Goal: Task Accomplishment & Management: Use online tool/utility

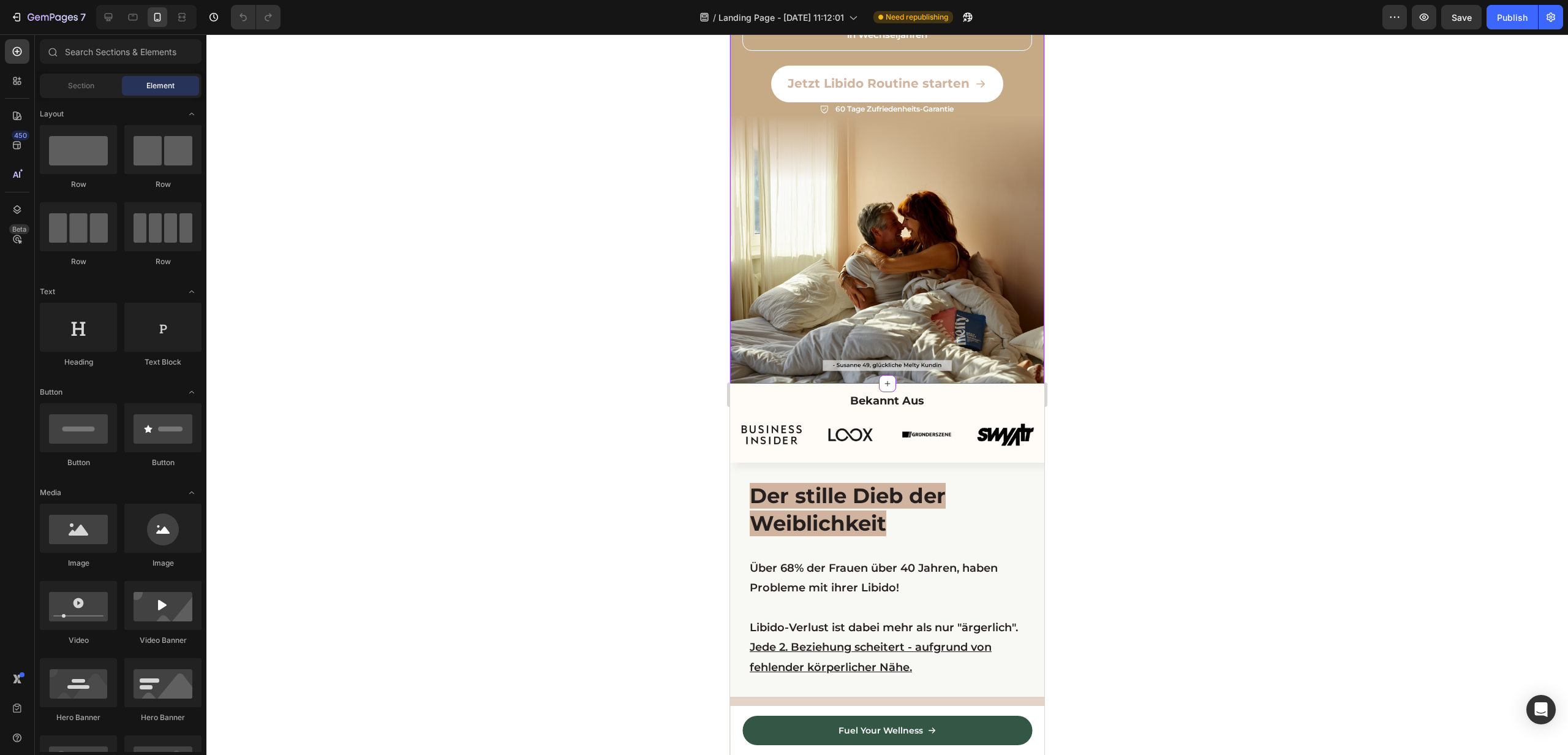
scroll to position [364, 0]
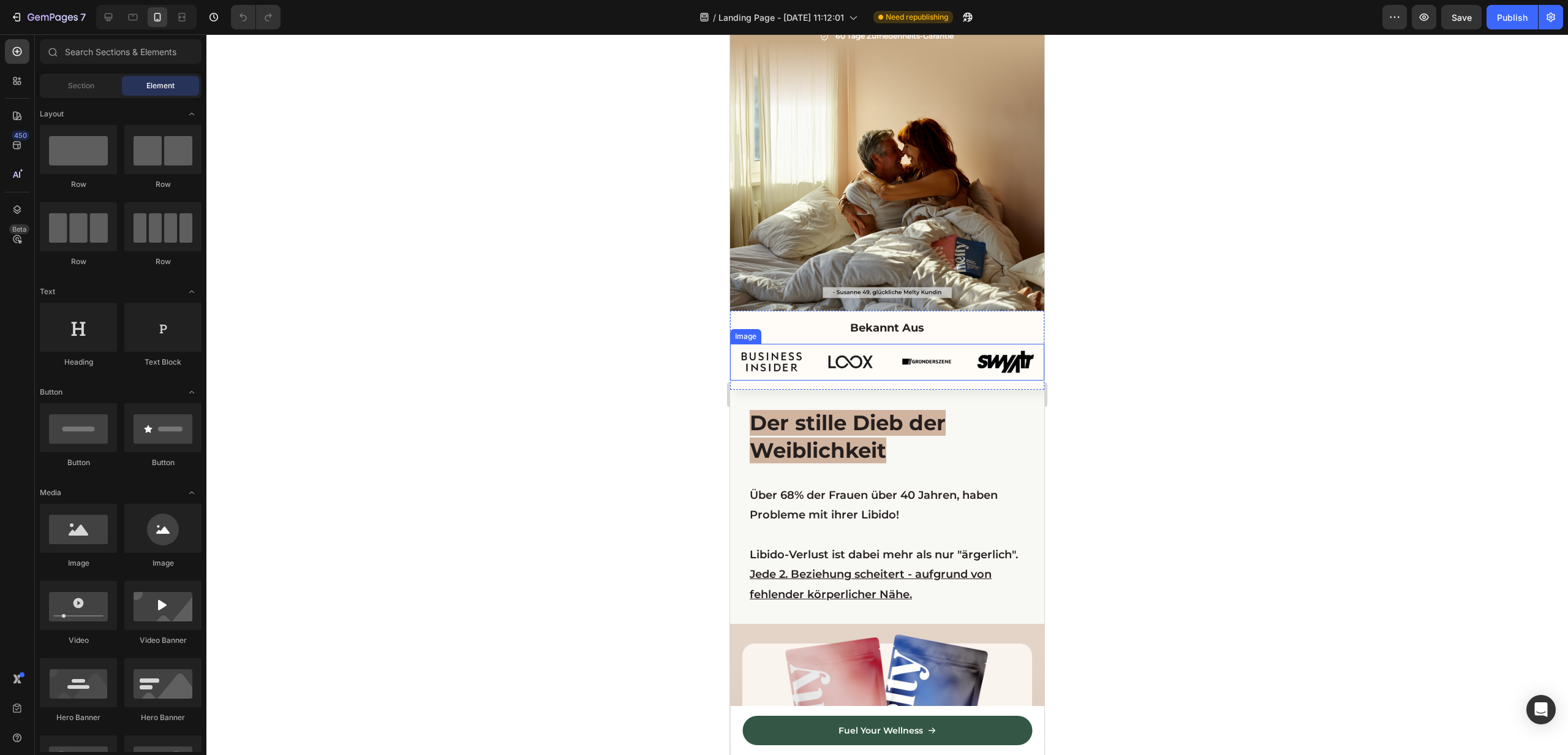
click at [820, 364] on img at bounding box center [887, 362] width 315 height 37
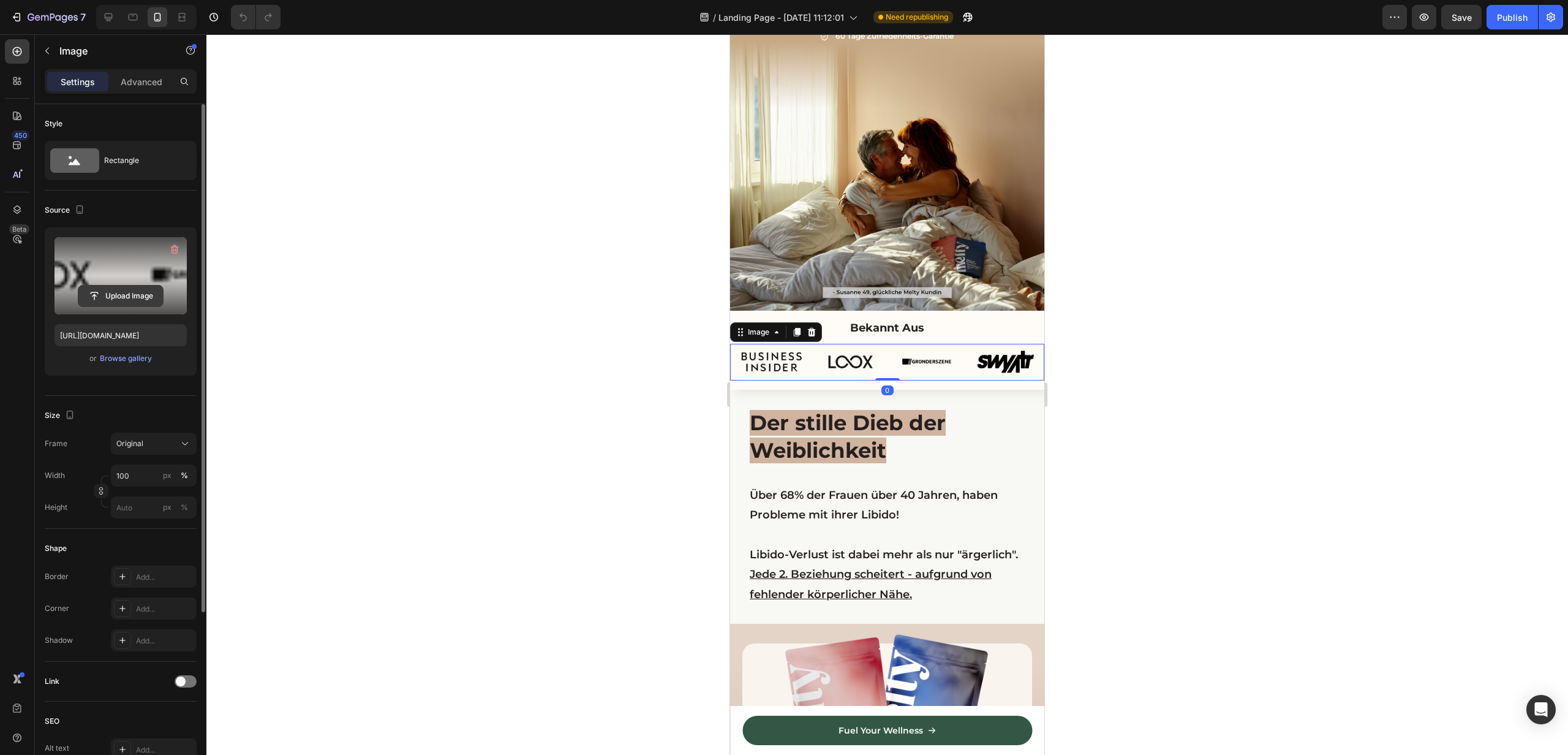
click at [170, 249] on icon "button" at bounding box center [174, 249] width 13 height 13
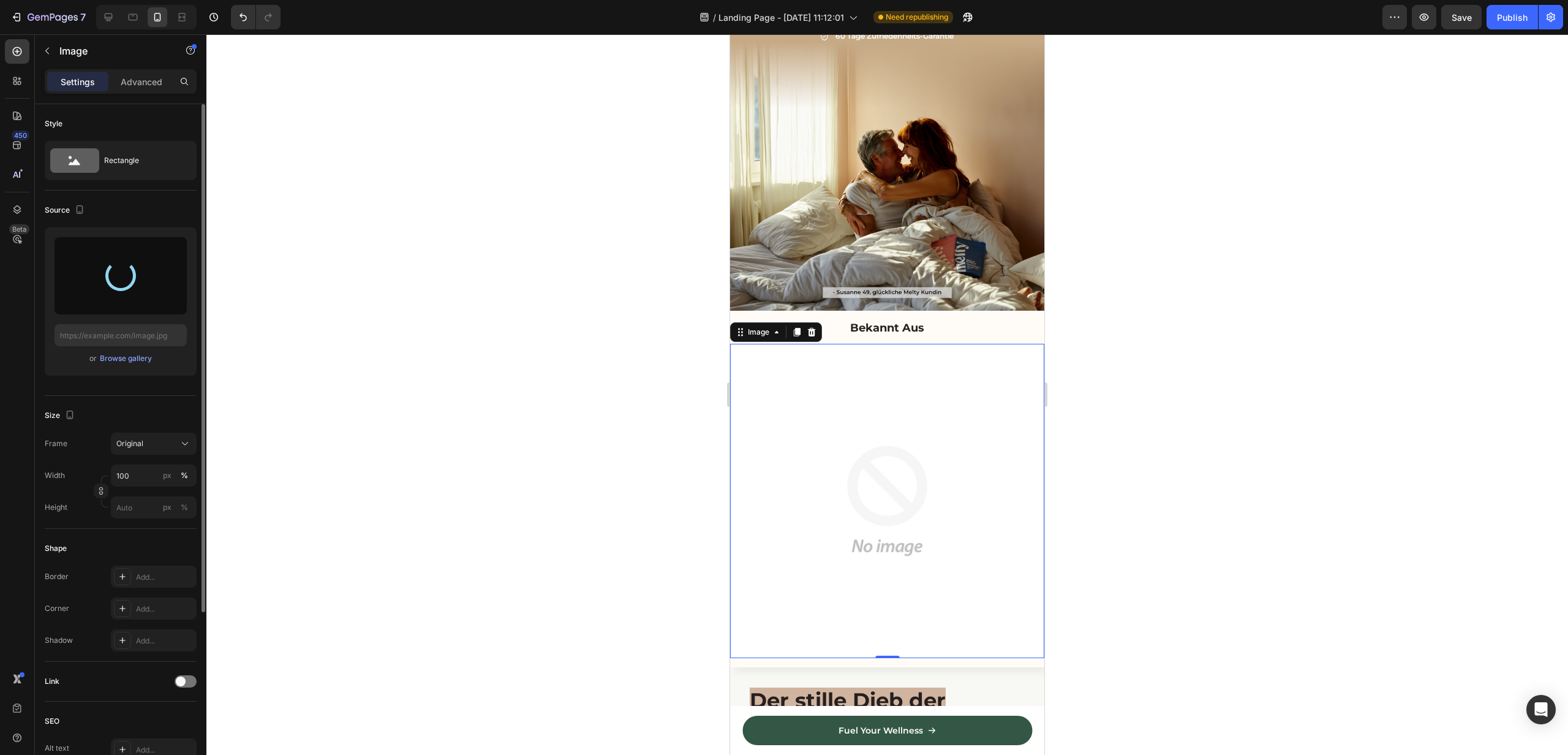
type input "https://cdn.shopify.com/s/files/1/0793/5642/8615/files/gempages_532334514140087…"
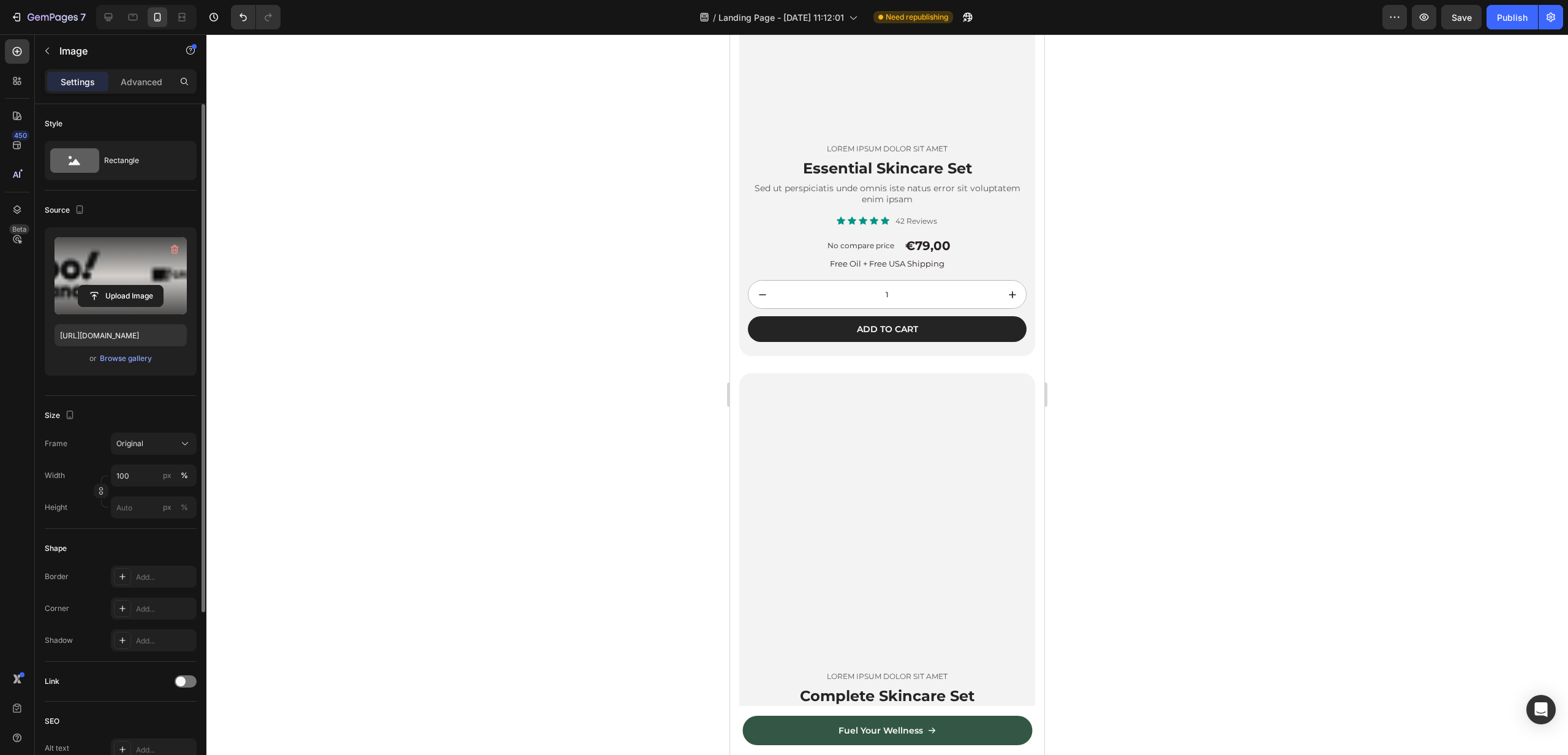
scroll to position [2415, 0]
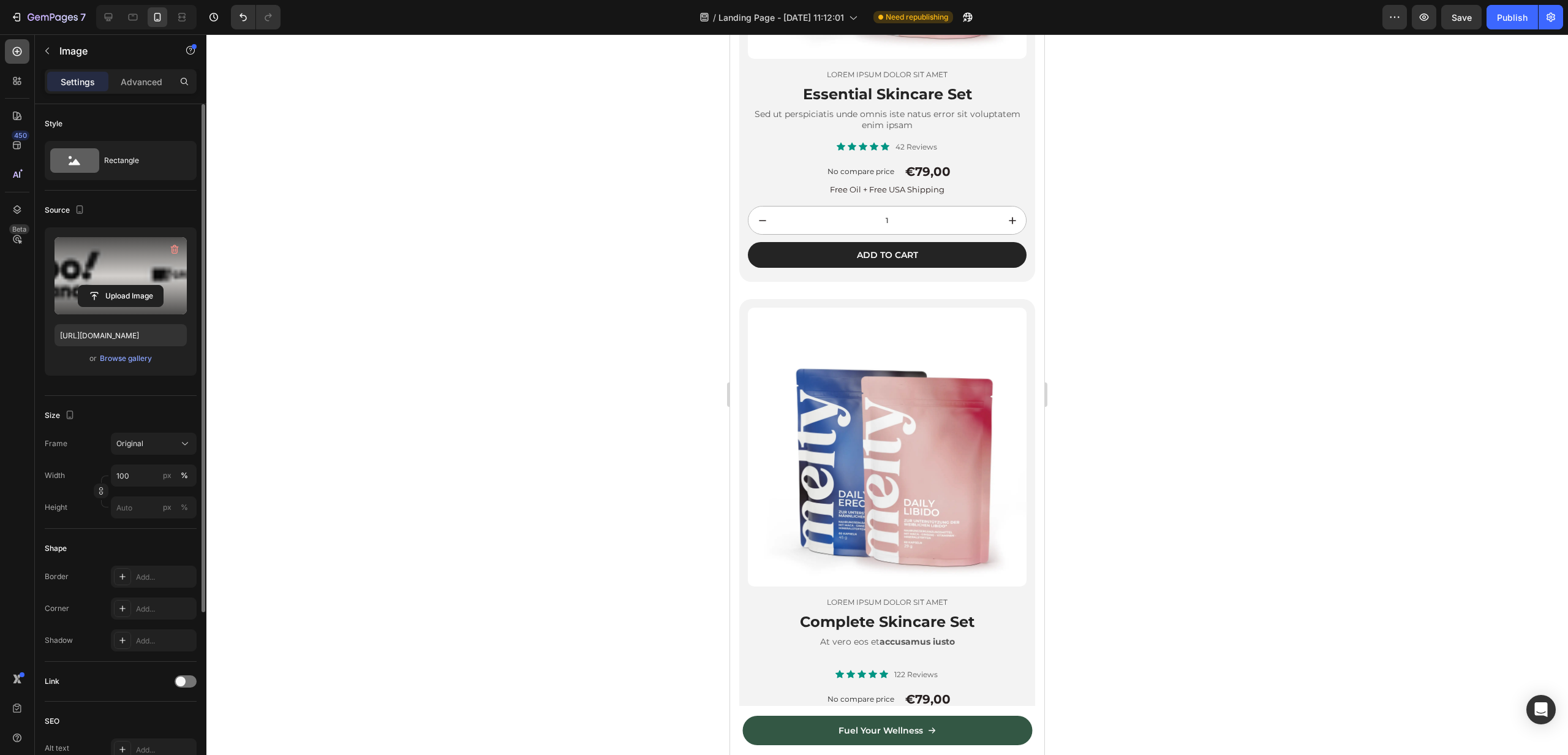
click at [19, 50] on icon at bounding box center [17, 51] width 13 height 13
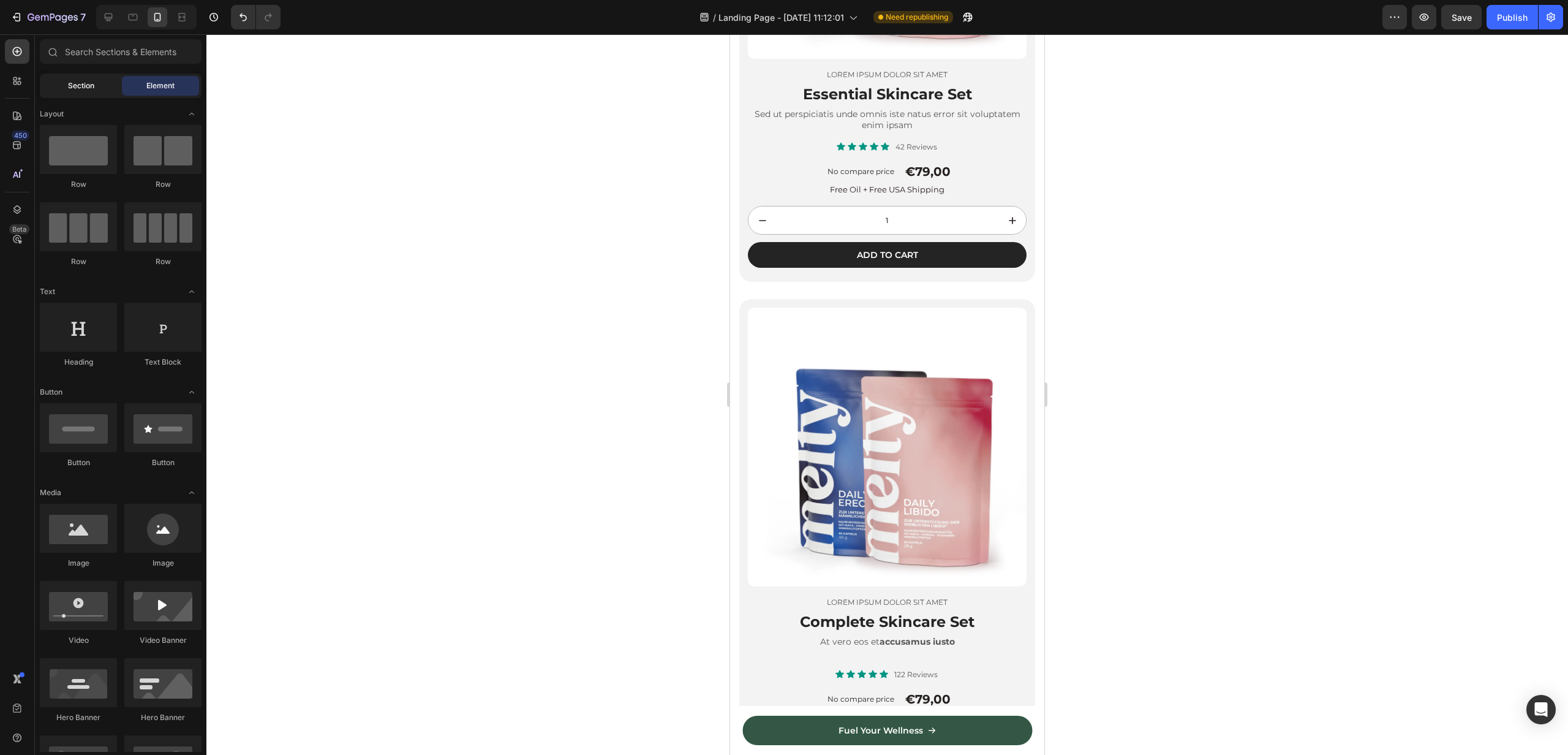
click at [85, 94] on div "Section" at bounding box center [81, 86] width 77 height 20
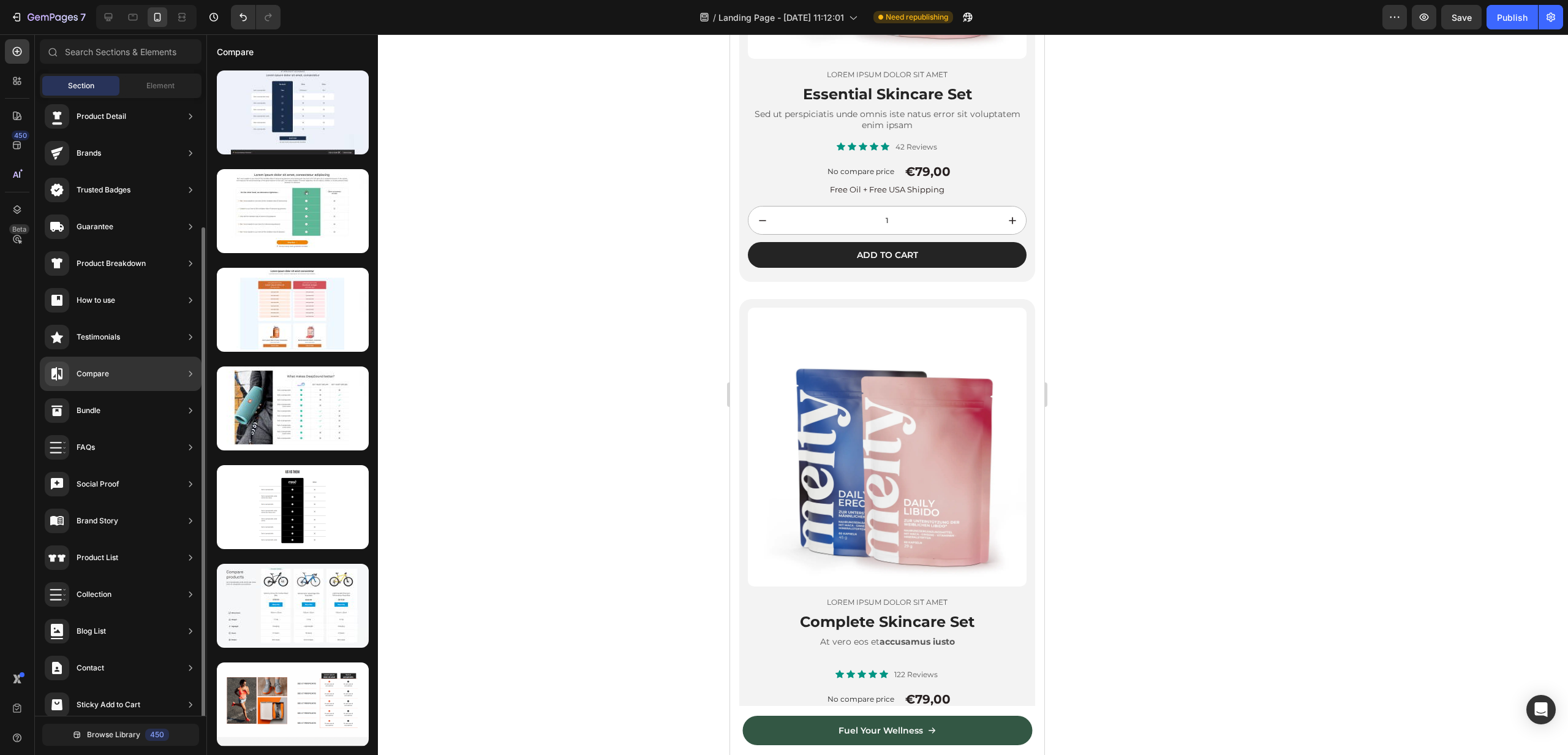
scroll to position [93, 0]
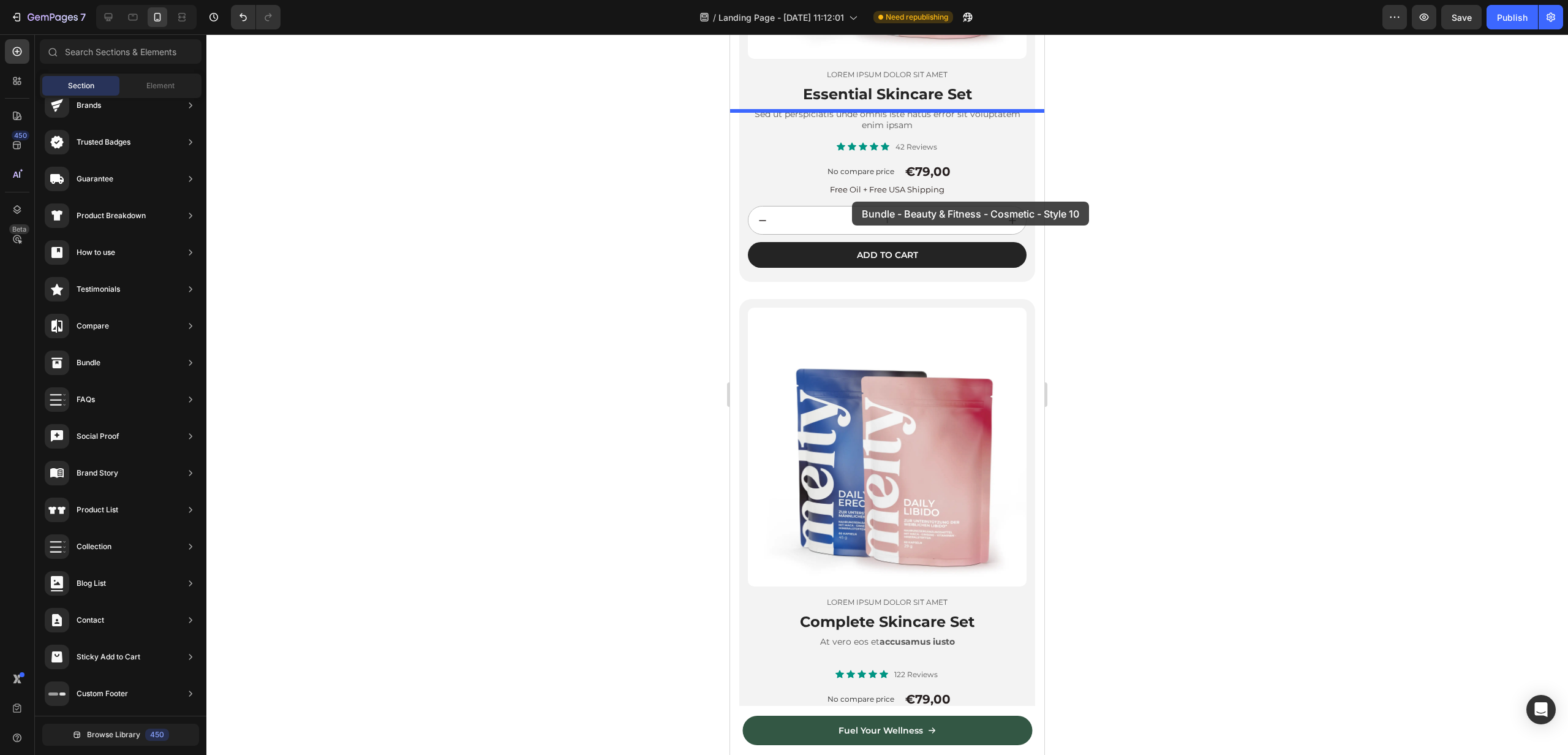
drag, startPoint x: 1024, startPoint y: 442, endPoint x: 852, endPoint y: 201, distance: 296.1
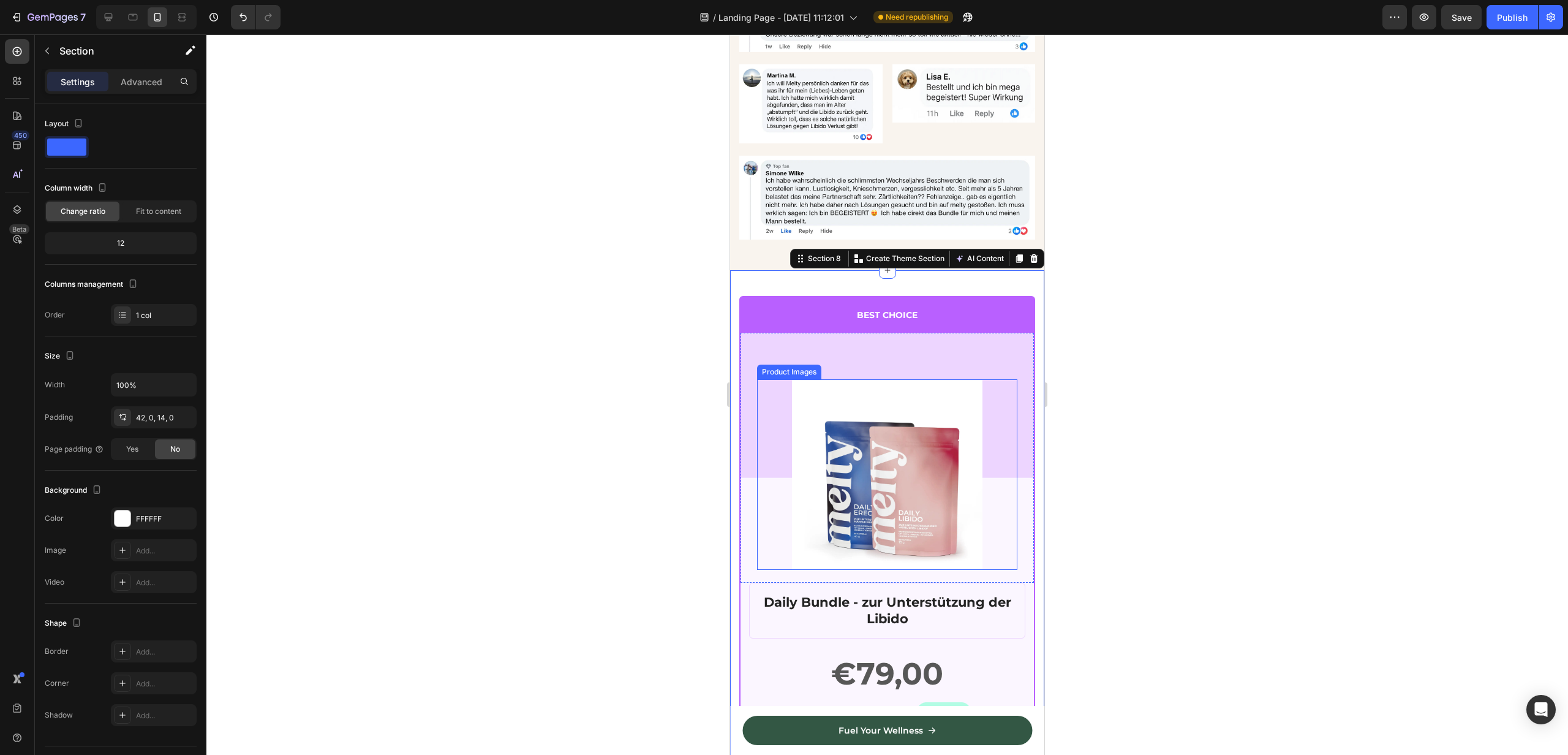
scroll to position [2244, 0]
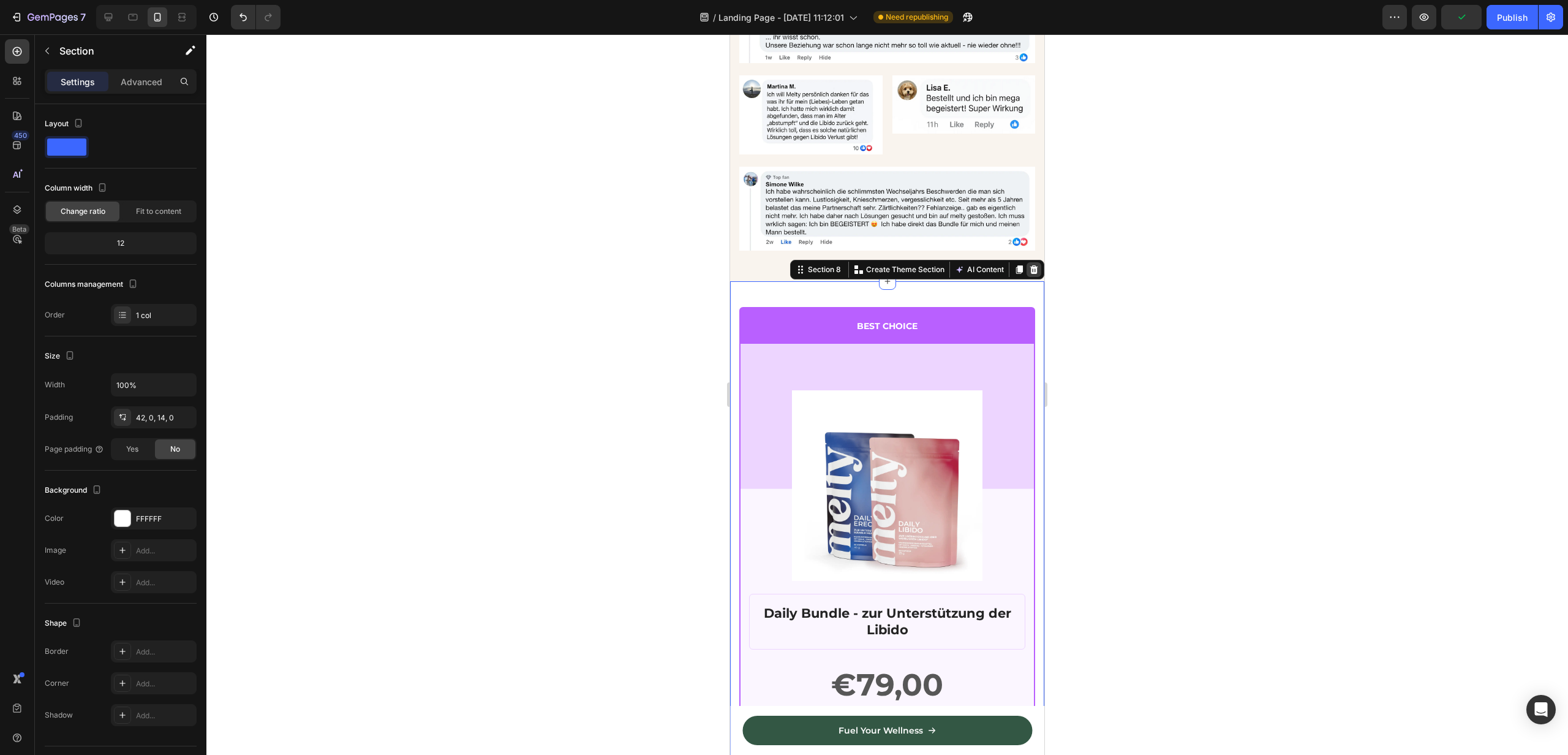
click at [1032, 264] on div at bounding box center [1034, 270] width 15 height 15
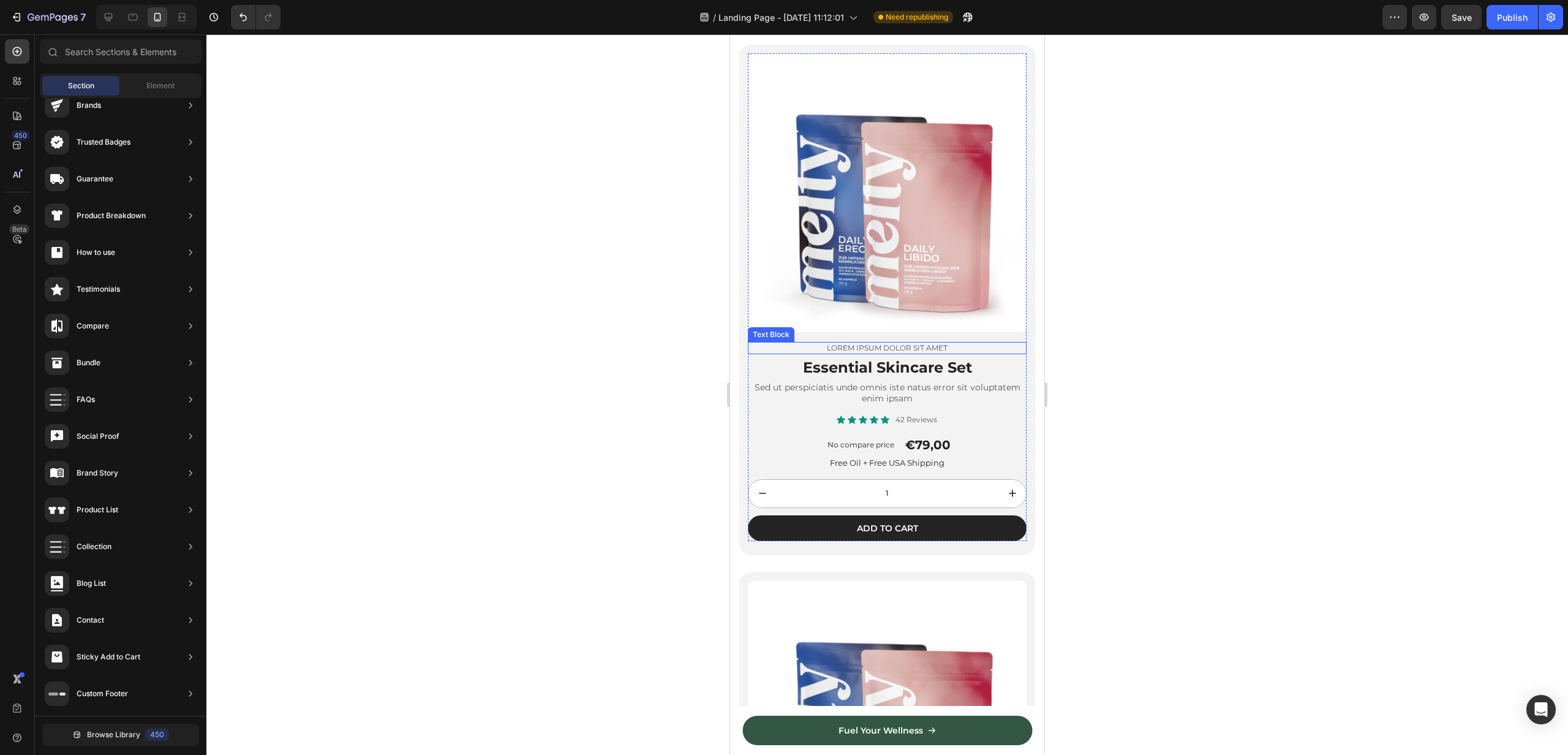
scroll to position [2348, 0]
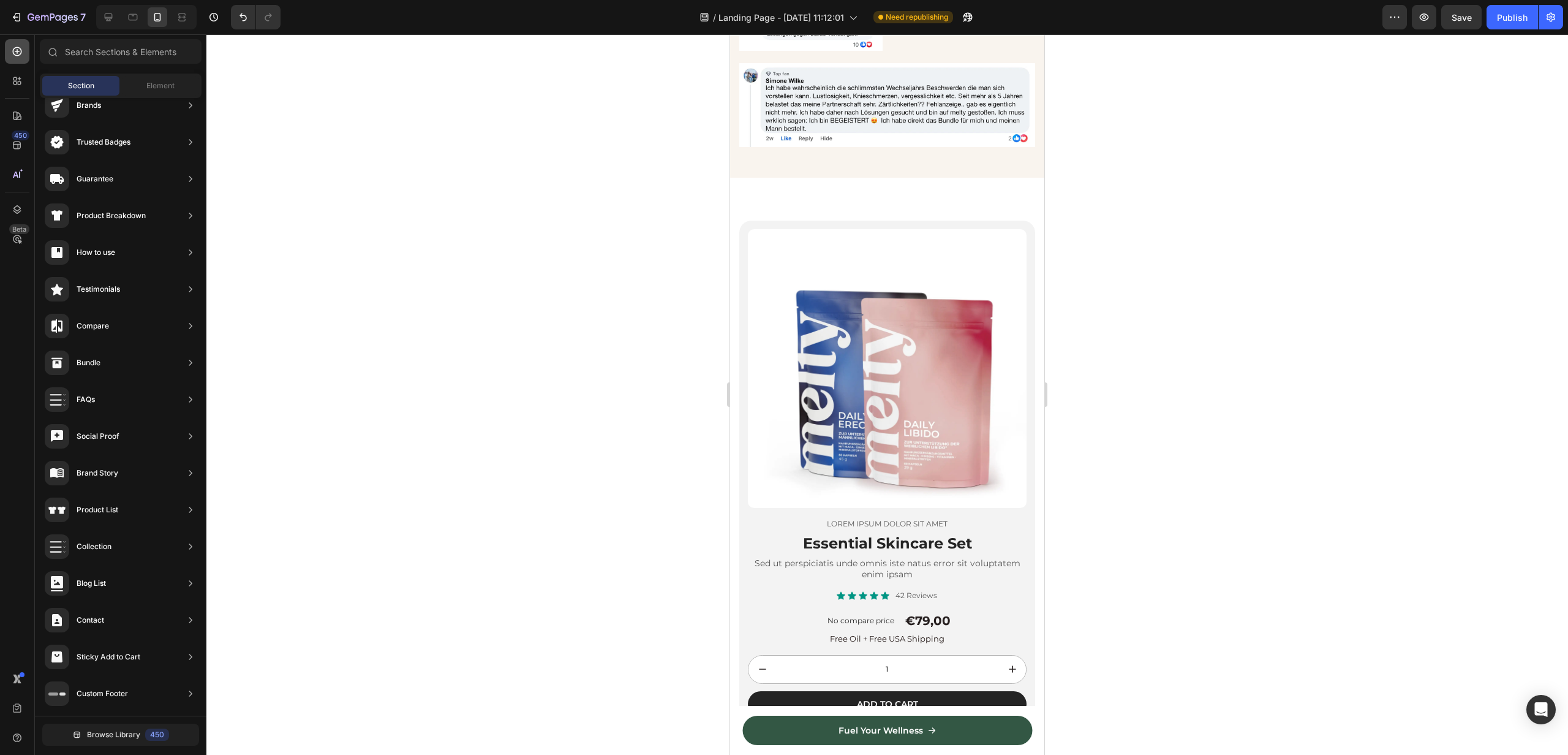
click at [17, 49] on icon at bounding box center [17, 52] width 9 height 9
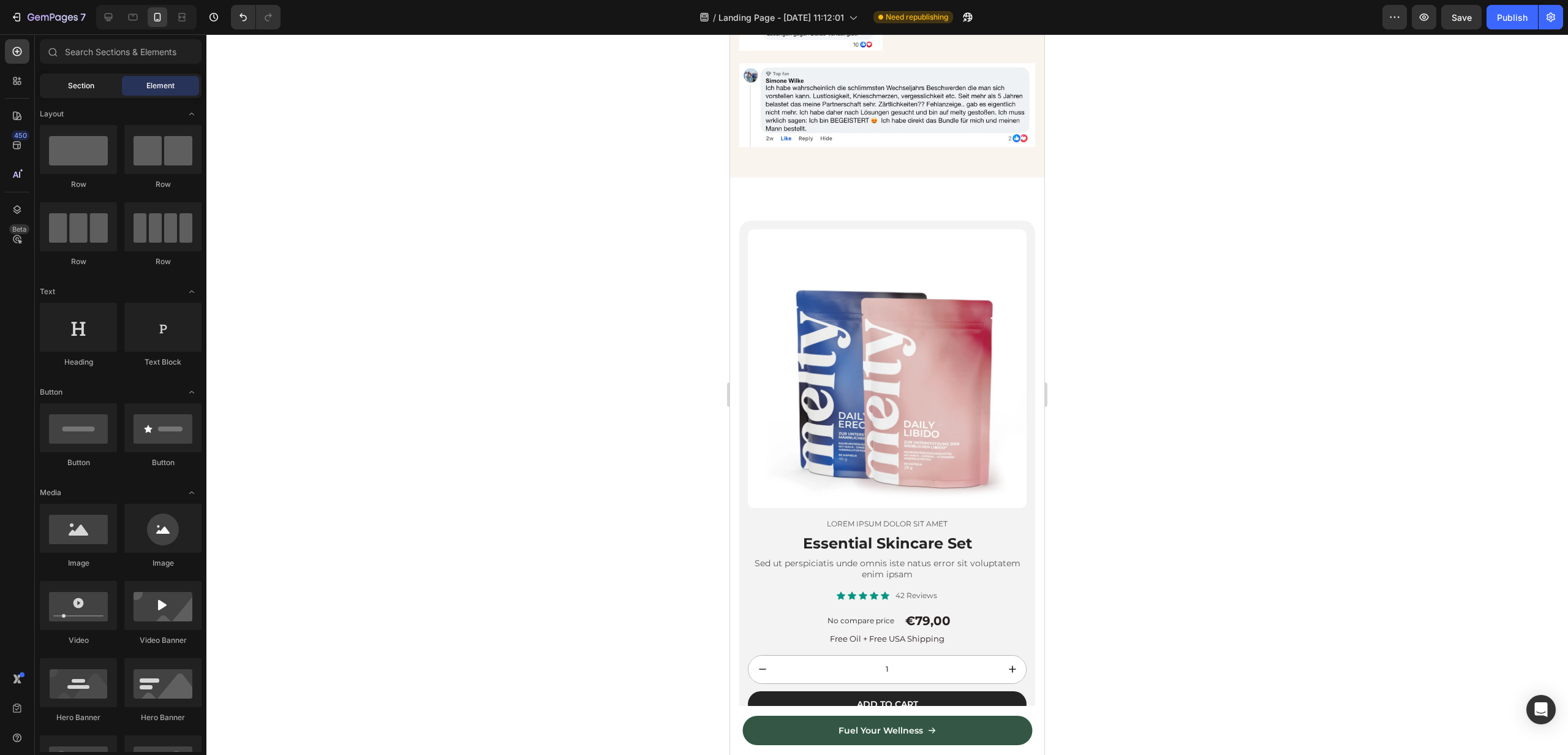
click at [88, 86] on span "Section" at bounding box center [81, 85] width 26 height 11
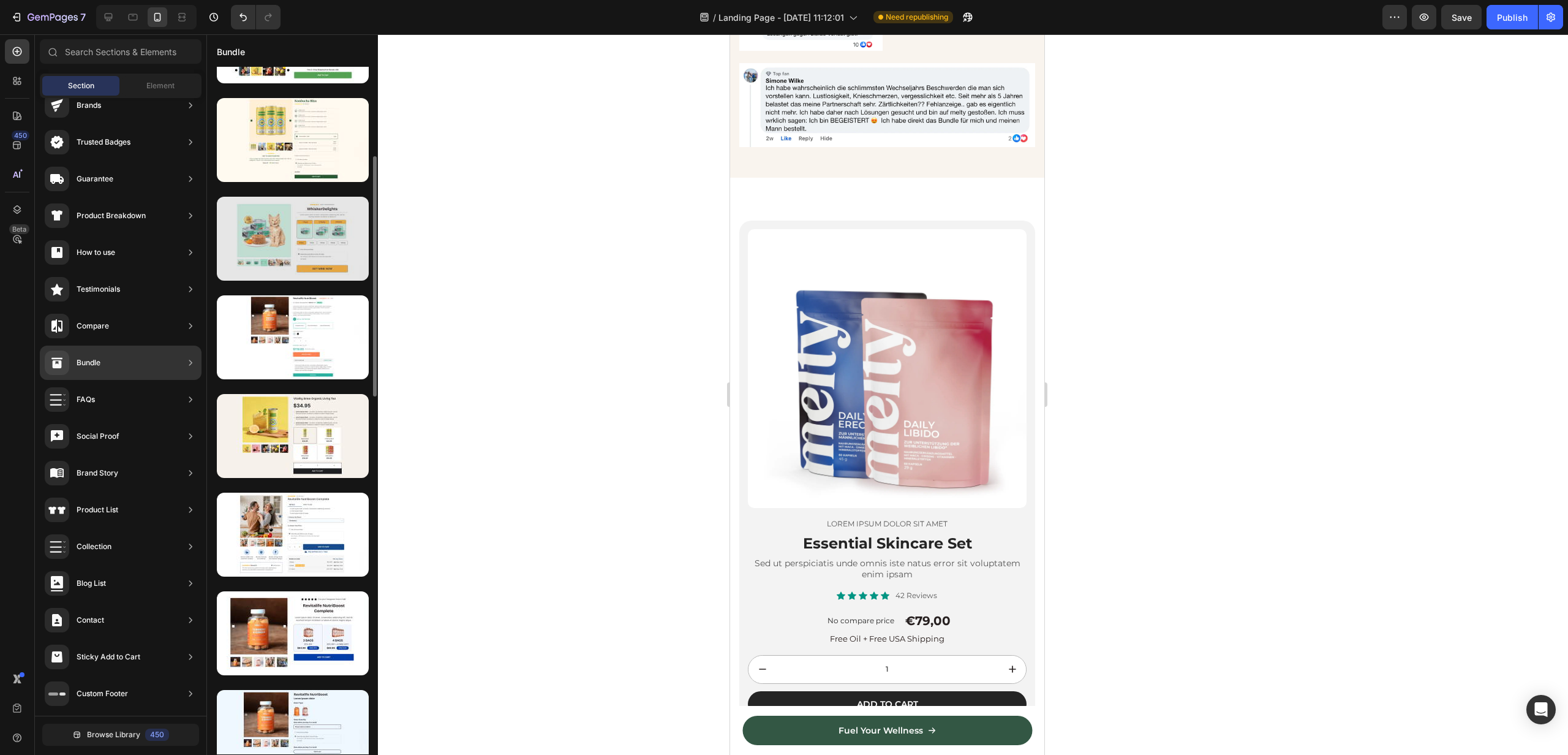
scroll to position [641, 0]
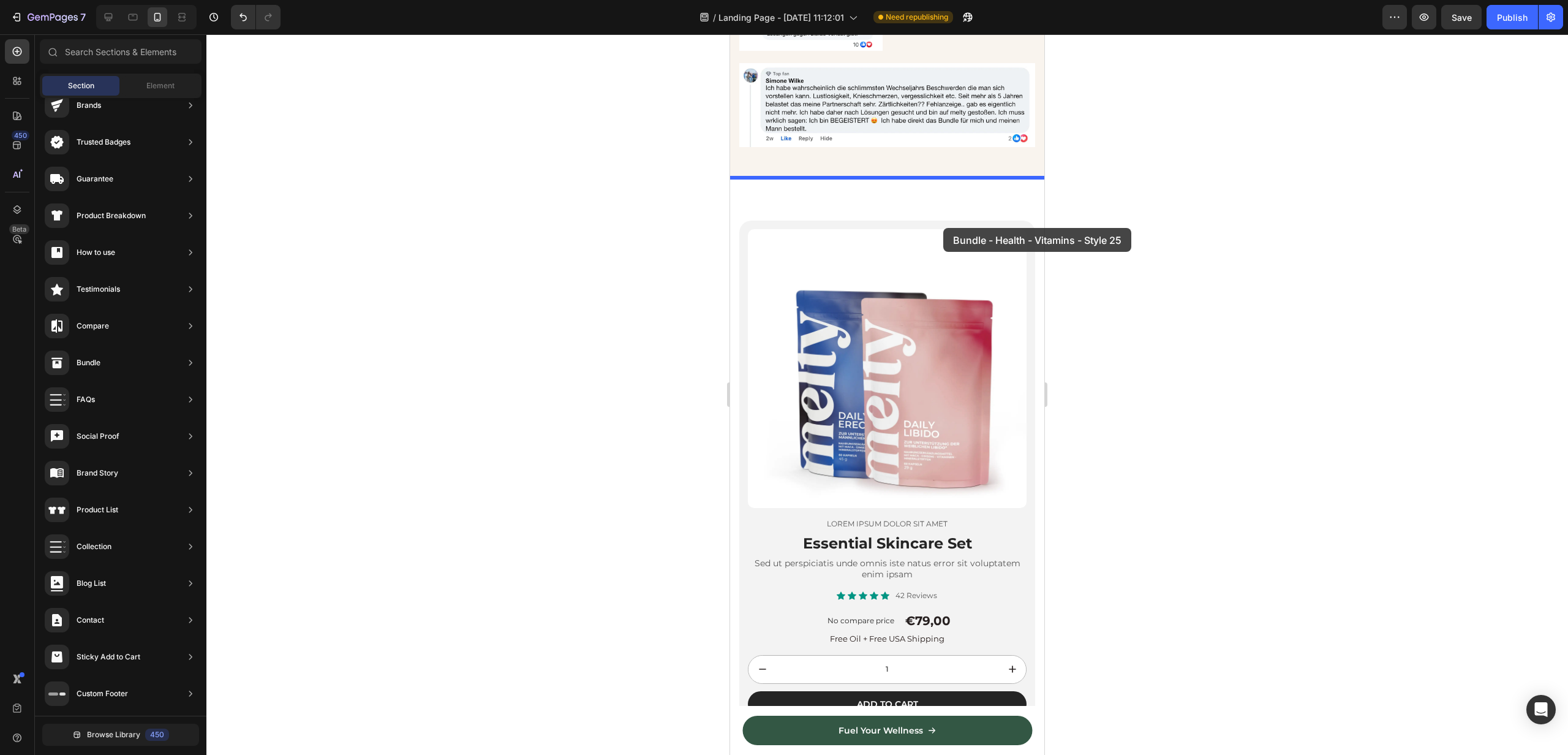
drag, startPoint x: 1007, startPoint y: 598, endPoint x: 944, endPoint y: 228, distance: 375.3
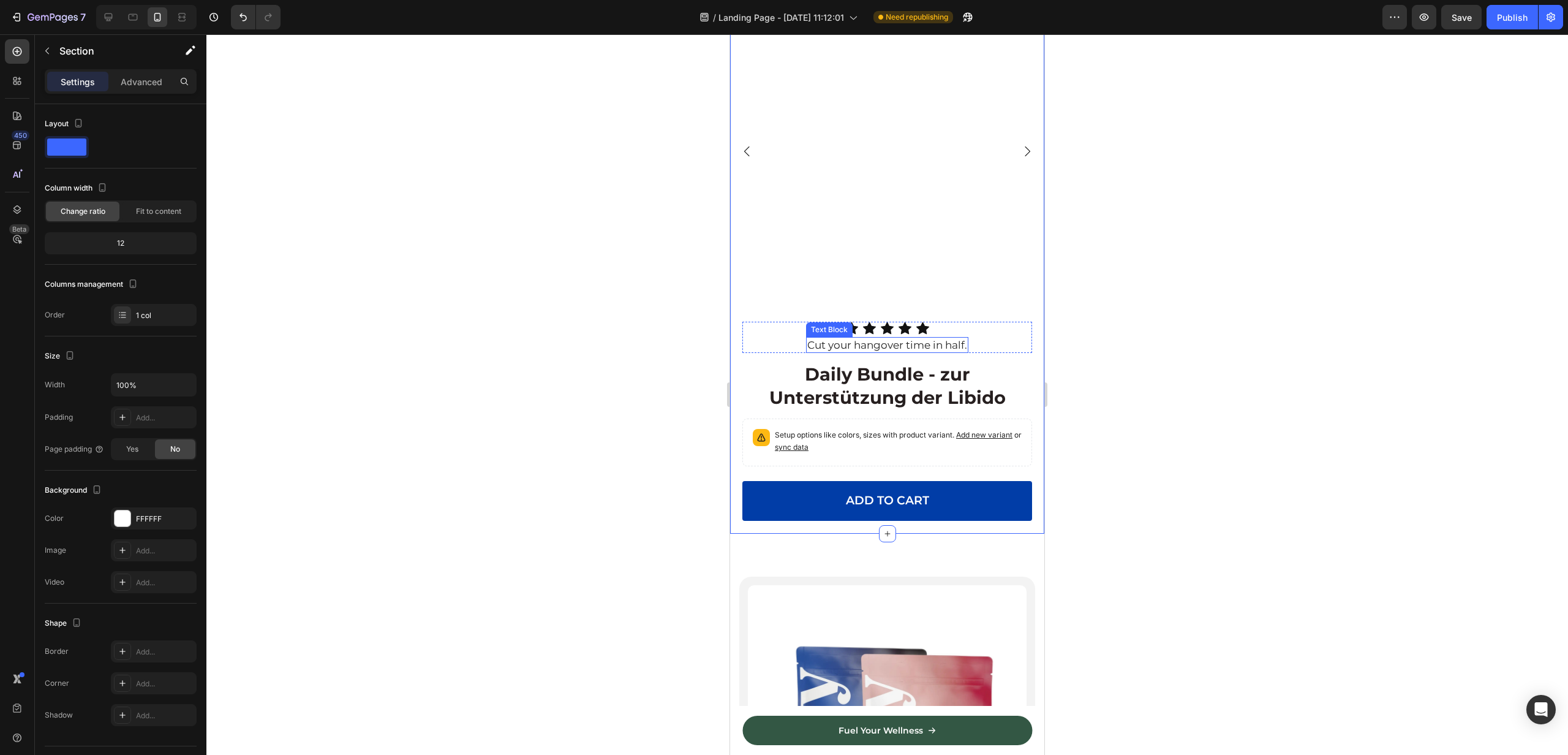
scroll to position [2237, 0]
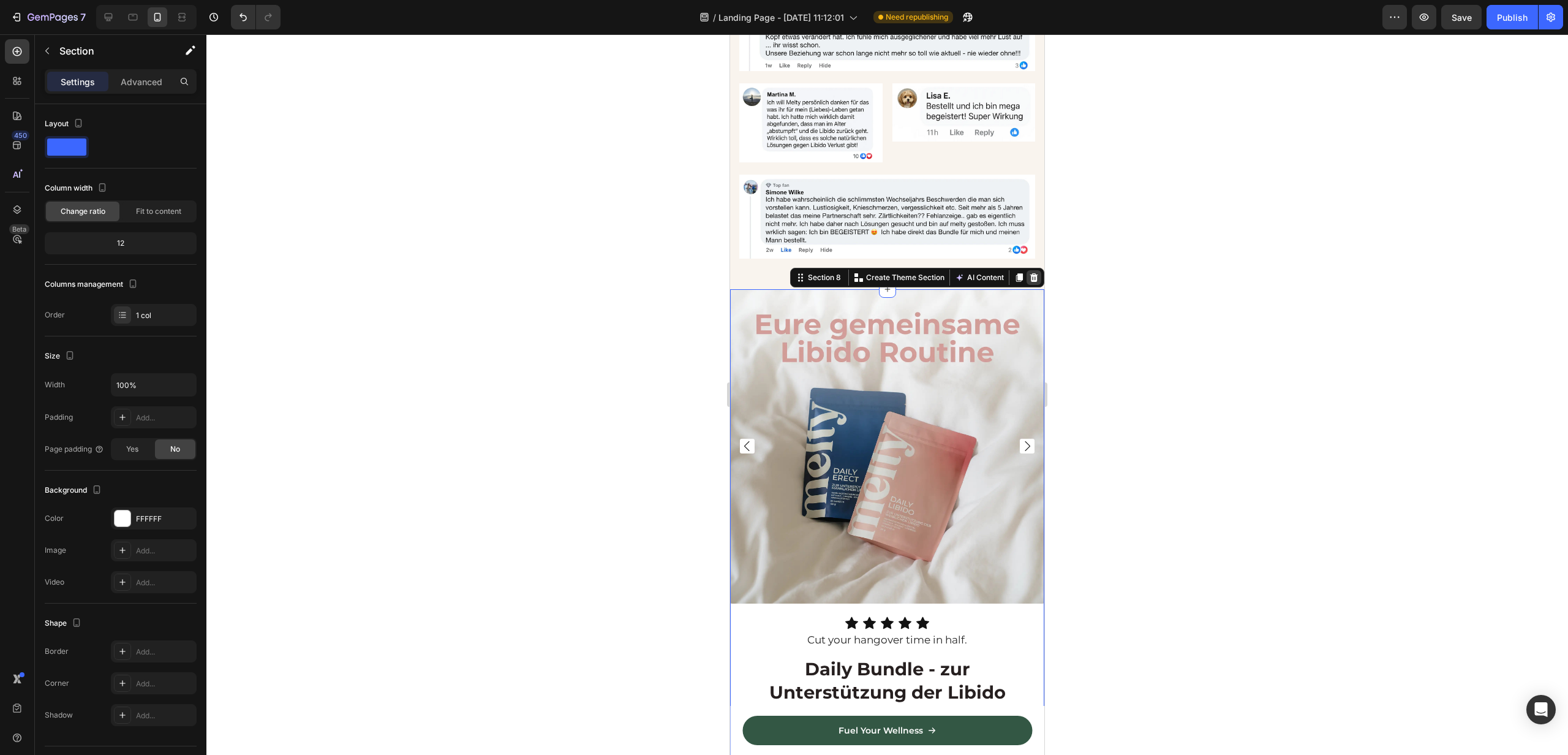
click at [1033, 278] on icon at bounding box center [1034, 277] width 10 height 10
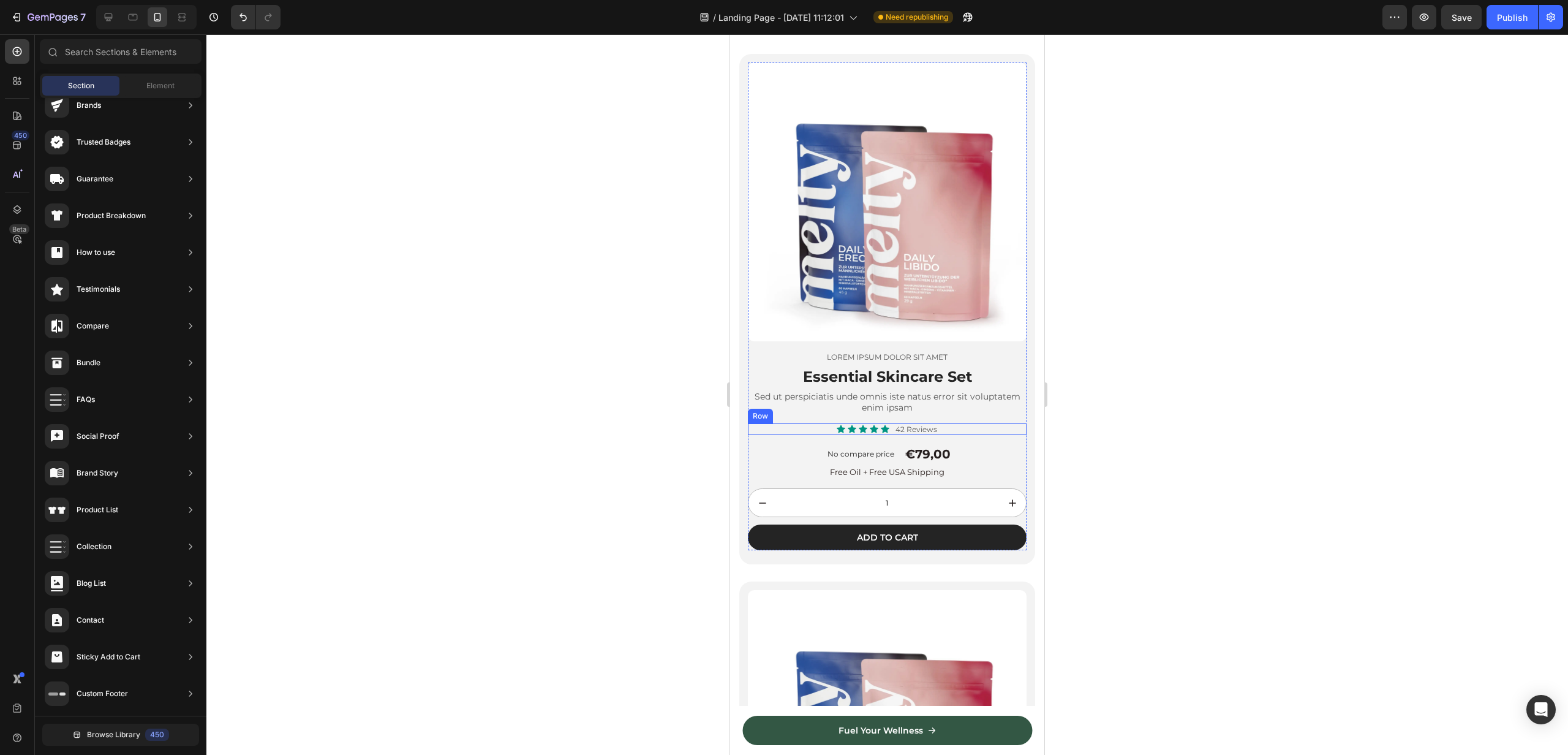
scroll to position [2259, 0]
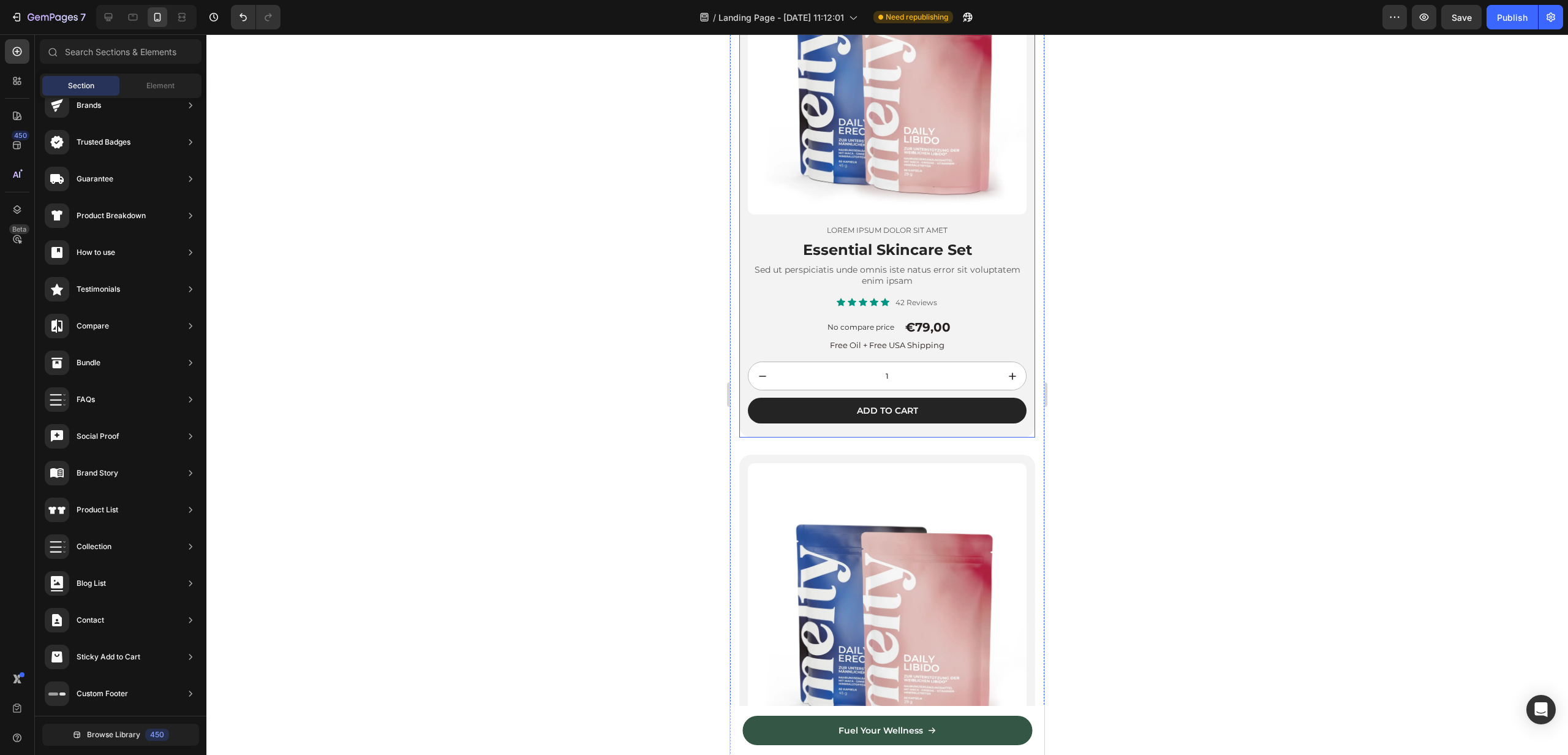
click at [747, 383] on div "Product Images Lorem ipsum dolor sit amet Text Block Essential Skincare Set Hea…" at bounding box center [887, 182] width 296 height 511
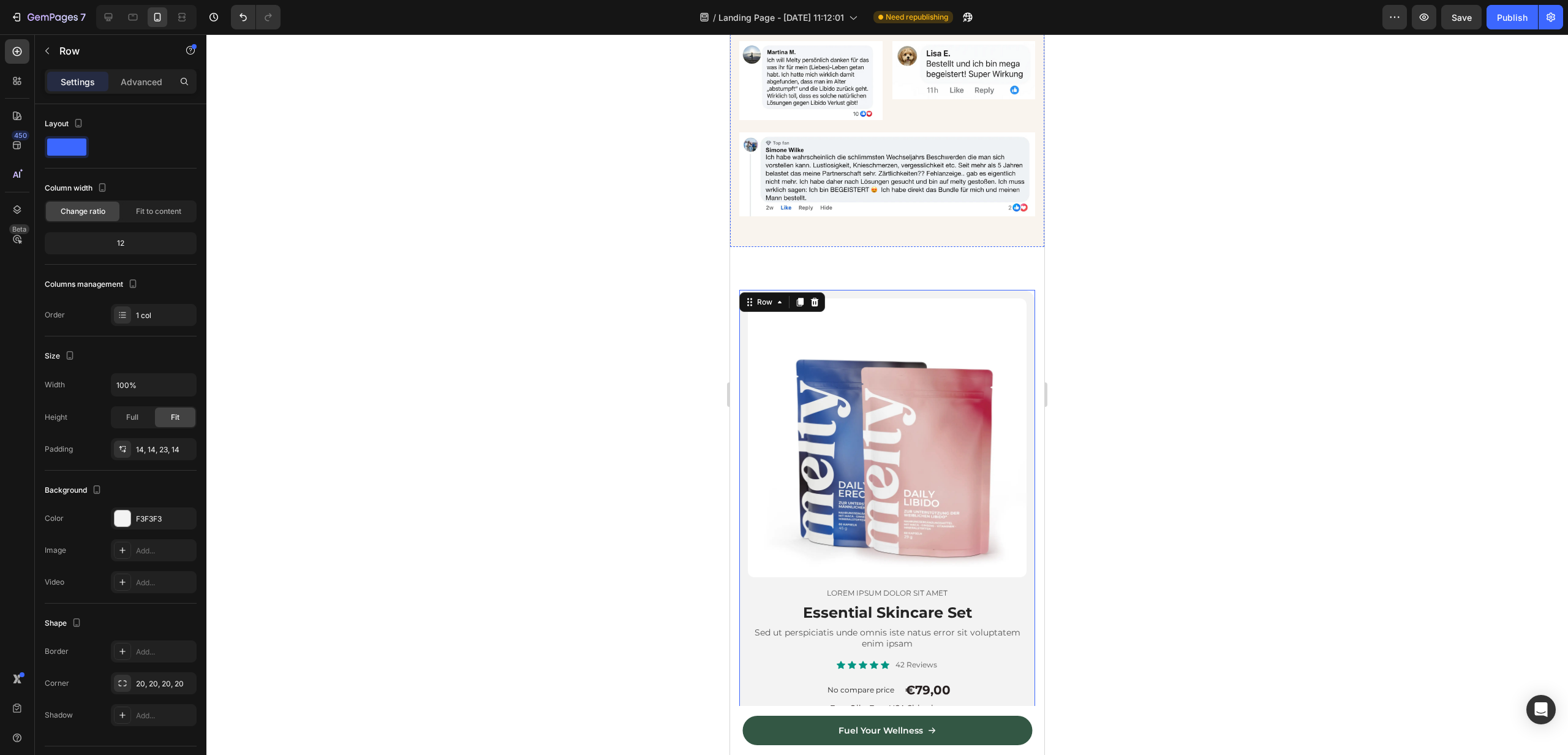
scroll to position [2319, 0]
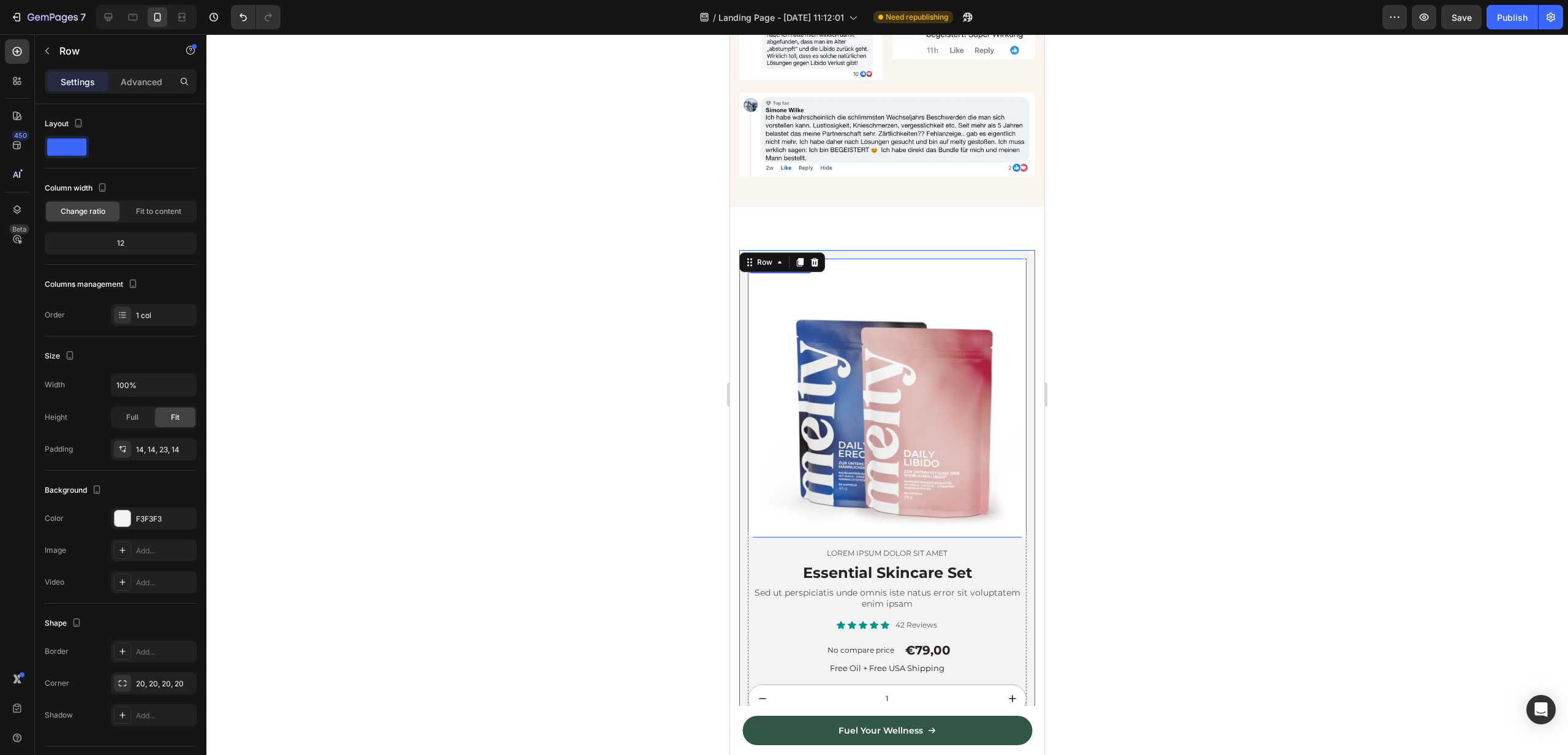
click at [891, 283] on img at bounding box center [887, 397] width 279 height 279
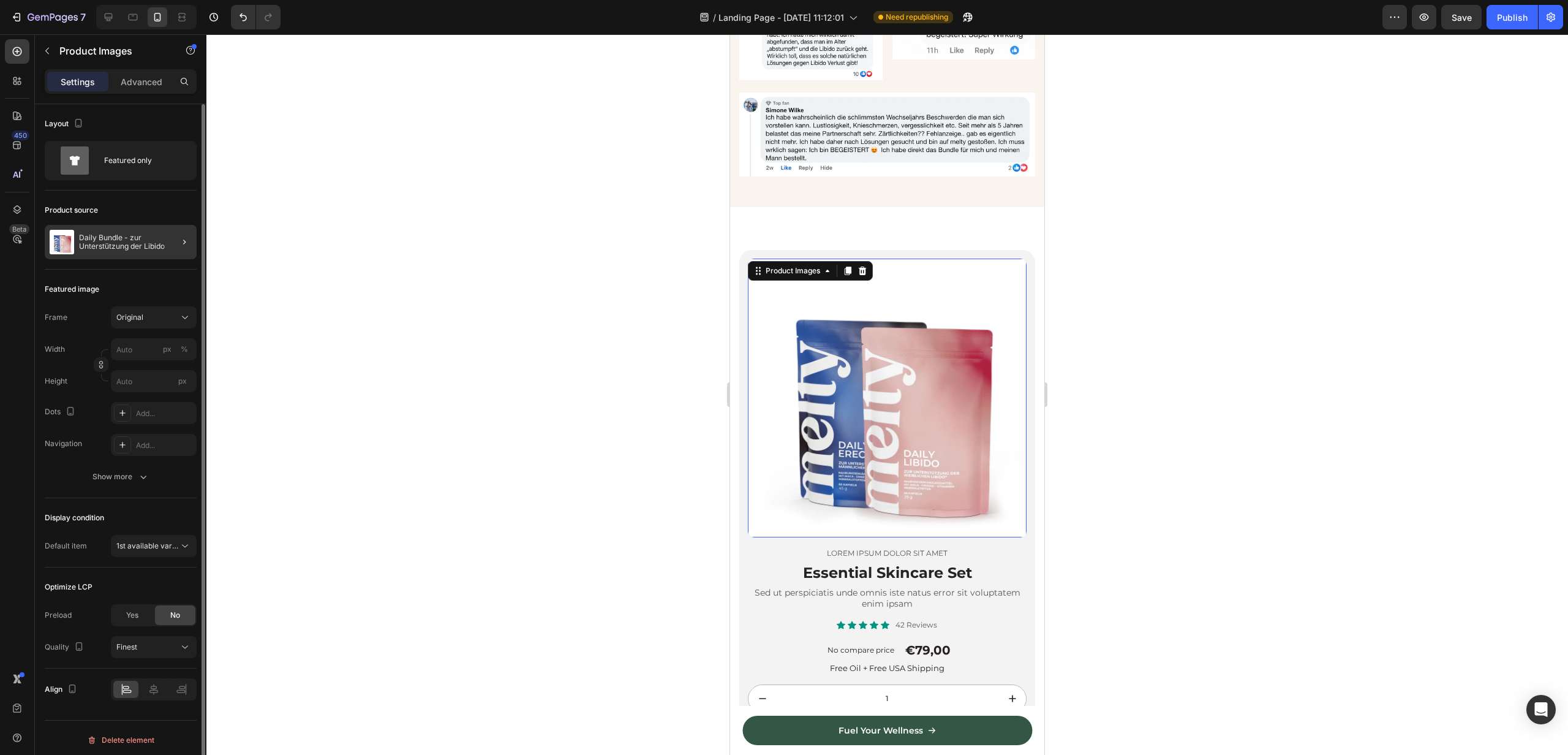
click at [173, 240] on div at bounding box center [179, 242] width 34 height 34
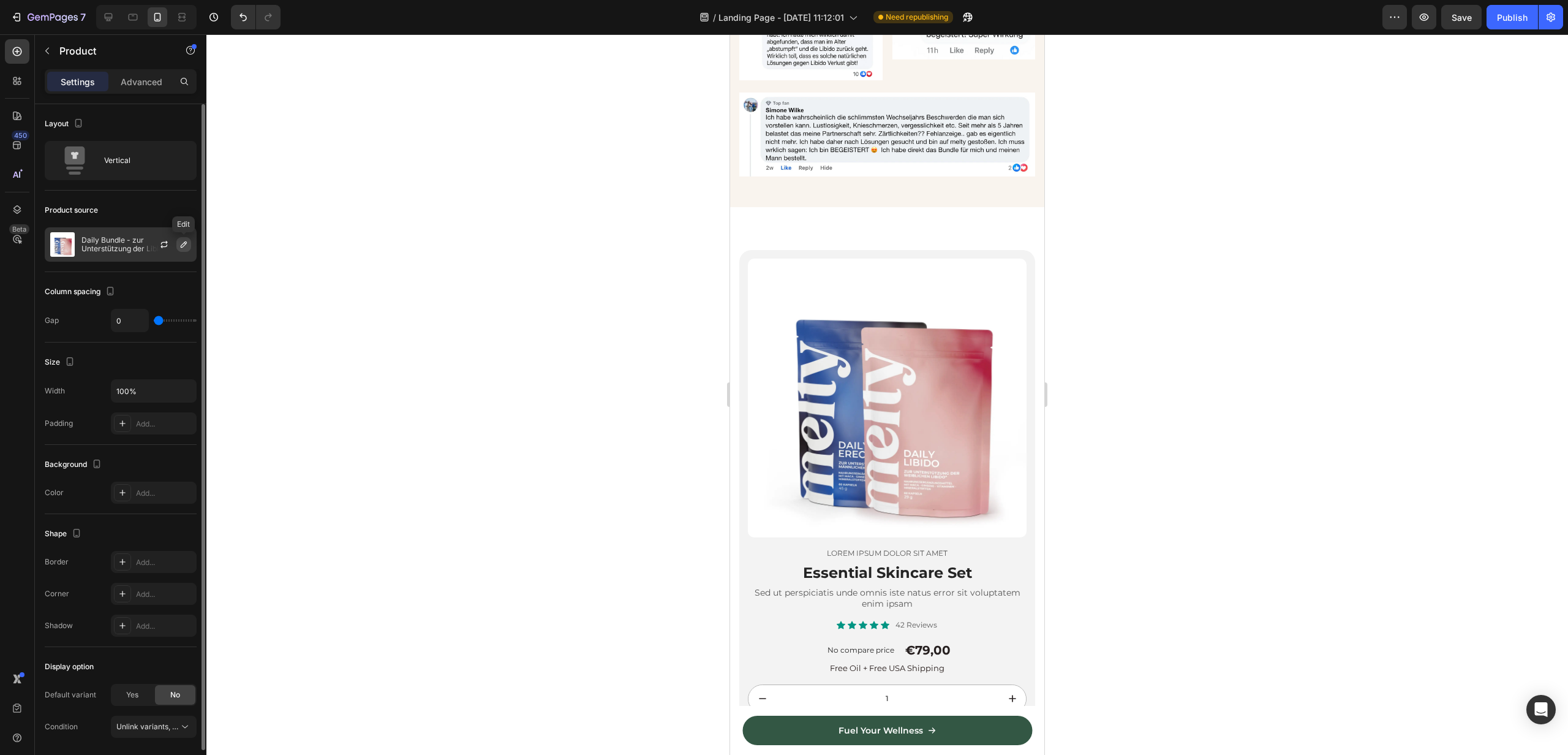
click at [183, 242] on icon "button" at bounding box center [183, 244] width 10 height 10
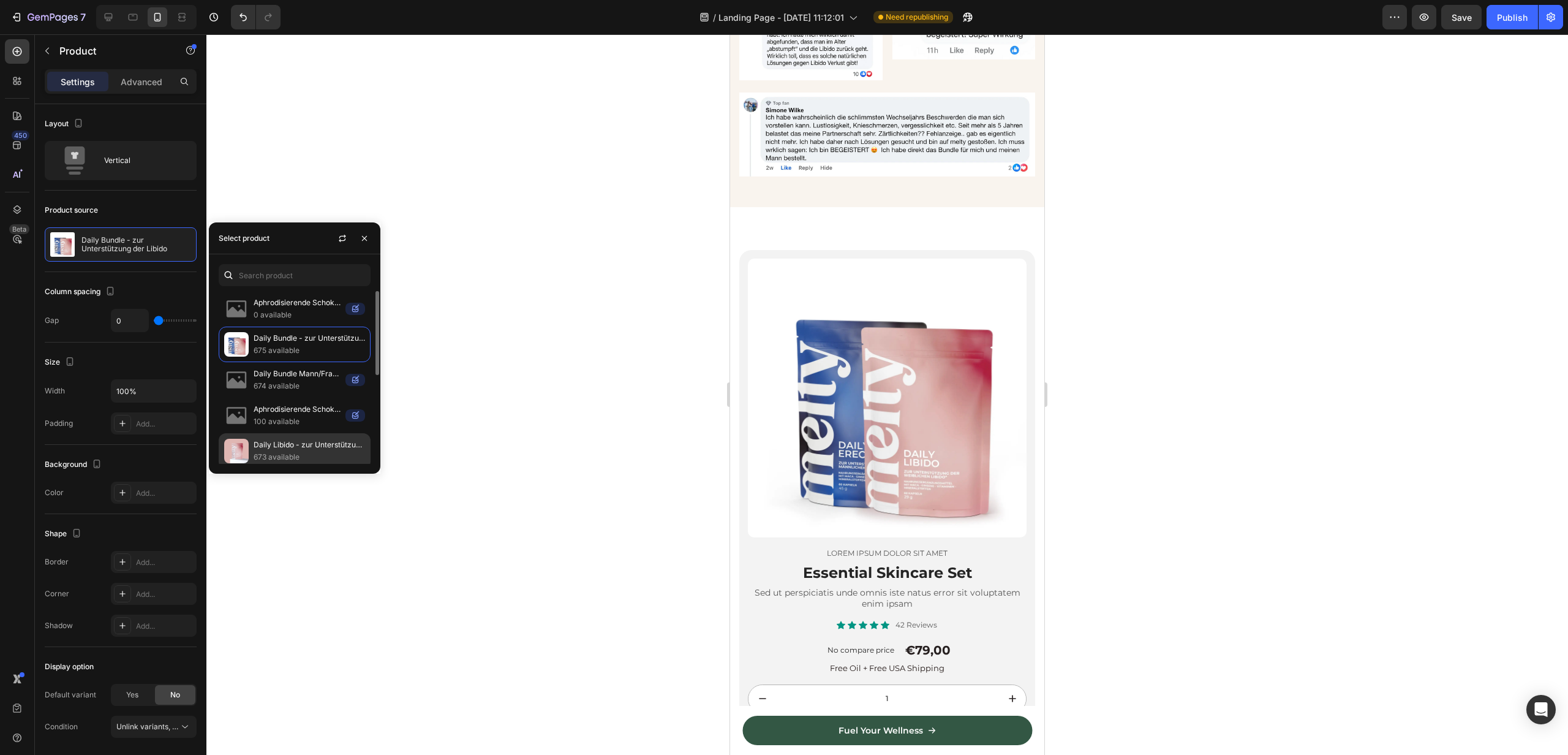
click at [267, 469] on div "Daily Libido - zur Unterstützung der Weiblichen Libido 673 available" at bounding box center [294, 487] width 152 height 36
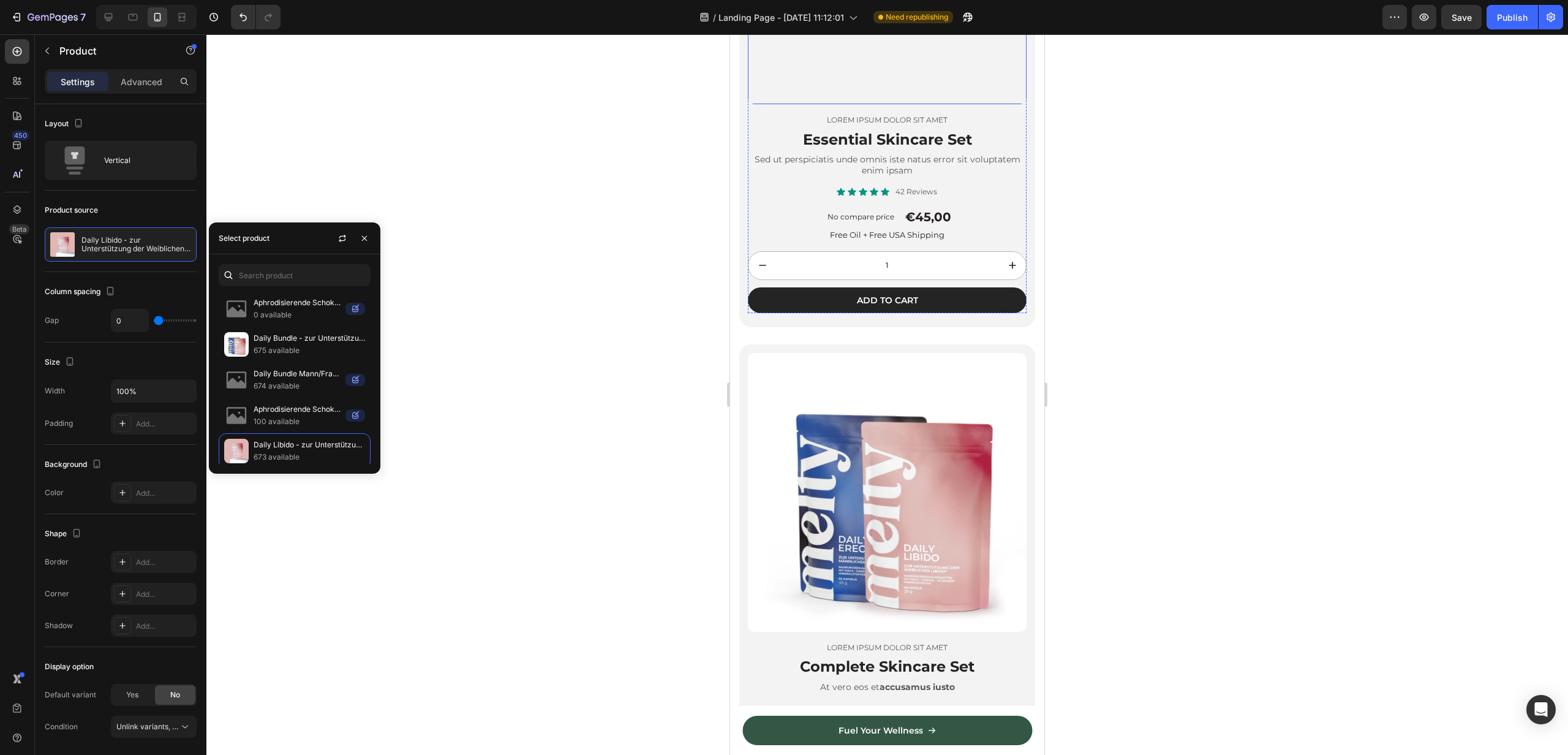
scroll to position [2767, 0]
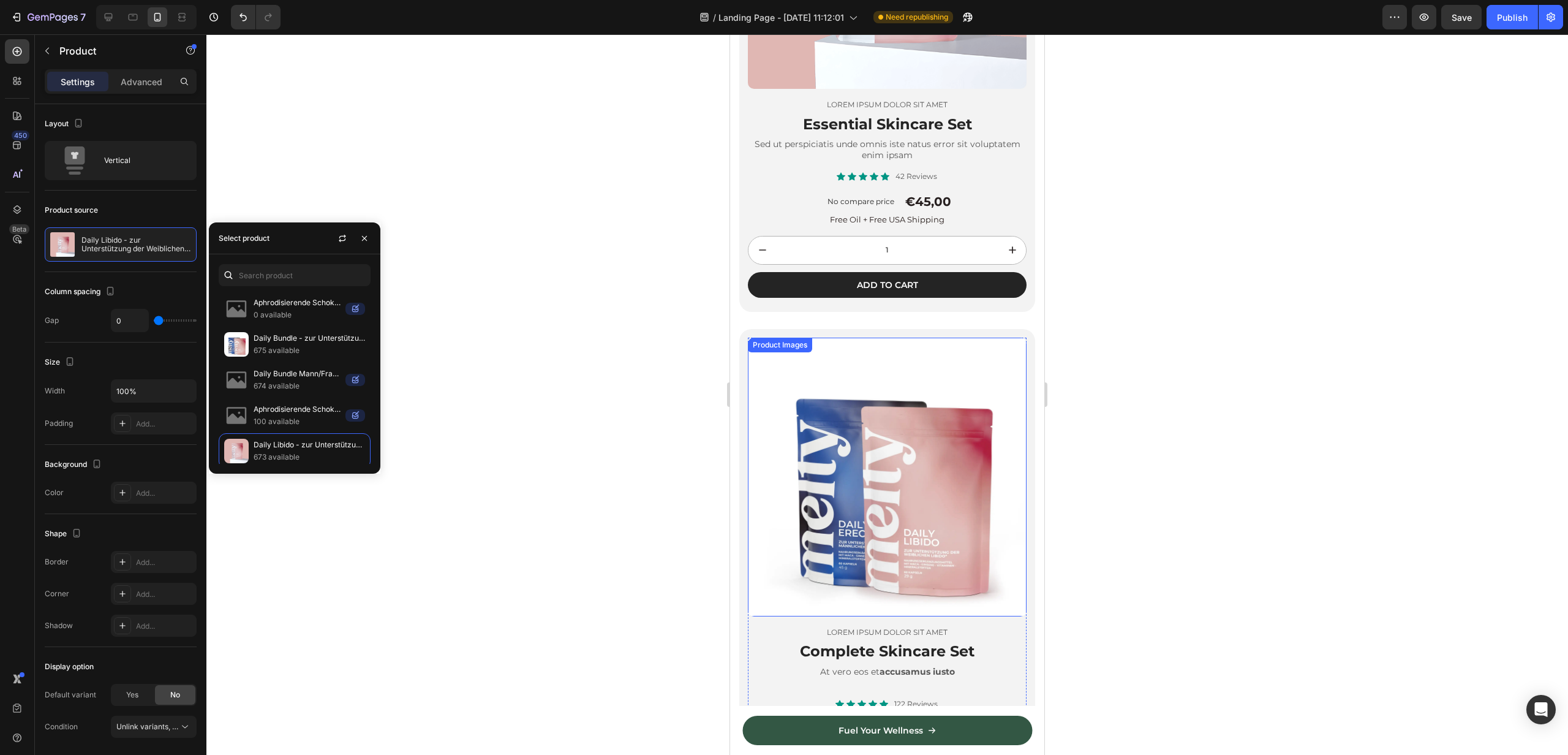
click at [781, 348] on div "Product Images" at bounding box center [780, 345] width 60 height 11
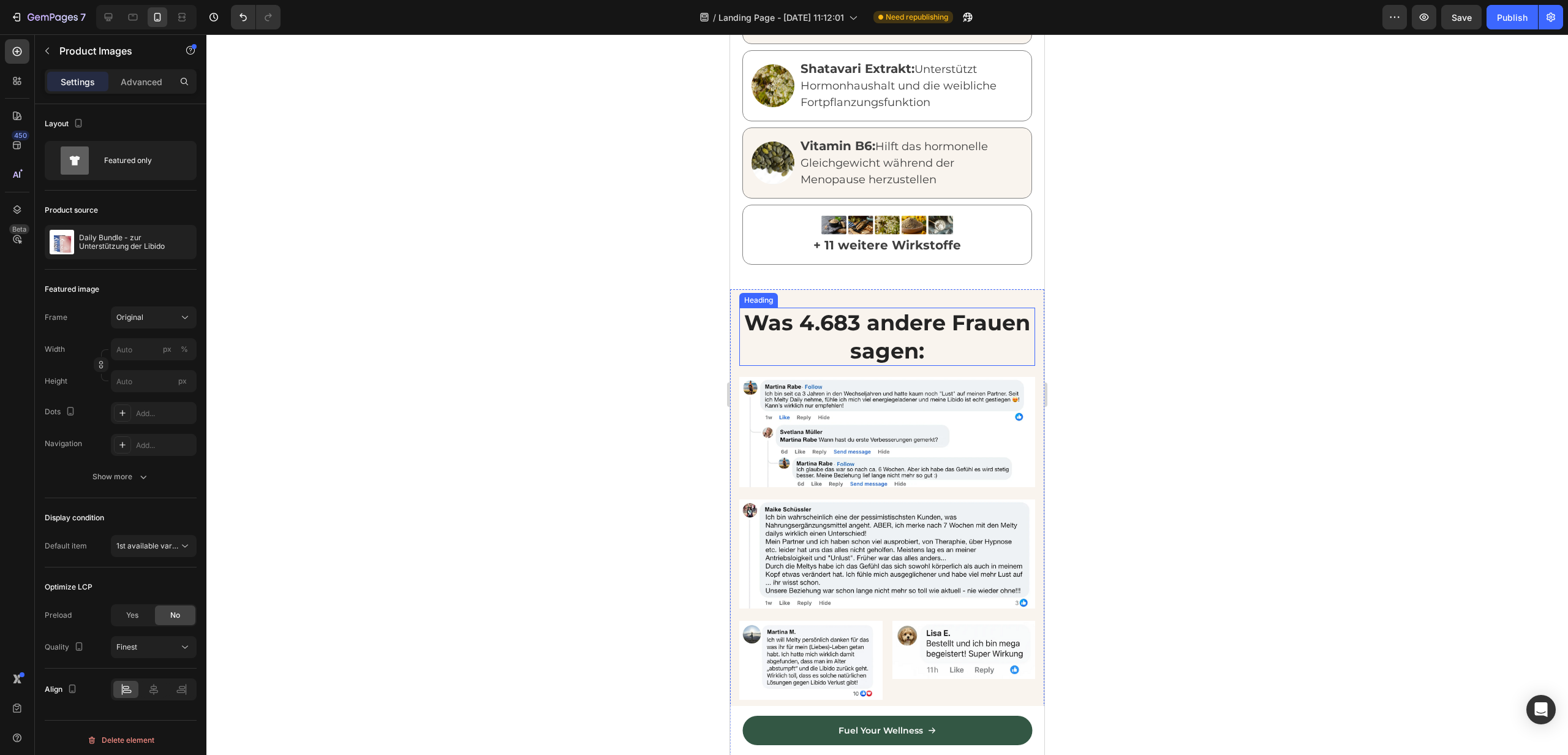
scroll to position [1721, 0]
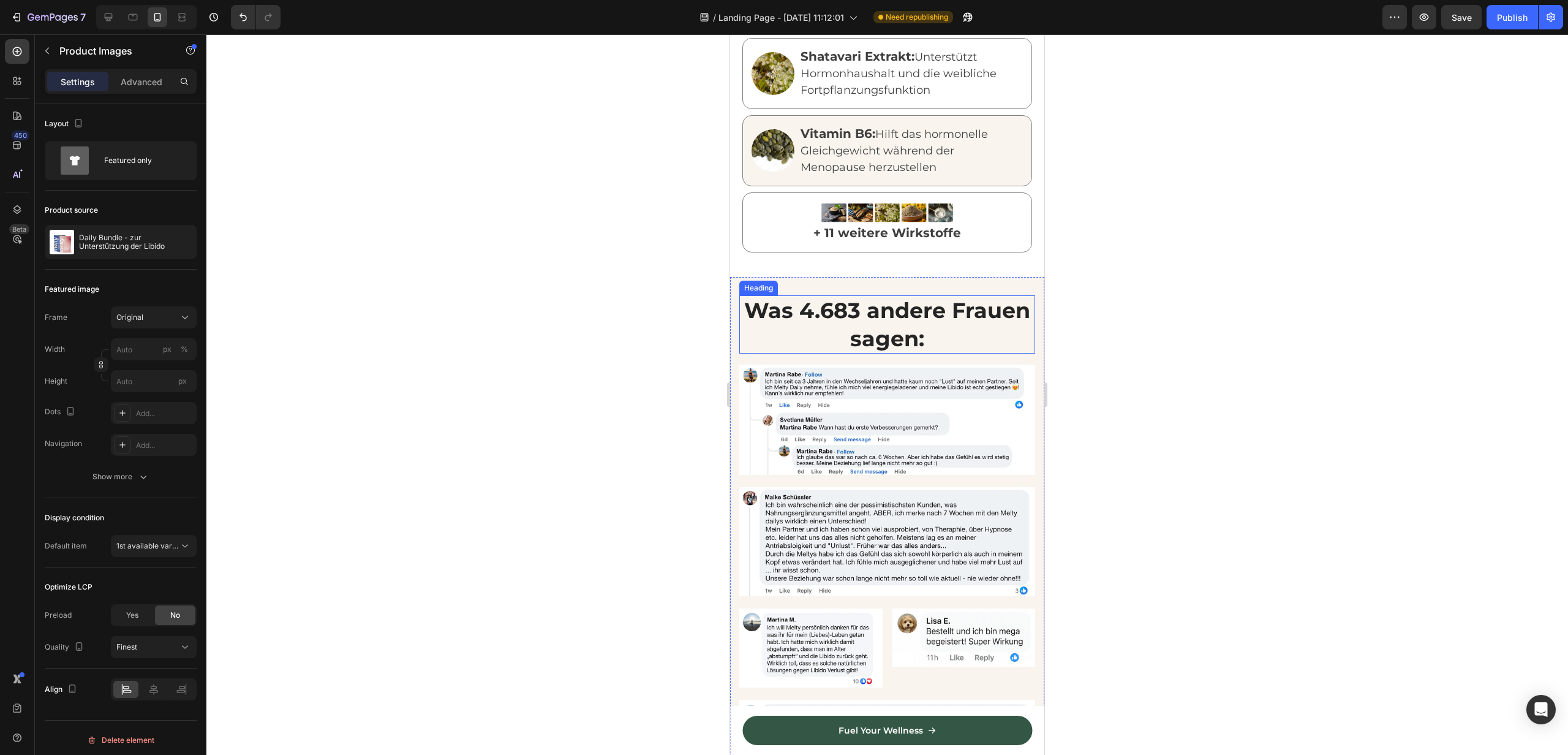
click at [814, 317] on h2 "Was 4.683 andere Frauen sagen:" at bounding box center [887, 325] width 296 height 58
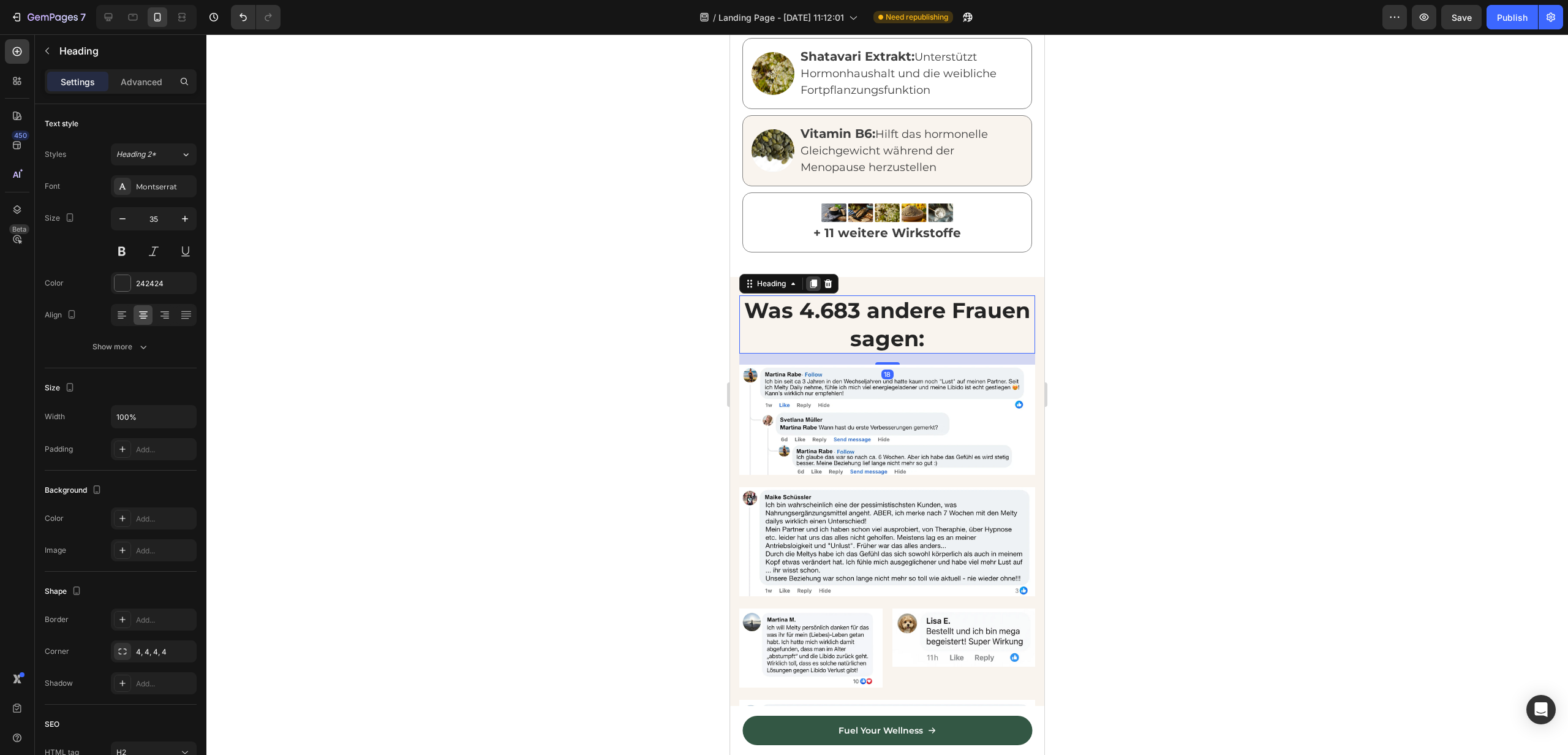
click at [812, 279] on icon at bounding box center [813, 283] width 10 height 10
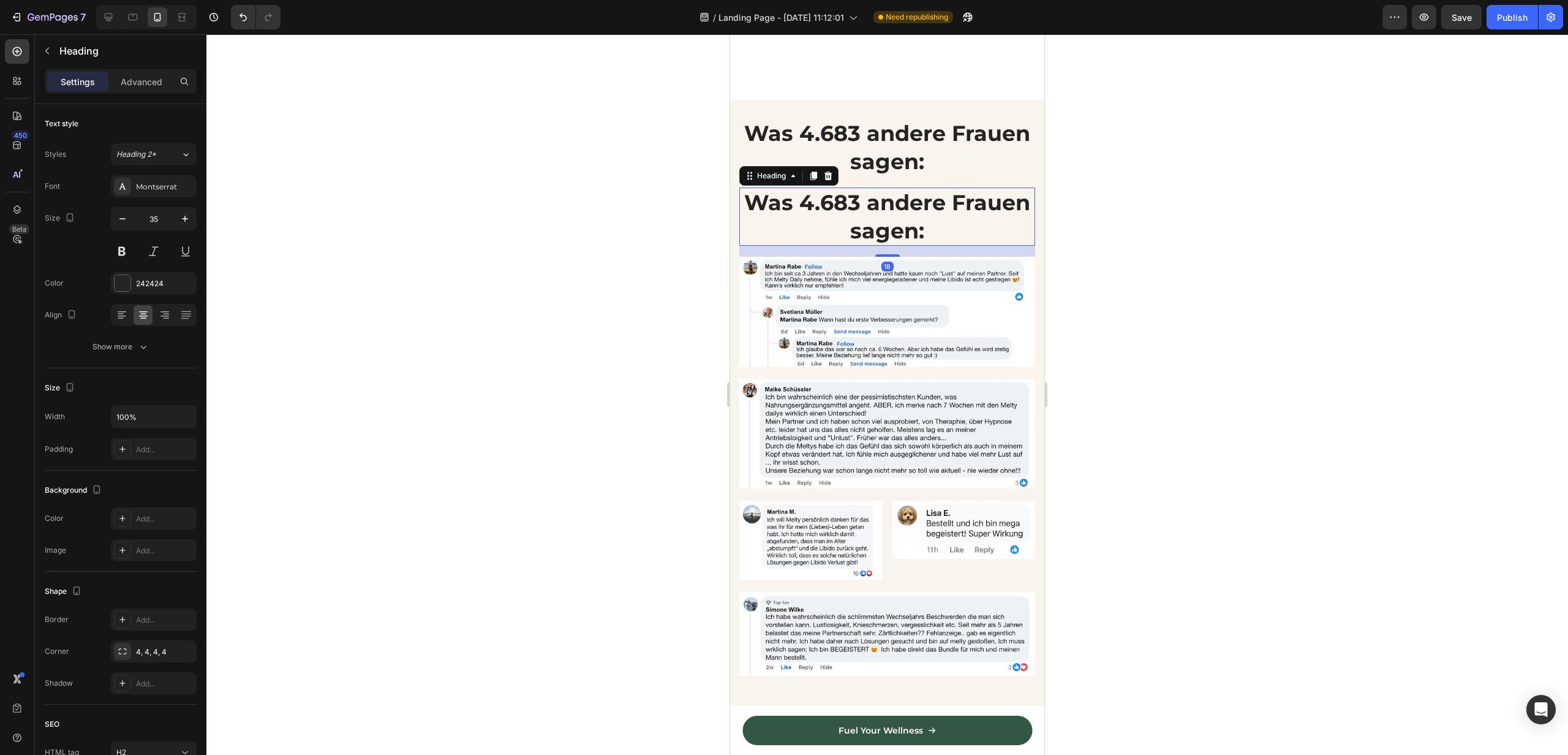
scroll to position [2028, 0]
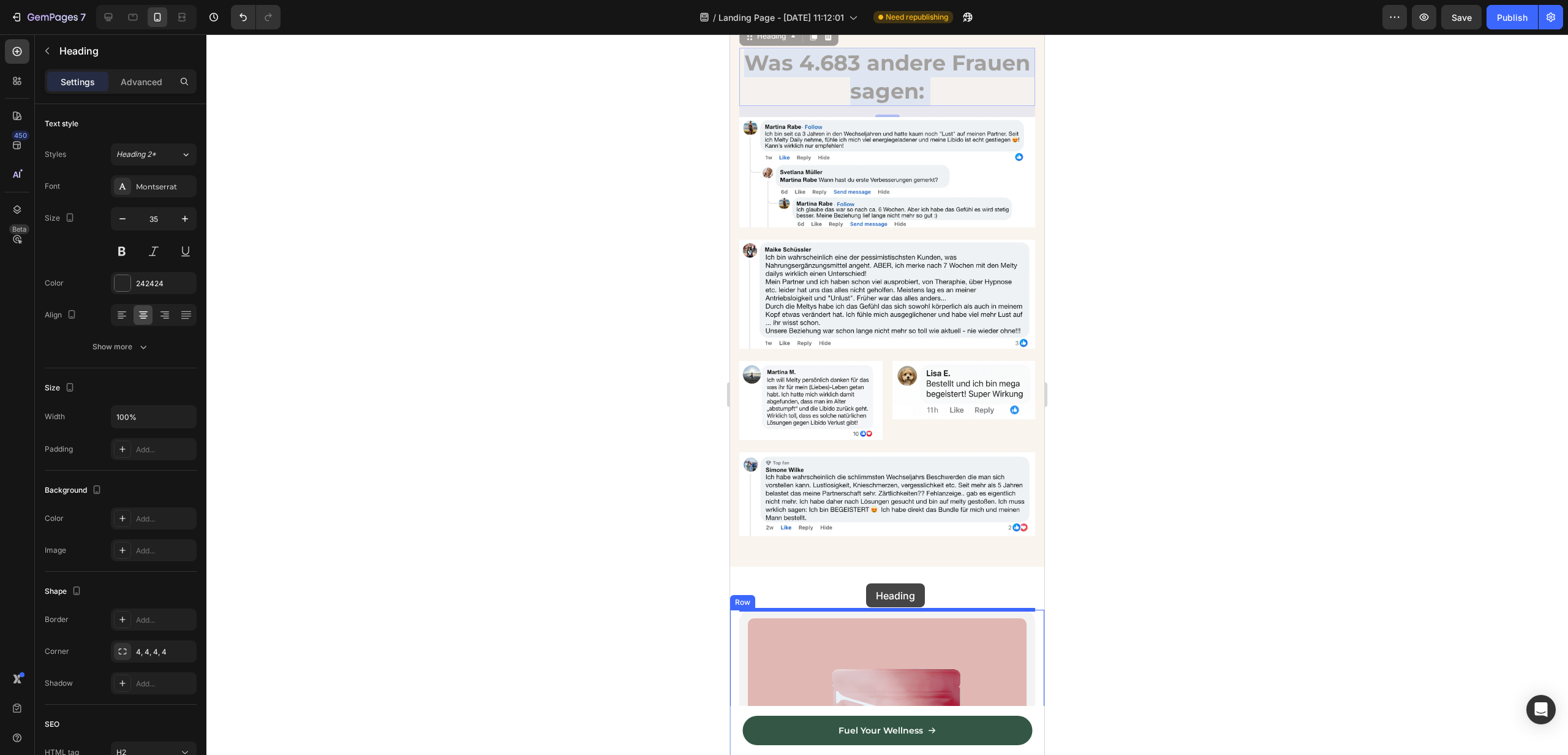
drag, startPoint x: 883, startPoint y: 81, endPoint x: 866, endPoint y: 585, distance: 504.3
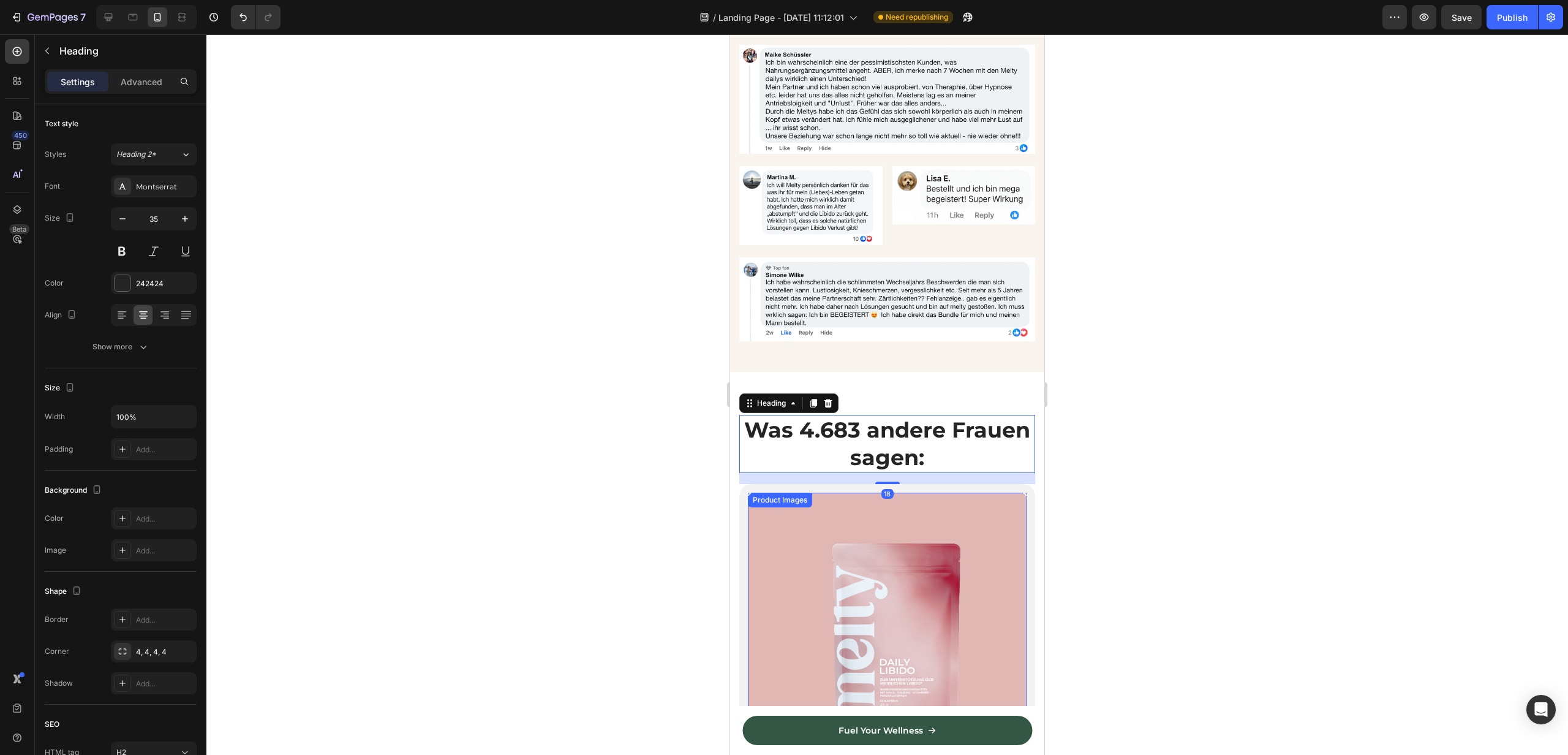
scroll to position [2180, 0]
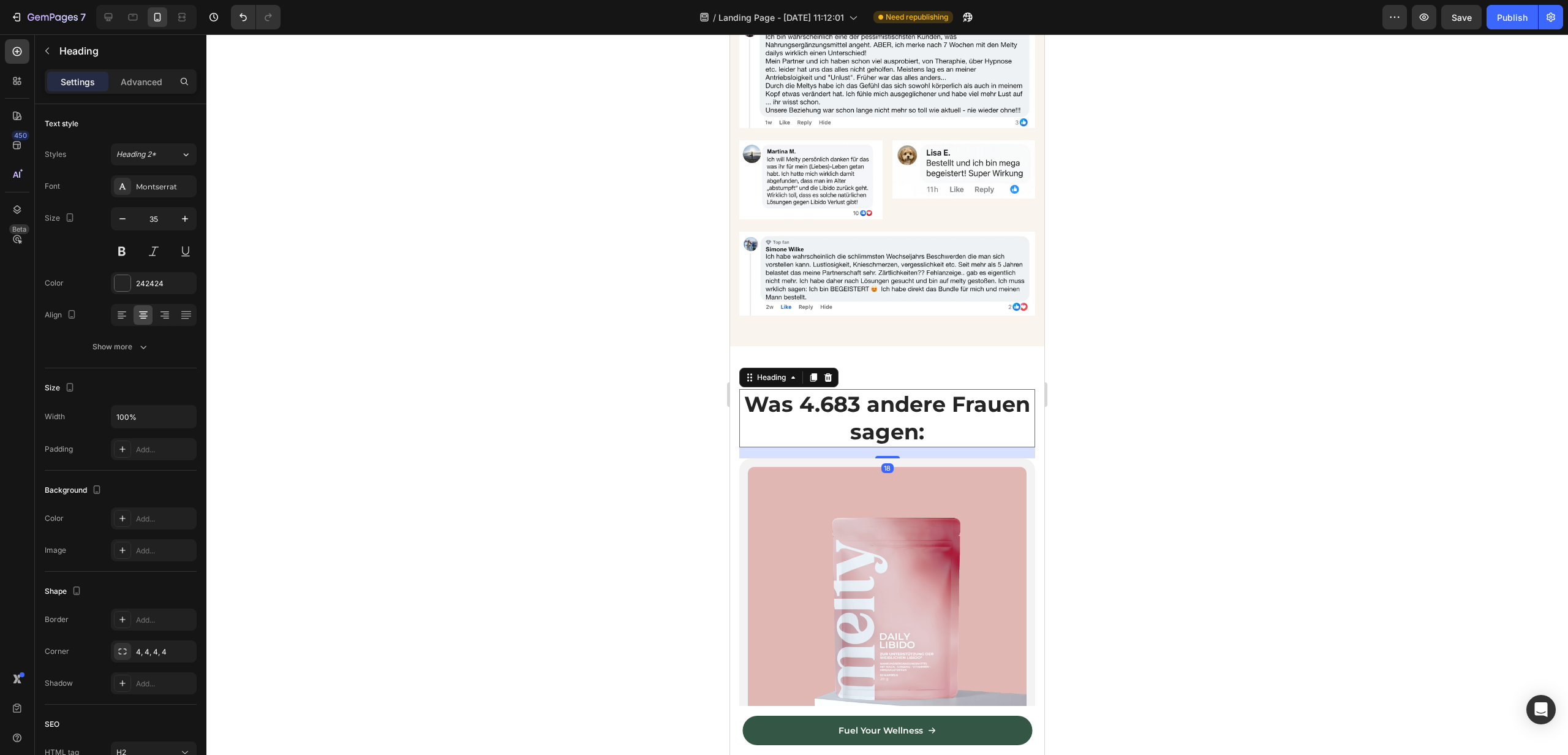
click at [889, 430] on h2 "Was 4.683 andere Frauen sagen:" at bounding box center [887, 418] width 296 height 58
click at [889, 430] on p "Was 4.683 andere Frauen sagen:" at bounding box center [887, 418] width 293 height 56
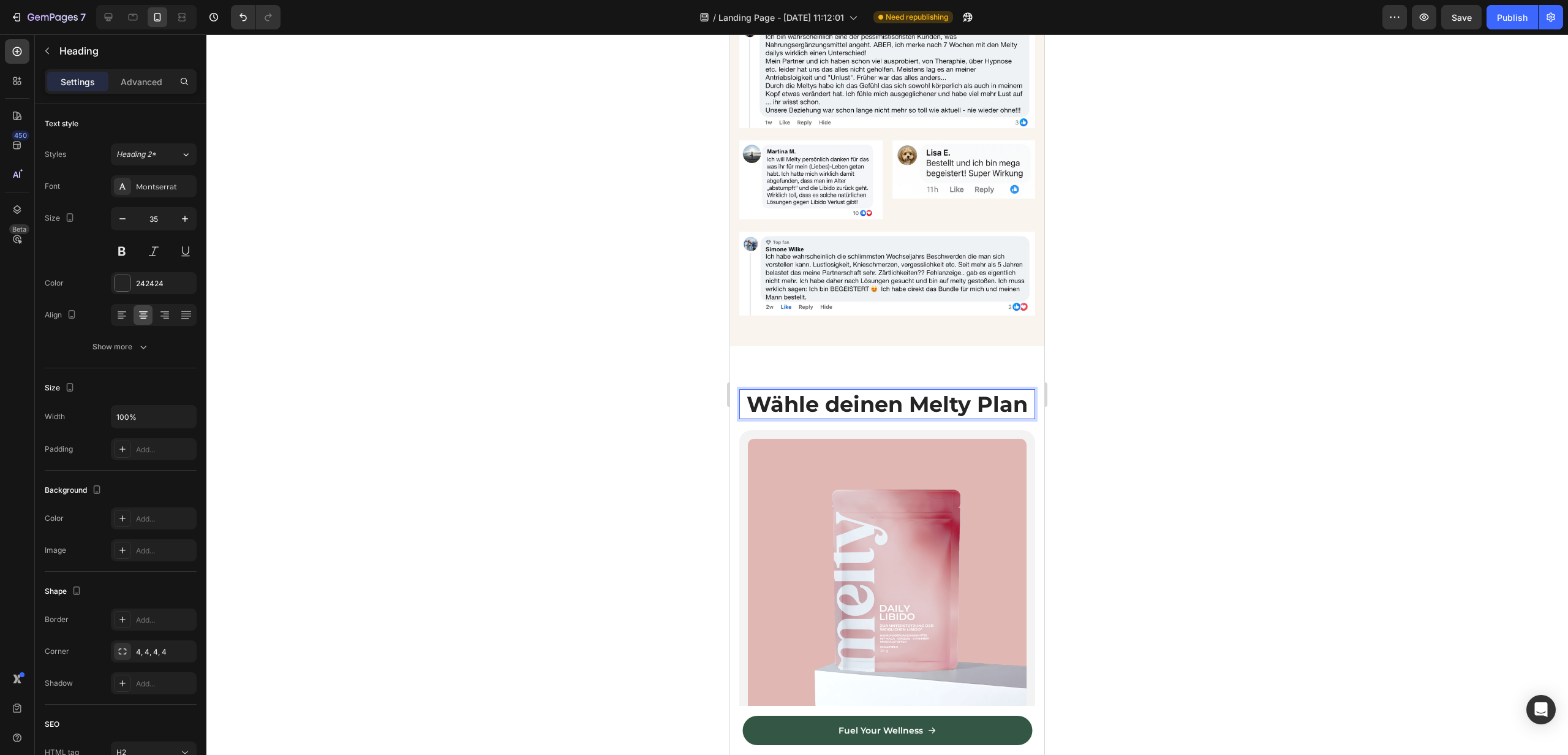
click at [953, 405] on p "Wähle deinen Melty Plan" at bounding box center [887, 404] width 293 height 28
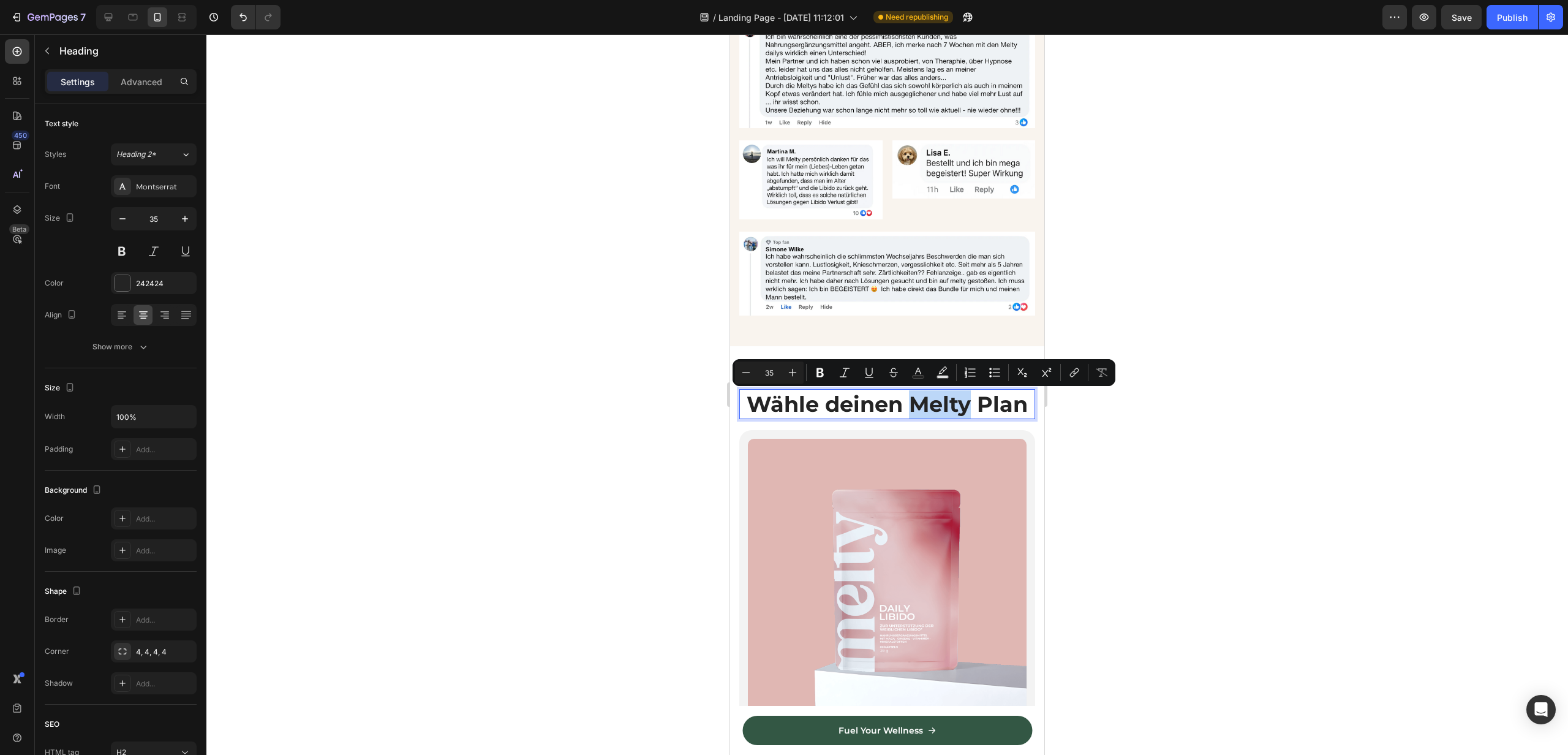
click at [978, 407] on p "Wähle deinen Melty Plan" at bounding box center [887, 404] width 293 height 28
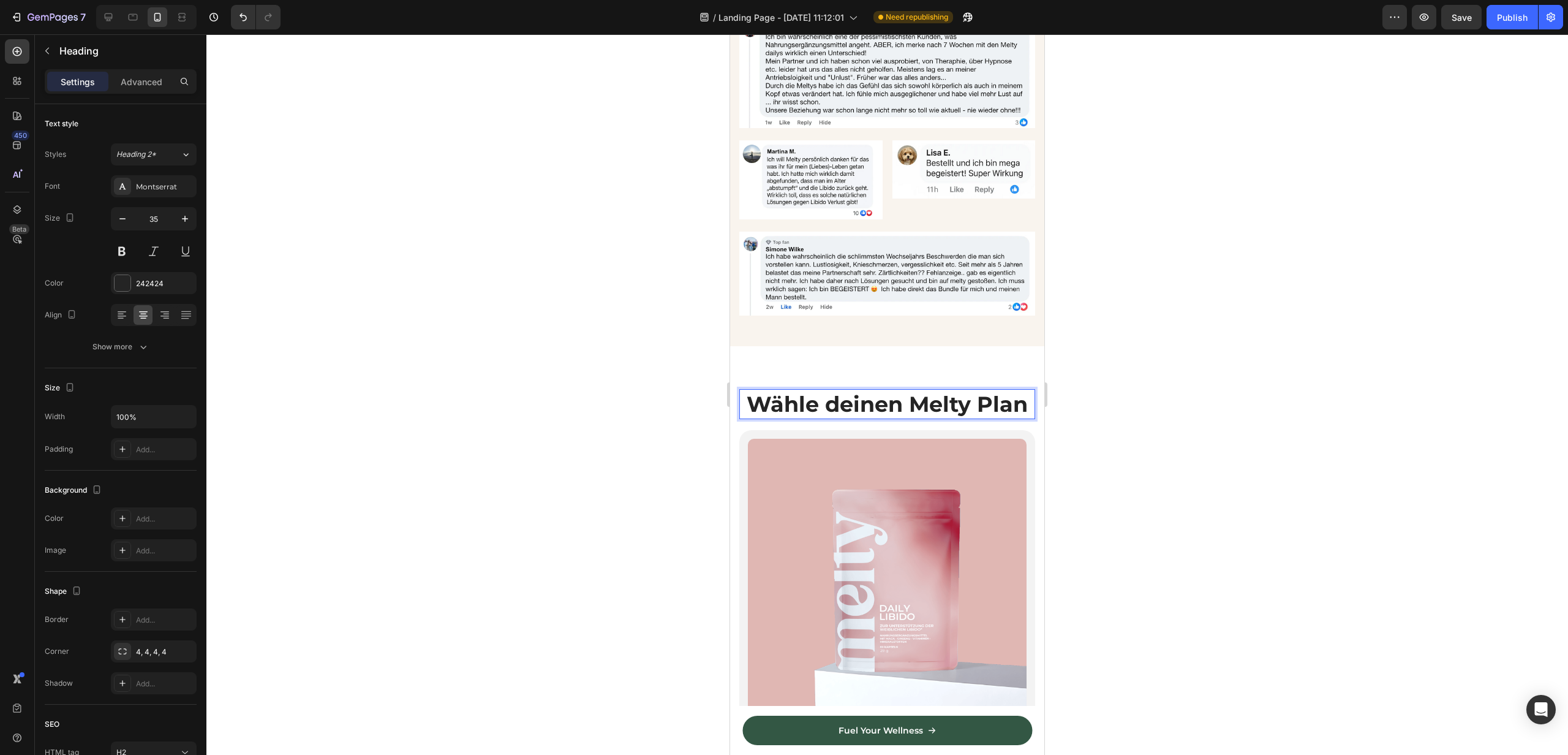
click at [622, 454] on div at bounding box center [887, 395] width 1362 height 721
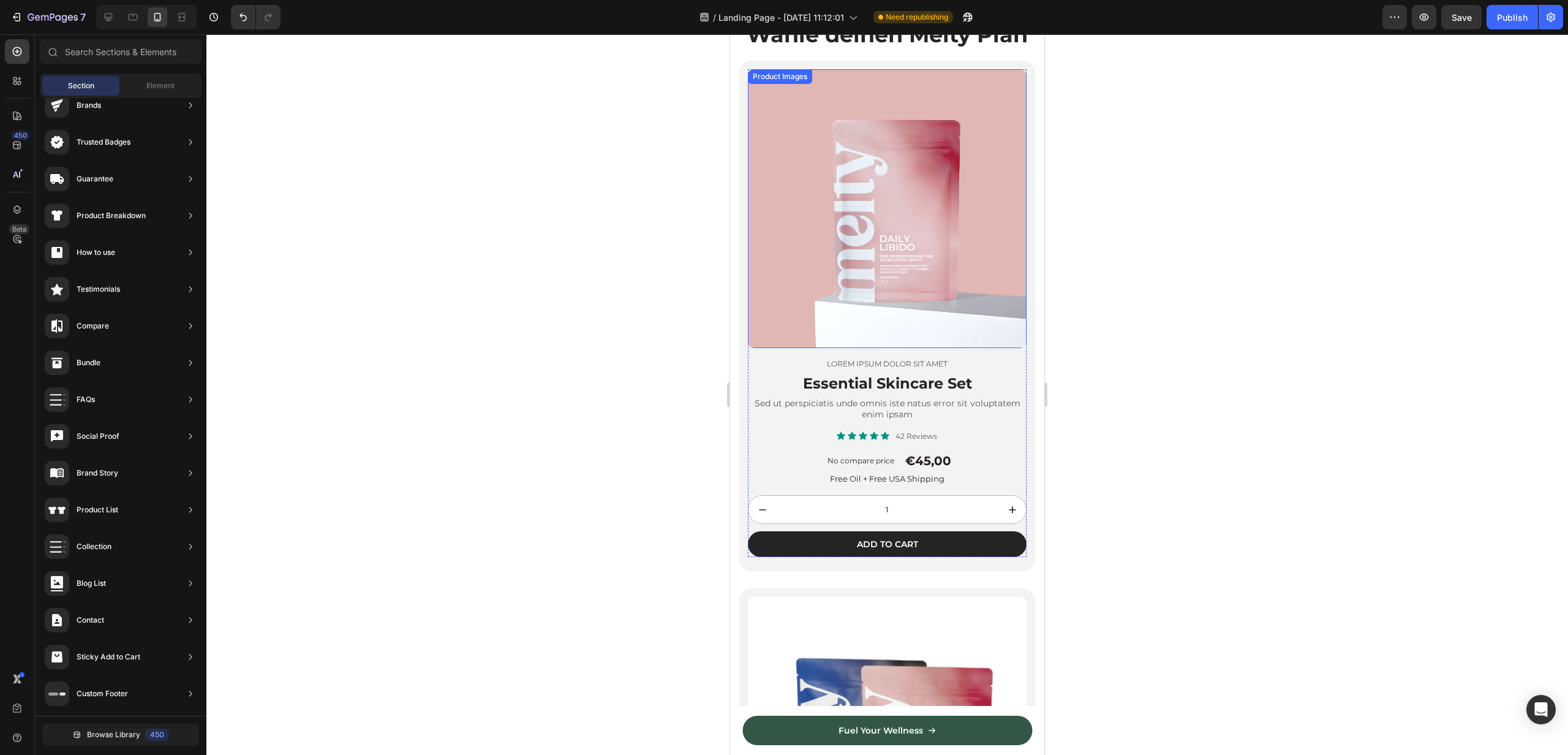
scroll to position [2462, 0]
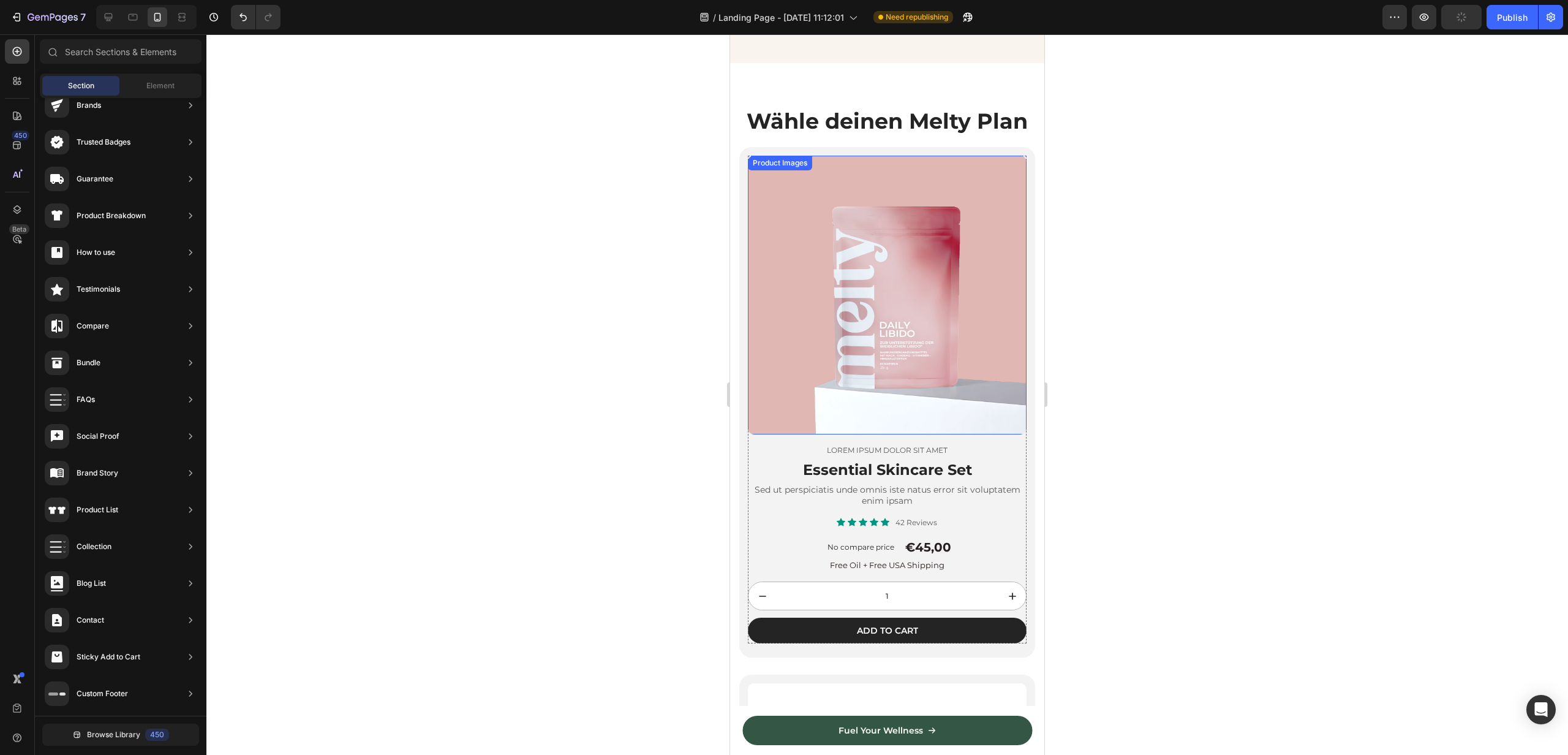
click at [930, 417] on img at bounding box center [887, 295] width 279 height 279
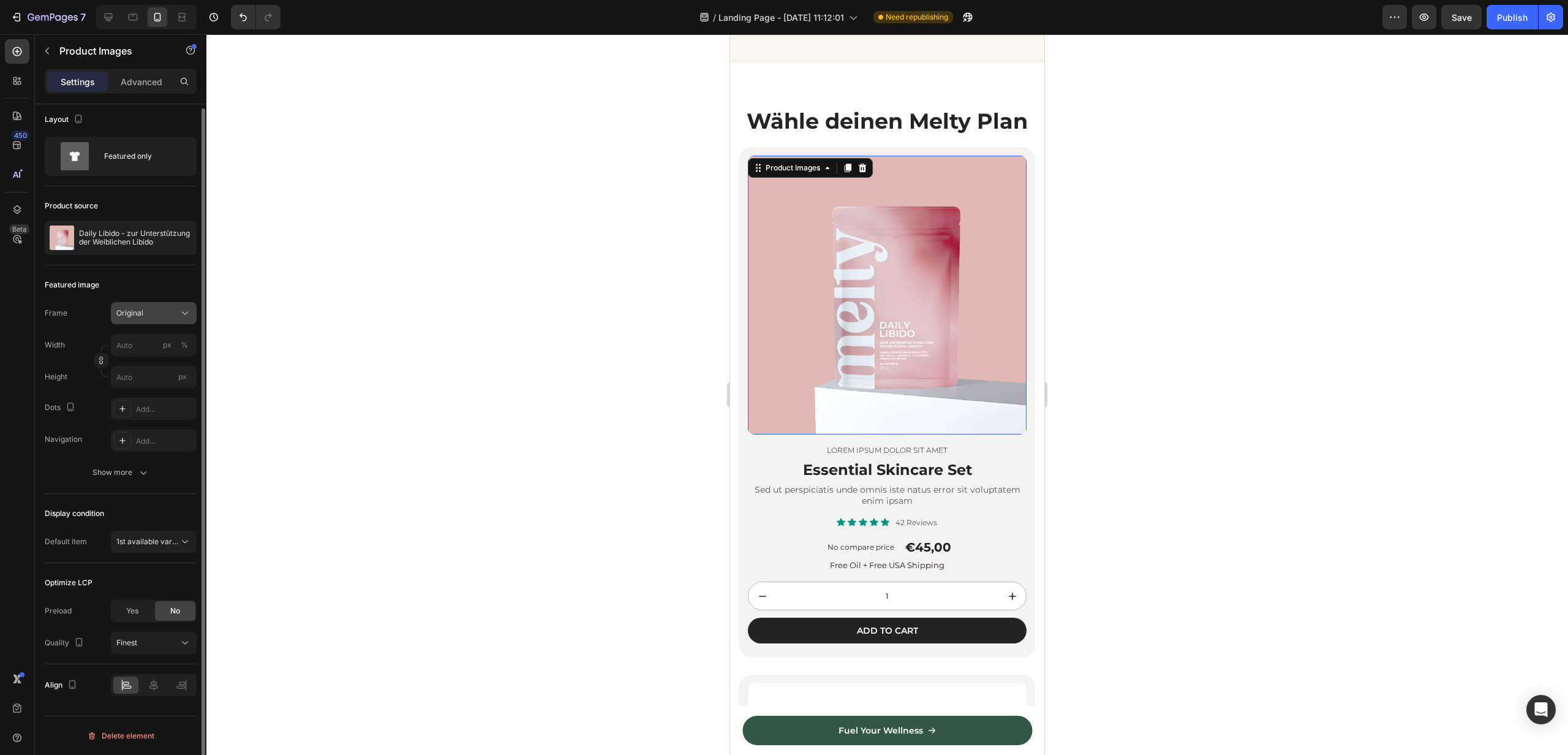
scroll to position [0, 0]
click at [141, 321] on span "Original" at bounding box center [130, 317] width 27 height 11
click at [87, 291] on div "Featured image" at bounding box center [72, 289] width 54 height 11
click at [150, 551] on span "1st available variant" at bounding box center [148, 546] width 62 height 11
click at [108, 521] on div "Display condition" at bounding box center [121, 518] width 152 height 20
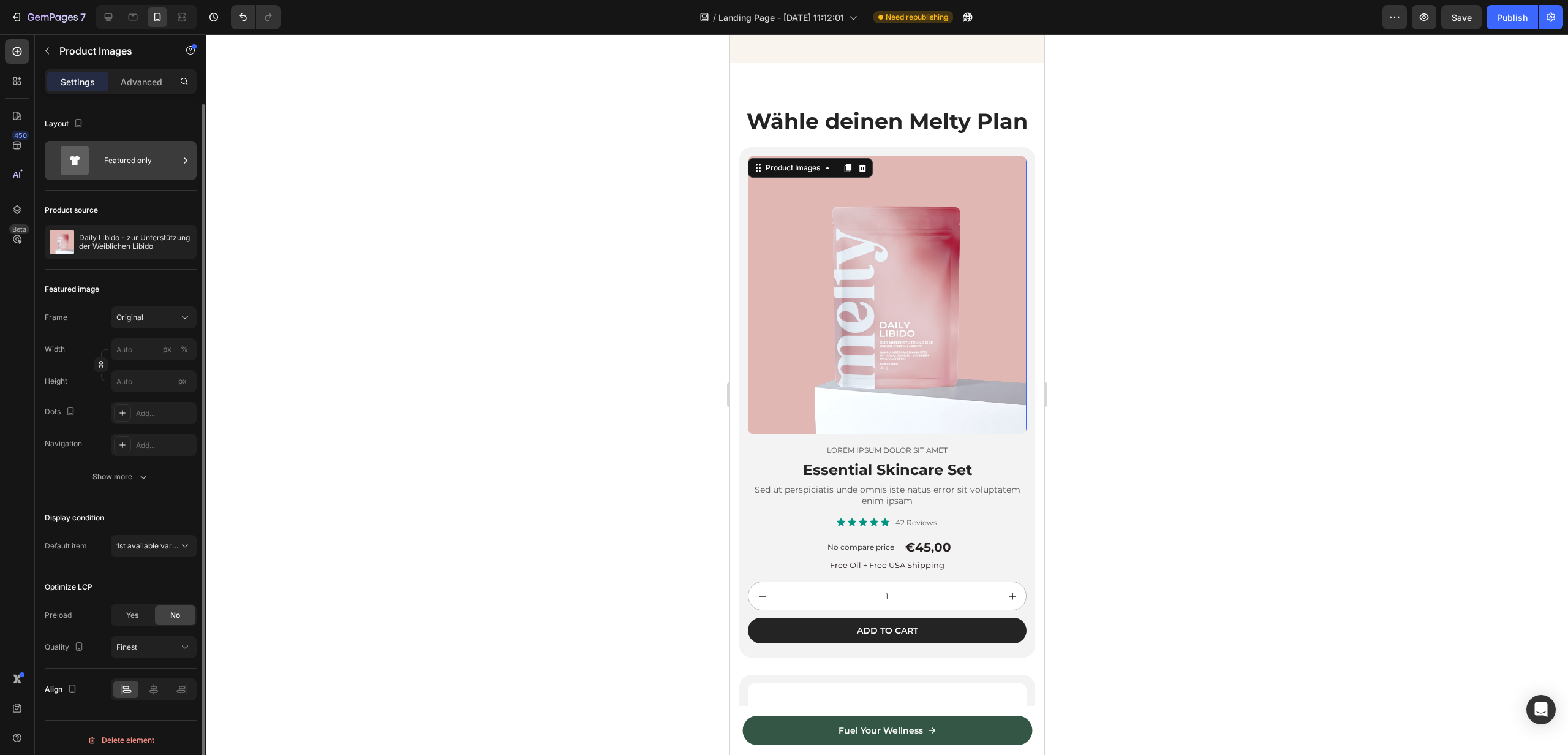
click at [115, 162] on div "Featured only" at bounding box center [141, 160] width 75 height 28
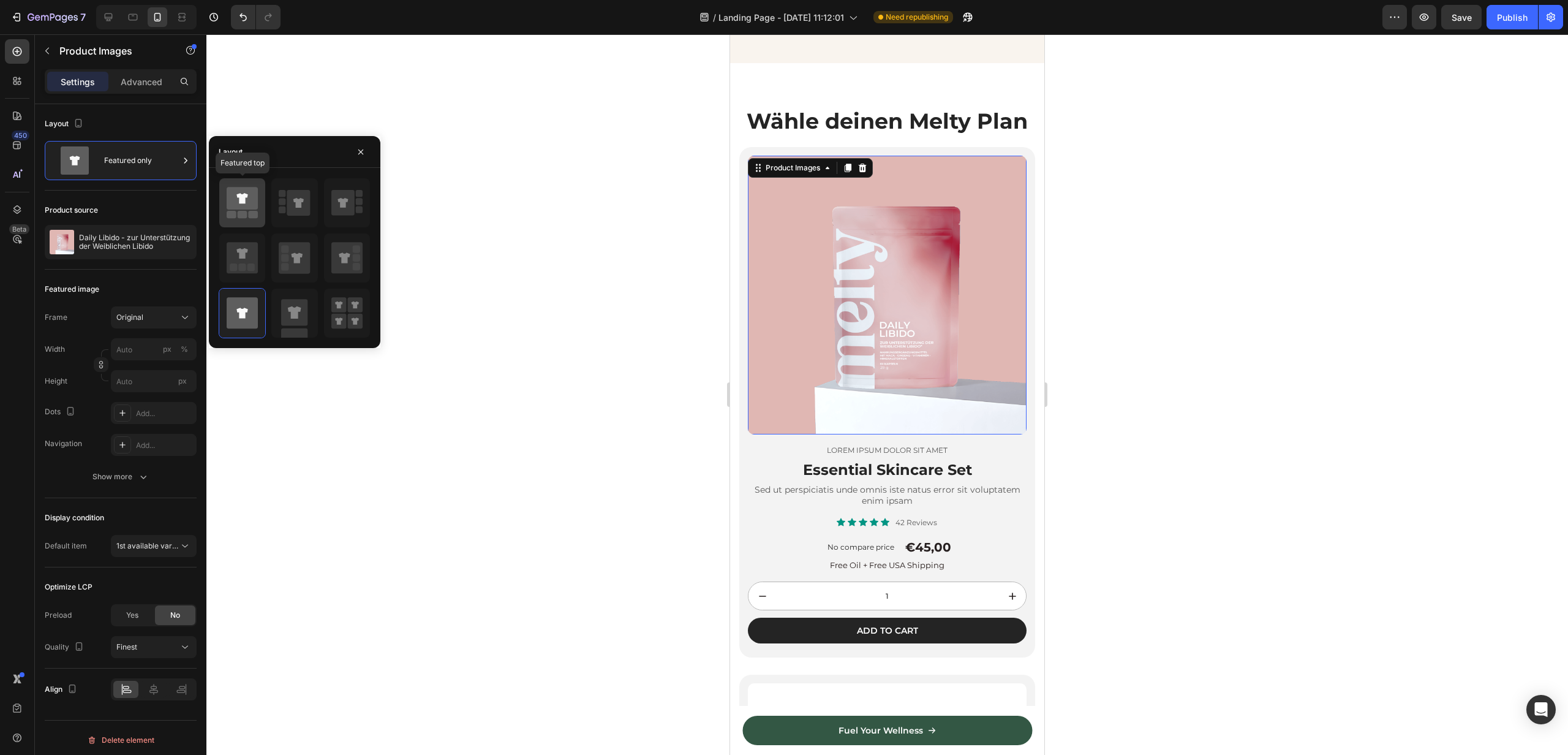
click at [246, 203] on icon at bounding box center [242, 198] width 31 height 23
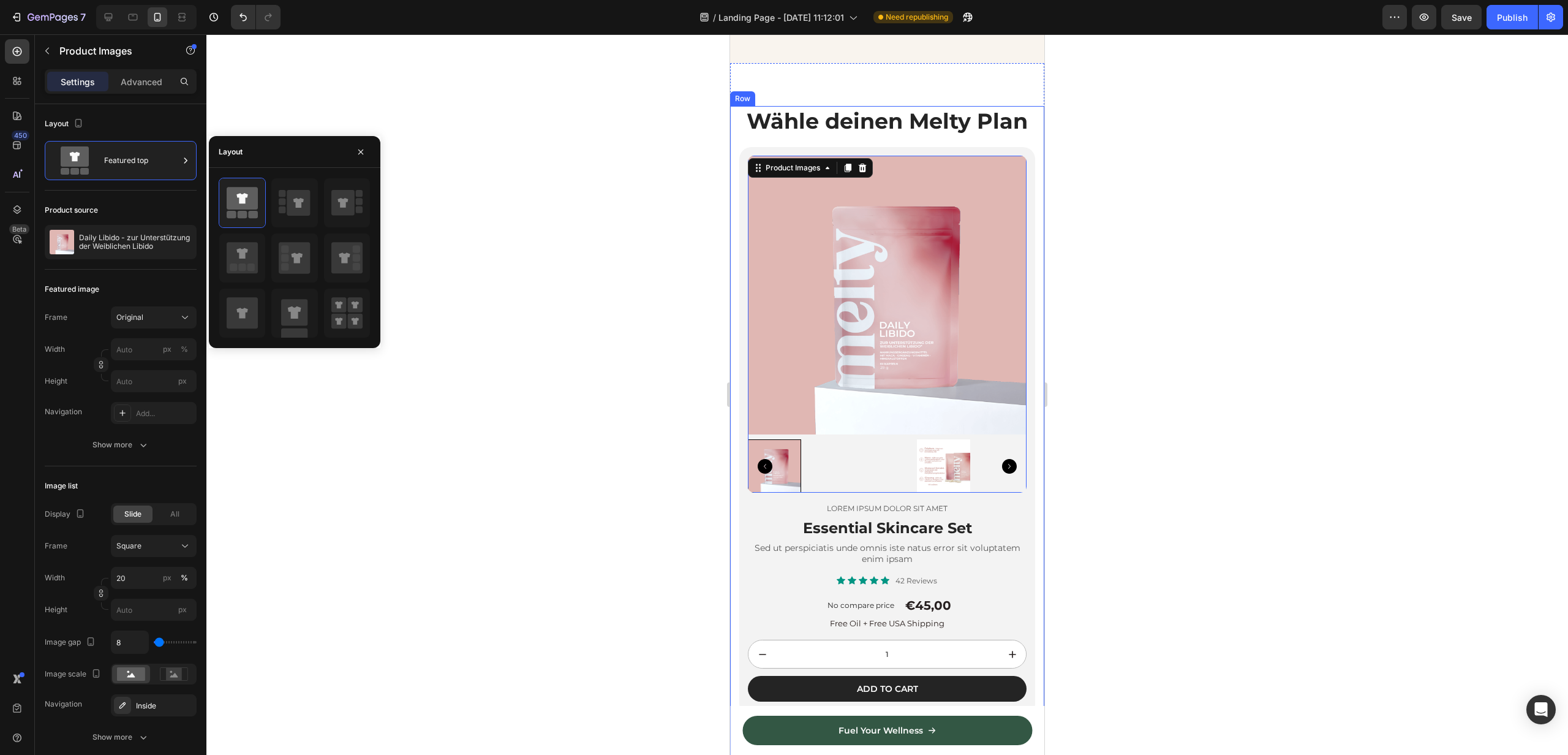
click at [677, 442] on div at bounding box center [887, 395] width 1362 height 721
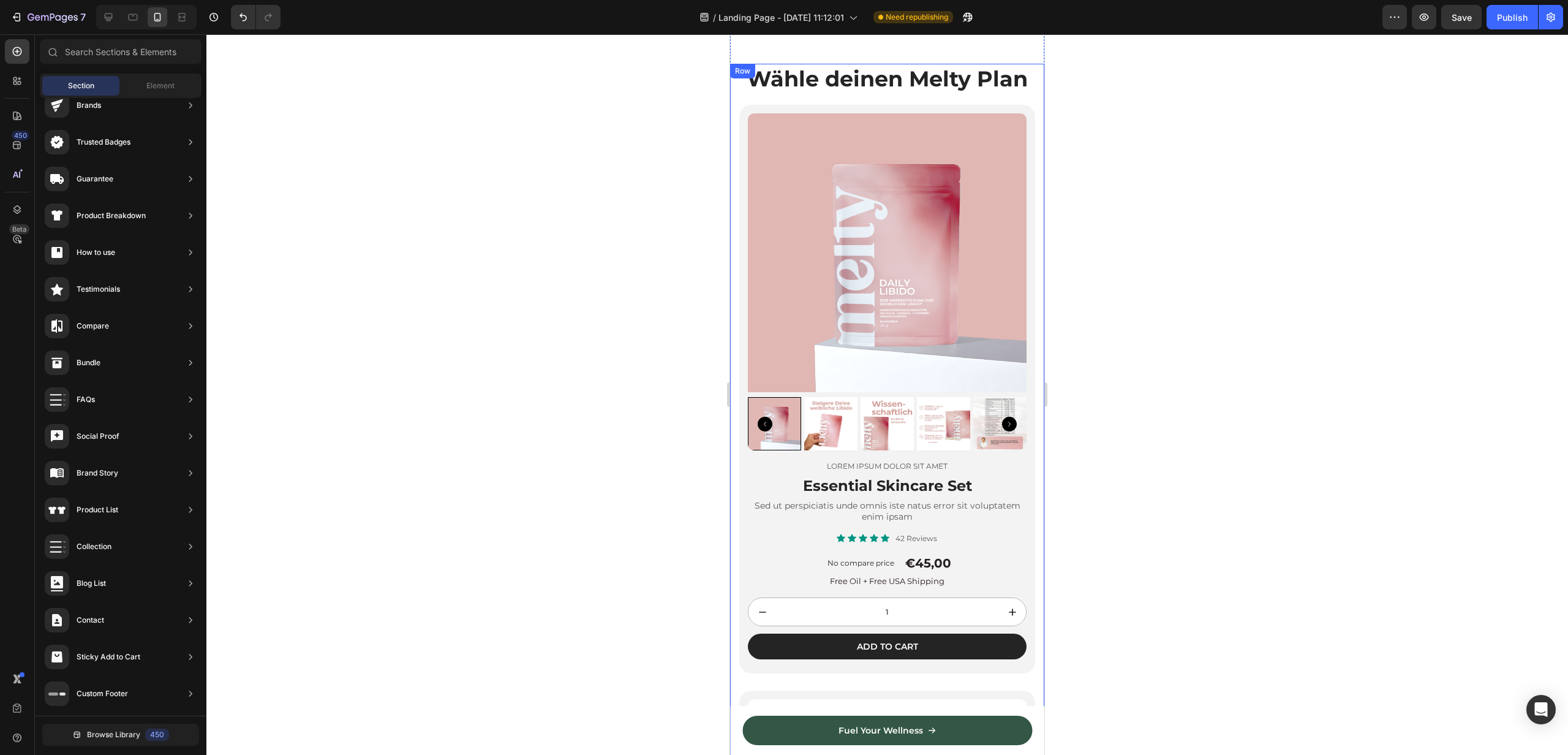
scroll to position [2574, 0]
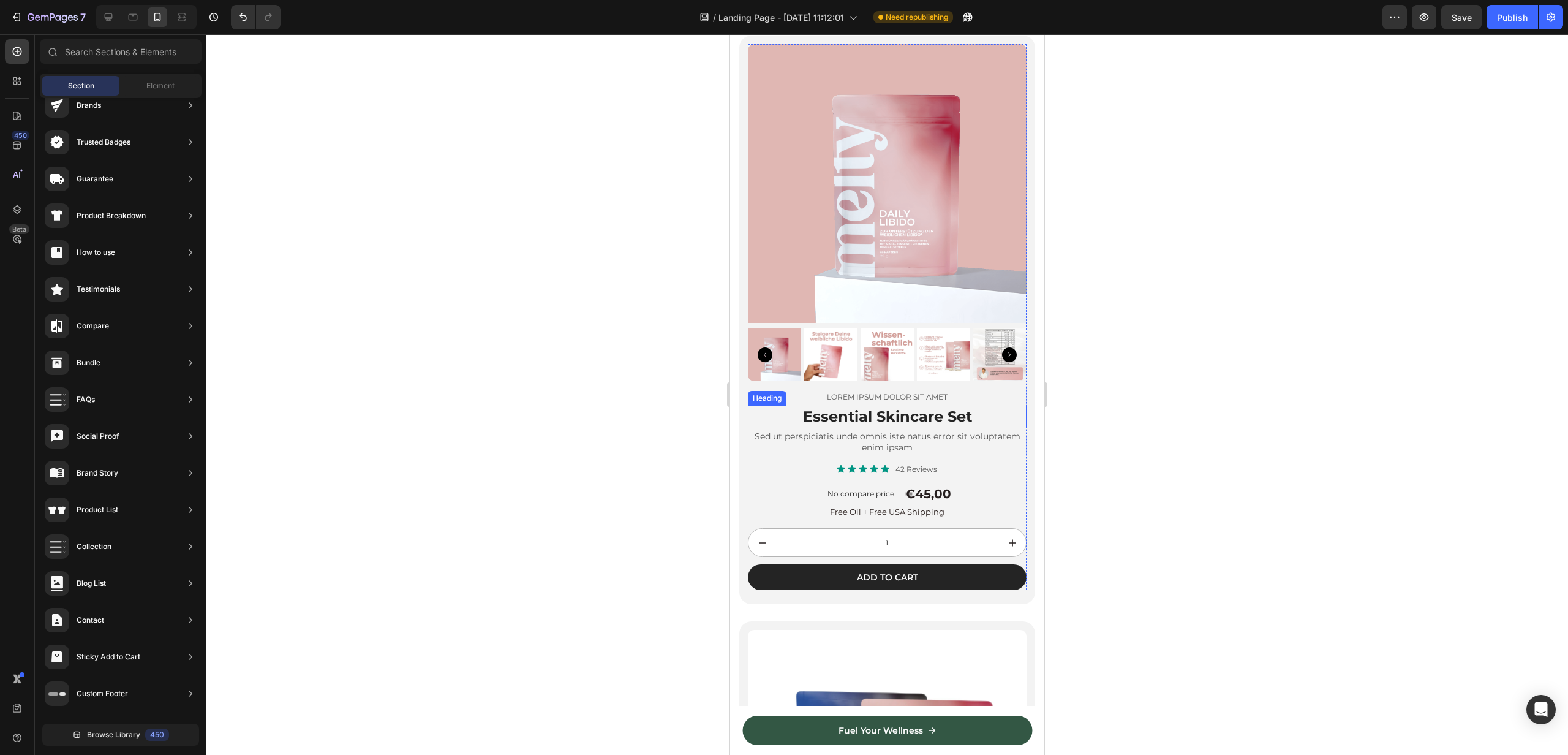
click at [962, 413] on h2 "Essential Skincare Set" at bounding box center [887, 416] width 279 height 21
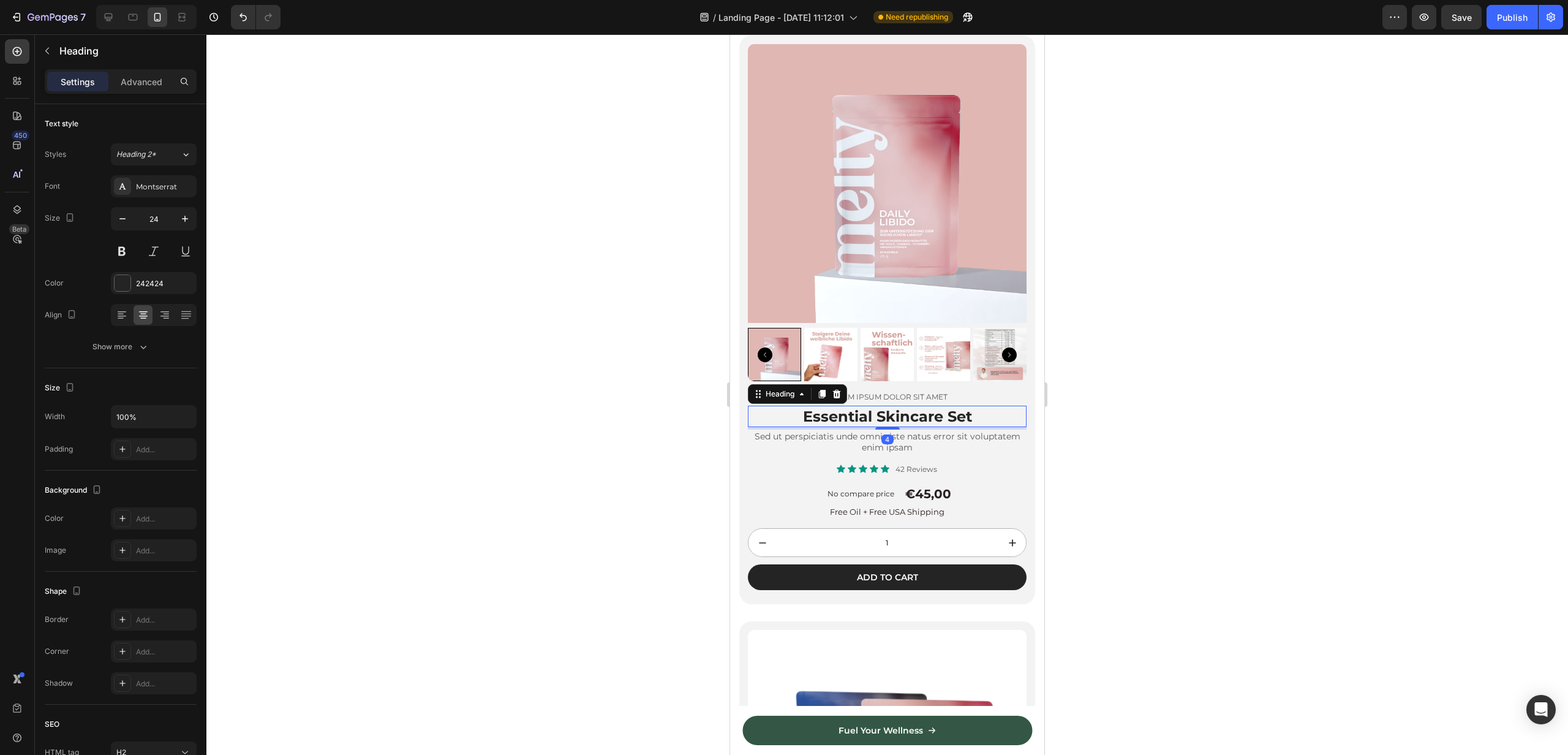
click at [942, 415] on h2 "Essential Skincare Set" at bounding box center [887, 416] width 279 height 21
click at [942, 415] on p "Essential Skincare Set" at bounding box center [887, 416] width 276 height 19
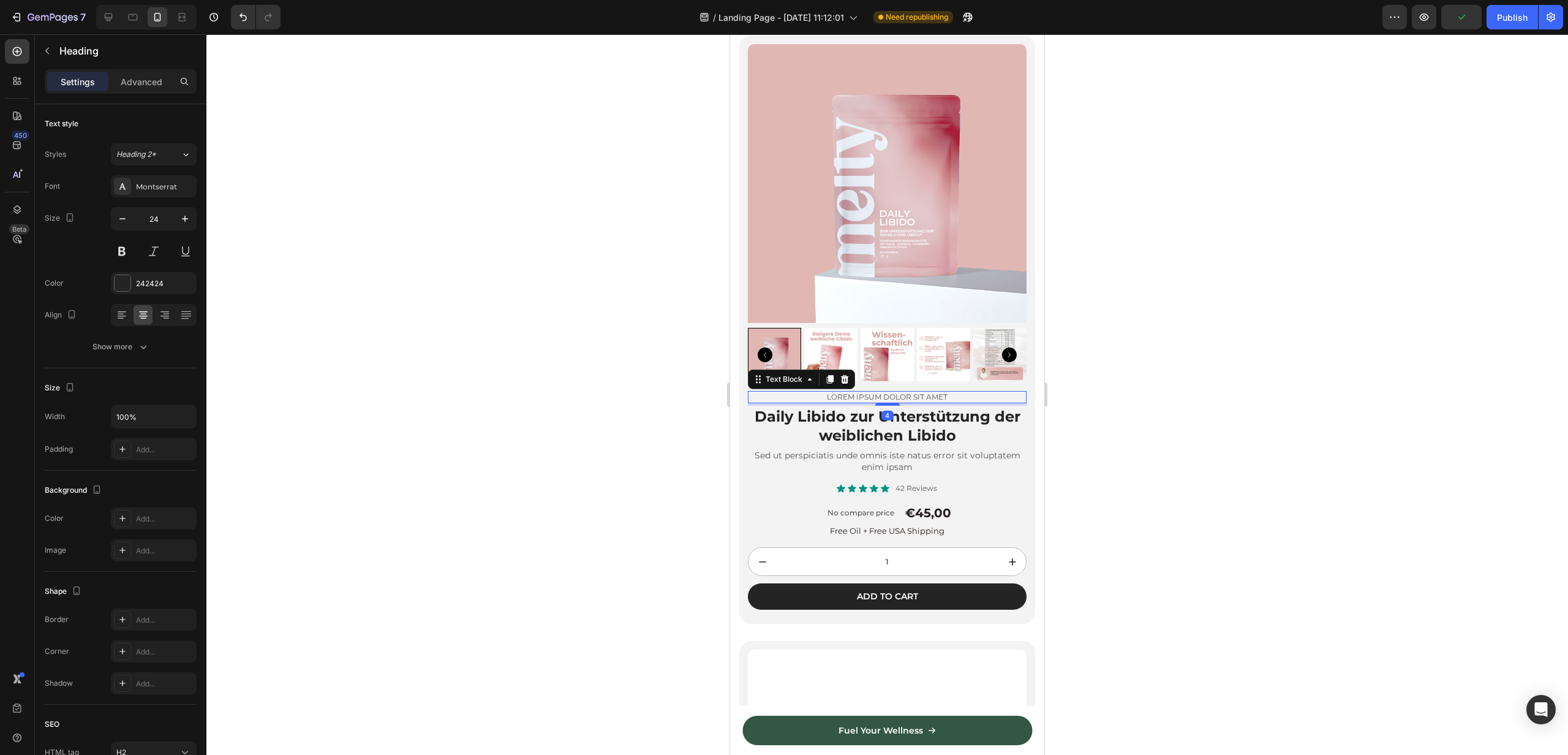
click at [863, 395] on p "Lorem ipsum dolor sit amet" at bounding box center [887, 397] width 276 height 10
click at [861, 460] on p "Sed ut perspiciatis unde omnis iste natus error sit voluptatem enim ipsam" at bounding box center [887, 460] width 276 height 22
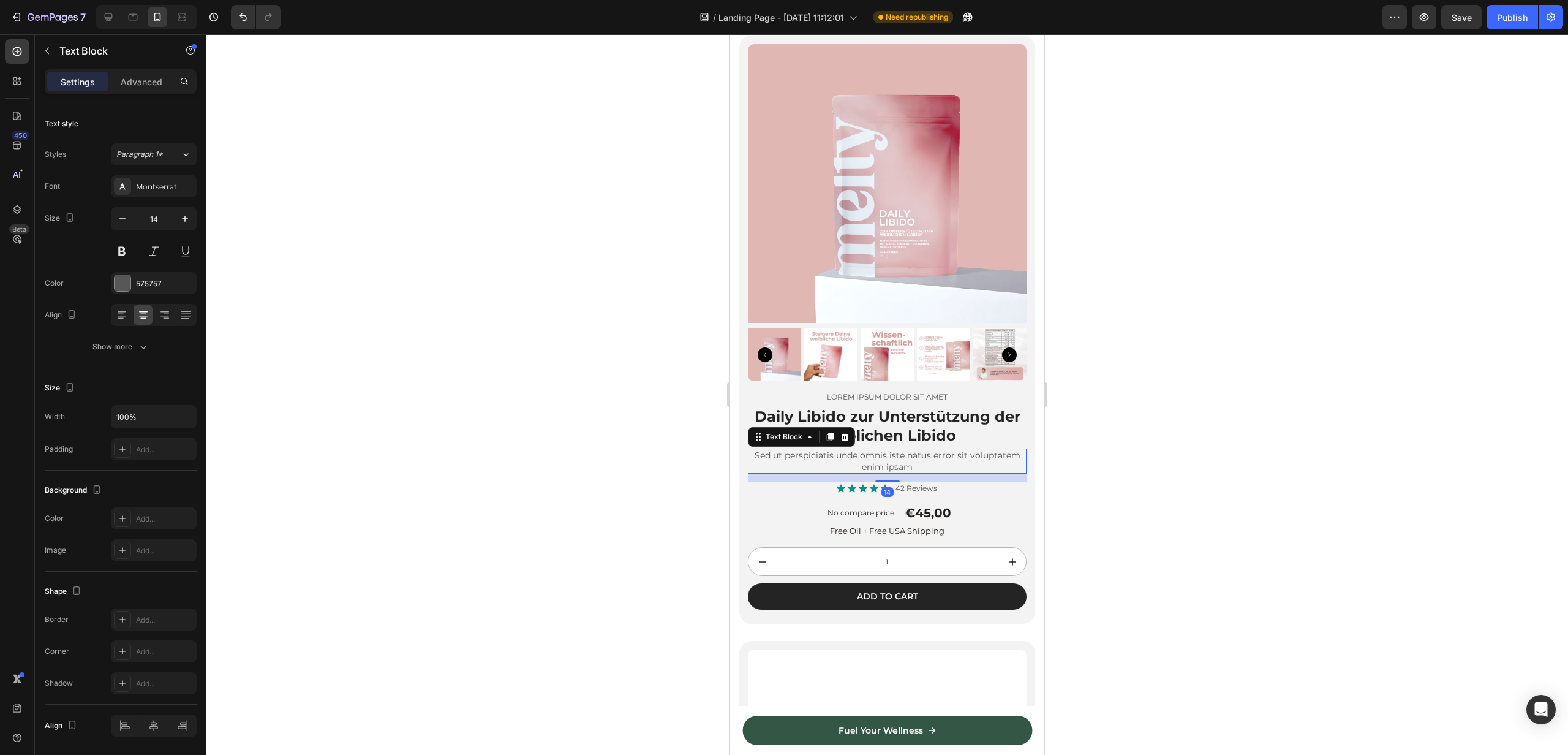
click at [861, 460] on p "Sed ut perspiciatis unde omnis iste natus error sit voluptatem enim ipsam" at bounding box center [887, 460] width 276 height 22
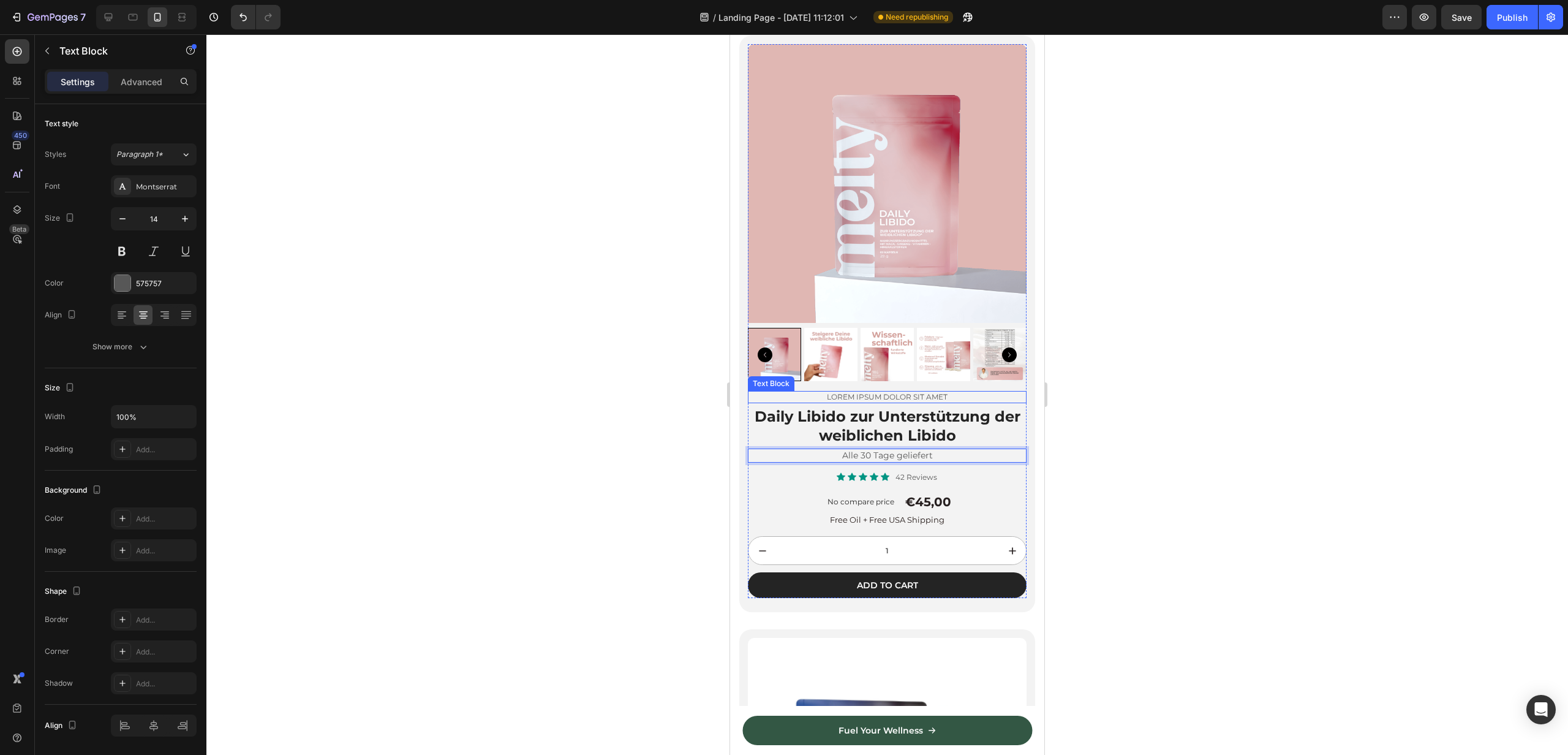
click at [874, 397] on p "Lorem ipsum dolor sit amet" at bounding box center [887, 397] width 276 height 10
click at [847, 376] on icon at bounding box center [844, 379] width 10 height 10
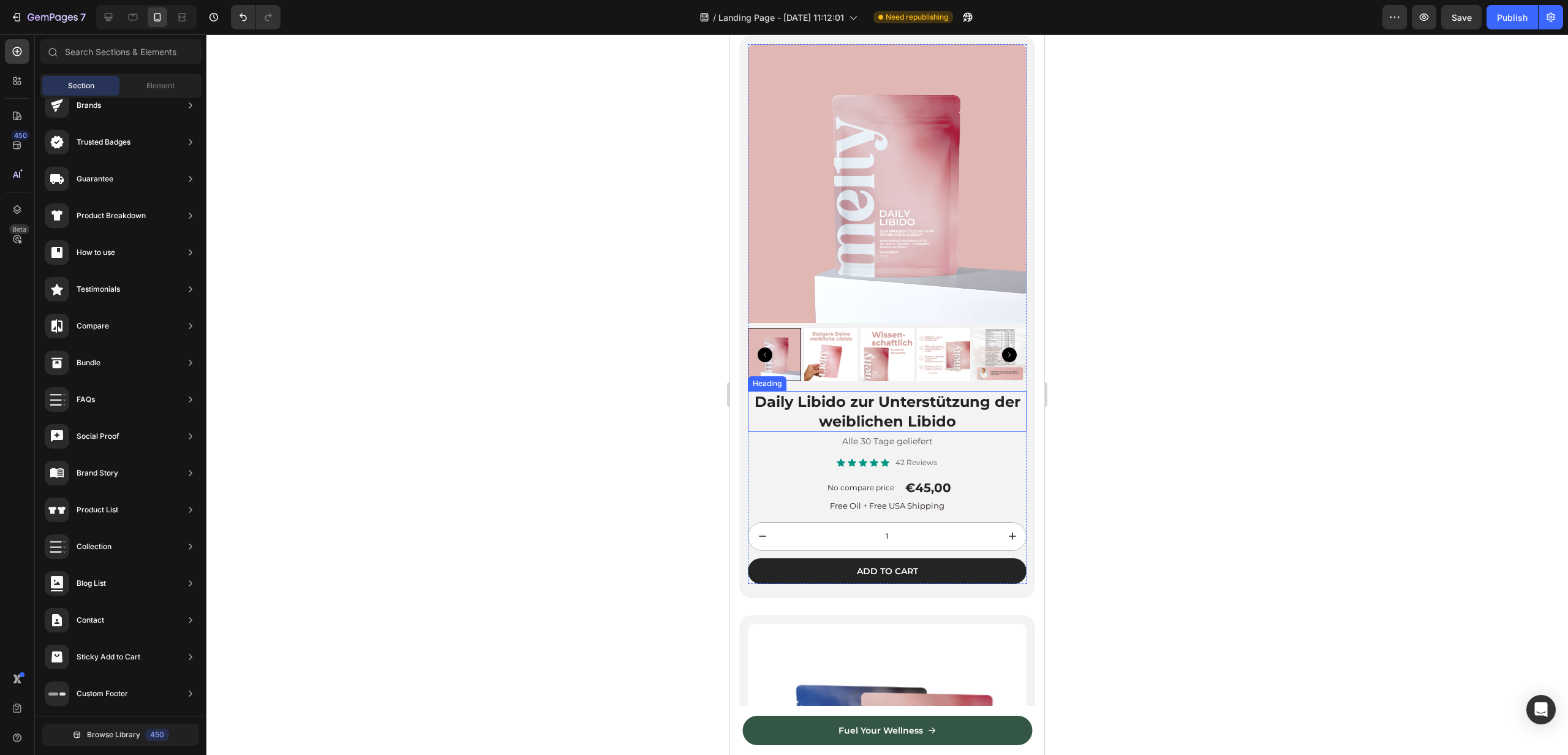
click at [870, 416] on p "Daily Libido zur Unterstützung der weiblichen Libido" at bounding box center [887, 411] width 276 height 38
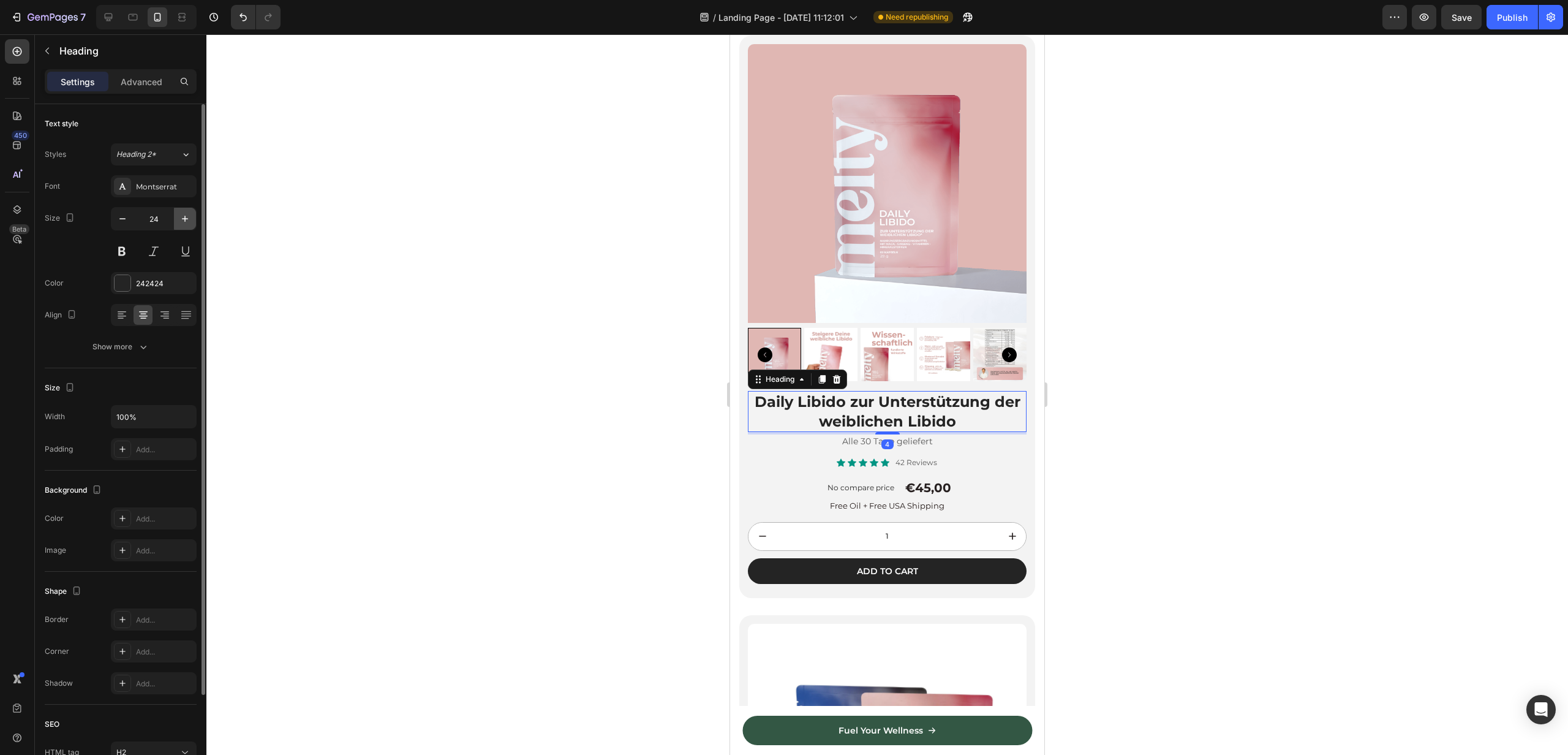
click at [188, 218] on icon "button" at bounding box center [185, 219] width 13 height 13
type input "26"
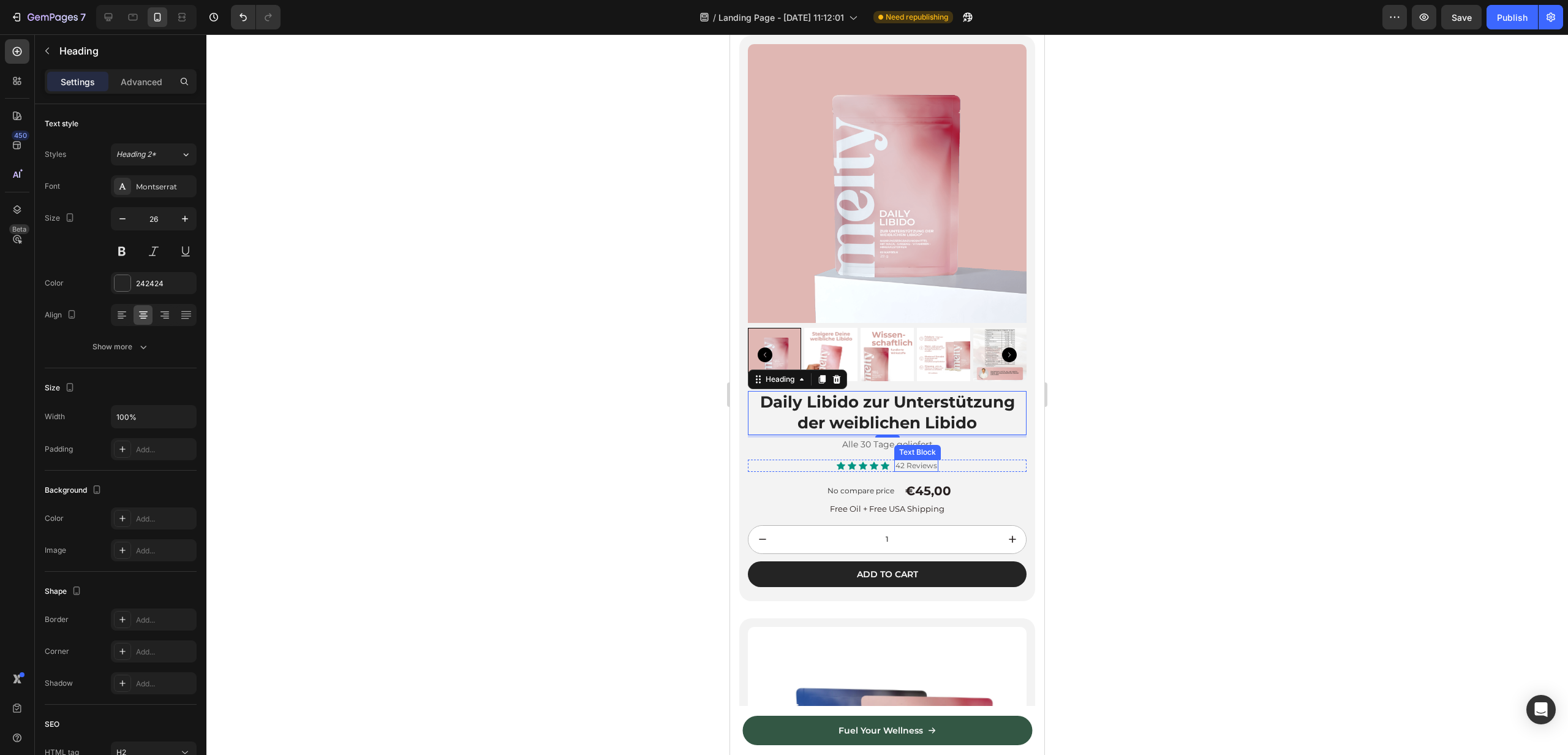
scroll to position [2629, 0]
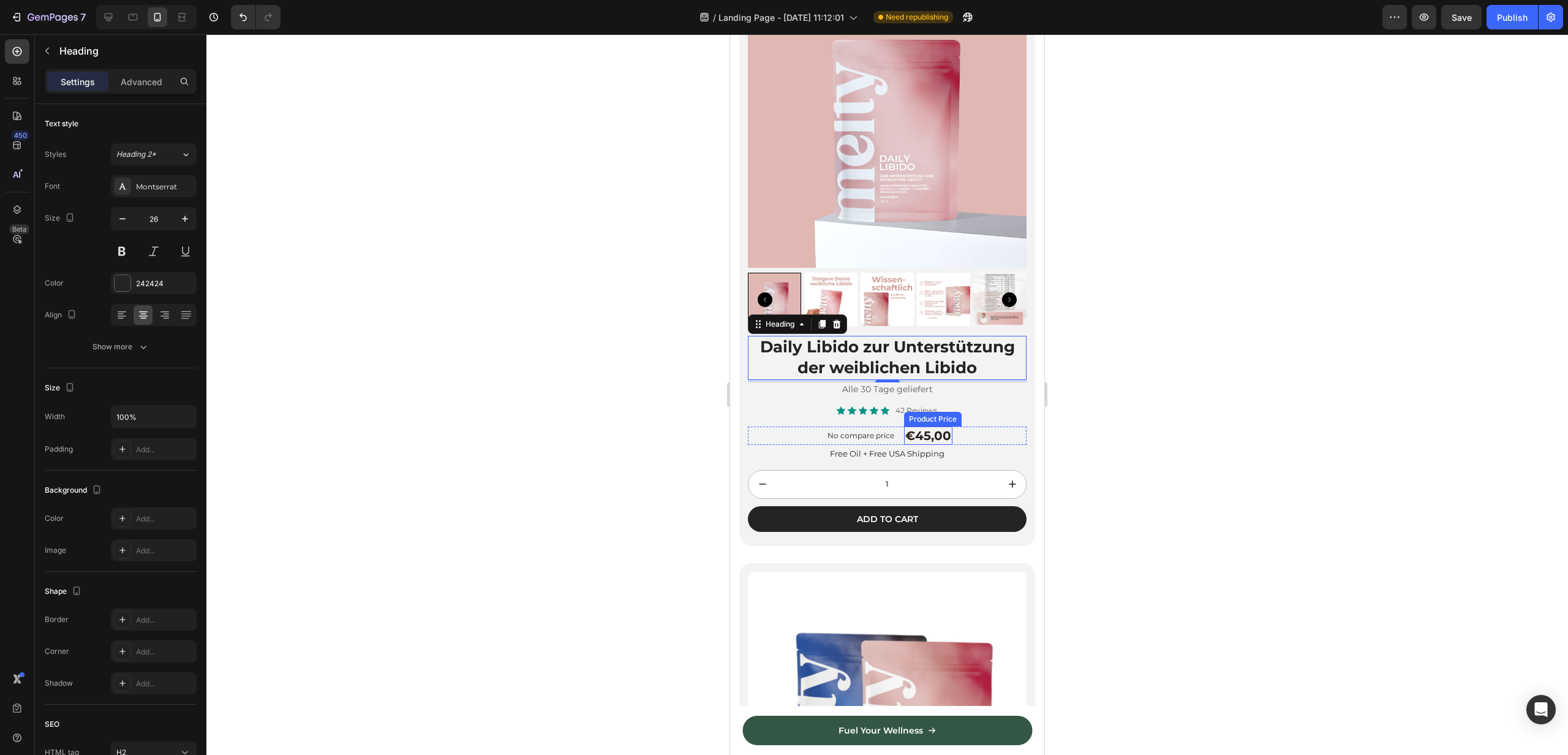
click at [924, 430] on div "€45,00" at bounding box center [928, 436] width 48 height 19
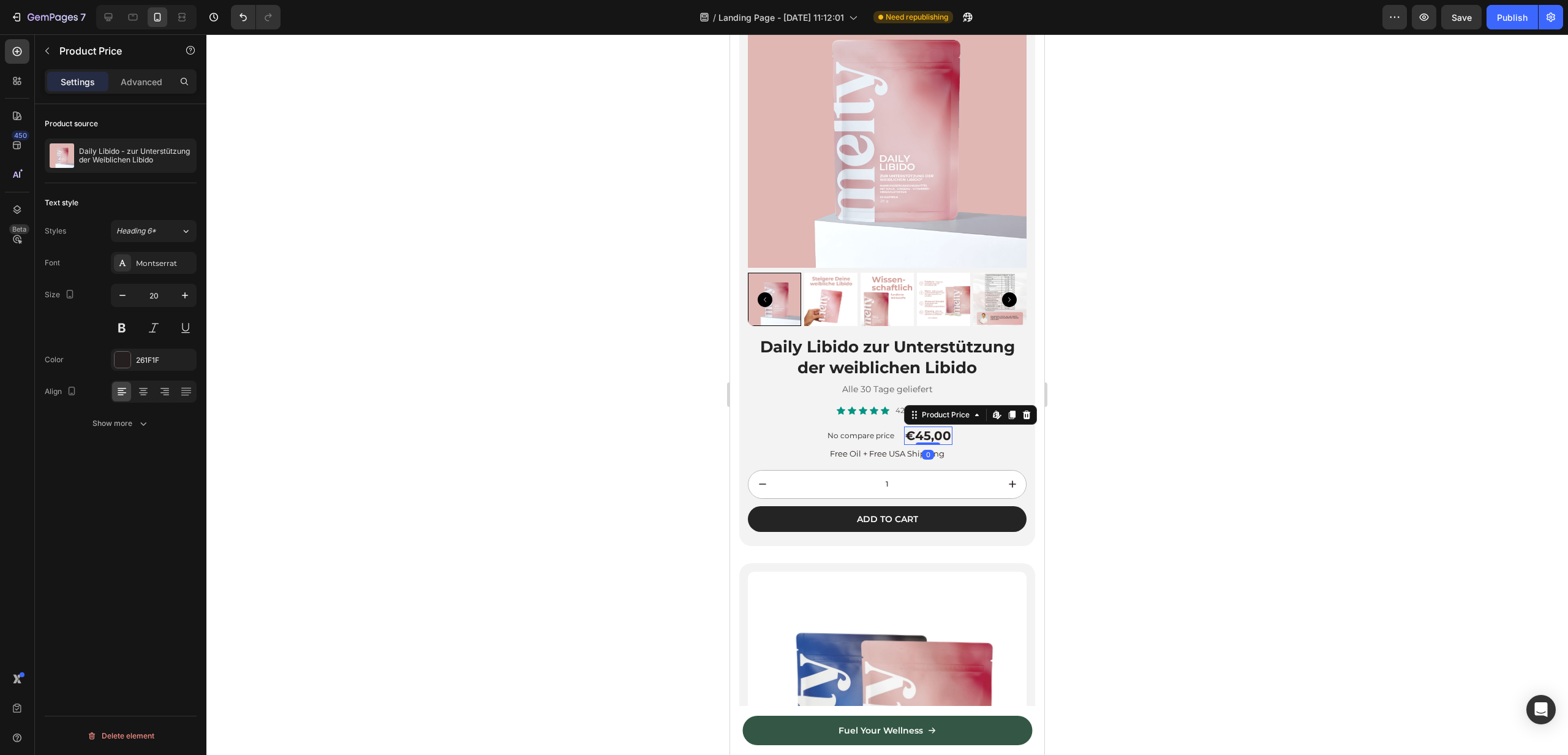
click at [924, 430] on div "€45,00" at bounding box center [928, 436] width 48 height 19
click at [930, 438] on div "€45,00" at bounding box center [928, 436] width 48 height 19
click at [881, 454] on p "Free Oil + Free USA Shipping" at bounding box center [887, 454] width 276 height 11
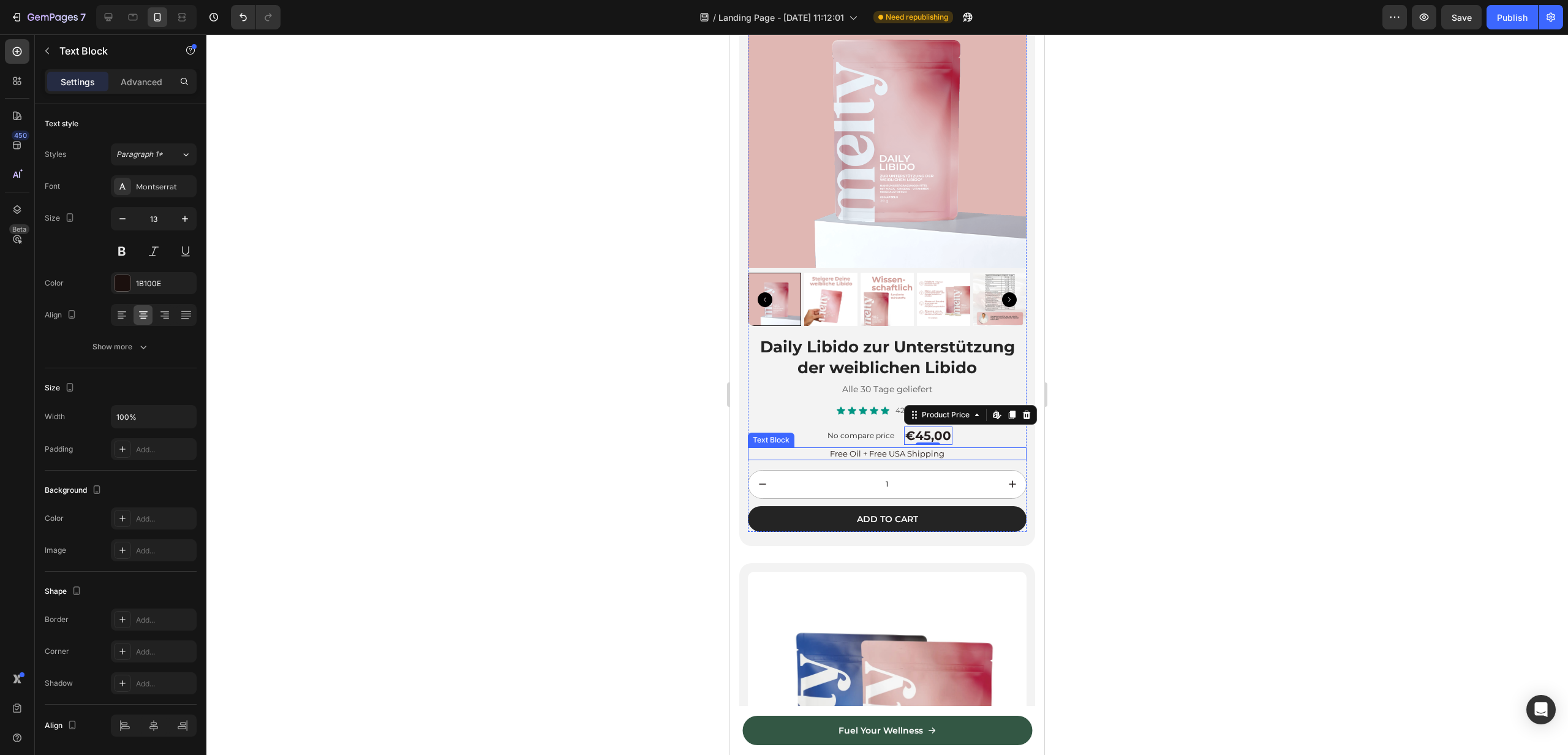
click at [881, 454] on p "Free Oil + Free USA Shipping" at bounding box center [887, 454] width 276 height 11
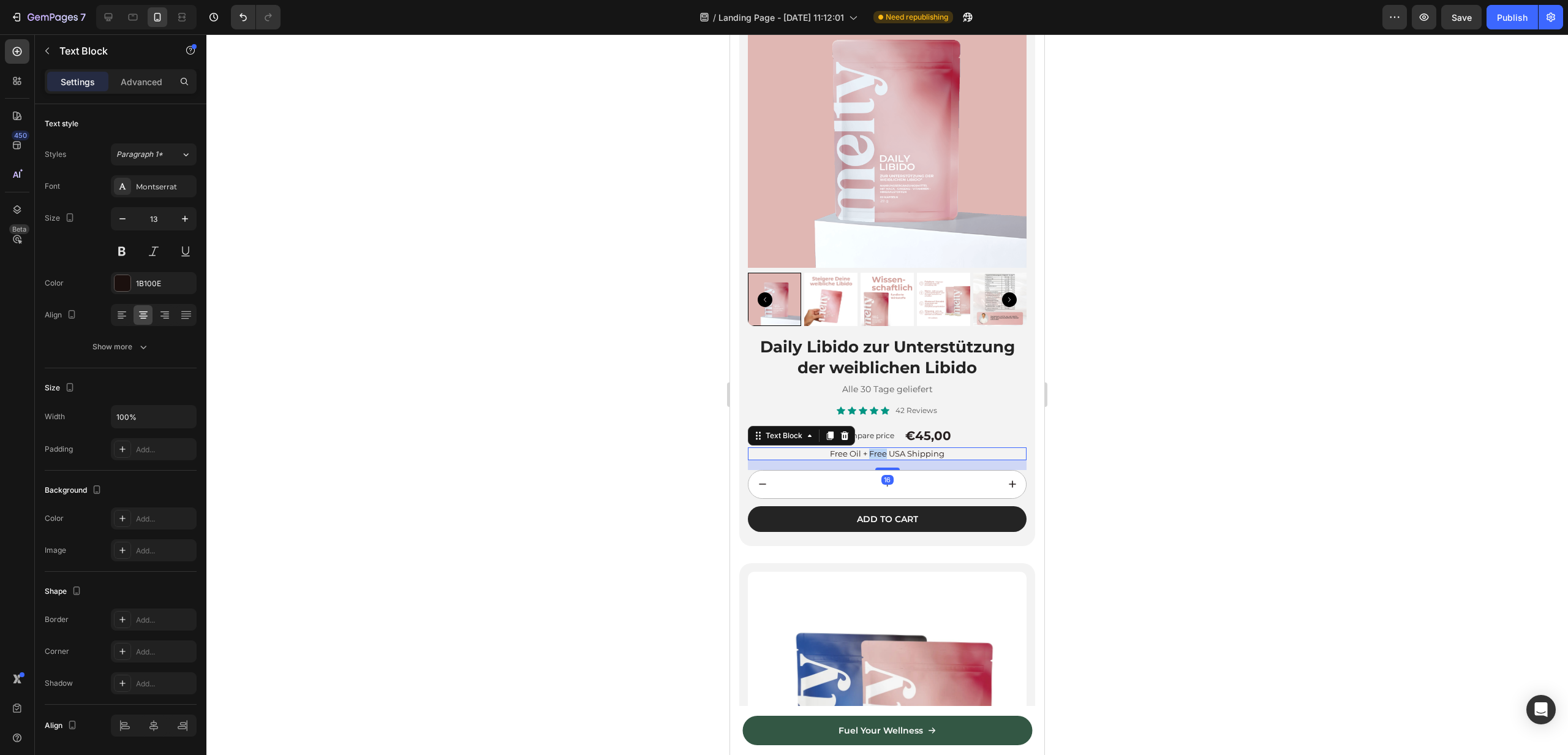
click at [881, 454] on p "Free Oil + Free USA Shipping" at bounding box center [887, 454] width 276 height 11
click at [518, 415] on div at bounding box center [887, 395] width 1362 height 721
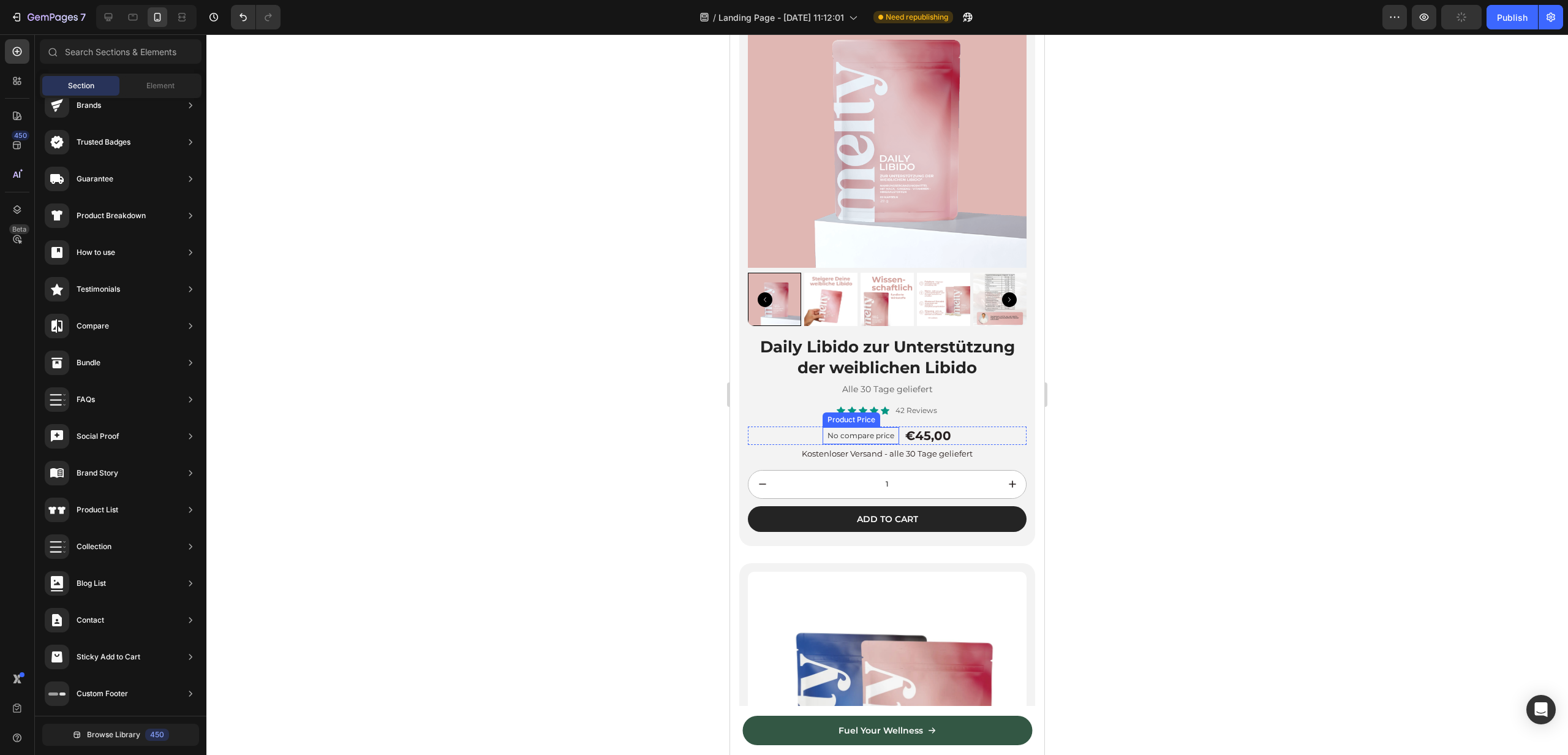
click at [884, 435] on p "No compare price" at bounding box center [861, 435] width 67 height 7
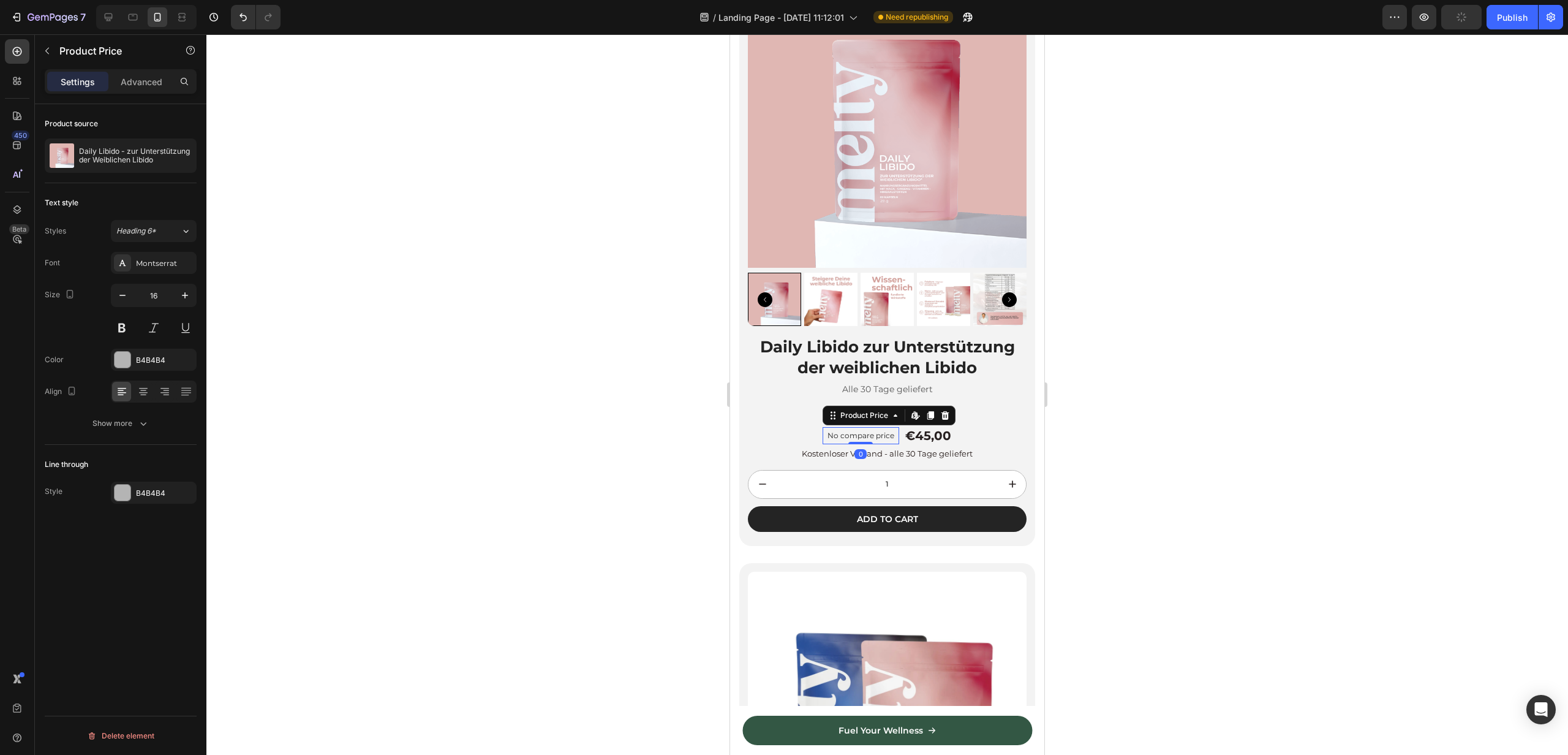
click at [884, 435] on p "No compare price" at bounding box center [861, 435] width 67 height 7
click at [916, 434] on div "€45,00" at bounding box center [928, 436] width 48 height 19
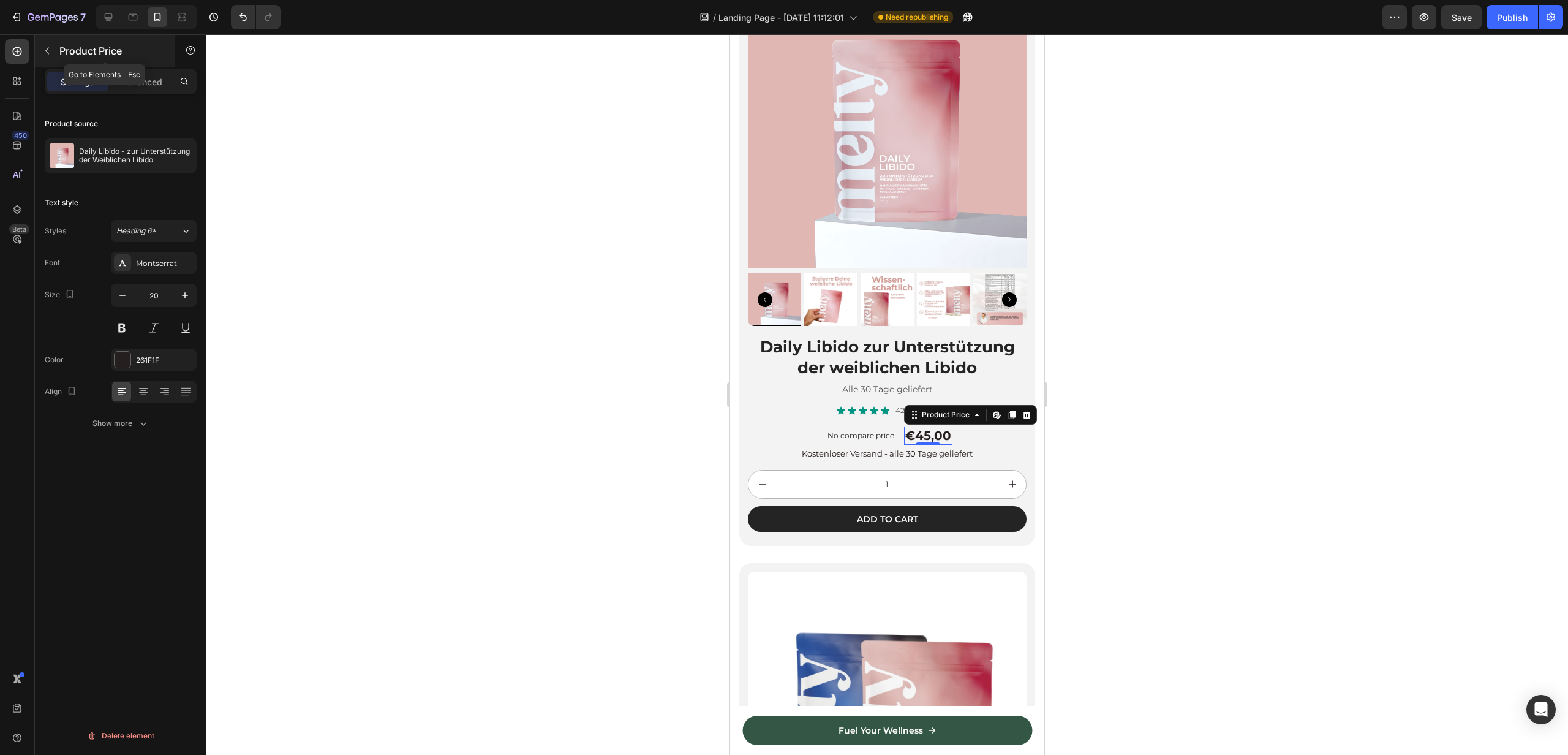
click at [48, 52] on icon "button" at bounding box center [47, 50] width 10 height 10
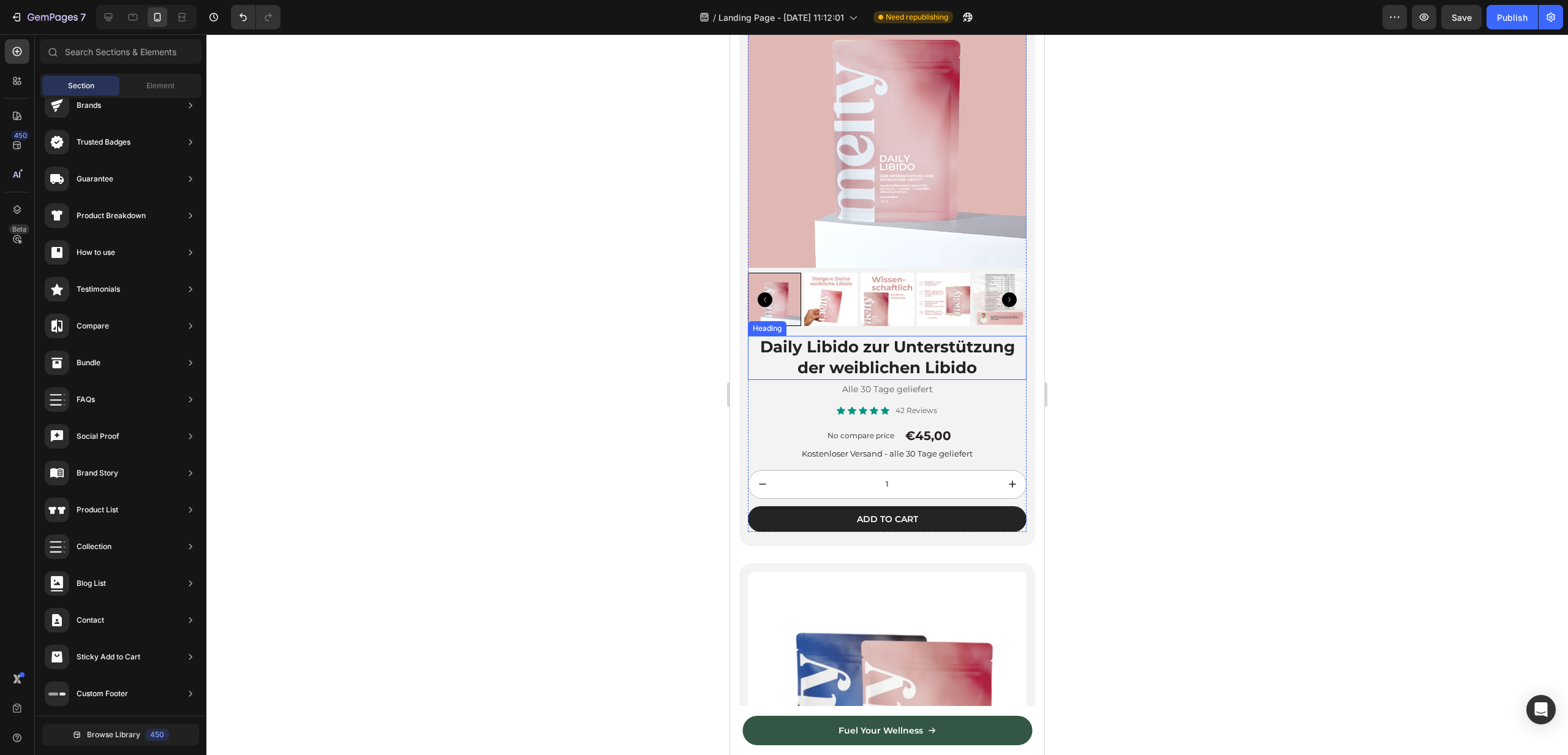
click at [905, 362] on p "Daily Libido zur Unterstützung der weiblichen Libido" at bounding box center [887, 358] width 276 height 42
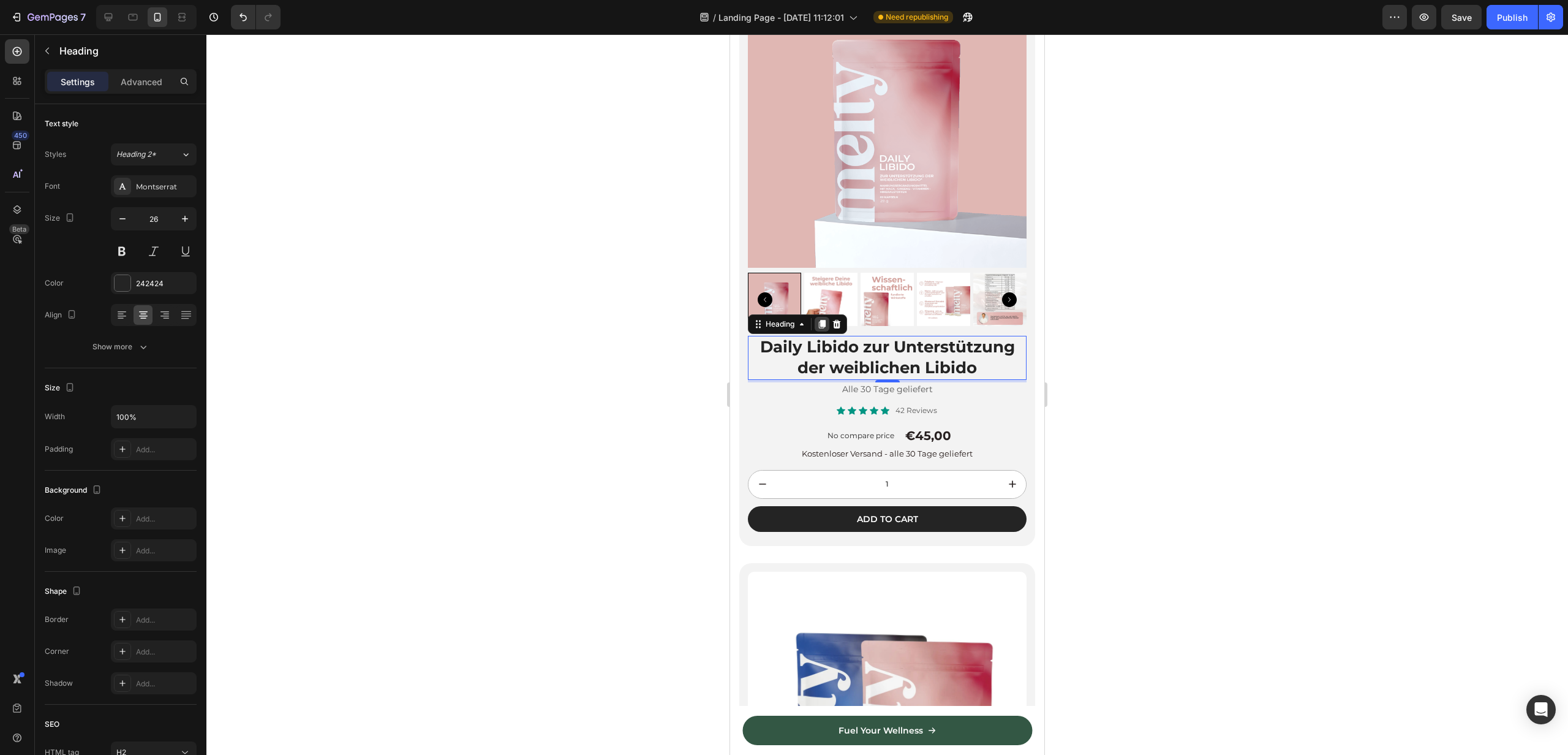
click at [822, 327] on icon at bounding box center [822, 324] width 10 height 10
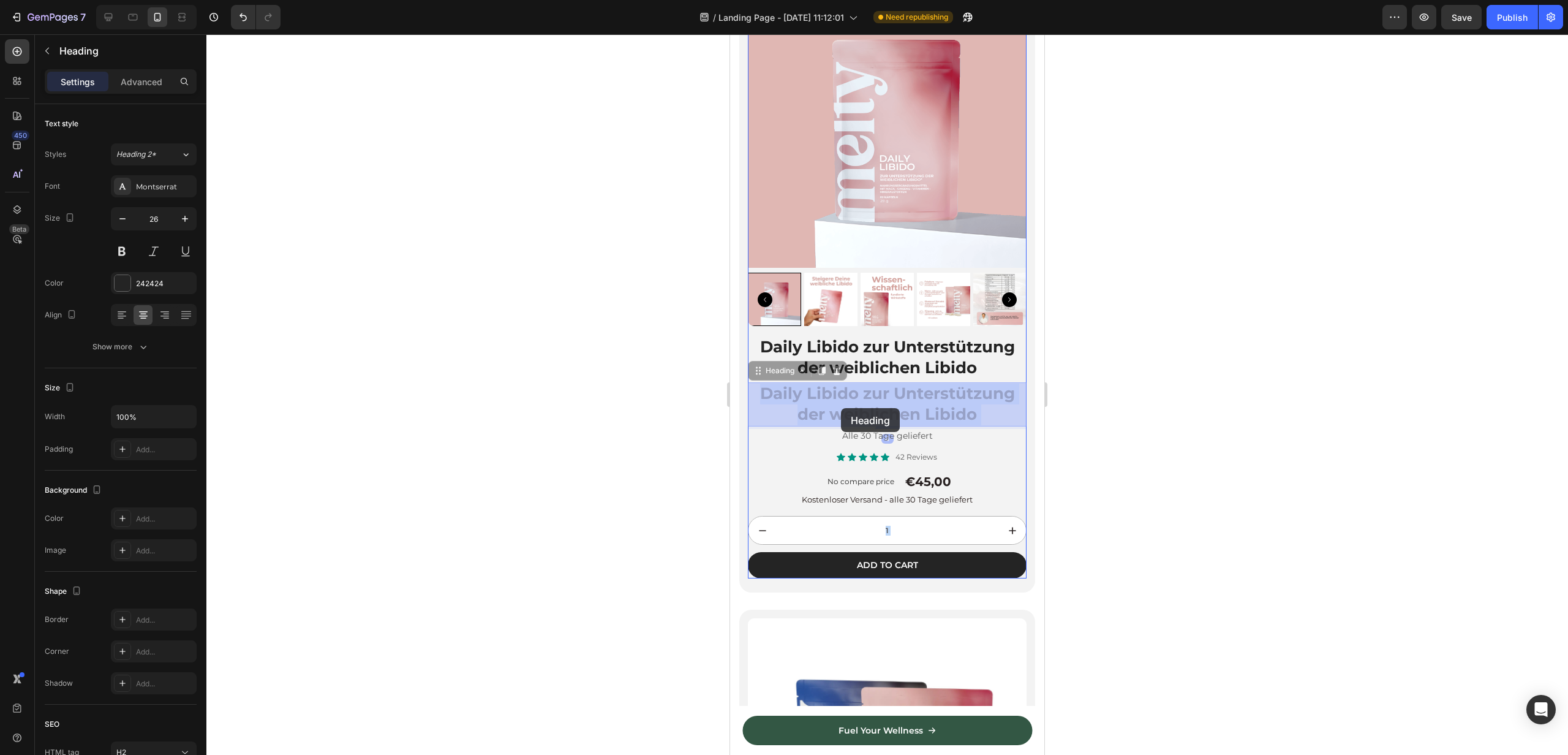
drag, startPoint x: 920, startPoint y: 403, endPoint x: 841, endPoint y: 409, distance: 79.2
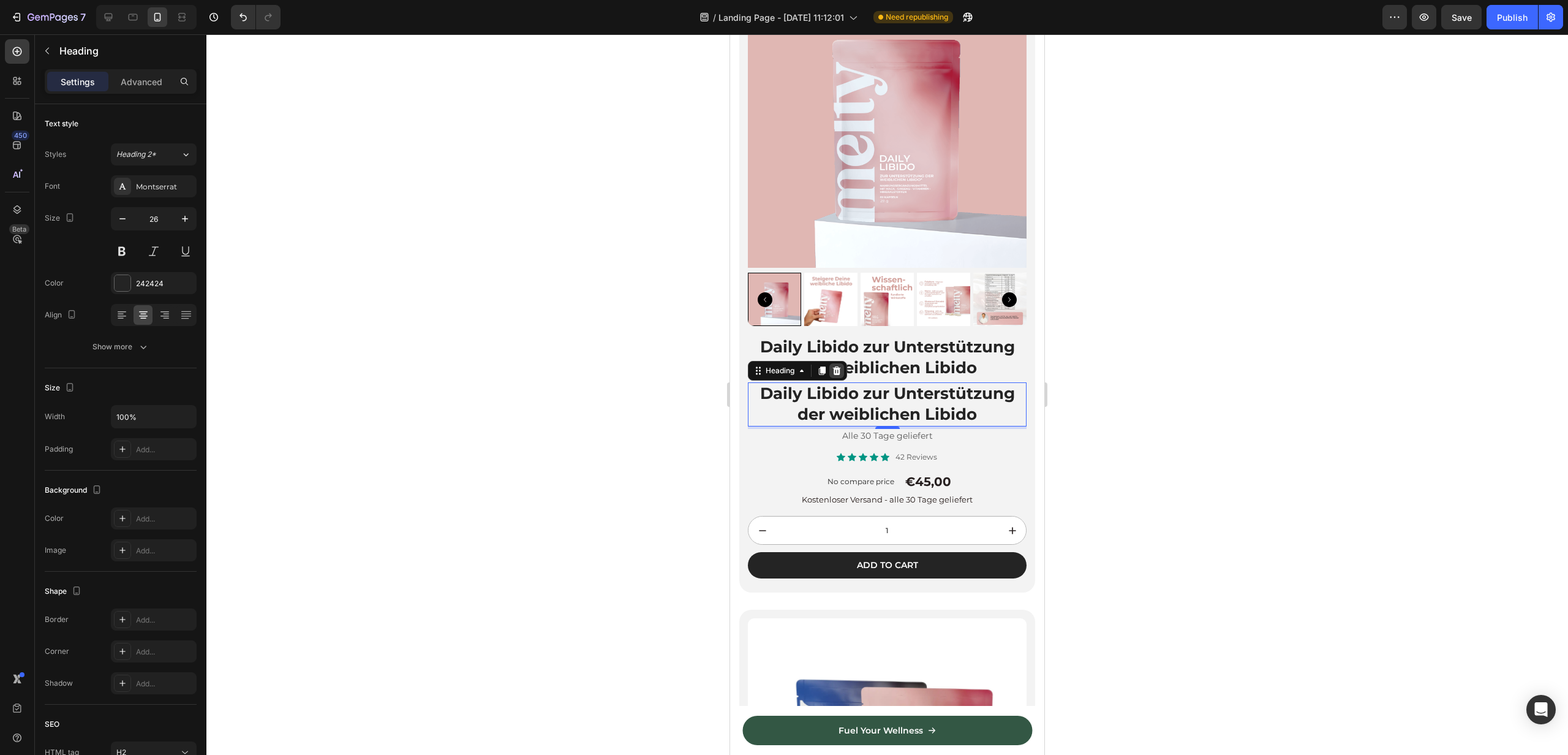
click at [844, 370] on div at bounding box center [837, 371] width 15 height 15
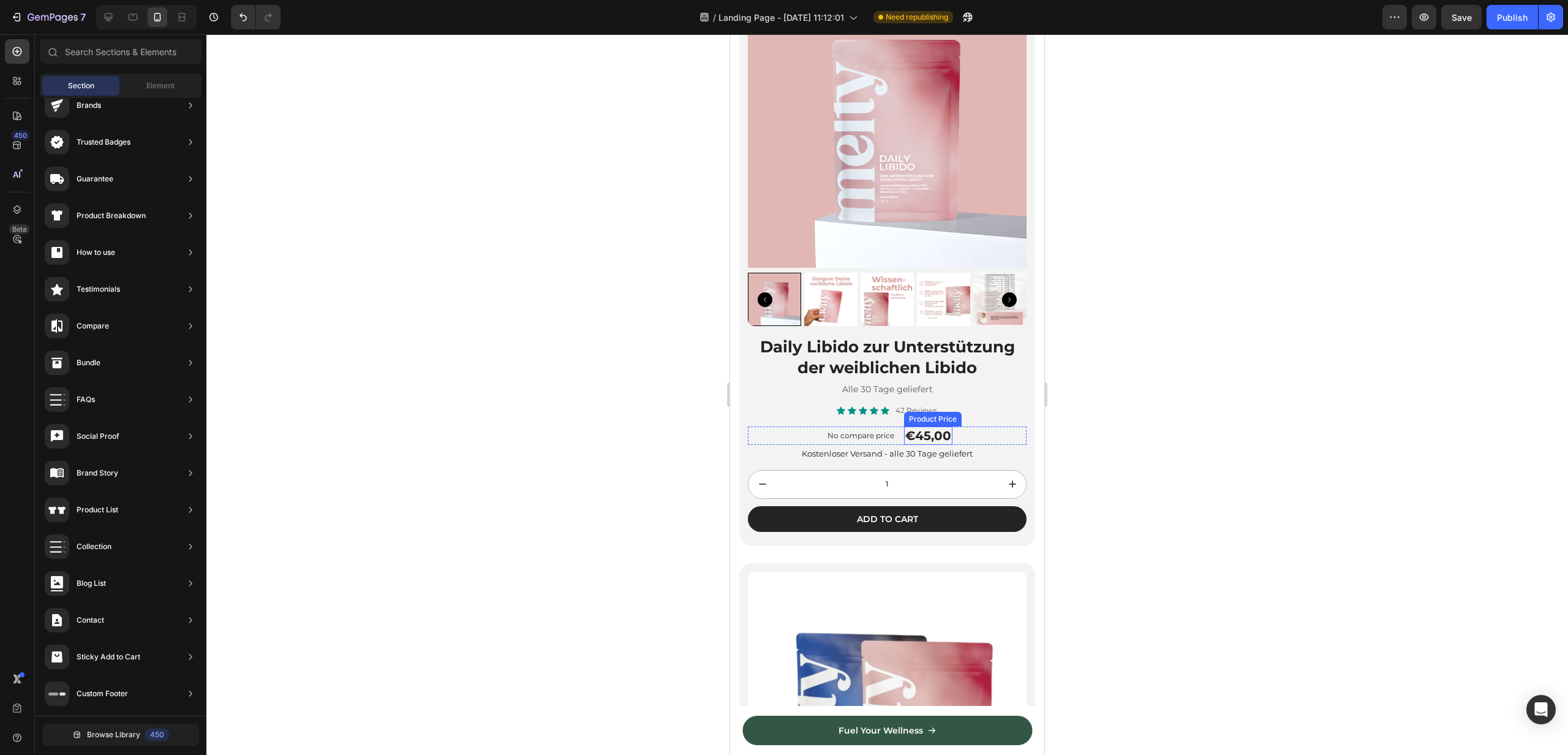
click at [917, 444] on div "€45,00 Product Price Product Price" at bounding box center [928, 436] width 48 height 19
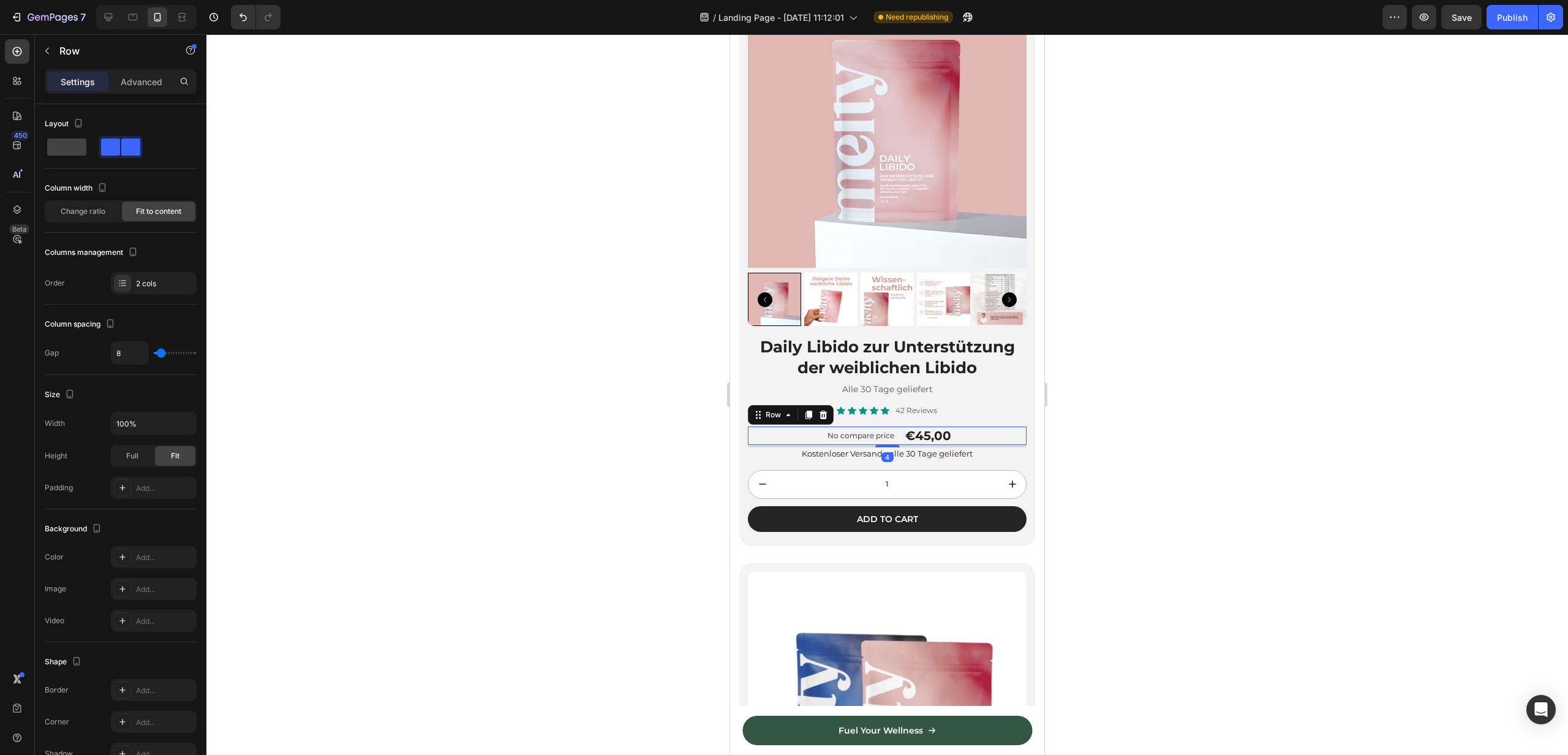
click at [814, 438] on div "No compare price Product Price €45,00 Product Price Product Price Row 4" at bounding box center [887, 436] width 279 height 19
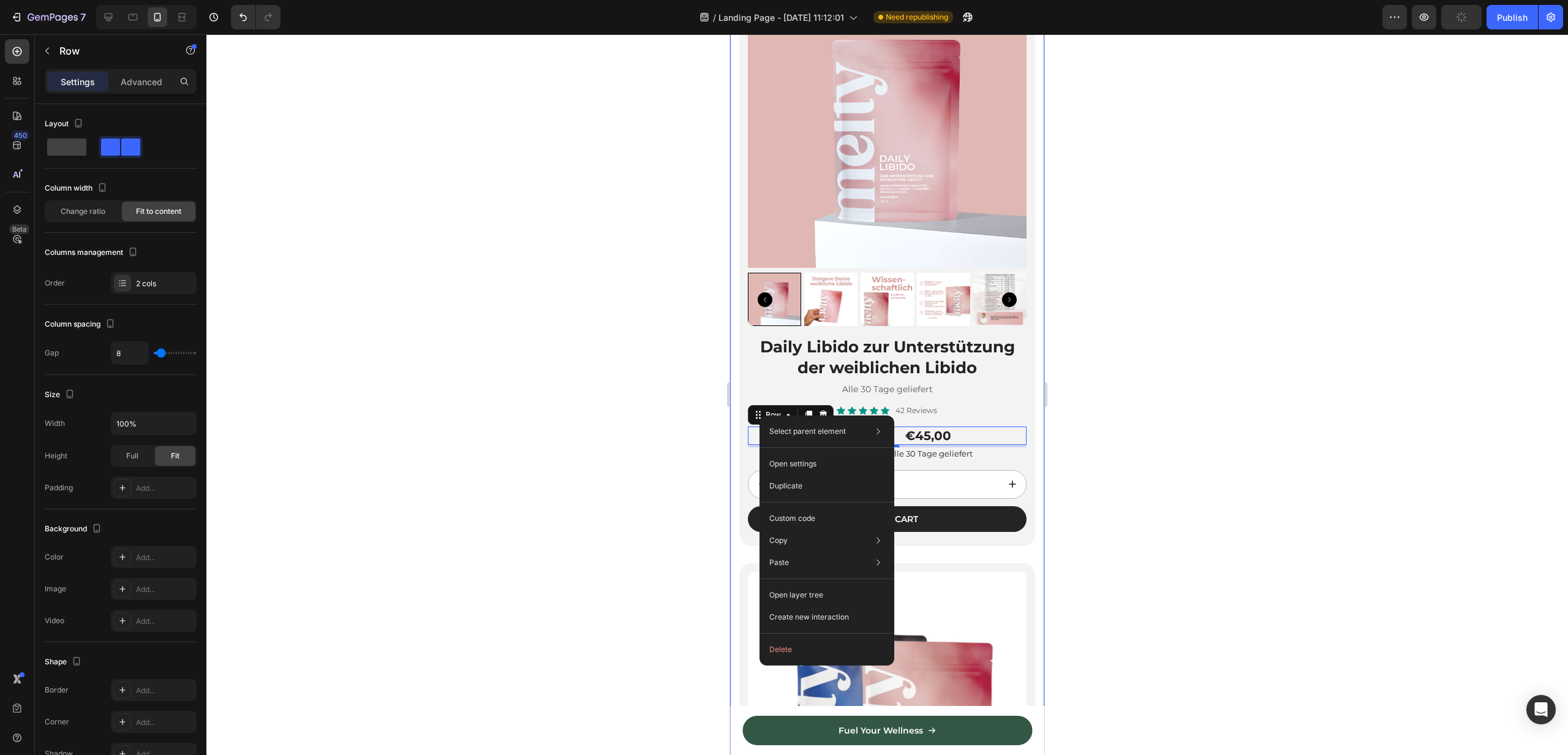
click at [693, 419] on div at bounding box center [887, 395] width 1362 height 721
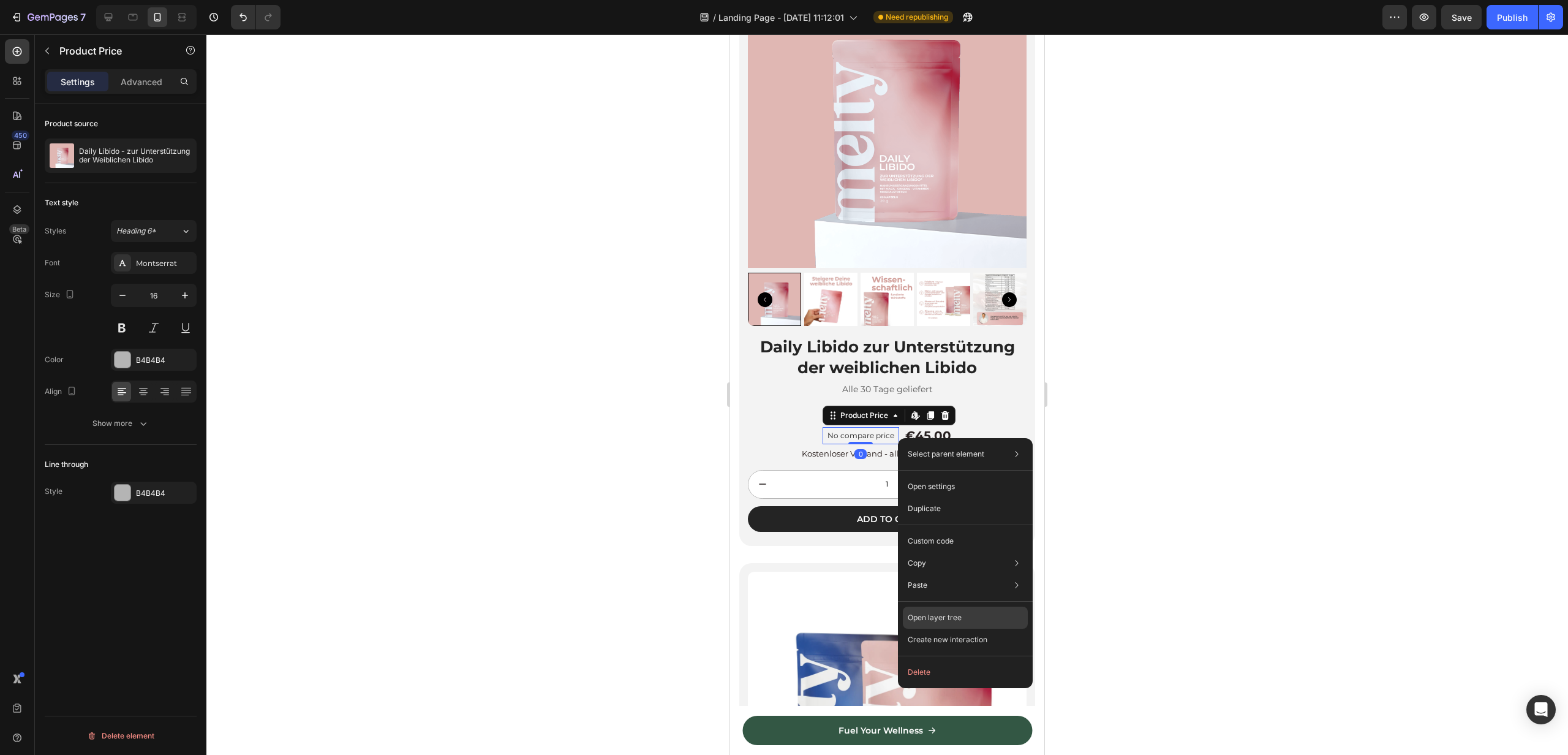
click at [946, 615] on p "Open layer tree" at bounding box center [934, 617] width 54 height 11
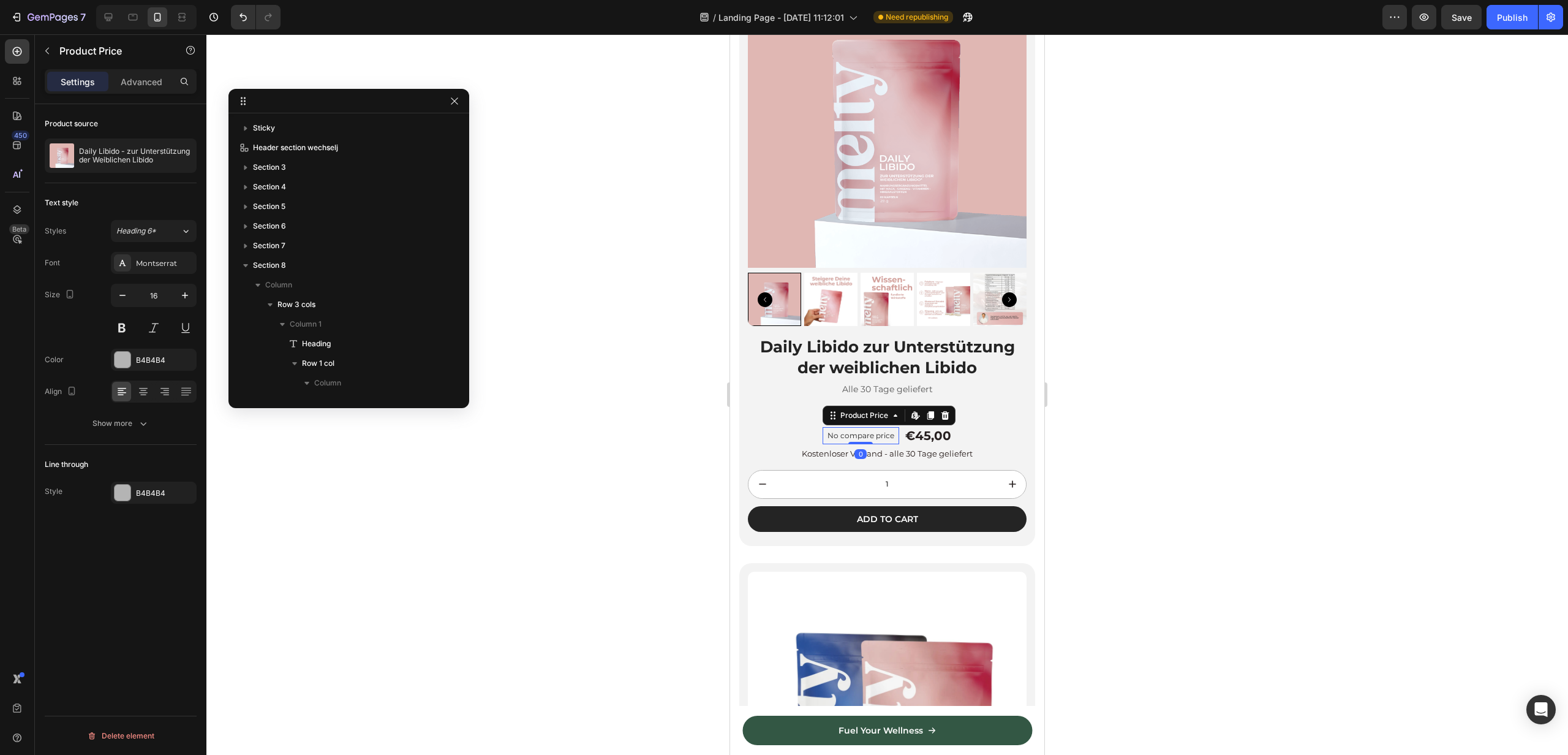
scroll to position [344, 0]
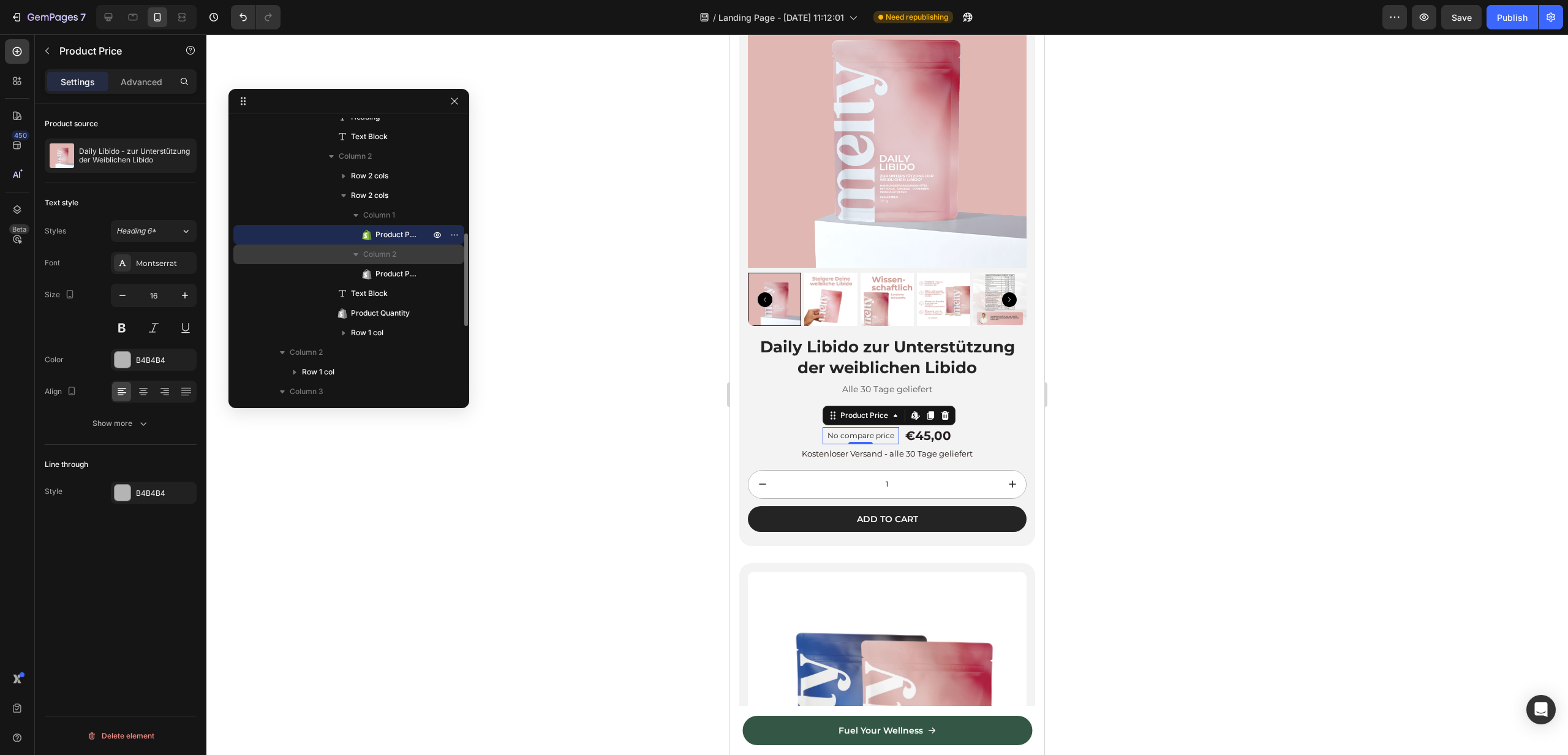
click at [355, 254] on icon "button" at bounding box center [356, 254] width 5 height 3
click at [355, 254] on icon "button" at bounding box center [356, 254] width 3 height 5
click at [356, 215] on icon "button" at bounding box center [356, 215] width 5 height 3
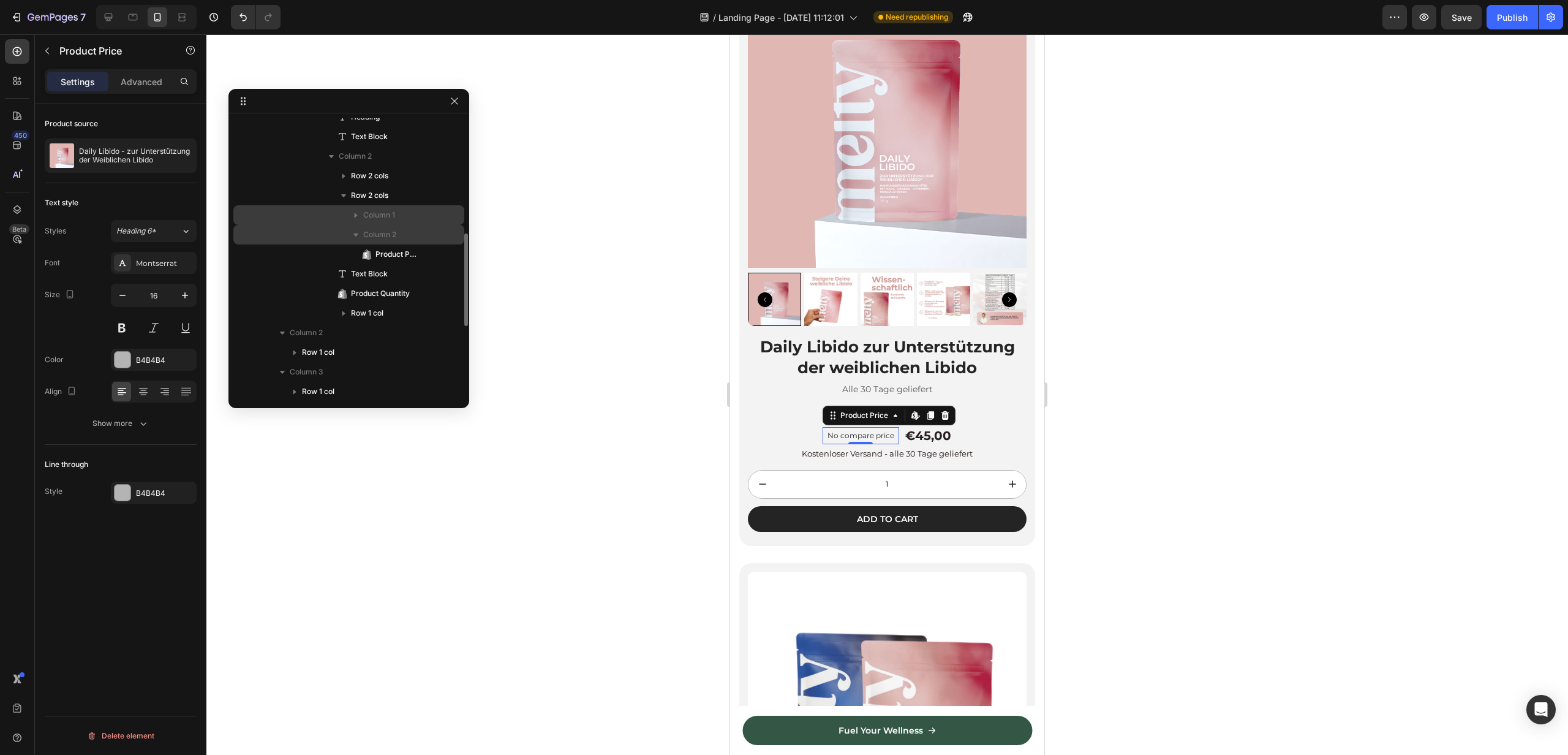
click at [356, 215] on icon "button" at bounding box center [356, 215] width 3 height 5
click at [375, 232] on span "Product Price" at bounding box center [397, 234] width 42 height 13
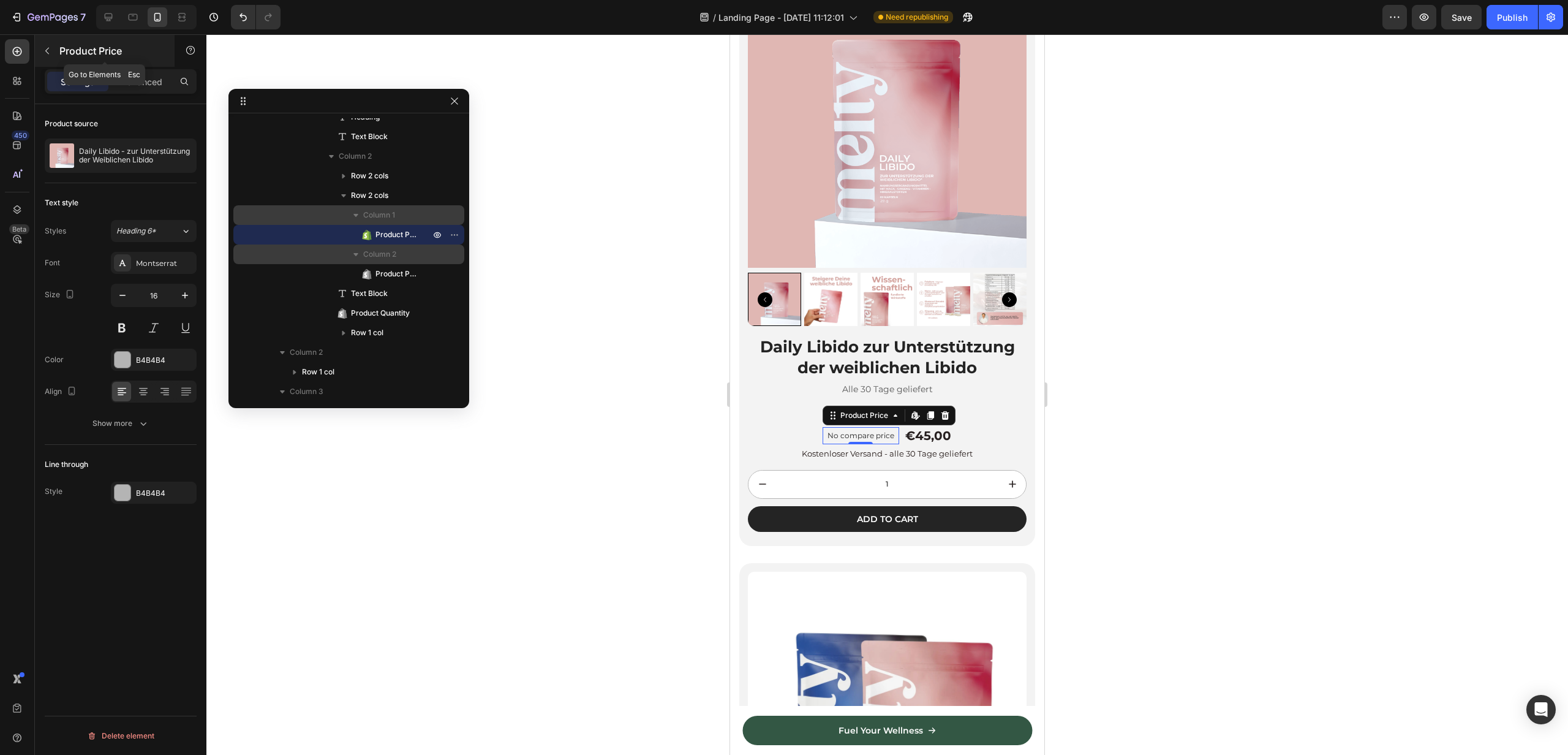
click at [45, 52] on icon "button" at bounding box center [47, 50] width 10 height 10
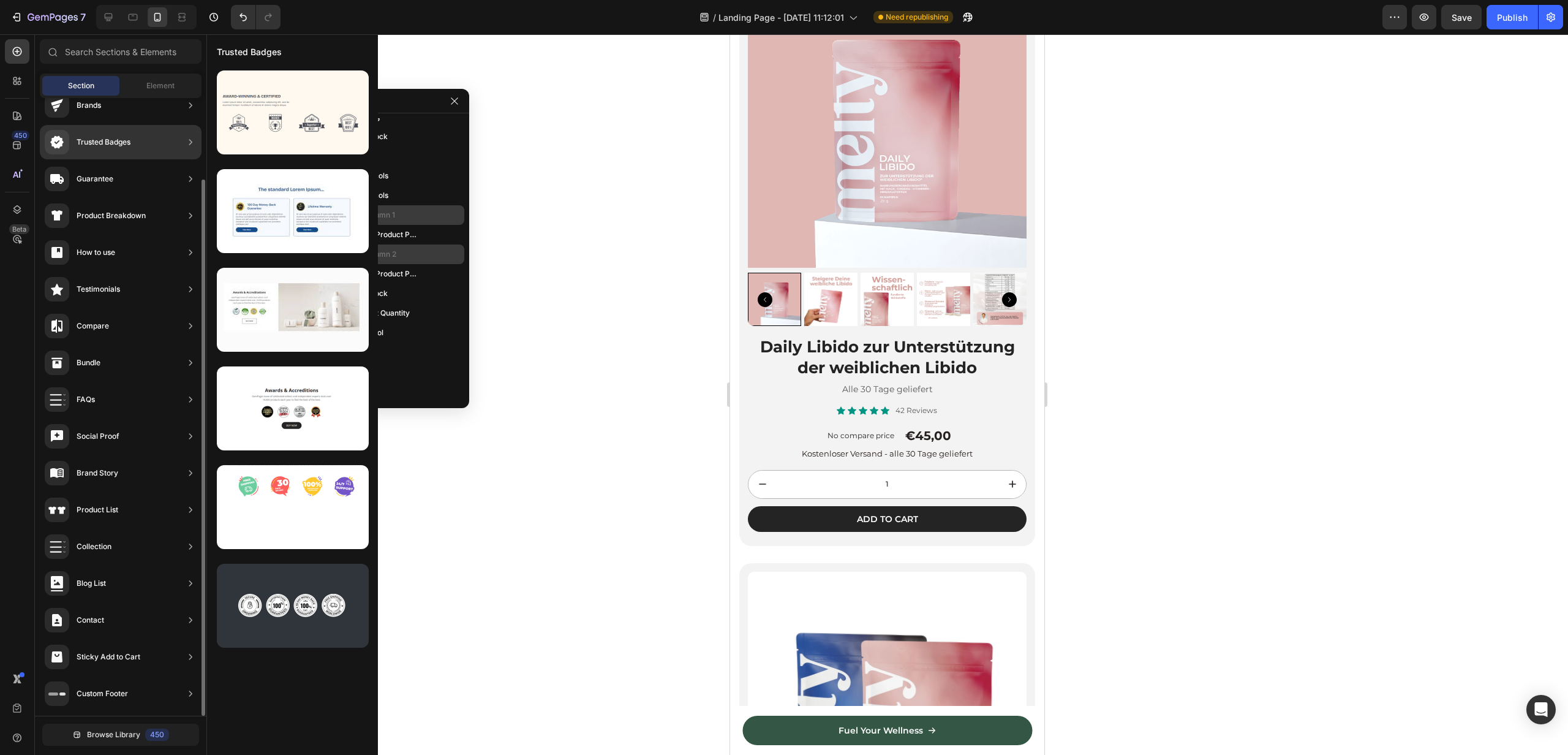
scroll to position [0, 0]
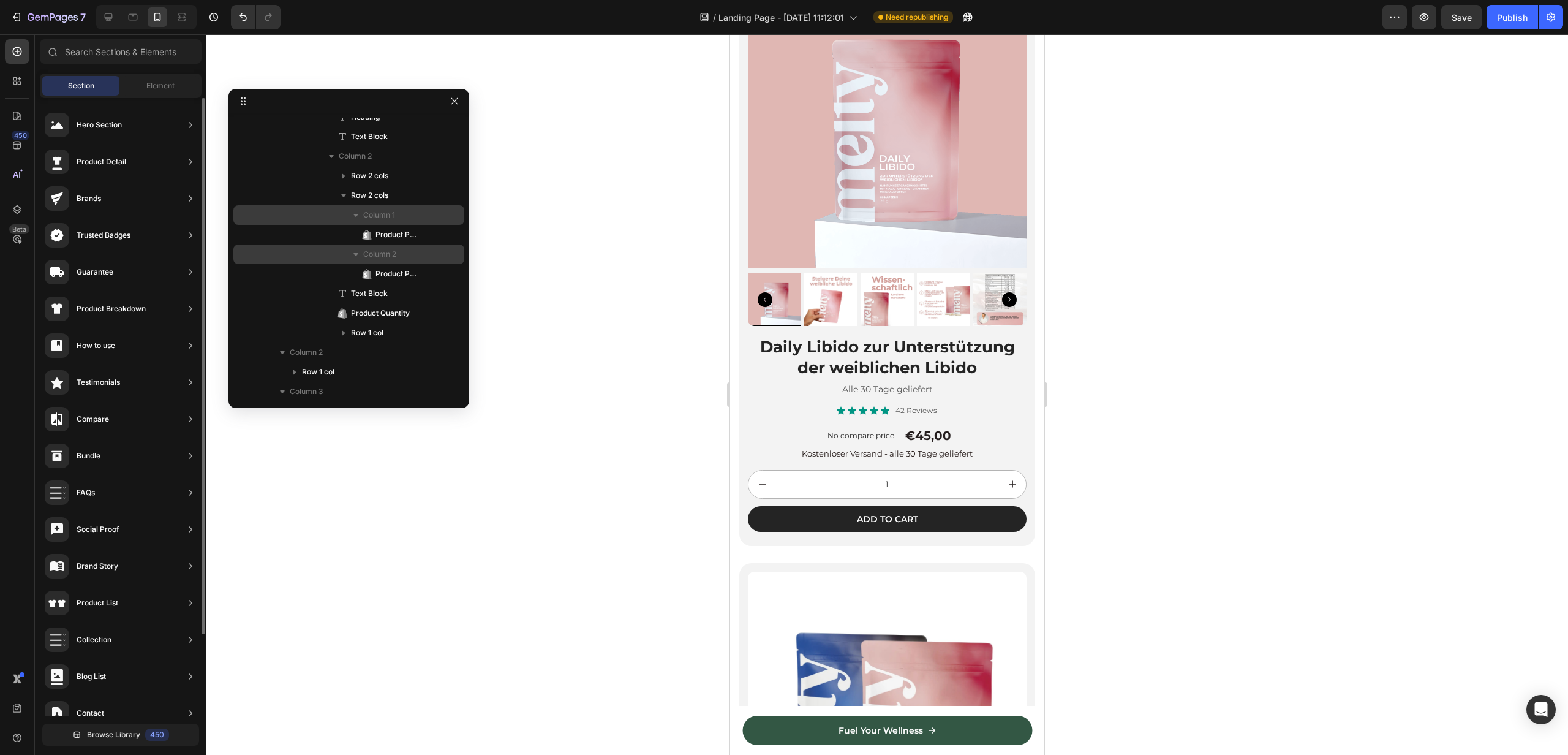
click at [144, 74] on div "Section Element" at bounding box center [121, 85] width 162 height 25
click at [145, 92] on div "Element" at bounding box center [160, 86] width 77 height 20
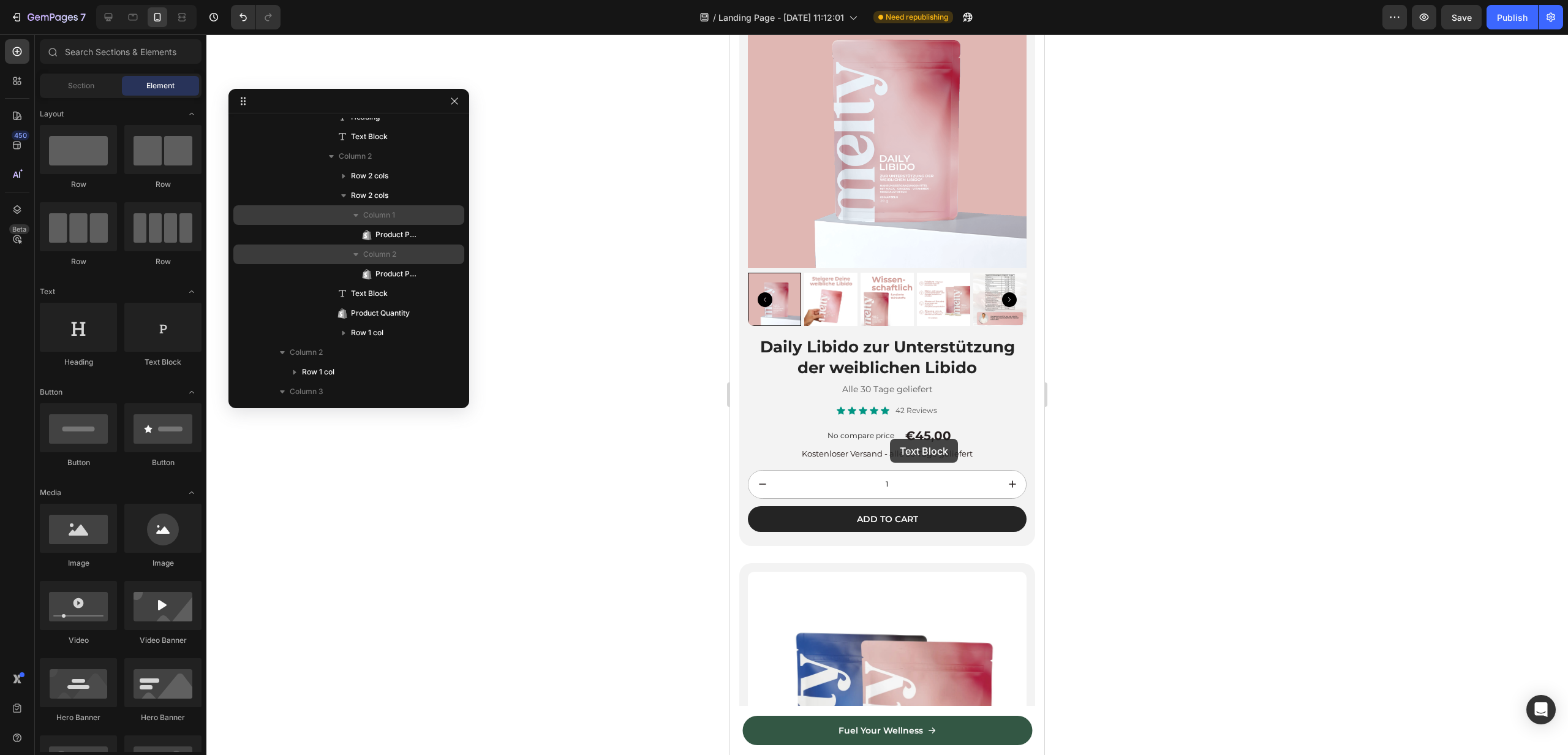
drag, startPoint x: 874, startPoint y: 369, endPoint x: 890, endPoint y: 438, distance: 70.8
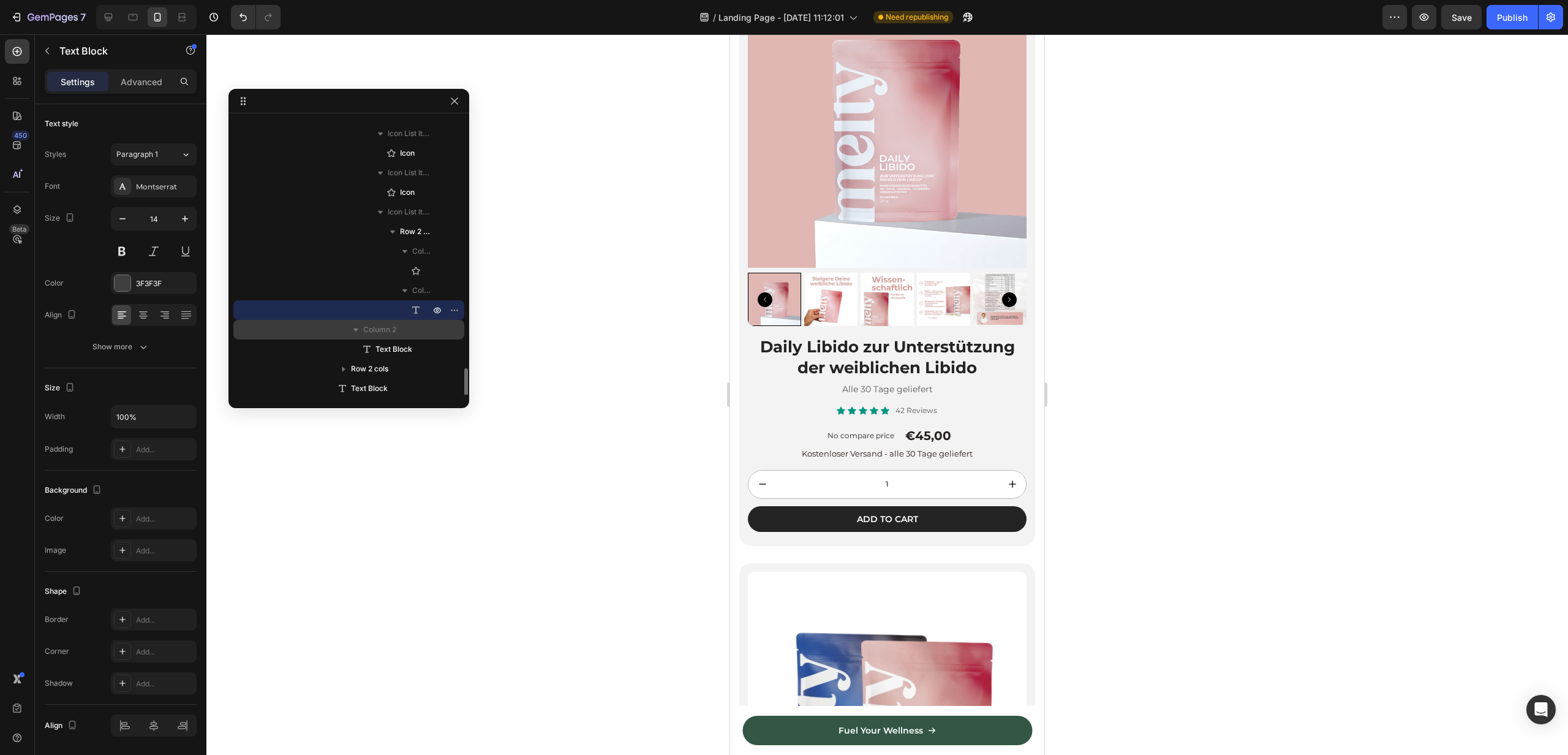
scroll to position [1067, 0]
click at [412, 336] on icon at bounding box center [416, 336] width 13 height 13
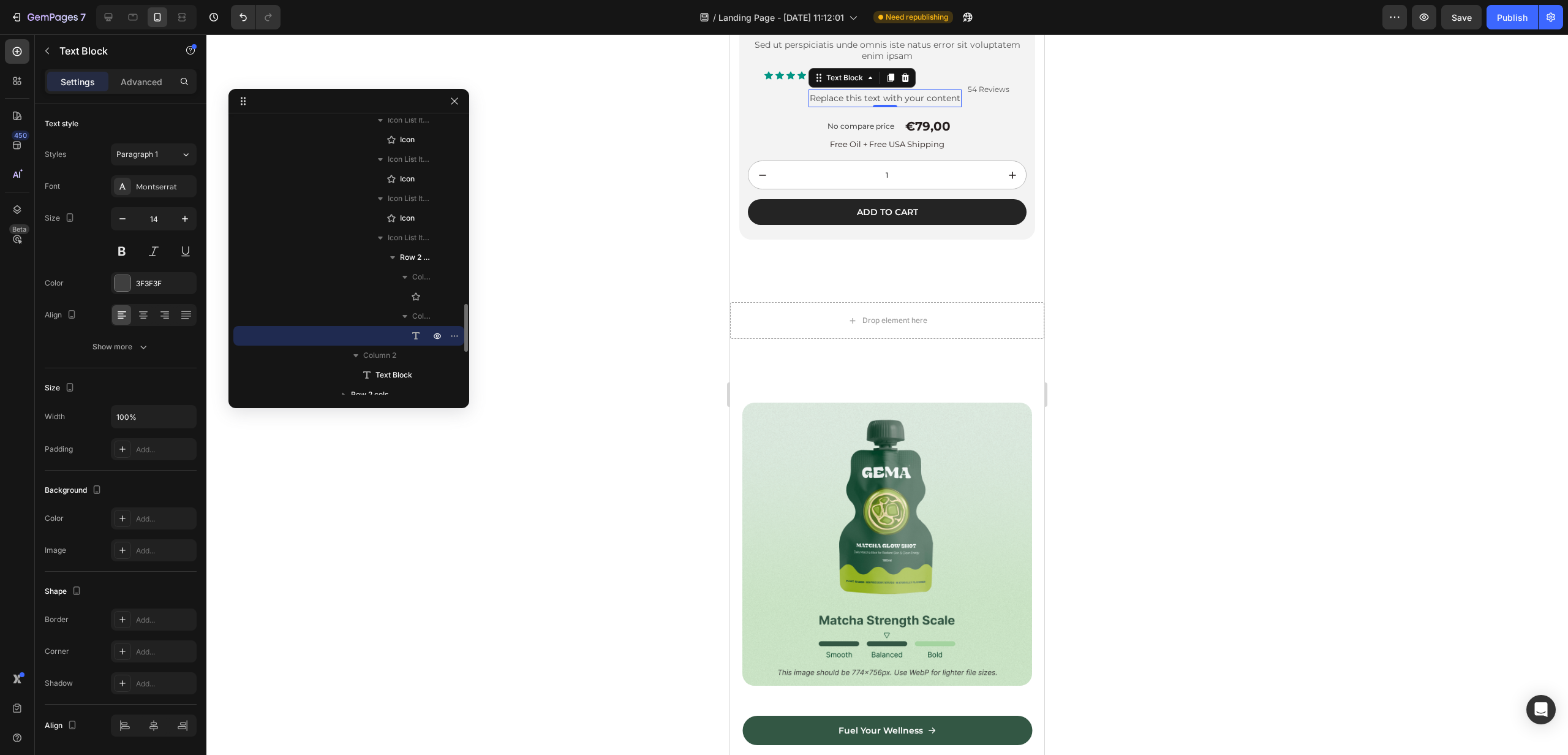
scroll to position [4033, 0]
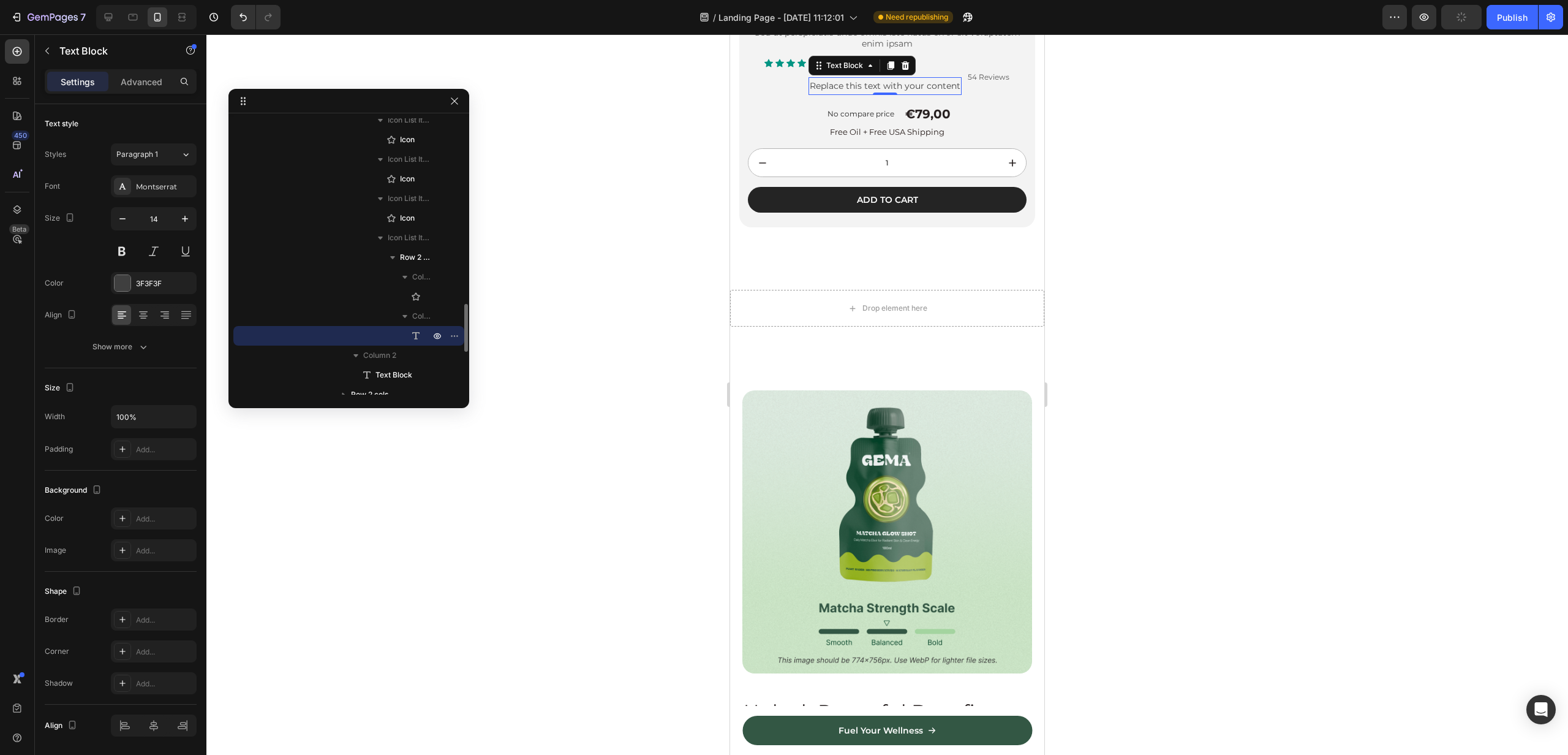
click at [379, 337] on div "Text Block" at bounding box center [349, 336] width 221 height 20
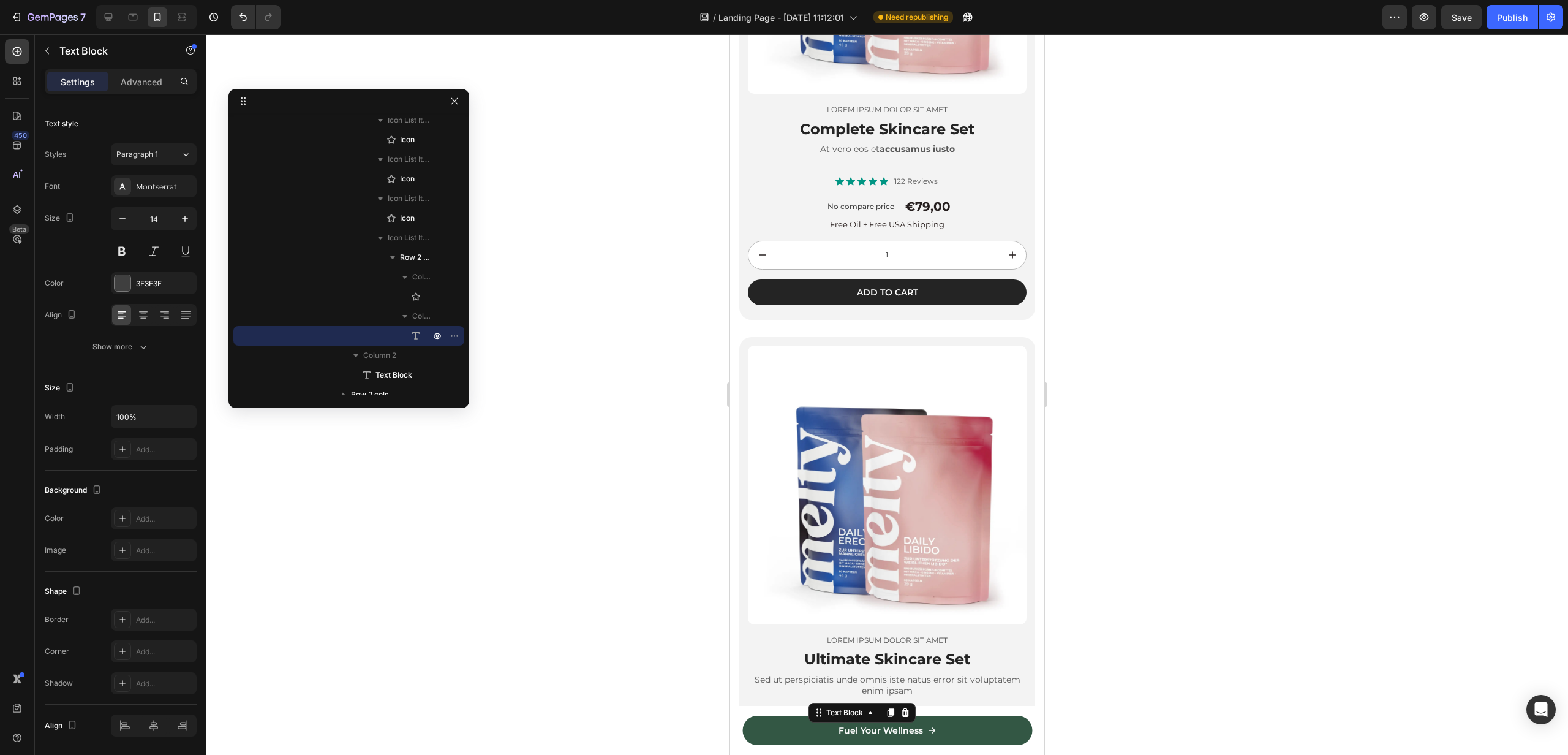
scroll to position [3438, 0]
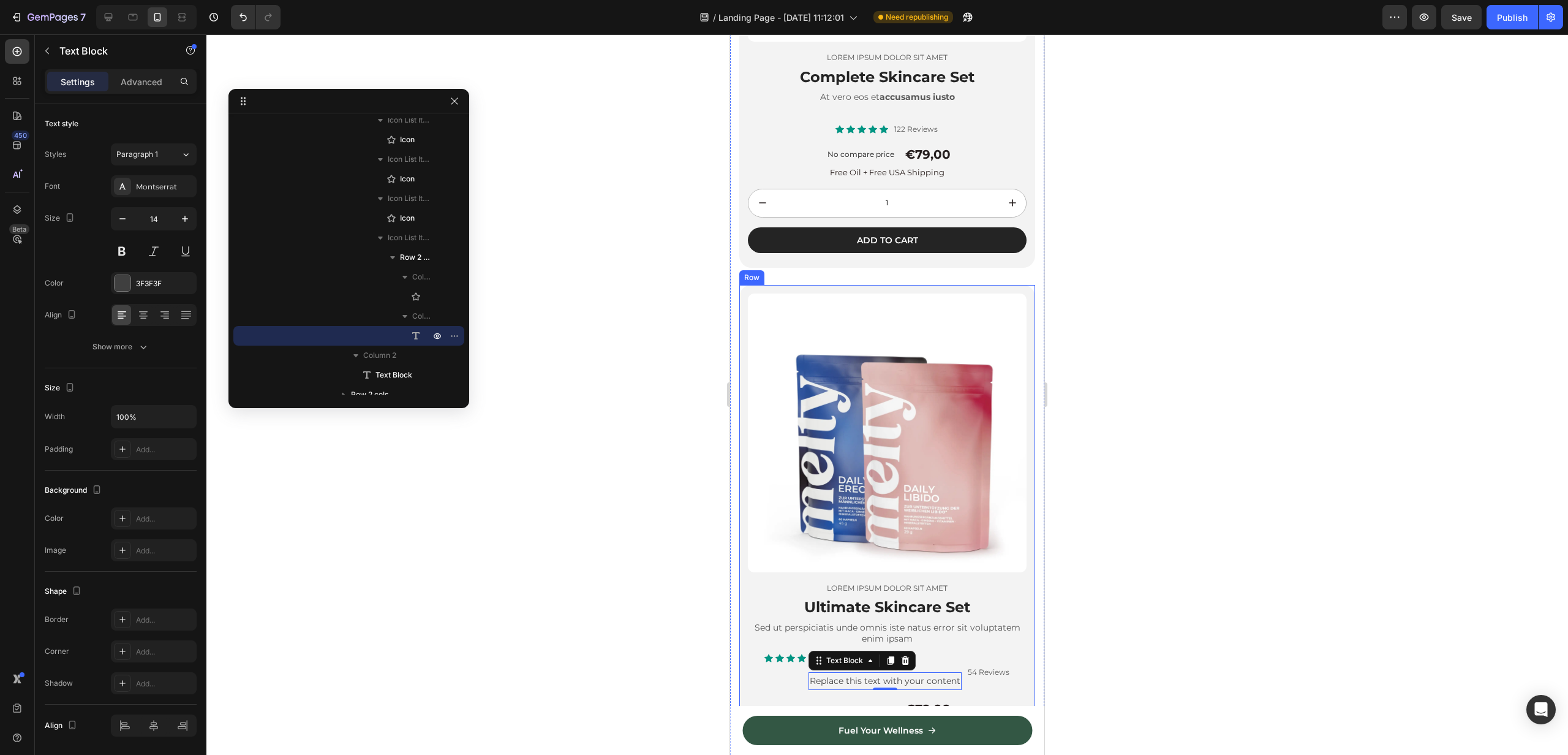
click at [748, 291] on div "Product Images Lorem ipsum dolor sit amet Text Block Ultimate Skincare Set Head…" at bounding box center [887, 554] width 296 height 538
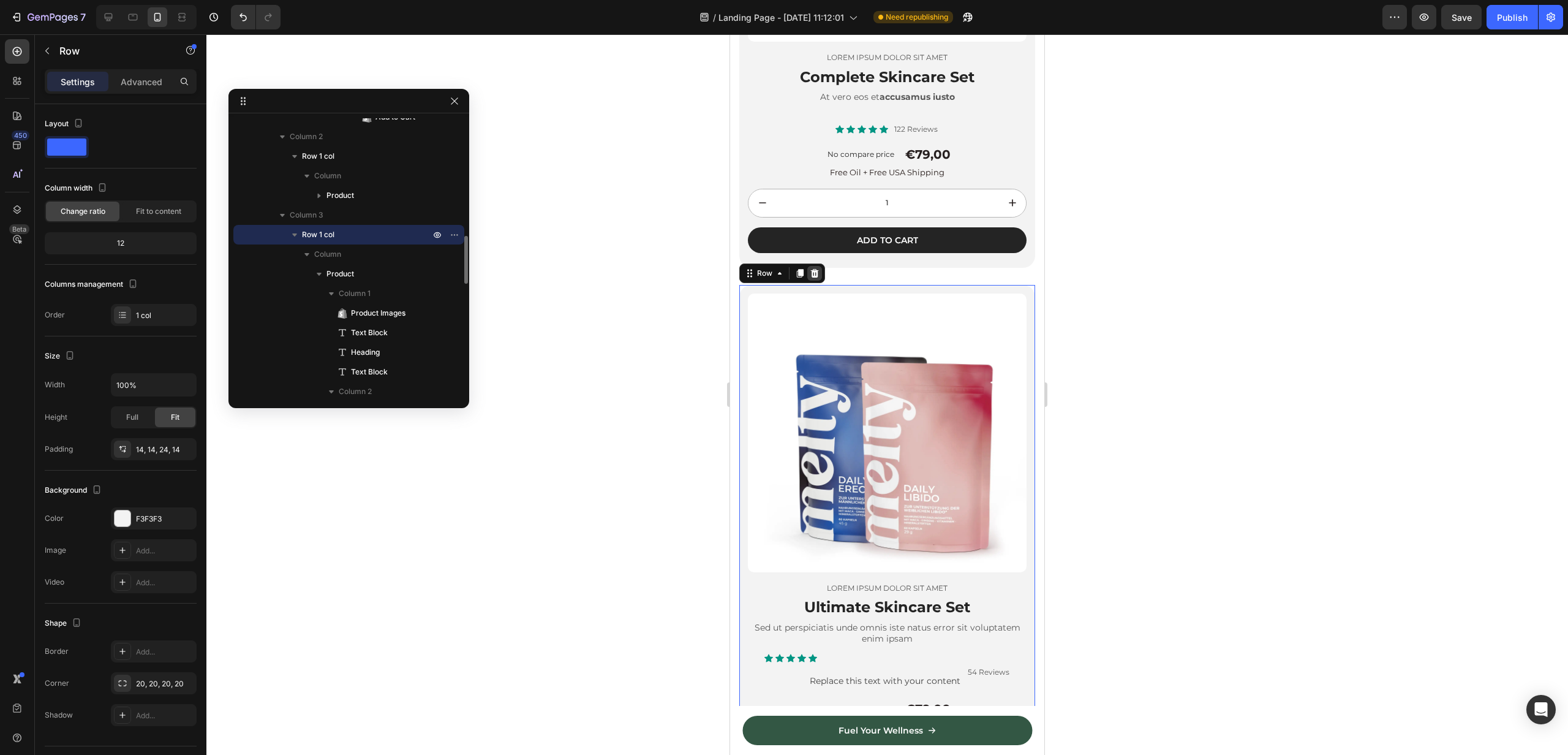
click at [818, 269] on icon at bounding box center [814, 273] width 10 height 10
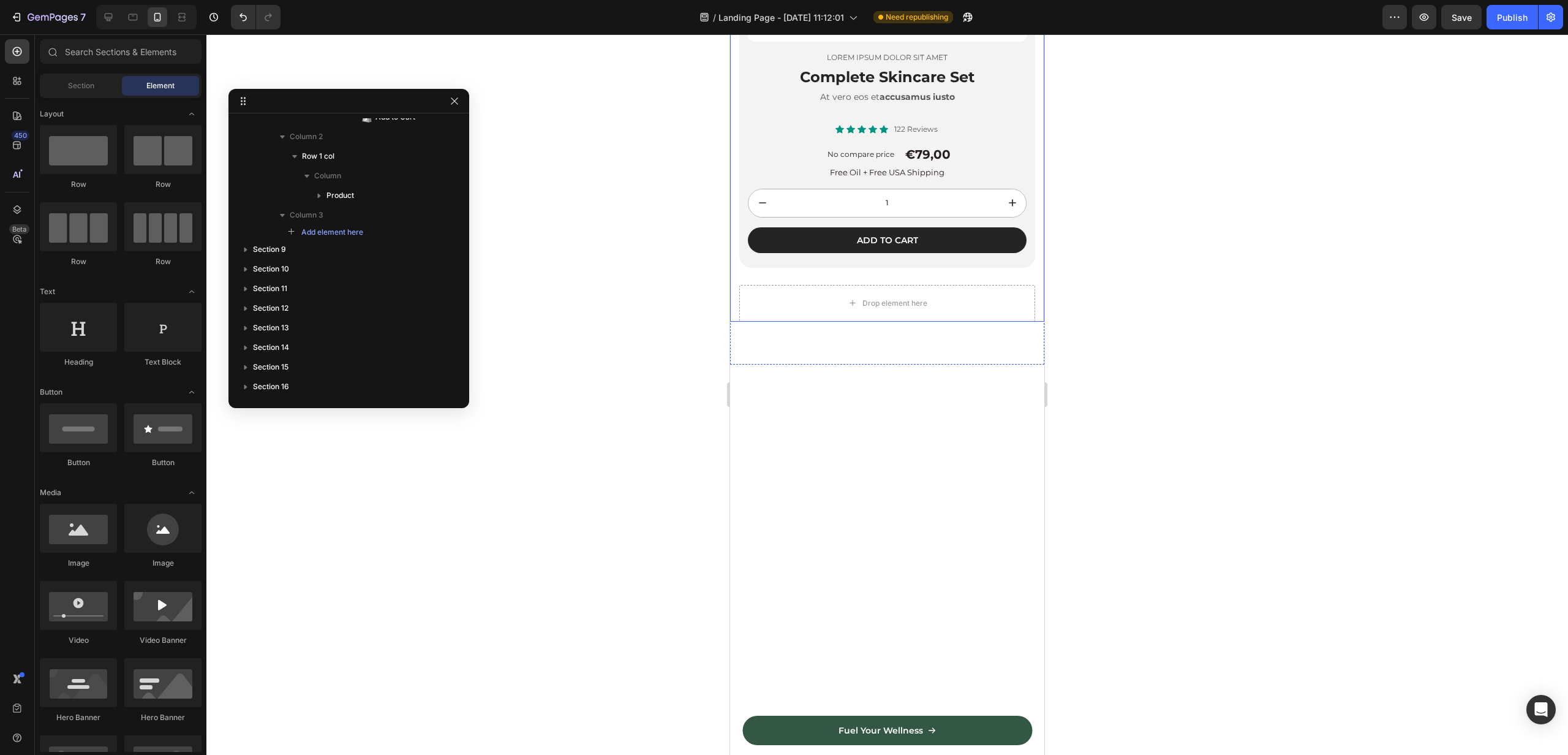
click at [755, 282] on div "Product Images Lorem ipsum dolor sit amet Text Block Complete Skincare Set Head…" at bounding box center [887, 19] width 296 height 530
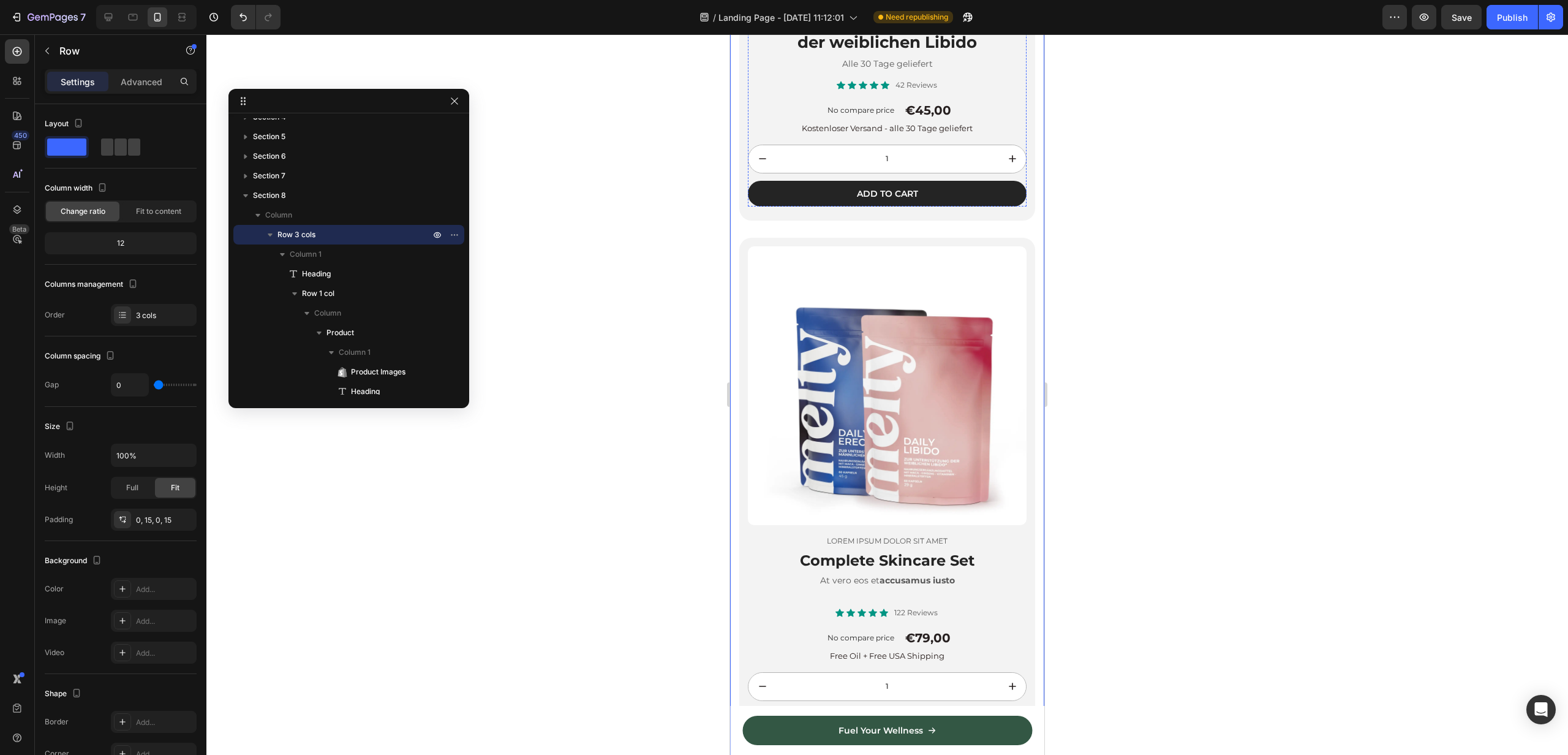
scroll to position [2952, 0]
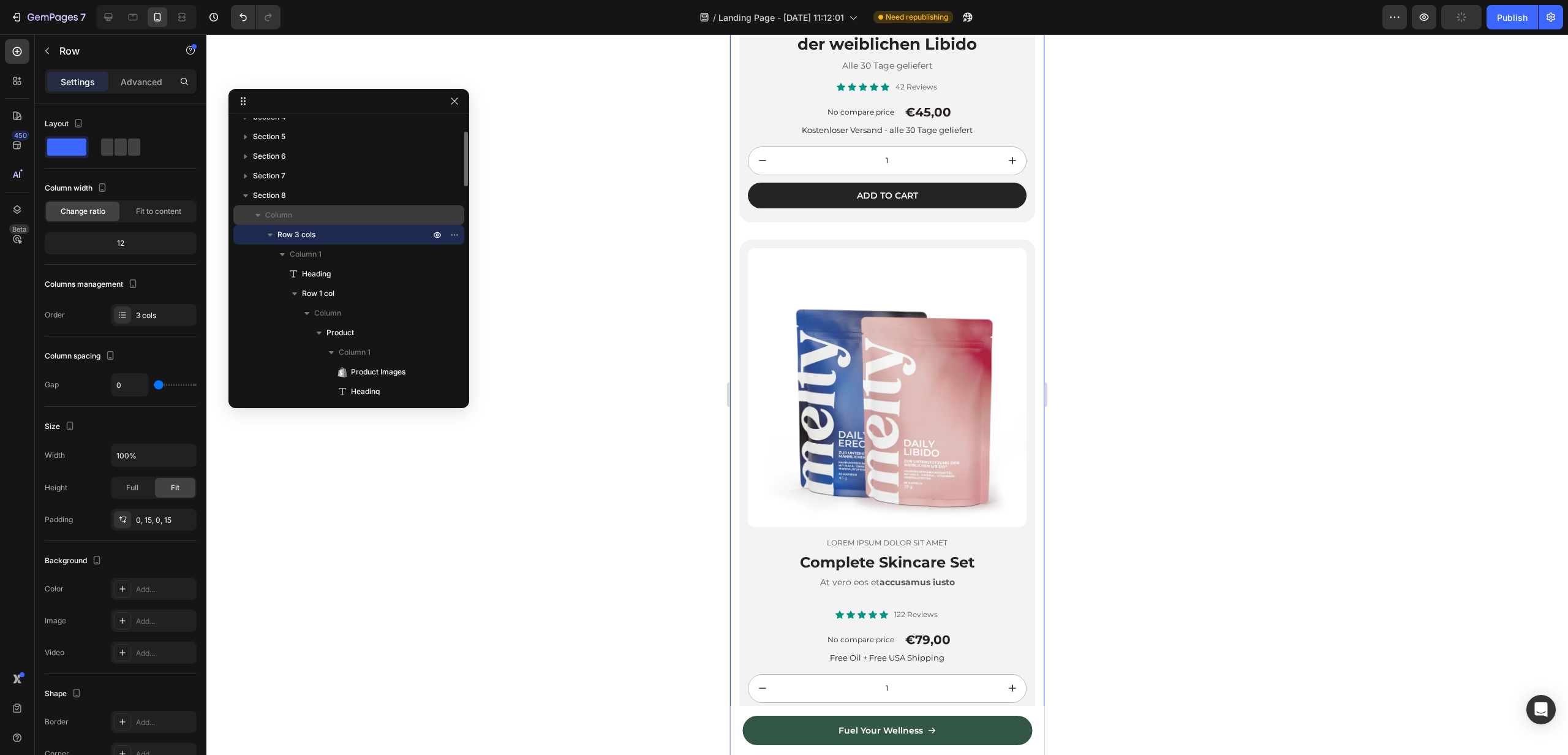
click at [282, 212] on span "Column" at bounding box center [279, 215] width 27 height 13
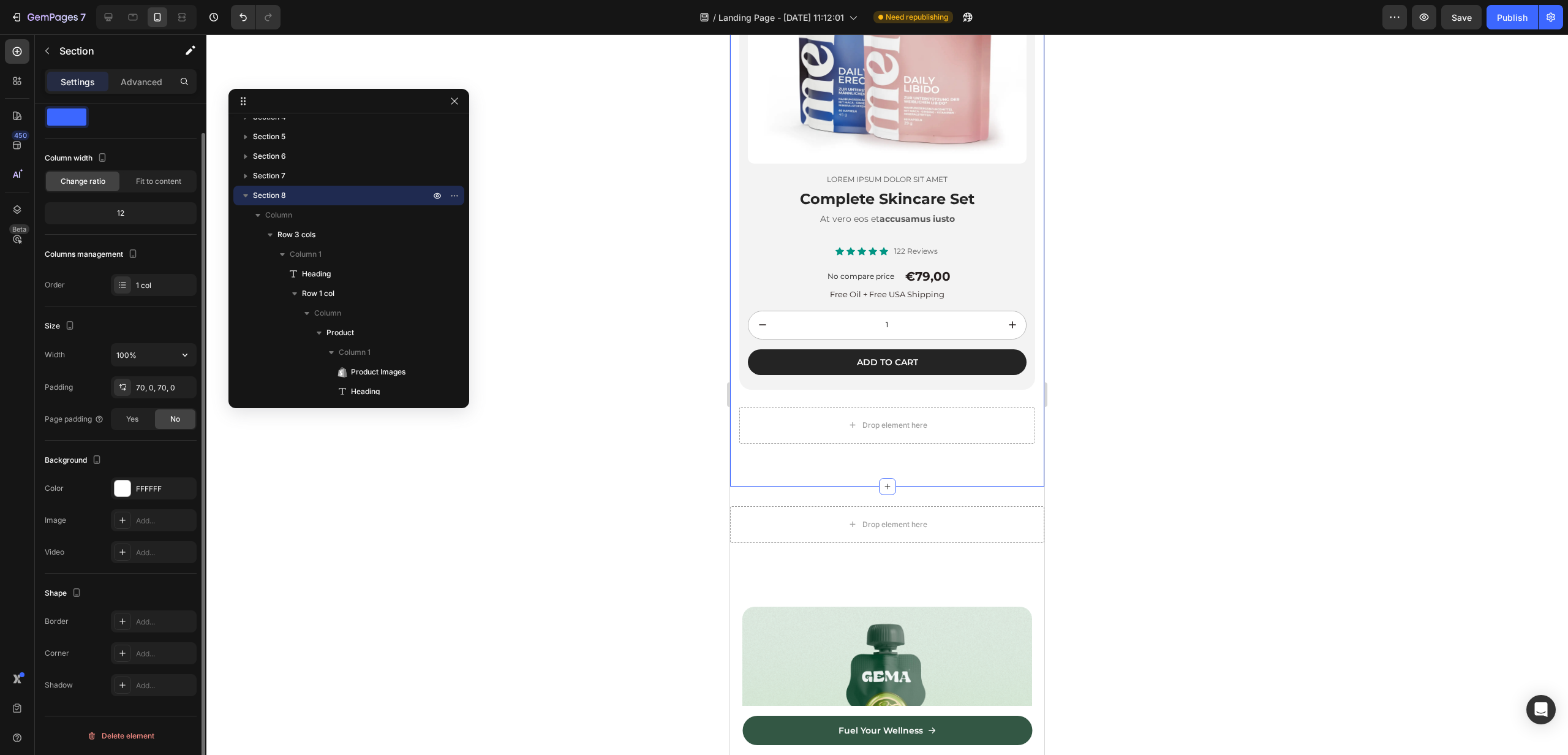
scroll to position [0, 0]
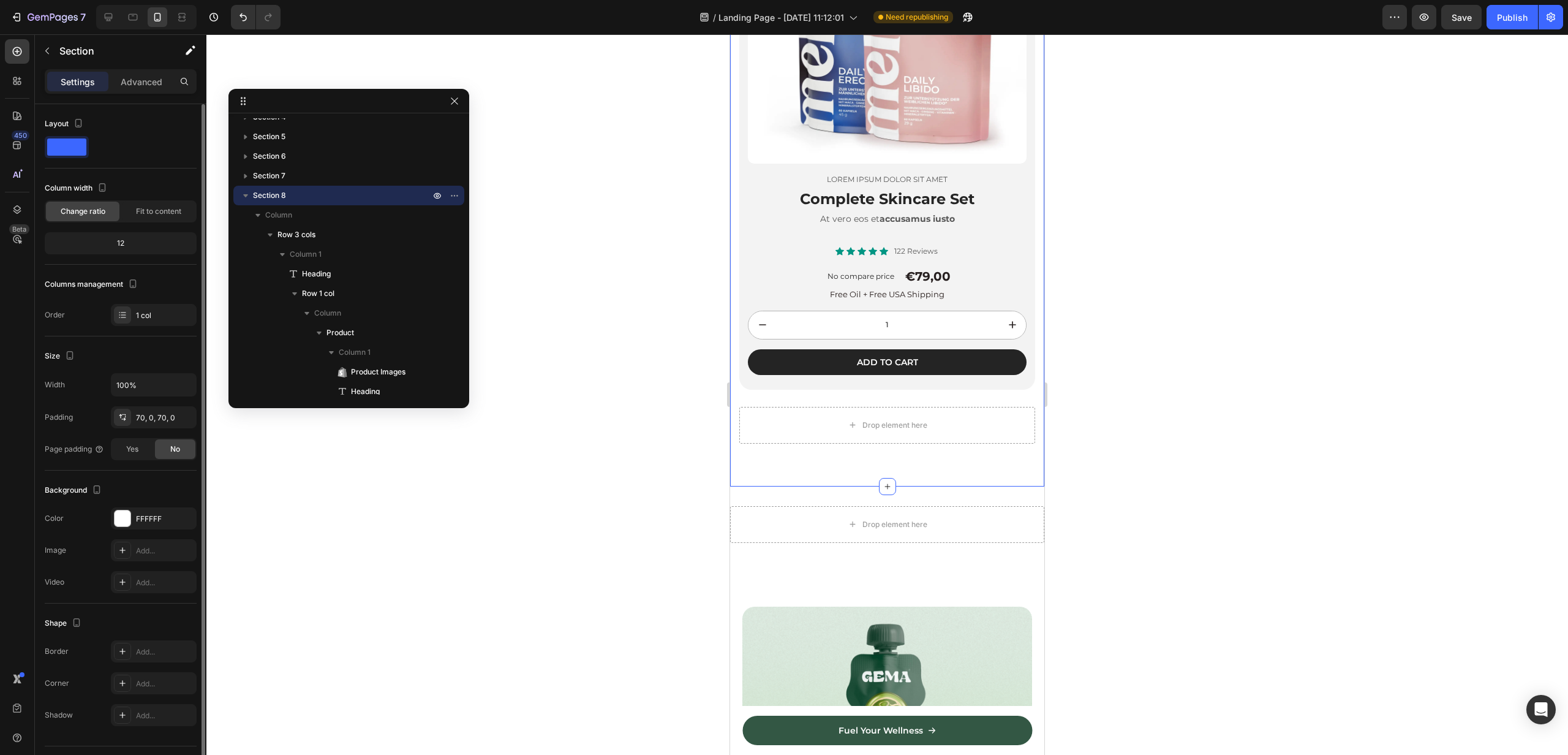
click at [64, 146] on span at bounding box center [66, 147] width 39 height 17
click at [134, 238] on div "12" at bounding box center [121, 243] width 147 height 17
click at [128, 241] on div "12" at bounding box center [121, 243] width 147 height 17
click at [115, 242] on div "12" at bounding box center [121, 243] width 147 height 17
click at [100, 217] on div "Change ratio" at bounding box center [82, 211] width 74 height 20
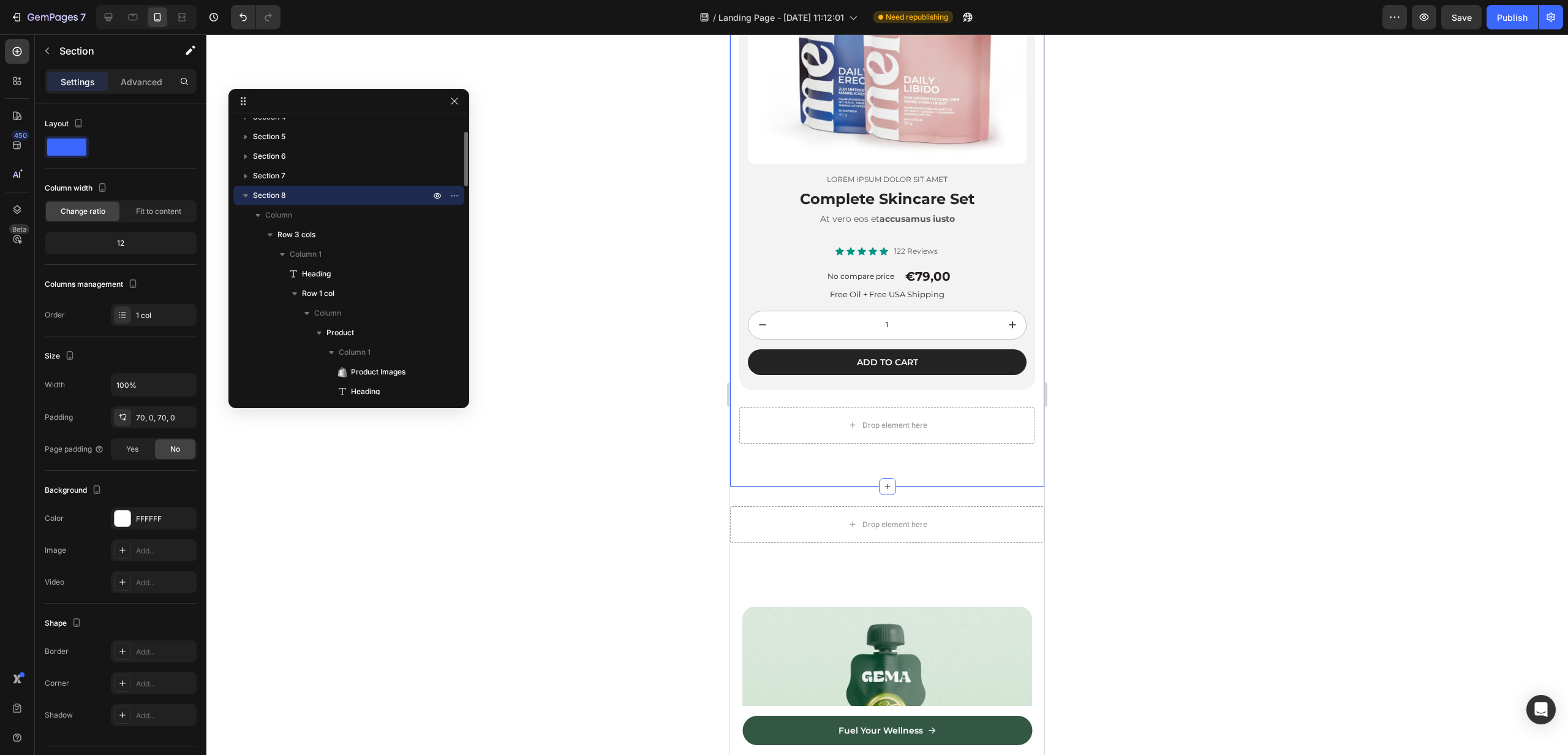
click at [266, 192] on span "Section 8" at bounding box center [270, 195] width 33 height 13
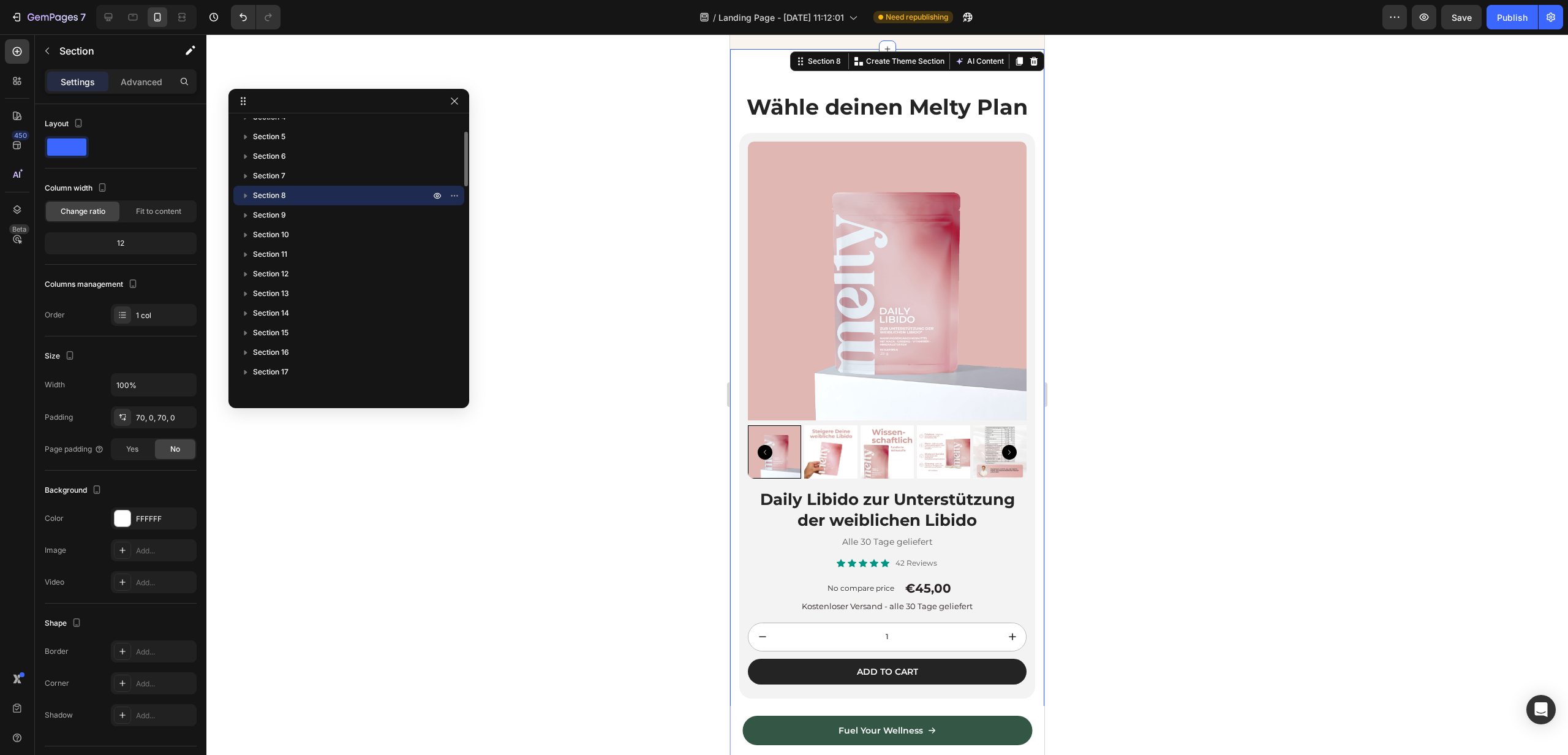
scroll to position [2448, 0]
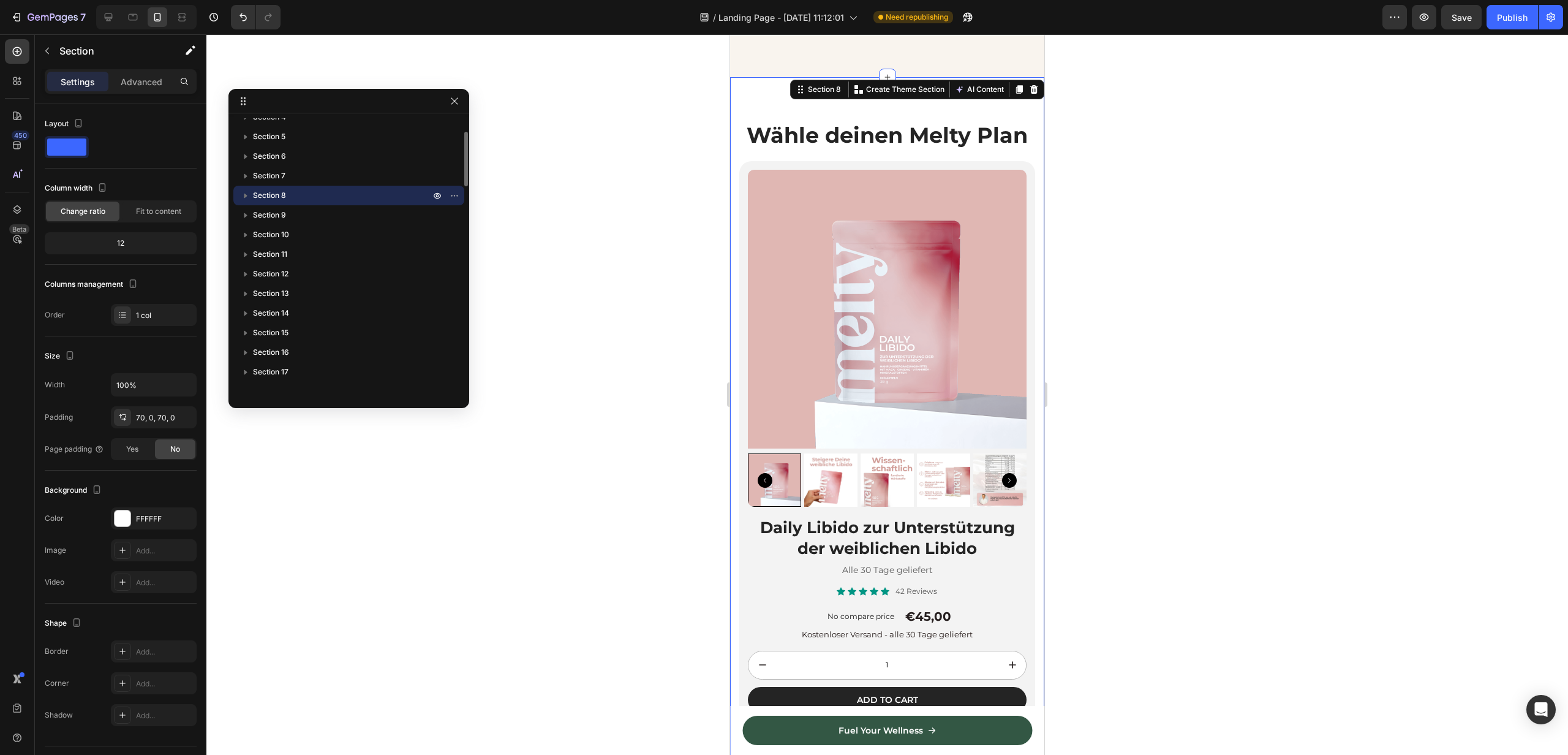
click at [266, 192] on span "Section 8" at bounding box center [270, 195] width 33 height 13
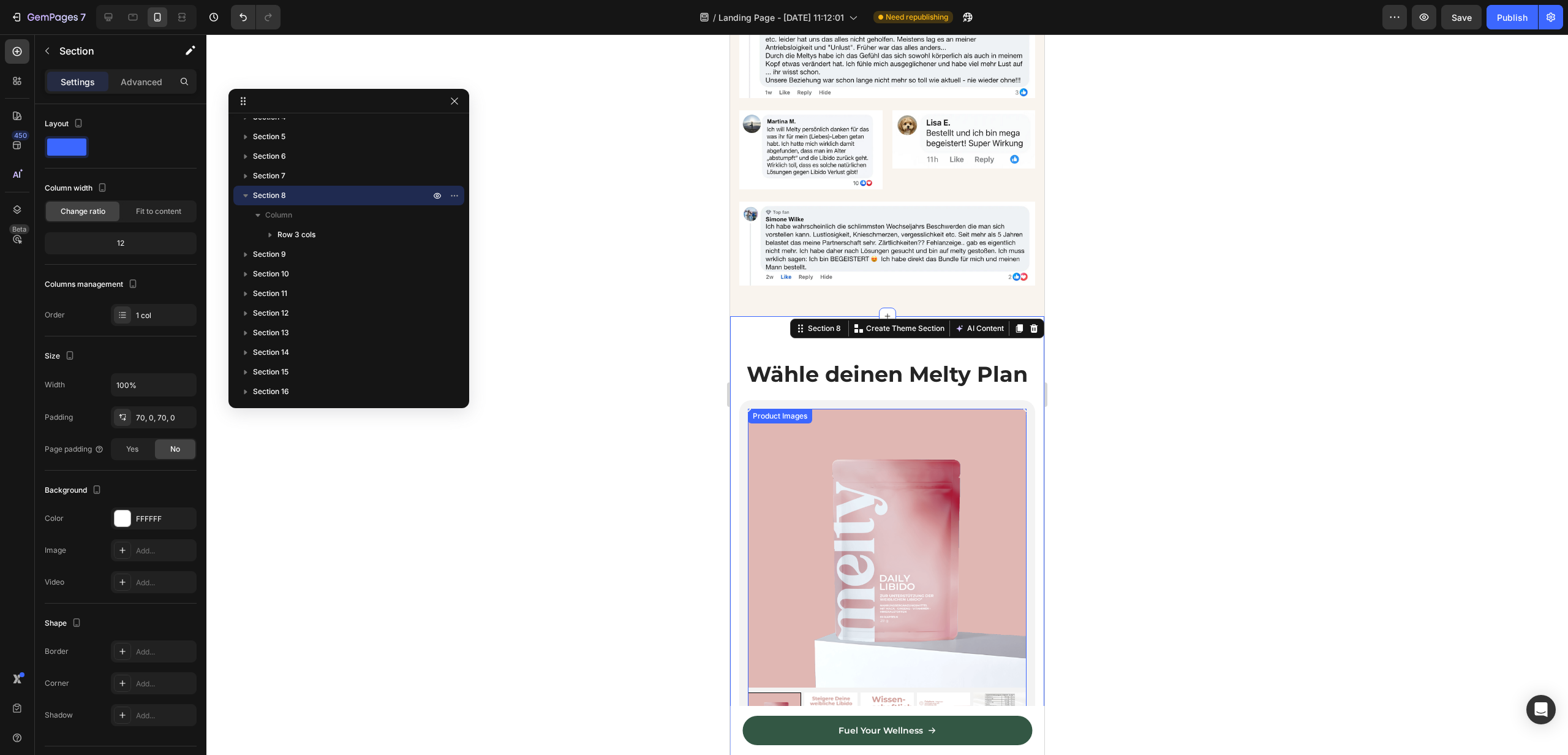
scroll to position [2200, 0]
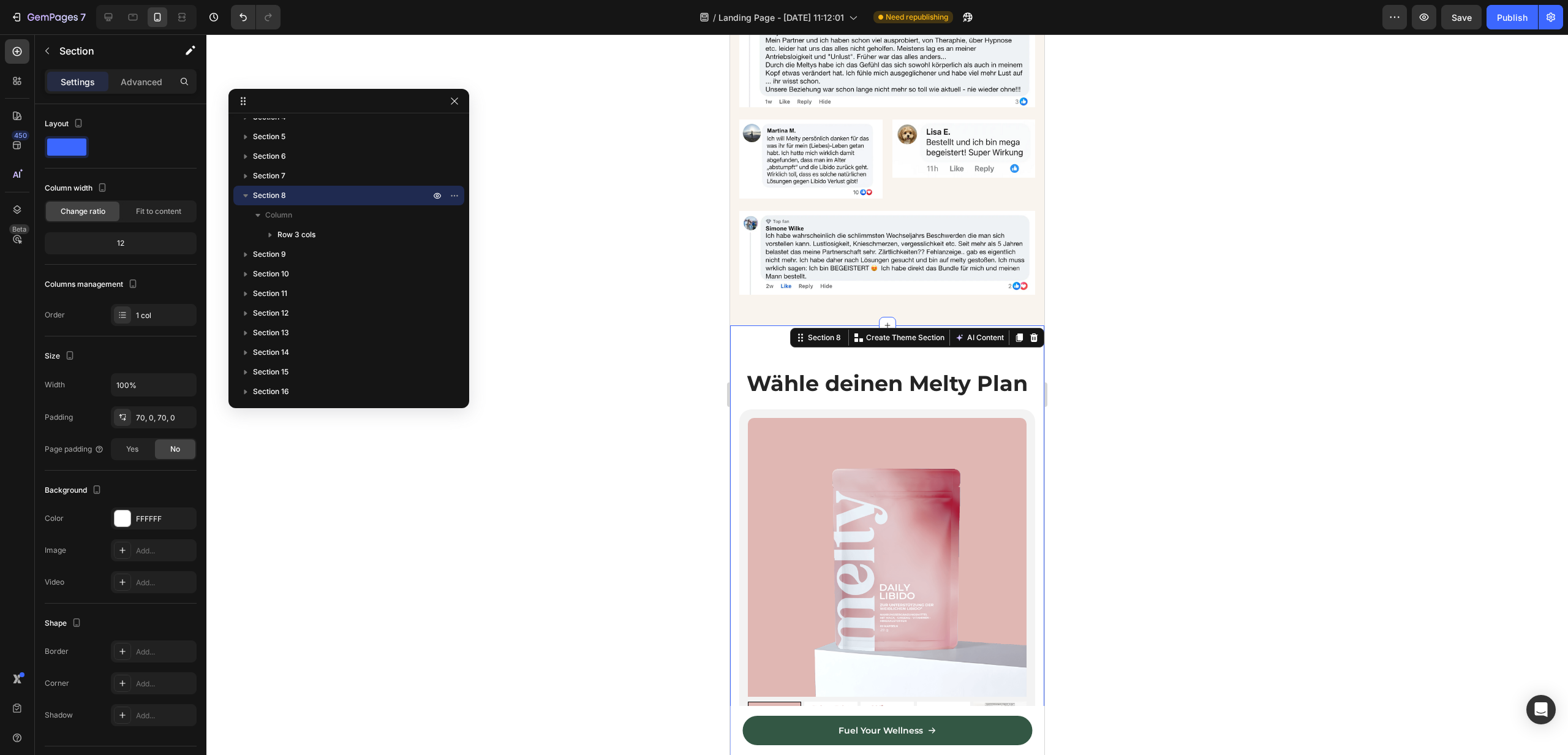
click at [17, 56] on icon at bounding box center [17, 52] width 9 height 9
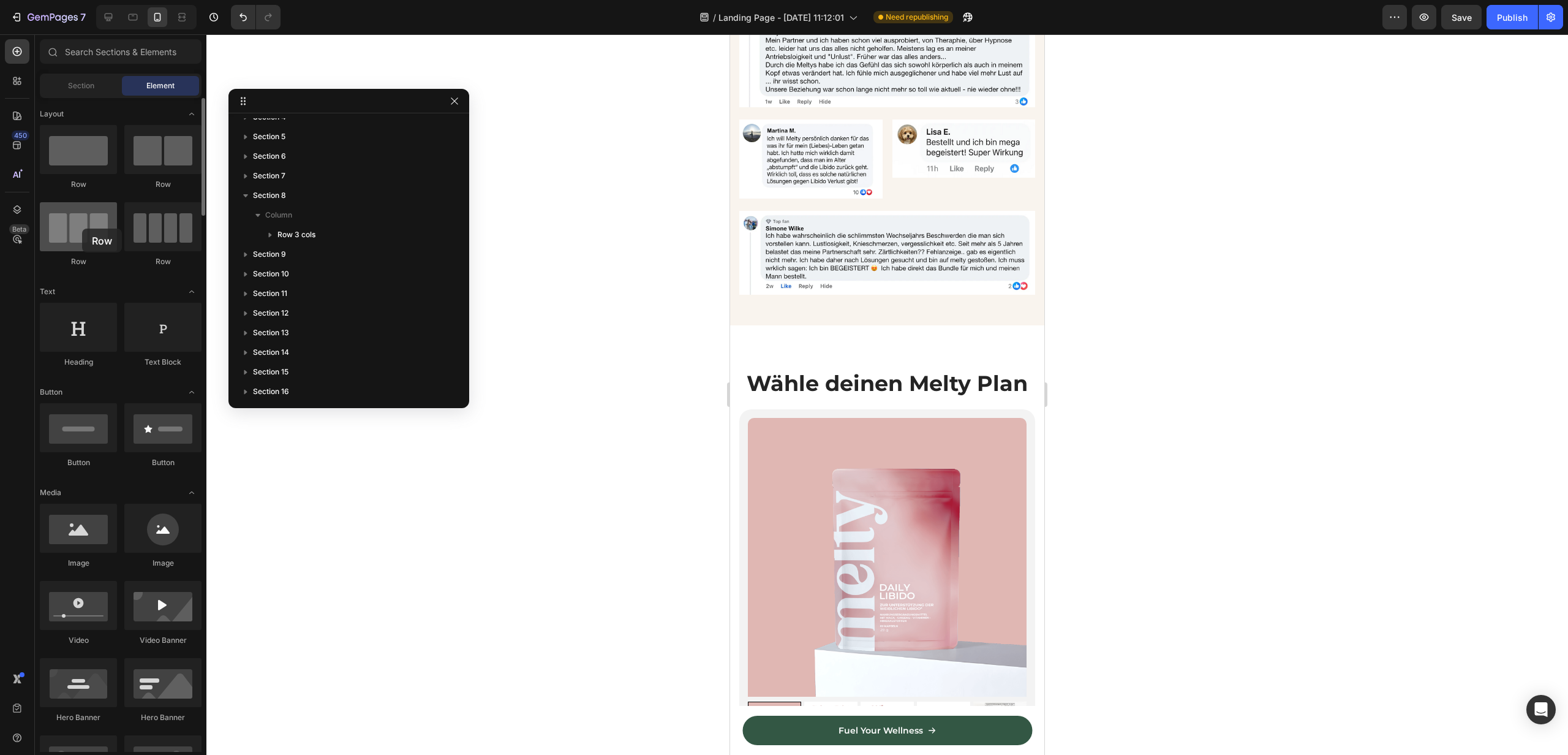
click at [82, 228] on div at bounding box center [78, 226] width 77 height 49
drag, startPoint x: 892, startPoint y: 188, endPoint x: 821, endPoint y: 338, distance: 166.0
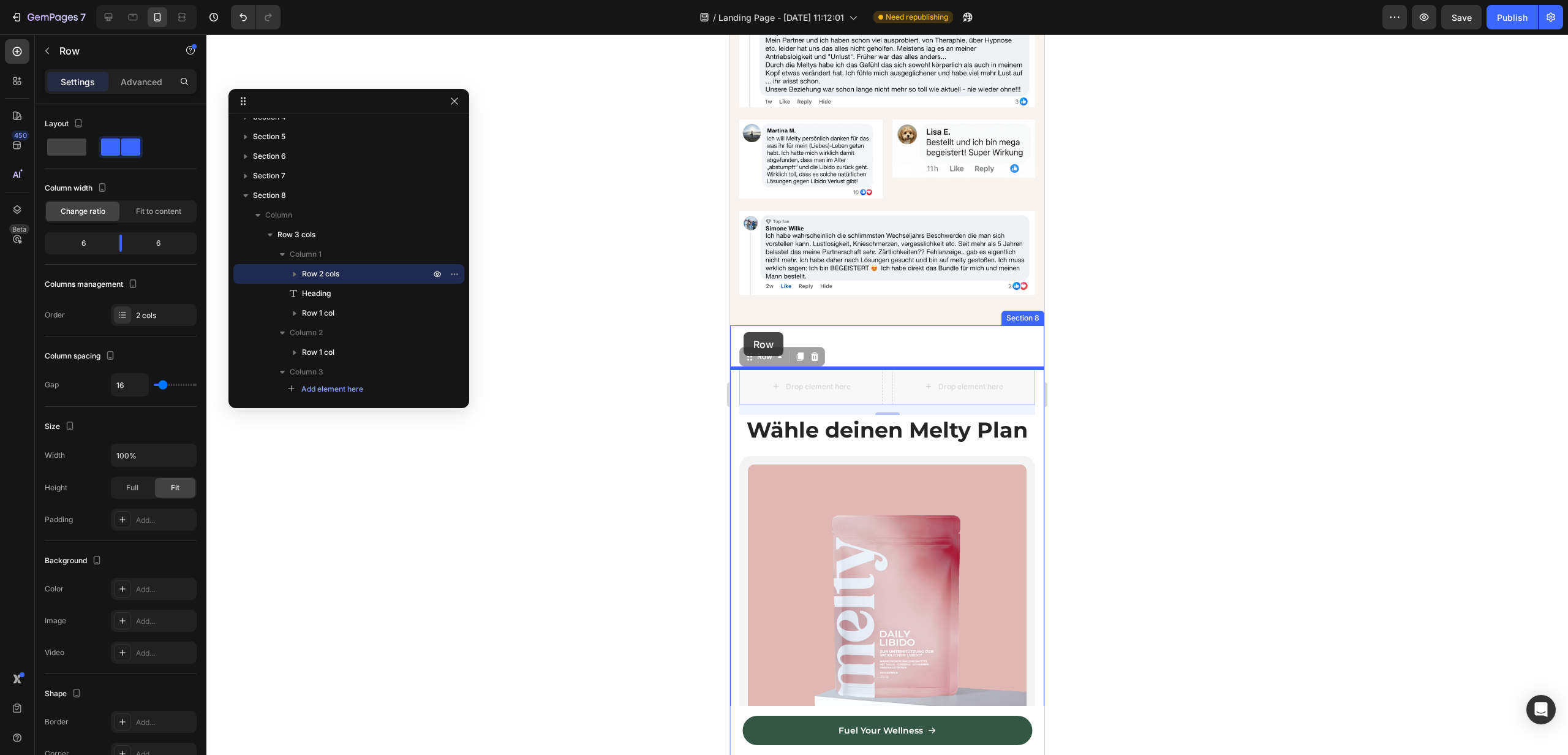
drag, startPoint x: 744, startPoint y: 354, endPoint x: 744, endPoint y: 332, distance: 22.0
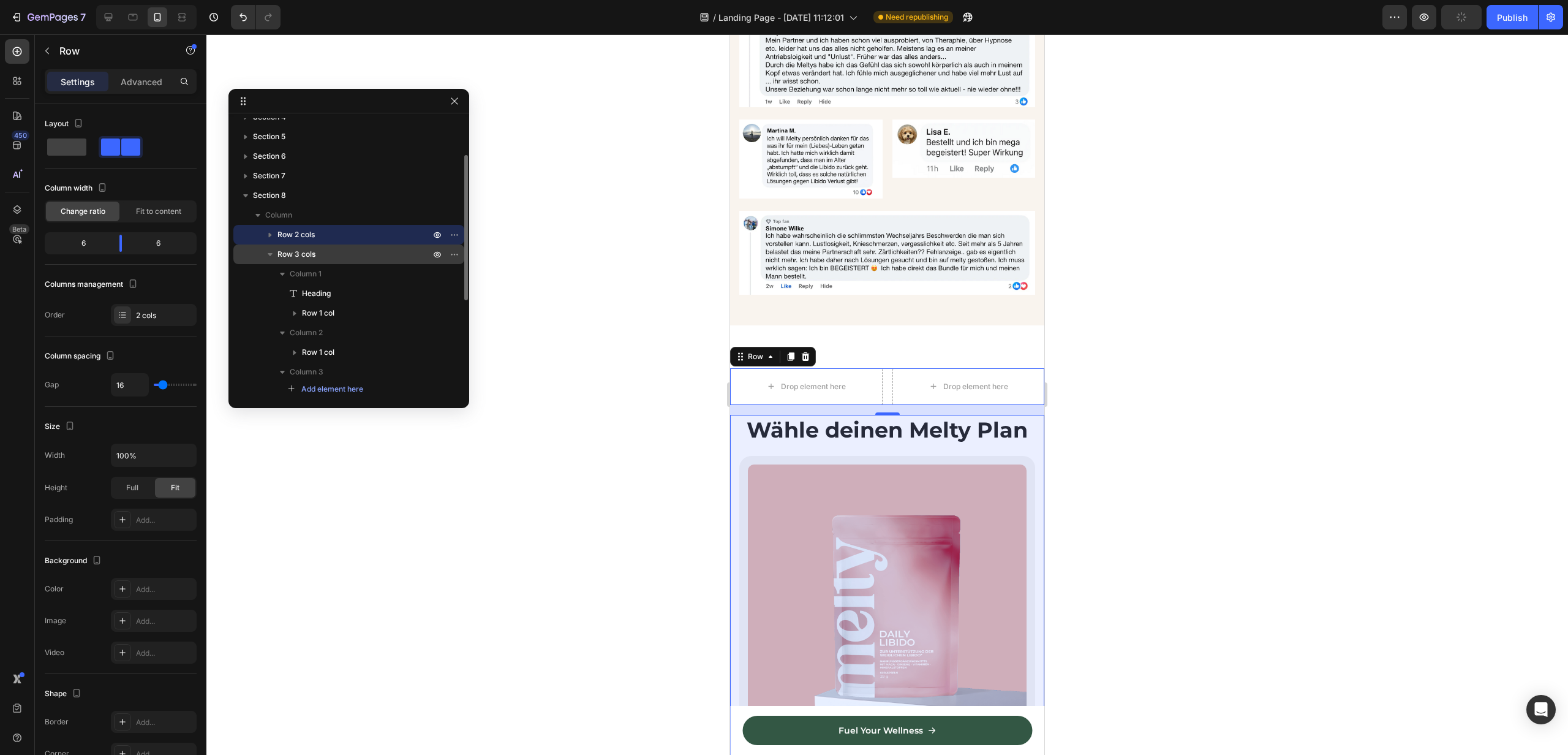
click at [270, 259] on icon "button" at bounding box center [270, 254] width 13 height 13
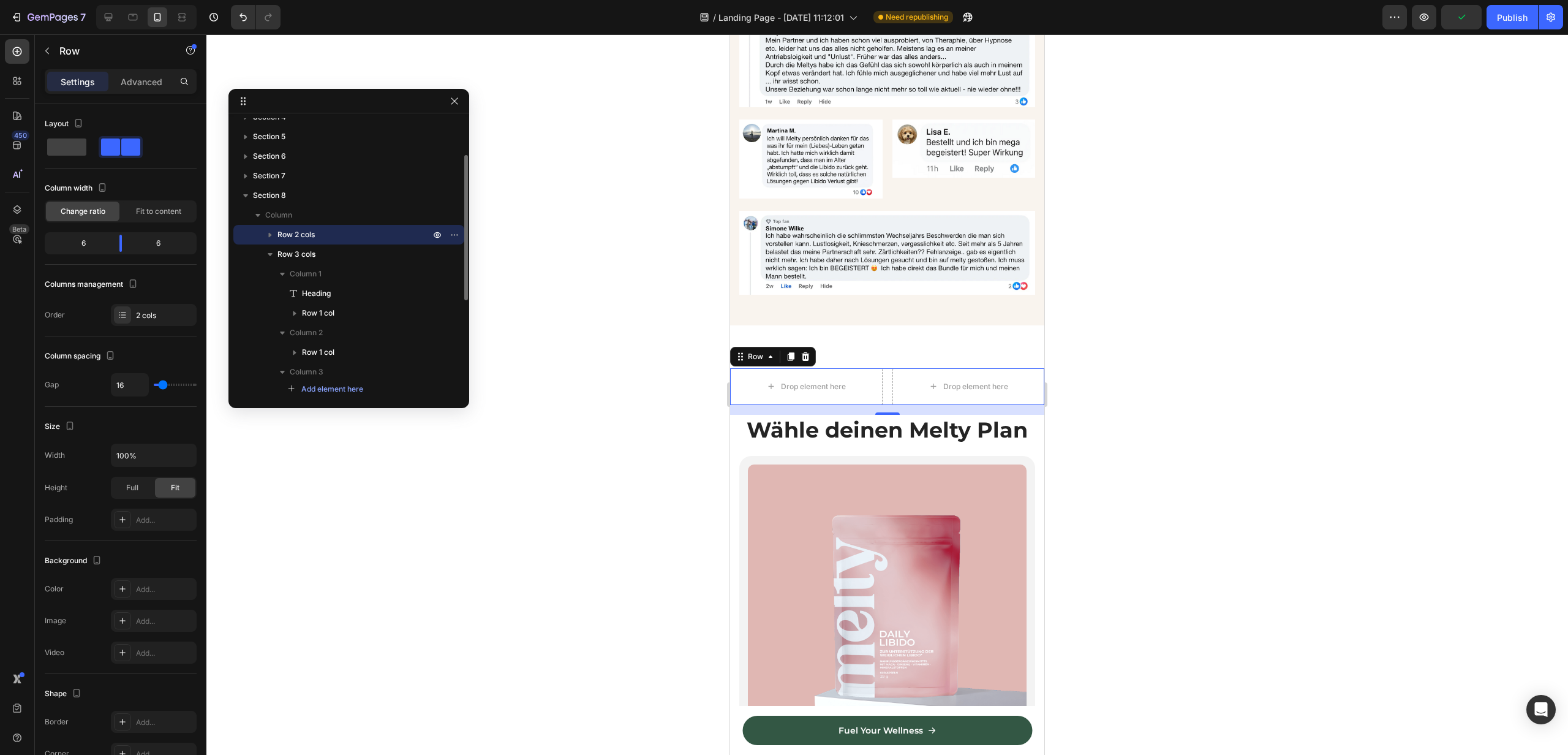
click at [268, 238] on icon "button" at bounding box center [270, 234] width 13 height 13
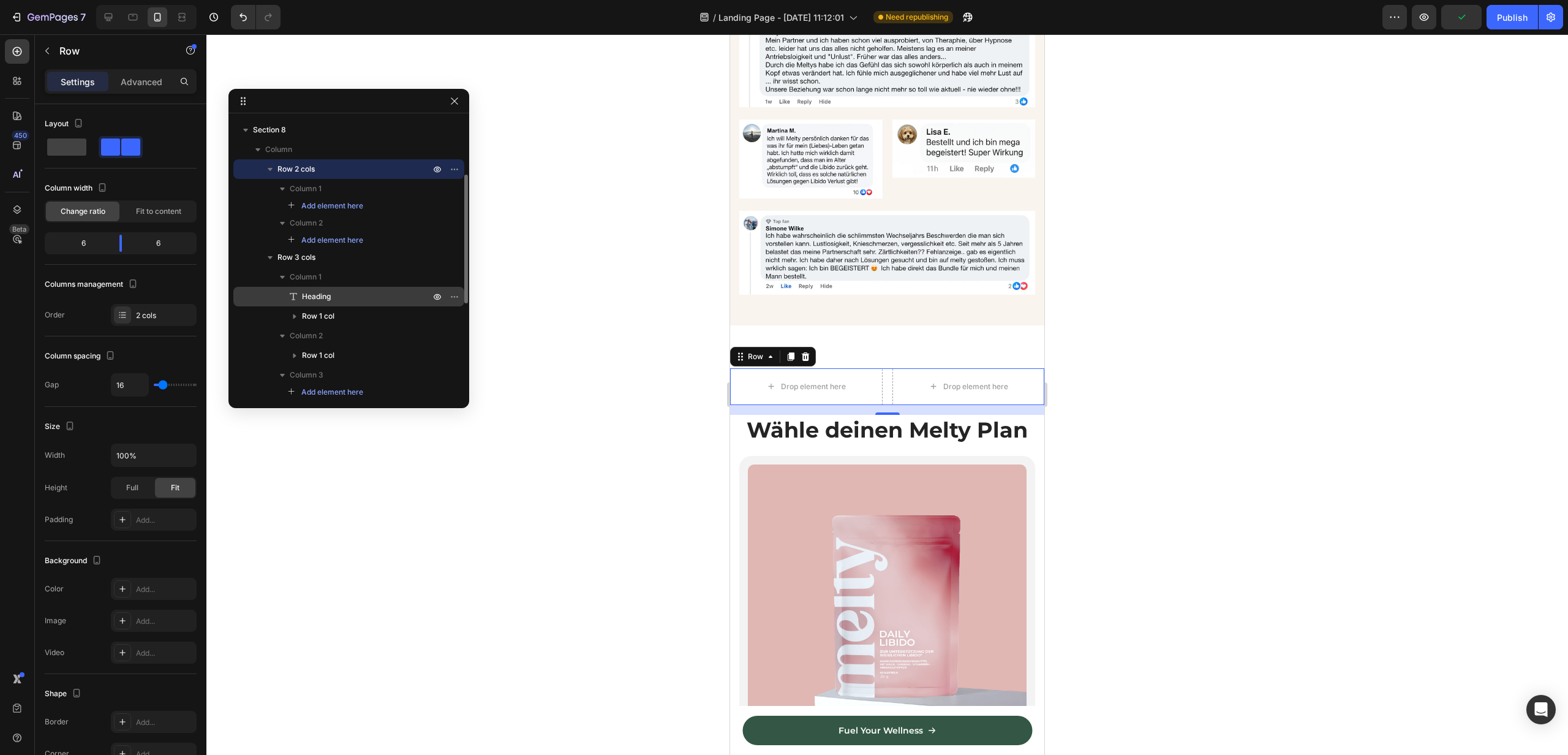
scroll to position [152, 0]
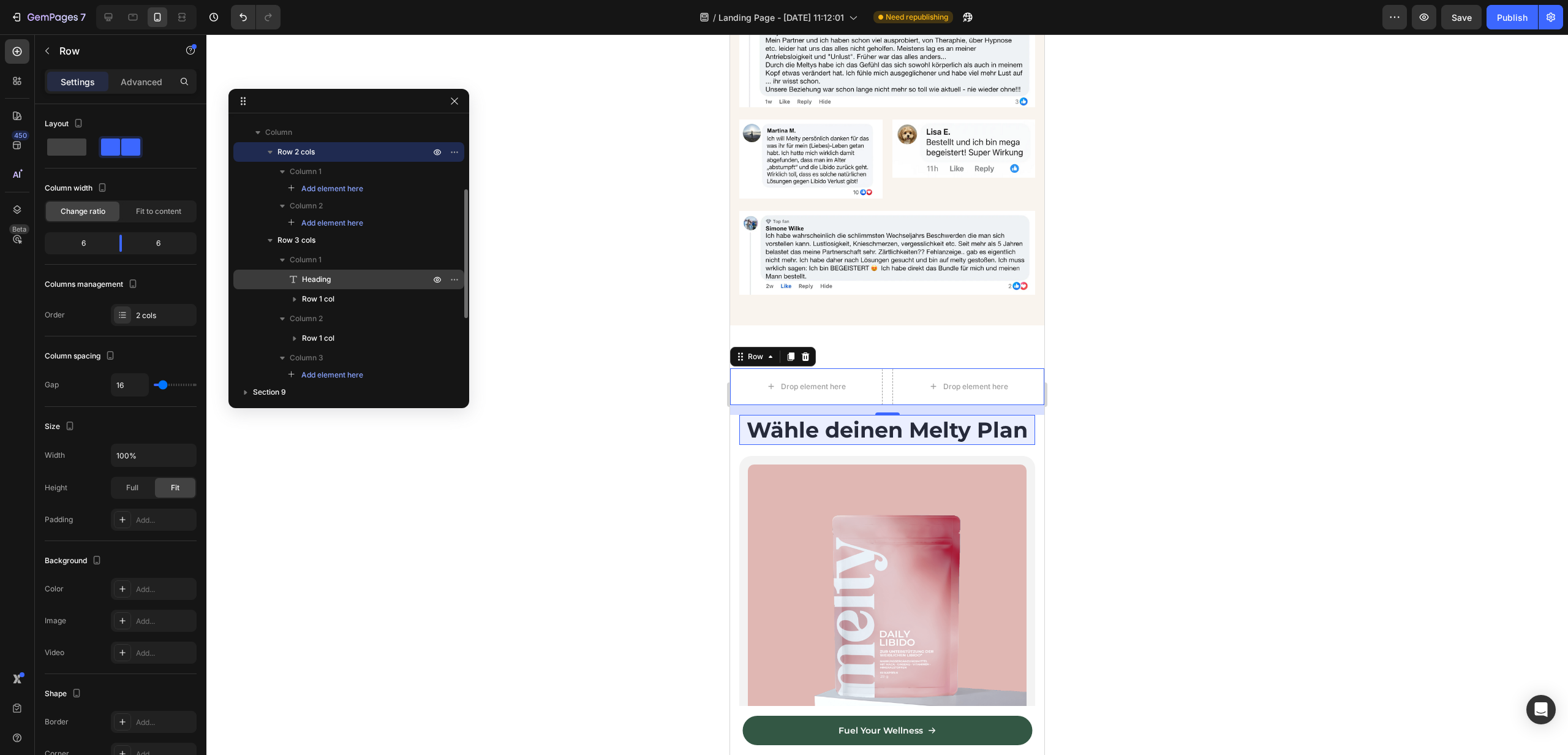
drag, startPoint x: 313, startPoint y: 281, endPoint x: 301, endPoint y: 277, distance: 12.6
click at [302, 277] on span "Heading" at bounding box center [316, 279] width 28 height 13
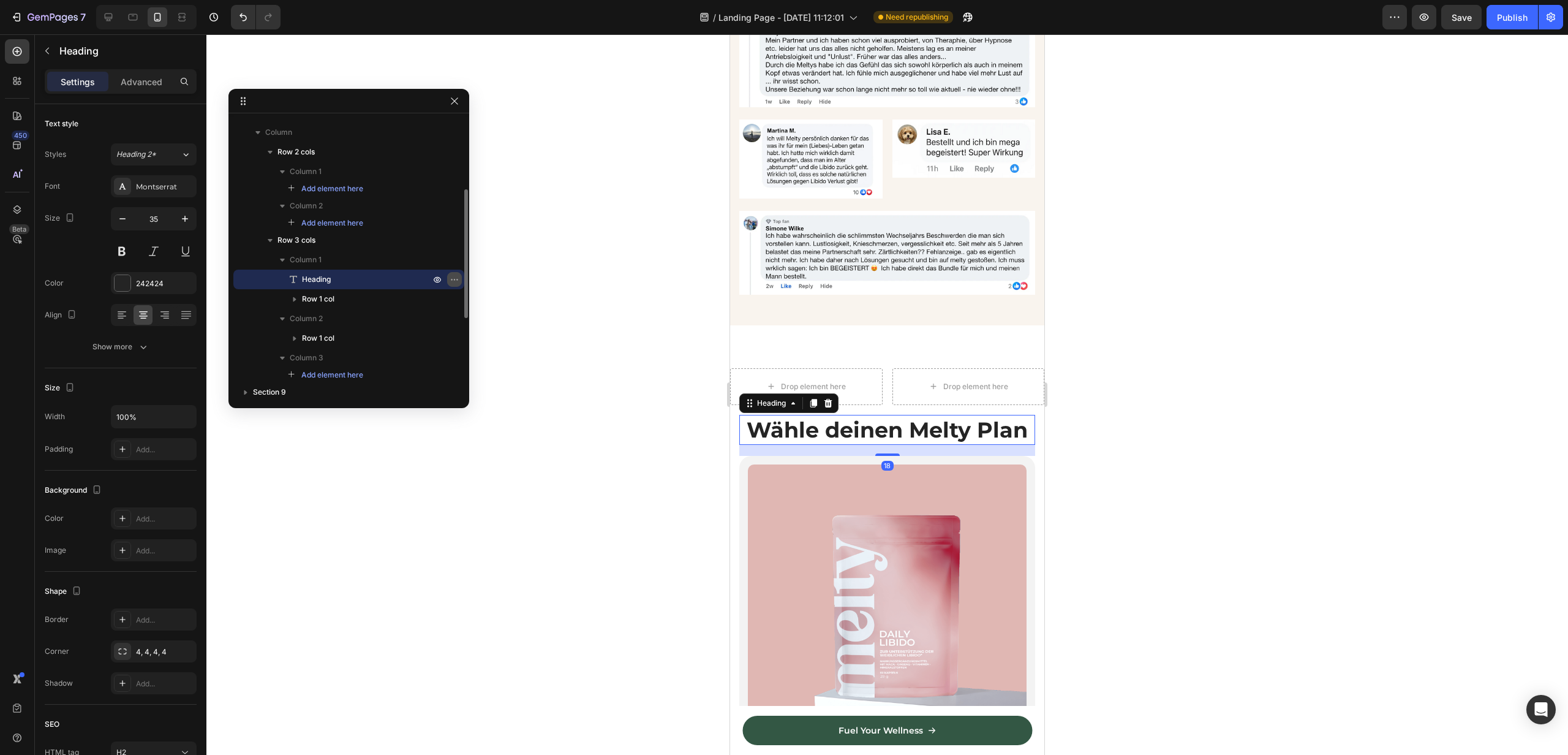
click at [453, 281] on icon "button" at bounding box center [454, 279] width 10 height 10
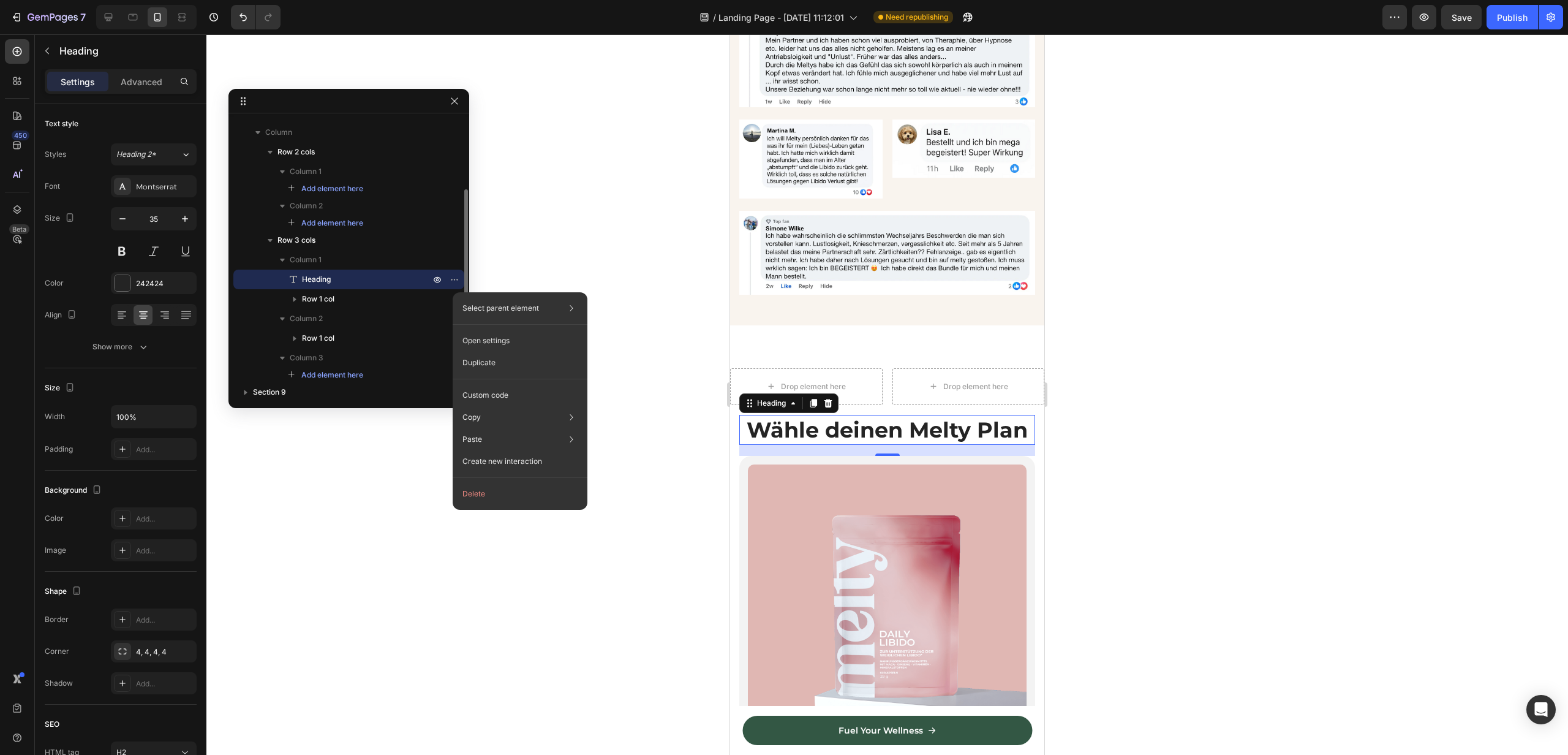
click at [377, 276] on p "Heading" at bounding box center [352, 279] width 130 height 13
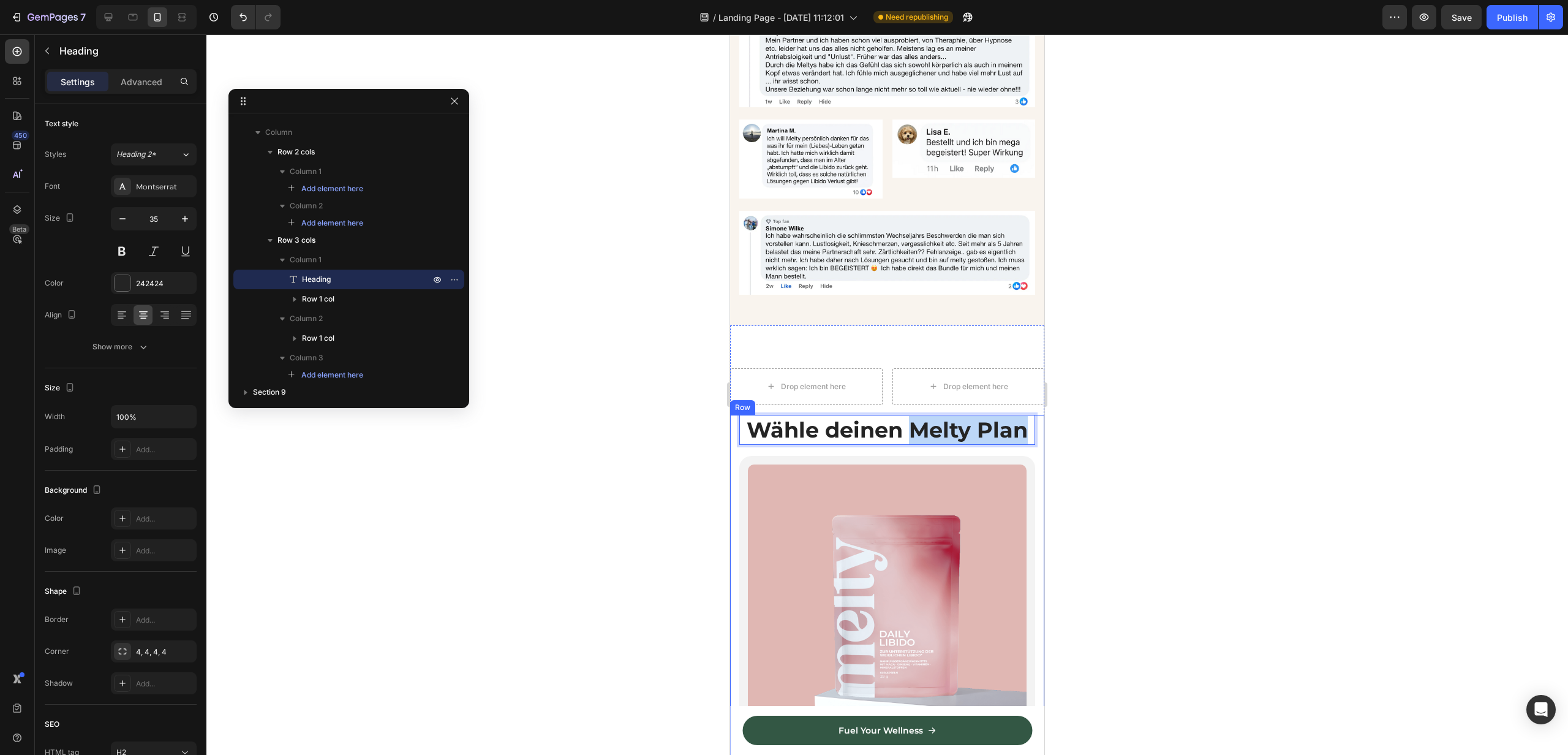
drag, startPoint x: 910, startPoint y: 432, endPoint x: 813, endPoint y: 451, distance: 98.8
click at [742, 426] on p "Wähle deinen Melty Plan" at bounding box center [887, 430] width 293 height 28
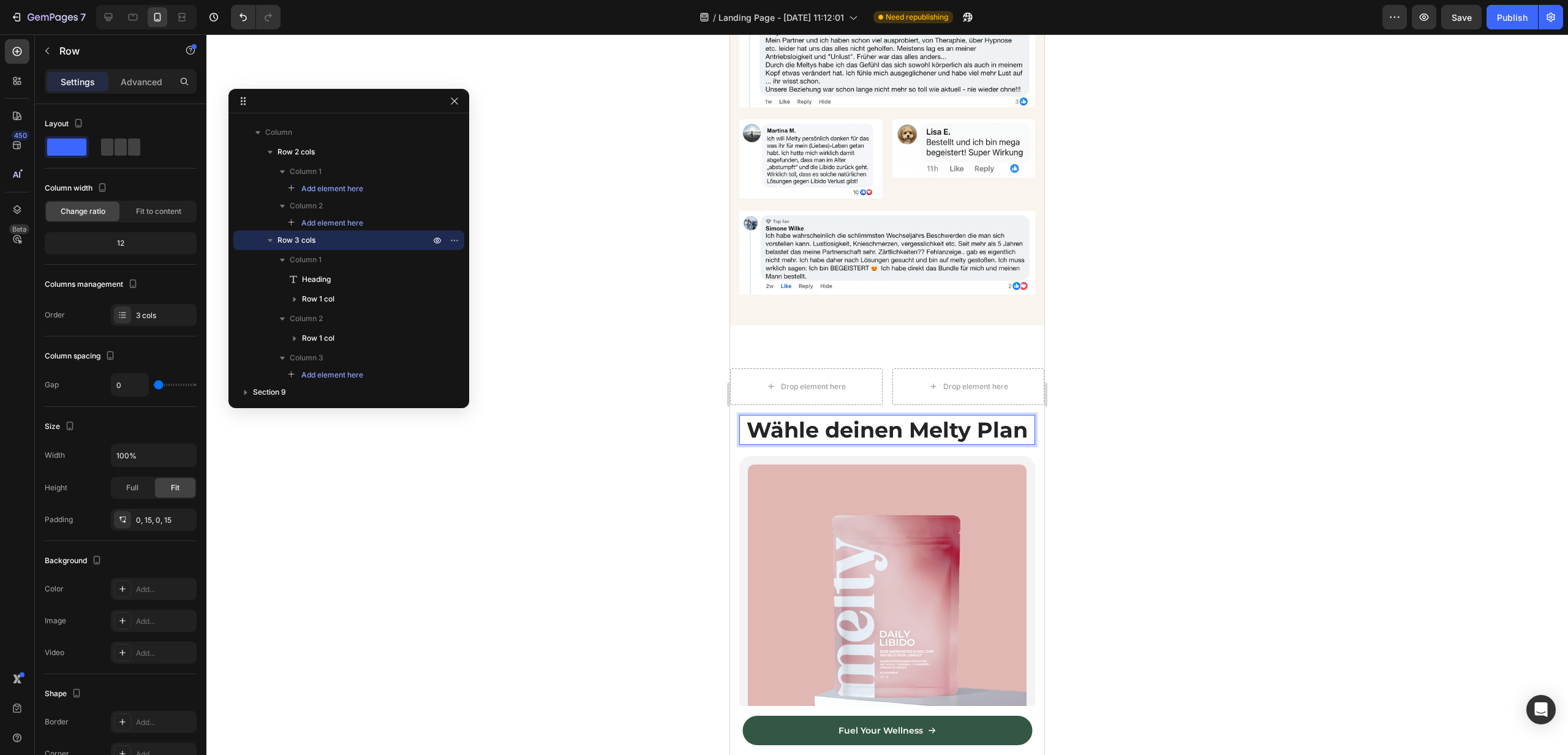
click at [875, 454] on div "Wähle deinen Melty Plan Heading 18 Product Images Daily Libido zur Unterstützun…" at bounding box center [887, 727] width 296 height 624
click at [765, 423] on p "Wähle deinen Melty Plan" at bounding box center [887, 430] width 293 height 28
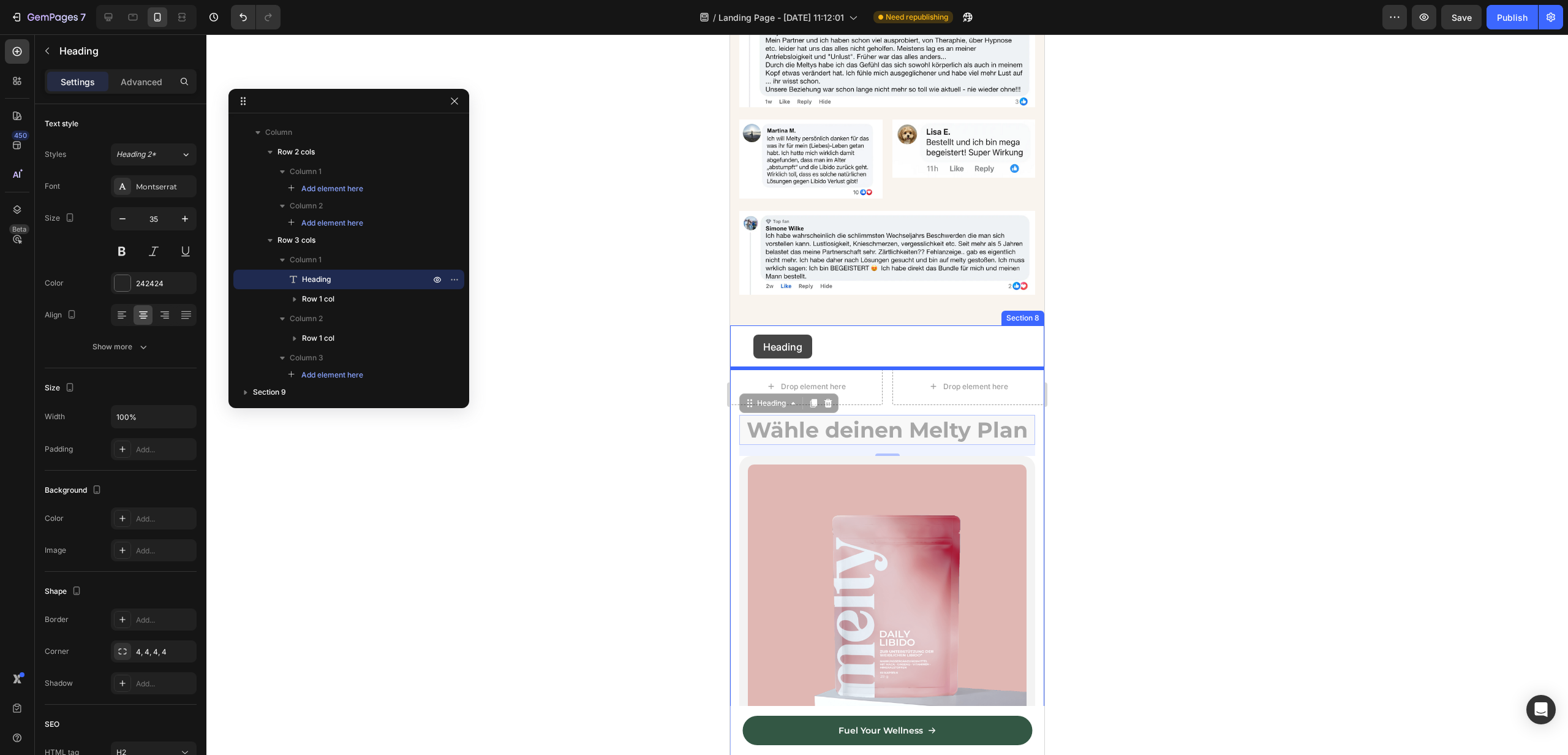
drag, startPoint x: 752, startPoint y: 405, endPoint x: 754, endPoint y: 334, distance: 71.0
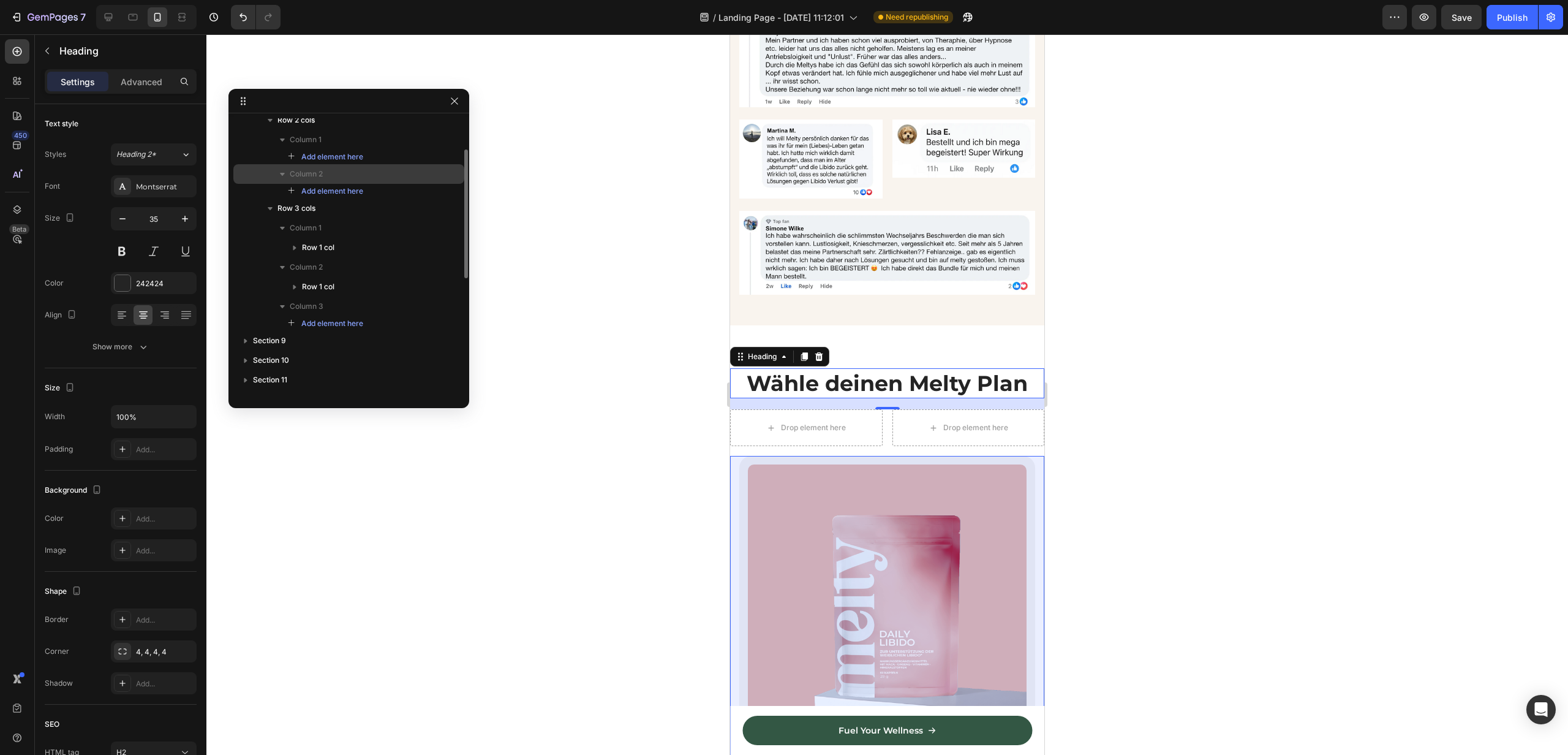
scroll to position [219, 0]
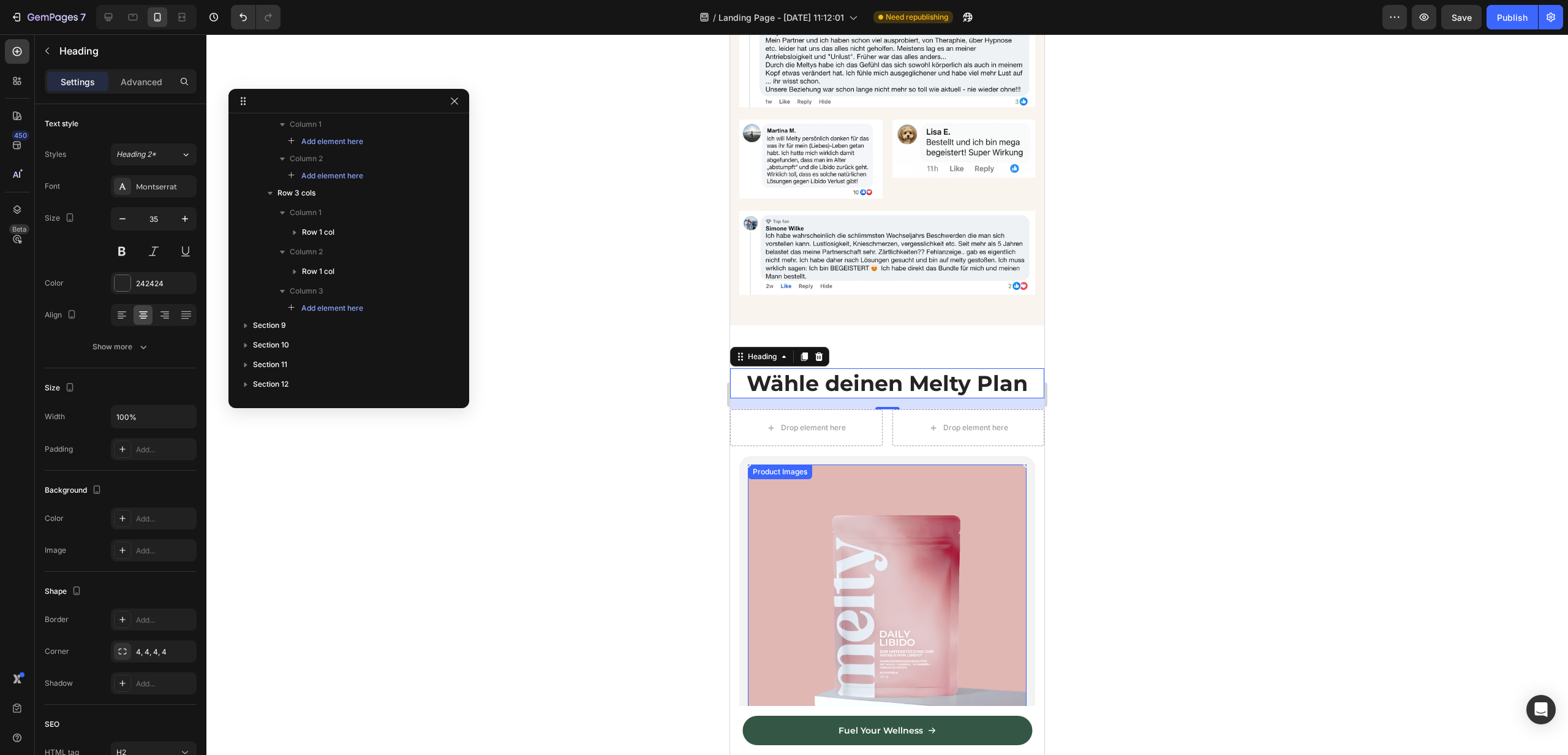
click at [765, 497] on img at bounding box center [887, 603] width 279 height 279
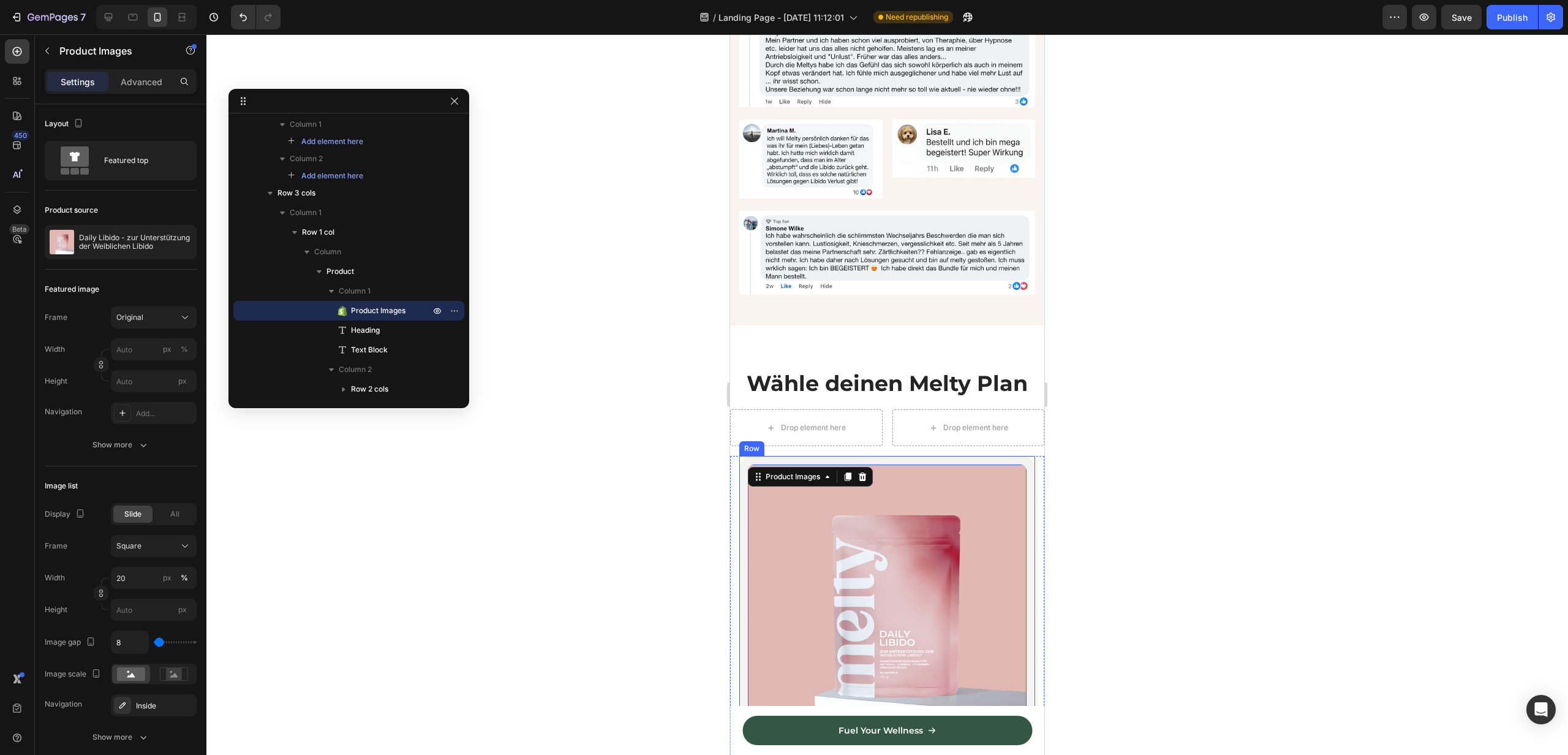
click at [743, 480] on div "Product Images 16 Daily Libido zur Unterstützung der weiblichen Libido Heading …" at bounding box center [887, 738] width 296 height 566
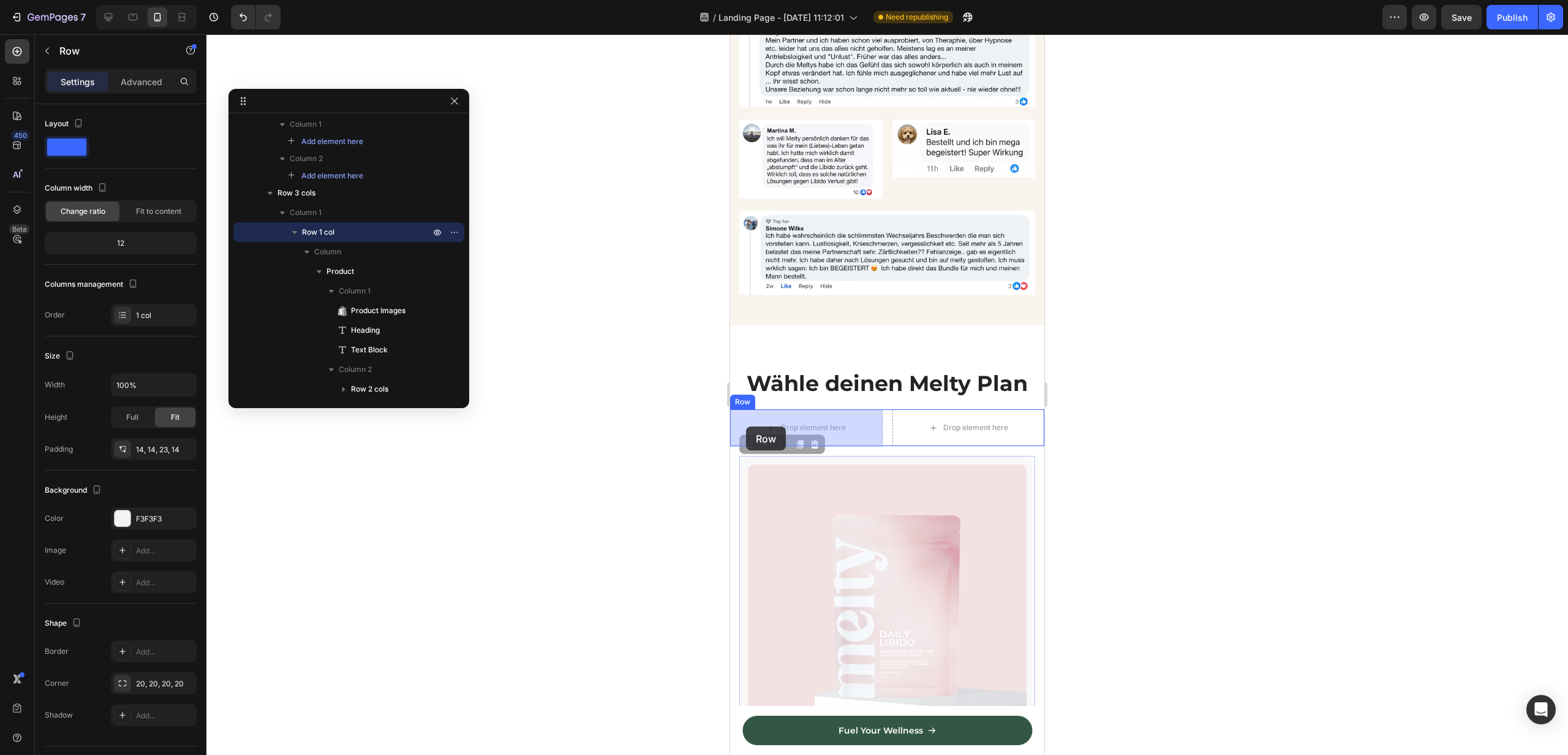
drag, startPoint x: 747, startPoint y: 444, endPoint x: 746, endPoint y: 428, distance: 16.0
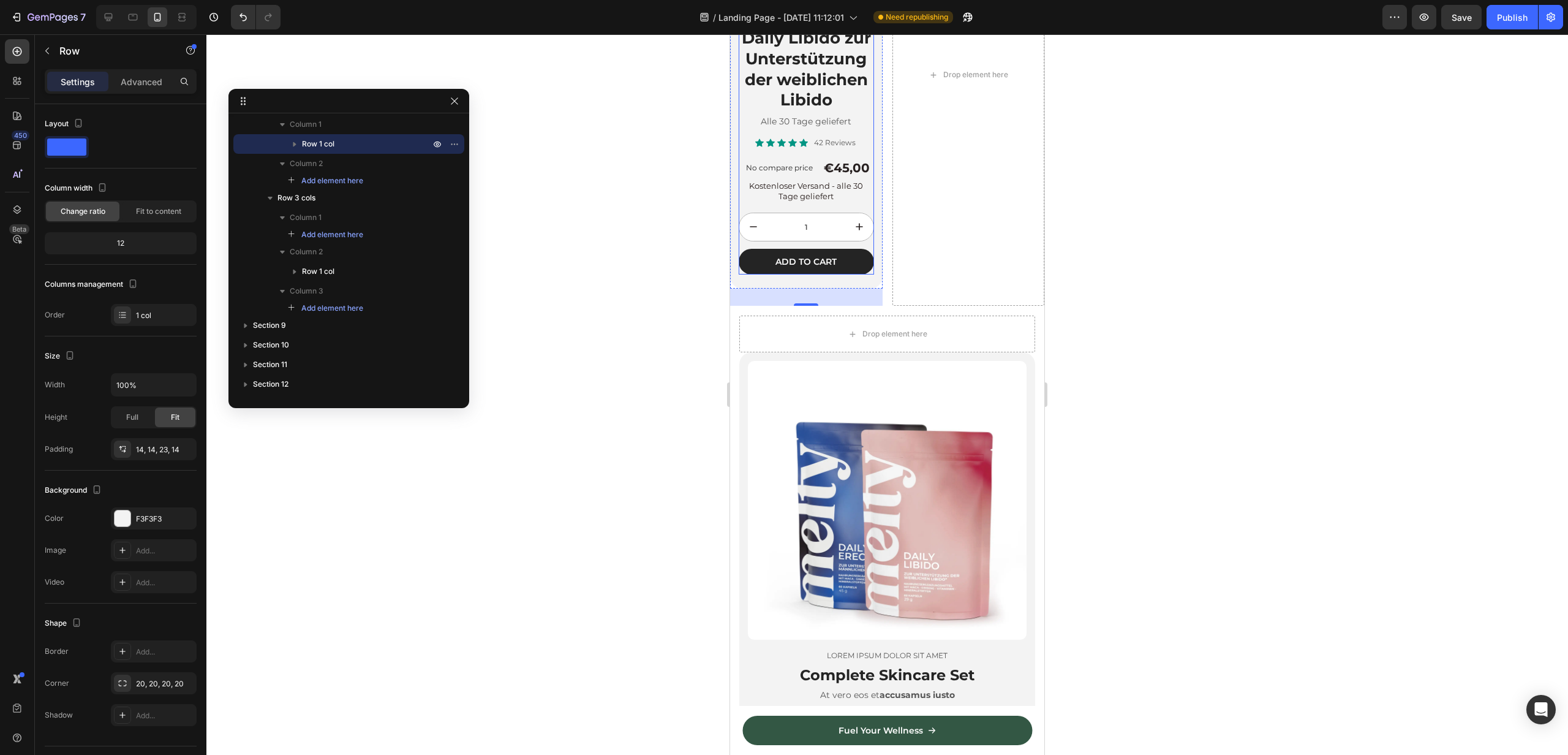
scroll to position [2801, 0]
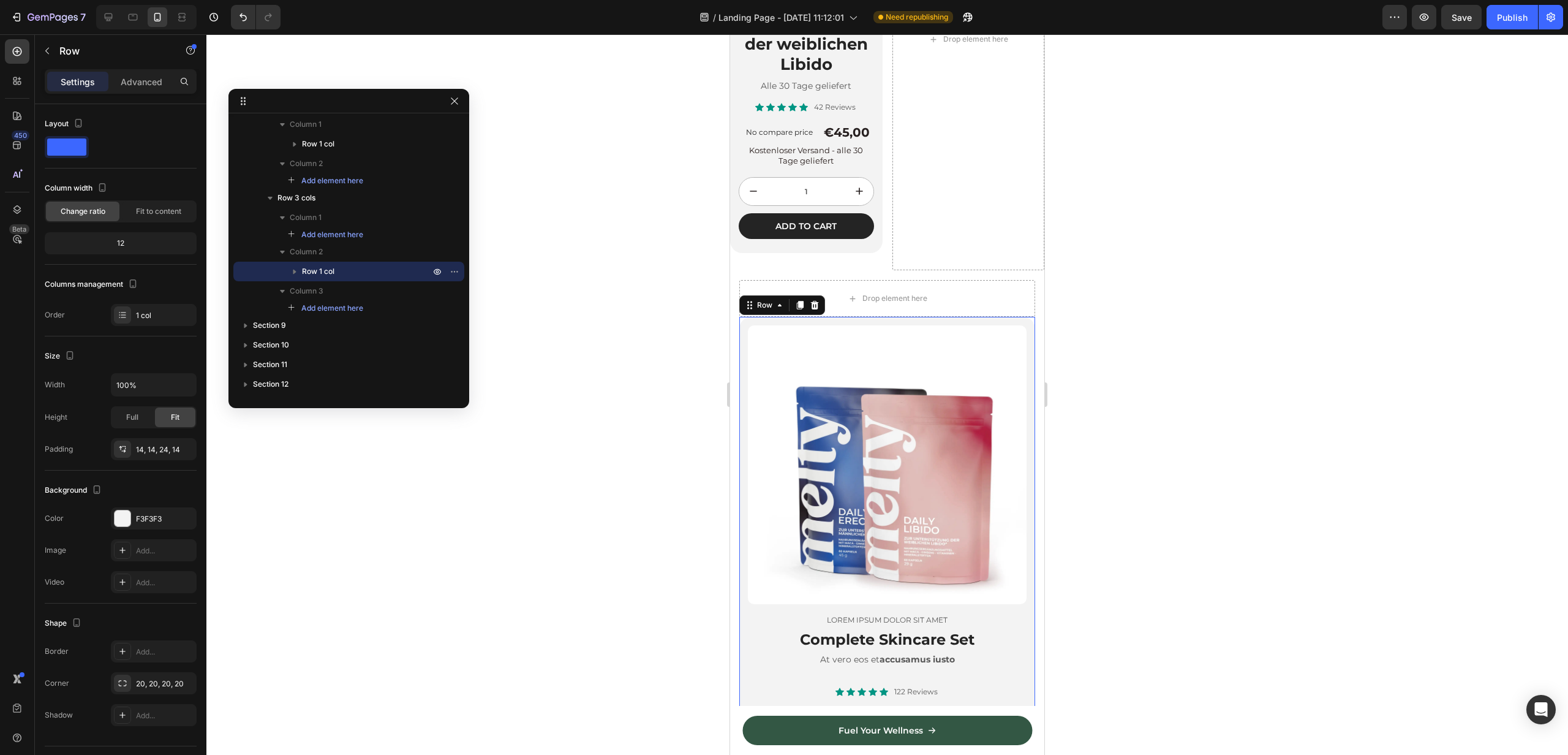
click at [742, 348] on div "Product Images Lorem ipsum dolor sit amet Text Block Complete Skincare Set Head…" at bounding box center [887, 573] width 296 height 513
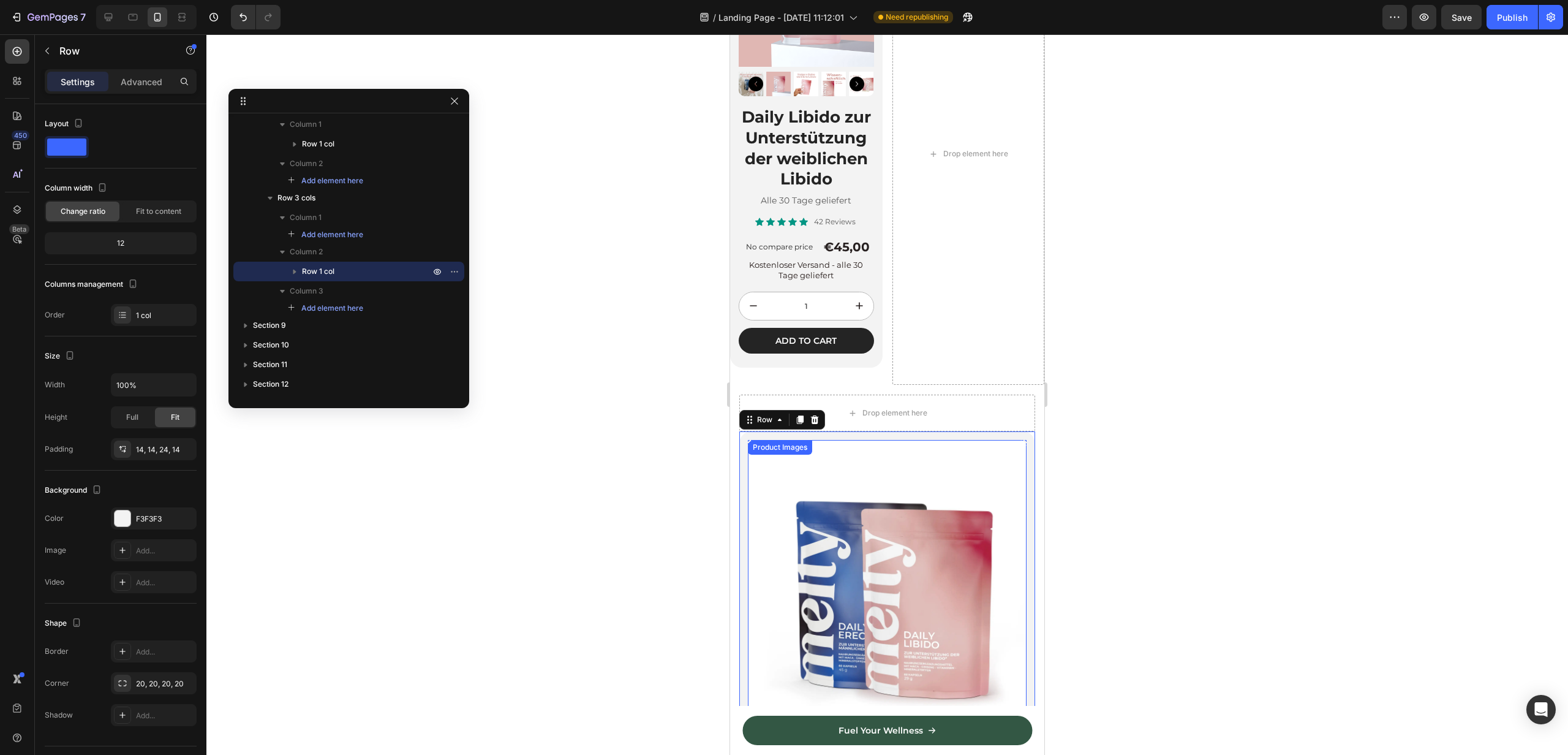
scroll to position [2646, 0]
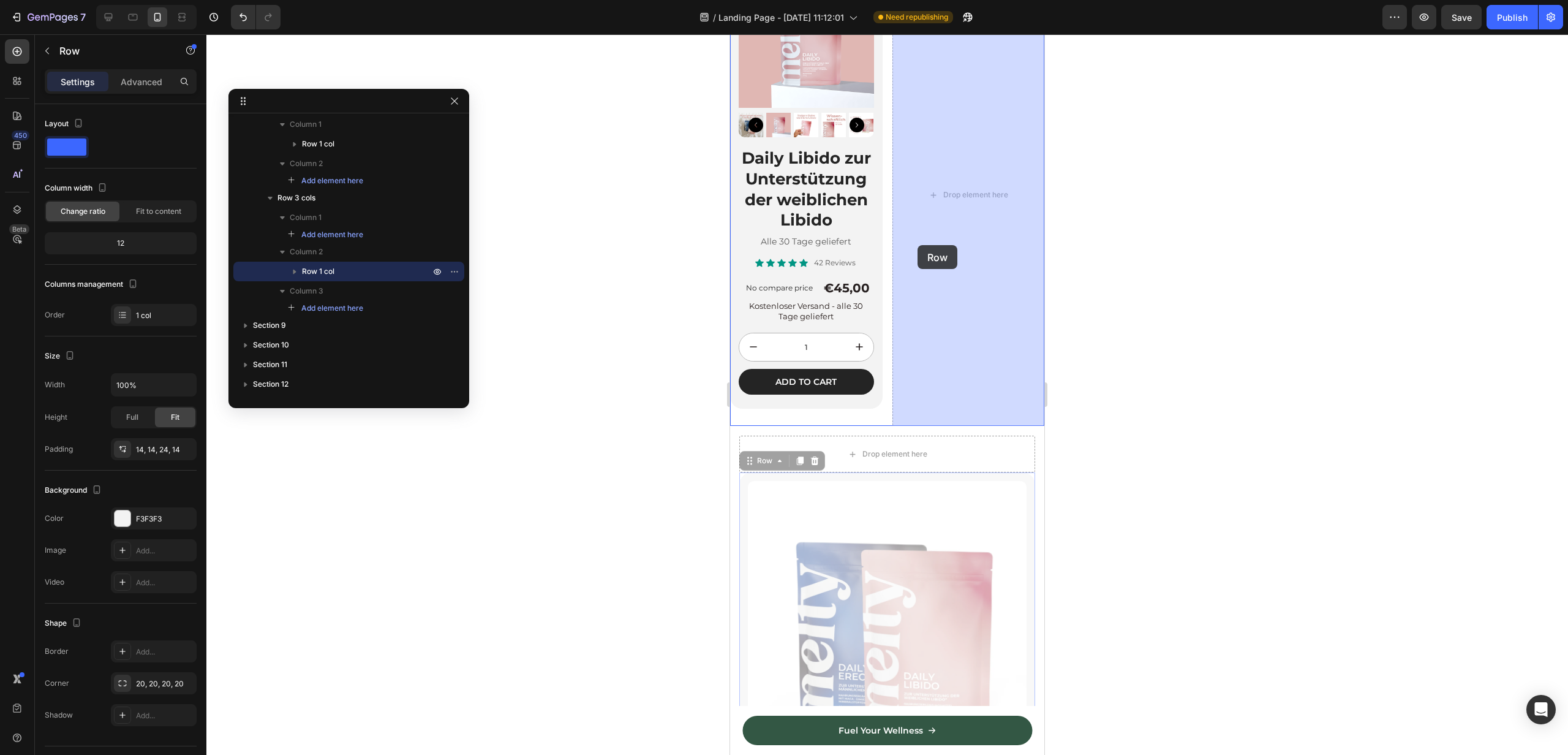
drag, startPoint x: 747, startPoint y: 458, endPoint x: 918, endPoint y: 245, distance: 273.1
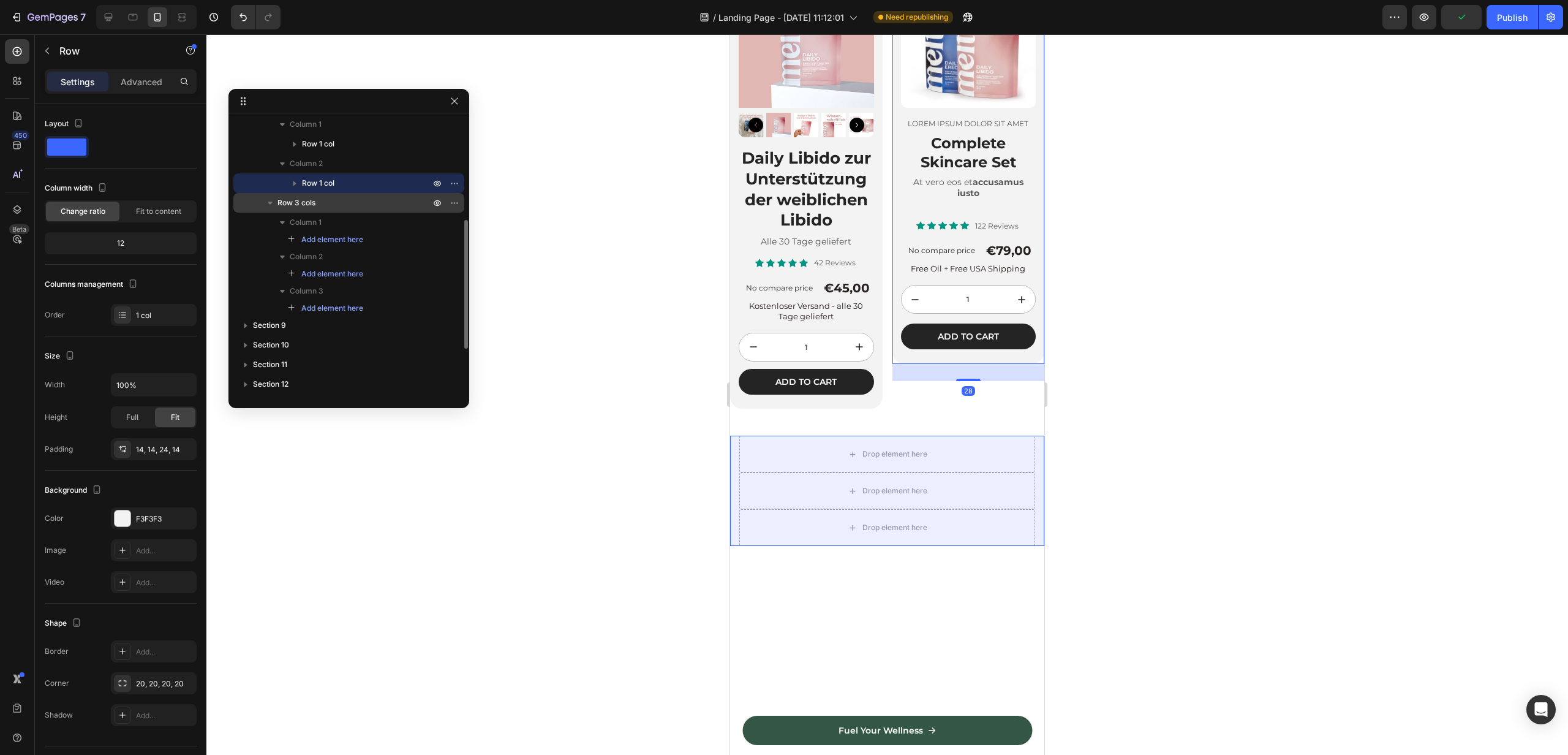
click at [275, 204] on icon "button" at bounding box center [270, 203] width 13 height 13
click at [454, 202] on icon "button" at bounding box center [454, 203] width 10 height 10
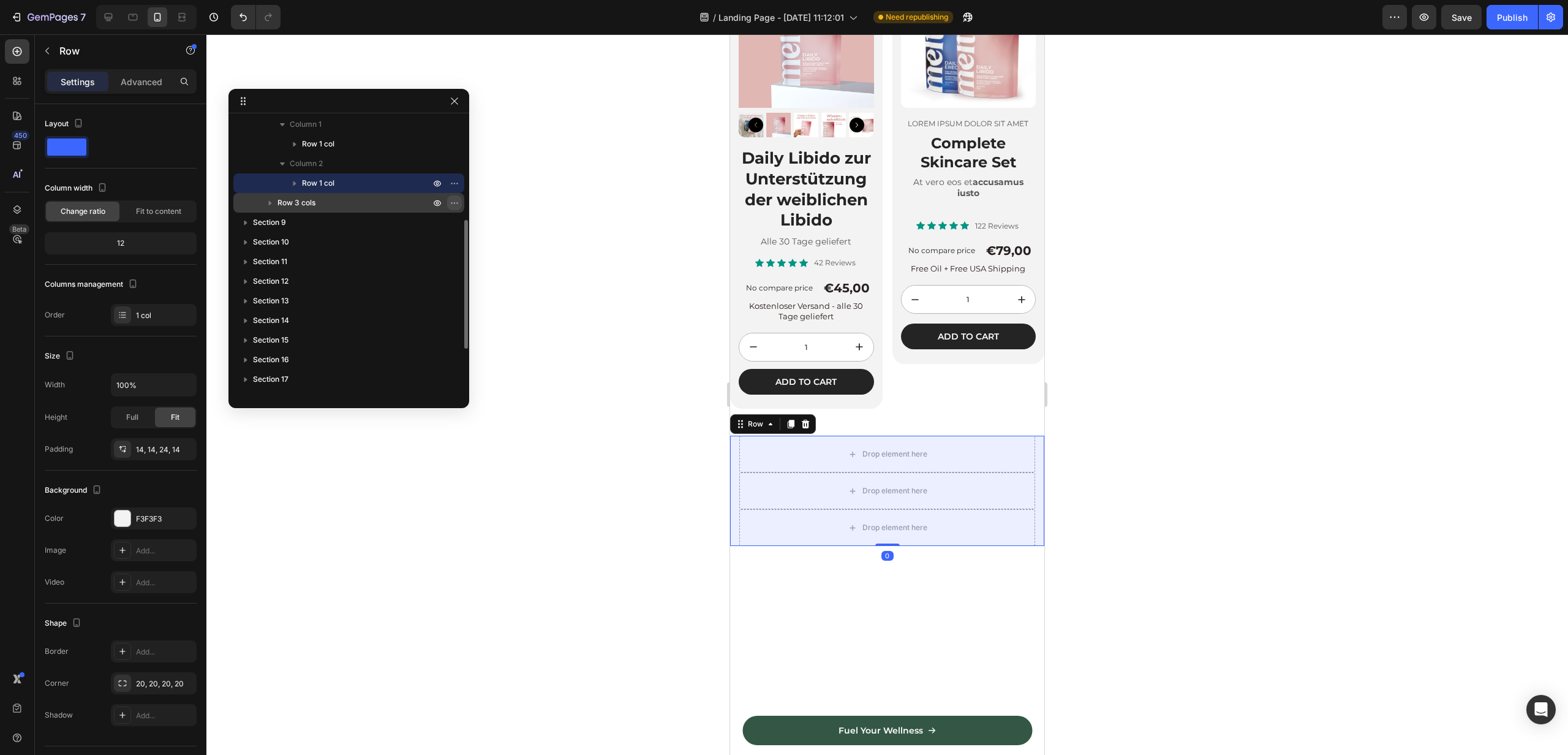
scroll to position [214, 0]
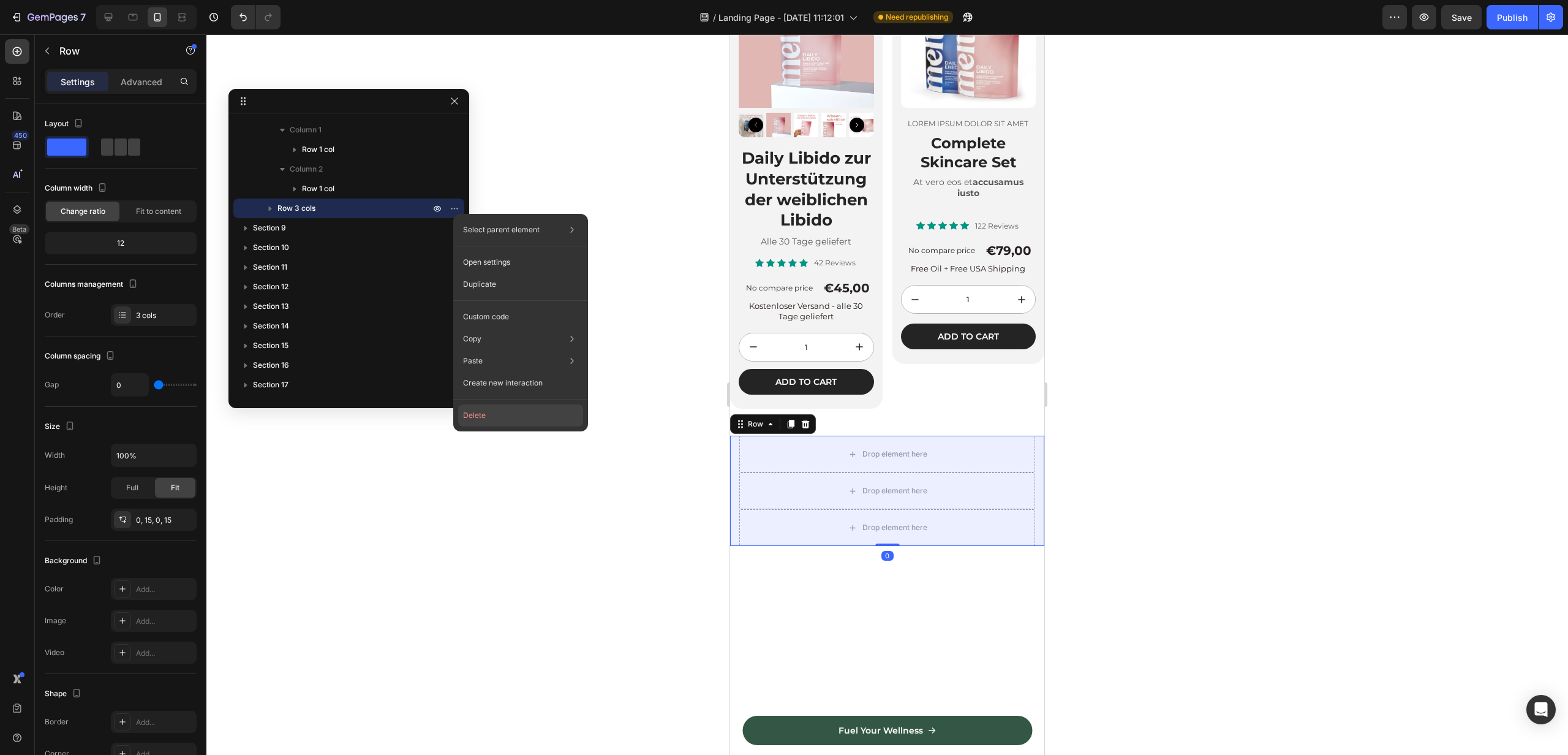
click at [485, 421] on button "Delete" at bounding box center [520, 415] width 125 height 22
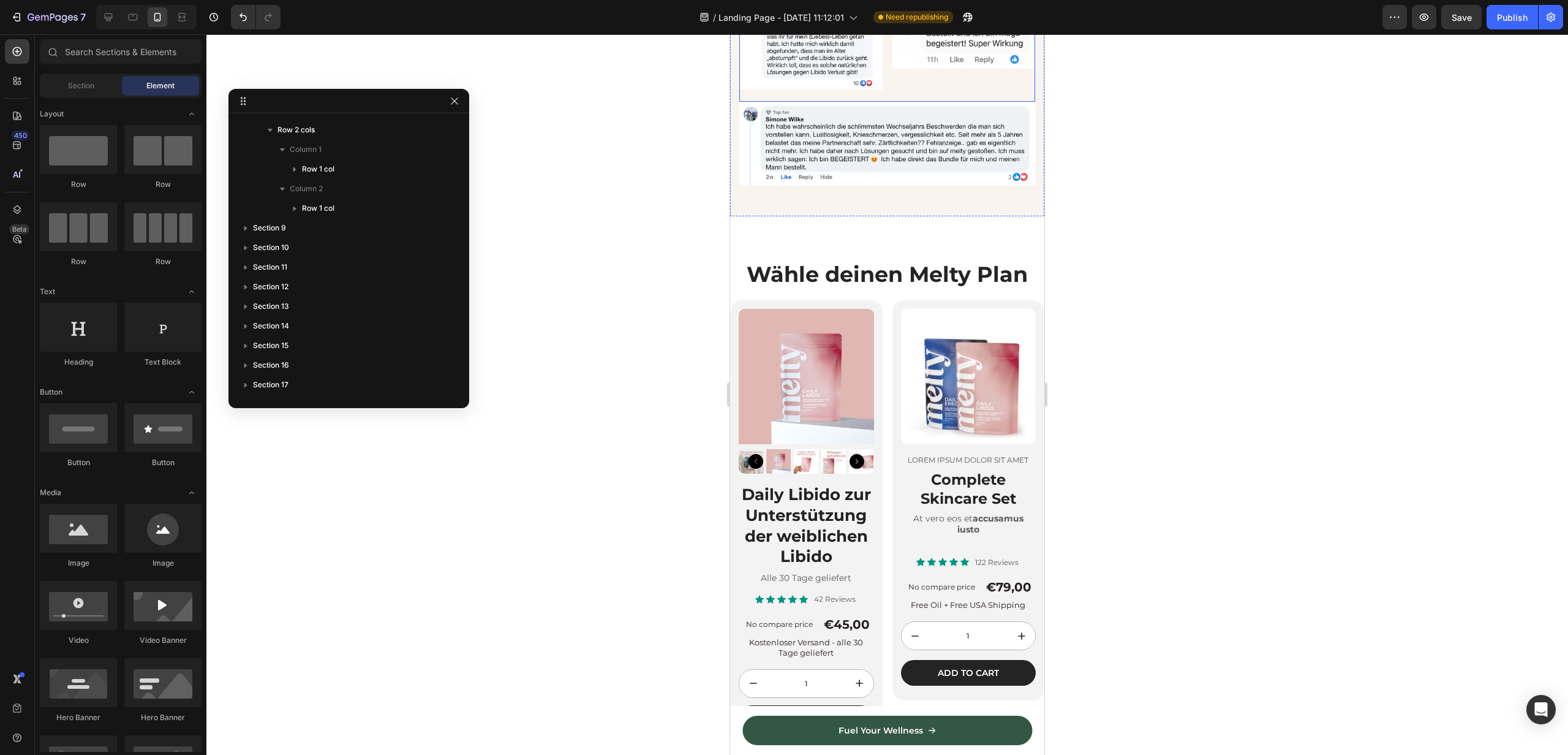
scroll to position [2386, 0]
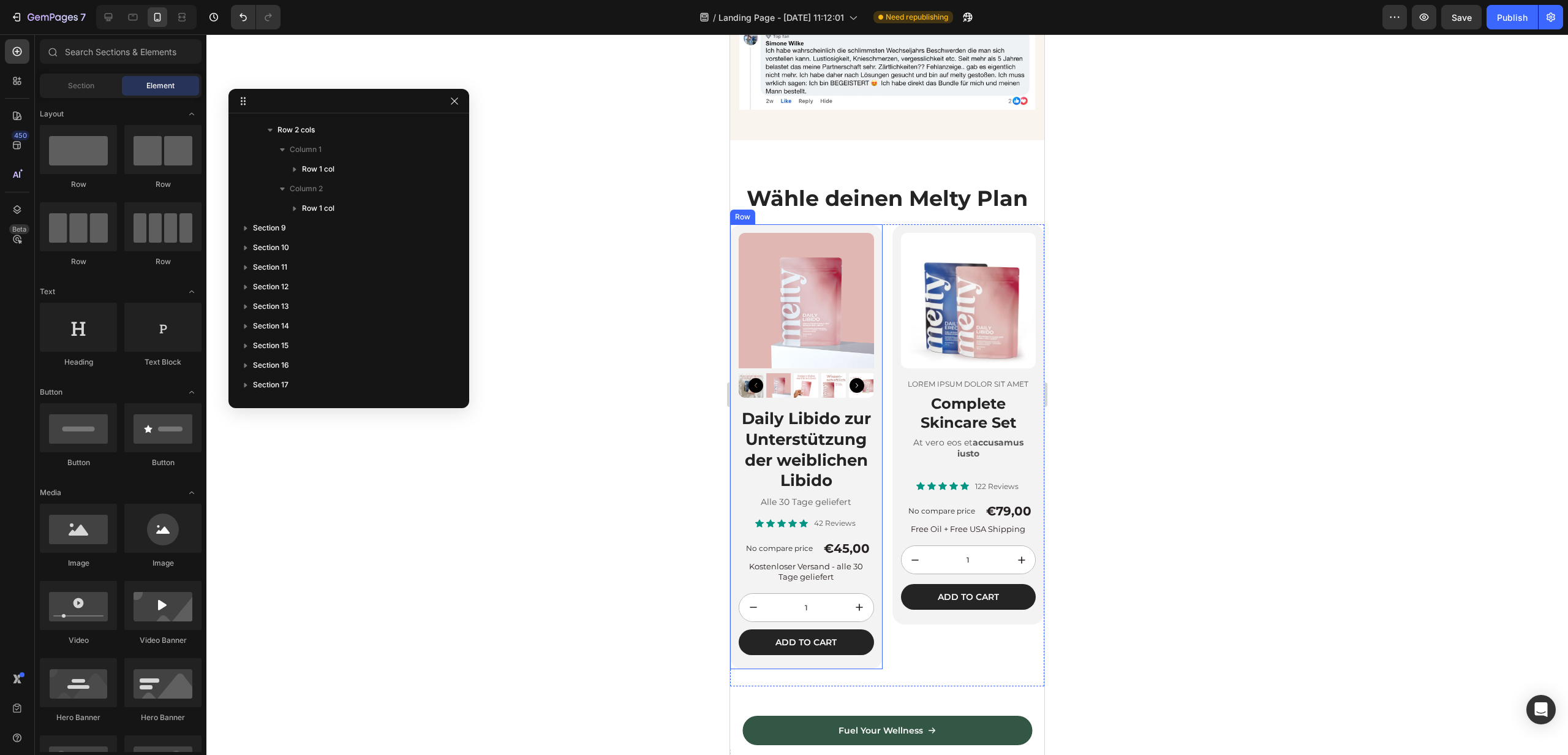
click at [733, 232] on div "Product Images Daily Libido zur Unterstützung der weiblichen Libido Heading All…" at bounding box center [807, 447] width 152 height 445
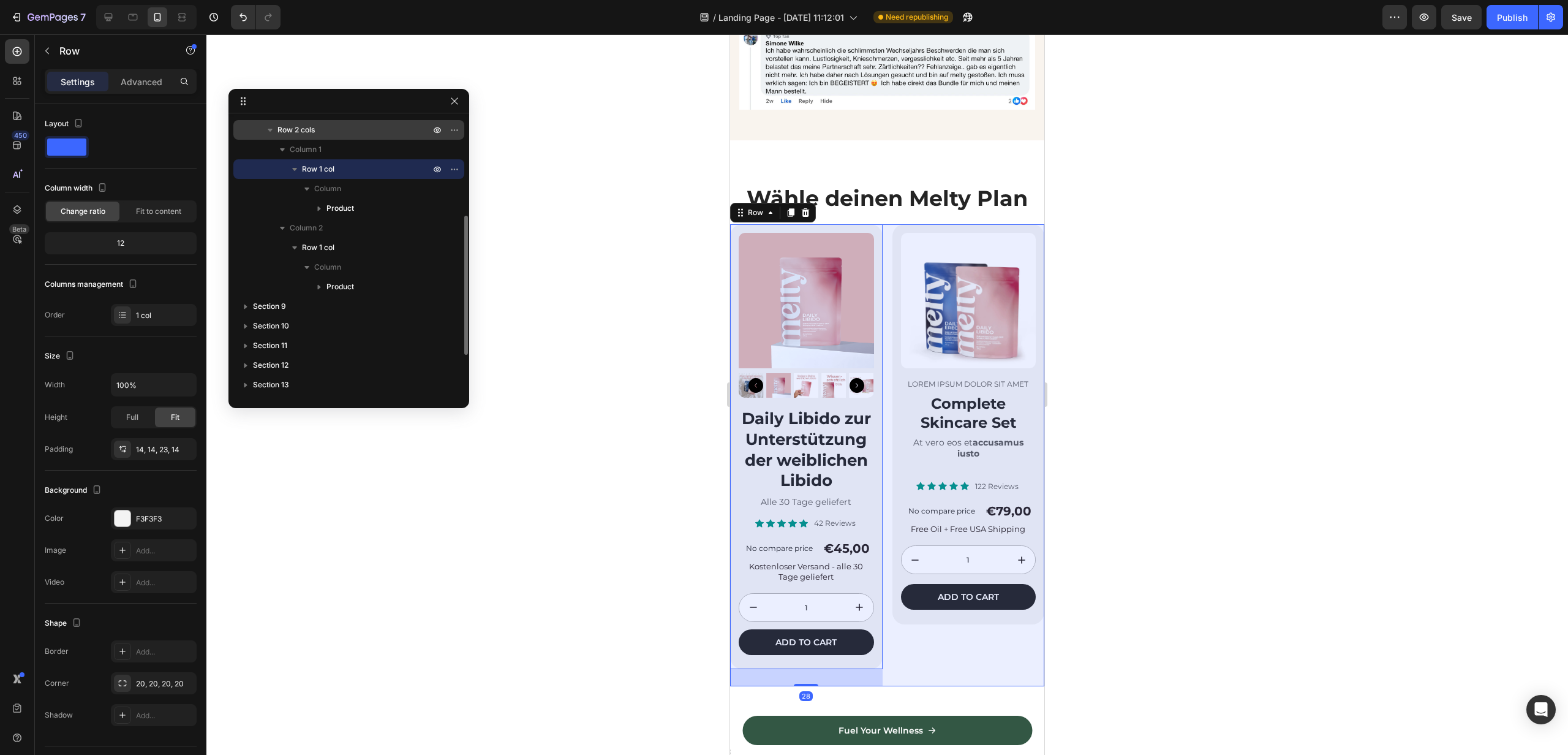
click at [295, 128] on span "Row 2 cols" at bounding box center [296, 130] width 37 height 13
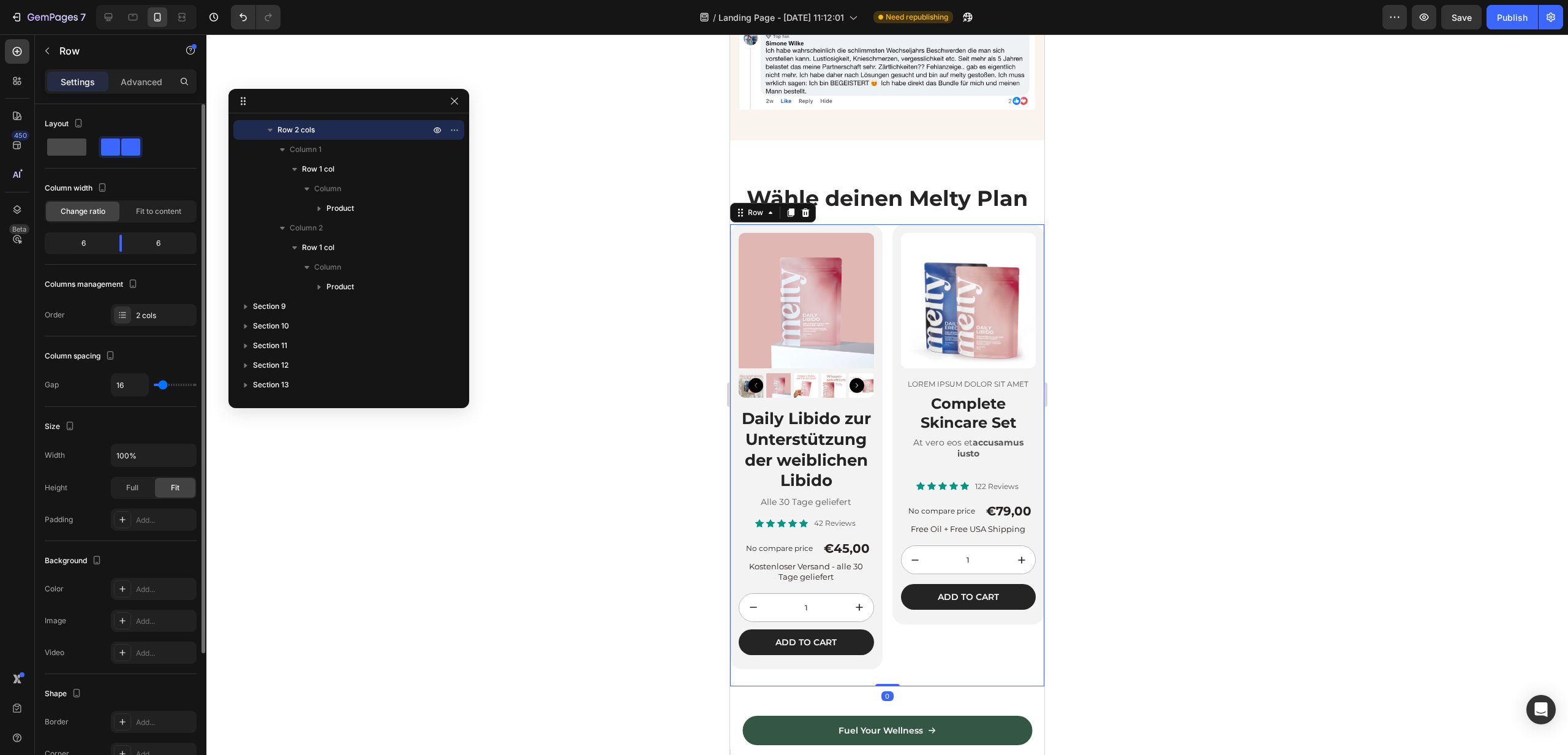
click at [73, 145] on span at bounding box center [66, 147] width 39 height 17
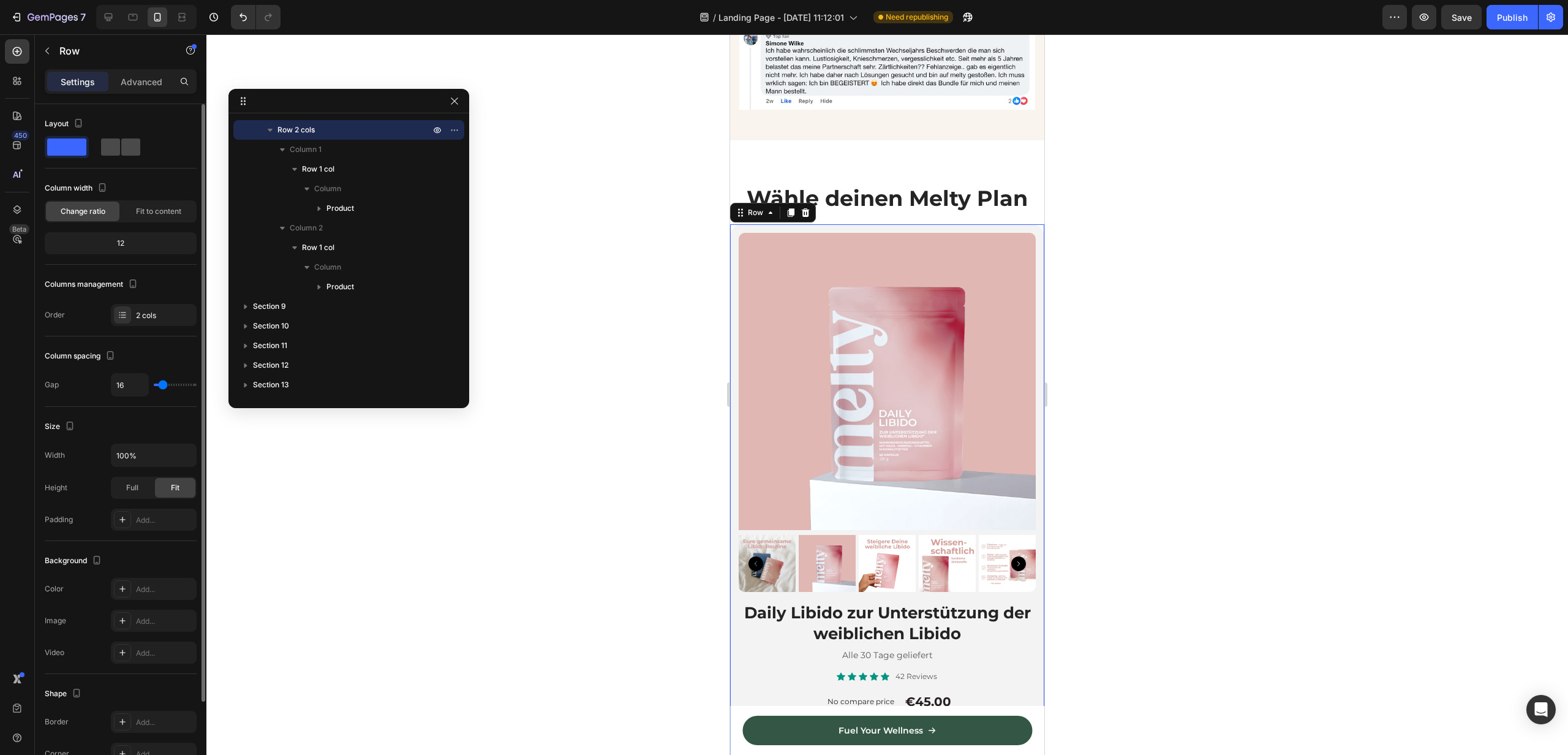
click at [130, 149] on span at bounding box center [130, 147] width 19 height 17
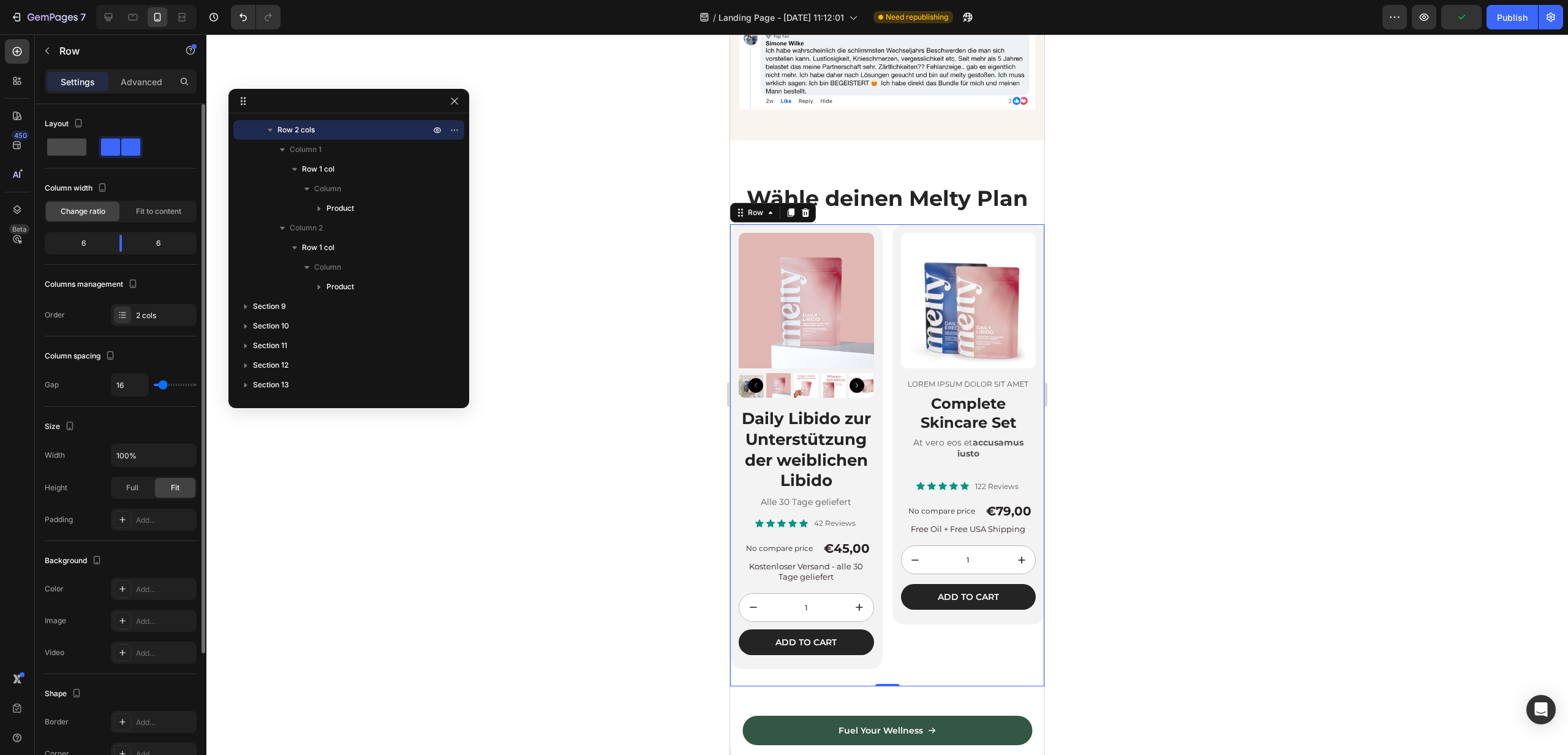
click at [54, 150] on span at bounding box center [66, 147] width 39 height 17
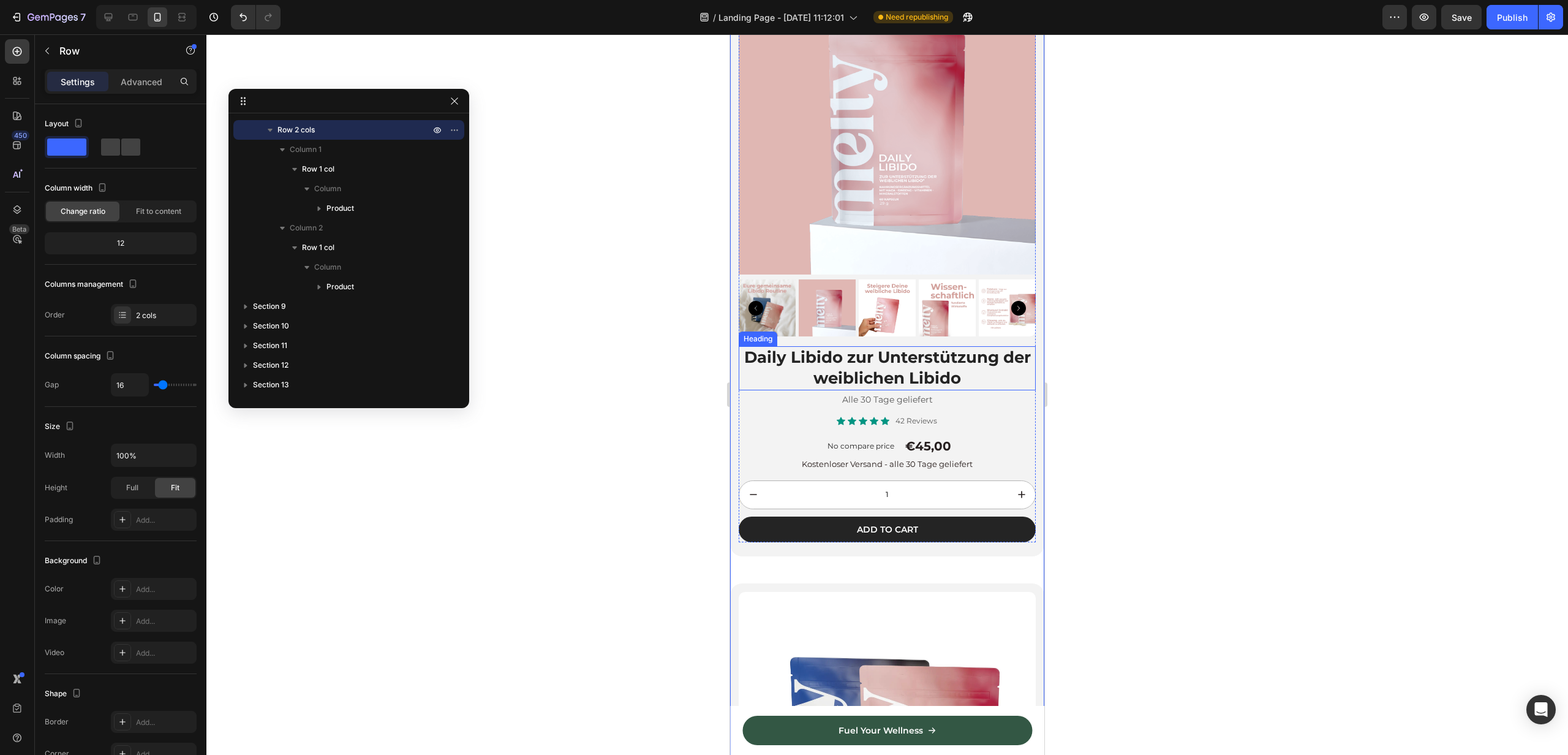
scroll to position [2654, 0]
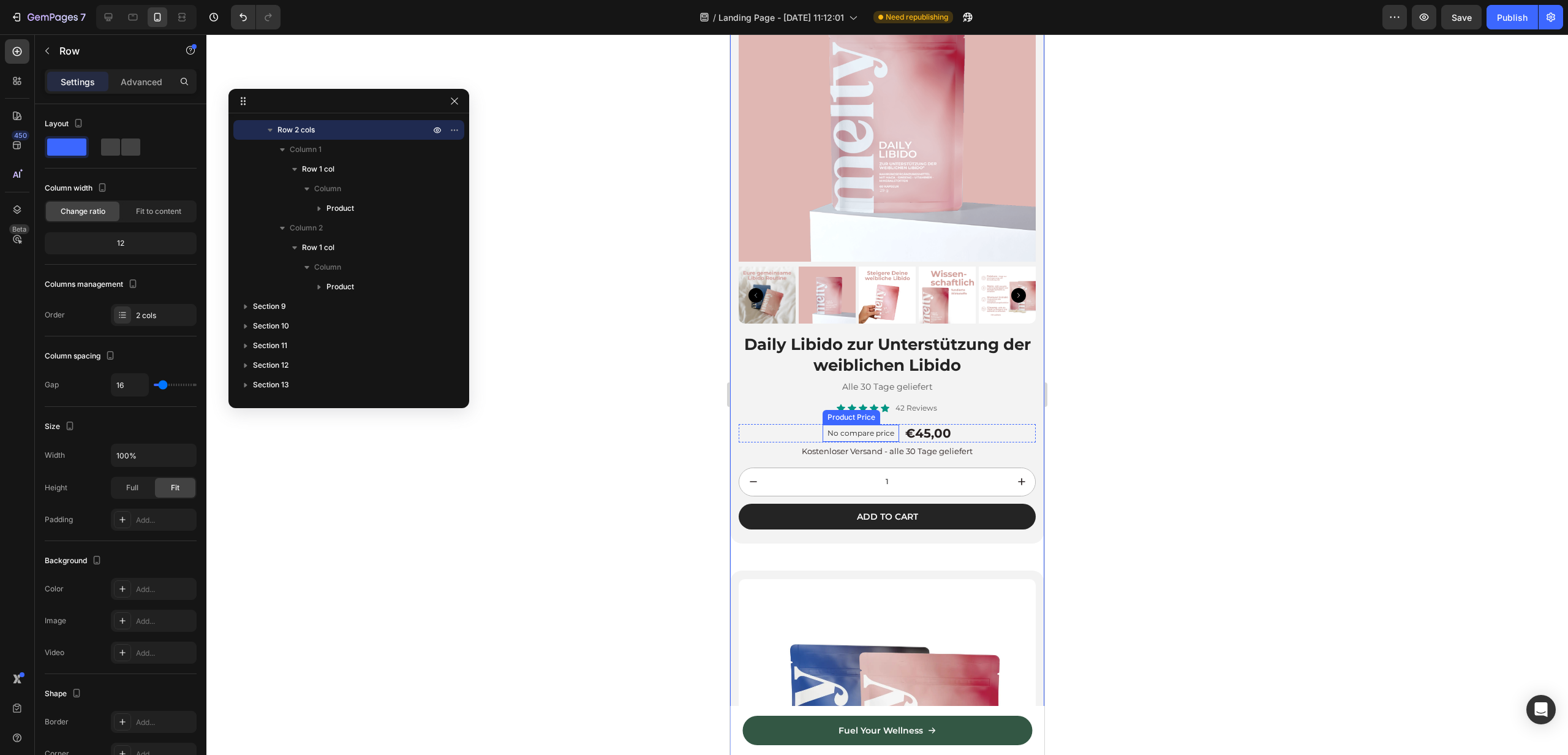
click at [871, 430] on p "No compare price" at bounding box center [861, 433] width 67 height 7
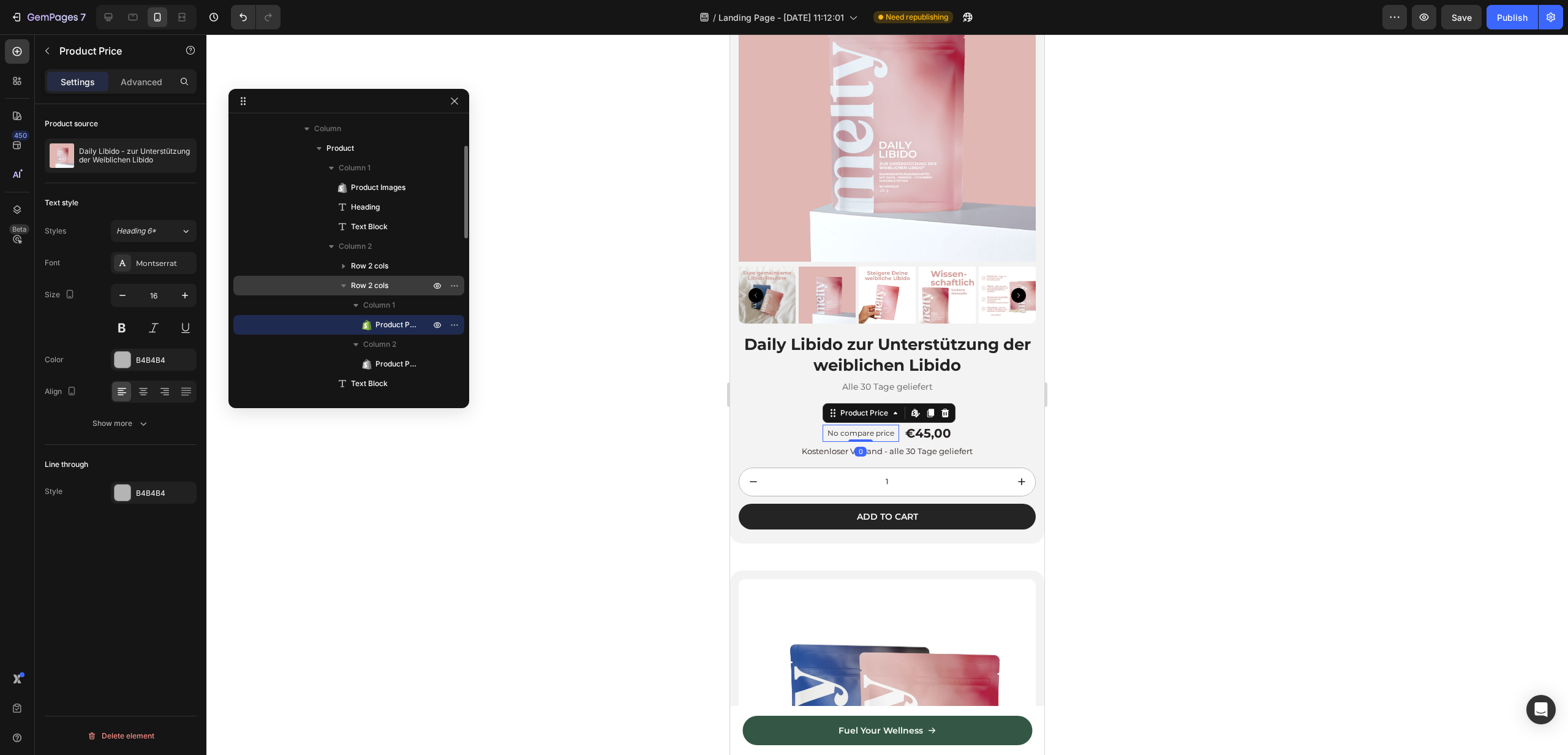
scroll to position [267, 0]
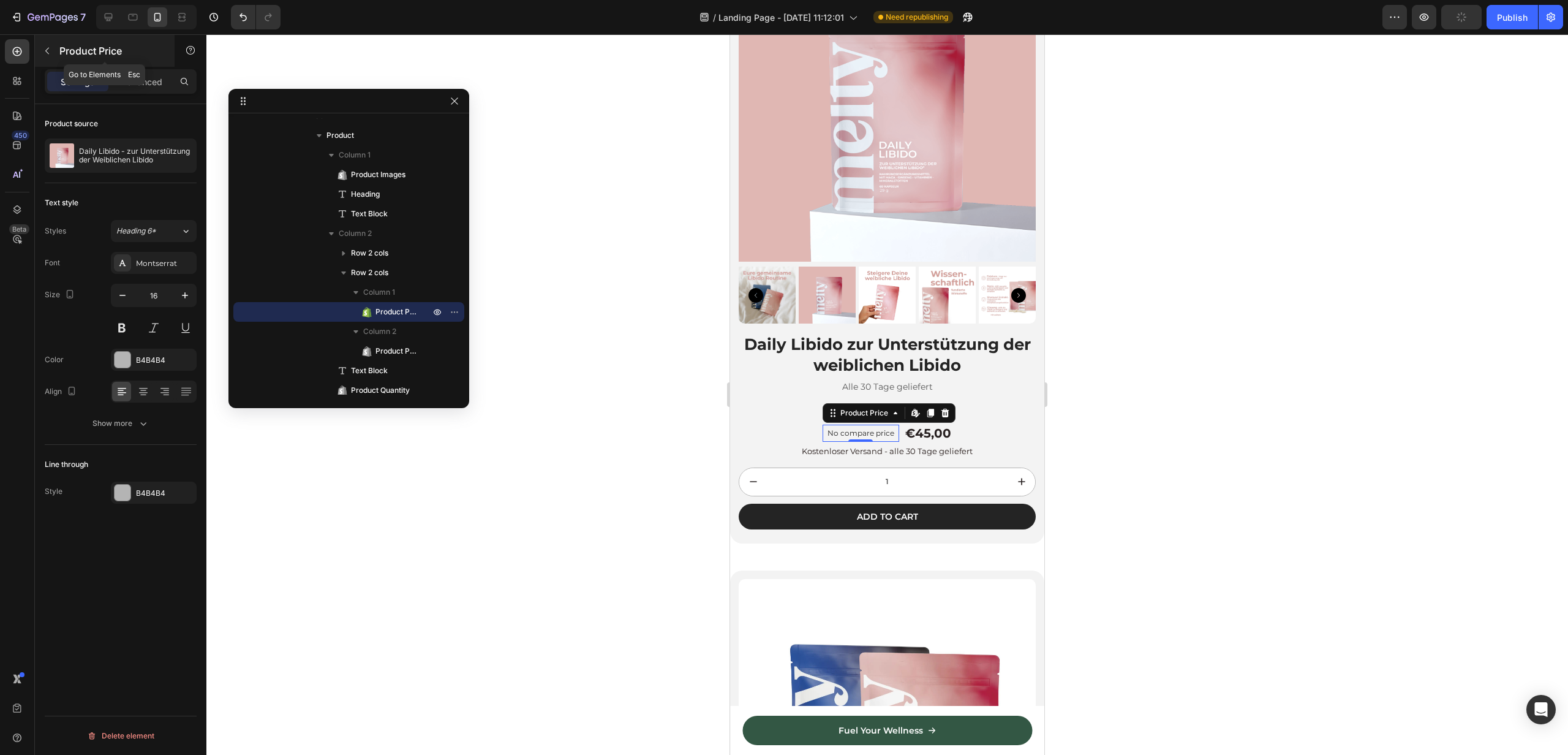
click at [47, 54] on icon "button" at bounding box center [47, 50] width 10 height 10
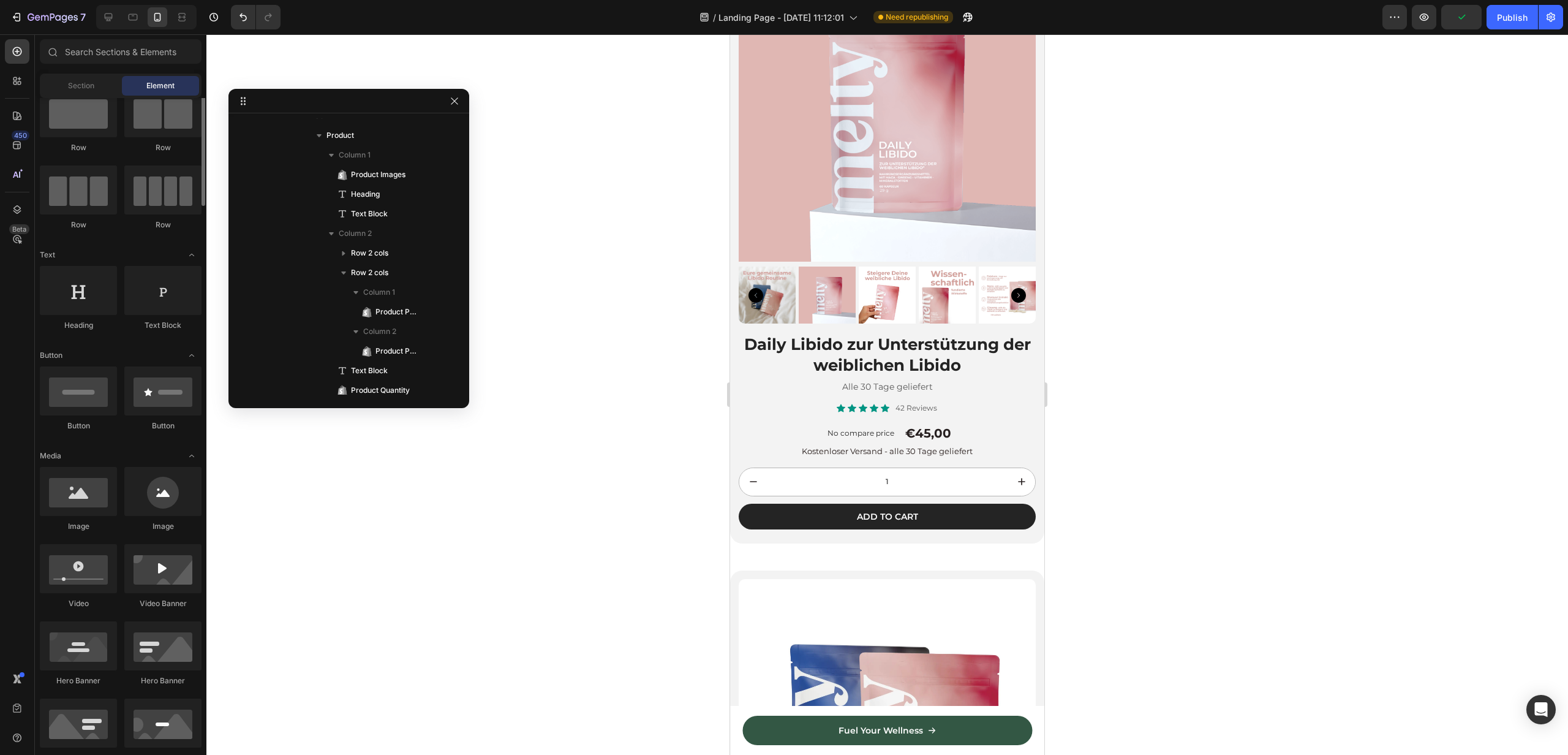
scroll to position [51, 0]
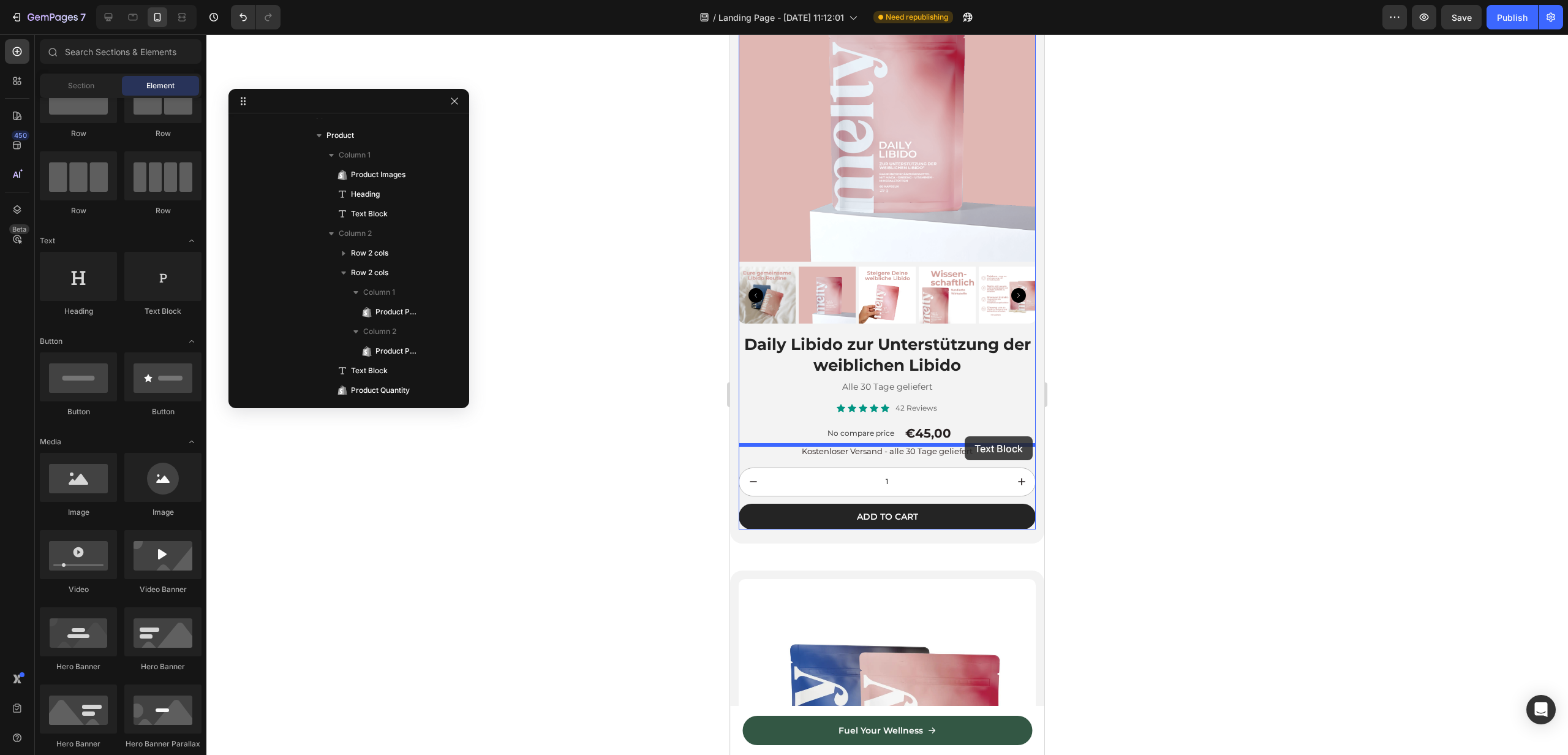
drag, startPoint x: 889, startPoint y: 314, endPoint x: 963, endPoint y: 438, distance: 144.4
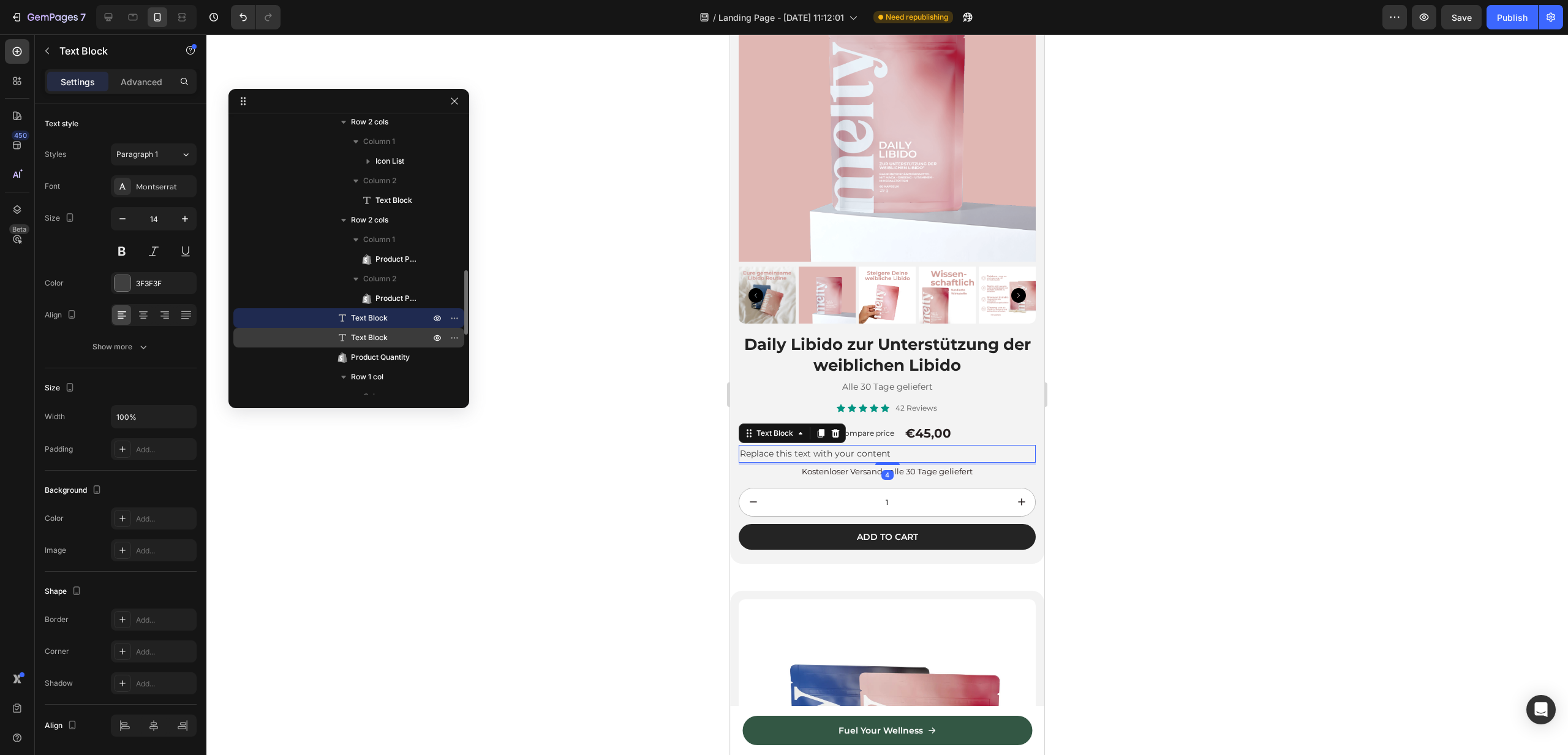
scroll to position [367, 0]
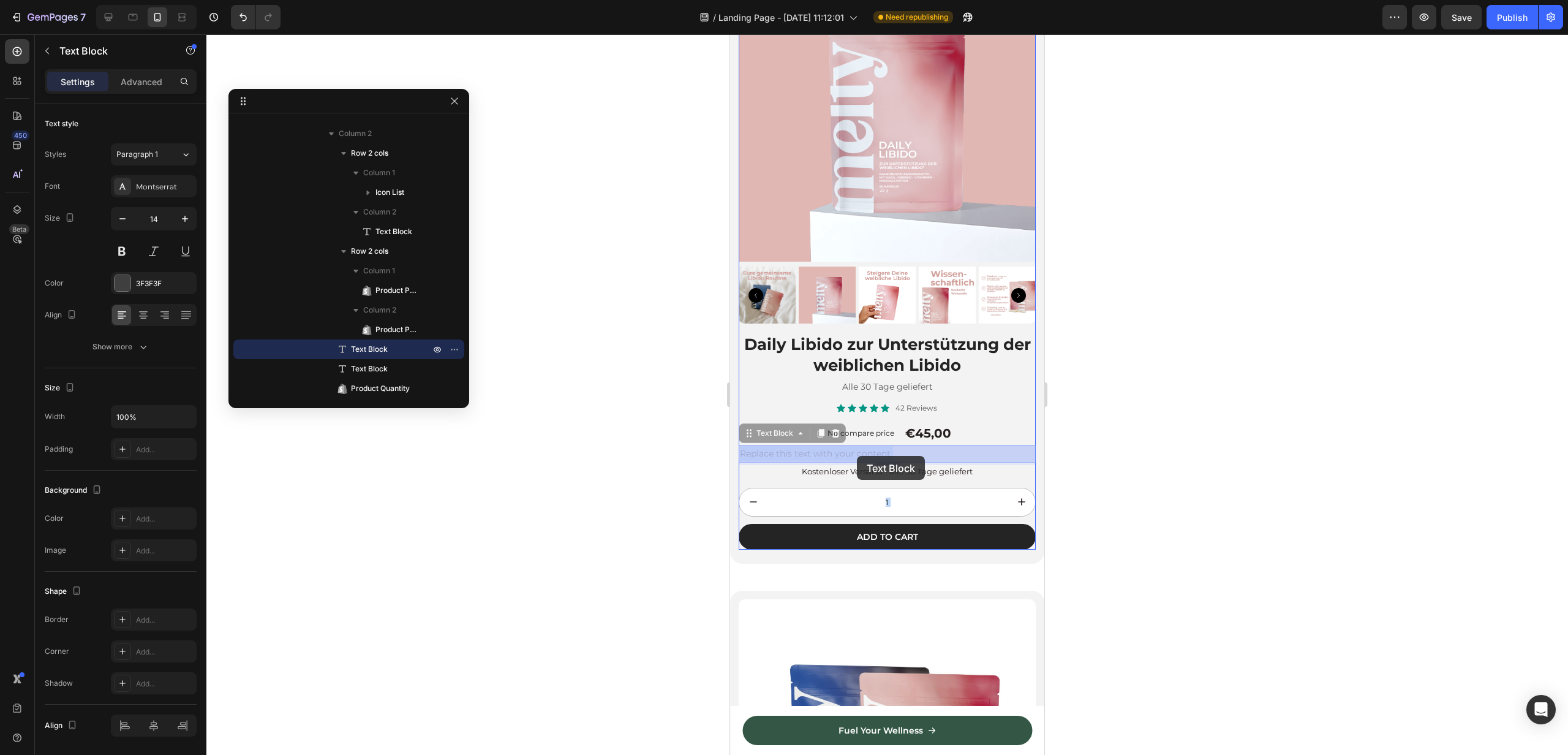
drag, startPoint x: 832, startPoint y: 454, endPoint x: 857, endPoint y: 454, distance: 25.0
click at [351, 348] on p "Text Block" at bounding box center [377, 349] width 81 height 13
click at [451, 355] on button "button" at bounding box center [454, 349] width 15 height 15
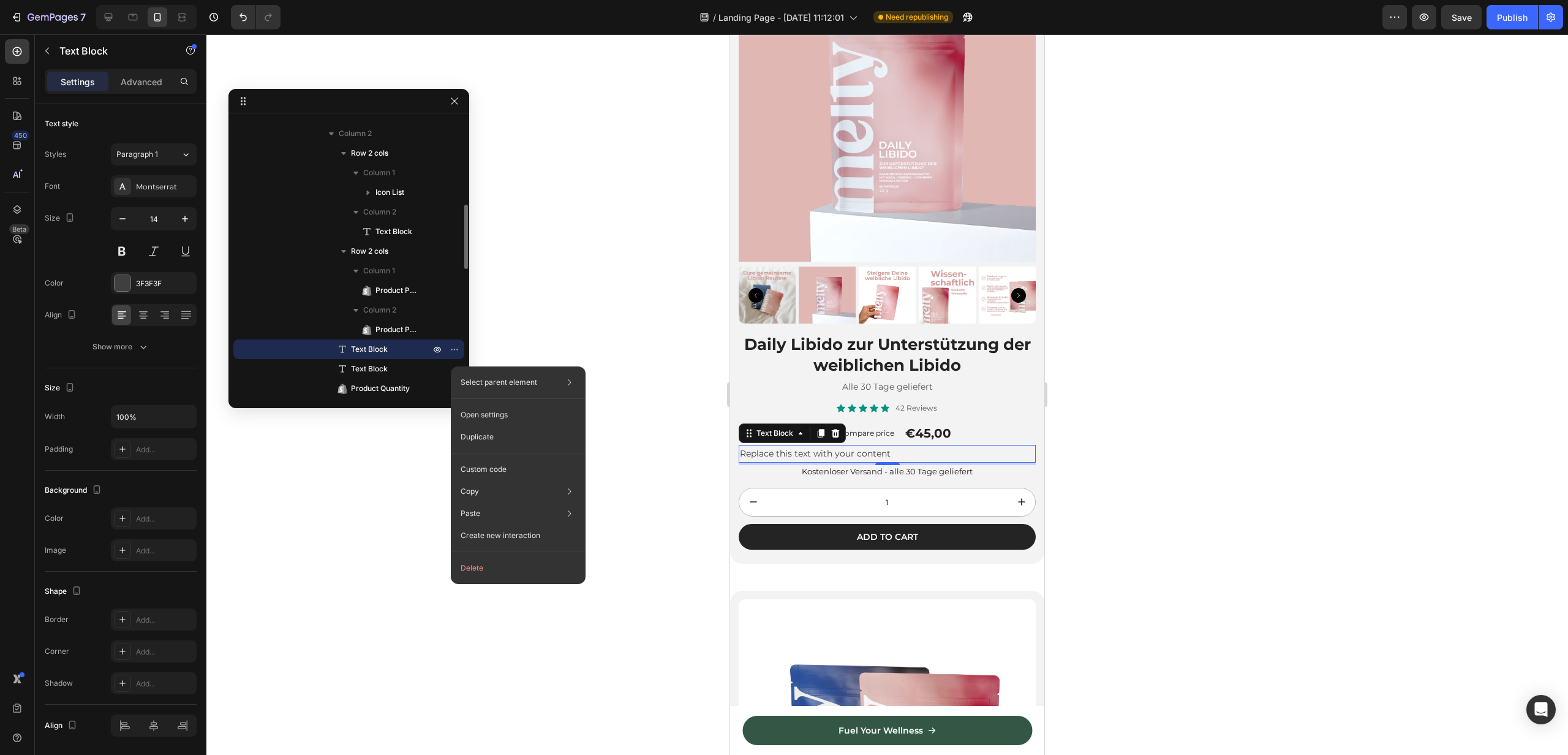
click at [382, 350] on span "Text Block" at bounding box center [369, 349] width 37 height 13
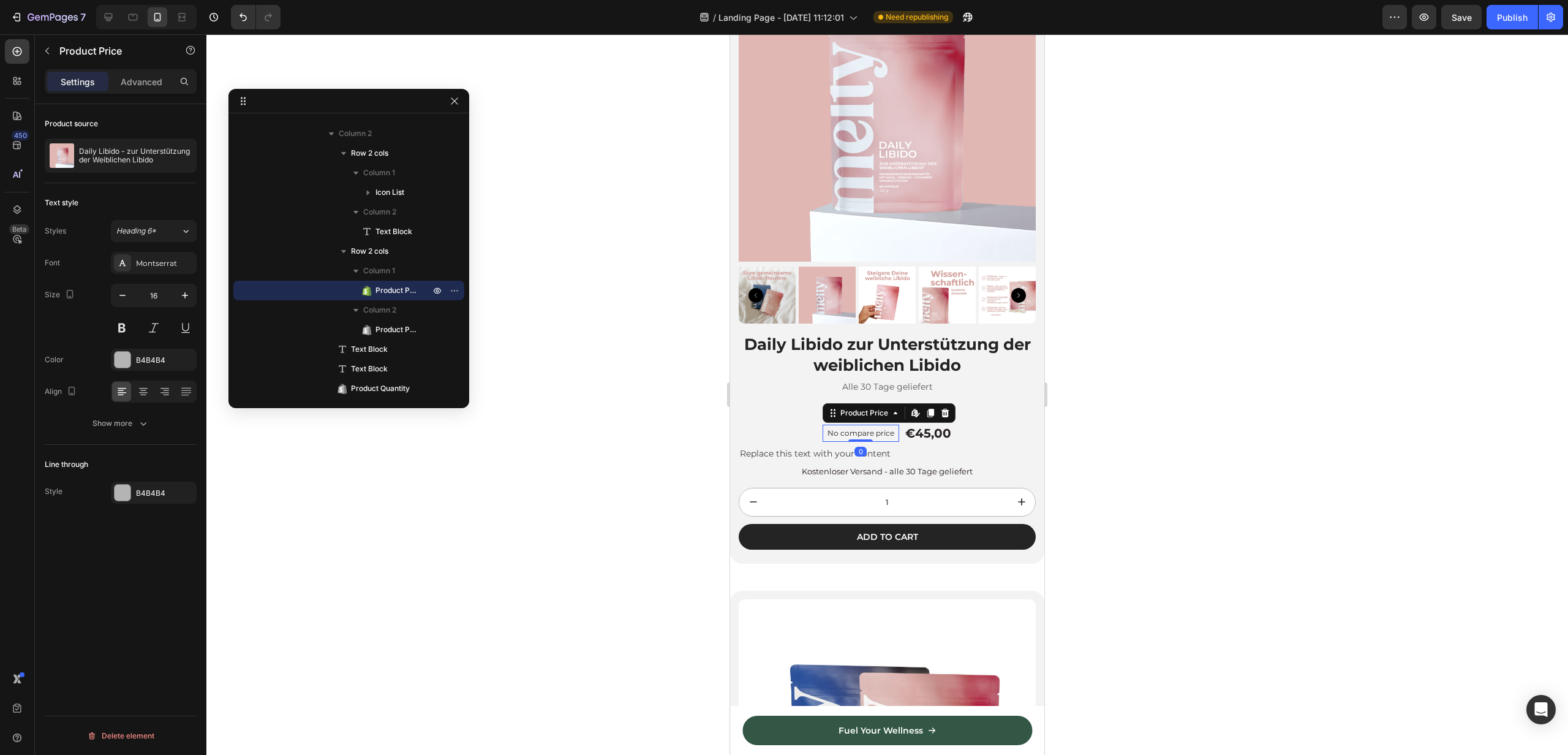
click at [889, 425] on div "No compare price" at bounding box center [861, 433] width 77 height 17
click at [376, 254] on span "Row 2 cols" at bounding box center [369, 251] width 37 height 13
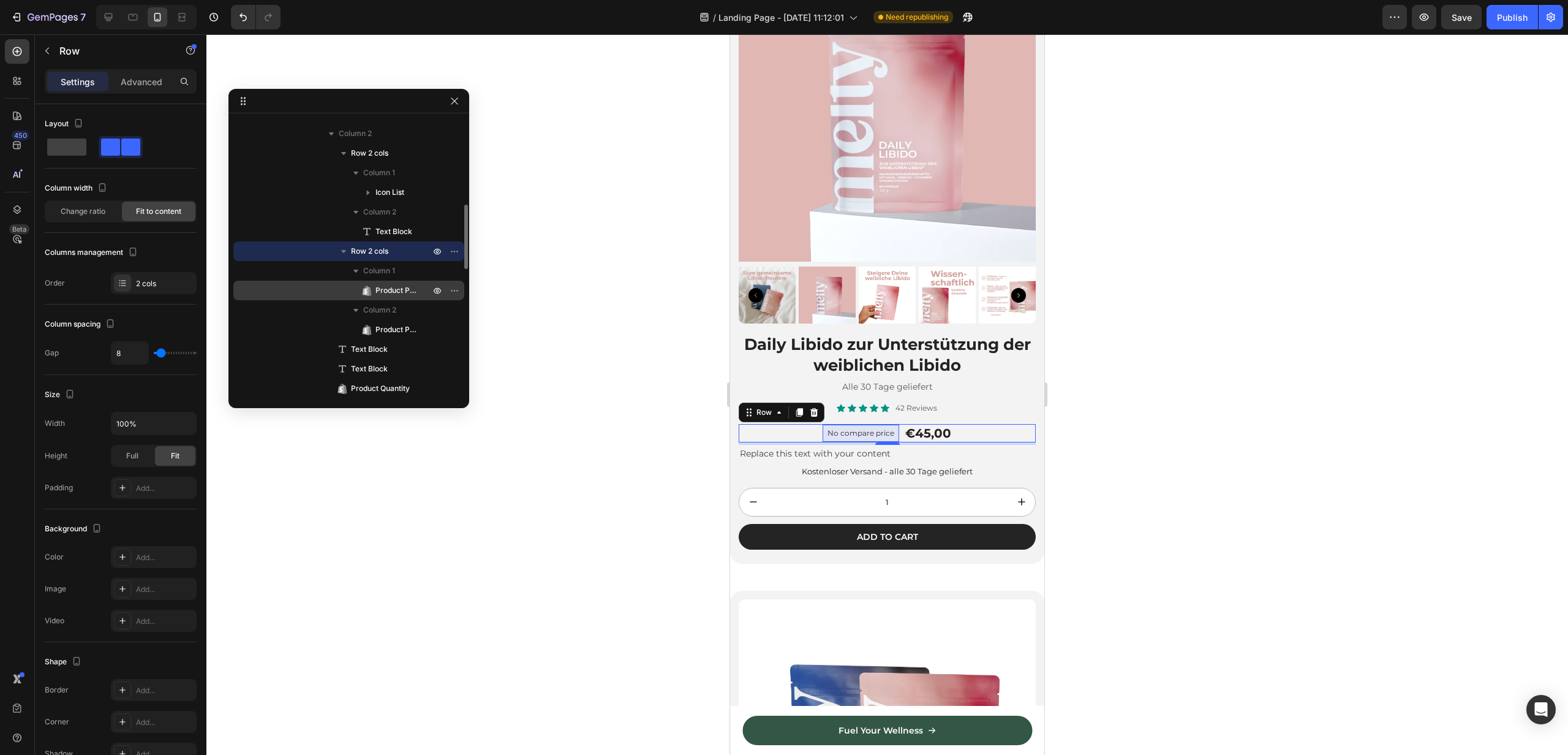
click at [377, 284] on span "Product Price" at bounding box center [397, 290] width 42 height 13
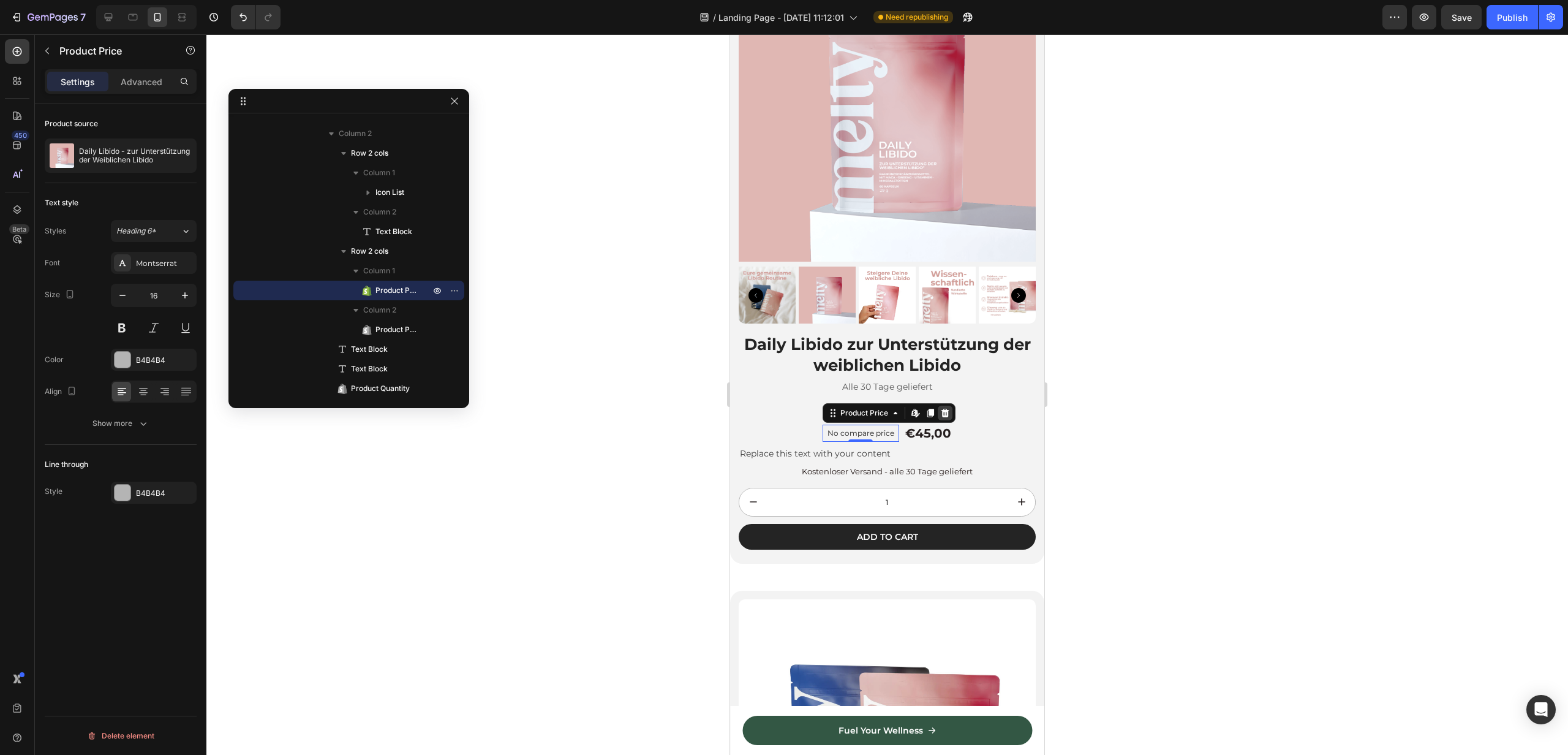
click at [948, 417] on icon at bounding box center [945, 413] width 10 height 10
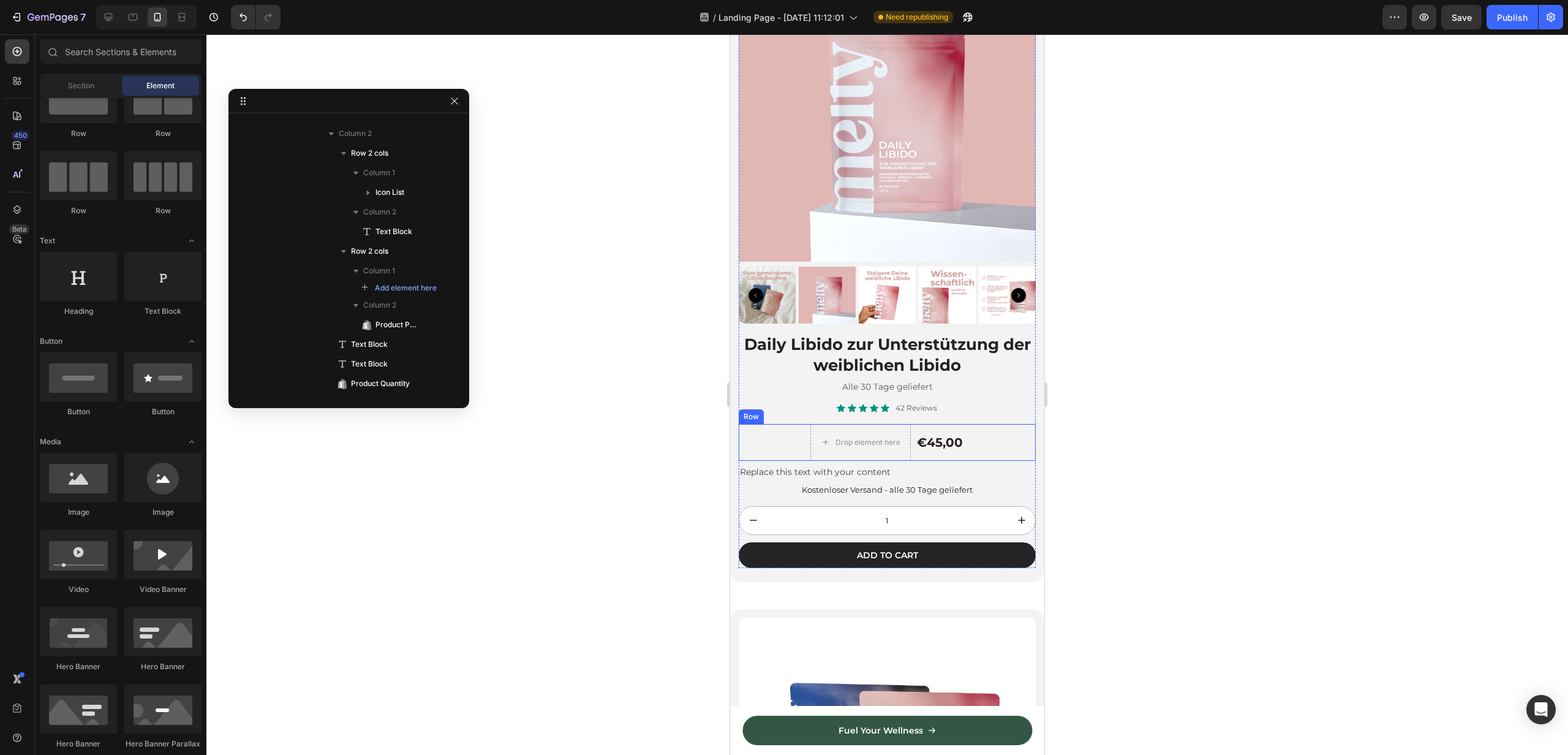
click at [933, 439] on div "€45,00" at bounding box center [940, 442] width 48 height 19
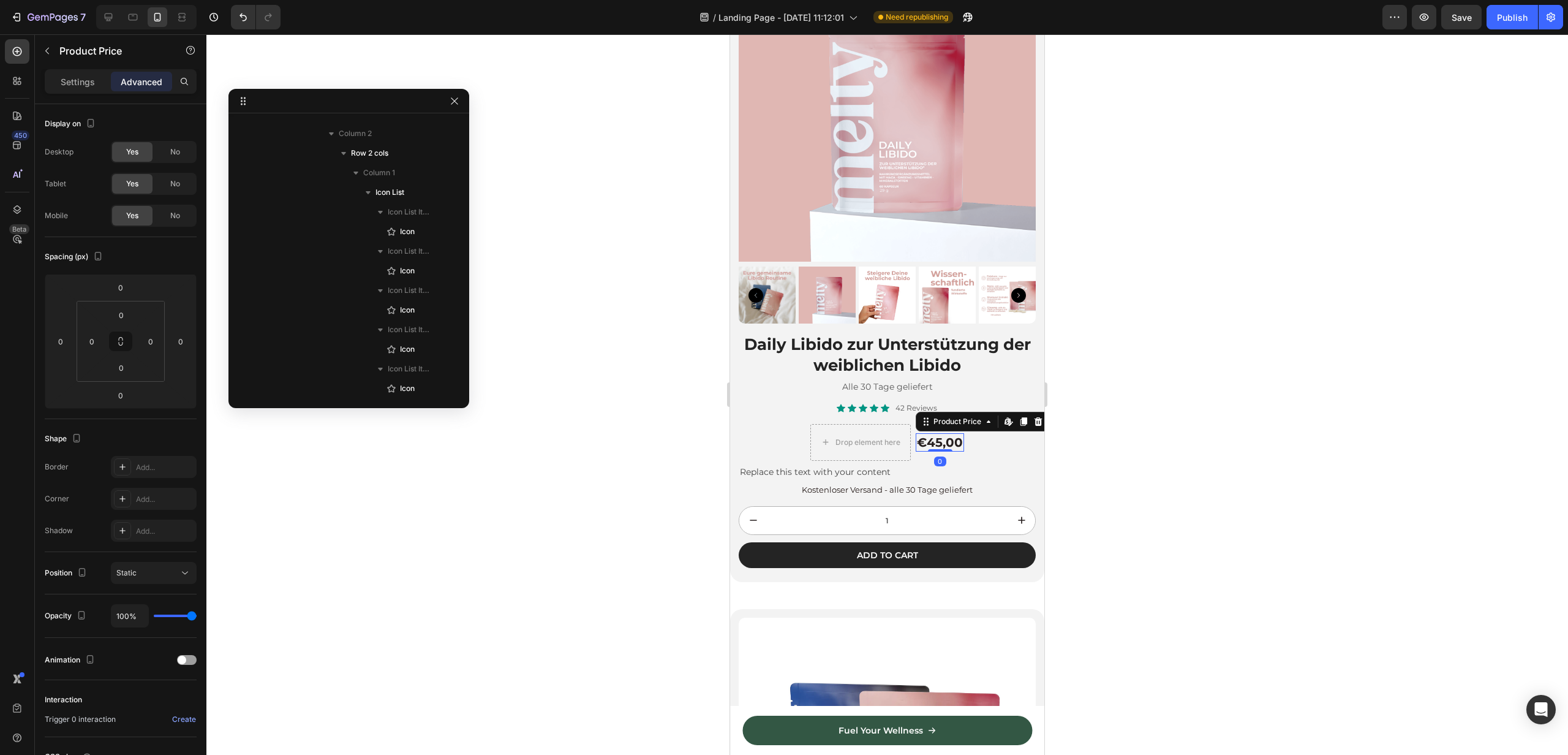
scroll to position [653, 0]
click at [1041, 428] on div at bounding box center [1038, 421] width 15 height 15
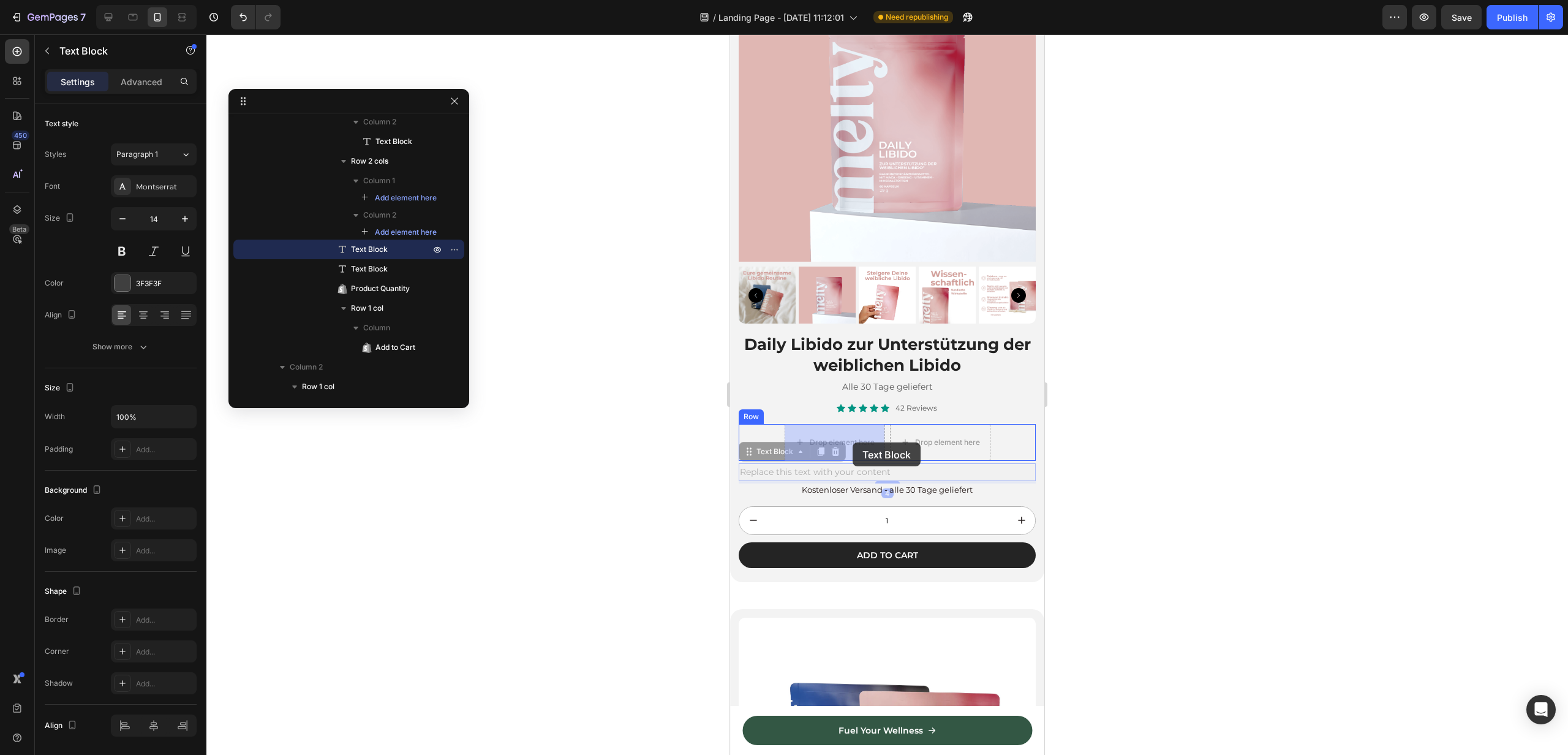
drag, startPoint x: 822, startPoint y: 471, endPoint x: 853, endPoint y: 442, distance: 42.4
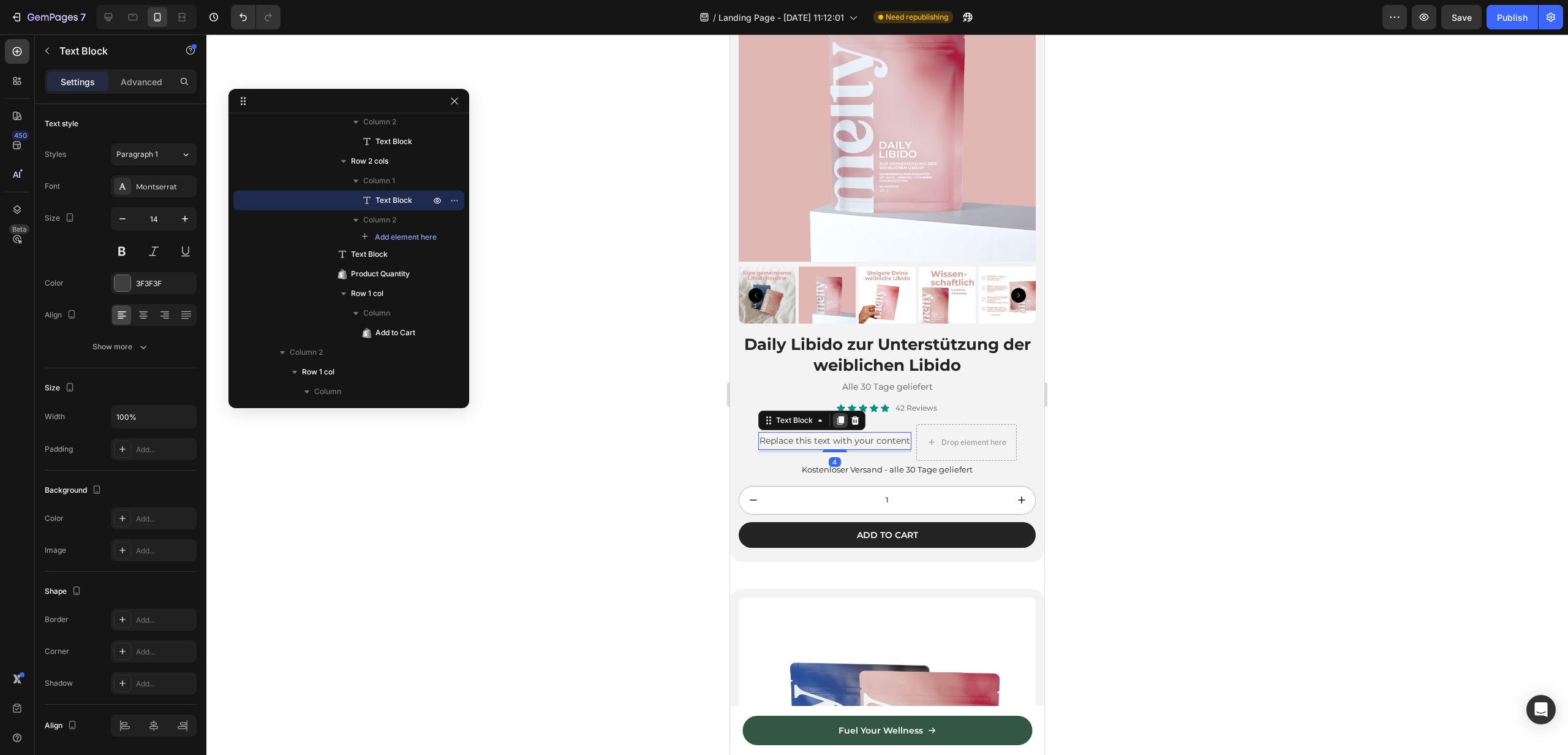
click at [838, 421] on icon at bounding box center [840, 420] width 10 height 10
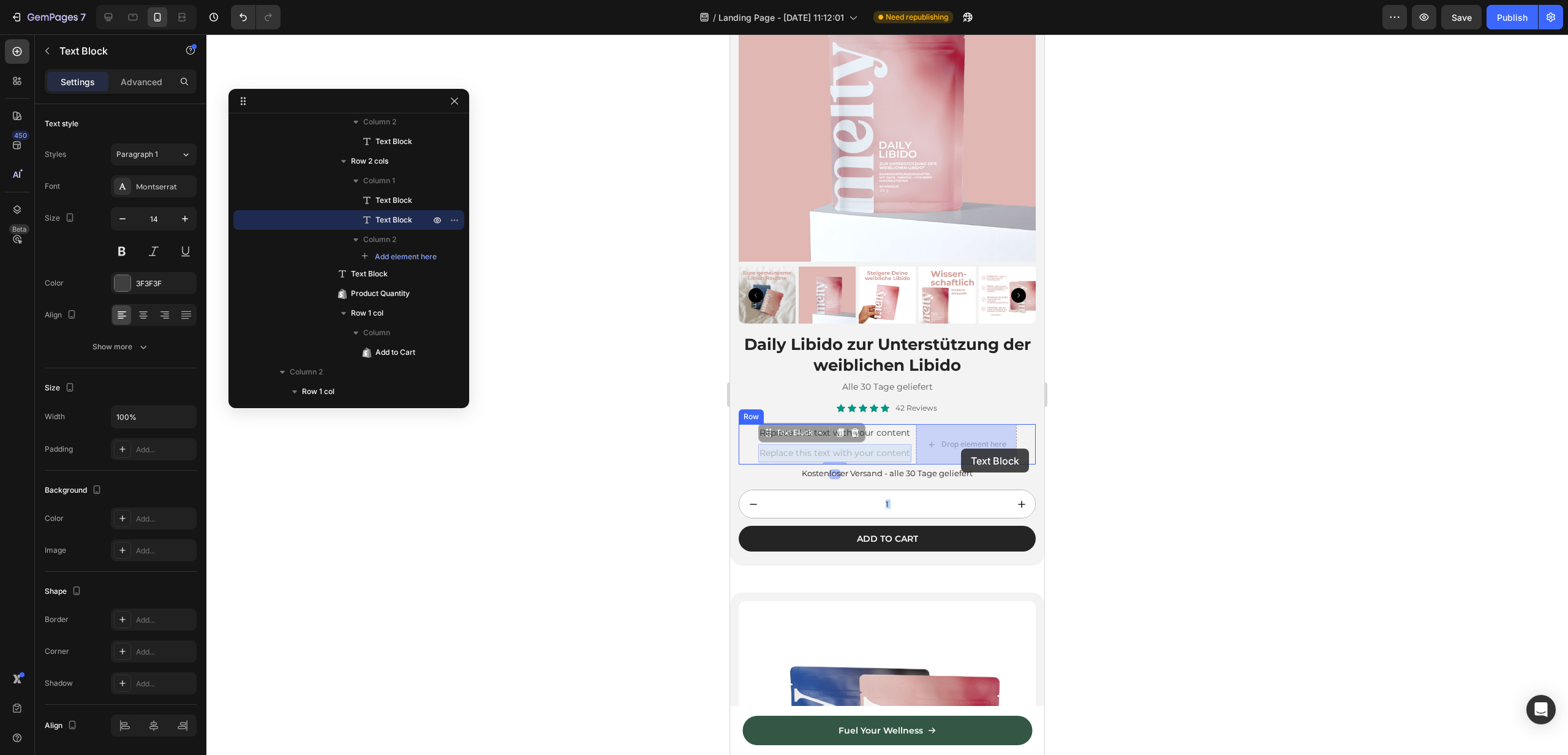
drag, startPoint x: 822, startPoint y: 448, endPoint x: 961, endPoint y: 448, distance: 139.0
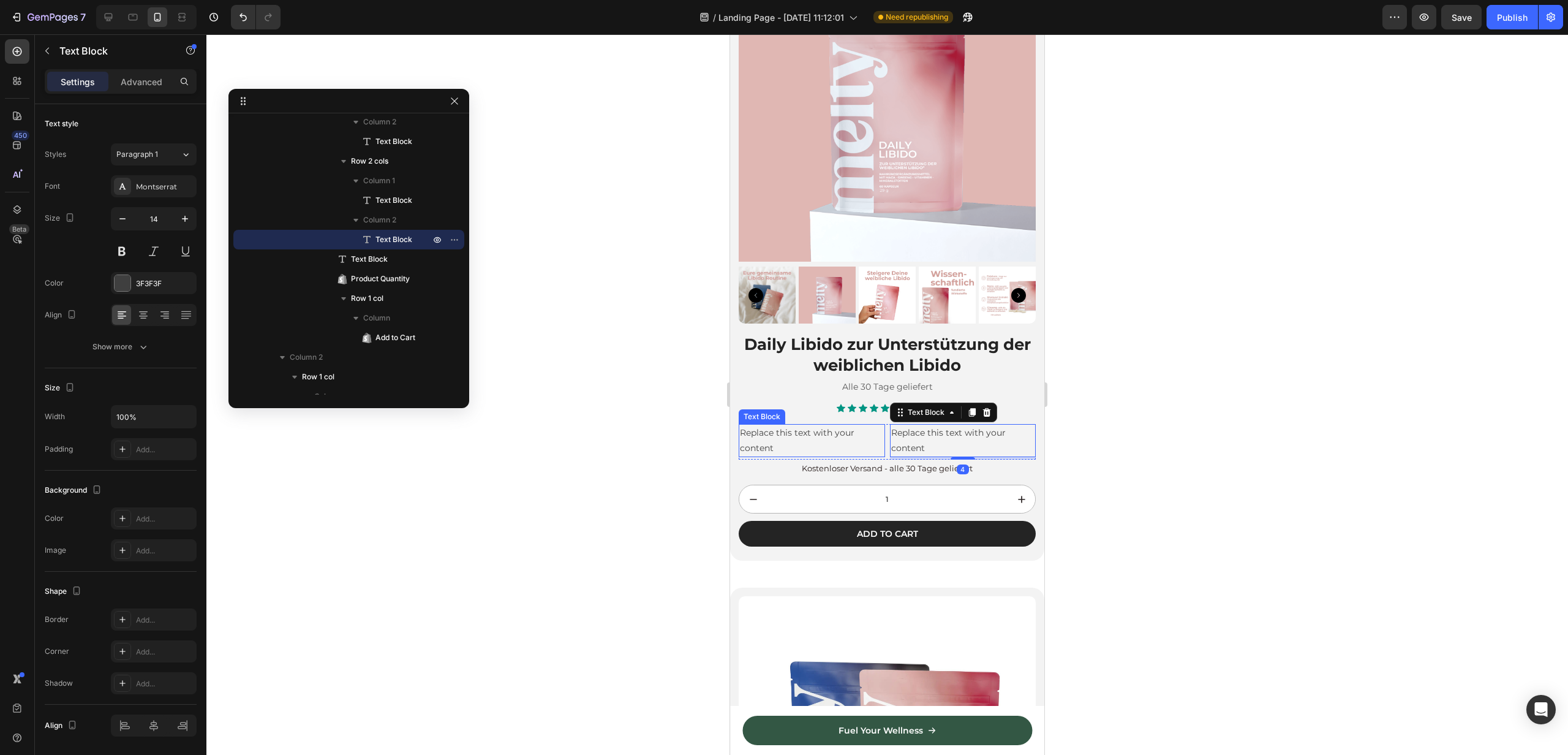
click at [811, 439] on div "Replace this text with your content" at bounding box center [812, 440] width 146 height 33
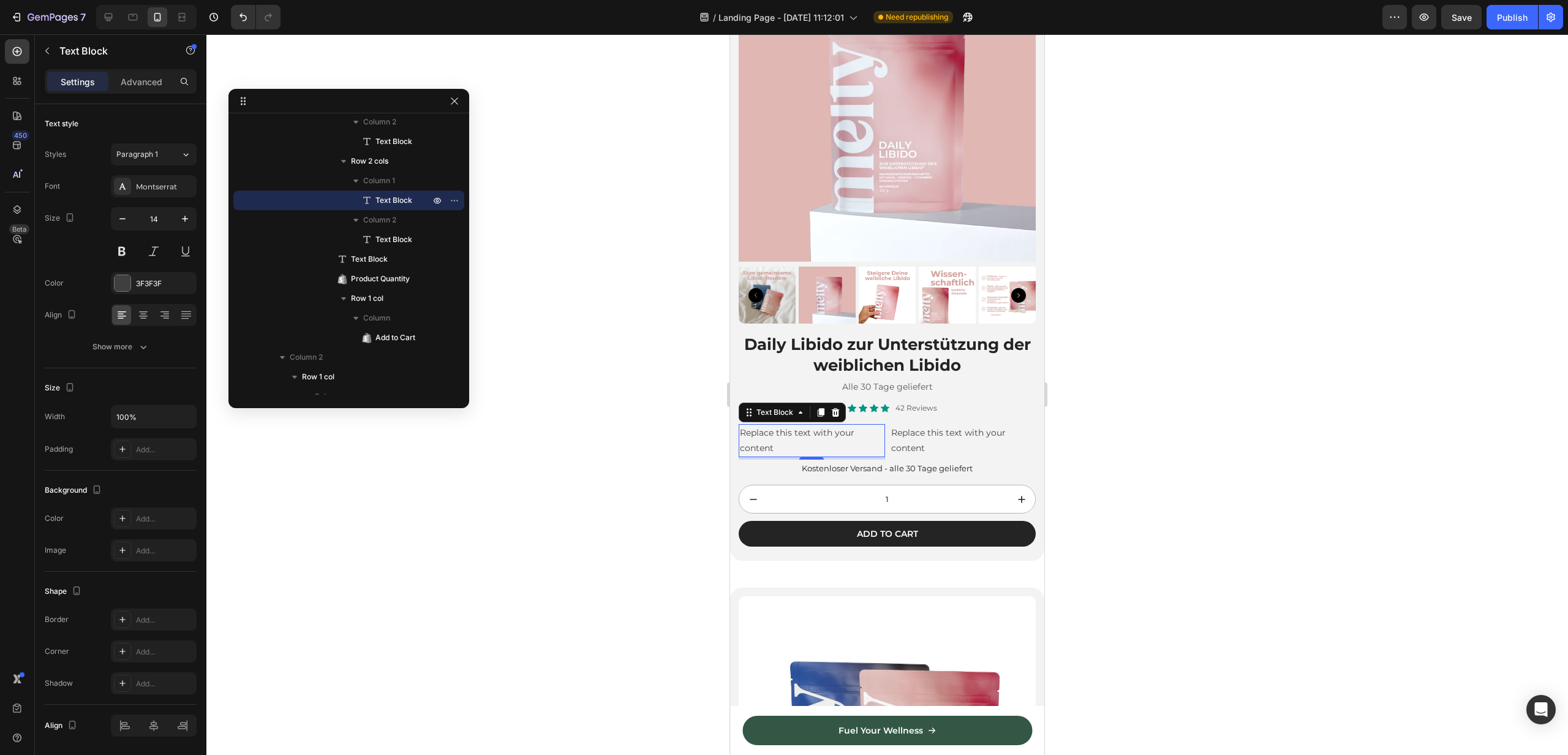
click at [793, 438] on div "Replace this text with your content" at bounding box center [812, 440] width 146 height 33
click at [793, 438] on p "Replace this text with your content" at bounding box center [812, 440] width 144 height 30
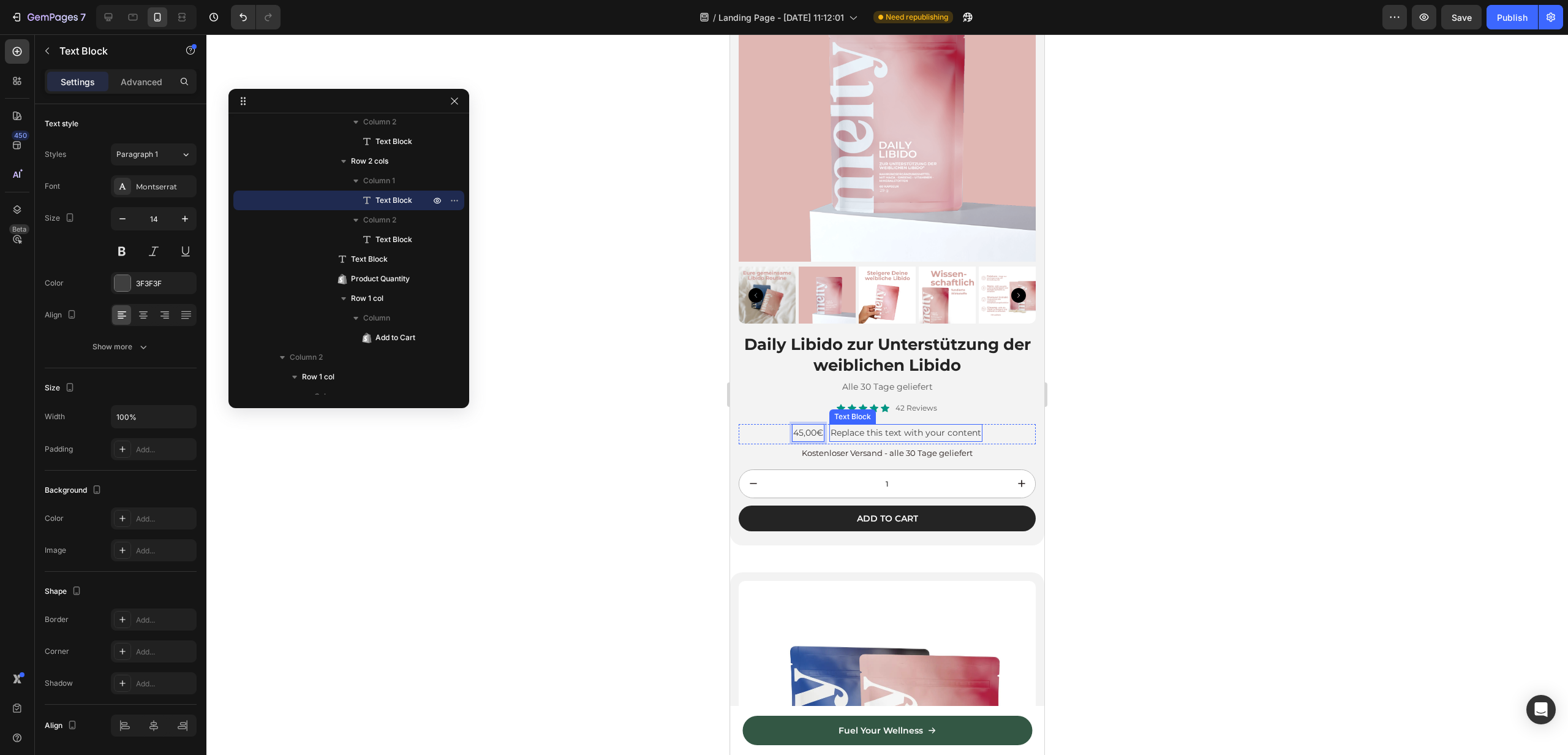
click at [914, 434] on div "Replace this text with your content" at bounding box center [906, 432] width 153 height 18
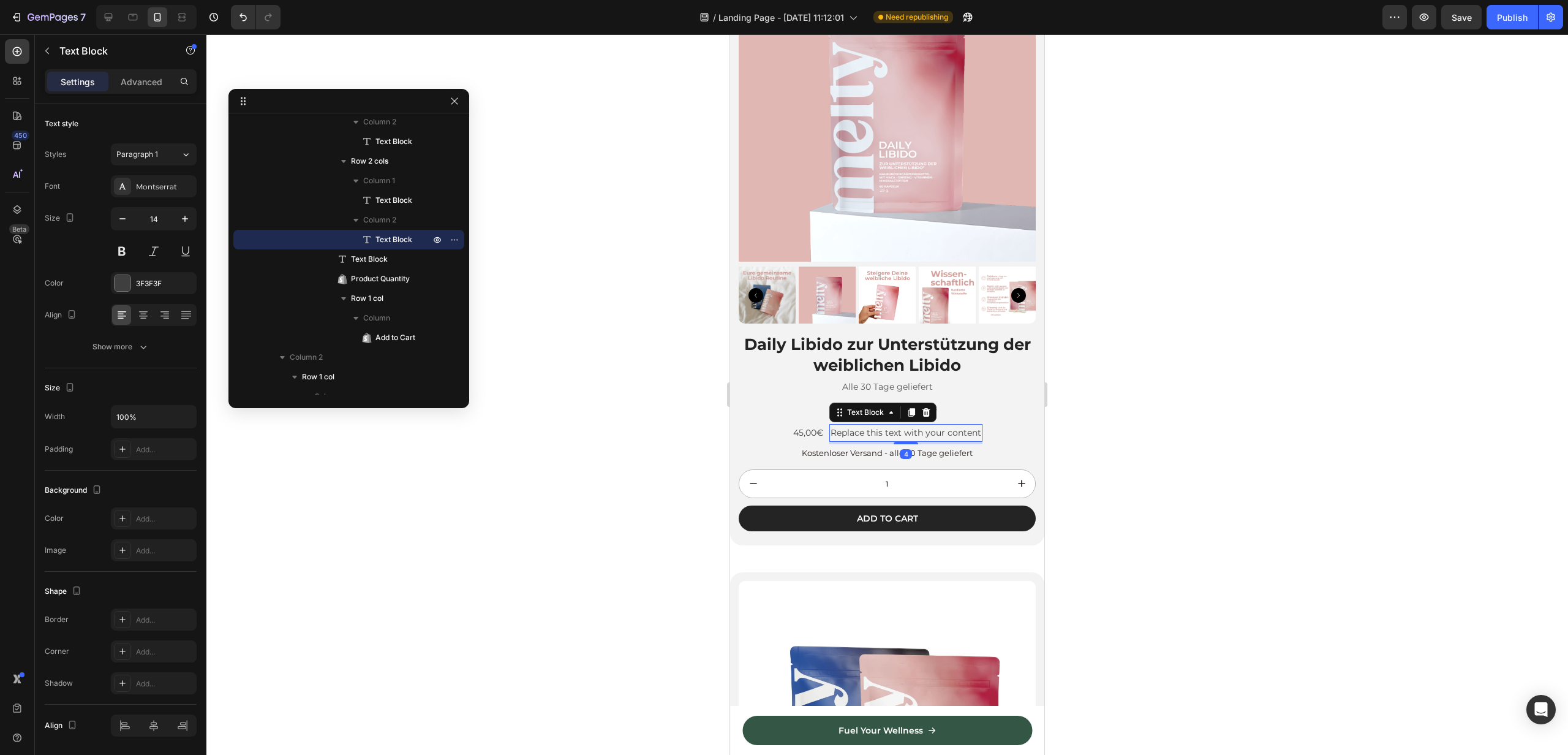
click at [914, 434] on div "Replace this text with your content" at bounding box center [906, 432] width 153 height 18
click at [914, 434] on p "Replace this text with your content" at bounding box center [906, 432] width 151 height 15
click at [914, 434] on p "Replace this text 34 your content" at bounding box center [906, 432] width 142 height 15
click at [918, 435] on p "Replace this text 34 your content" at bounding box center [906, 432] width 142 height 15
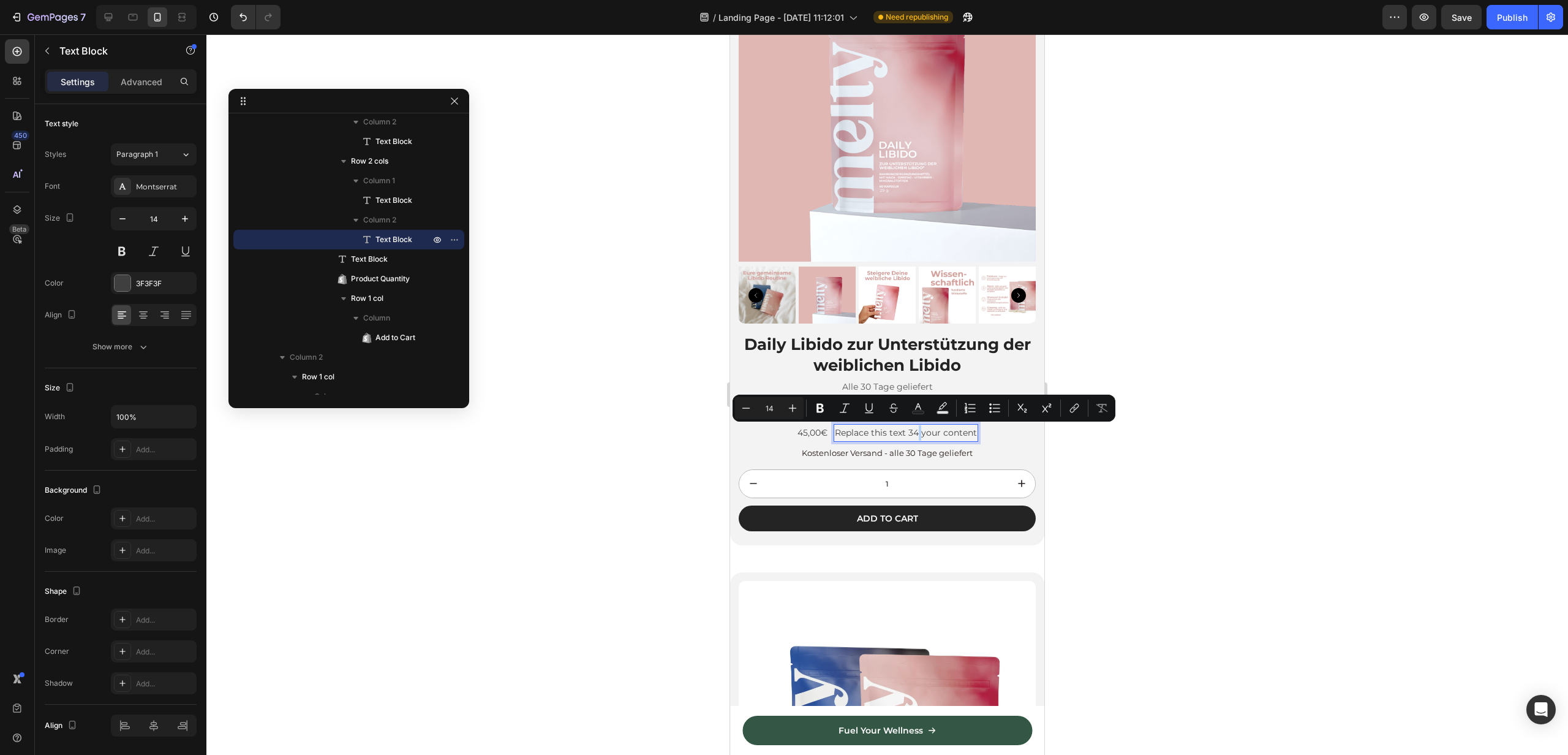
click at [918, 435] on p "Replace this text 34 your content" at bounding box center [906, 432] width 142 height 15
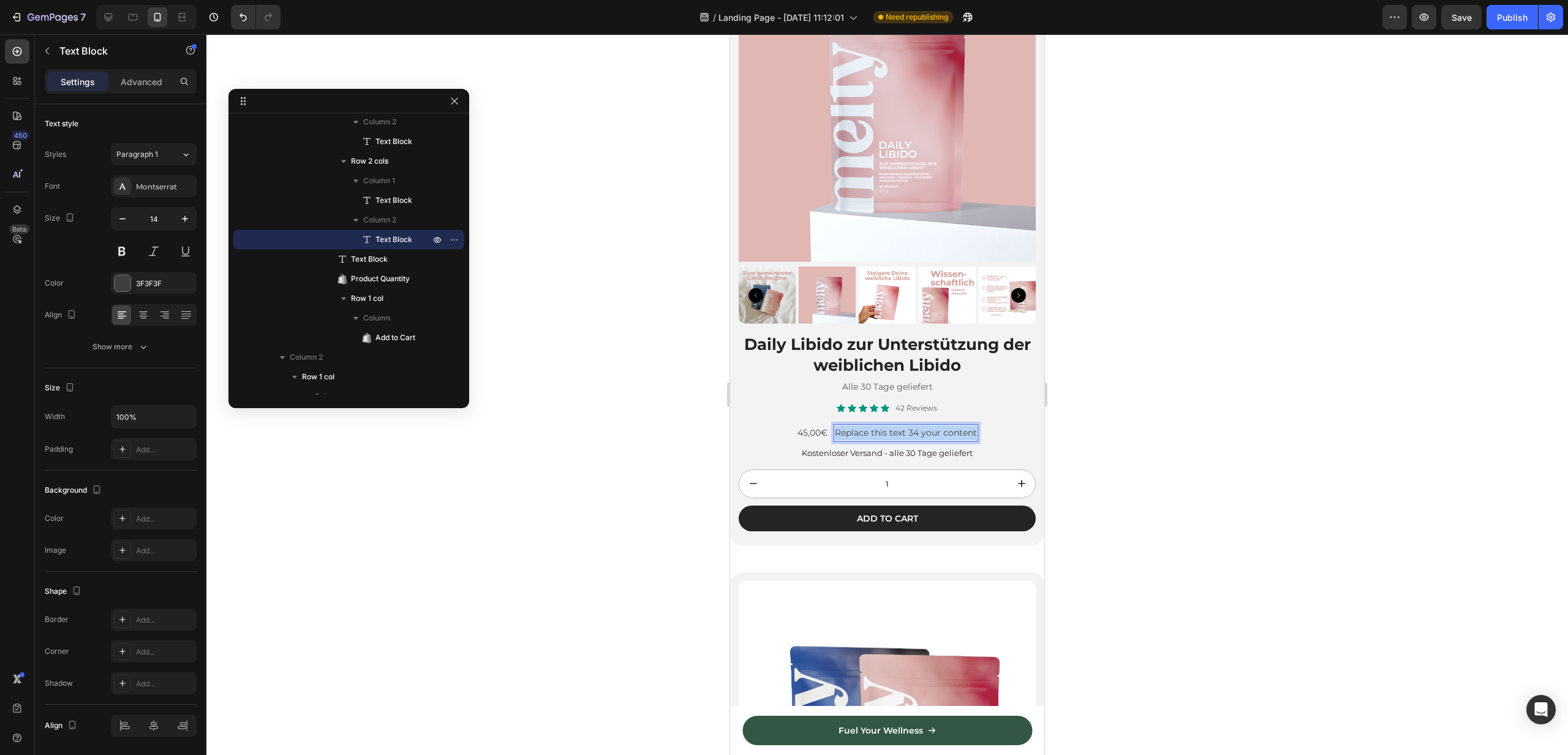
click at [918, 435] on p "Replace this text 34 your content" at bounding box center [906, 432] width 142 height 15
click at [872, 438] on p "45,00€" at bounding box center [869, 432] width 30 height 15
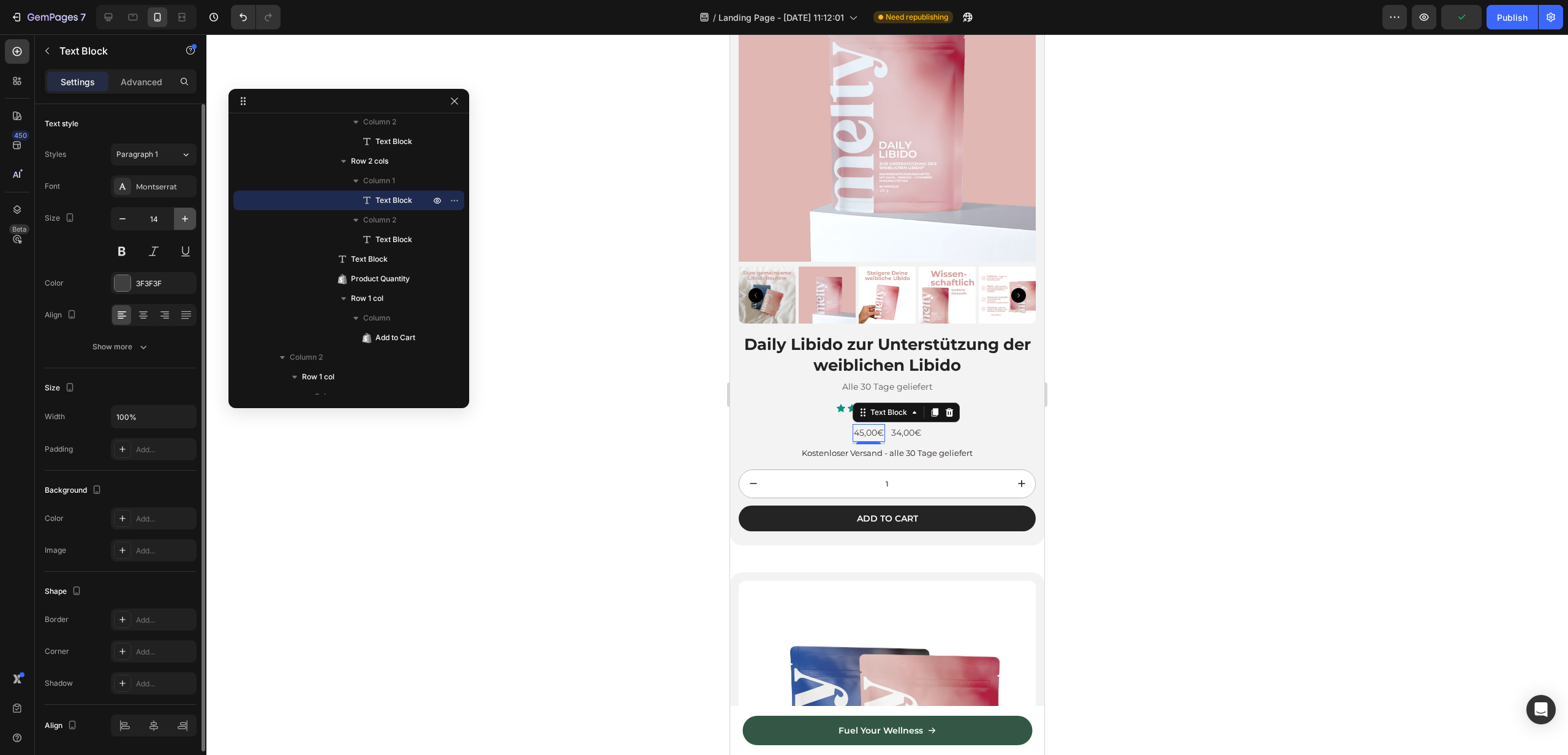
click at [187, 221] on icon "button" at bounding box center [185, 219] width 13 height 13
type input "16"
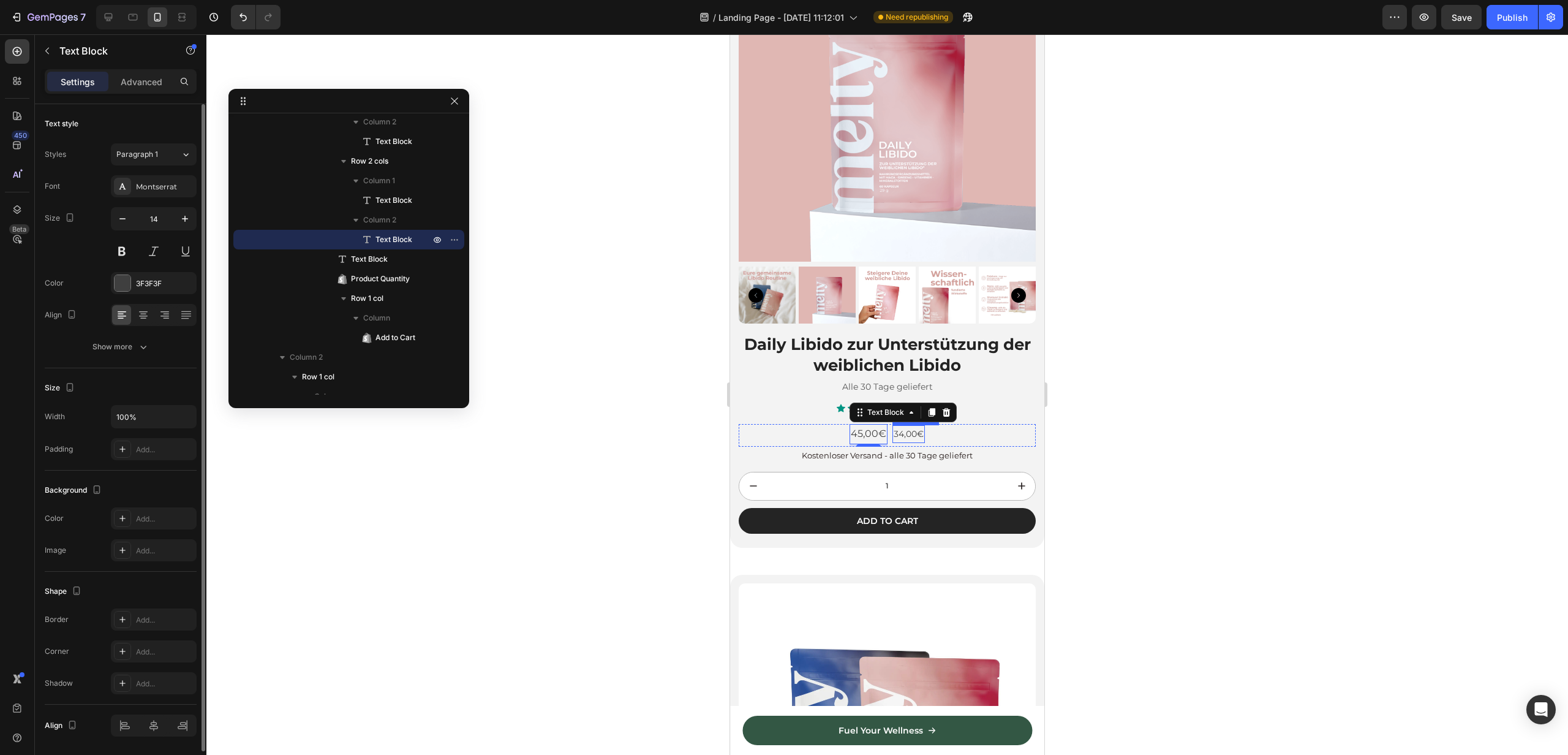
click at [906, 434] on p "34,00€" at bounding box center [908, 434] width 30 height 15
click at [182, 220] on icon "button" at bounding box center [185, 219] width 13 height 13
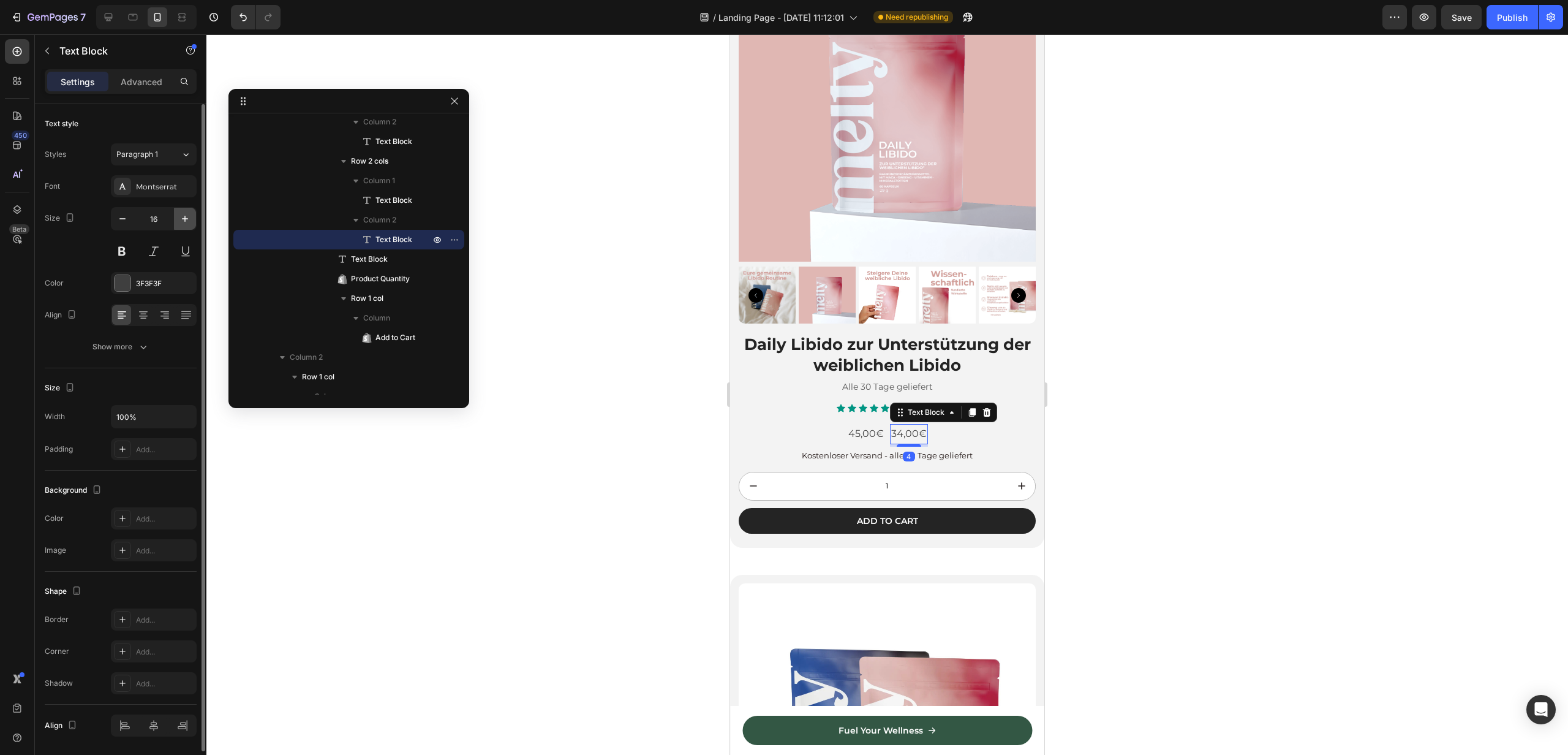
click at [182, 220] on icon "button" at bounding box center [185, 219] width 13 height 13
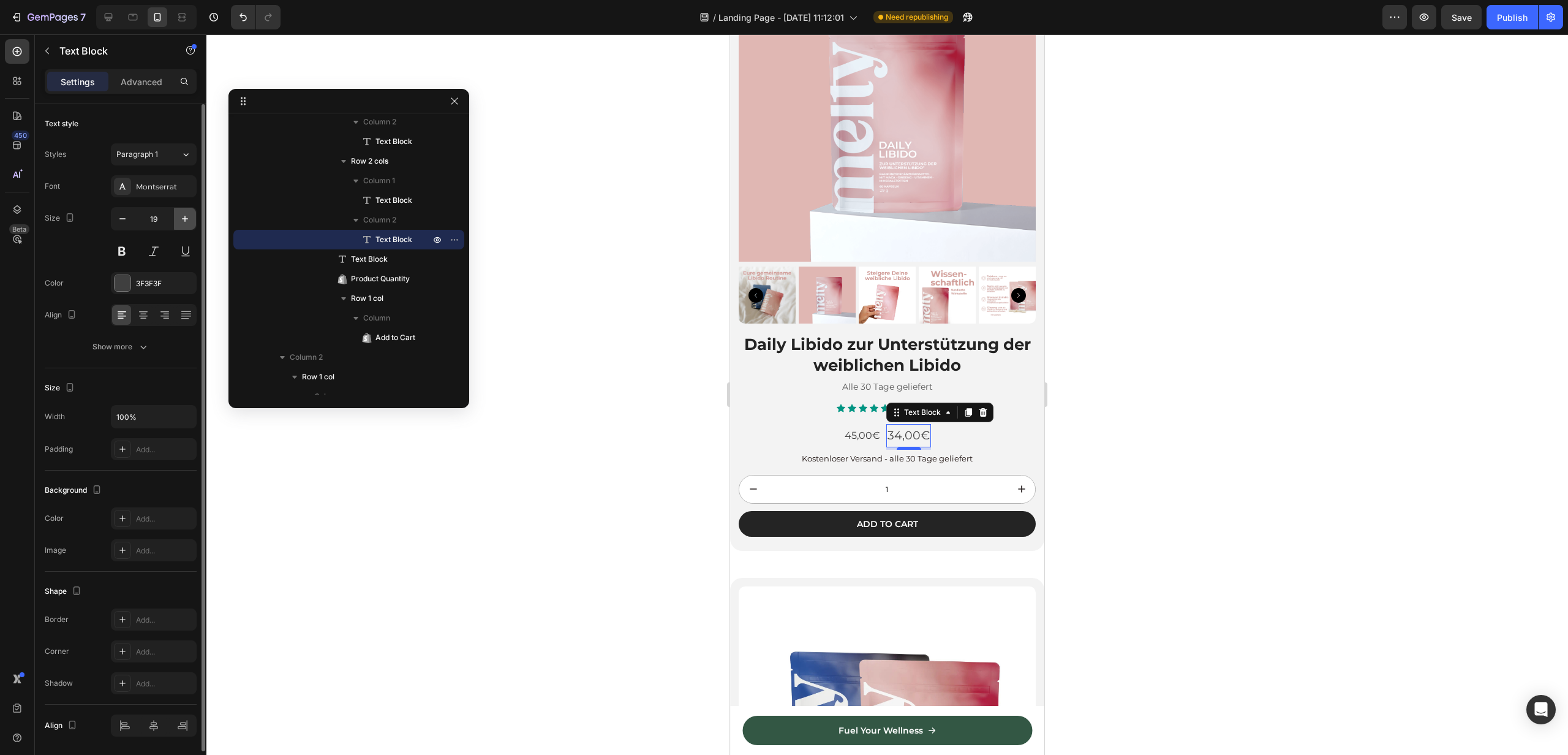
click at [182, 220] on icon "button" at bounding box center [185, 219] width 13 height 13
type input "20"
click at [142, 350] on icon "button" at bounding box center [143, 346] width 13 height 13
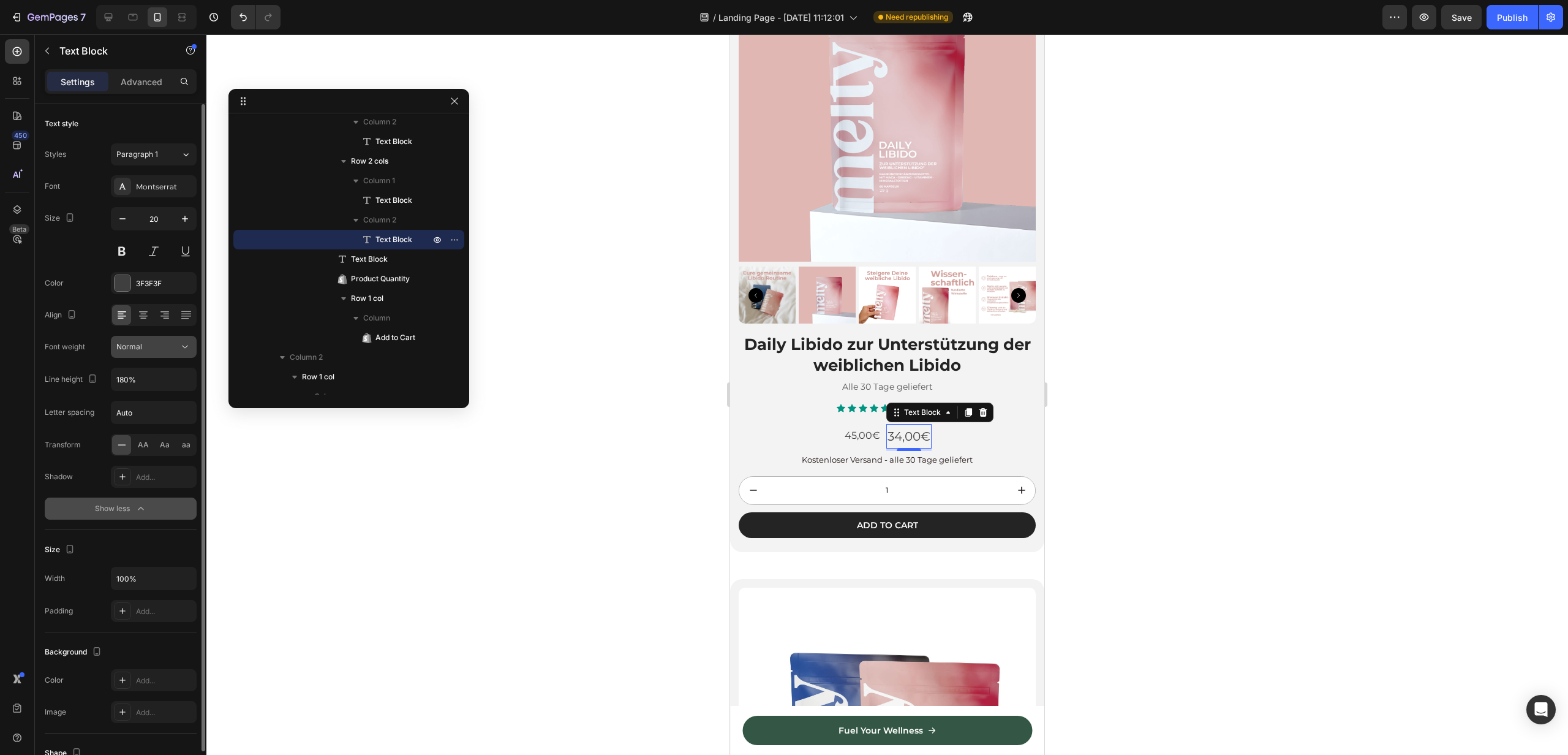
click at [146, 348] on div "Normal" at bounding box center [148, 346] width 62 height 11
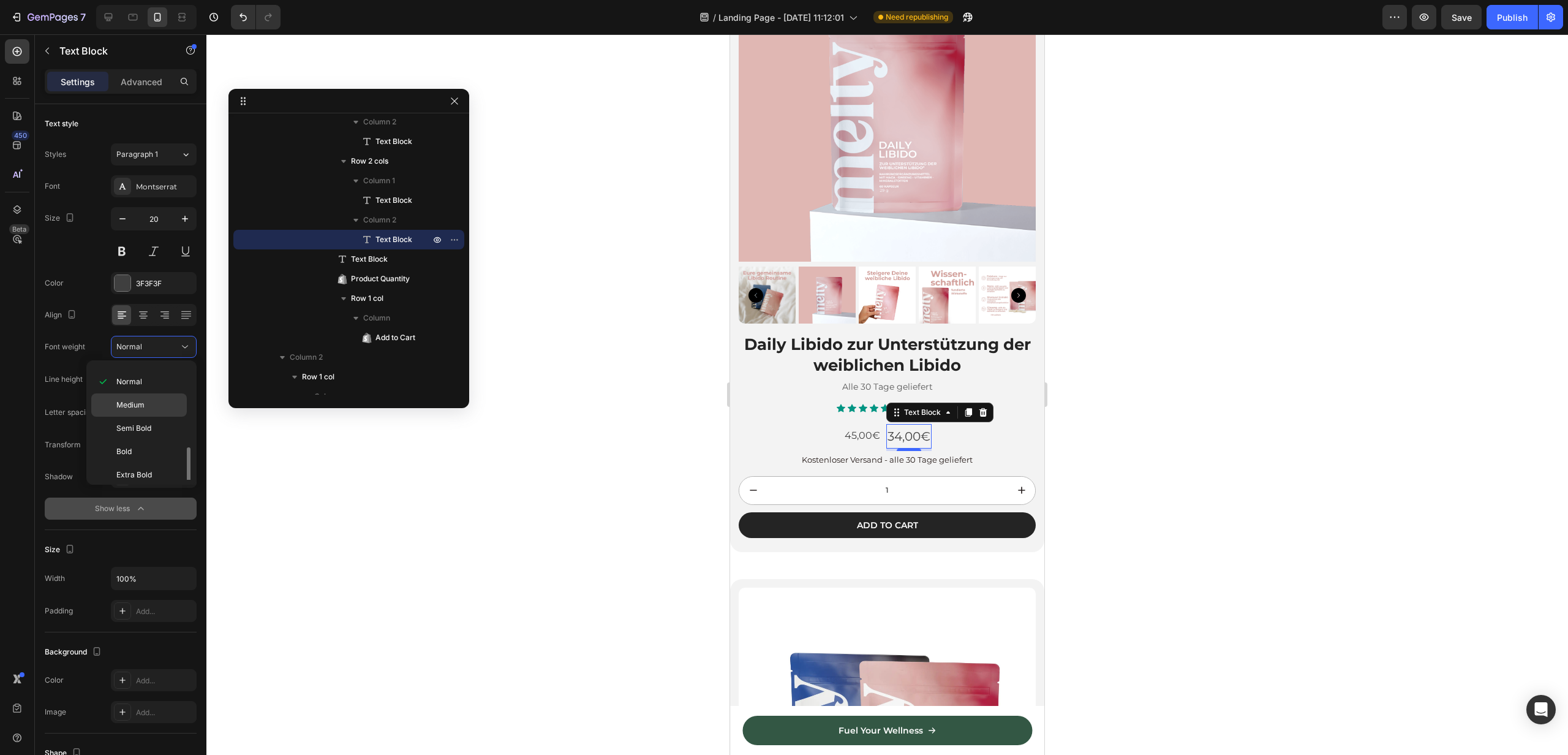
scroll to position [95, 0]
click at [136, 427] on p "Bold" at bounding box center [149, 421] width 65 height 11
click at [858, 437] on p "45,00€" at bounding box center [861, 436] width 36 height 18
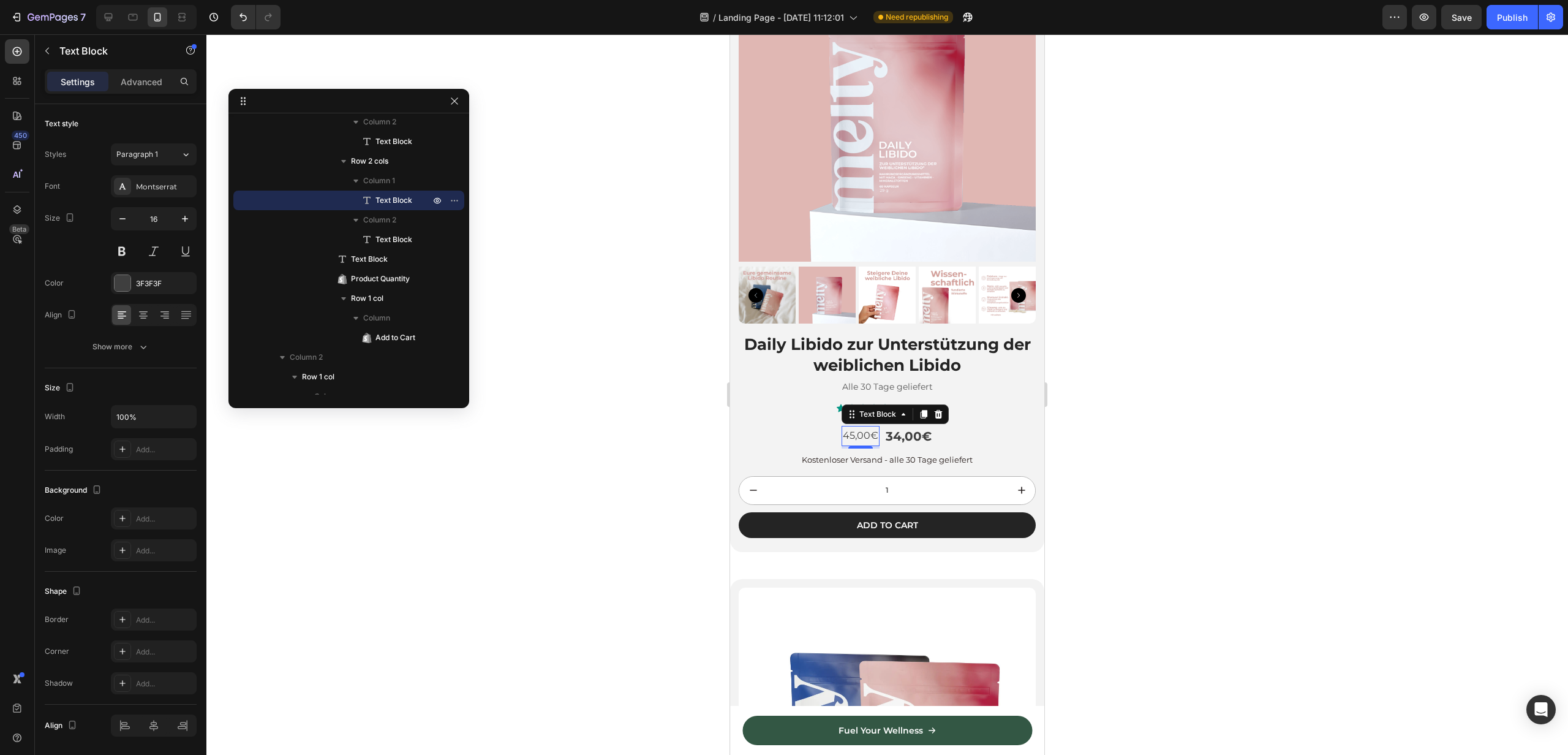
click at [856, 436] on p "45,00€" at bounding box center [861, 436] width 36 height 18
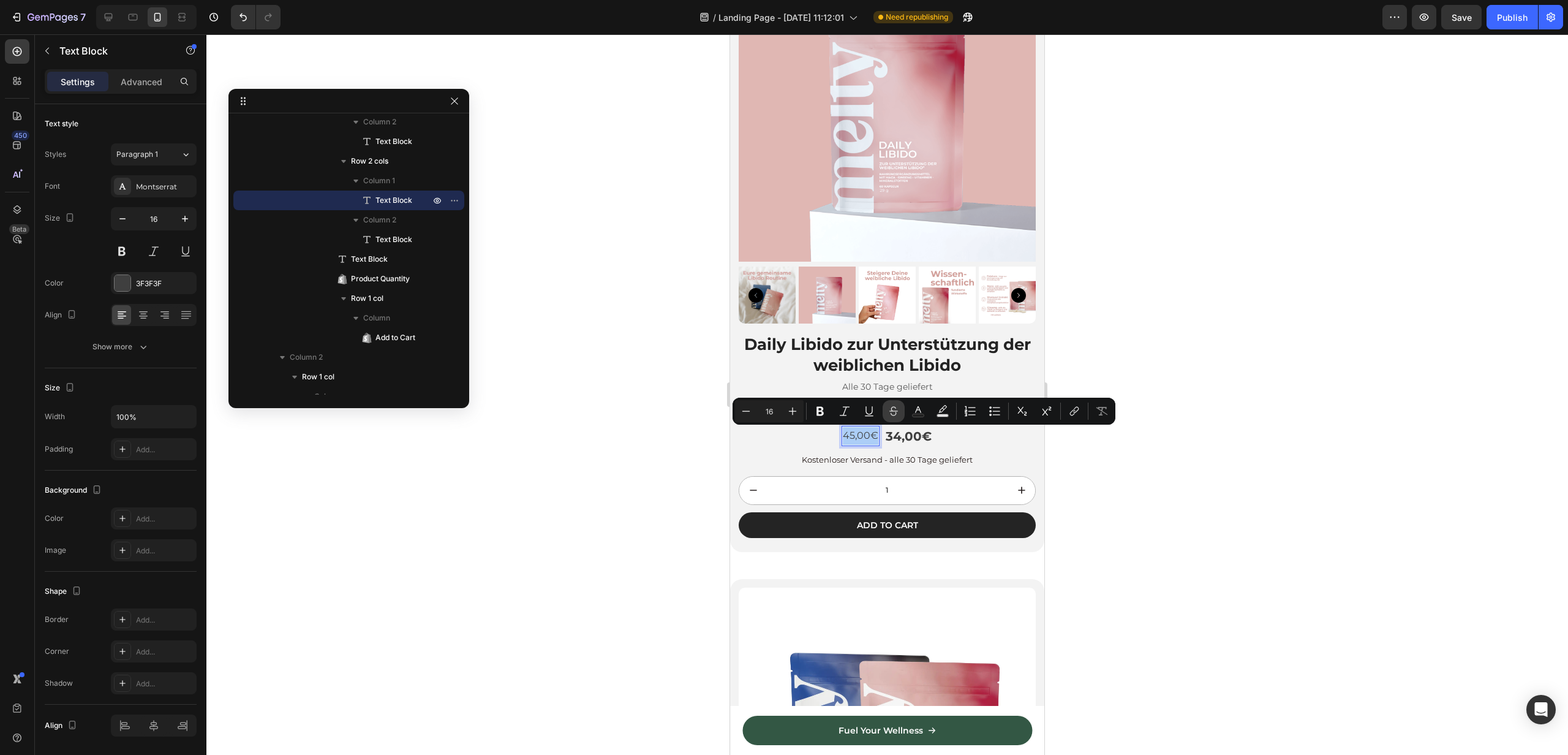
click at [892, 414] on icon "Editor contextual toolbar" at bounding box center [894, 411] width 13 height 13
click at [645, 481] on div at bounding box center [887, 395] width 1362 height 721
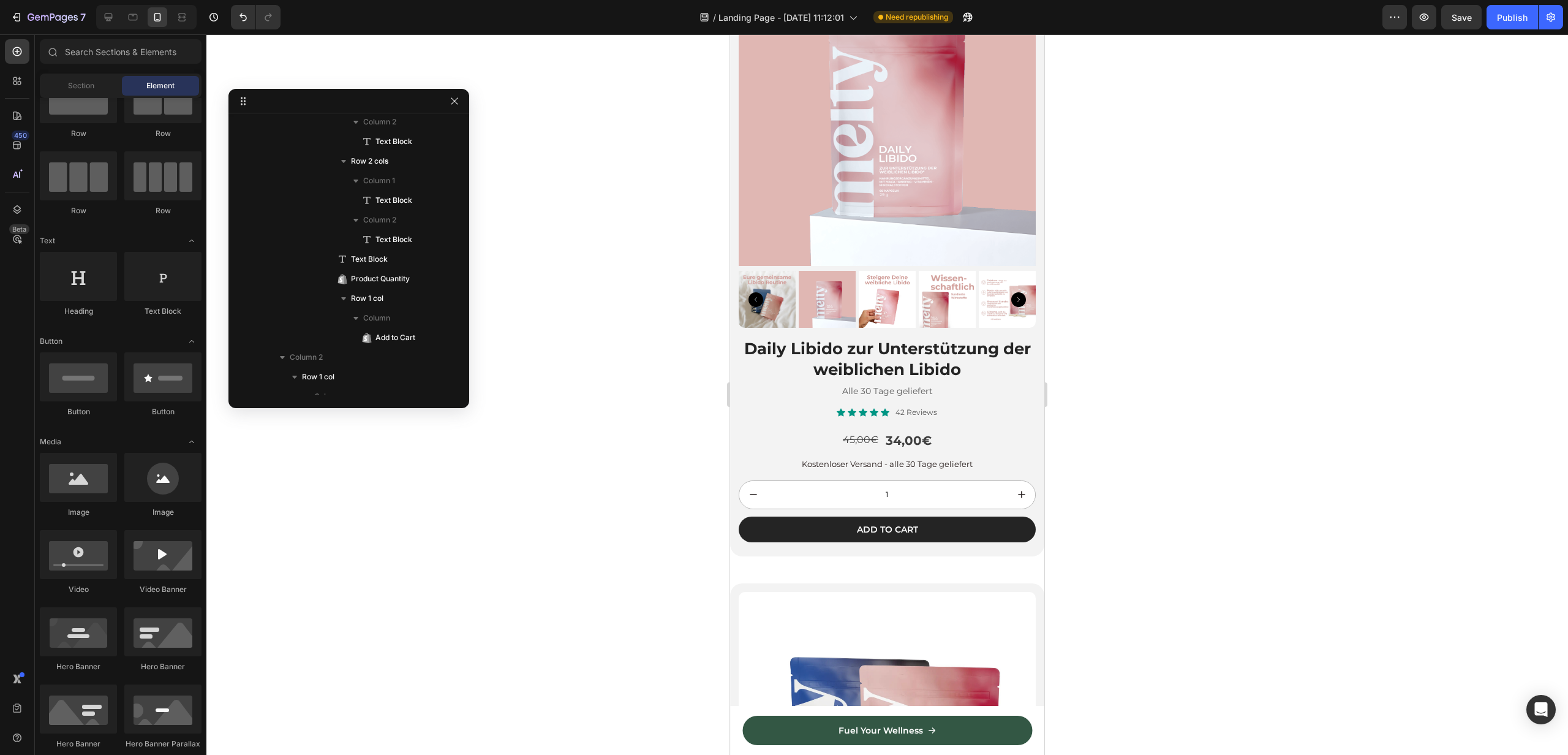
scroll to position [2657, 0]
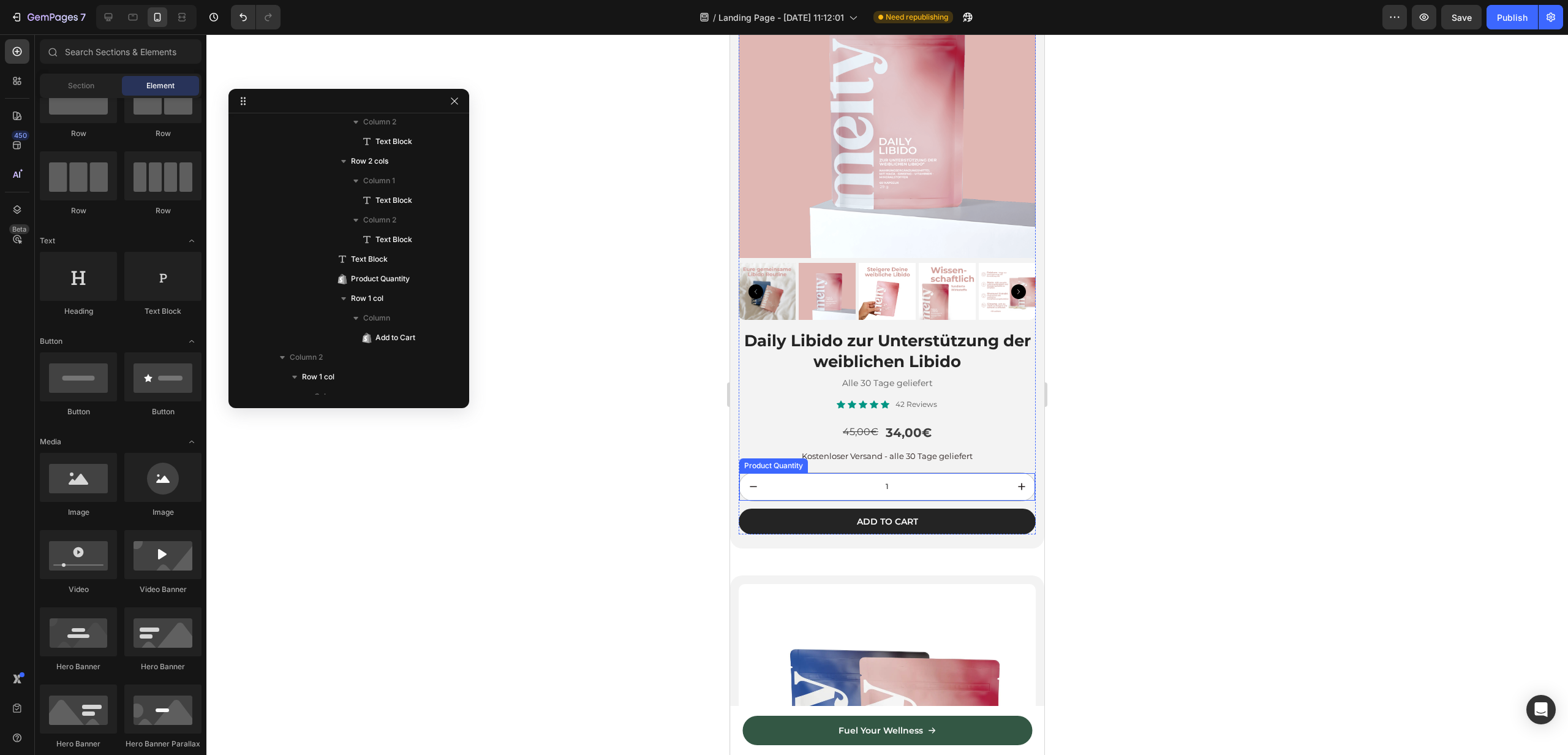
click at [864, 483] on input "1" at bounding box center [887, 487] width 241 height 28
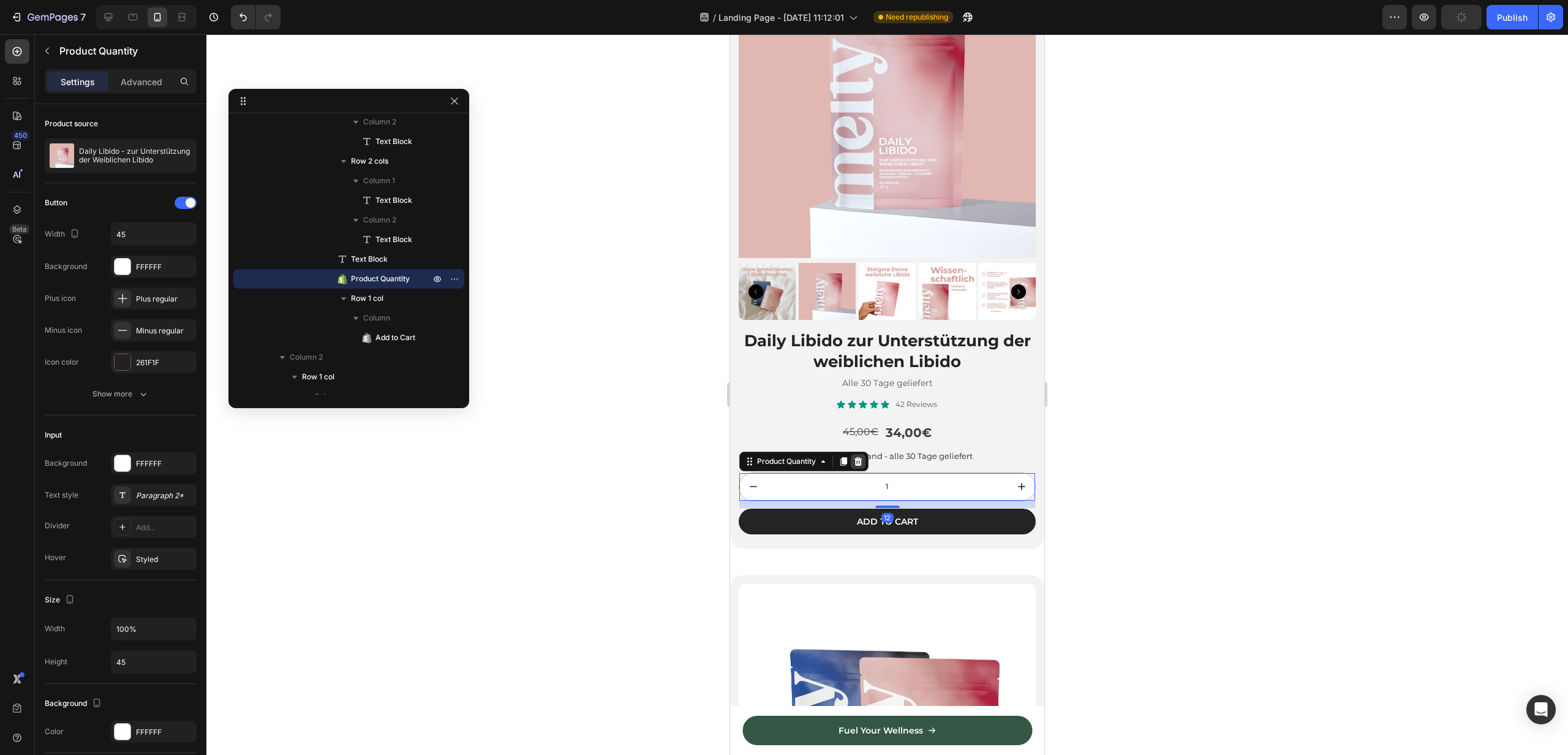
click at [857, 462] on icon at bounding box center [858, 461] width 10 height 10
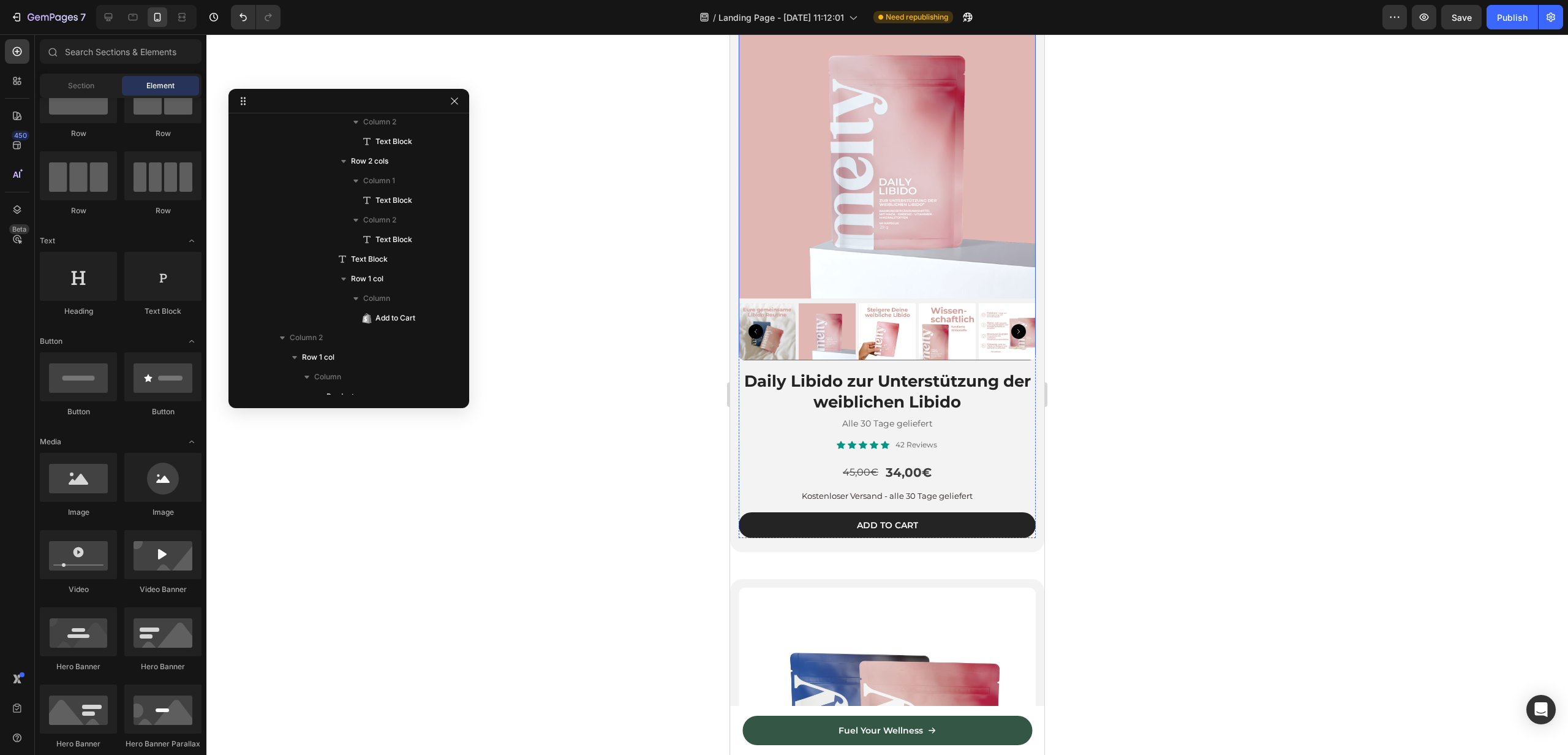
scroll to position [2265, 0]
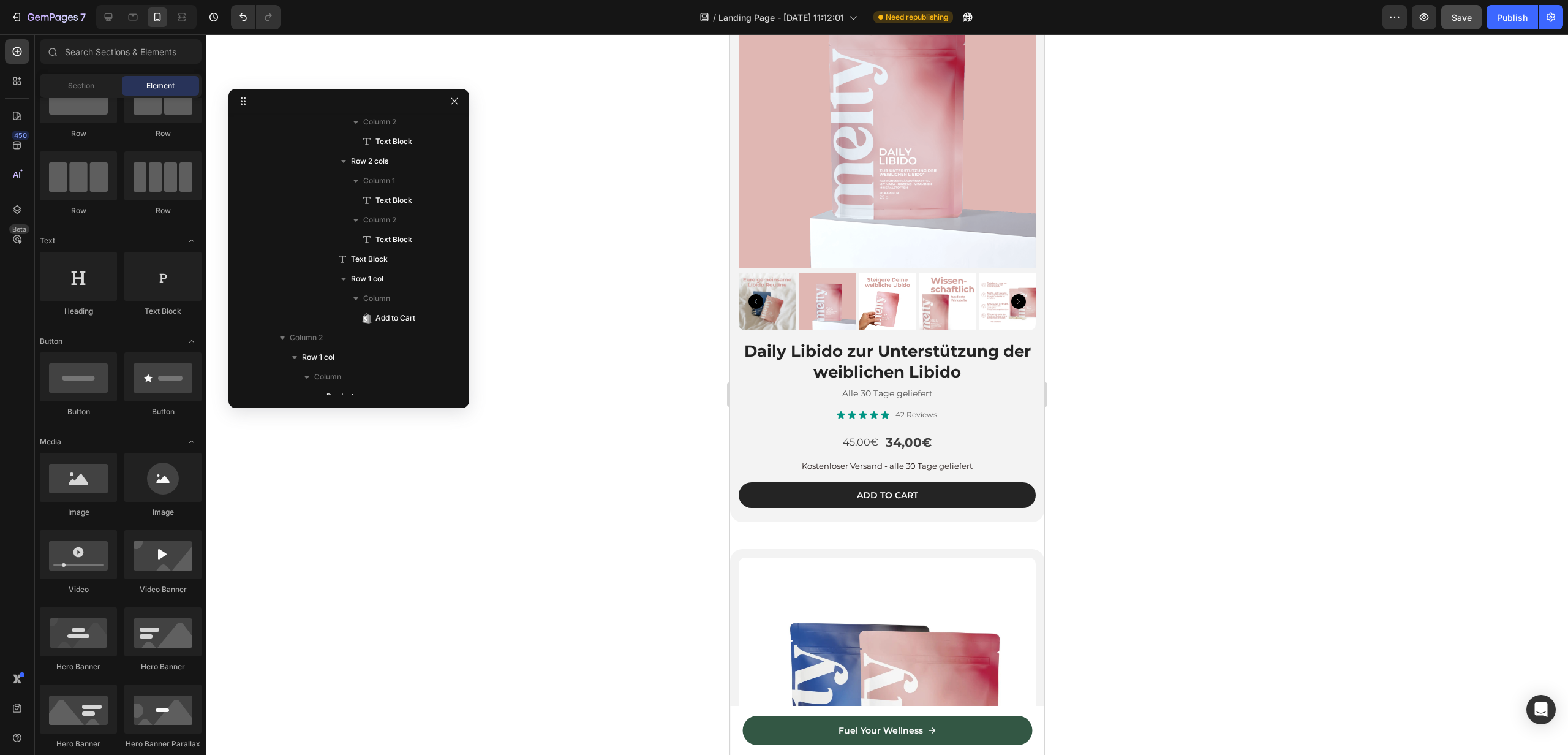
click at [1465, 18] on span "Save" at bounding box center [1462, 18] width 21 height 11
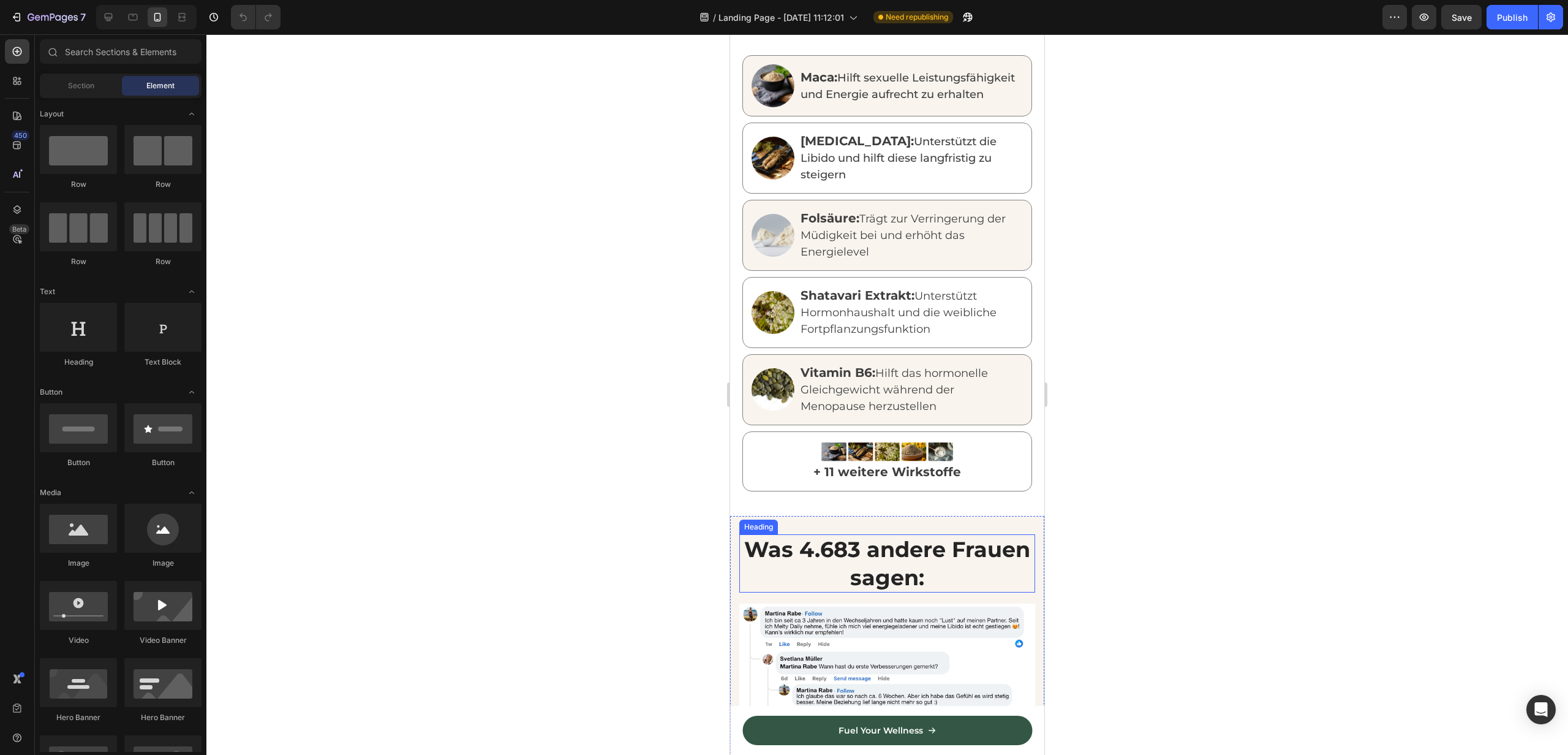
scroll to position [1518, 0]
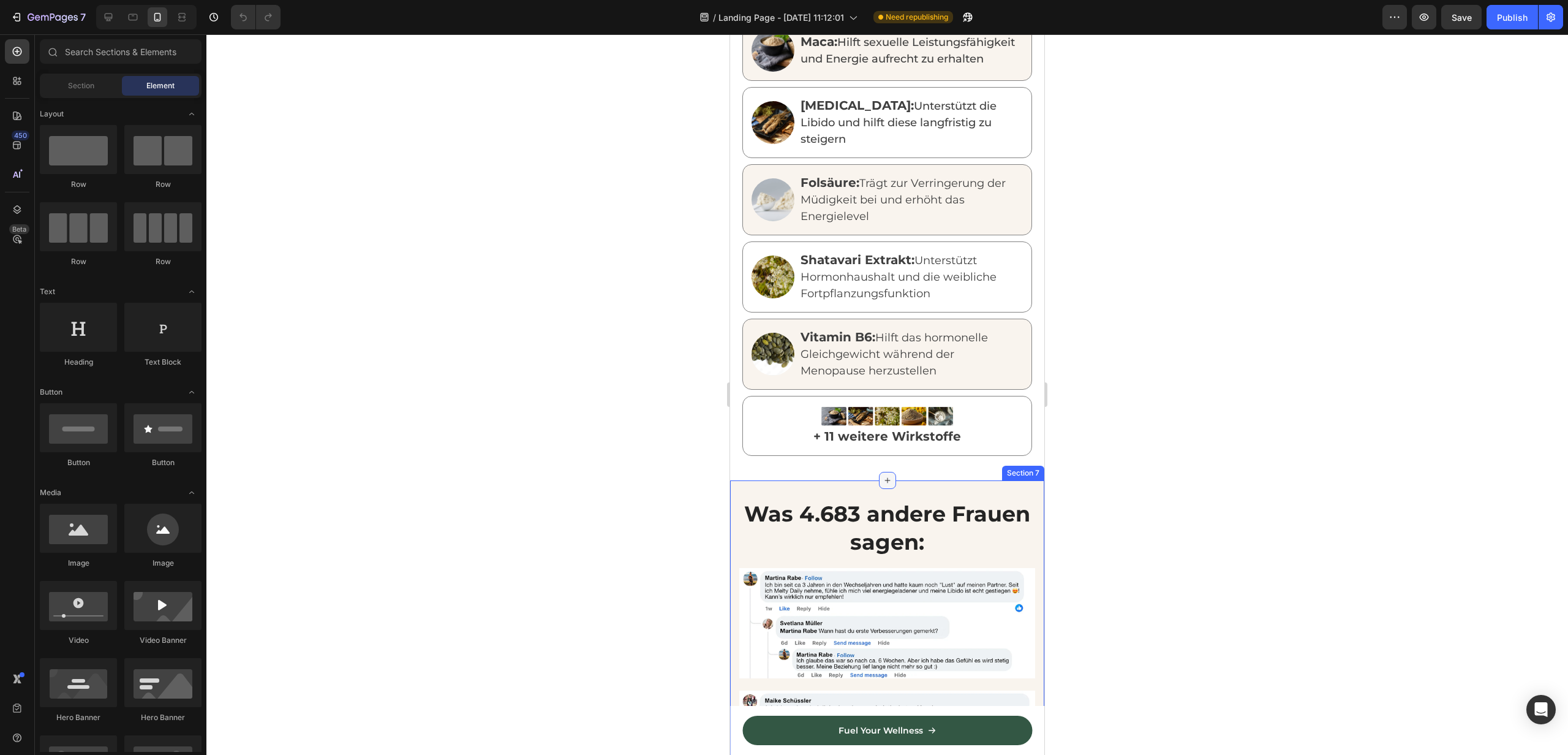
click at [885, 476] on icon at bounding box center [887, 480] width 10 height 10
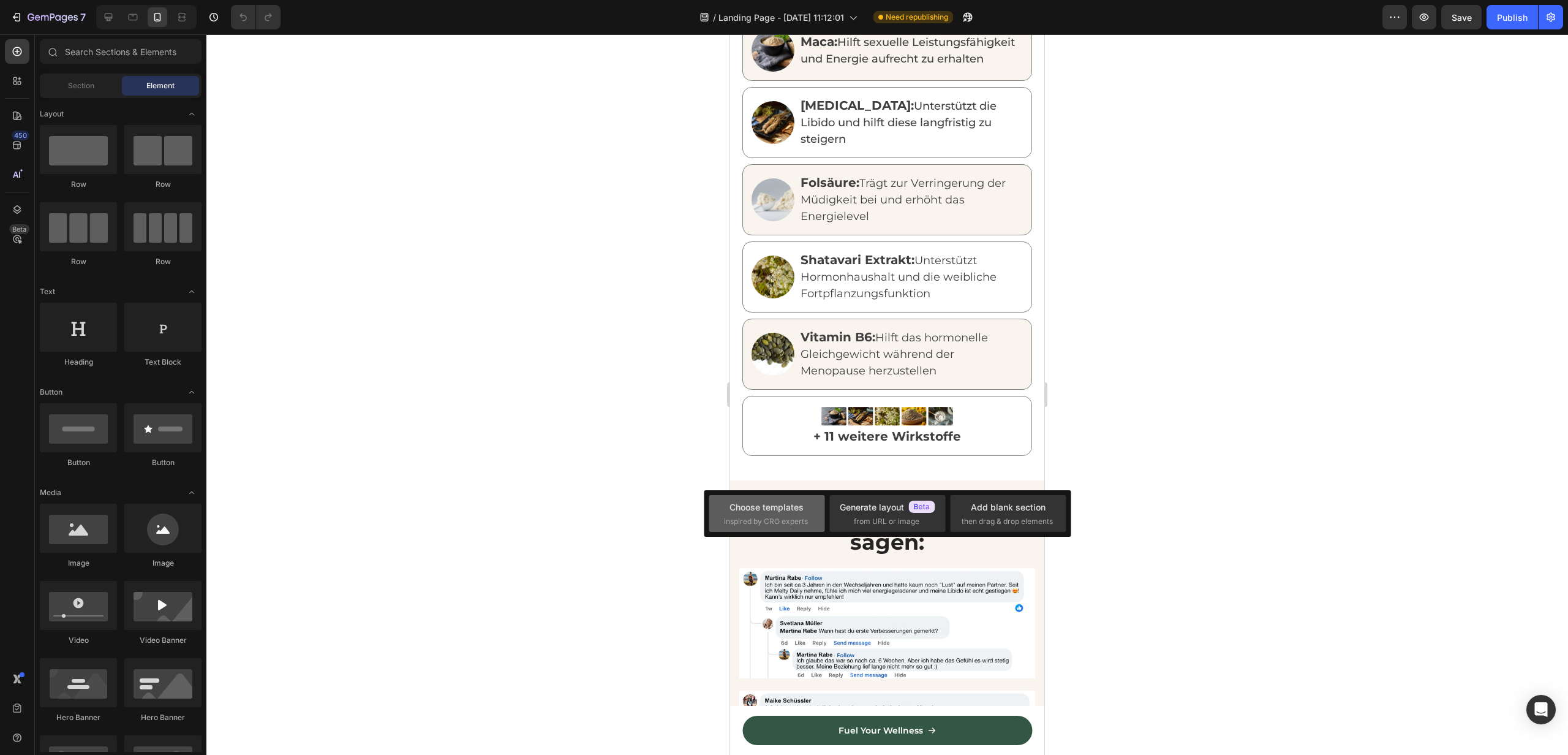
click at [753, 508] on div "Choose templates" at bounding box center [767, 507] width 74 height 13
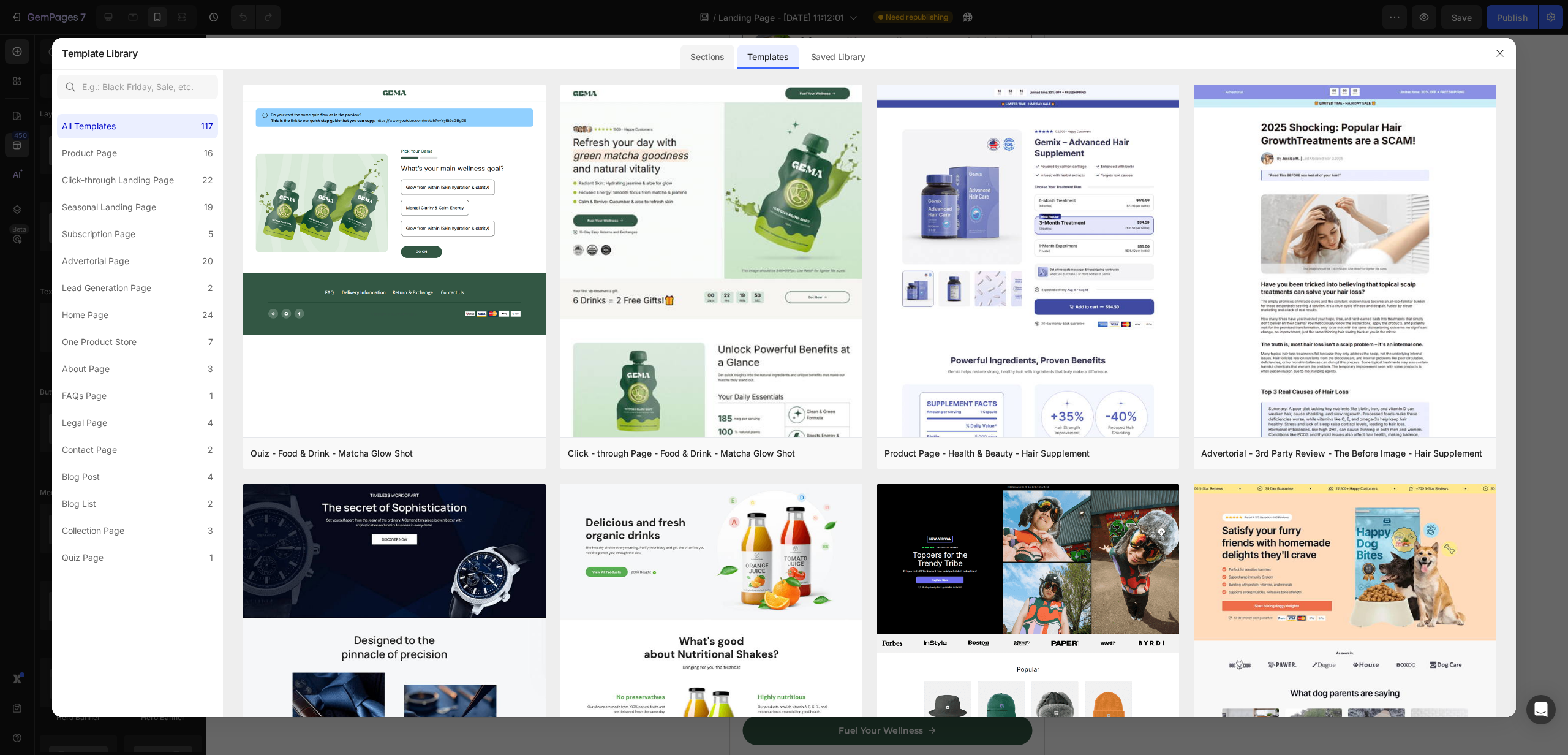
click at [705, 62] on div "Sections" at bounding box center [707, 57] width 53 height 25
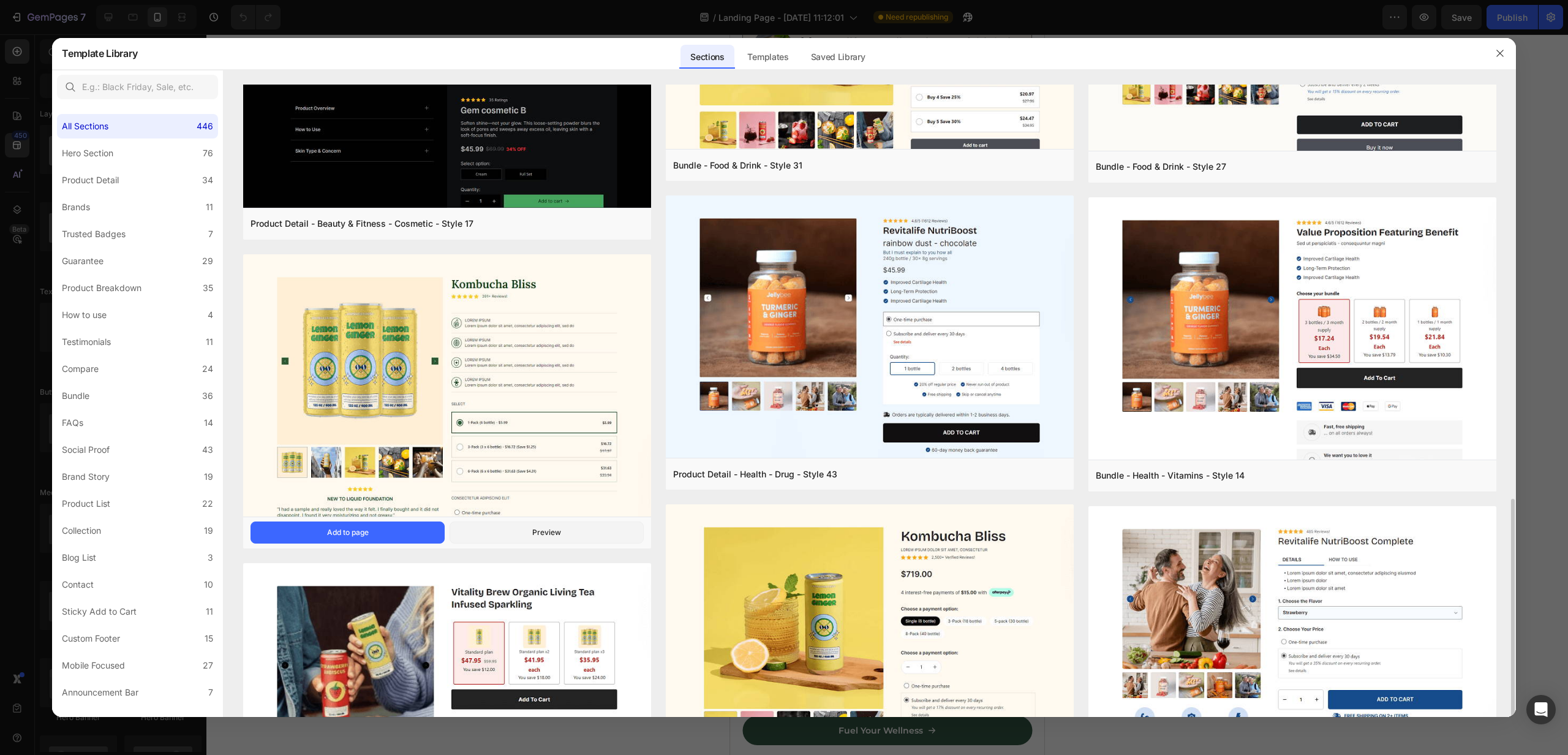
scroll to position [987, 0]
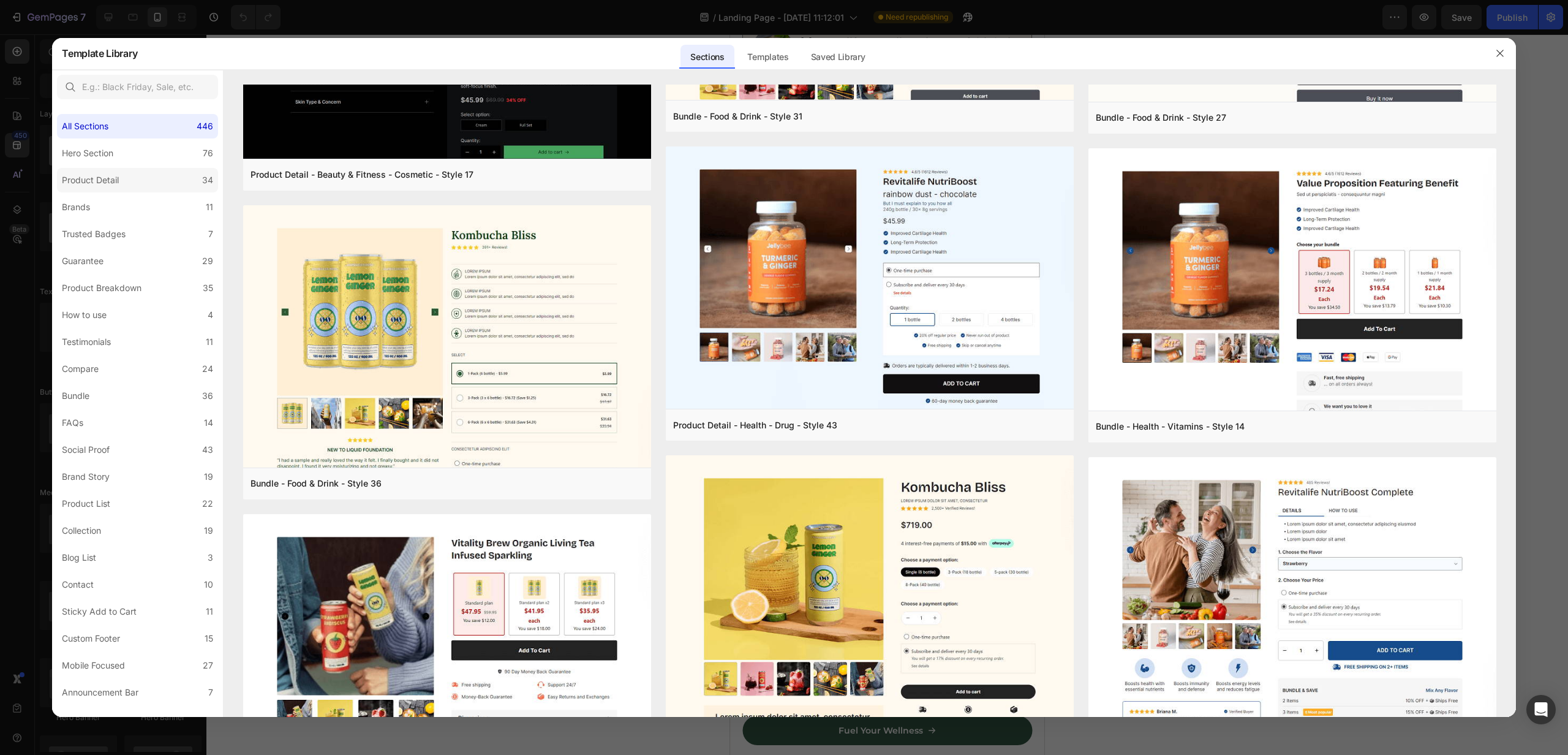
click at [110, 185] on div "Product Detail" at bounding box center [90, 180] width 57 height 15
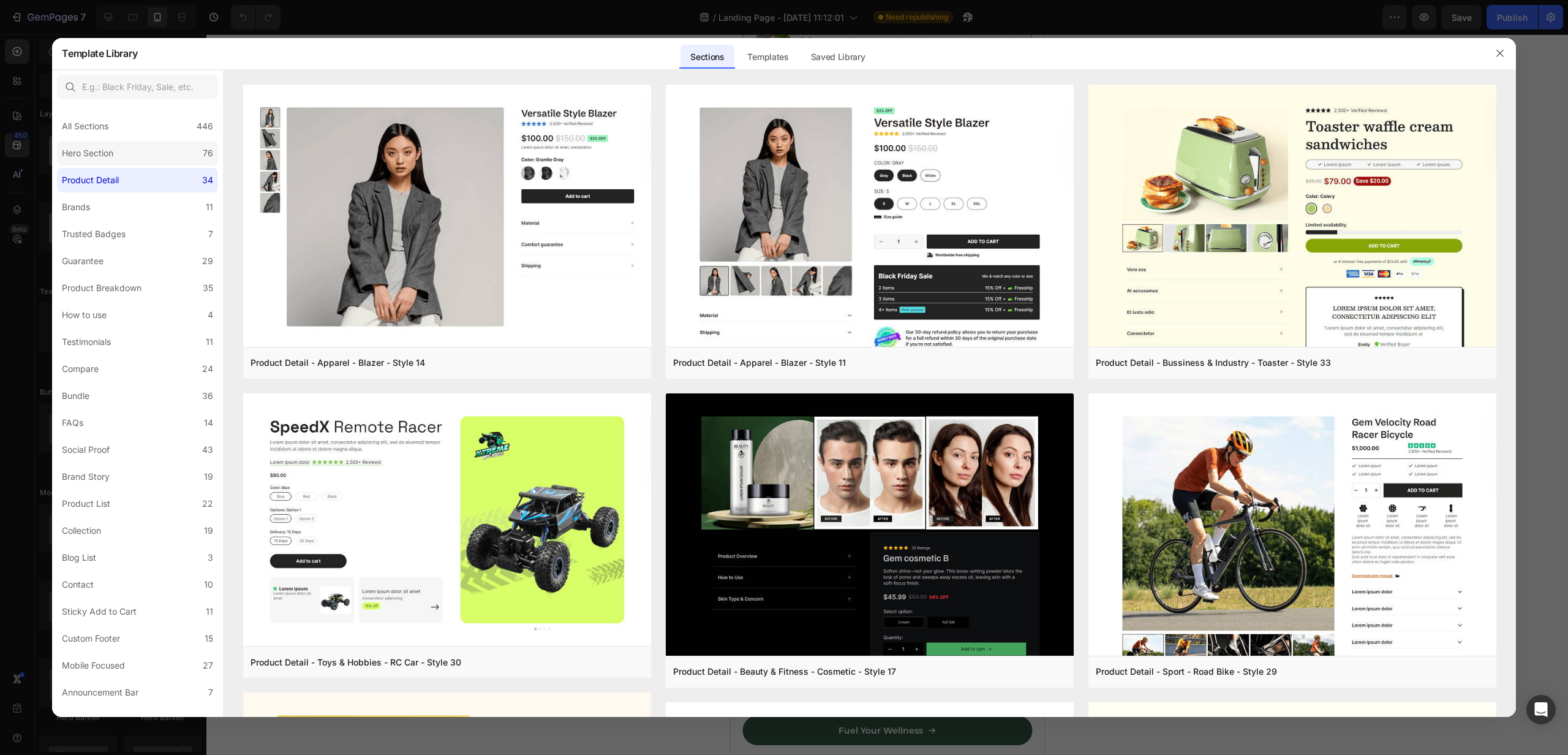
click at [106, 156] on div "Hero Section" at bounding box center [87, 153] width 52 height 15
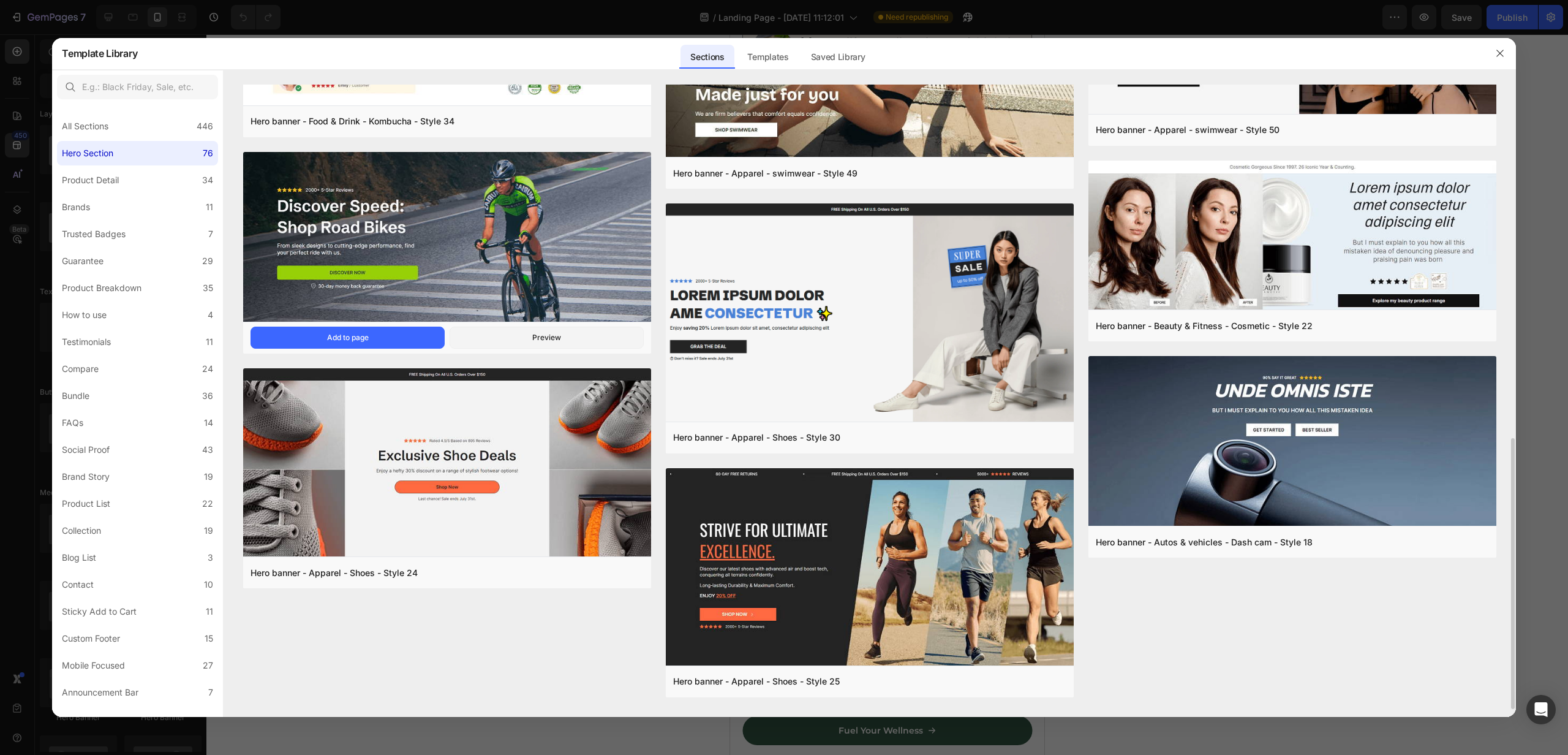
scroll to position [581, 0]
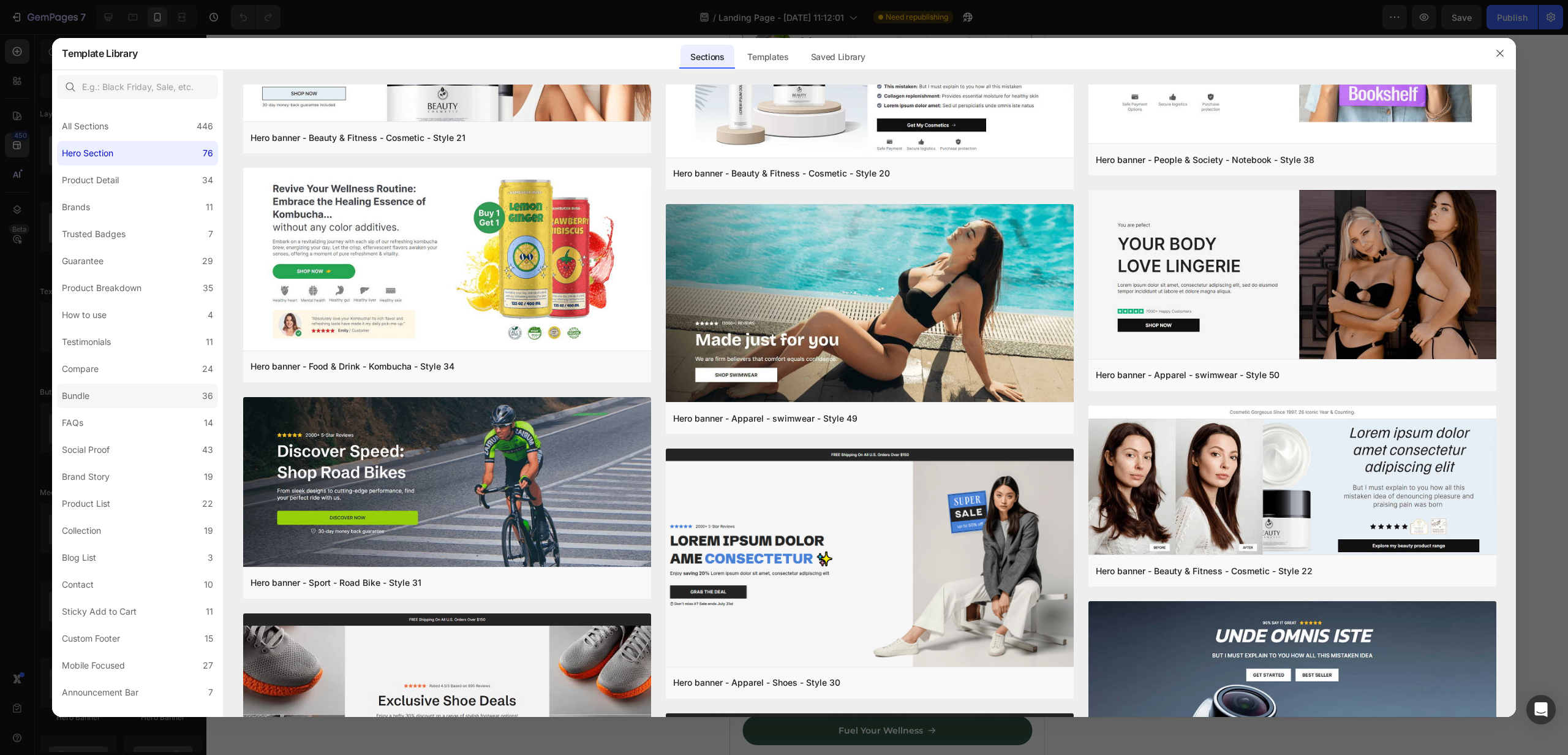
click at [97, 394] on label "Bundle 36" at bounding box center [137, 395] width 161 height 25
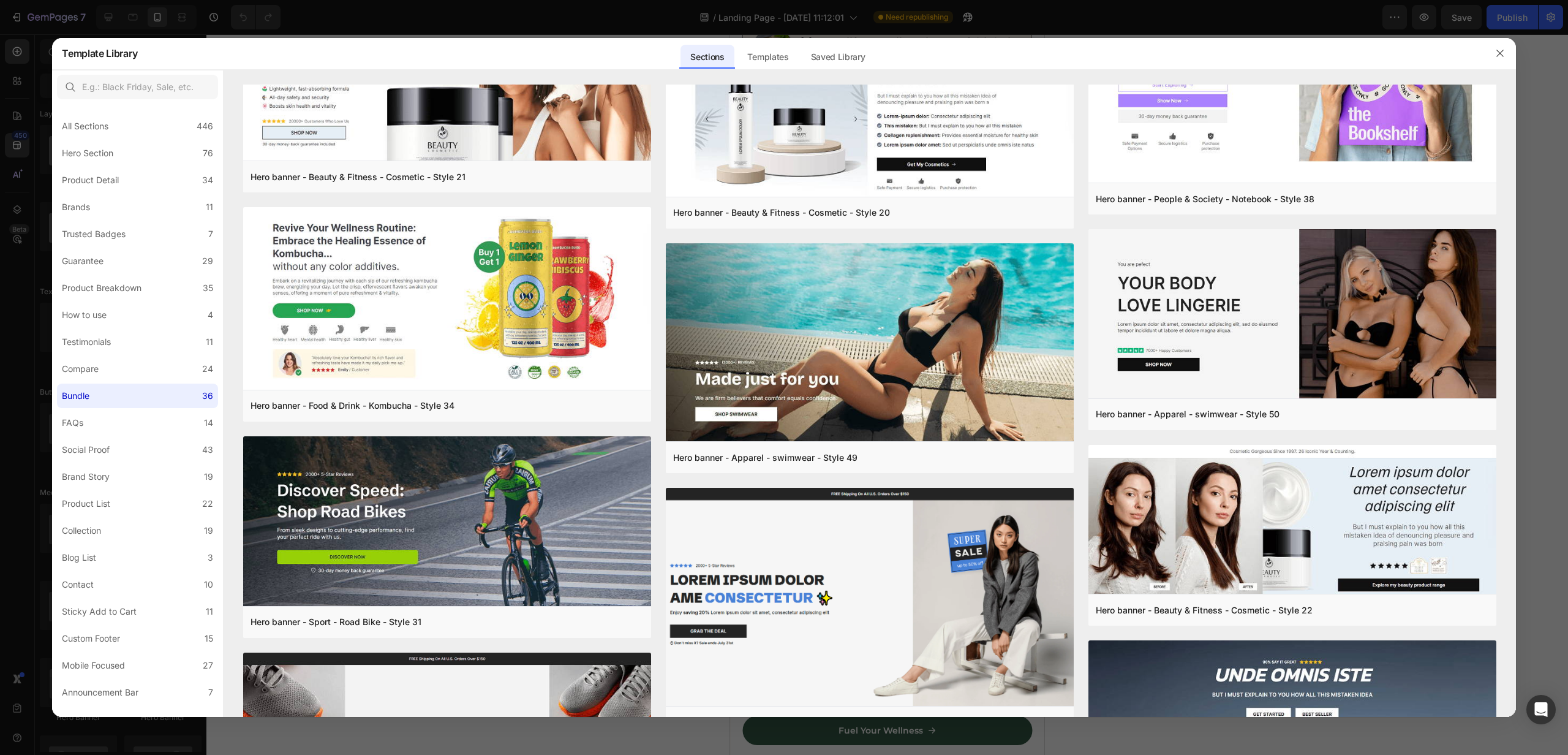
scroll to position [0, 0]
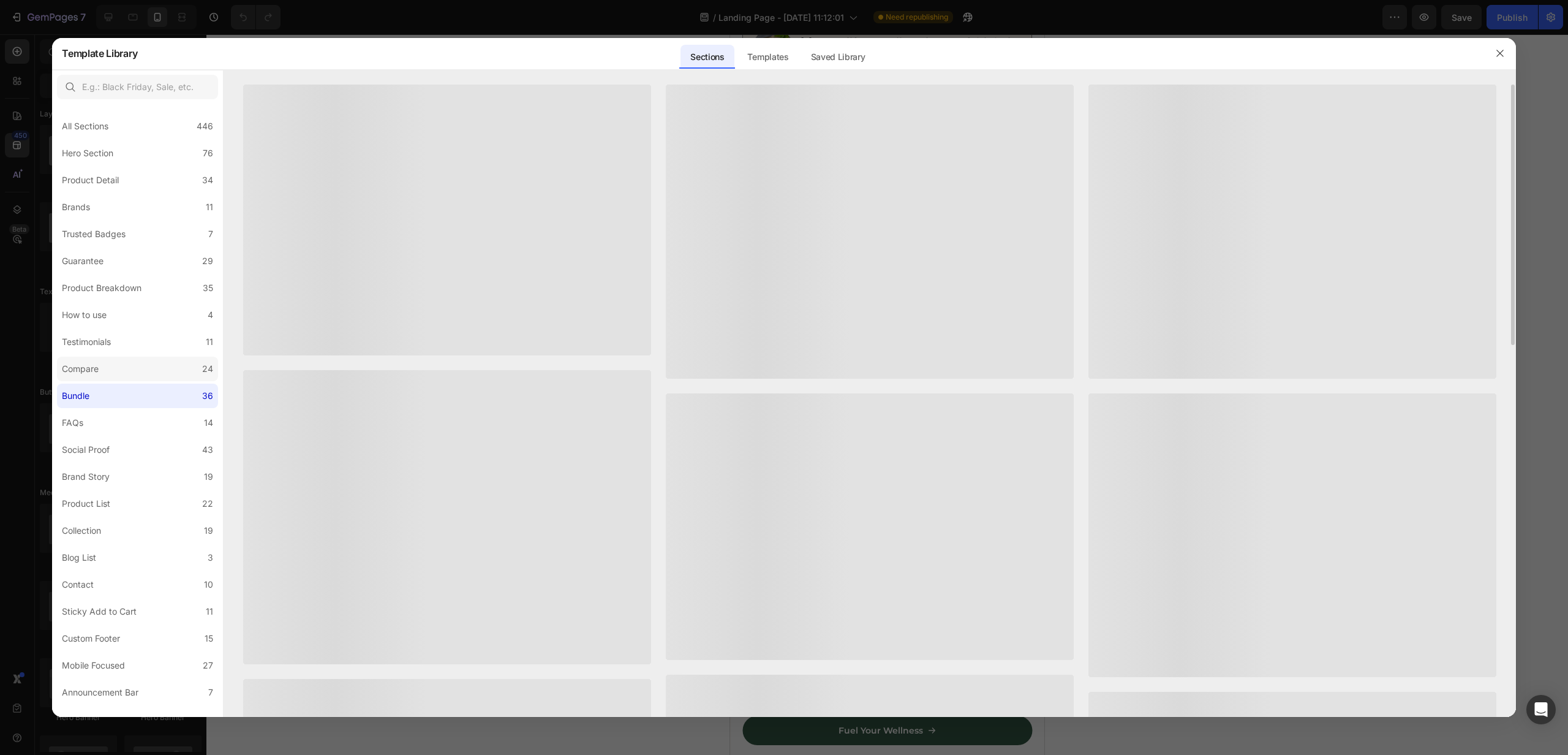
click at [100, 368] on div "Compare" at bounding box center [82, 369] width 42 height 15
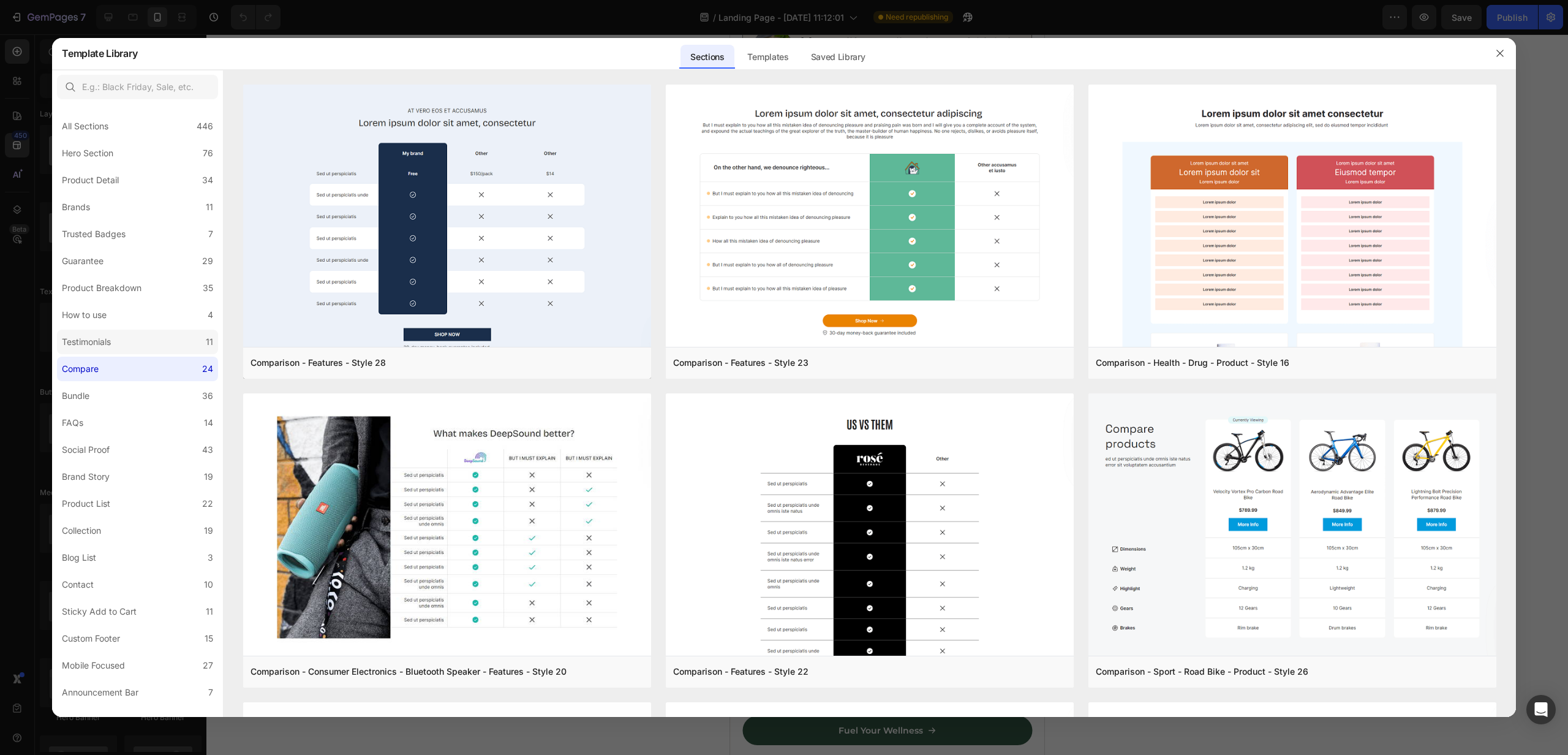
click at [107, 344] on div "Testimonials" at bounding box center [86, 342] width 49 height 15
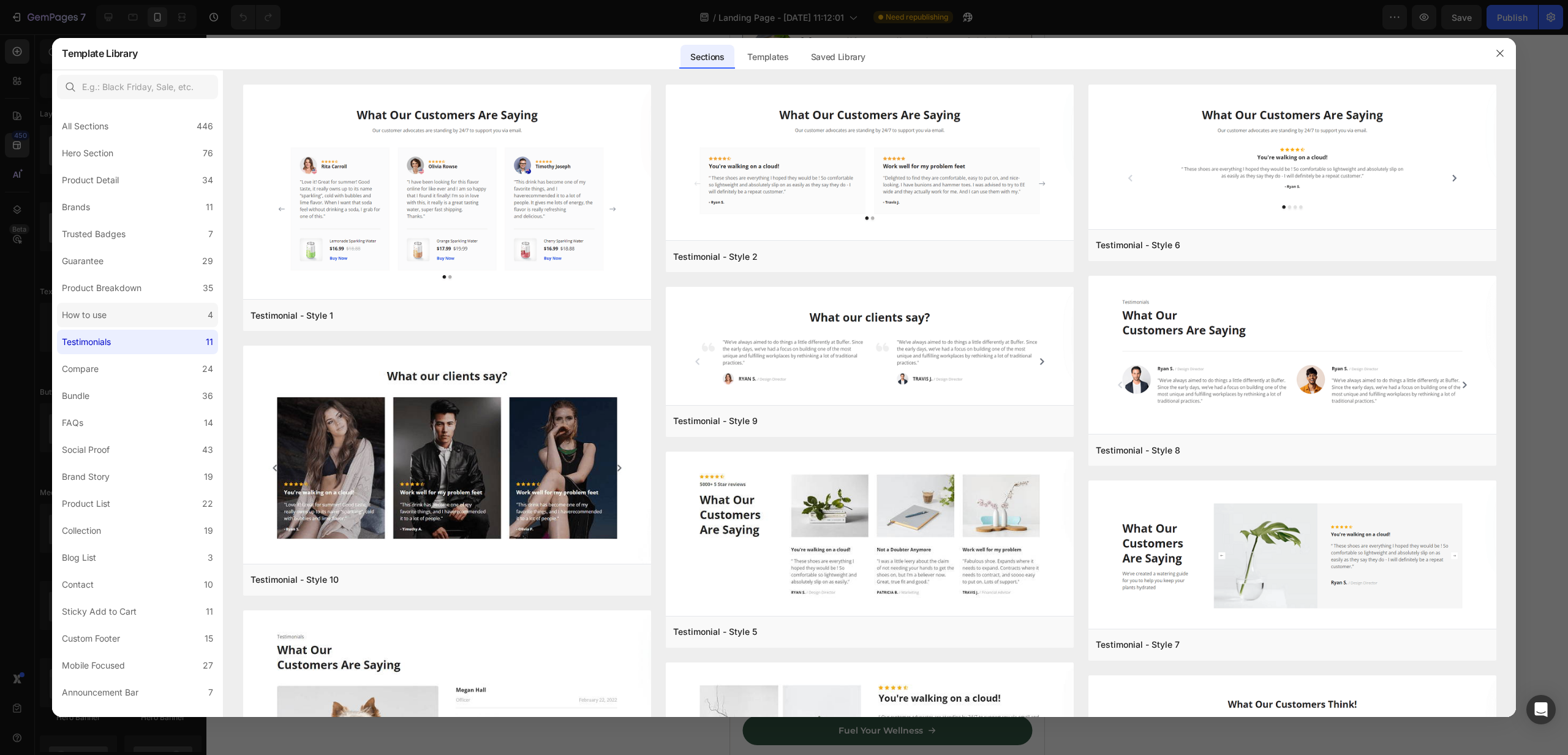
click at [122, 317] on label "How to use 4" at bounding box center [137, 315] width 161 height 25
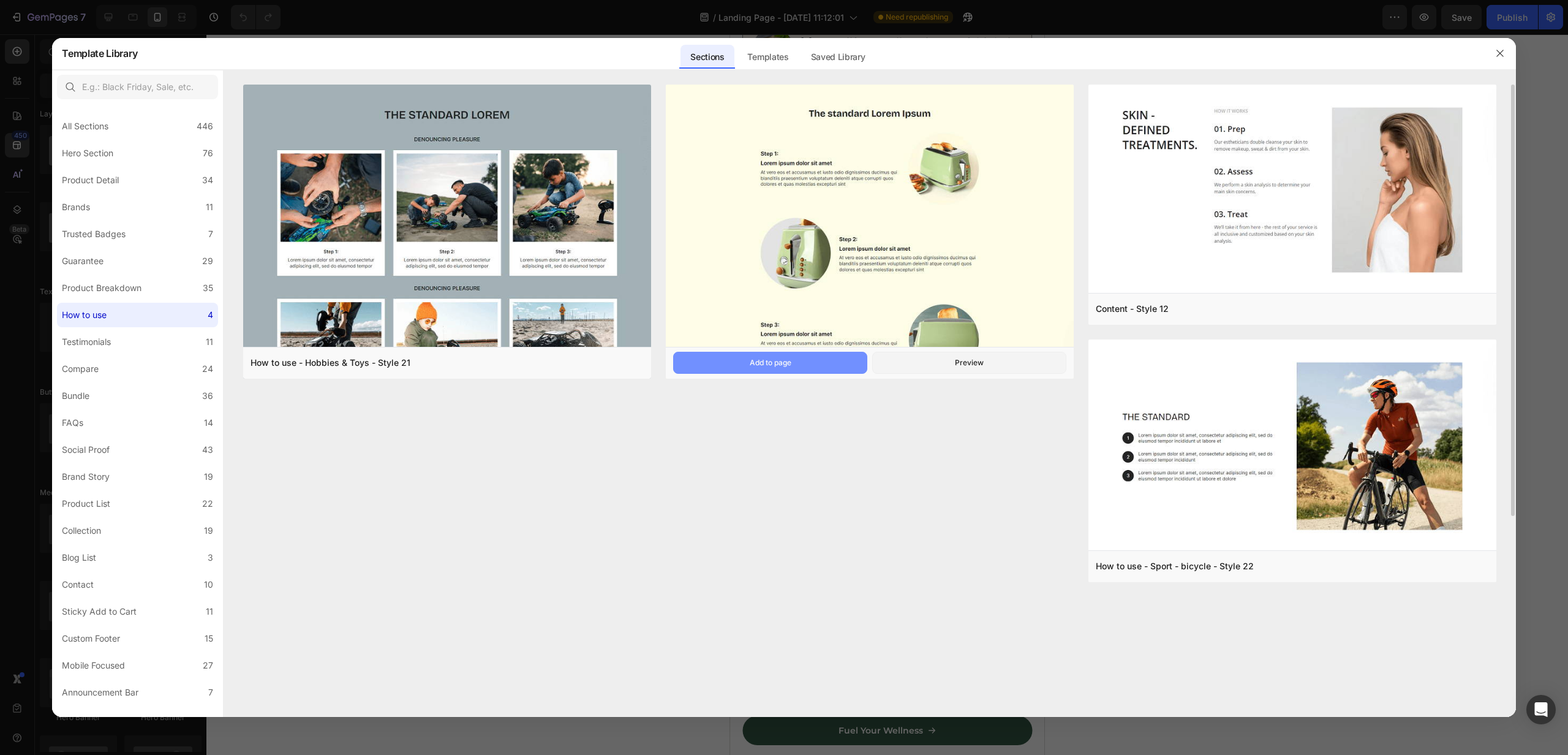
click at [816, 366] on button "Add to page" at bounding box center [770, 362] width 194 height 22
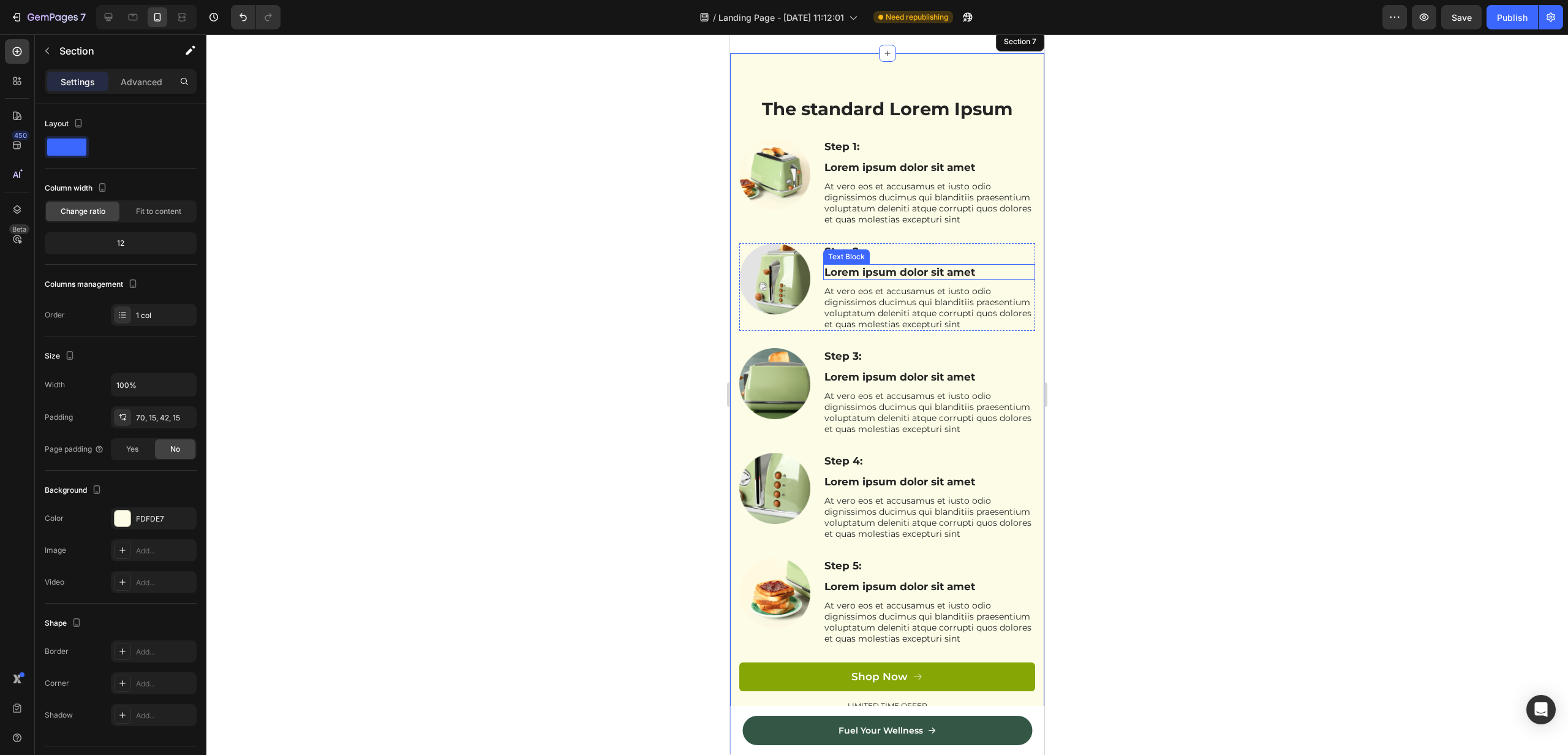
scroll to position [1653, 0]
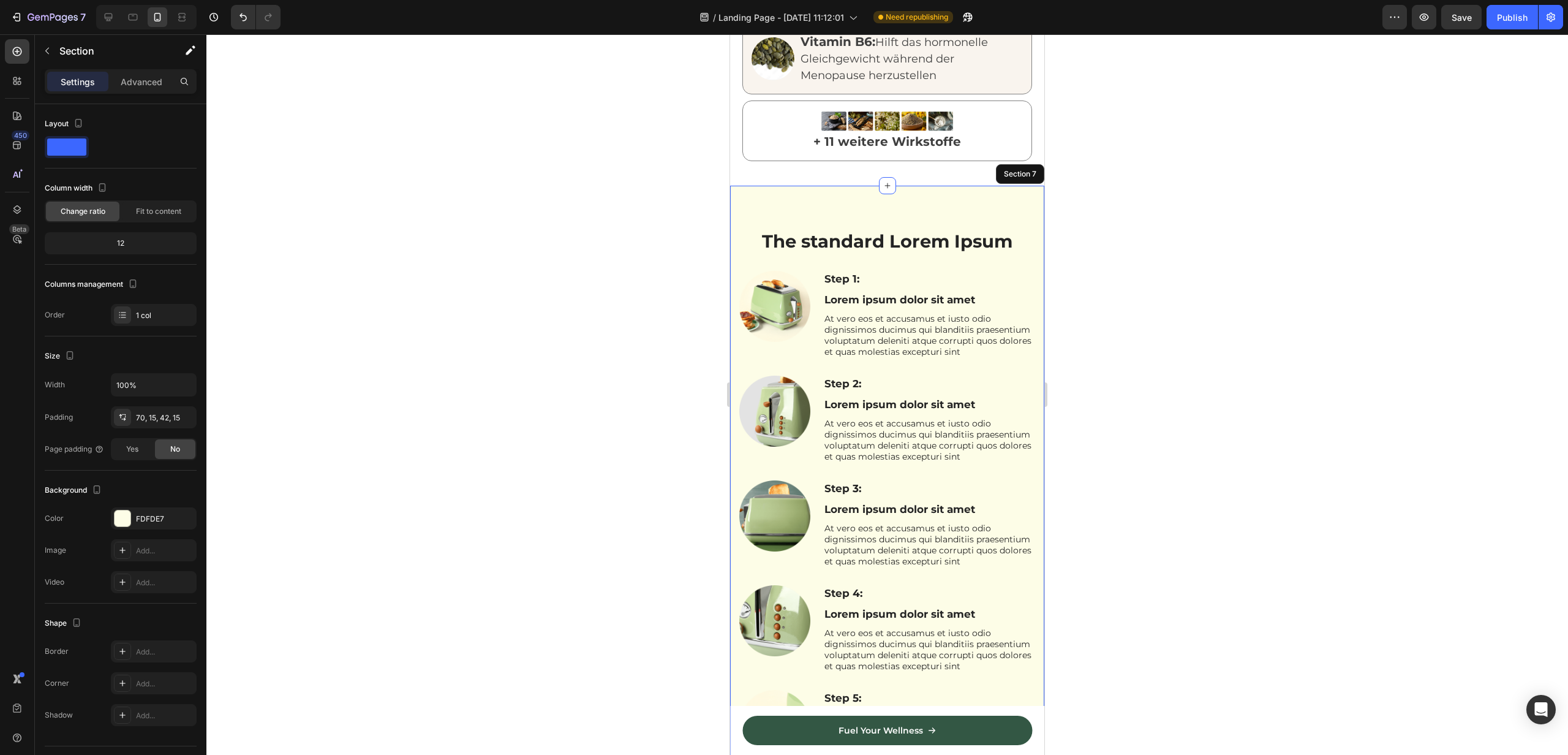
click at [945, 185] on div "The standard Lorem Ipsum Heading Row Step 1: Text Block Lorem ipsum dolor sit a…" at bounding box center [887, 536] width 315 height 701
click at [1038, 169] on icon at bounding box center [1034, 174] width 10 height 10
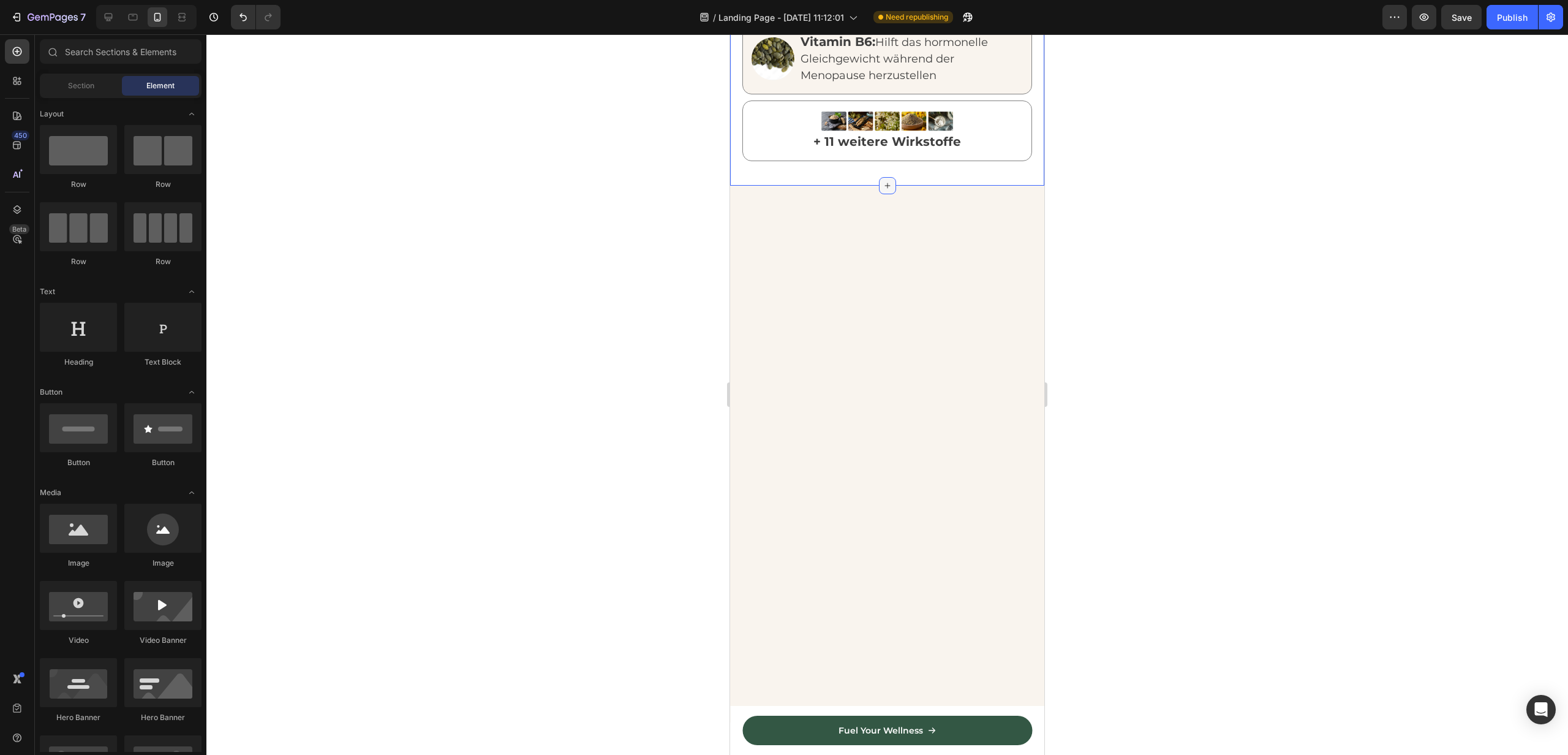
click at [890, 181] on icon at bounding box center [887, 185] width 10 height 10
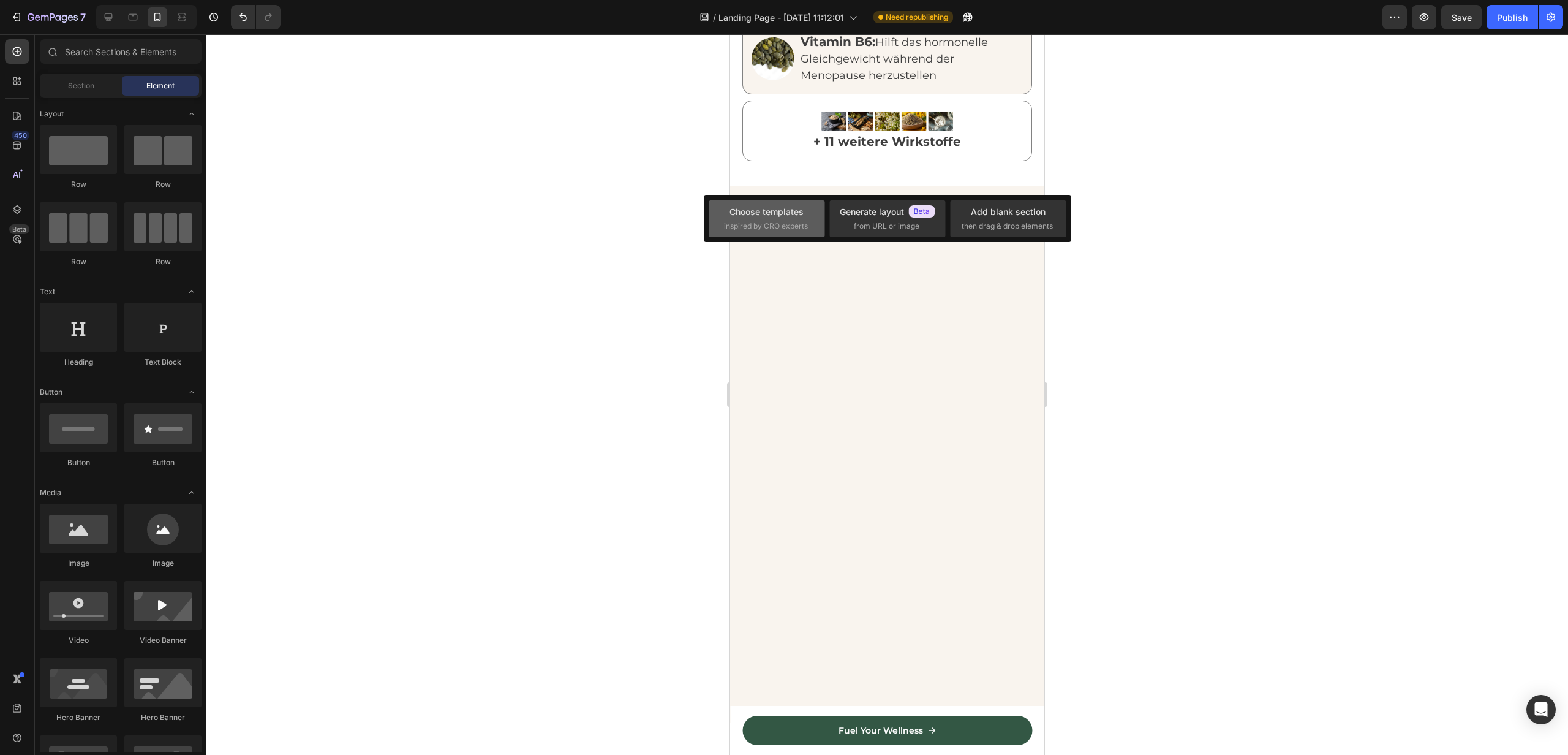
click at [779, 223] on span "inspired by CRO experts" at bounding box center [766, 226] width 84 height 11
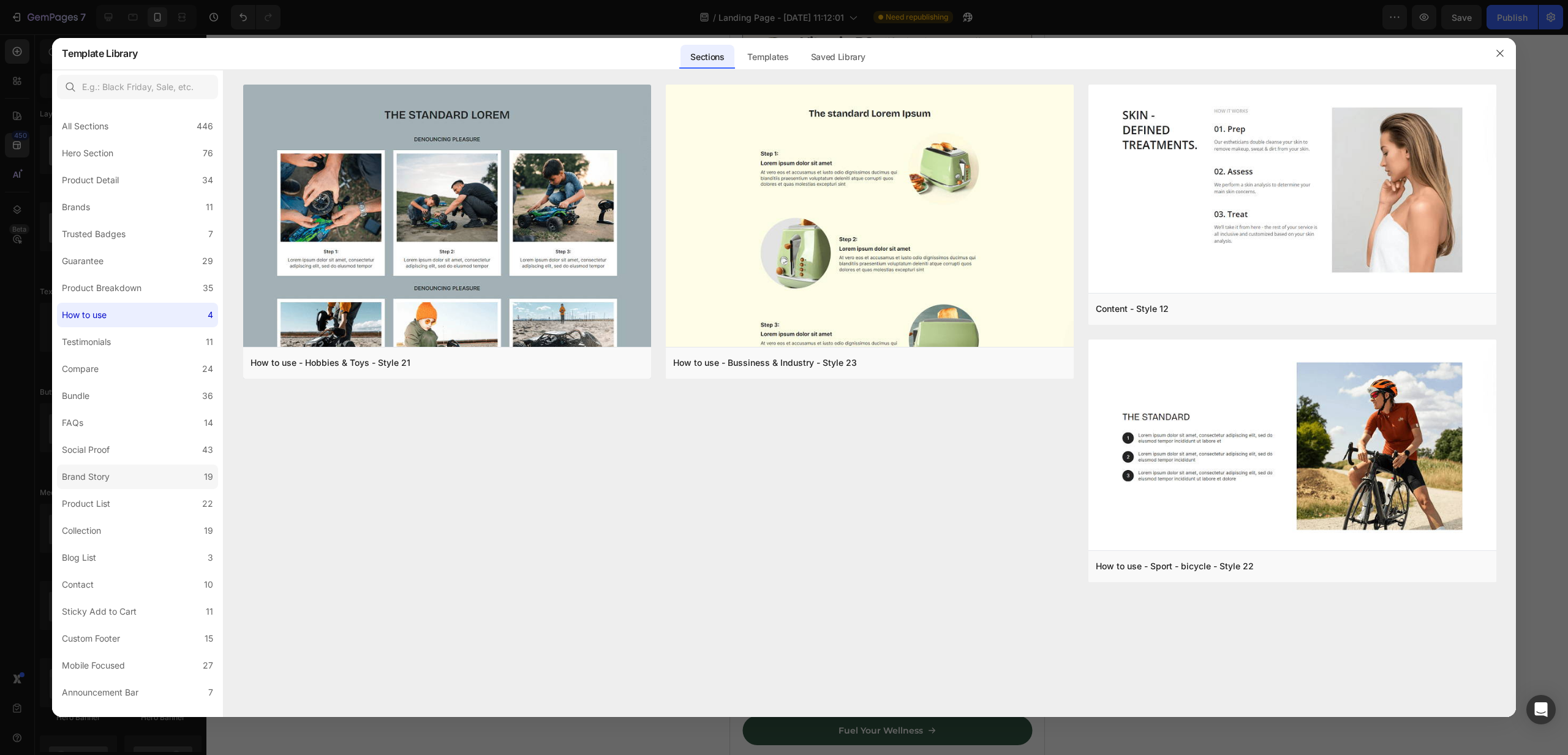
click at [94, 476] on div "Brand Story" at bounding box center [85, 477] width 48 height 15
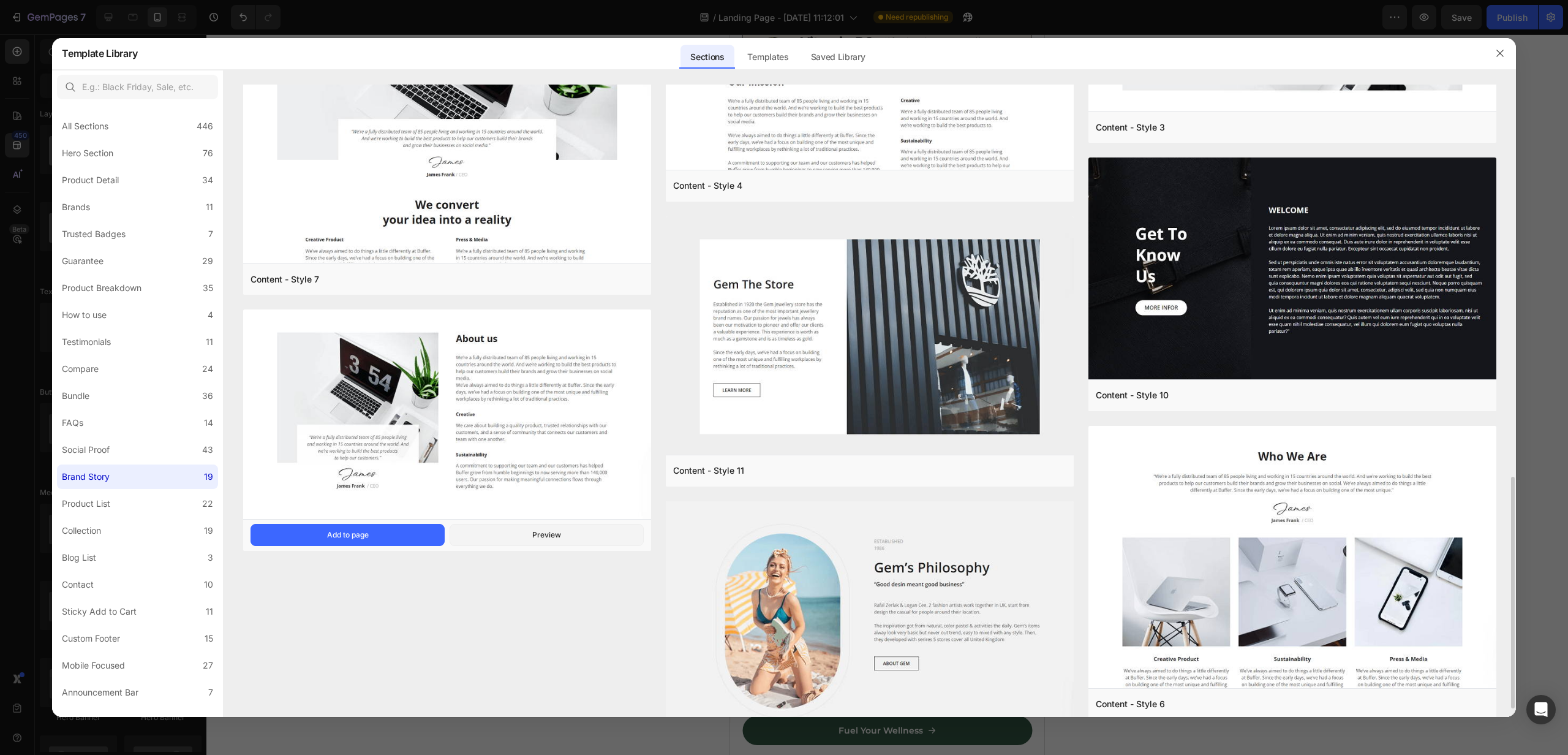
scroll to position [1093, 0]
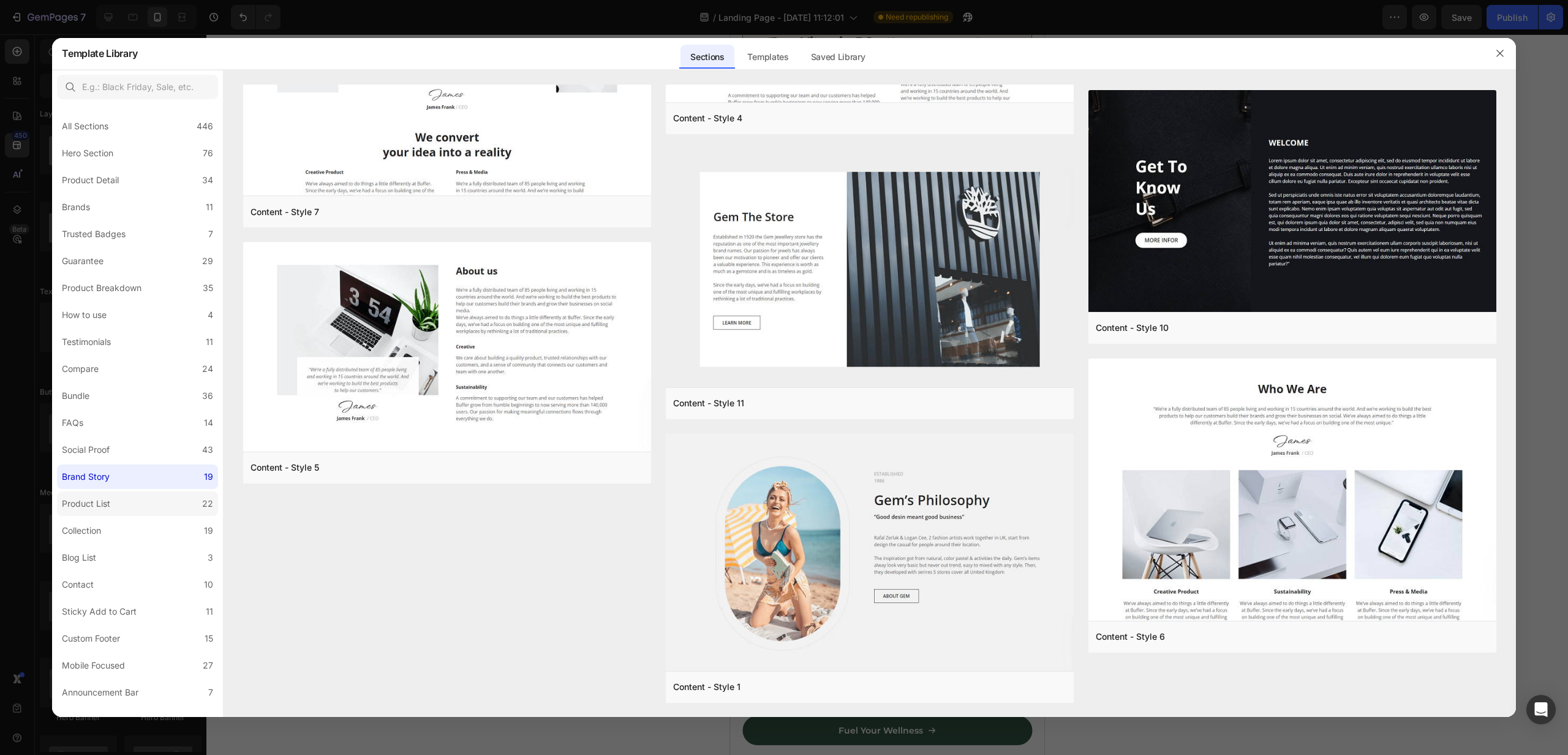
click at [171, 501] on label "Product List 22" at bounding box center [137, 503] width 161 height 25
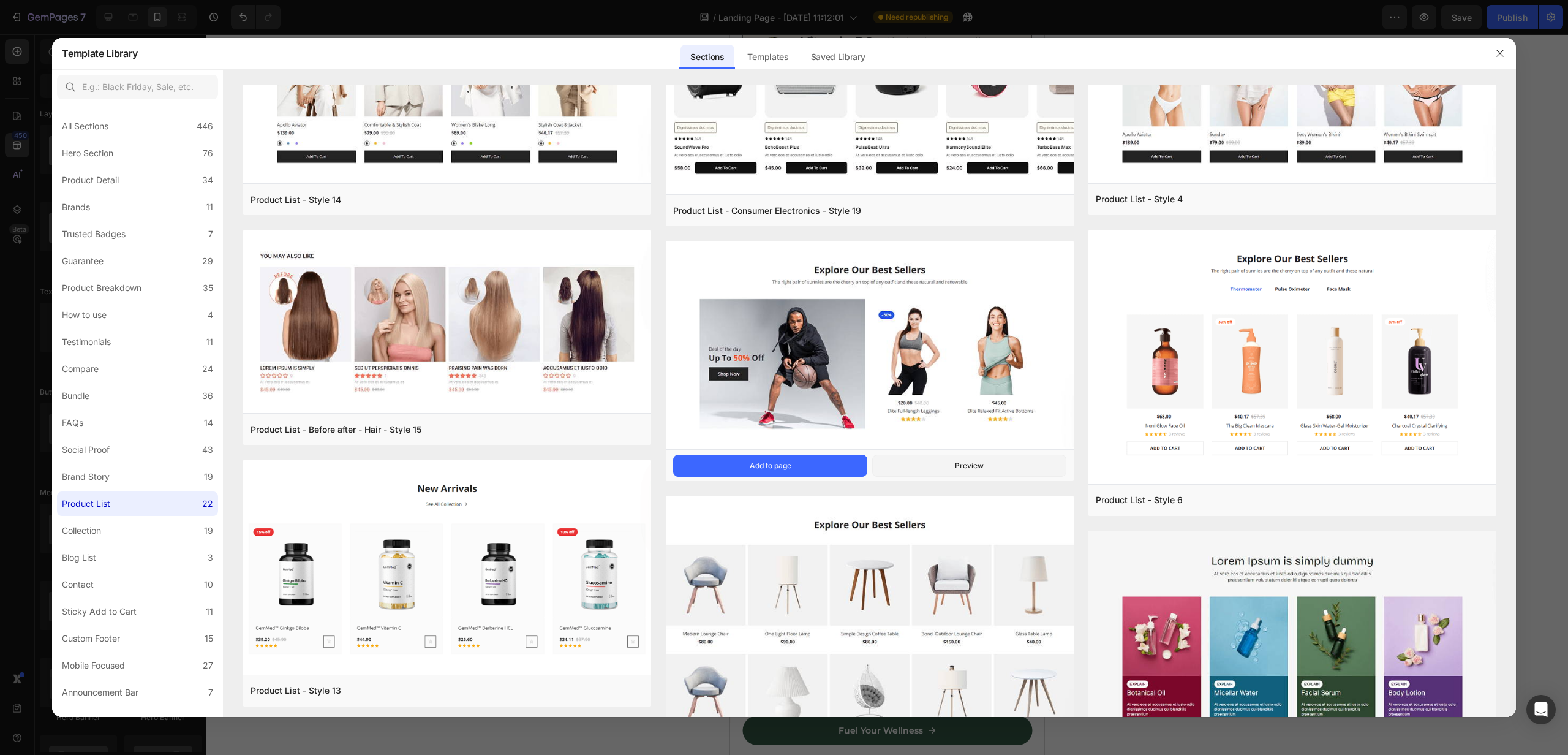
scroll to position [513, 0]
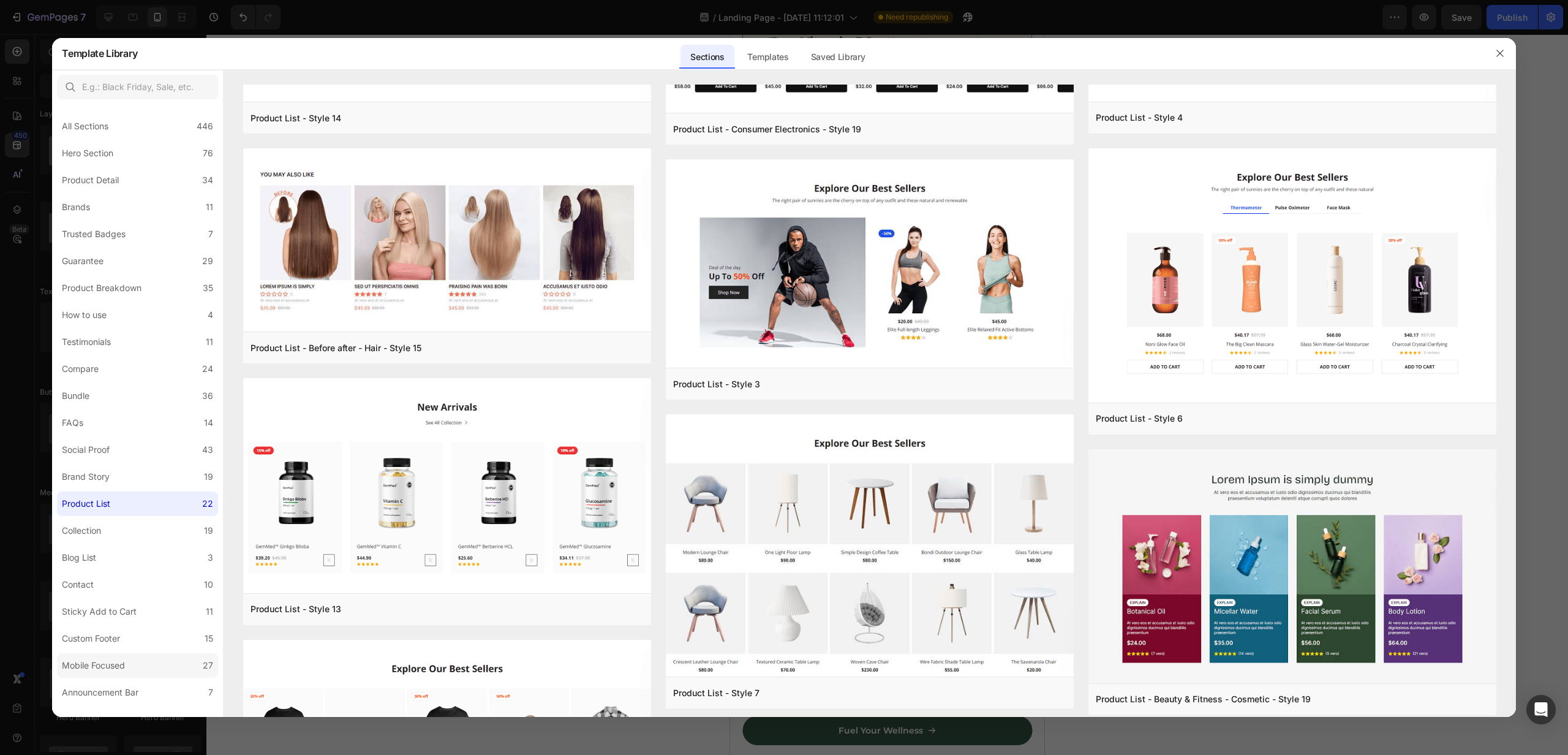
click at [86, 659] on div "Mobile Focused" at bounding box center [93, 666] width 63 height 15
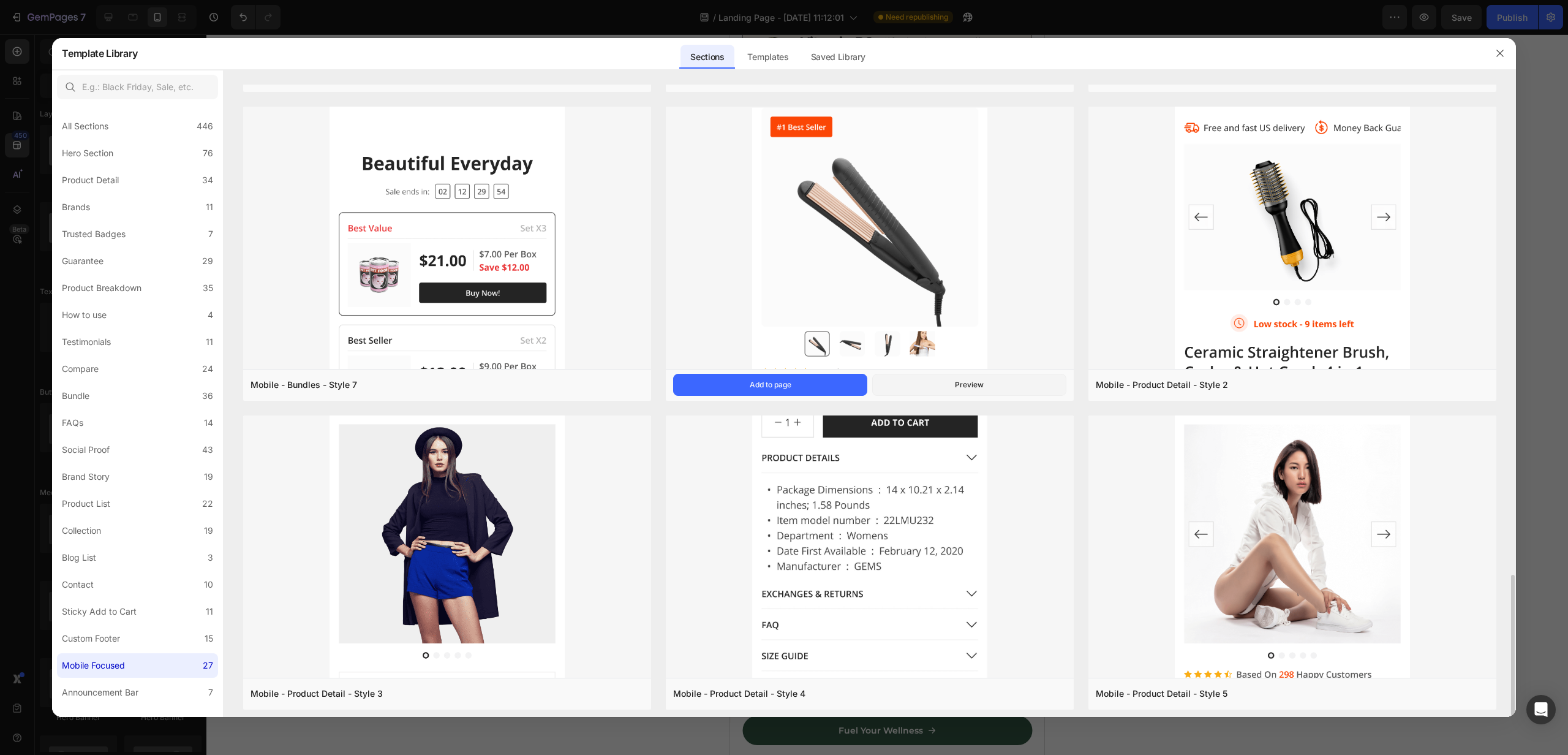
scroll to position [2146, 0]
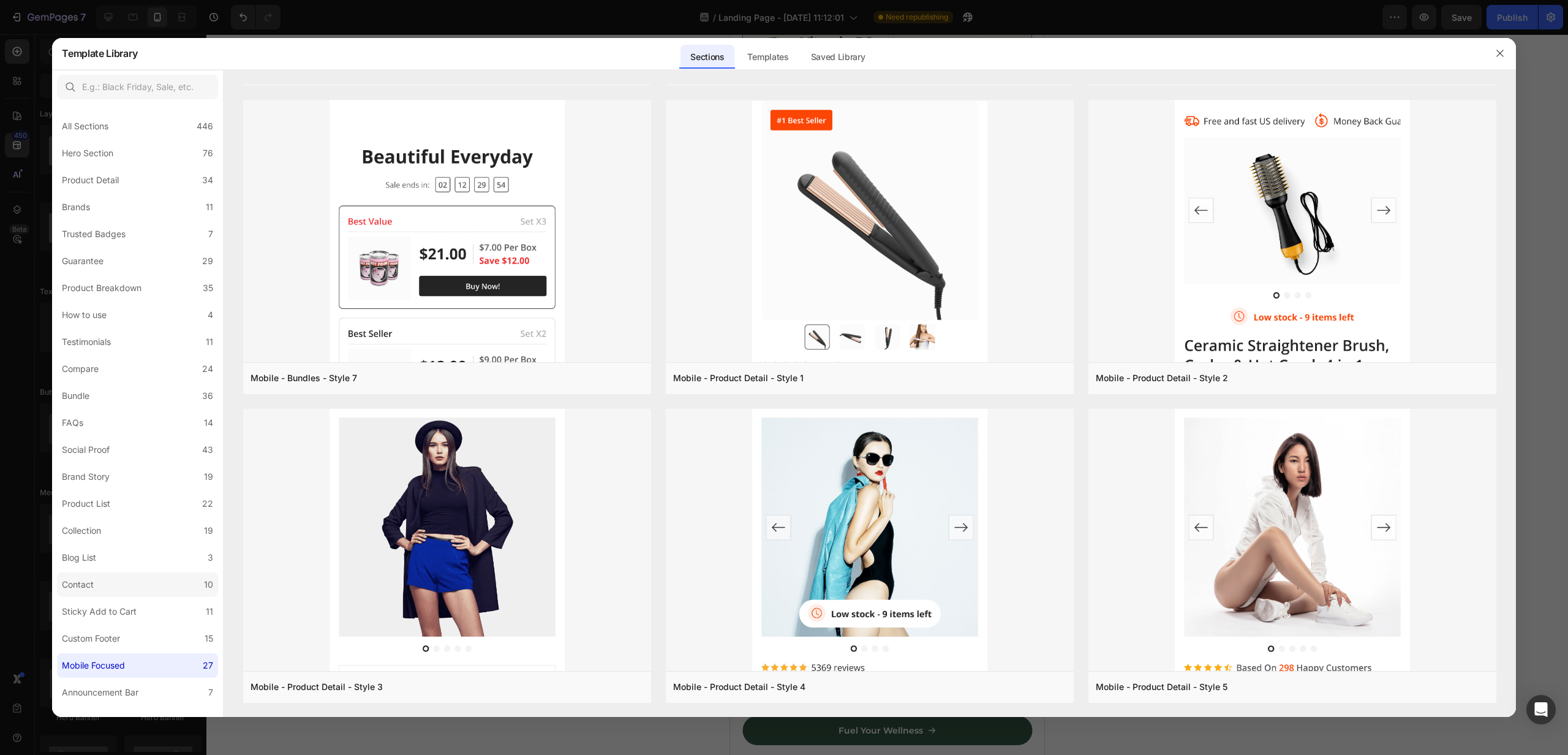
click at [109, 591] on label "Contact 10" at bounding box center [137, 584] width 161 height 25
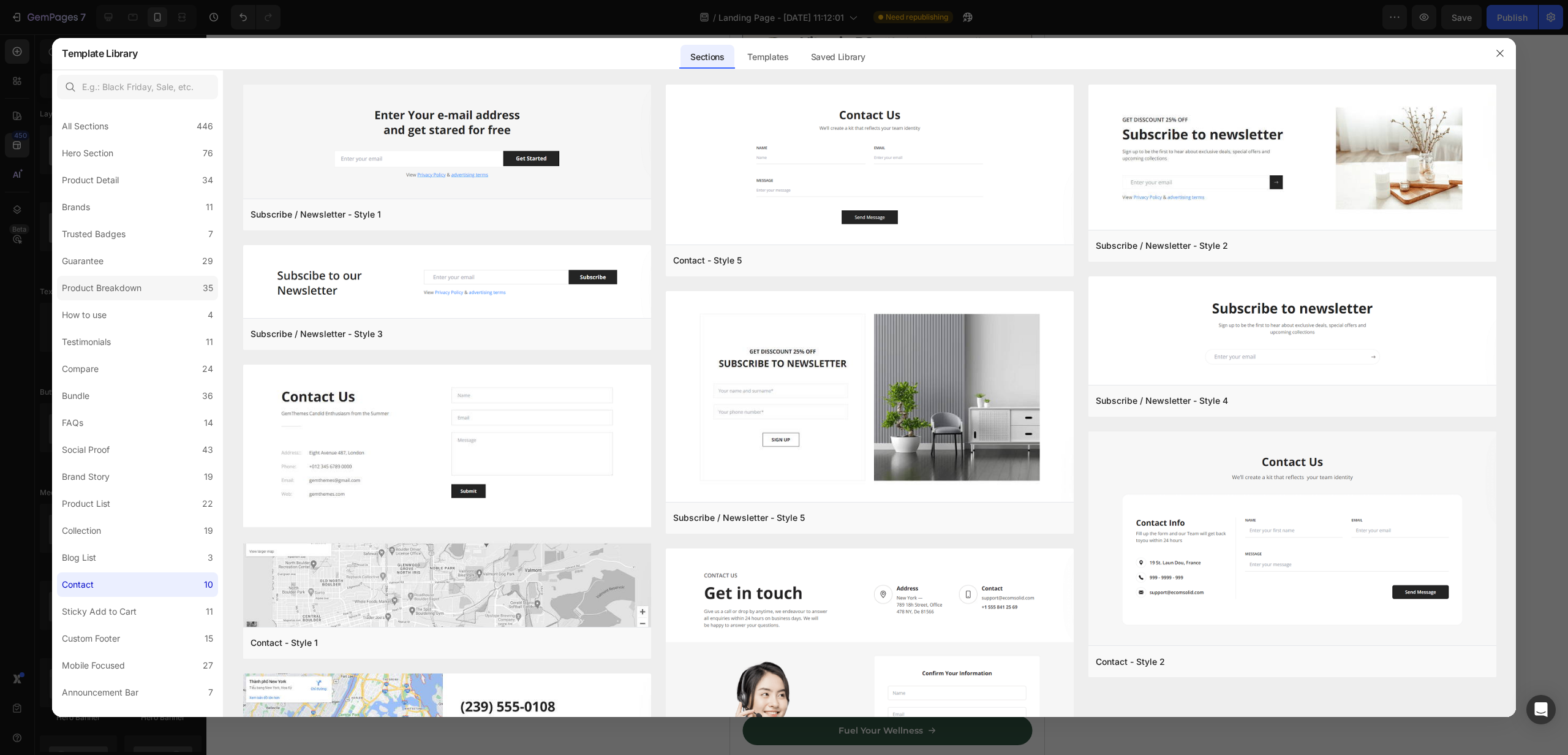
click at [114, 284] on div "Product Breakdown" at bounding box center [101, 288] width 79 height 15
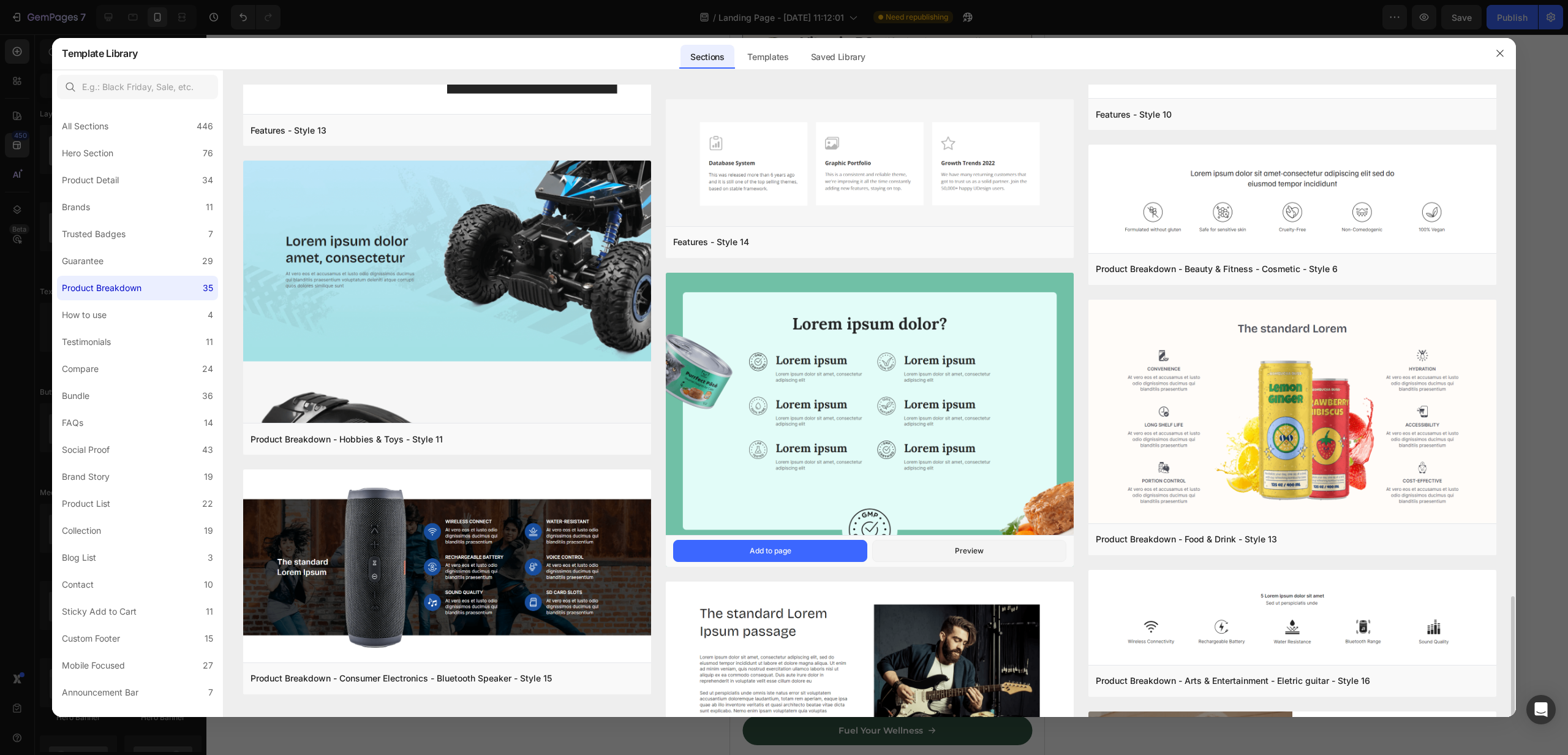
scroll to position [2113, 0]
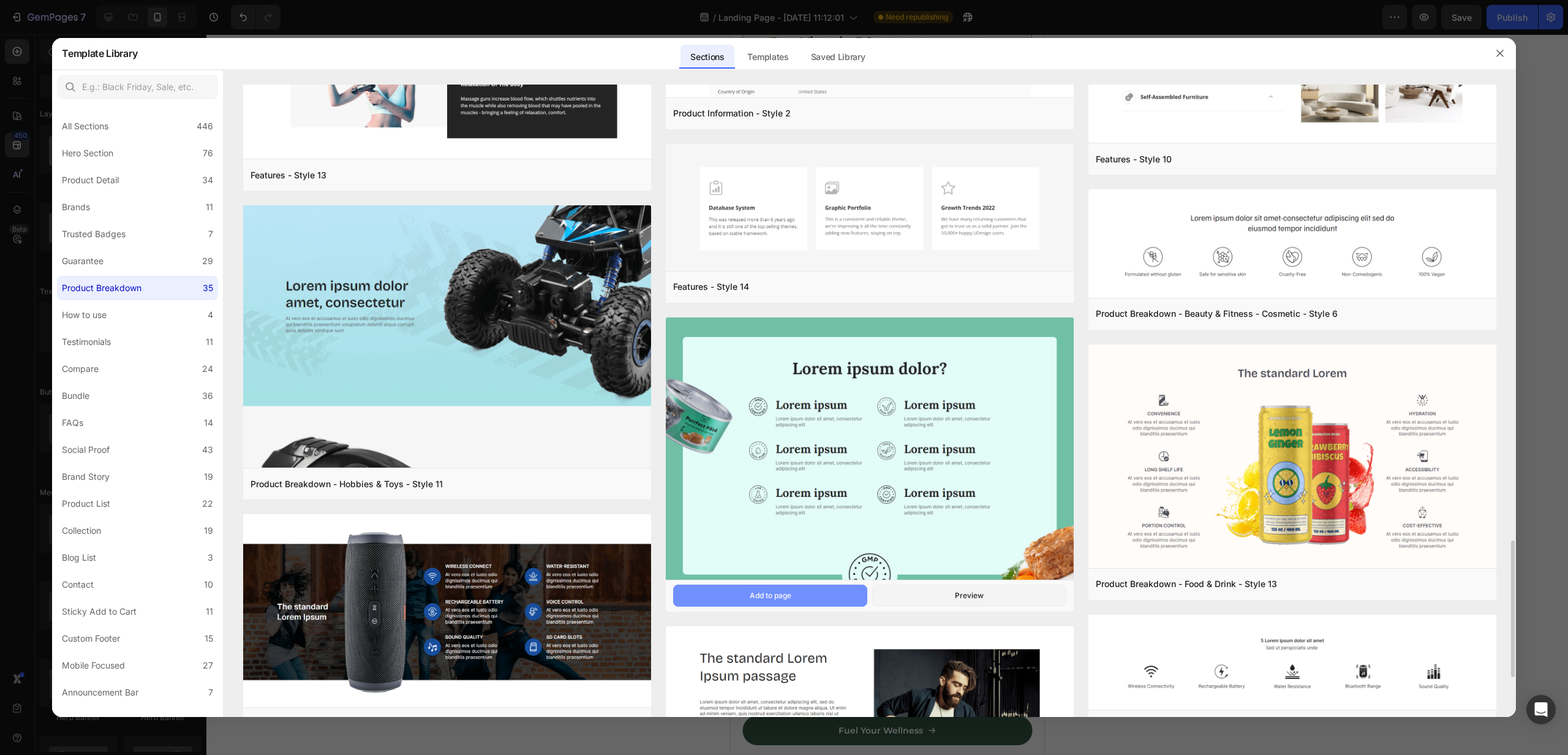
click at [769, 592] on div "Add to page" at bounding box center [770, 595] width 42 height 11
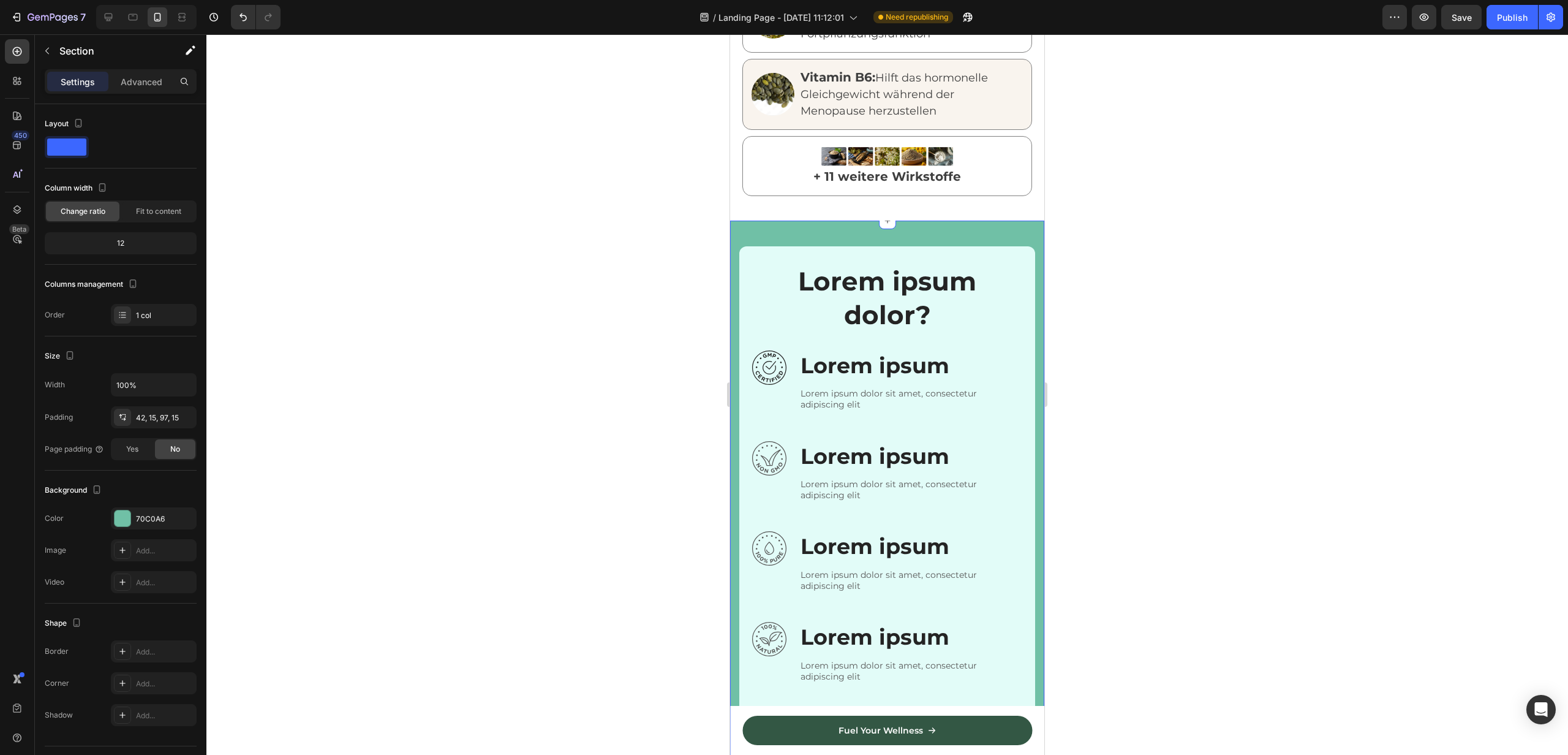
scroll to position [1770, 0]
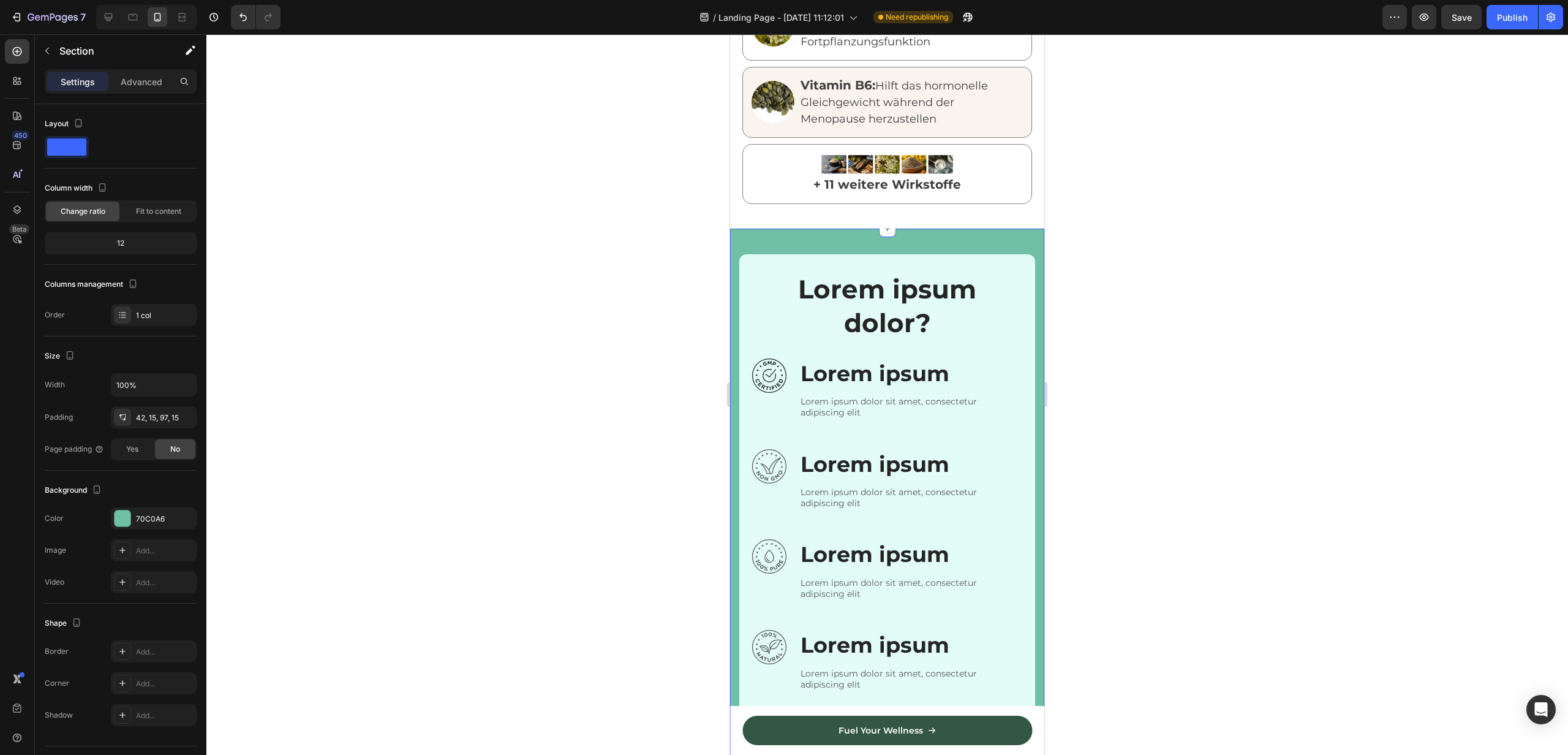
click at [792, 230] on div "Image Image Lorem ipsum dolor? Heading Row Image Lorem ipsum Text Block Lorem i…" at bounding box center [887, 616] width 315 height 776
click at [1034, 231] on div "Image Image Lorem ipsum dolor? Heading Row Image Lorem ipsum Text Block Lorem i…" at bounding box center [887, 616] width 315 height 776
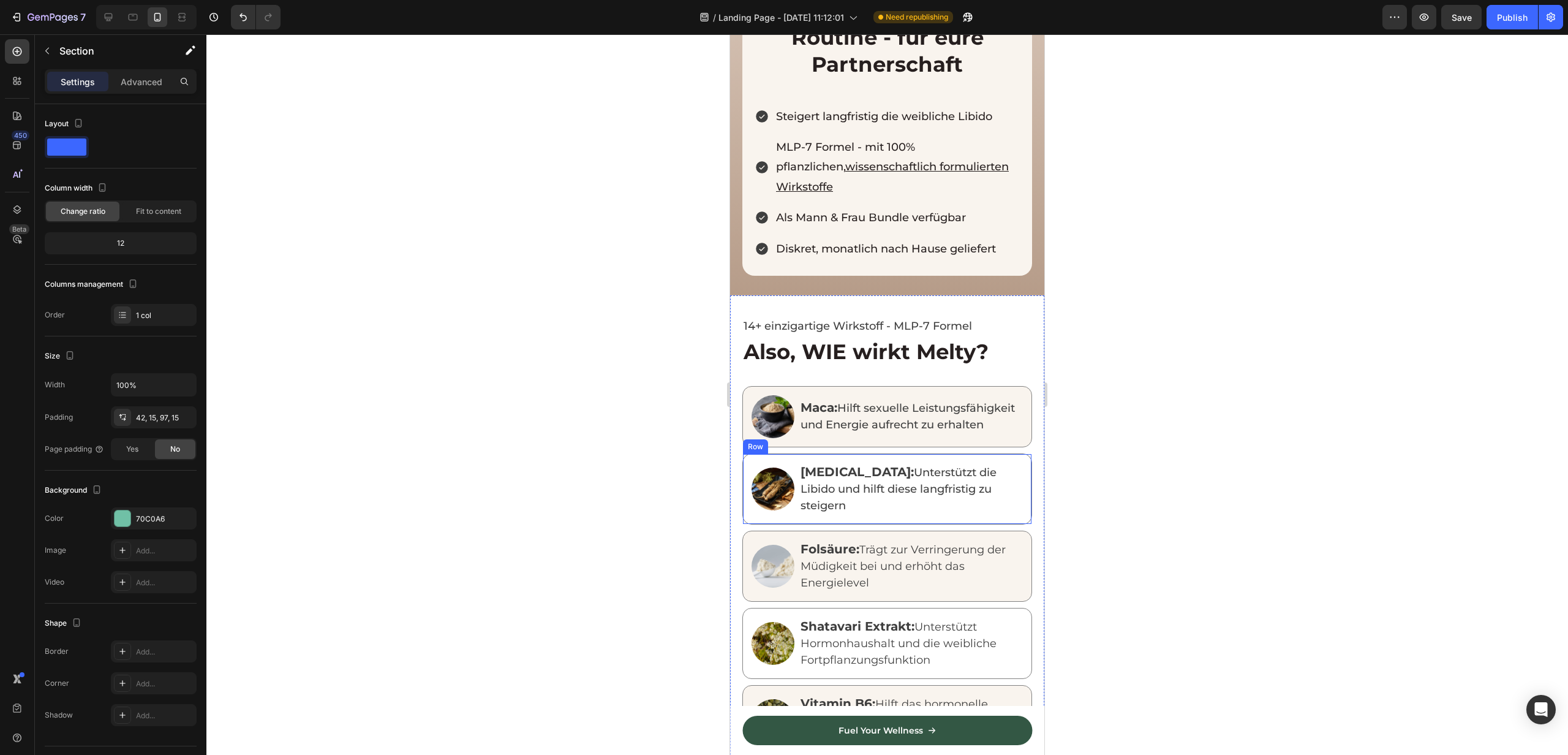
scroll to position [1787, 0]
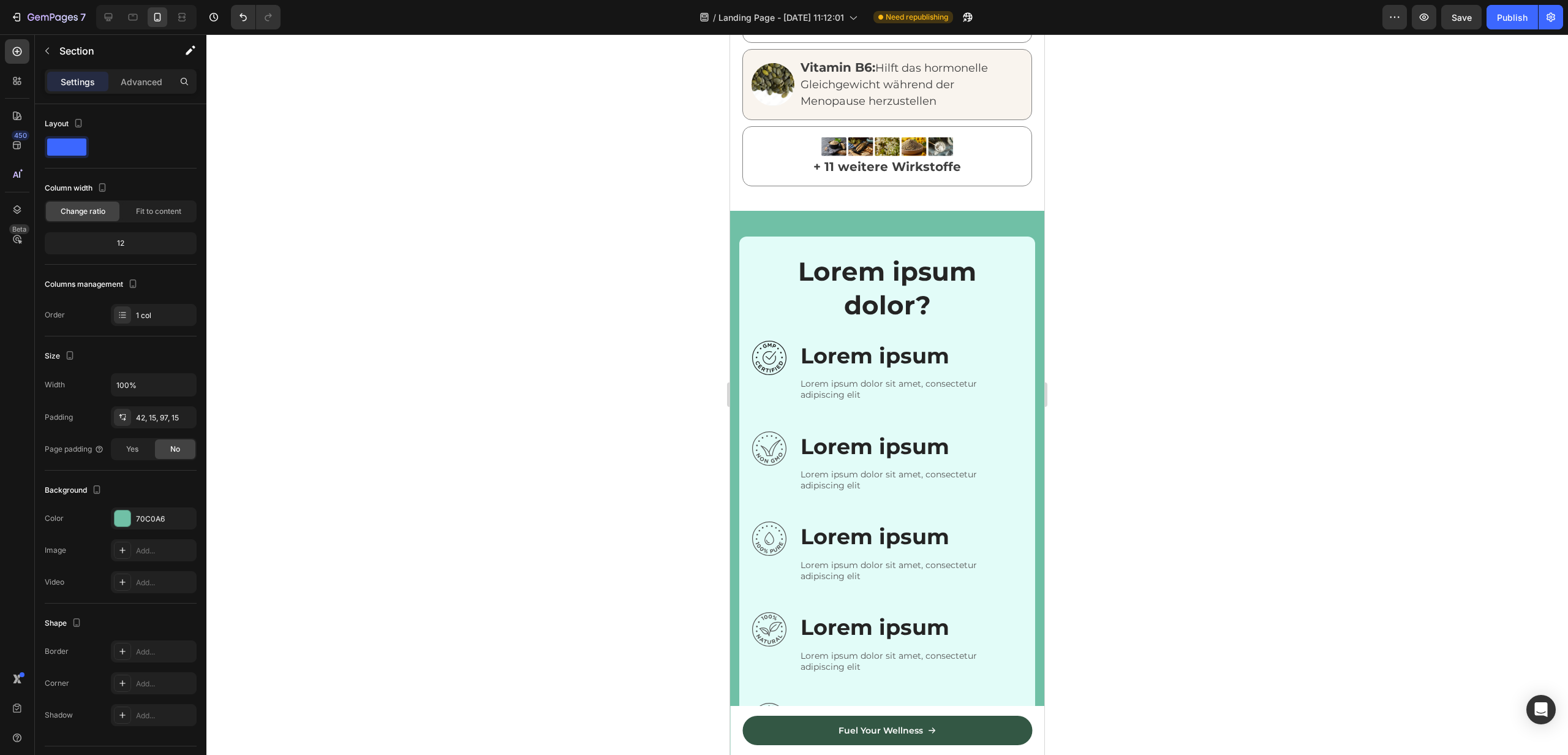
click at [961, 211] on div "Image Image Lorem ipsum dolor? Heading Row Image Lorem ipsum Text Block Lorem i…" at bounding box center [887, 598] width 315 height 776
click at [938, 313] on h2 "Lorem ipsum dolor?" at bounding box center [887, 288] width 270 height 70
click at [1037, 211] on div "Image Image Lorem ipsum dolor? Heading Row Image Lorem ipsum Text Block Lorem i…" at bounding box center [887, 598] width 315 height 776
click at [1029, 254] on div "Lorem ipsum dolor? Heading Row Image Lorem ipsum Text Block Lorem ipsum dolor s…" at bounding box center [887, 577] width 296 height 681
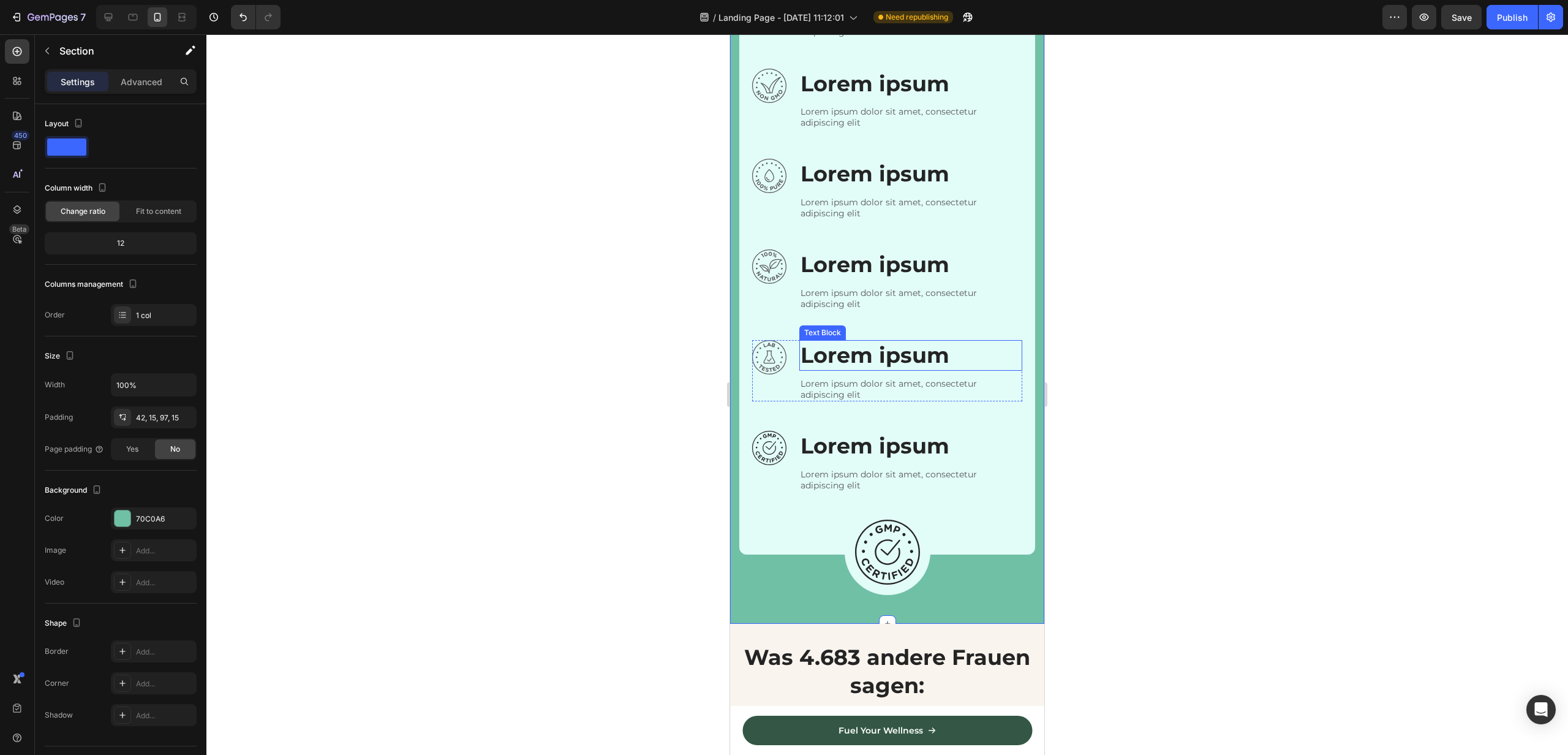
scroll to position [1704, 0]
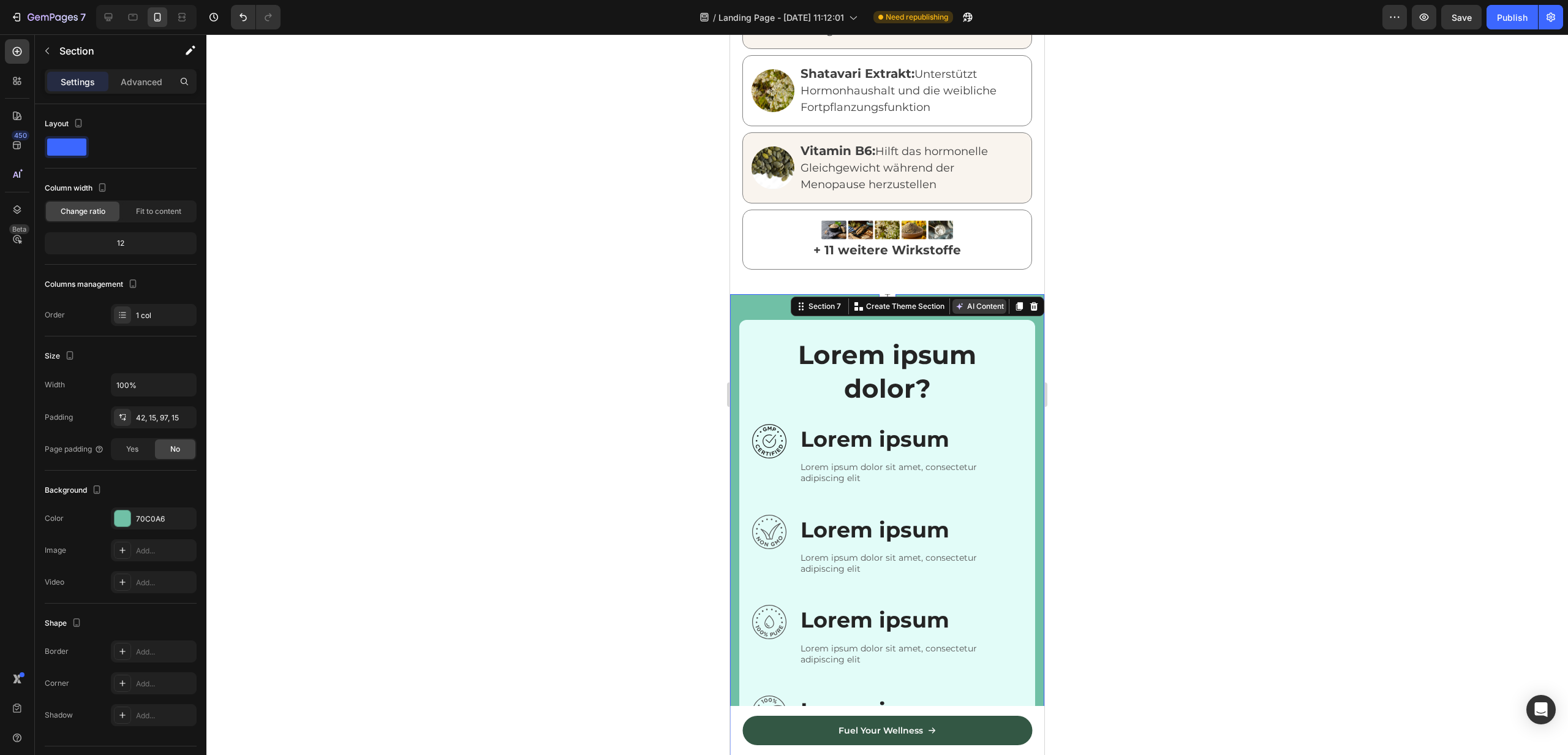
click at [978, 301] on button "AI Content" at bounding box center [979, 306] width 54 height 15
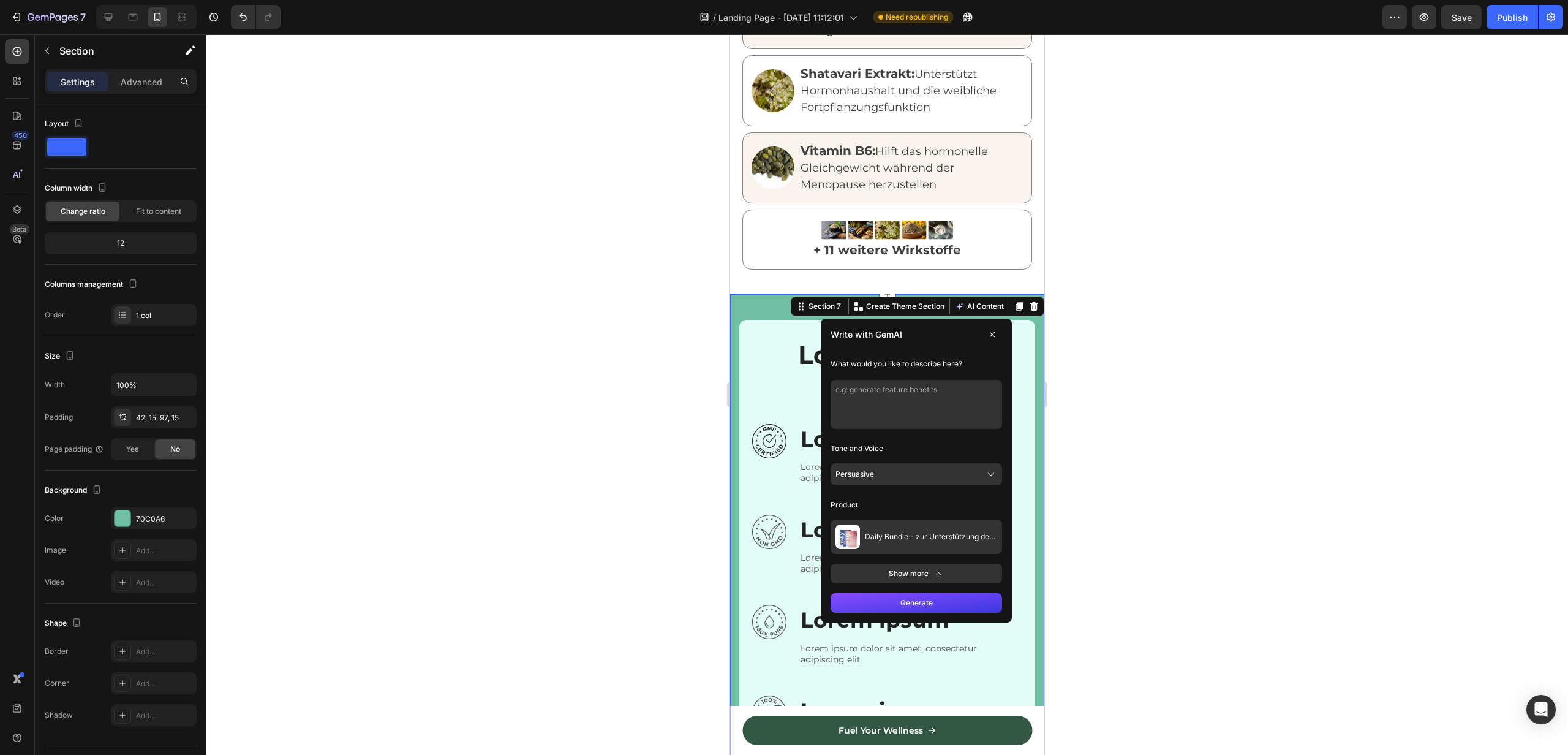
click at [993, 330] on icon at bounding box center [992, 334] width 10 height 10
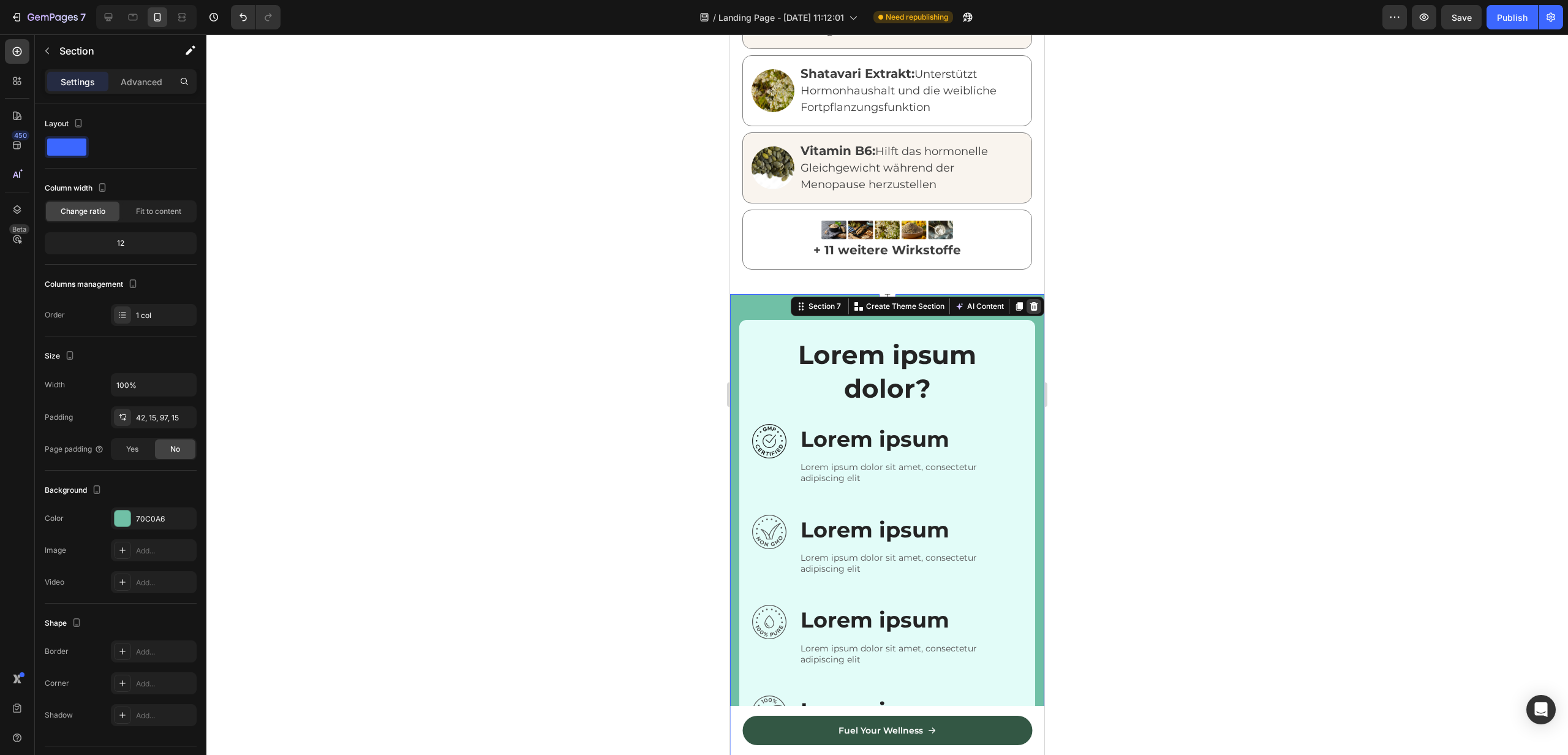
click at [1036, 302] on icon at bounding box center [1034, 306] width 8 height 9
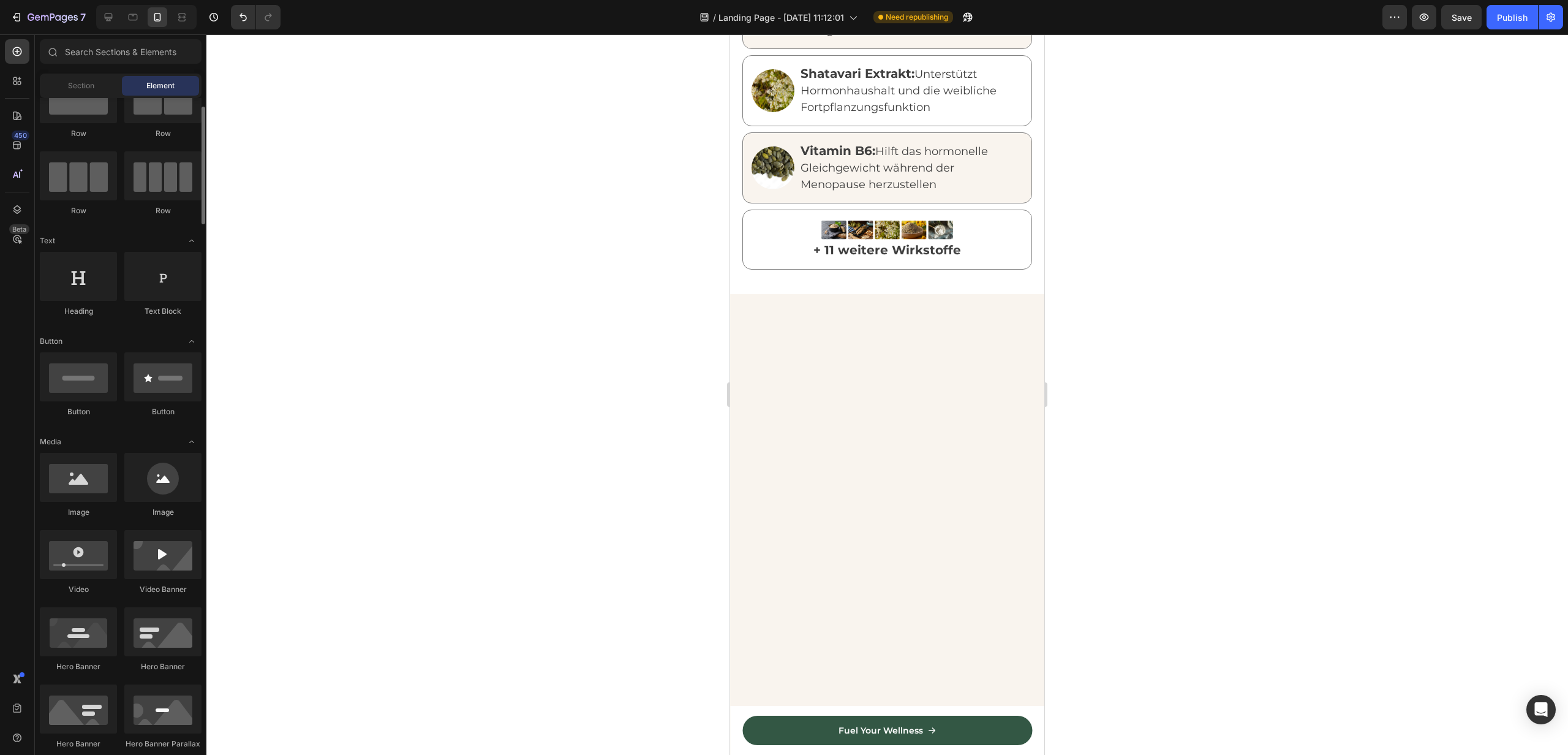
scroll to position [52, 0]
click at [13, 57] on icon at bounding box center [17, 51] width 13 height 13
click at [75, 81] on span "Section" at bounding box center [81, 85] width 26 height 11
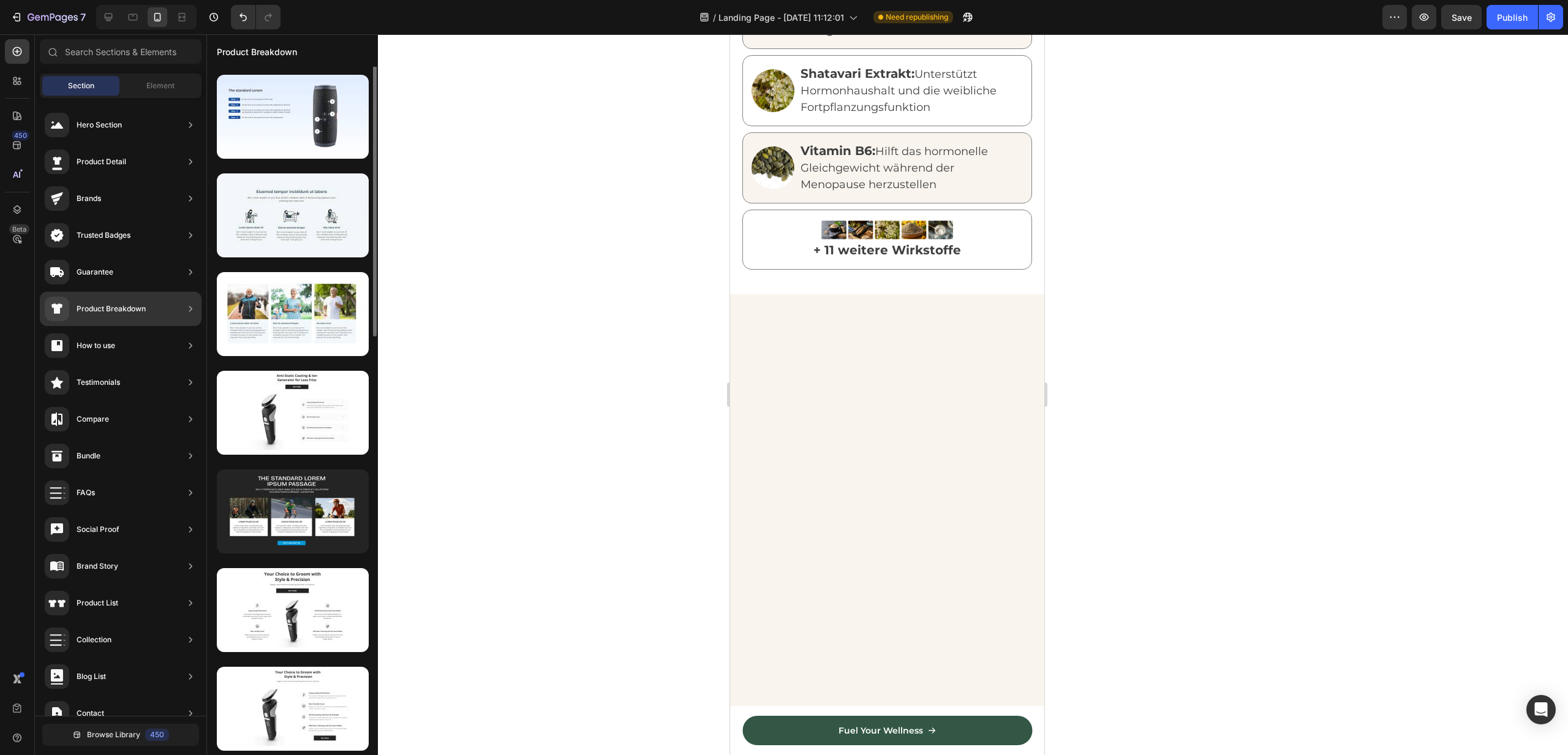
scroll to position [409, 0]
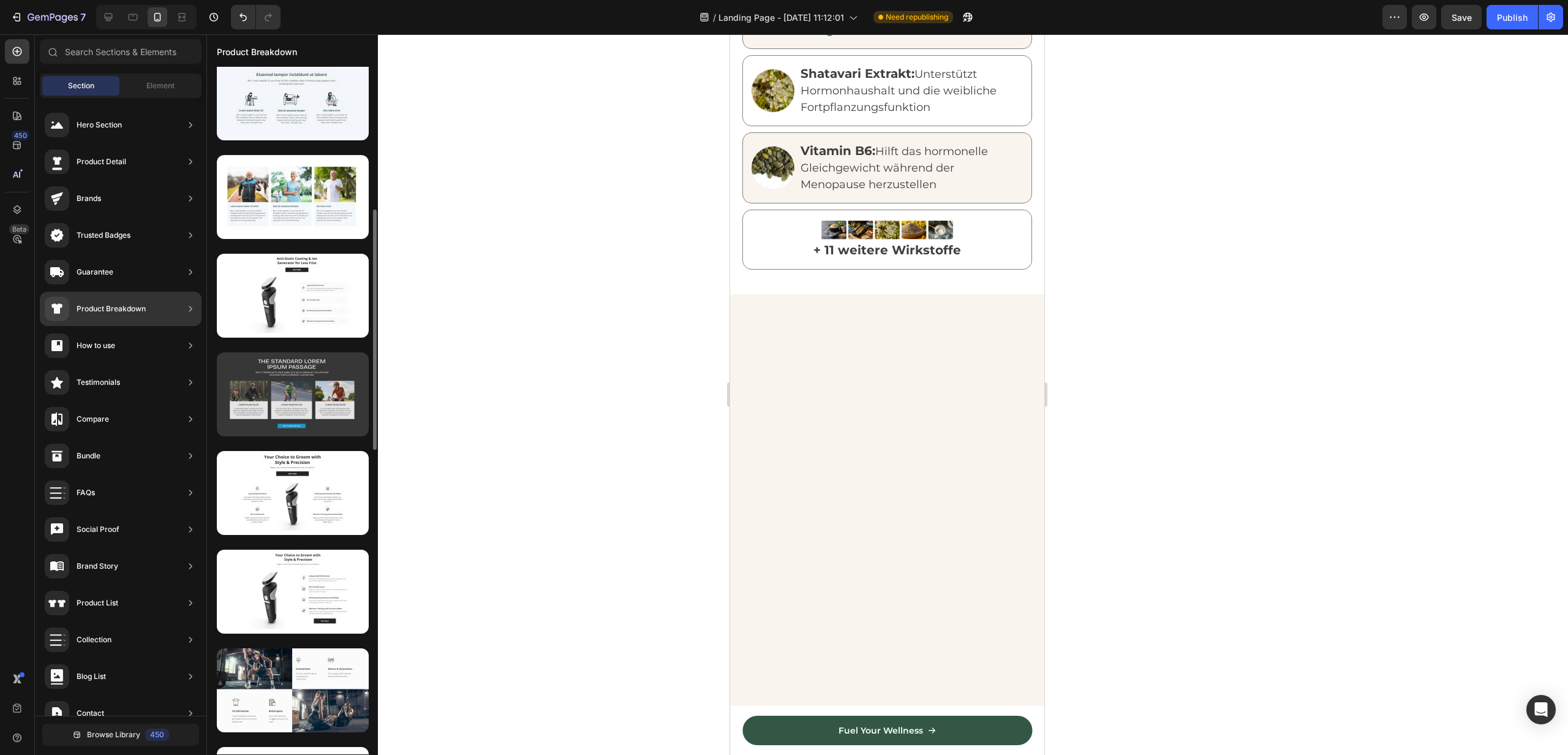
click at [297, 393] on div at bounding box center [293, 394] width 152 height 84
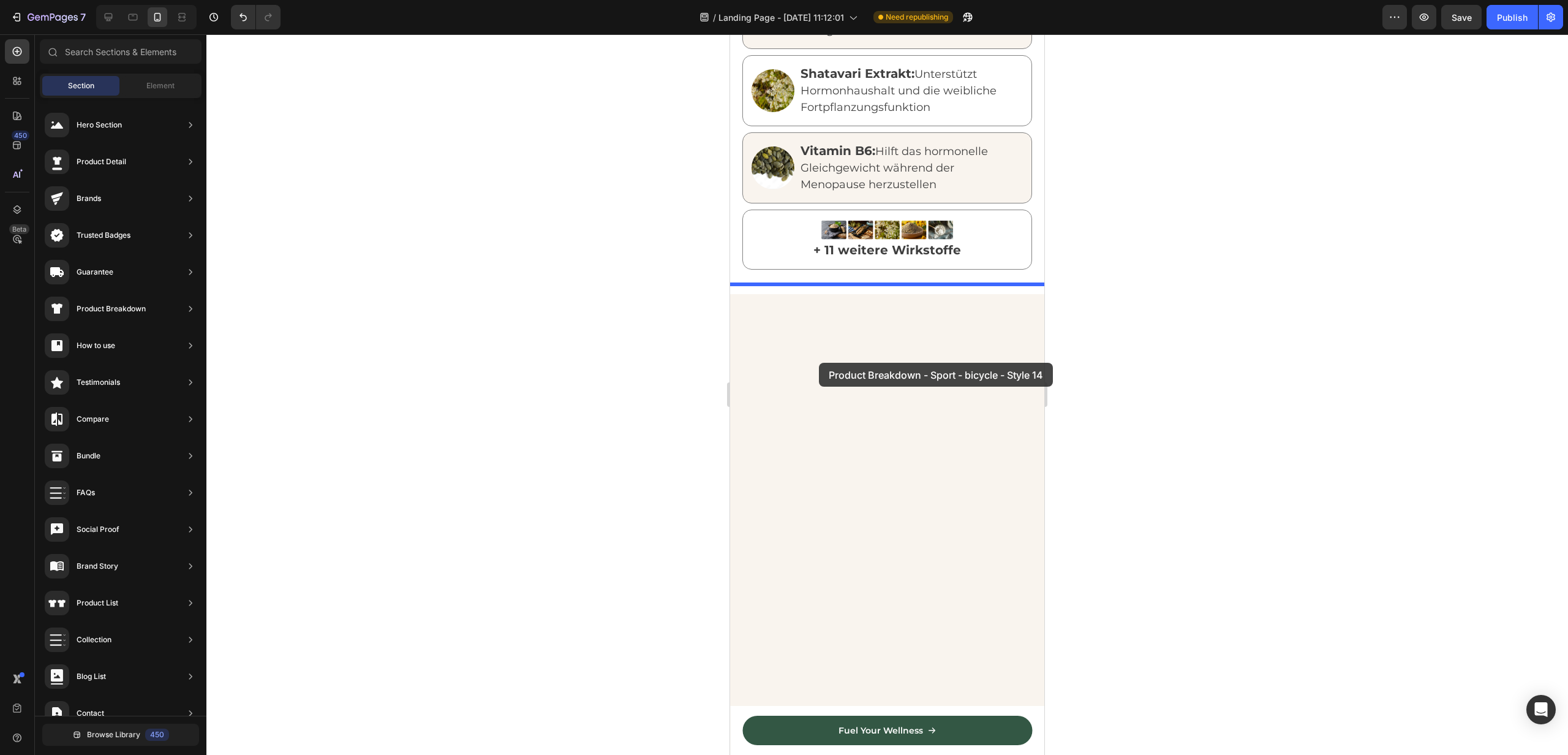
drag, startPoint x: 1007, startPoint y: 419, endPoint x: 831, endPoint y: 354, distance: 187.6
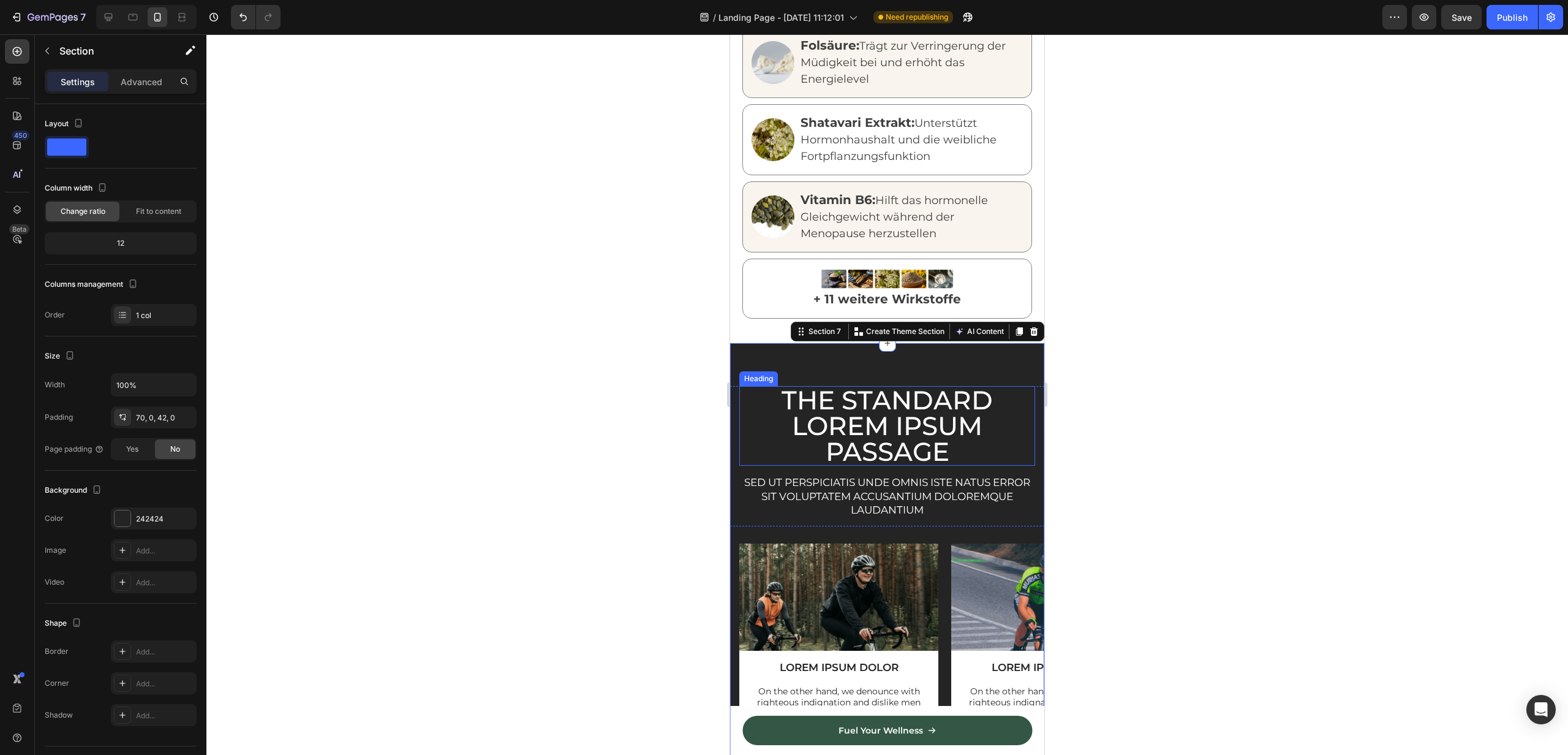
scroll to position [1529, 0]
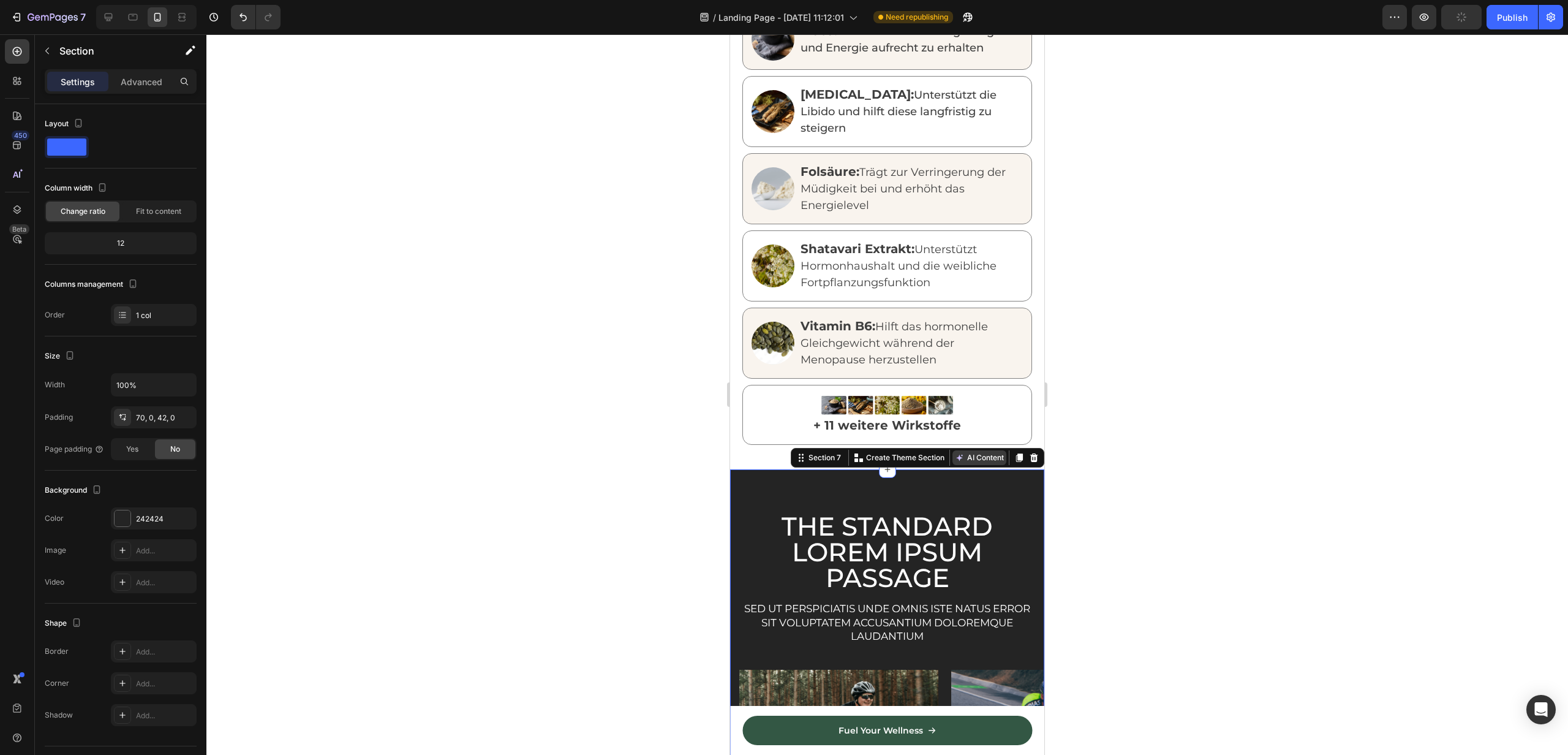
click at [982, 450] on button "AI Content" at bounding box center [979, 458] width 54 height 15
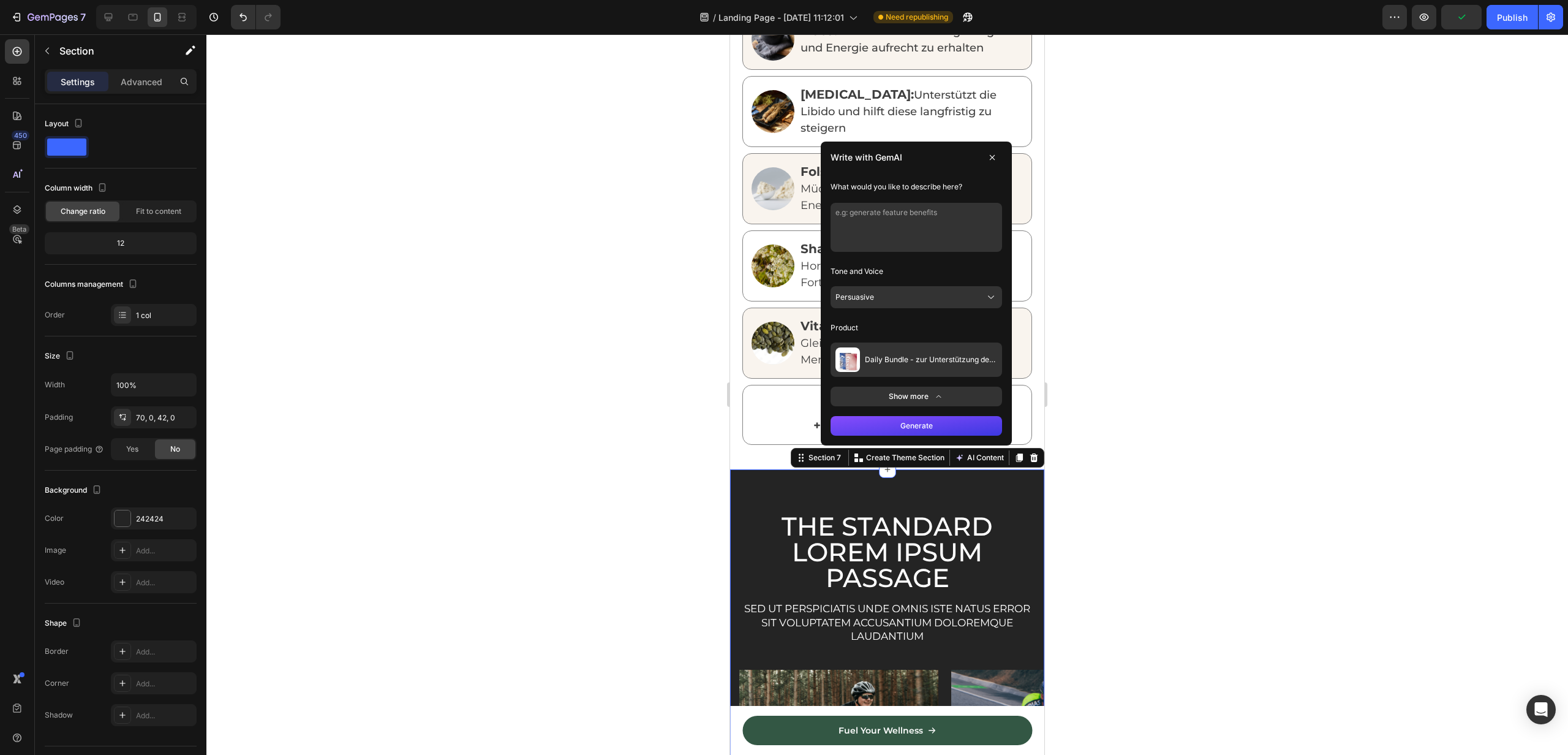
click at [859, 234] on textarea at bounding box center [916, 227] width 172 height 49
type textarea "was ich in der Zeit der Einnahme von den Dailys erwarten kann"
click at [903, 423] on button "Generate" at bounding box center [916, 426] width 172 height 20
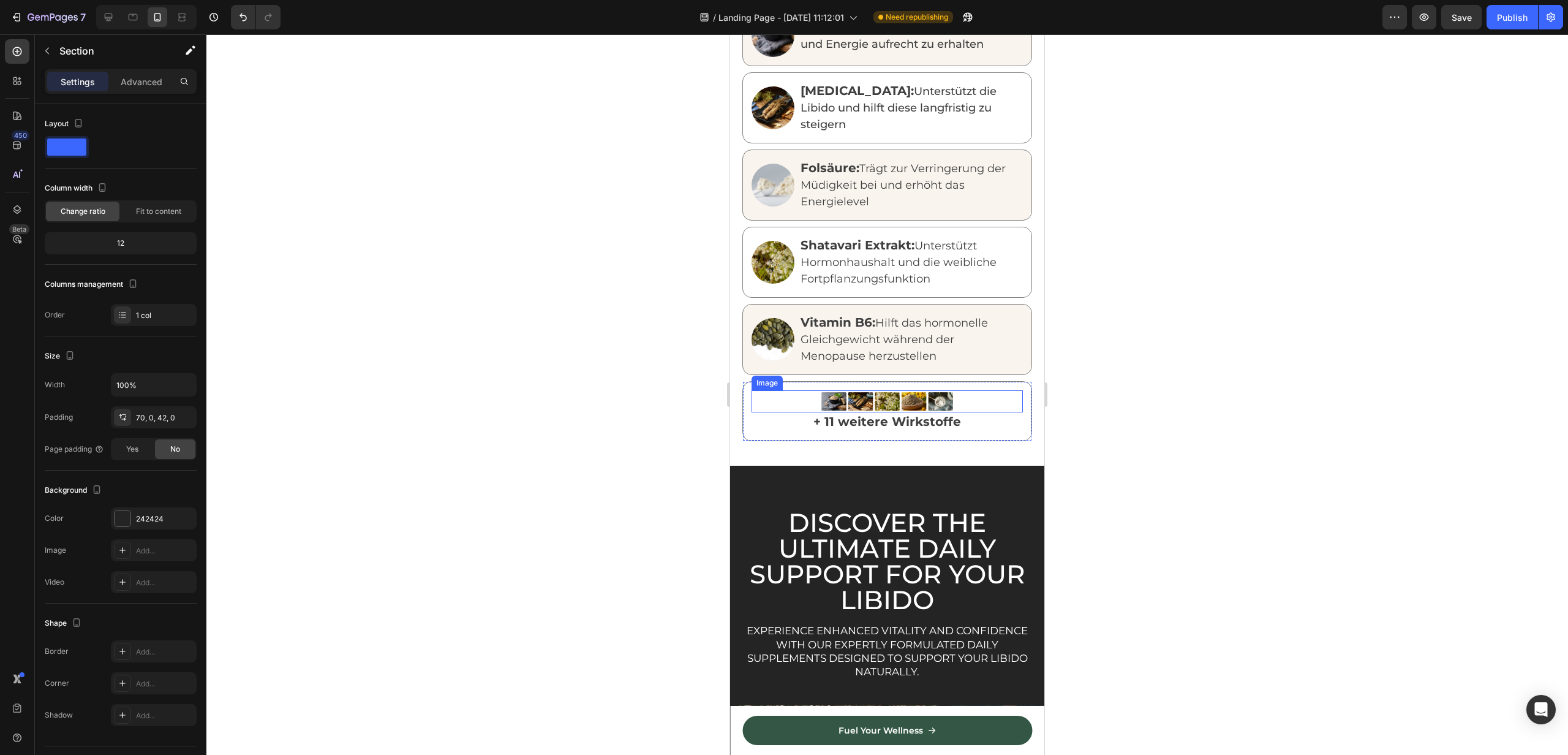
scroll to position [1611, 0]
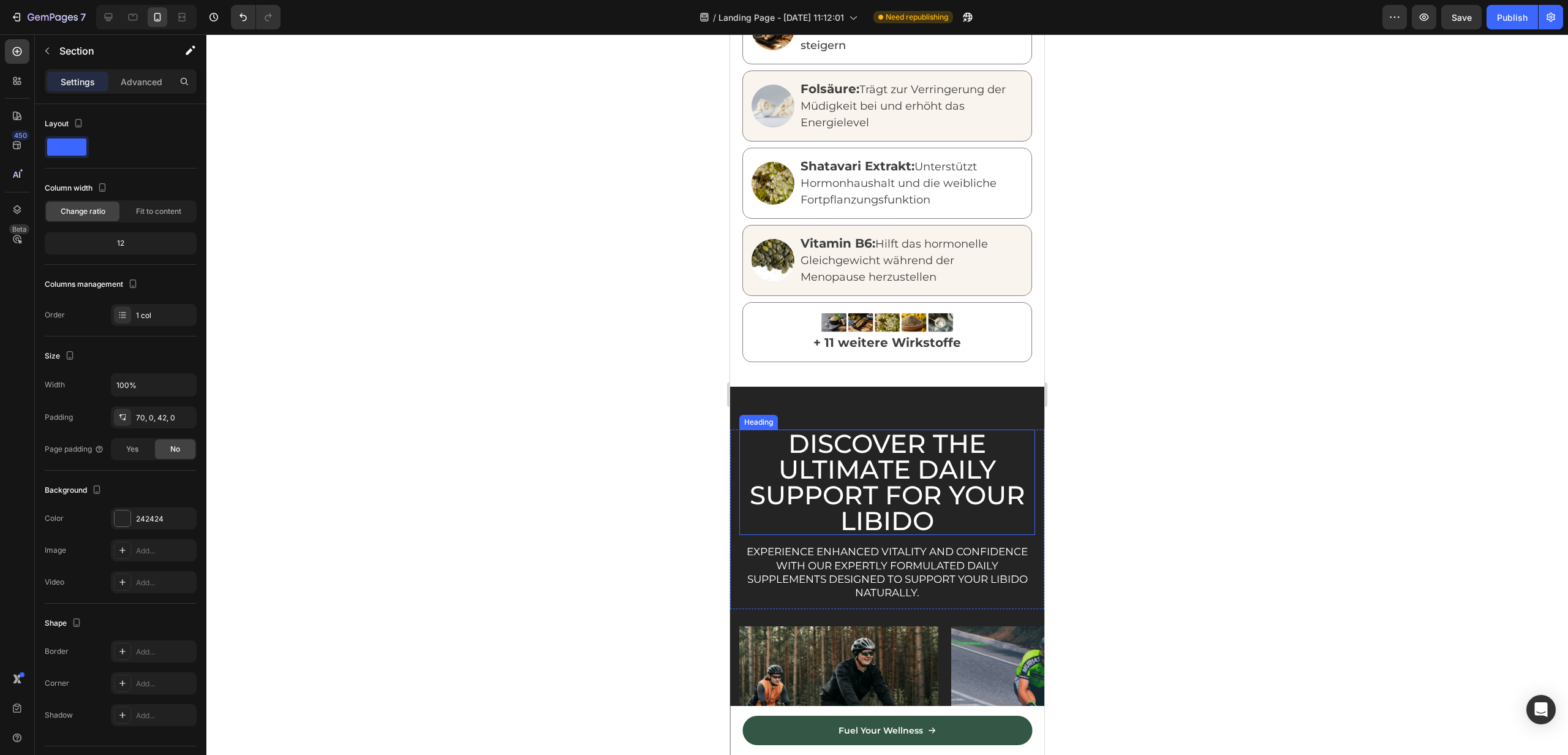
click at [896, 495] on h2 "Discover the Ultimate Daily Support for Your Libido" at bounding box center [887, 482] width 296 height 105
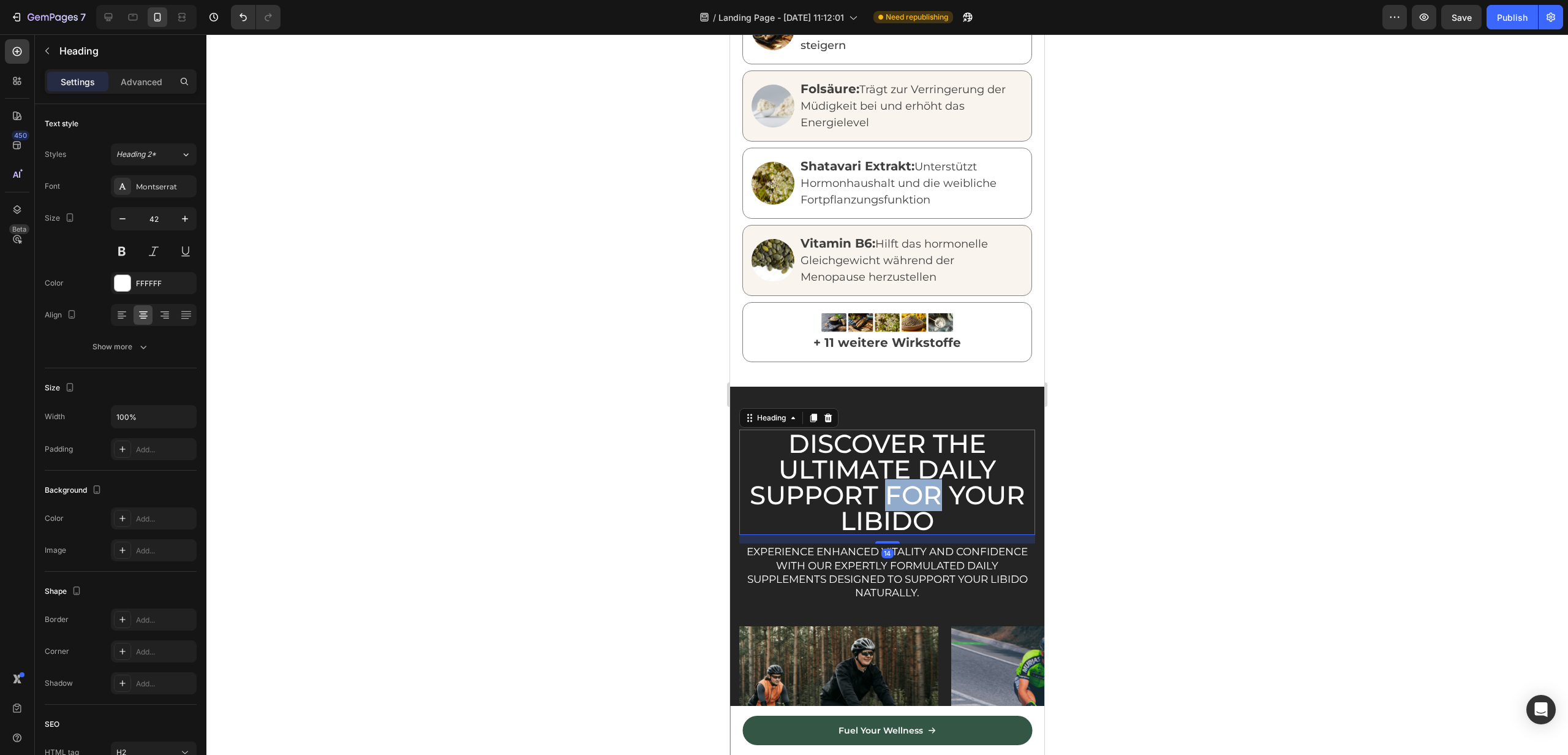
click at [896, 495] on h2 "Discover the Ultimate Daily Support for Your Libido" at bounding box center [887, 482] width 296 height 105
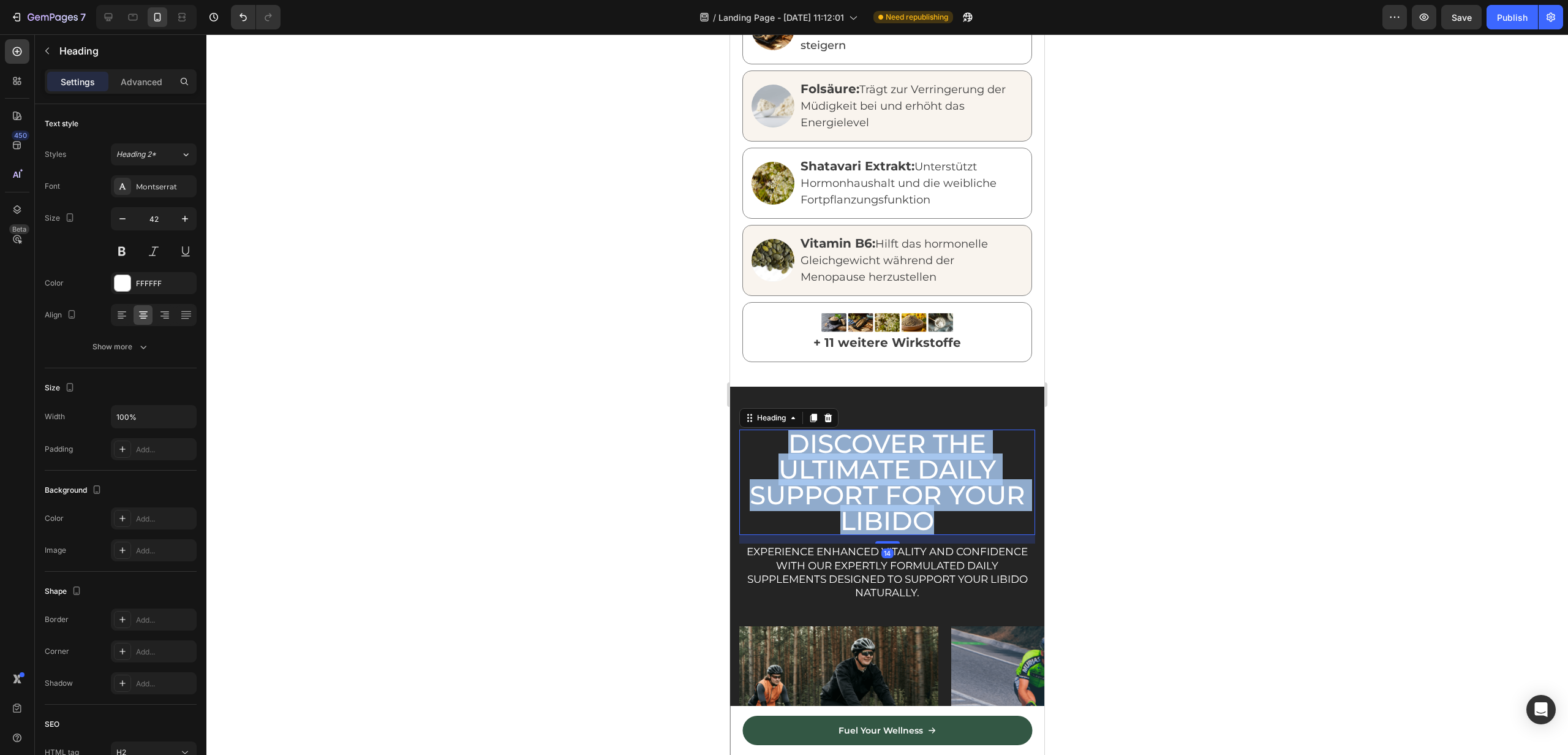
click at [896, 495] on p "Discover the Ultimate Daily Support for Your Libido" at bounding box center [887, 481] width 293 height 103
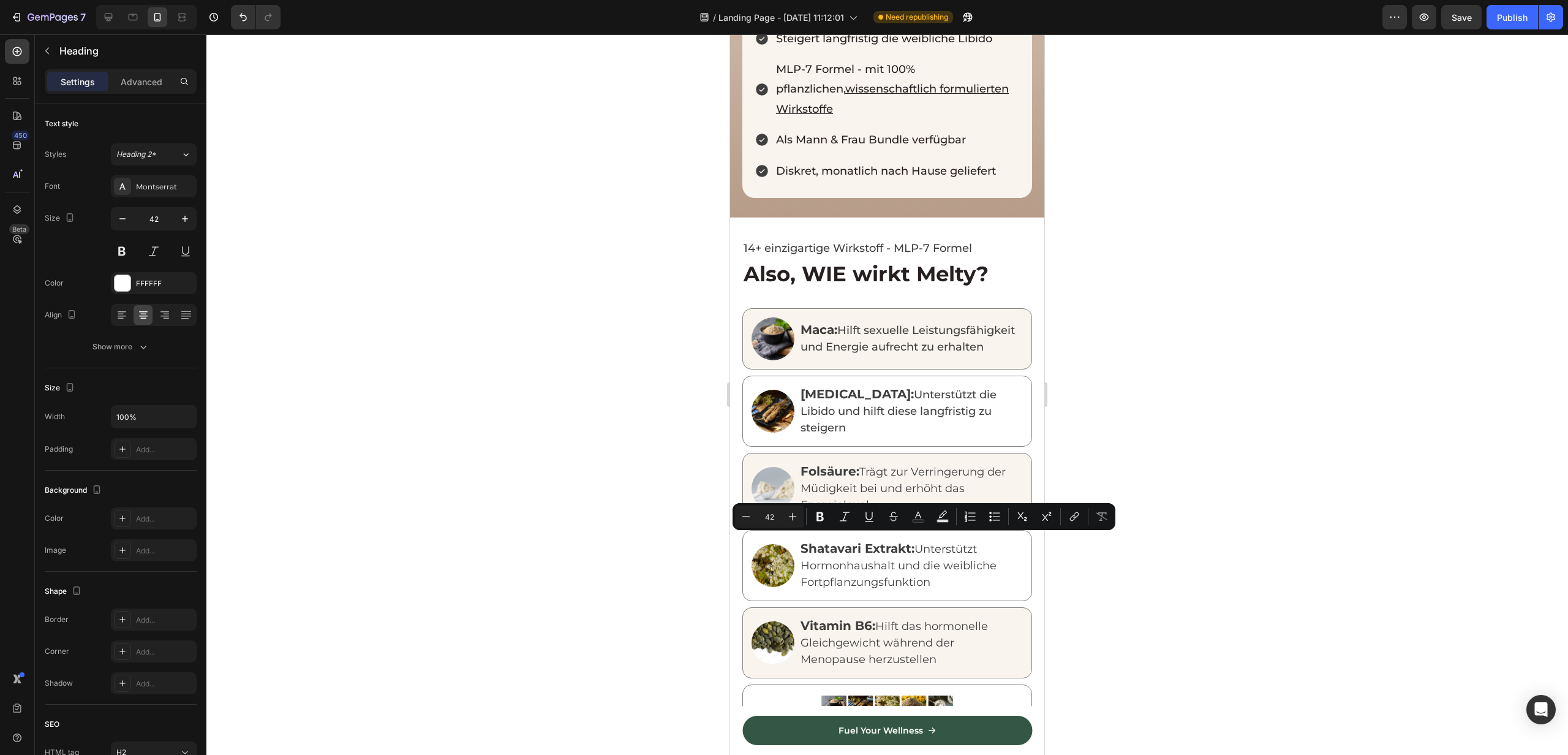
scroll to position [1409, 0]
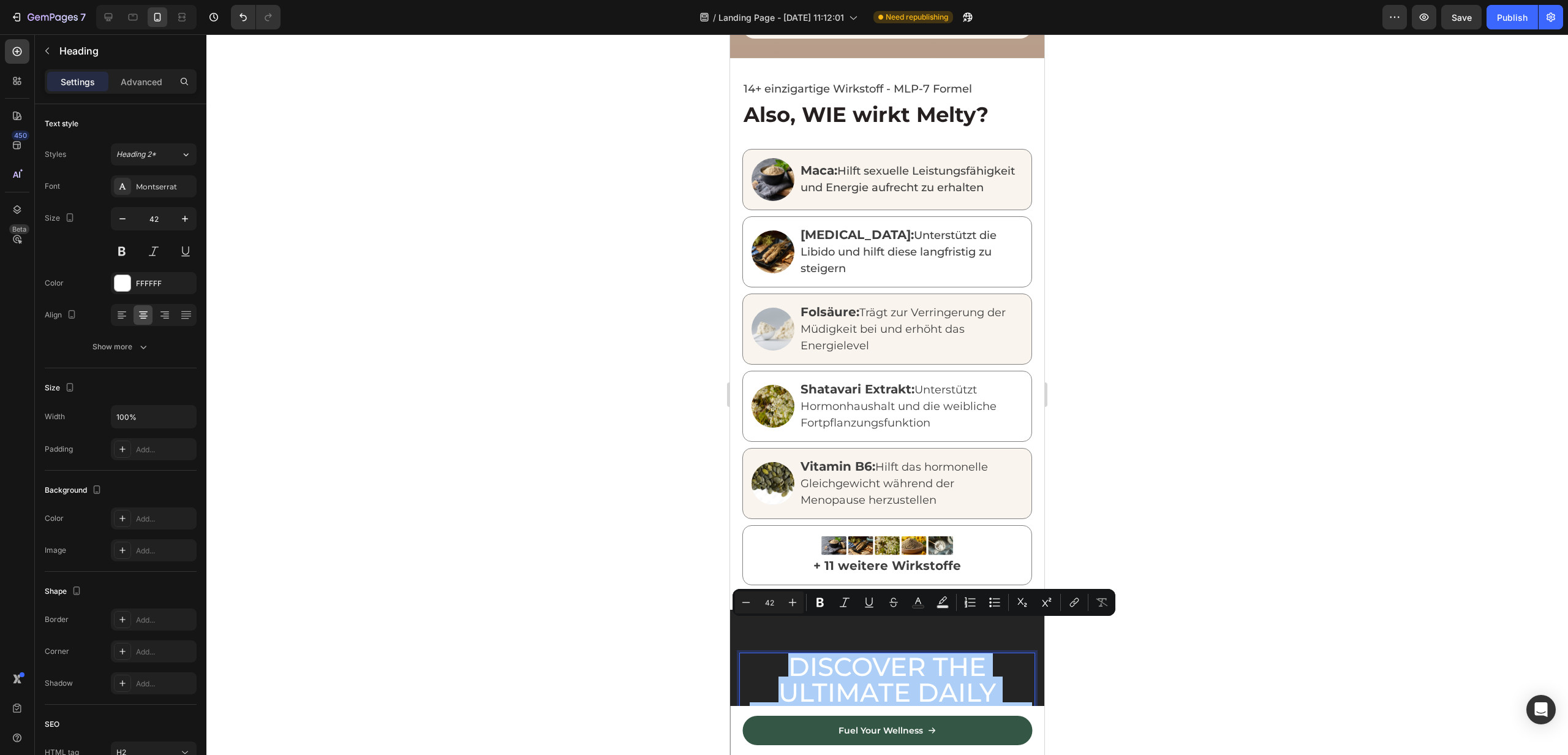
click at [576, 356] on div at bounding box center [887, 395] width 1362 height 721
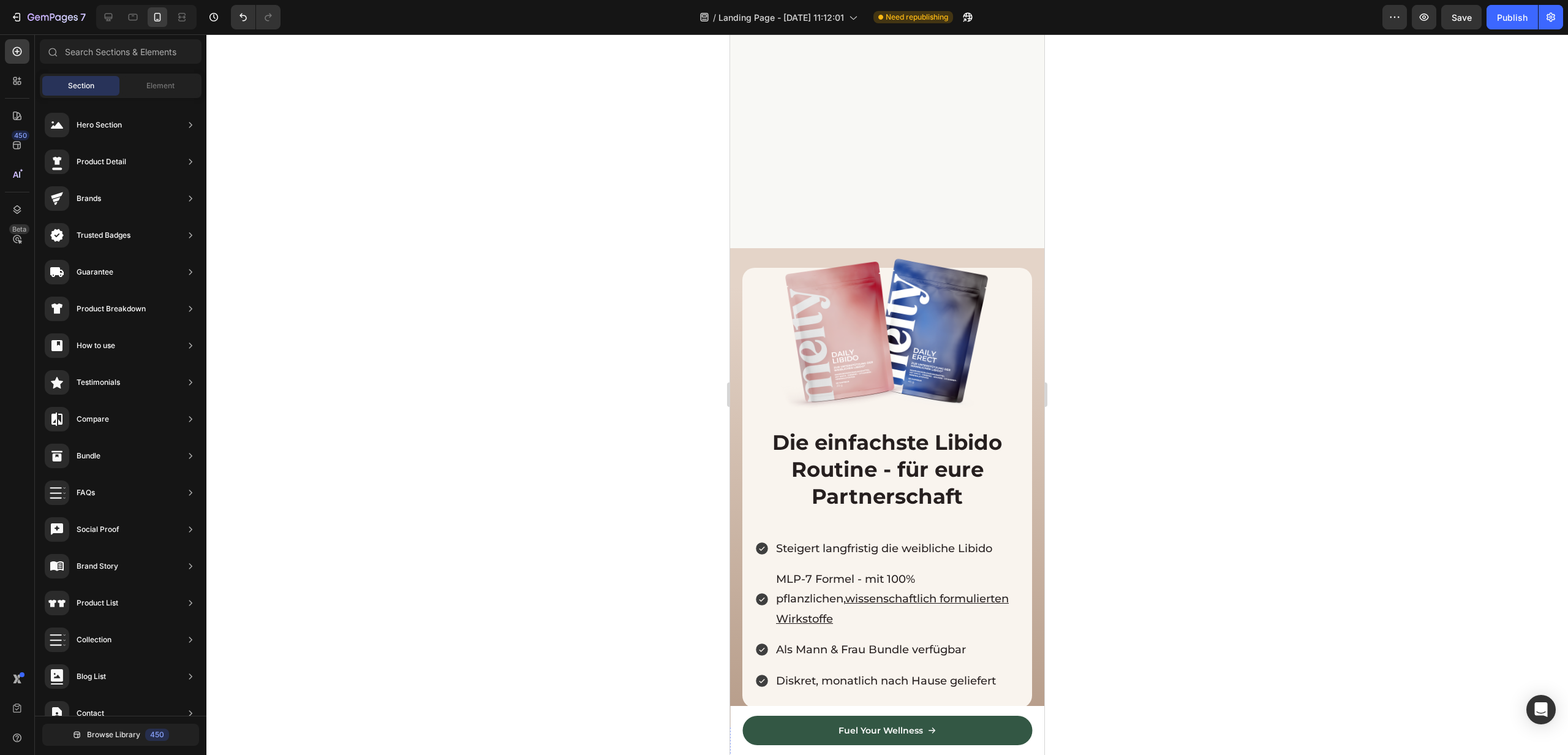
scroll to position [381, 0]
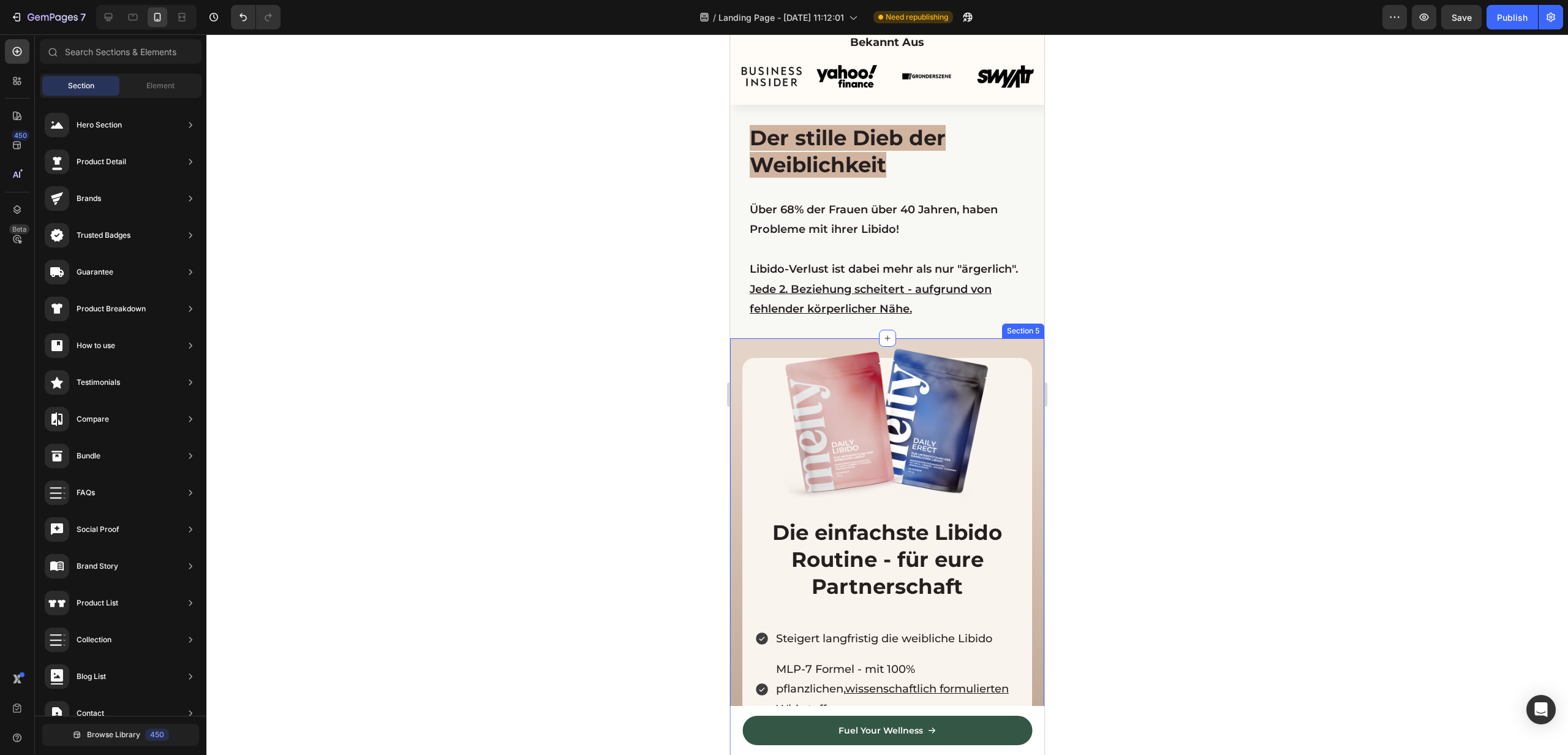
click at [1028, 348] on div "Image Die einfachste Libido Routine - für eure Partnerschaft Heading Steigert l…" at bounding box center [887, 578] width 315 height 479
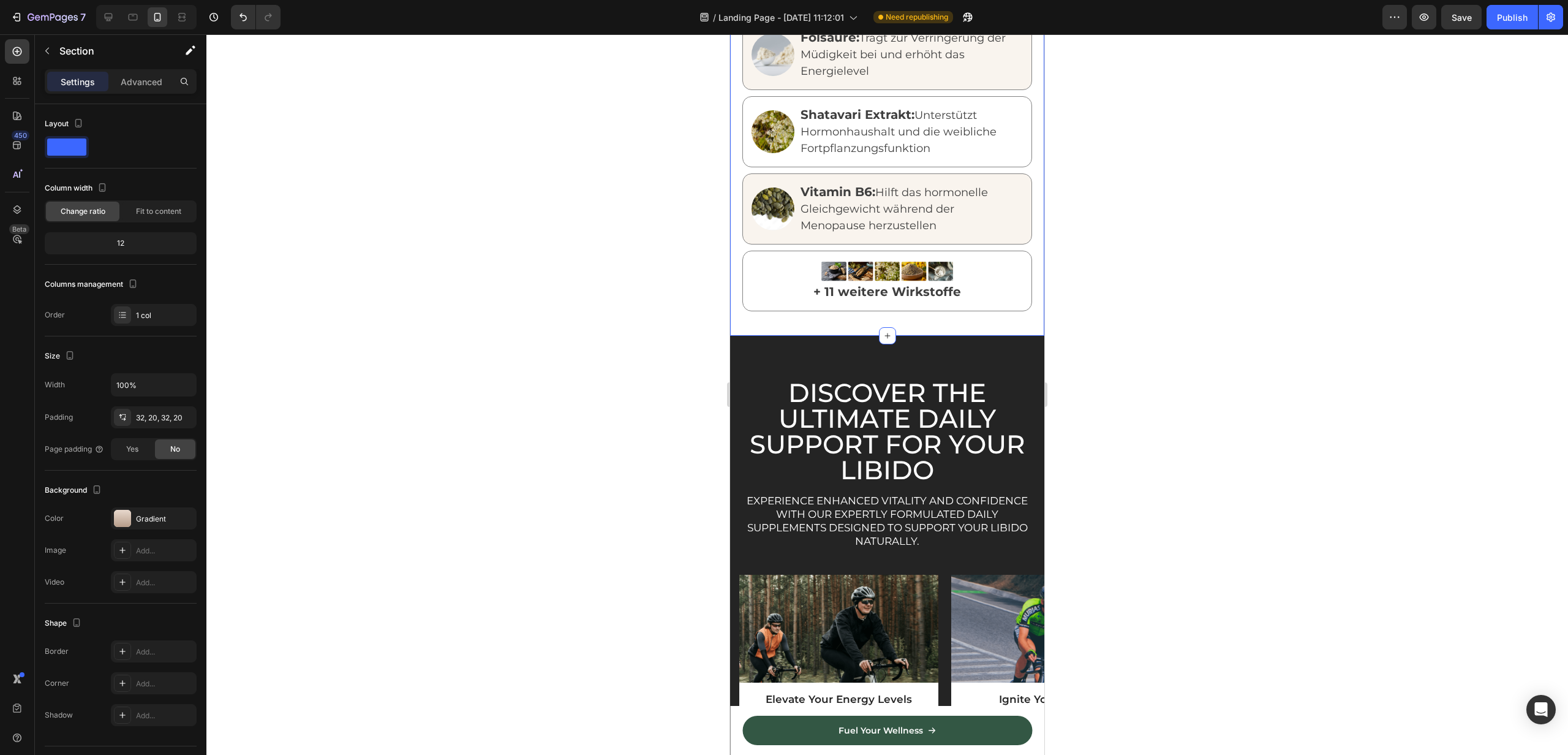
scroll to position [1425, 0]
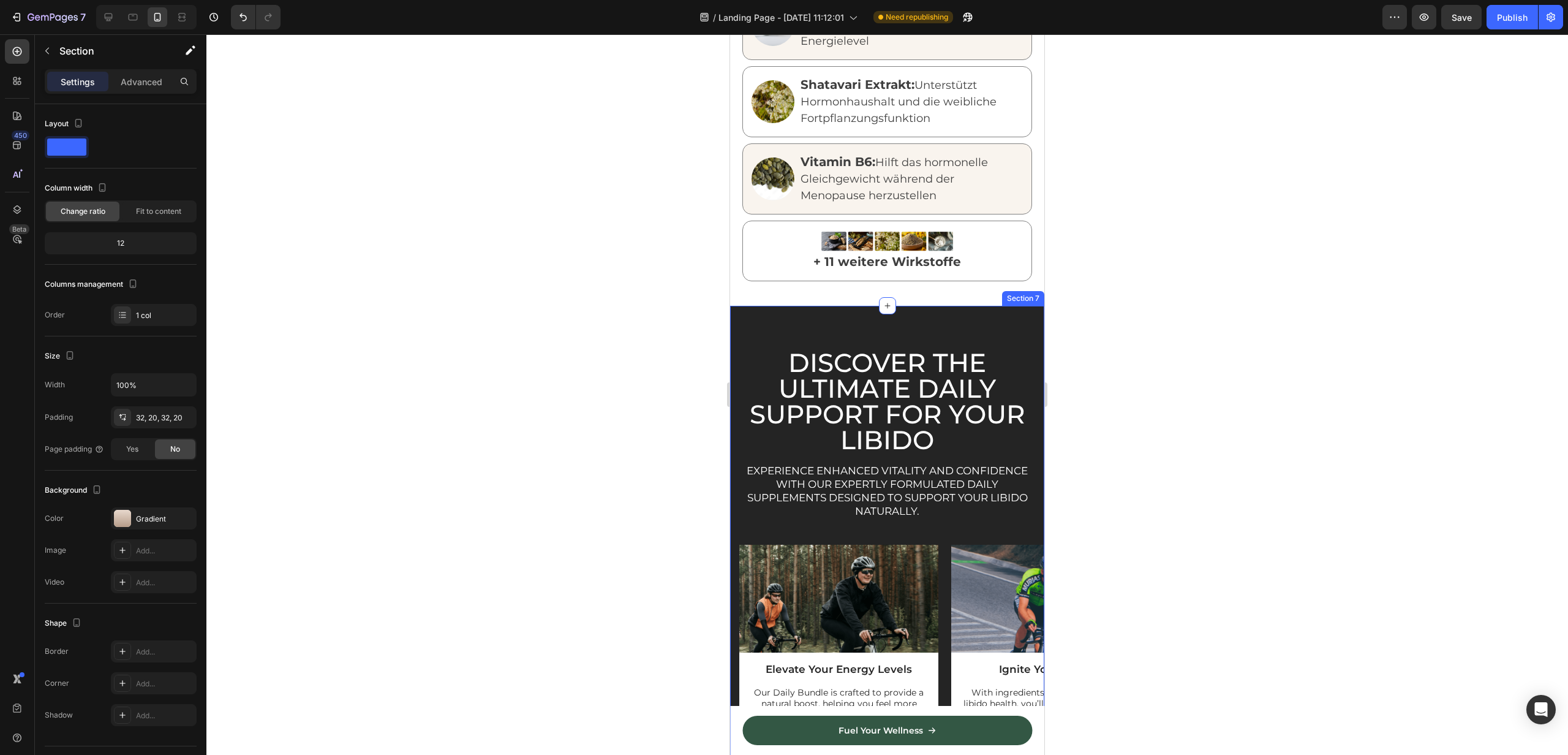
click at [755, 315] on div "Discover the Ultimate Daily Support for Your Libido Heading Experience enhanced…" at bounding box center [887, 576] width 315 height 539
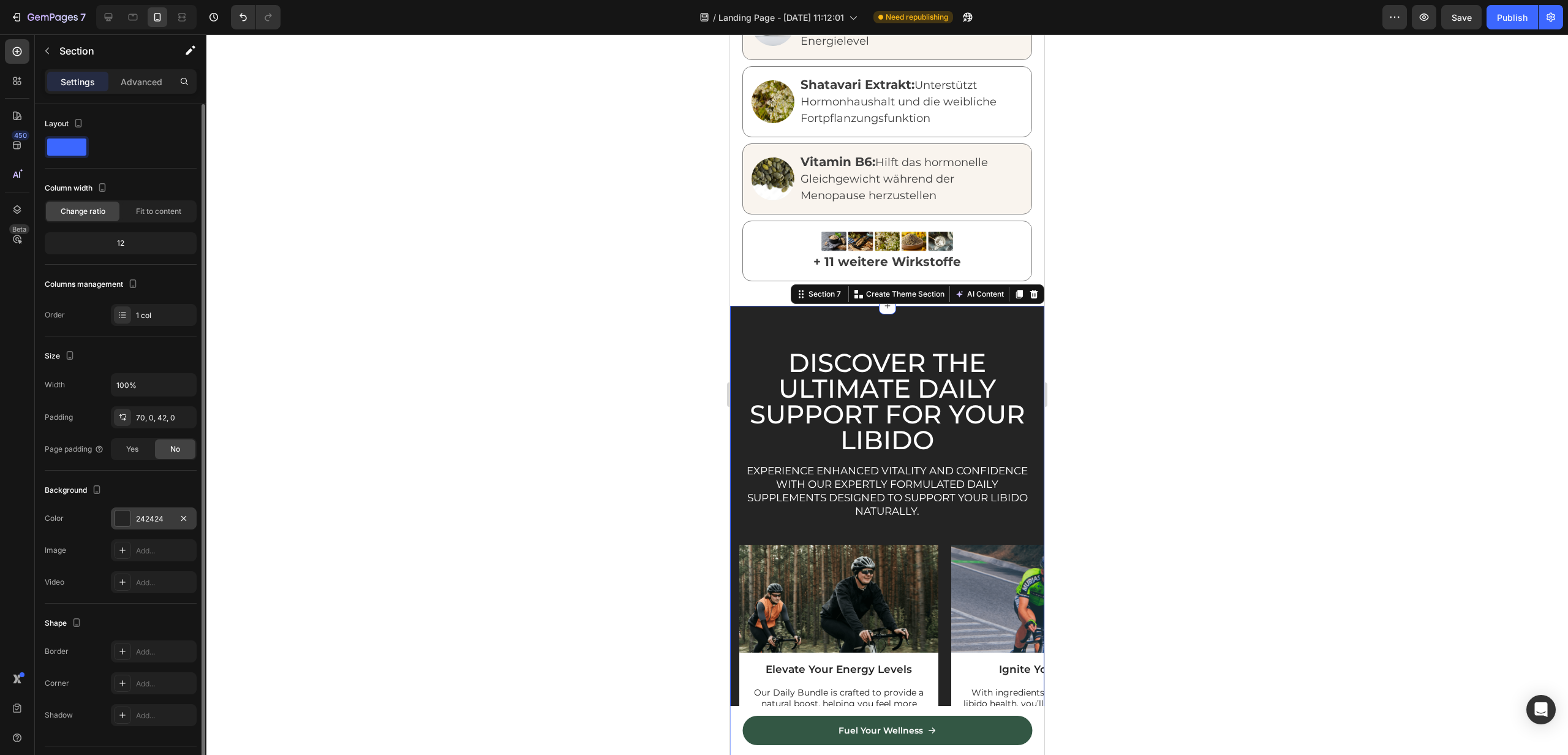
click at [146, 526] on div "242424" at bounding box center [154, 518] width 86 height 22
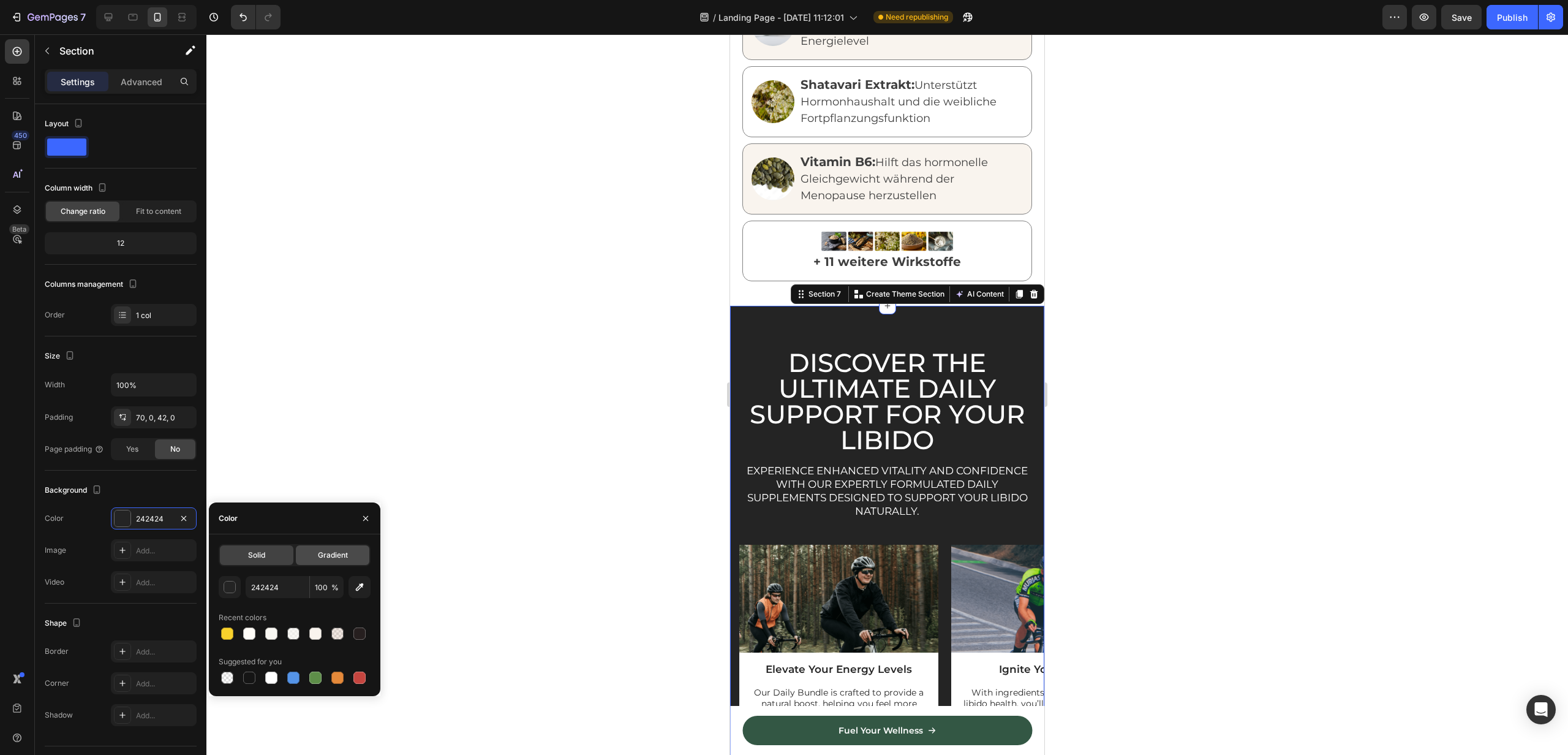
click at [315, 549] on div "Gradient" at bounding box center [332, 555] width 74 height 20
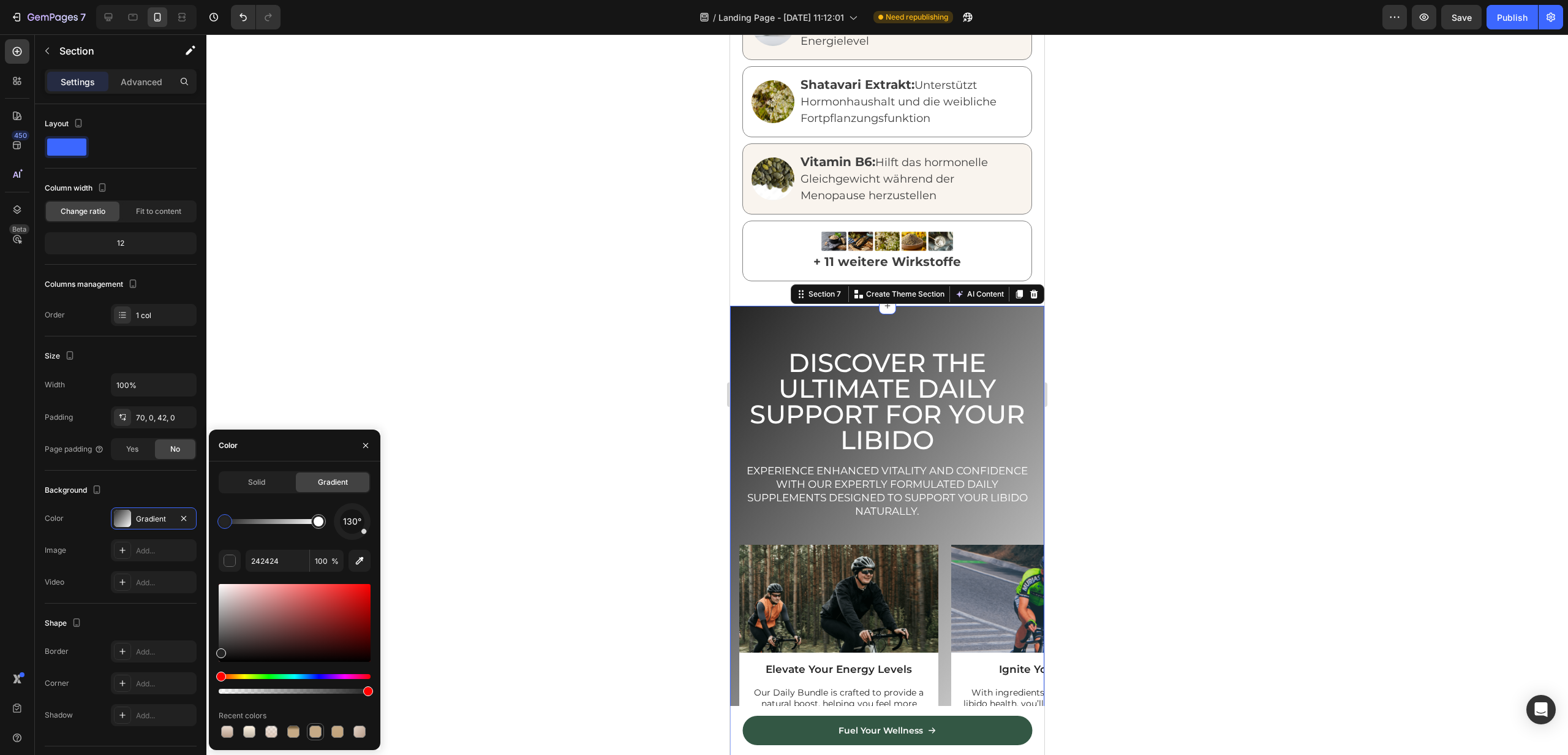
click at [314, 729] on div at bounding box center [315, 731] width 13 height 13
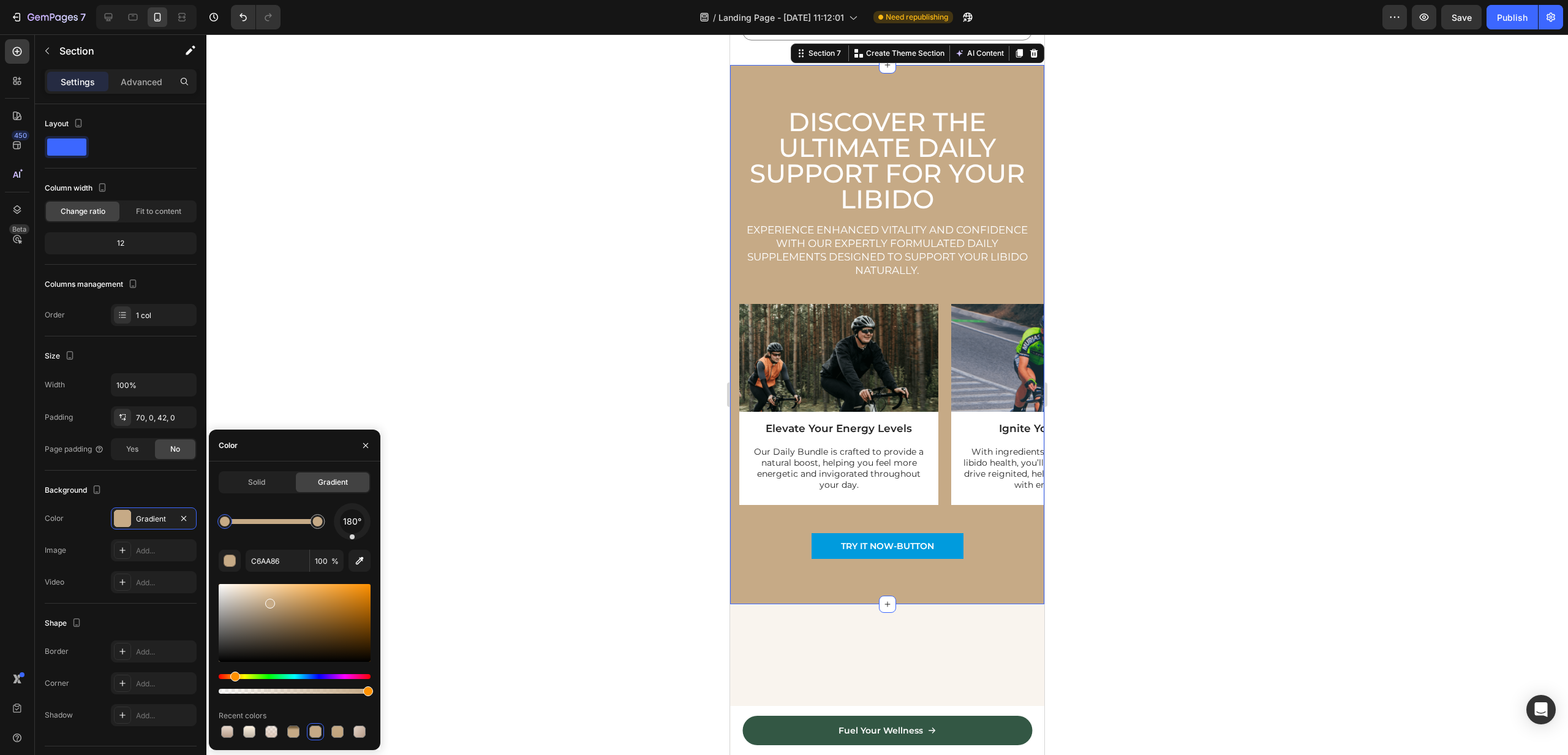
scroll to position [1728, 0]
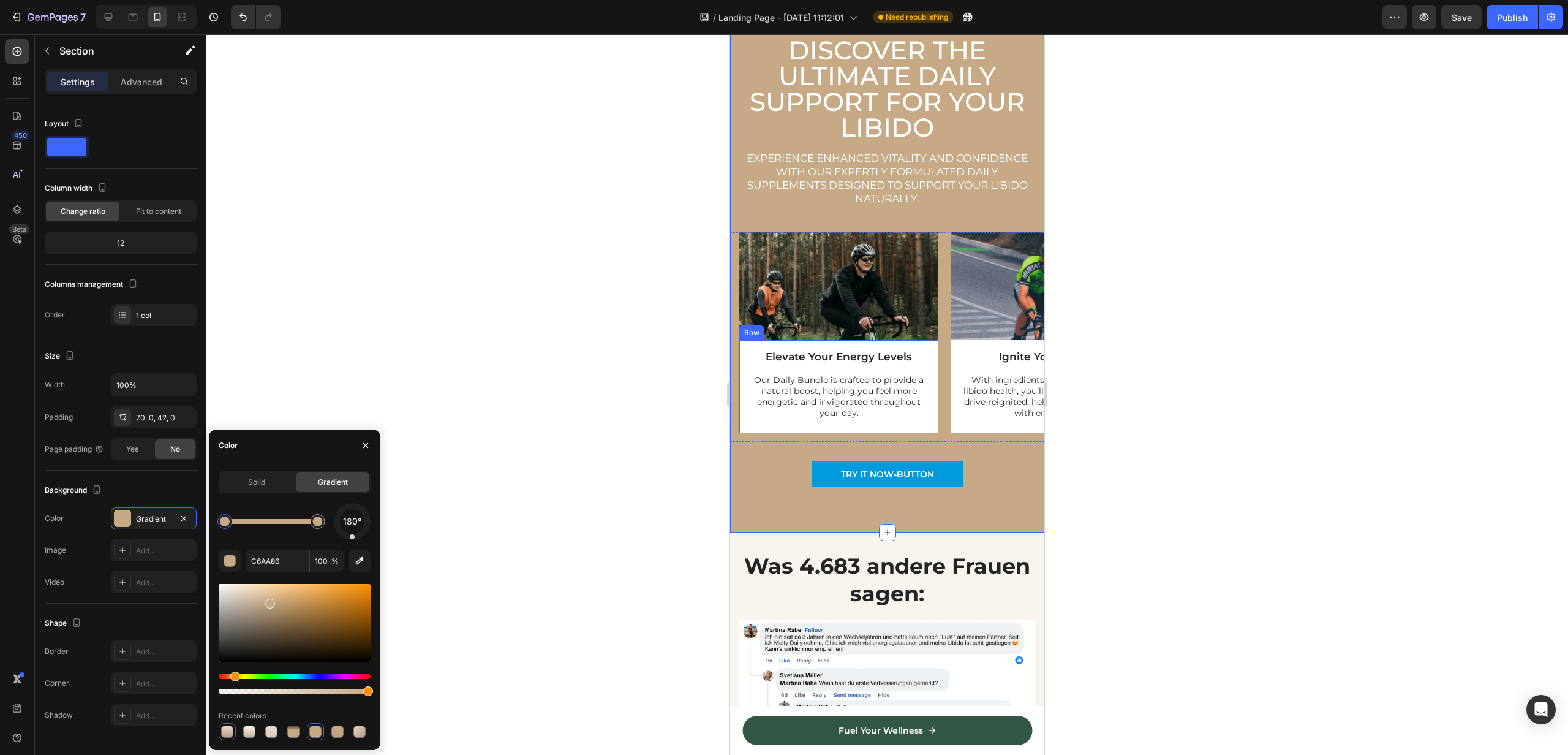
click at [222, 733] on div at bounding box center [227, 731] width 13 height 13
type input "B69C89"
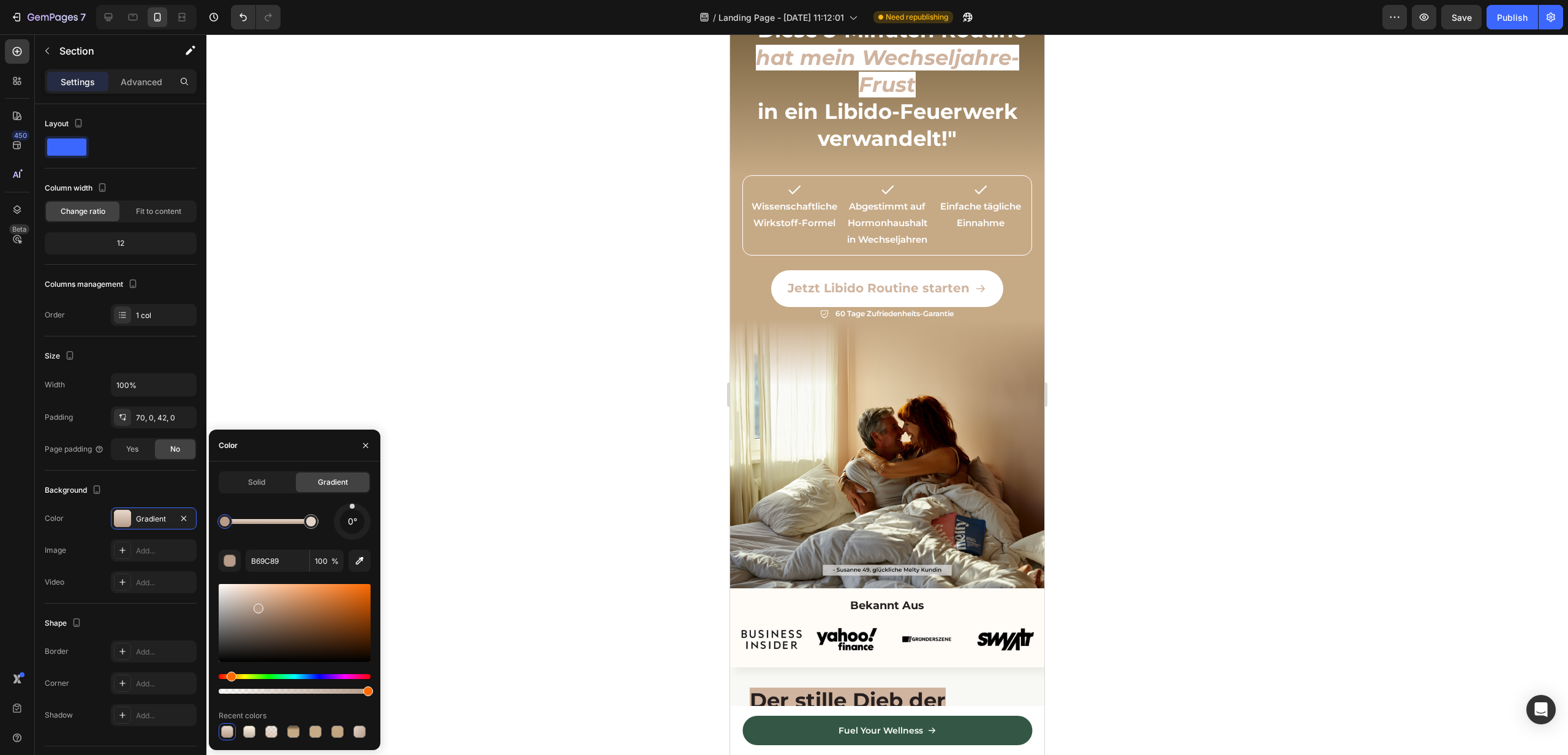
scroll to position [84, 0]
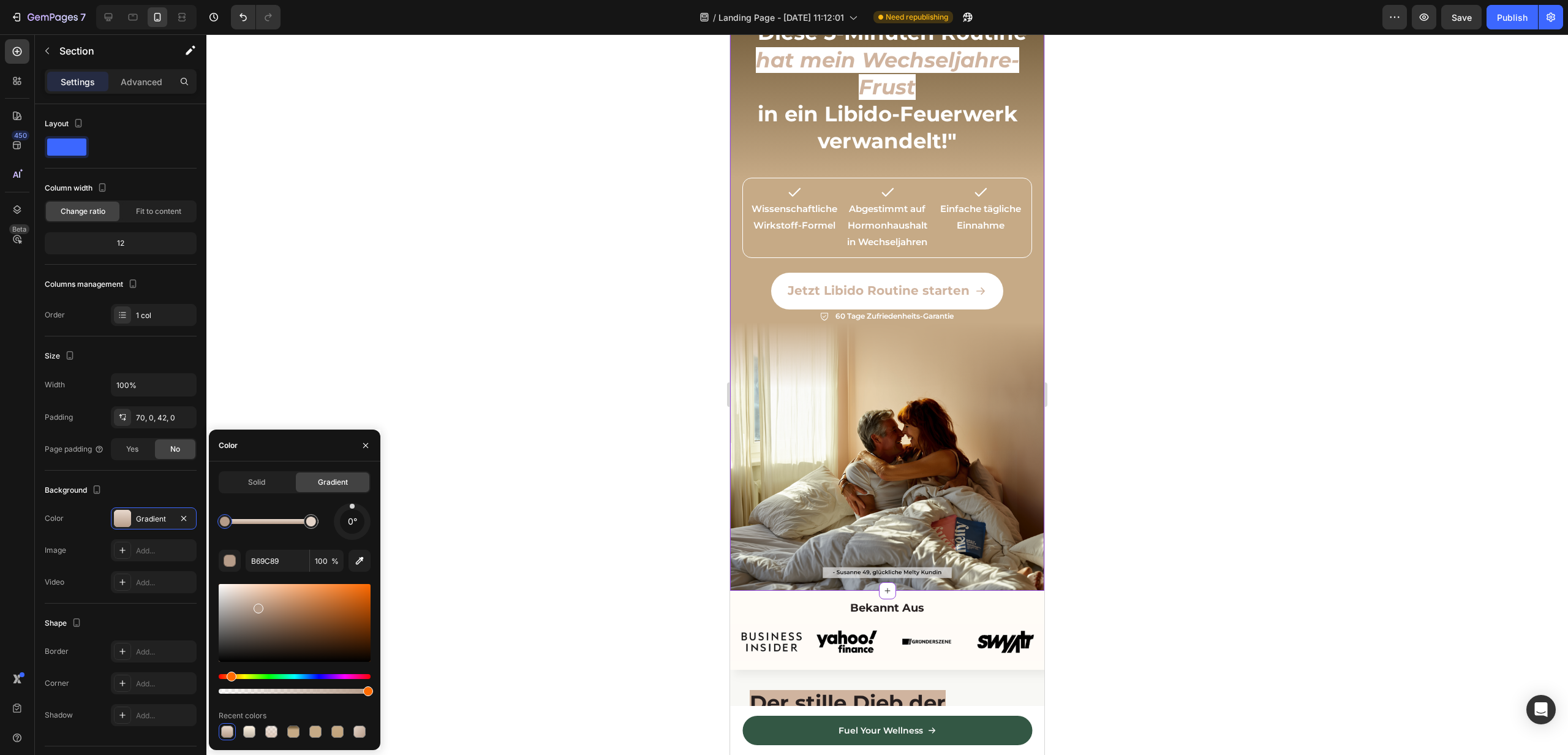
click at [748, 164] on div ""Diese 5-Minuten Routine hat mein Wechseljahre-Frust in ein Libido-Feuerwerk ve…" at bounding box center [887, 91] width 290 height 148
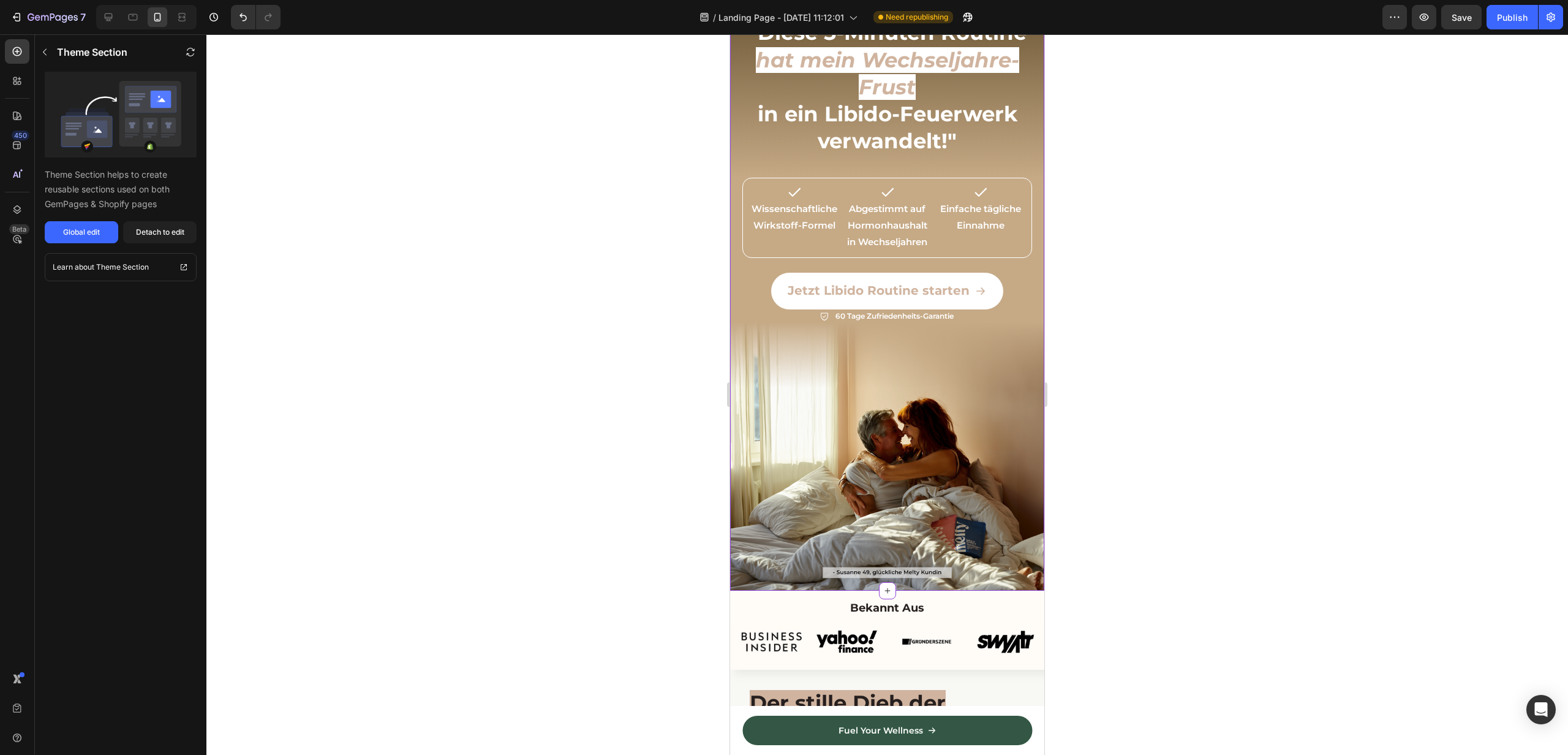
scroll to position [0, 0]
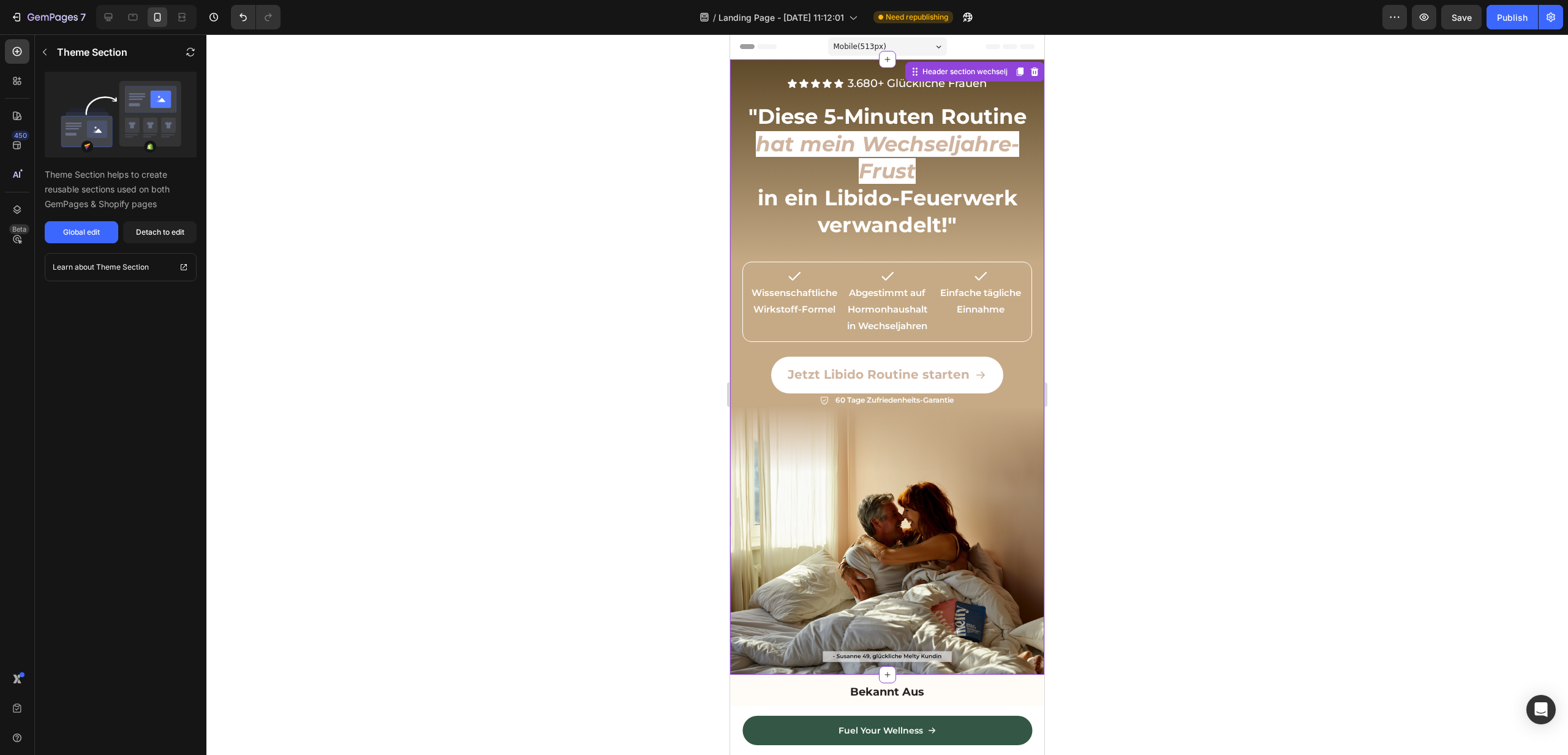
click at [751, 201] on h2 ""Diese 5-Minuten Routine hat mein Wechseljahre-Frust in ein Libido-Feuerwerk ve…" at bounding box center [887, 171] width 290 height 138
click at [46, 55] on icon "button" at bounding box center [44, 52] width 10 height 10
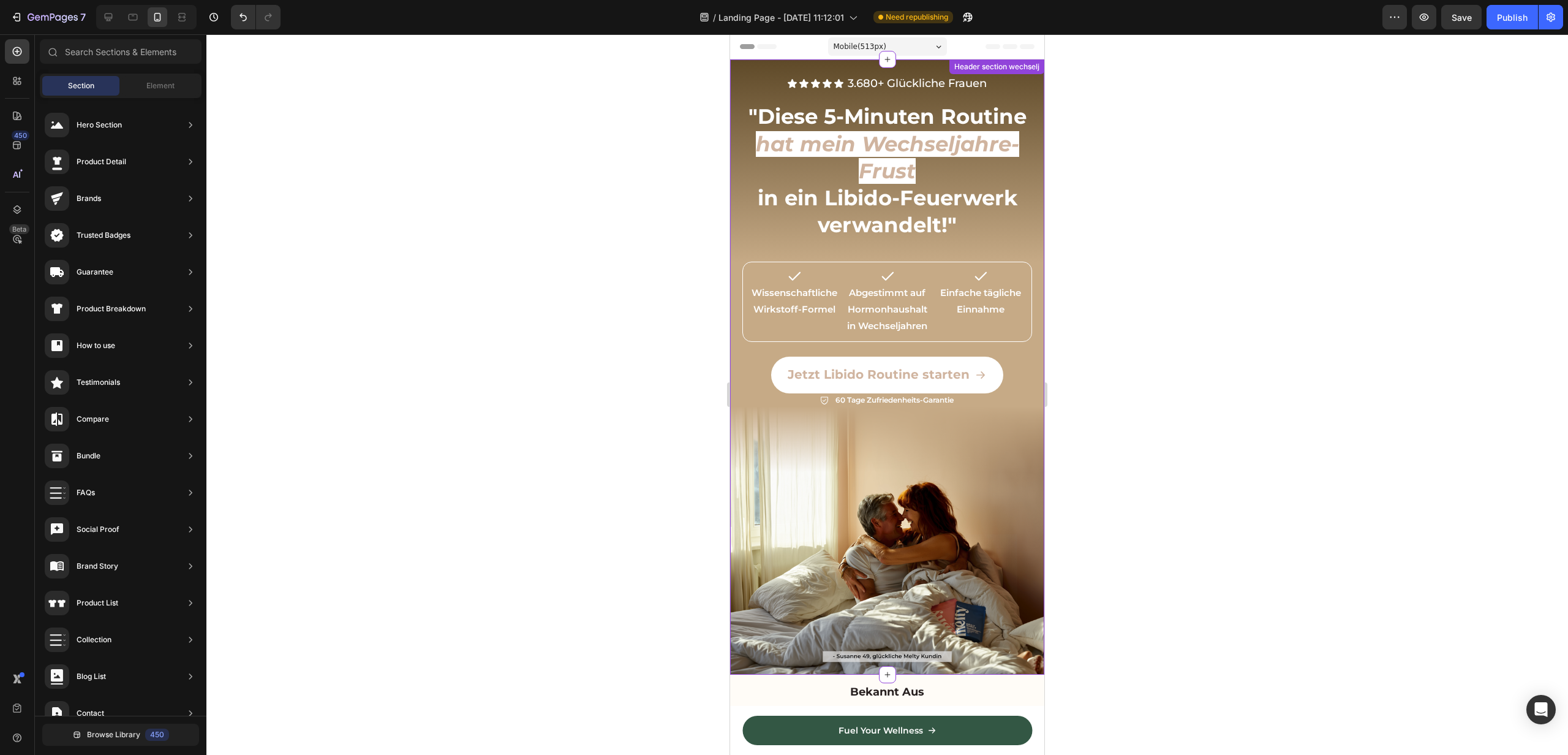
click at [735, 233] on div "Icon Icon Icon Icon Icon Icon List 3.680+ Glückliche Frauen Text Block Row Row …" at bounding box center [887, 233] width 315 height 348
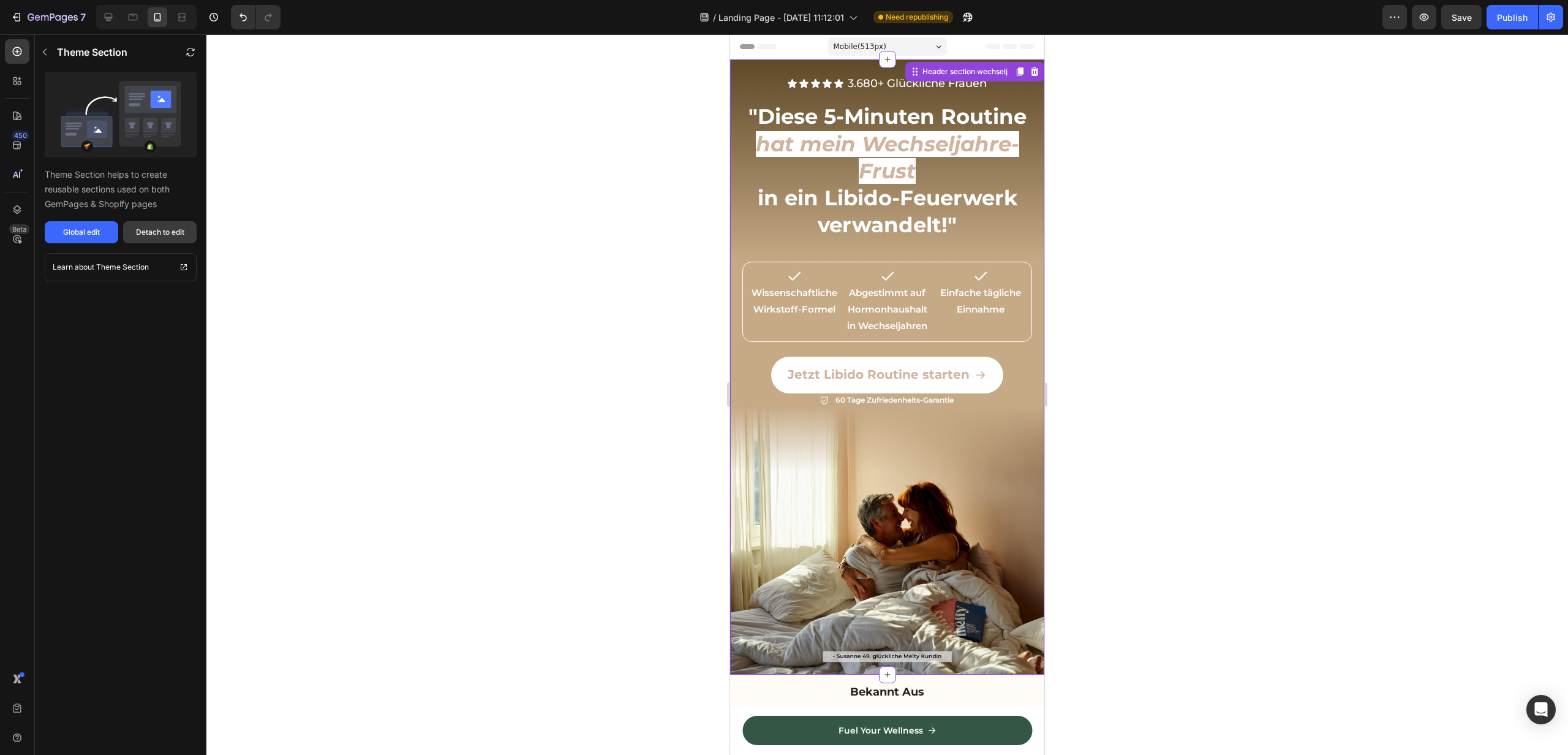
click at [150, 238] on button "Detach to edit" at bounding box center [160, 232] width 74 height 22
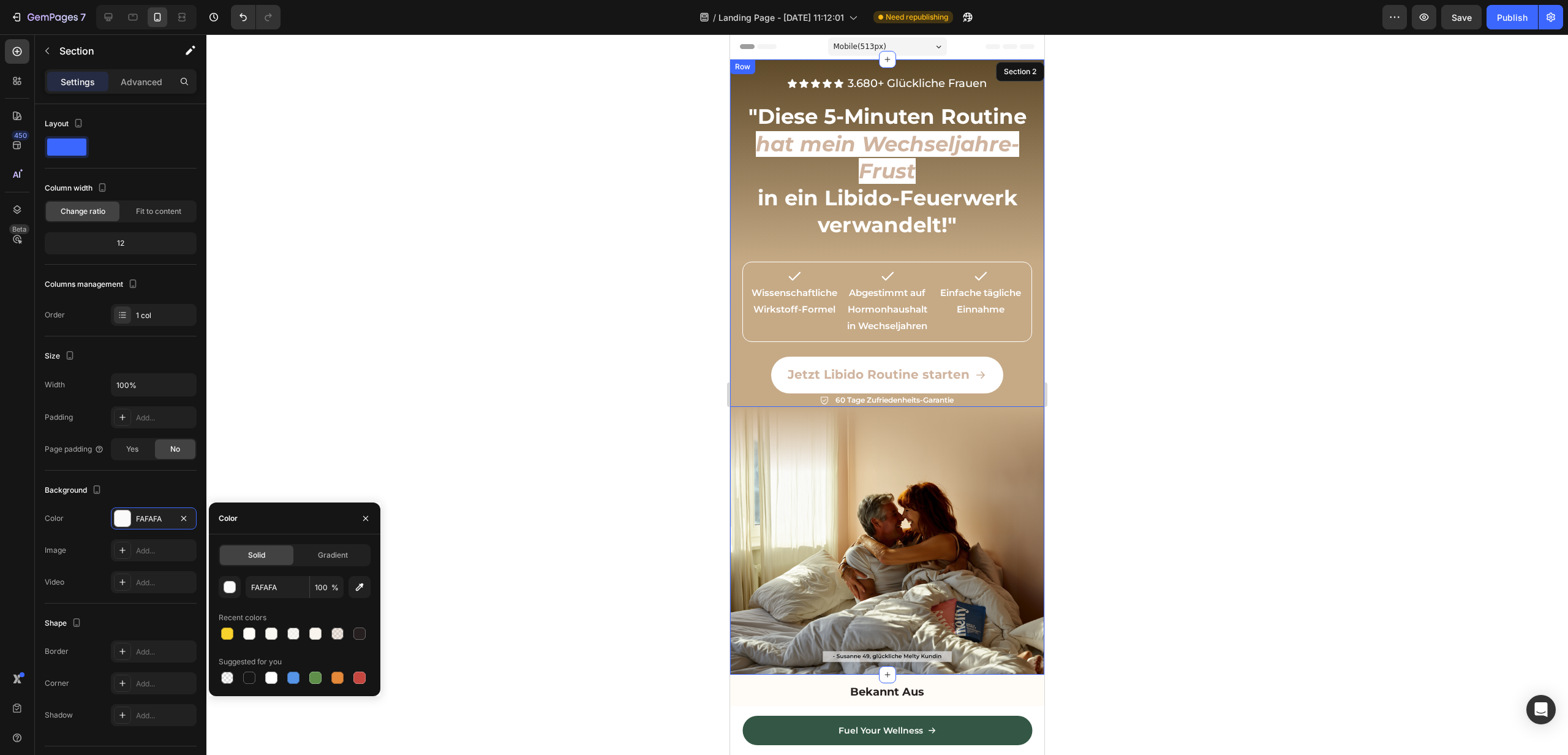
click at [734, 199] on div "Icon Icon Icon Icon Icon Icon List 3.680+ Glückliche Frauen Text Block Row Row …" at bounding box center [887, 233] width 315 height 348
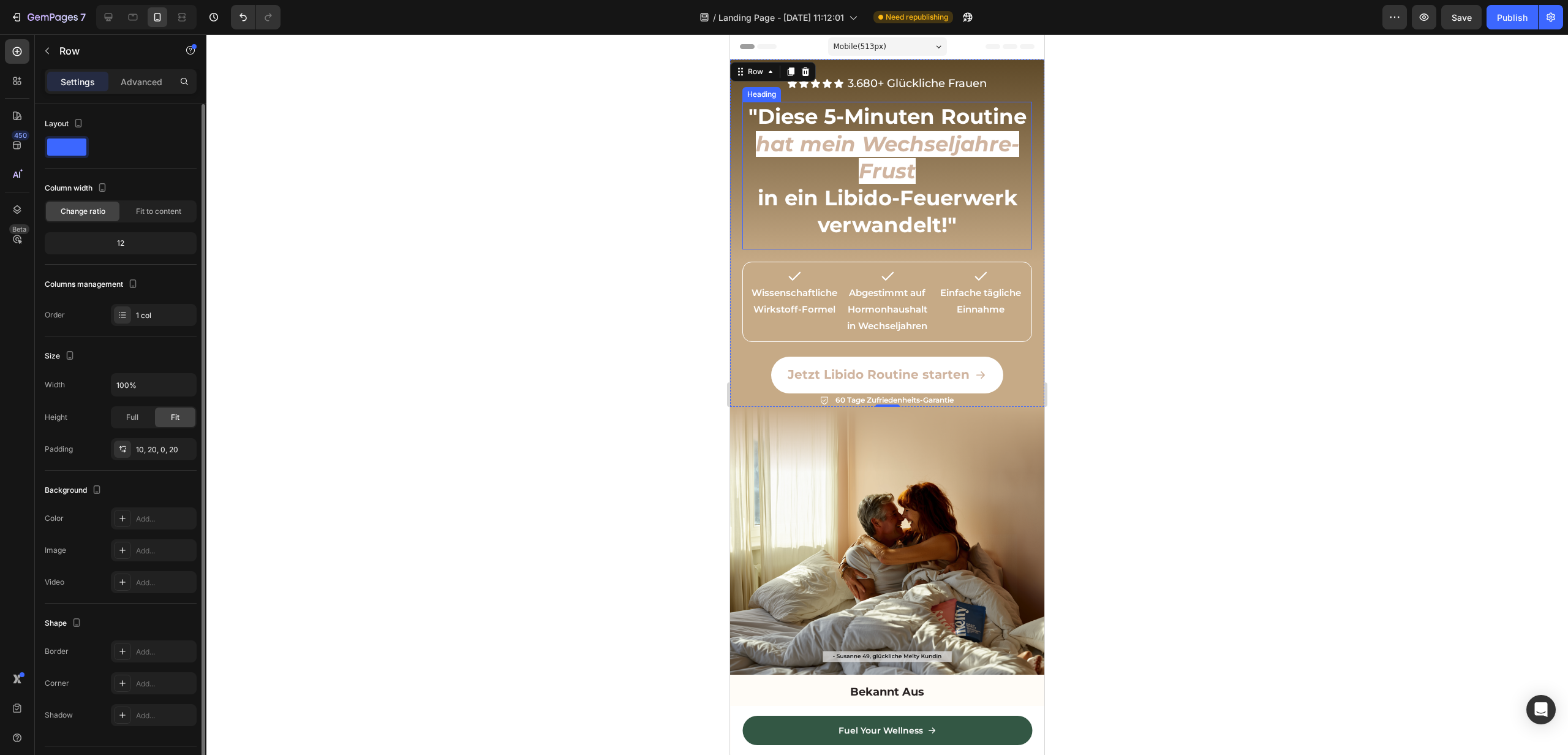
click at [792, 234] on h2 ""Diese 5-Minuten Routine hat mein Wechseljahre-Frust in ein Libido-Feuerwerk ve…" at bounding box center [887, 171] width 290 height 138
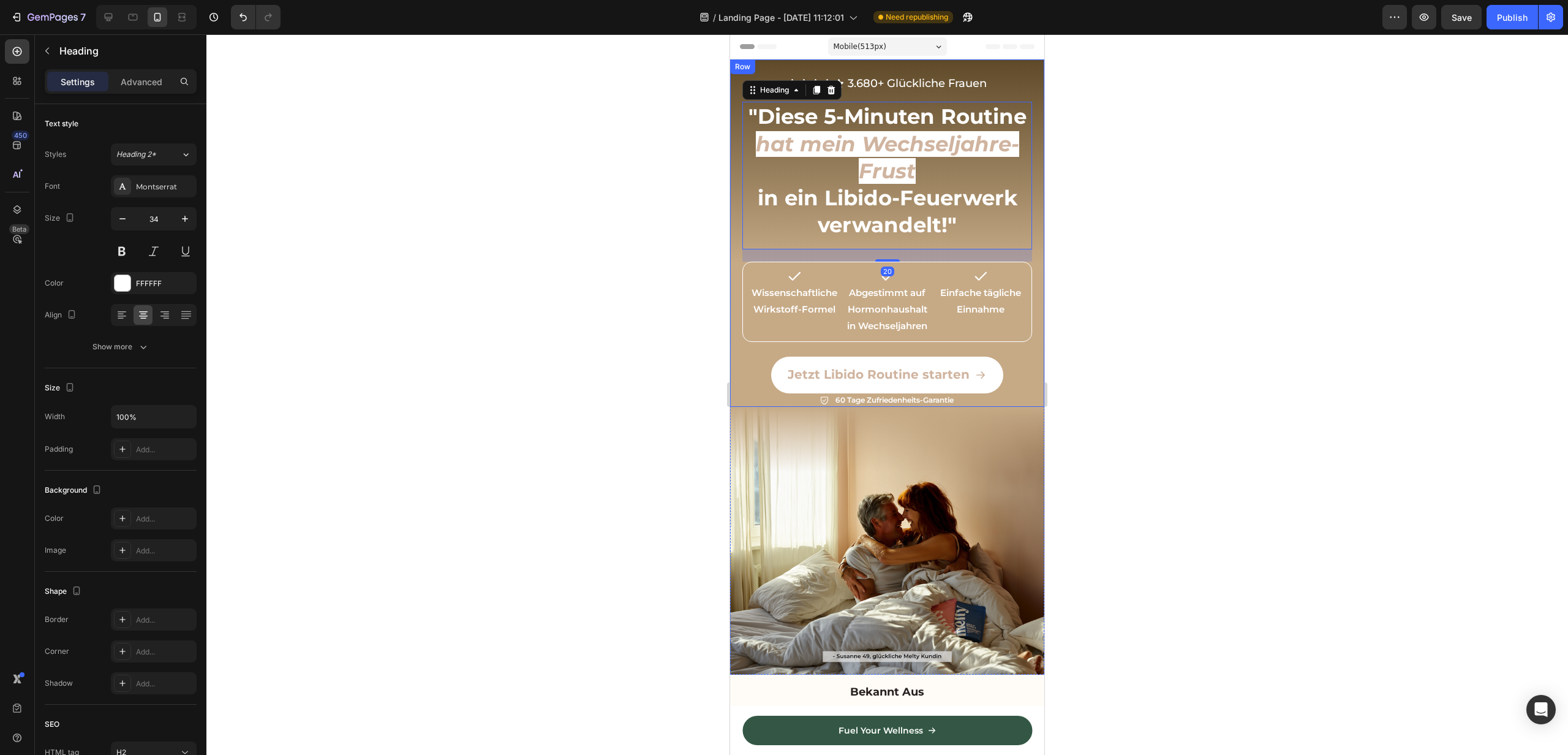
click at [734, 263] on div "Icon Icon Icon Icon Icon Icon List 3.680+ Glückliche Frauen Text Block Row Row …" at bounding box center [887, 233] width 315 height 348
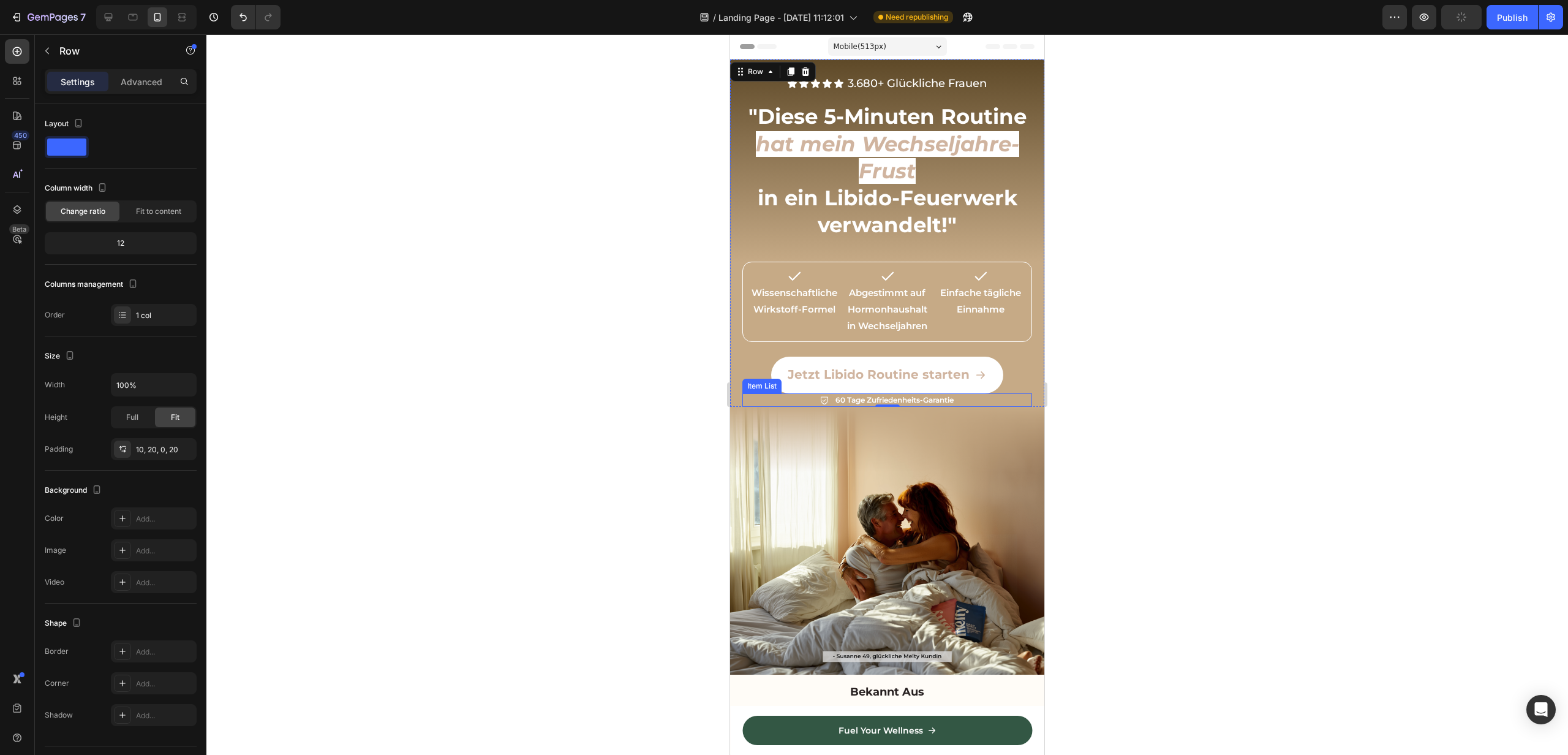
click at [775, 404] on div "60 Tage Zufriedenheits-Garantie" at bounding box center [887, 400] width 290 height 13
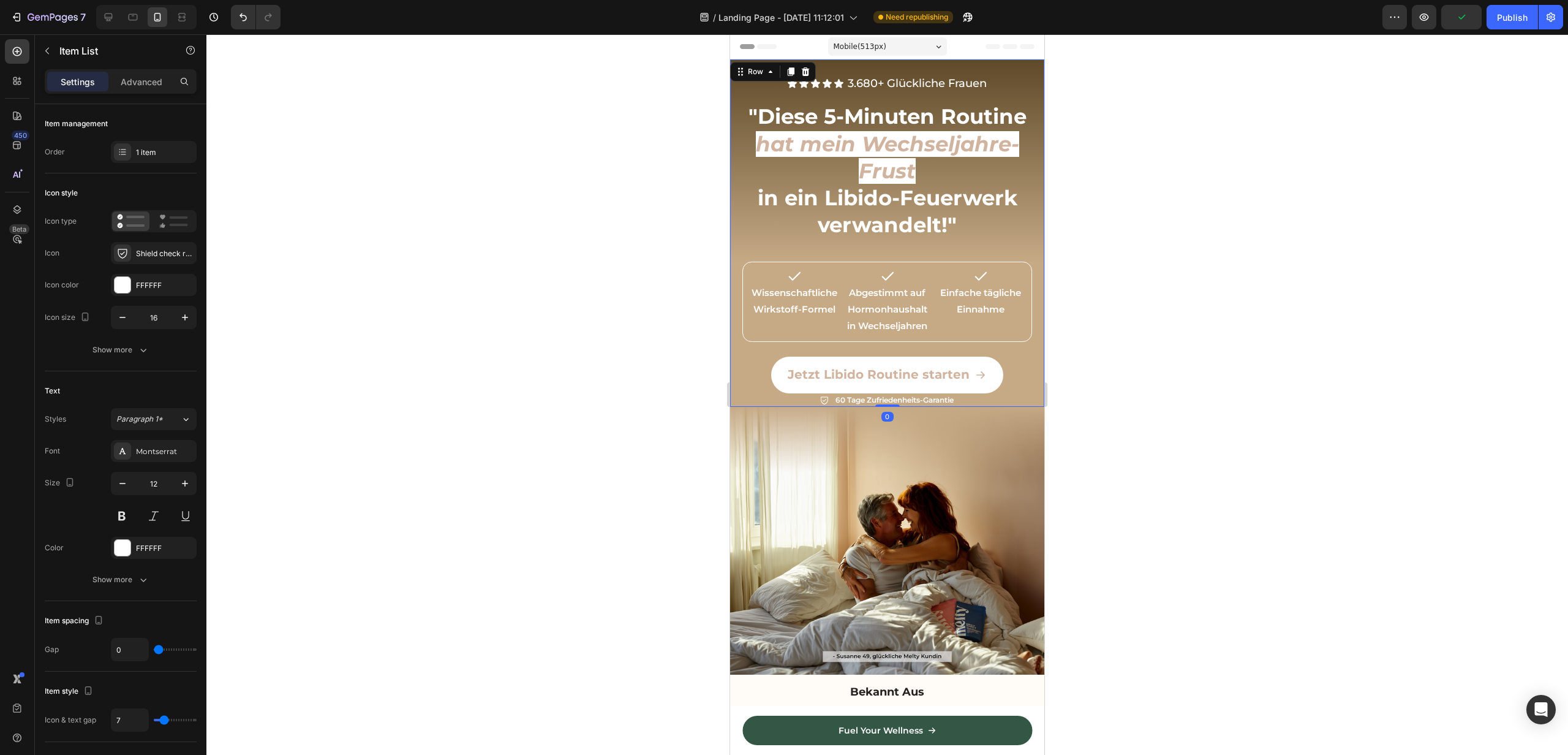
click at [734, 404] on div "Icon Icon Icon Icon Icon Icon List 3.680+ Glückliche Frauen Text Block Row Row …" at bounding box center [887, 233] width 315 height 348
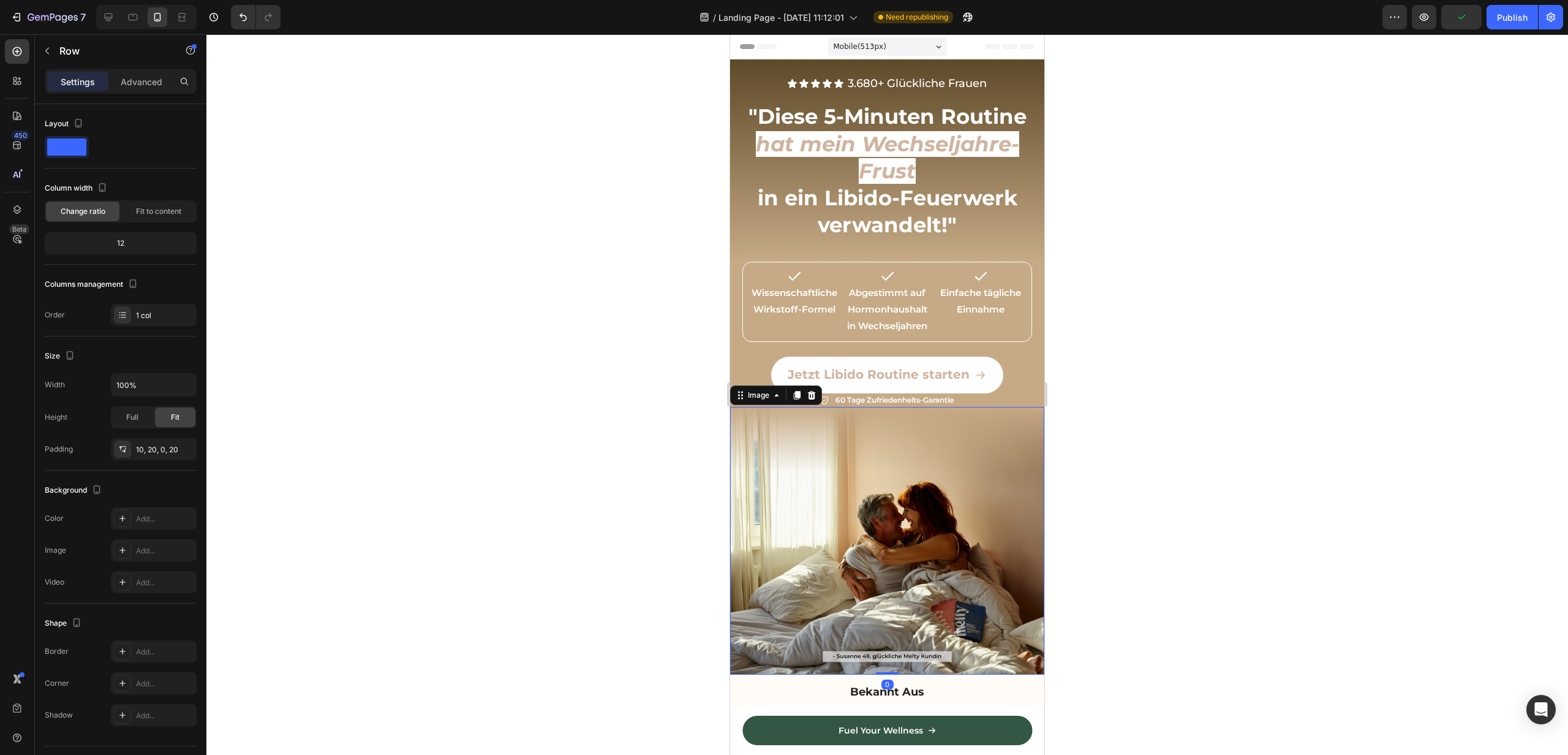
click at [730, 408] on img at bounding box center [887, 540] width 315 height 268
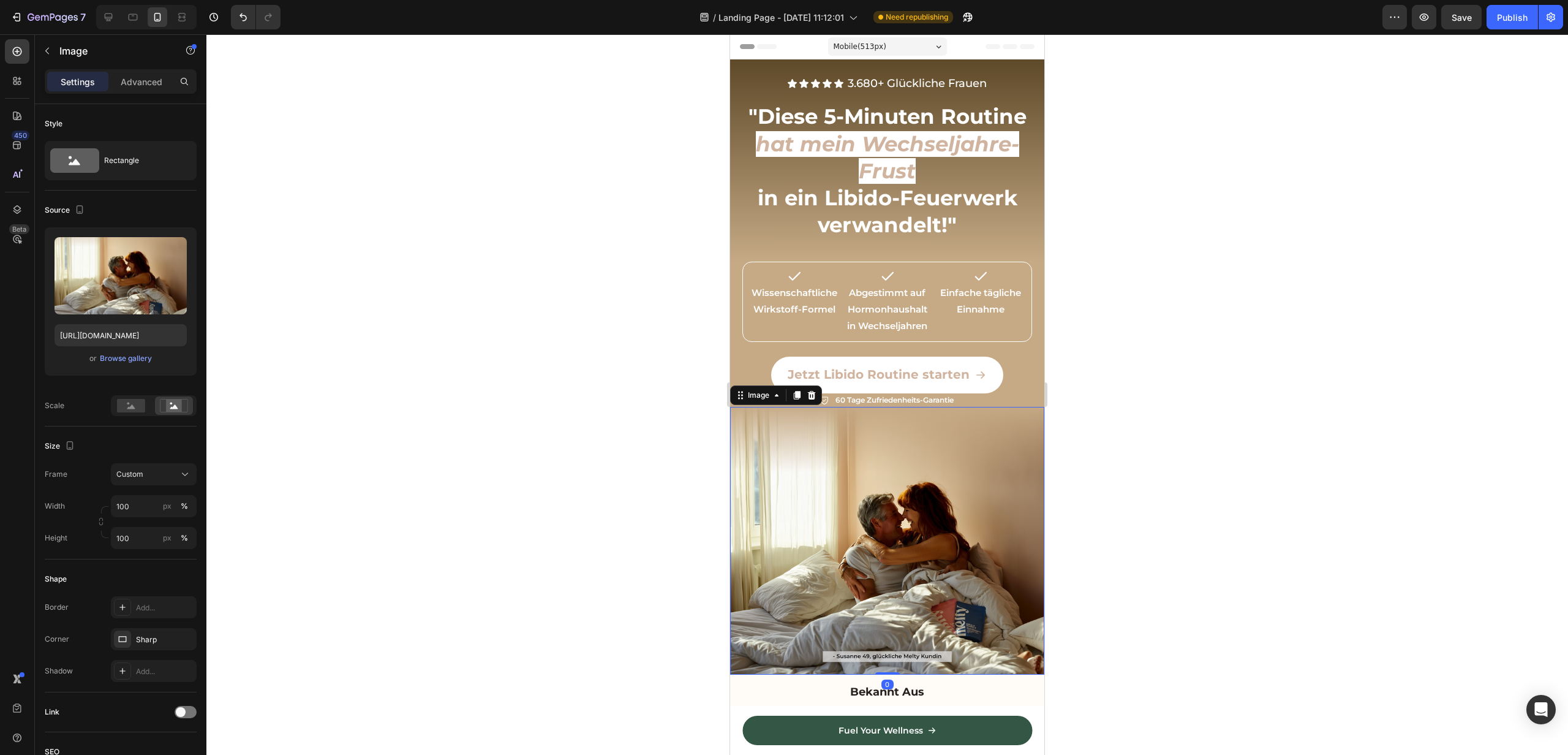
click at [732, 407] on img at bounding box center [887, 540] width 315 height 268
click at [733, 407] on img at bounding box center [887, 540] width 315 height 268
click at [732, 366] on div "Icon Icon Icon Icon Icon Icon List 3.680+ Glückliche Frauen Text Block Row Row …" at bounding box center [887, 233] width 315 height 348
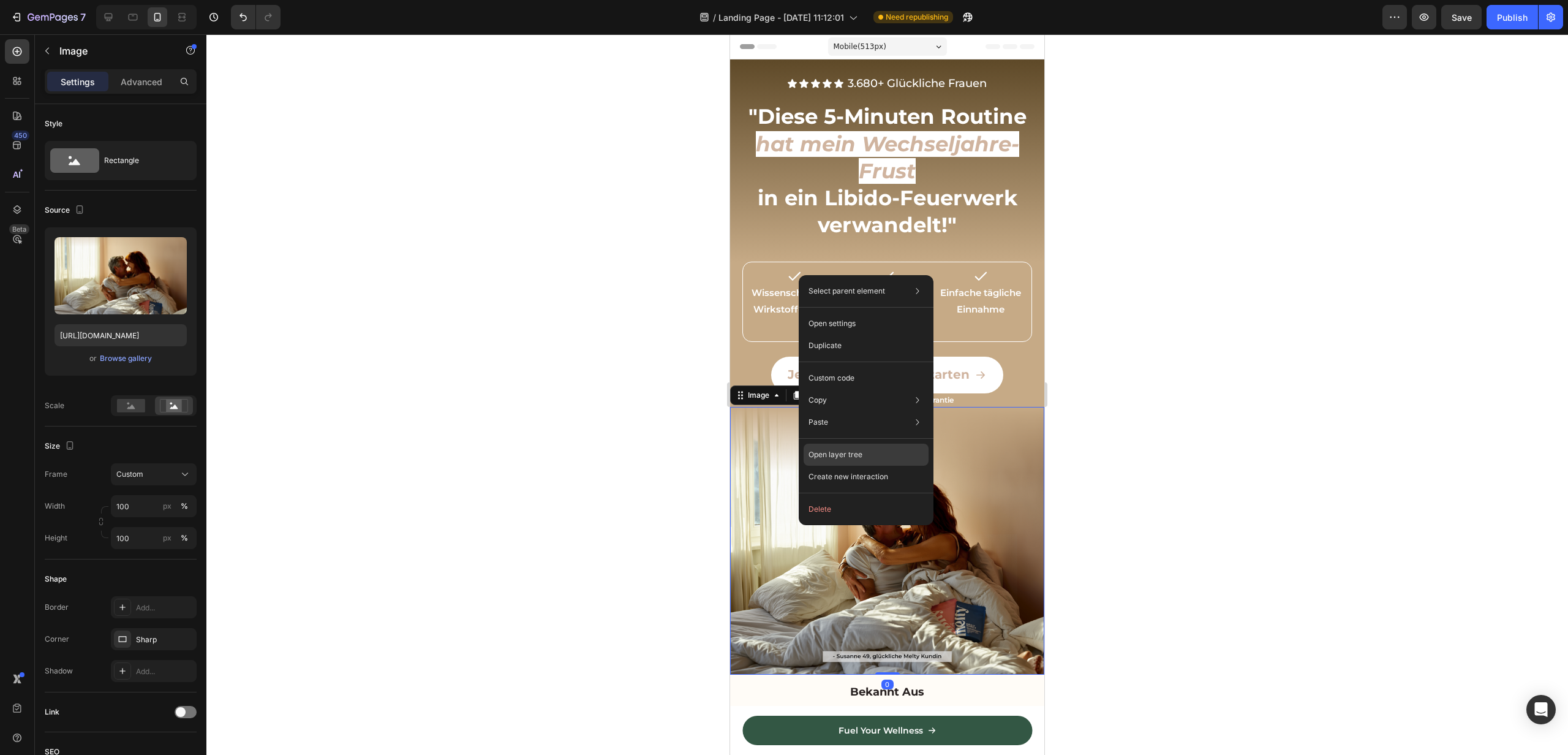
click at [835, 450] on p "Open layer tree" at bounding box center [835, 454] width 54 height 11
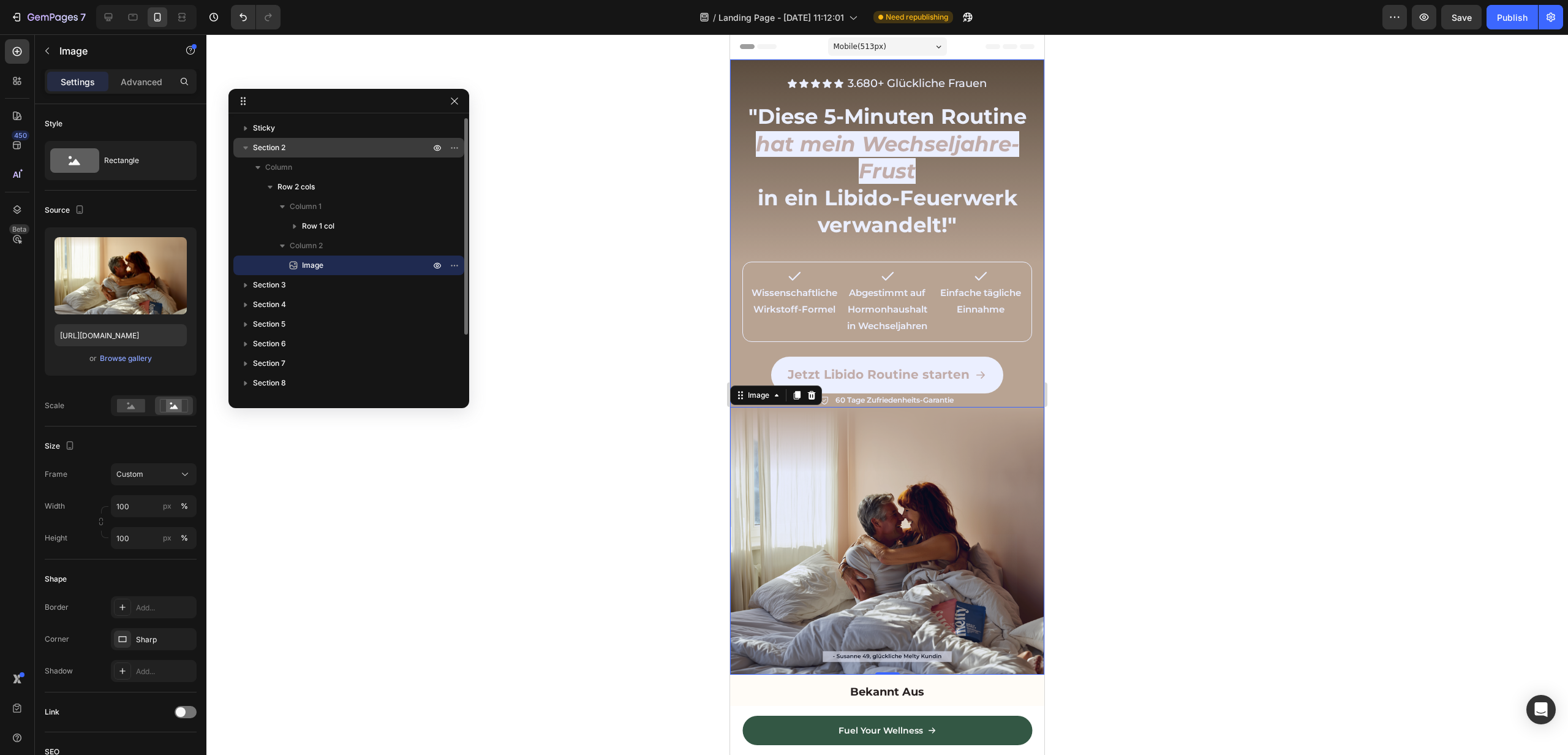
click at [277, 151] on span "Section 2" at bounding box center [269, 148] width 32 height 13
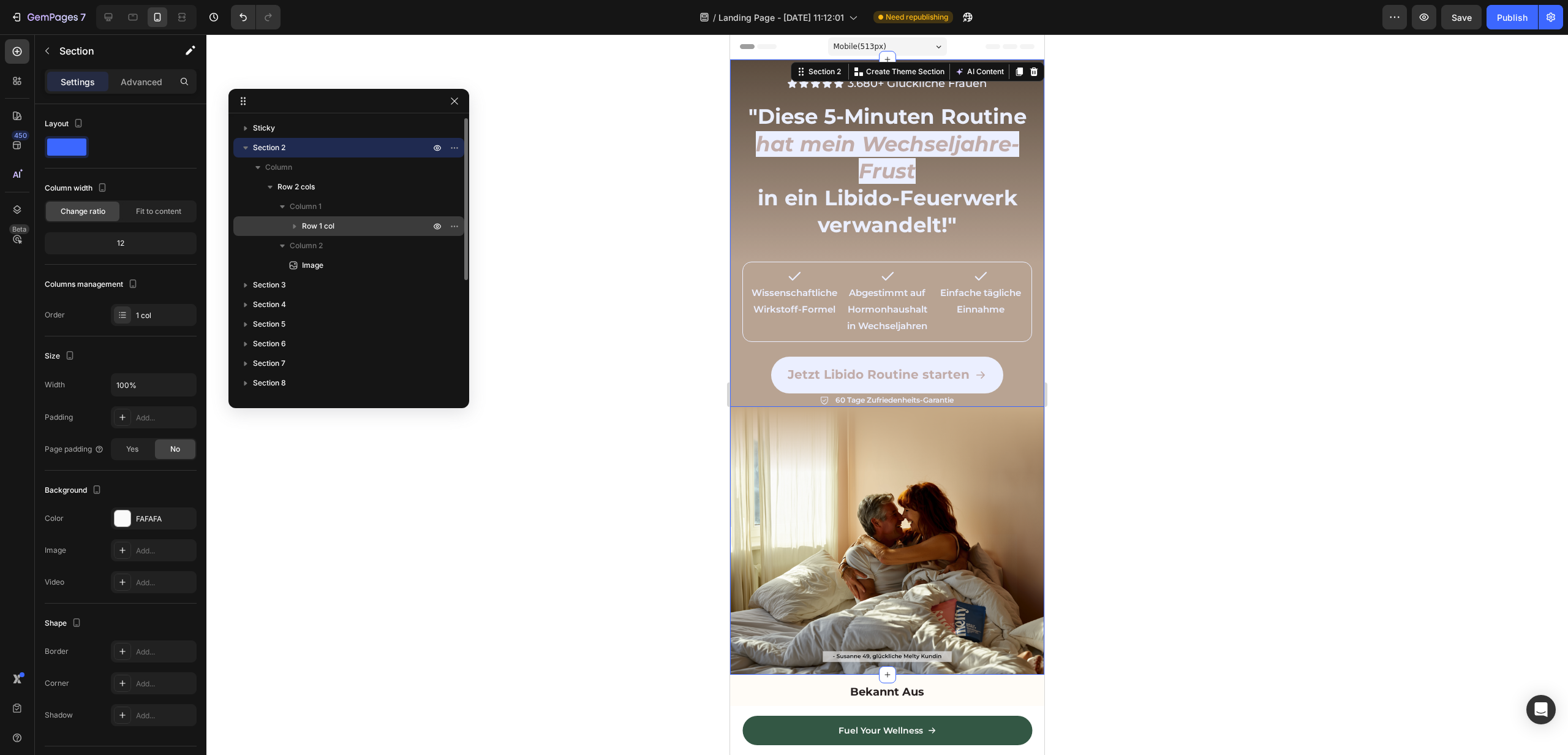
click at [293, 225] on icon "button" at bounding box center [295, 226] width 13 height 13
click at [312, 223] on span "Row 1 col" at bounding box center [318, 226] width 32 height 13
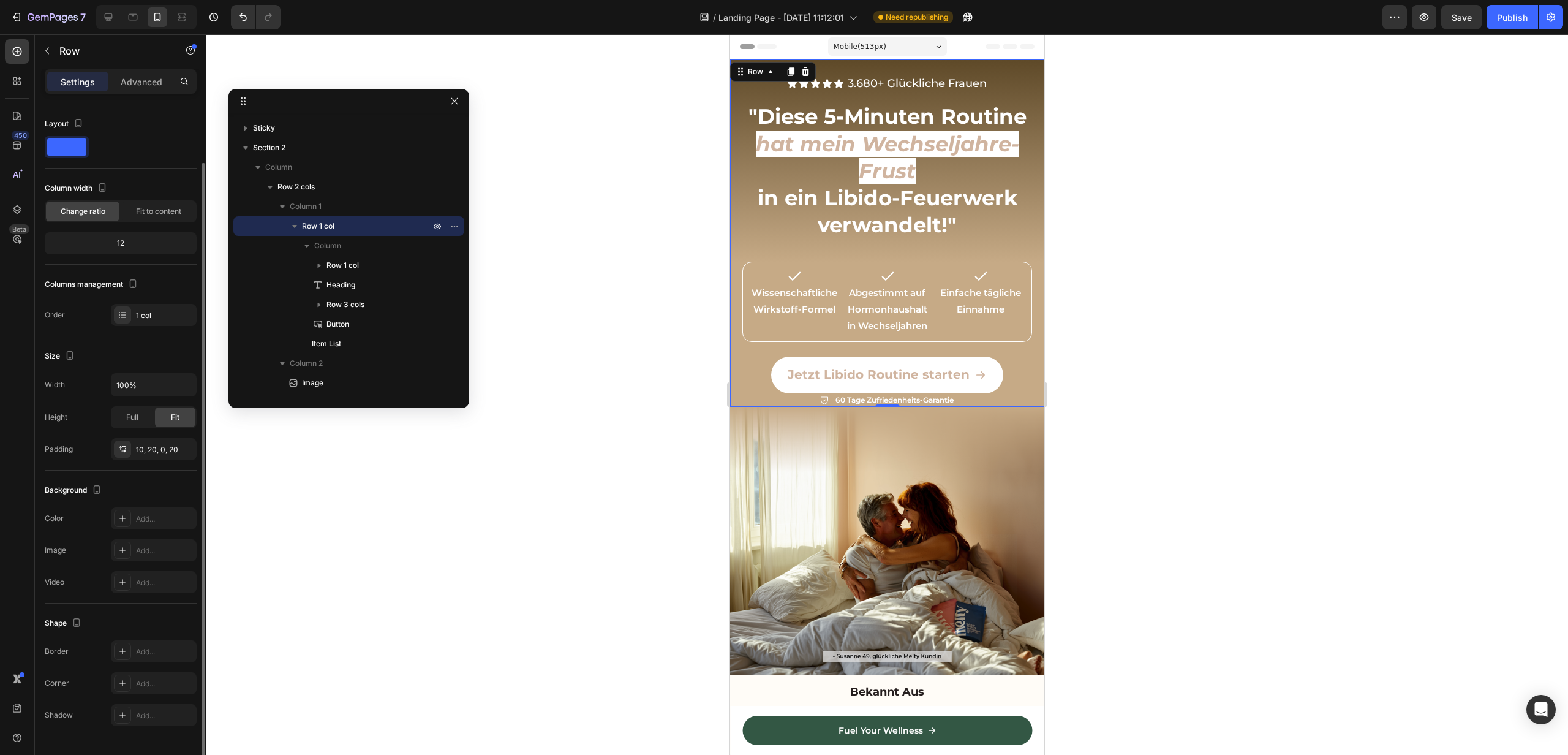
scroll to position [30, 0]
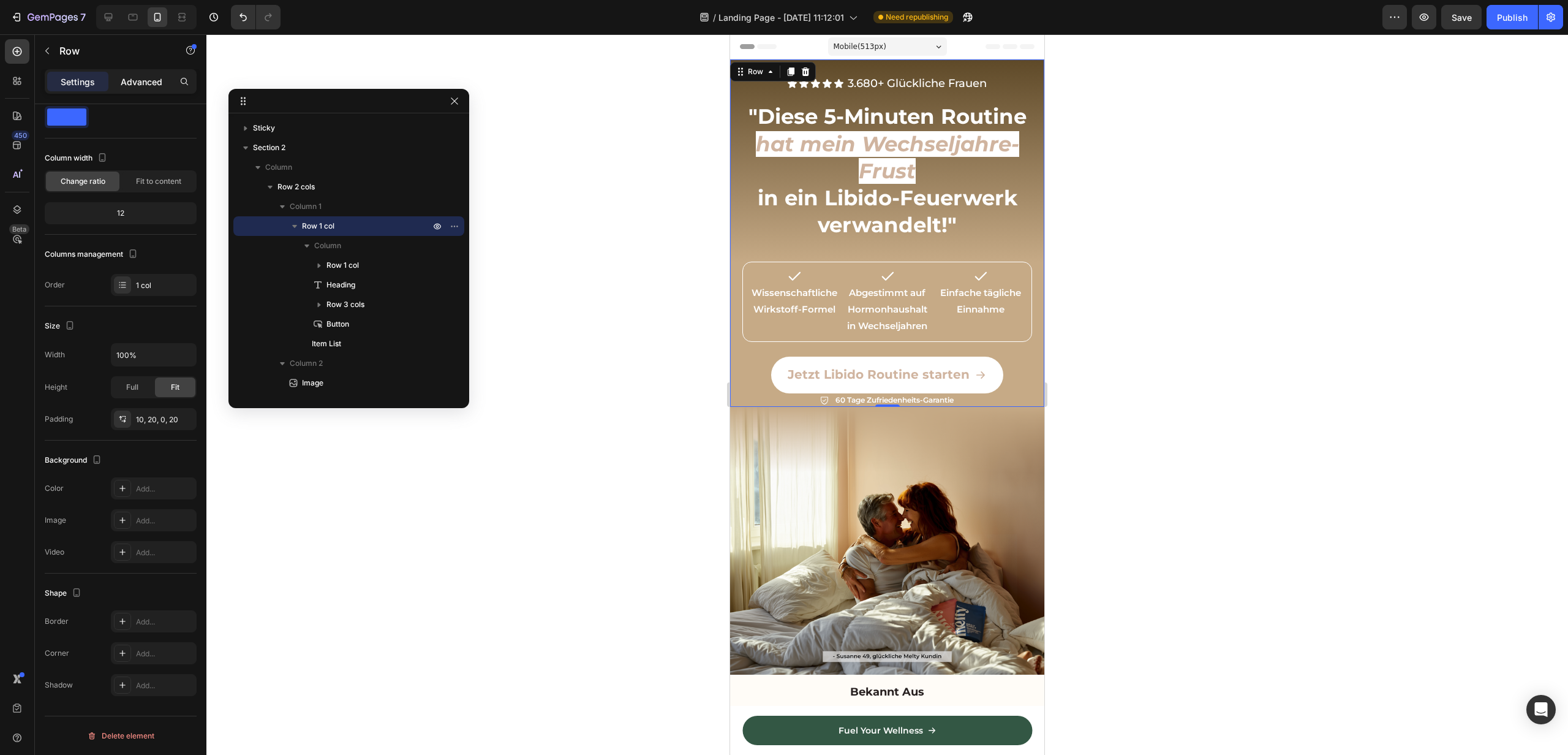
click at [138, 77] on p "Advanced" at bounding box center [141, 81] width 42 height 13
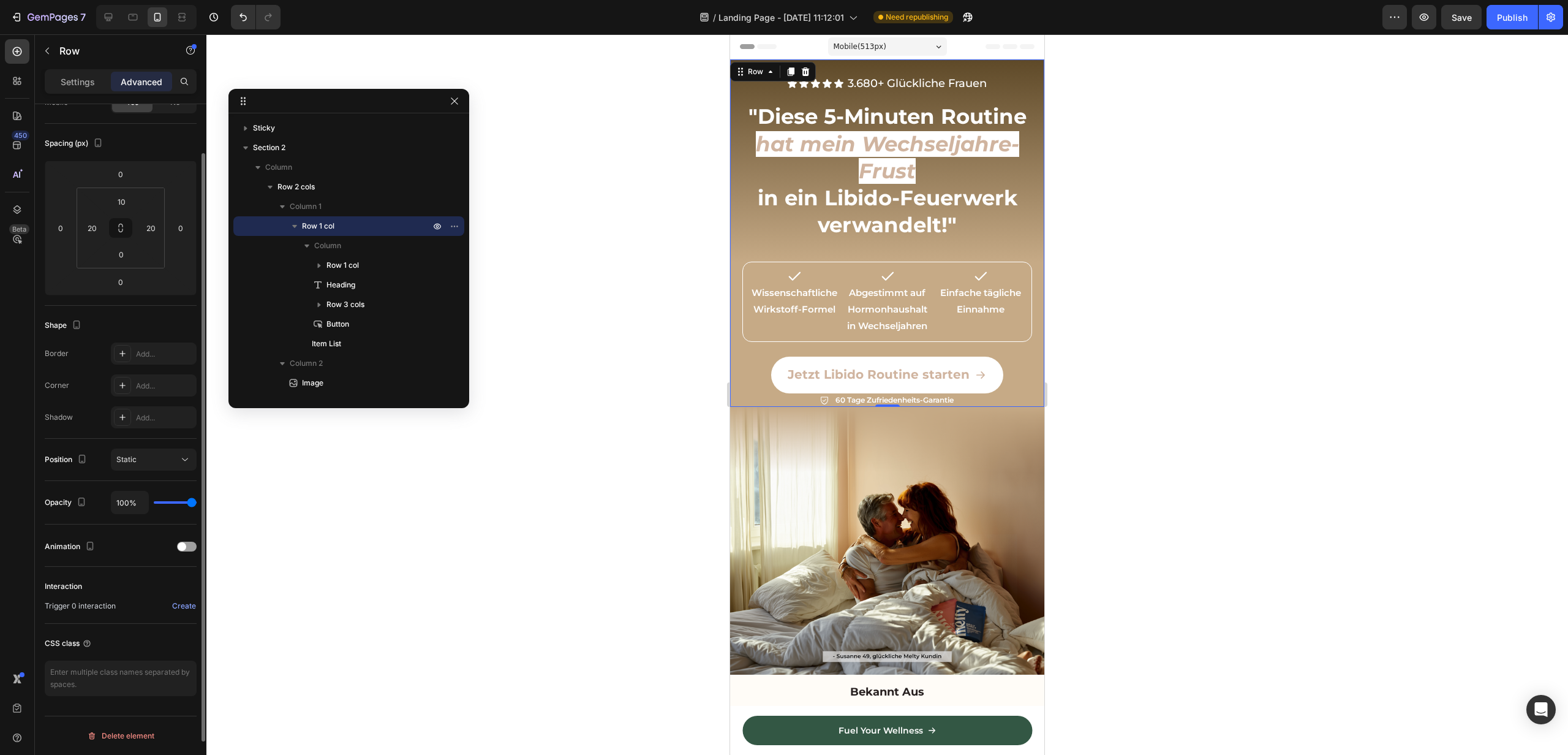
scroll to position [0, 0]
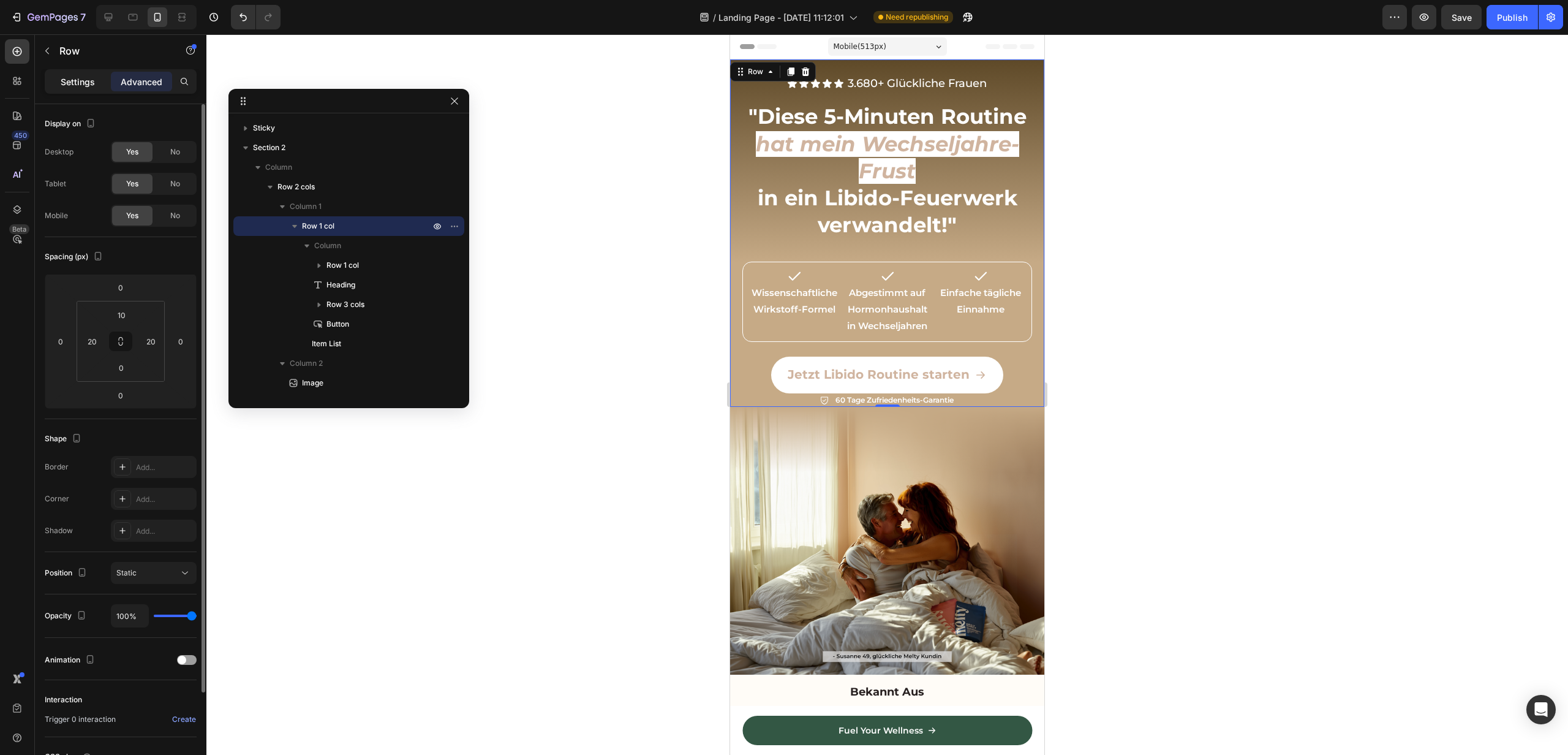
click at [60, 79] on div "Settings" at bounding box center [77, 81] width 62 height 20
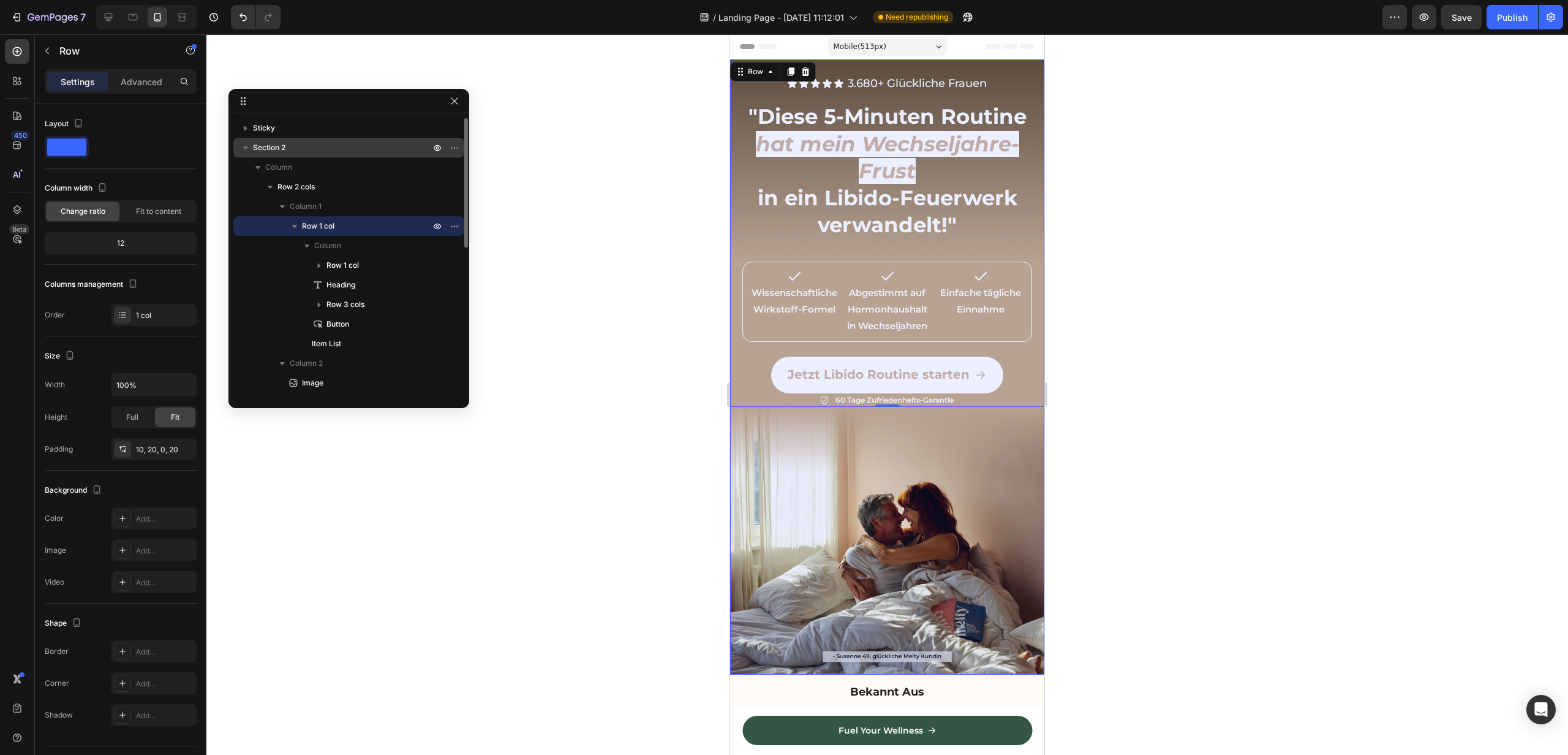
click at [311, 146] on p "Section 2" at bounding box center [342, 148] width 179 height 13
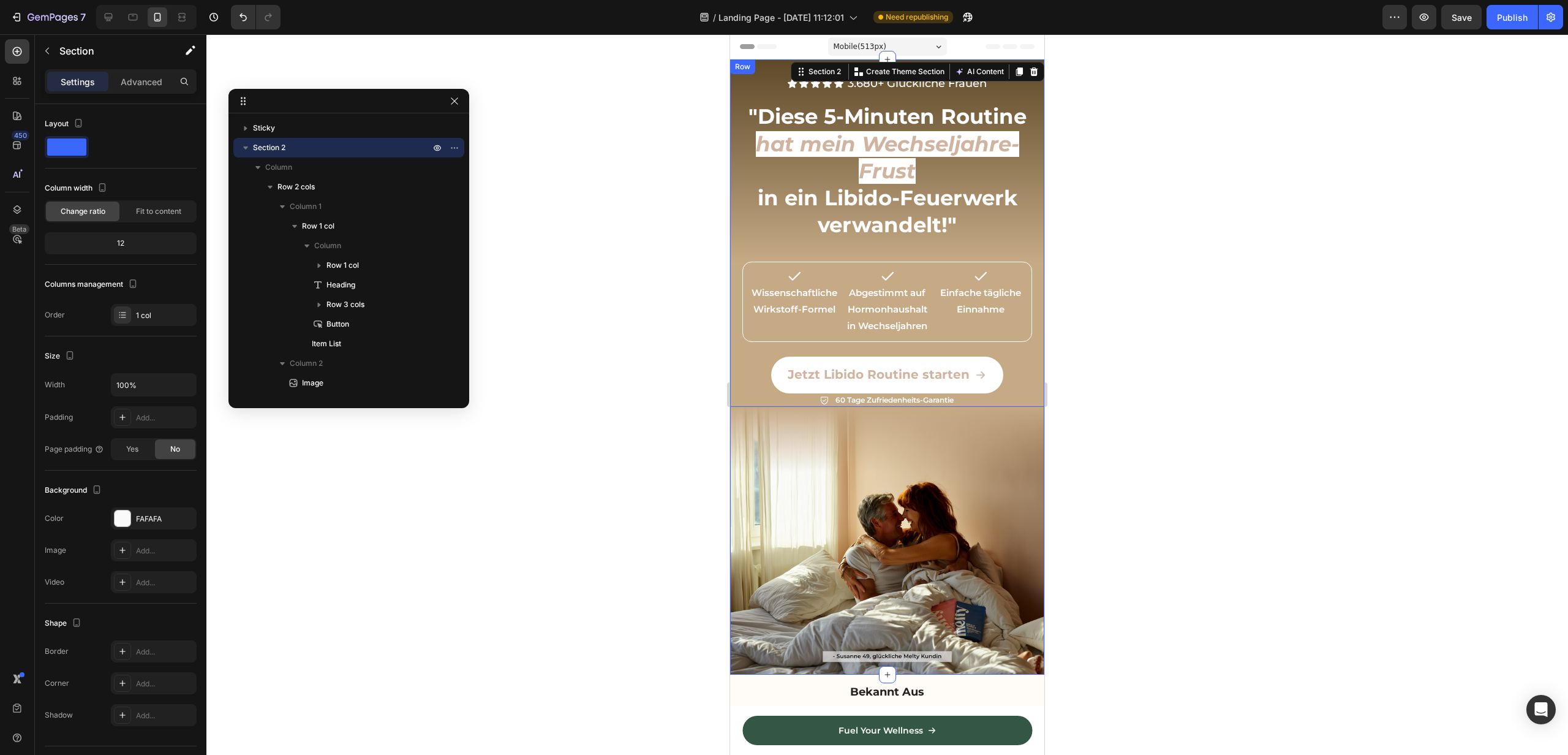
click at [735, 364] on div "Icon Icon Icon Icon Icon Icon List 3.680+ Glückliche Frauen Text Block Row Row …" at bounding box center [887, 233] width 315 height 348
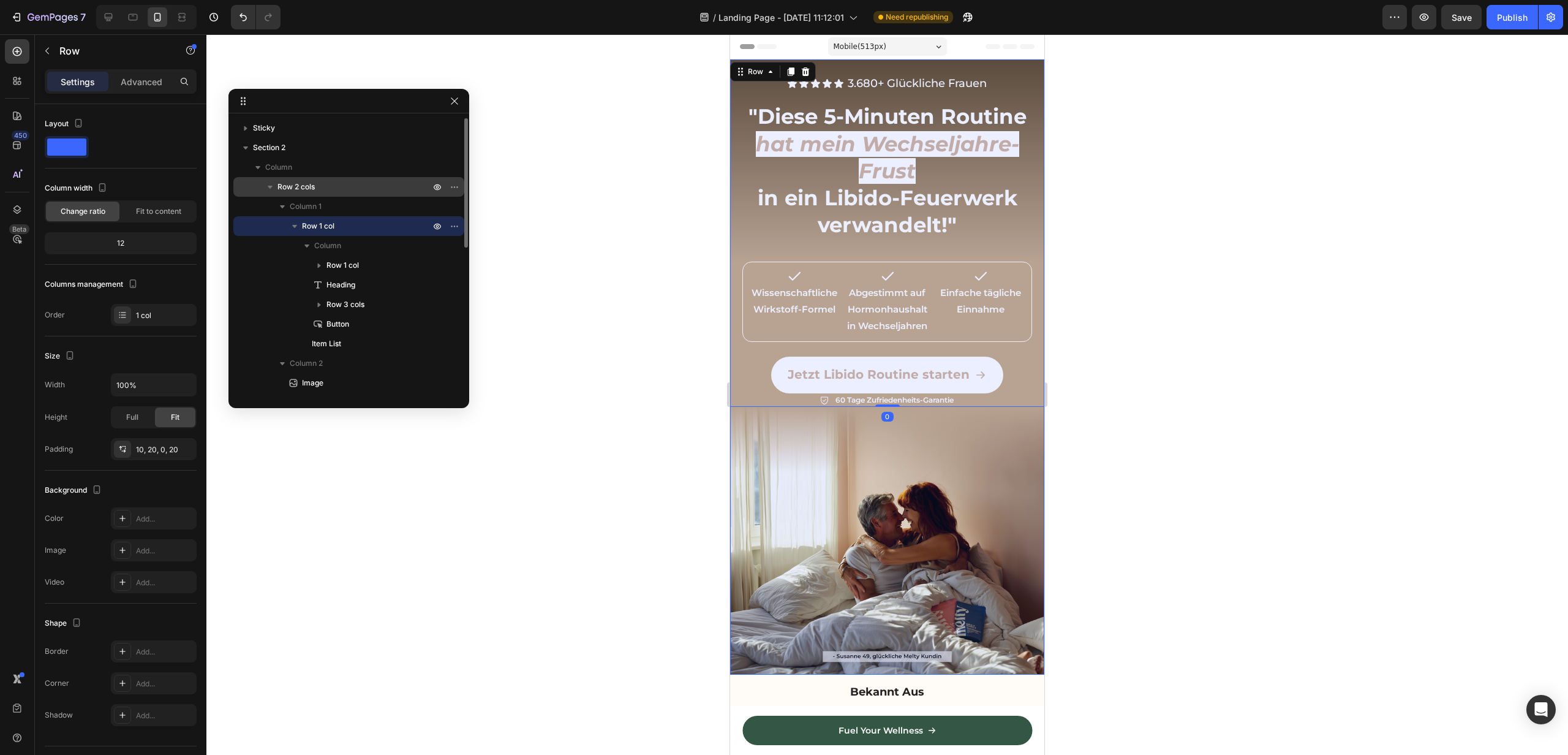
click at [282, 187] on span "Row 2 cols" at bounding box center [296, 187] width 37 height 13
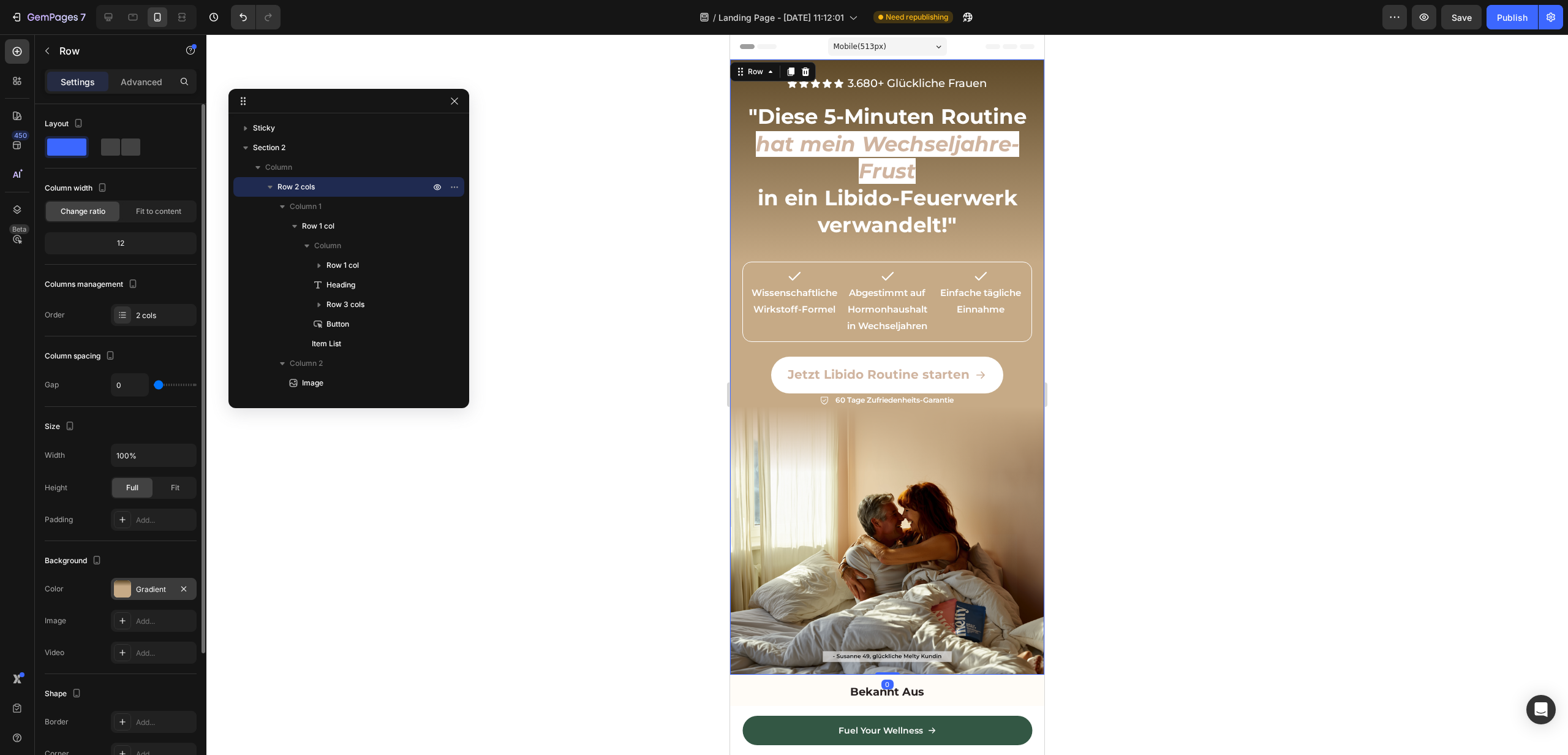
click at [150, 598] on div "Gradient" at bounding box center [154, 588] width 86 height 22
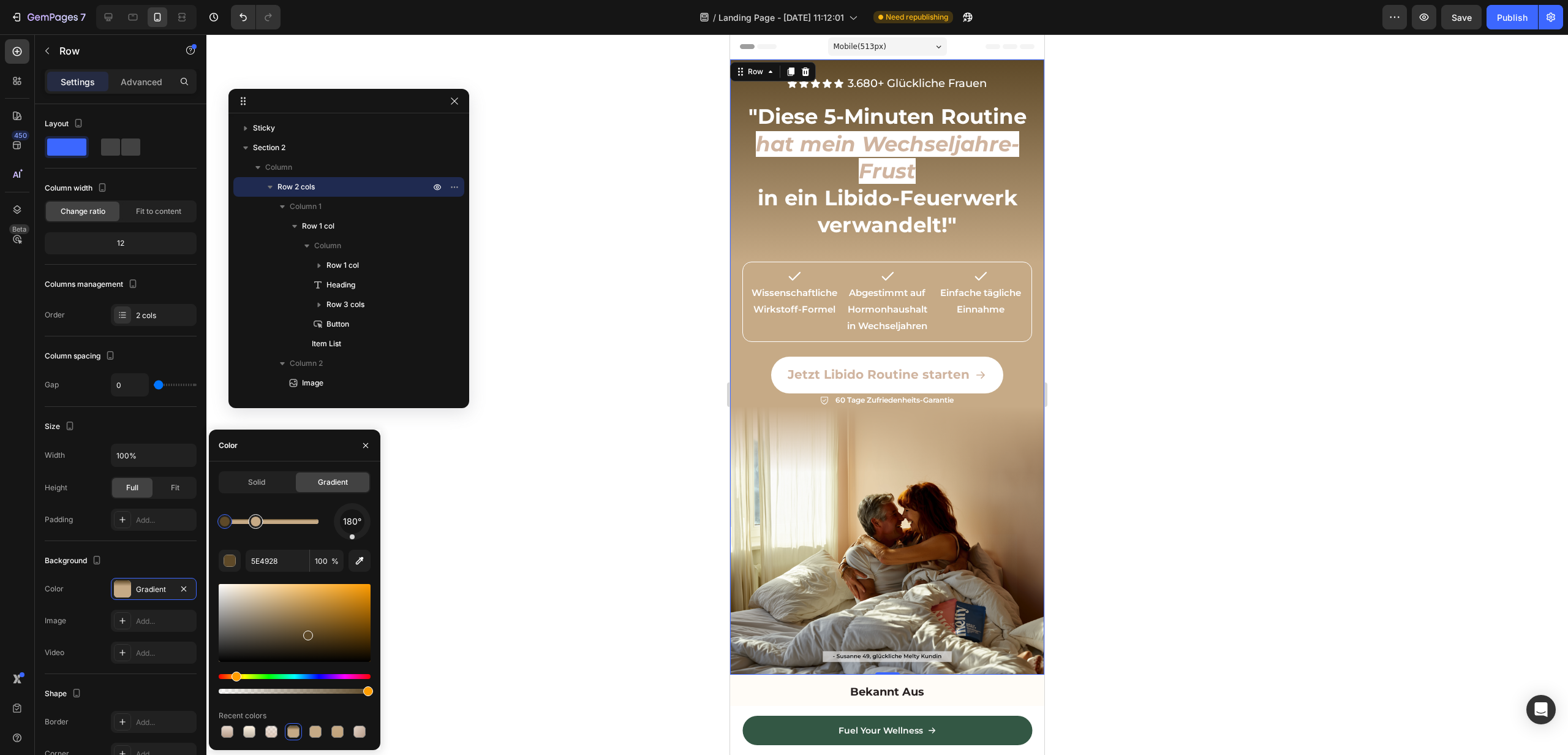
type input "C6AA86"
click at [258, 521] on div at bounding box center [255, 521] width 10 height 10
click at [270, 568] on input "C6AA86" at bounding box center [277, 560] width 64 height 22
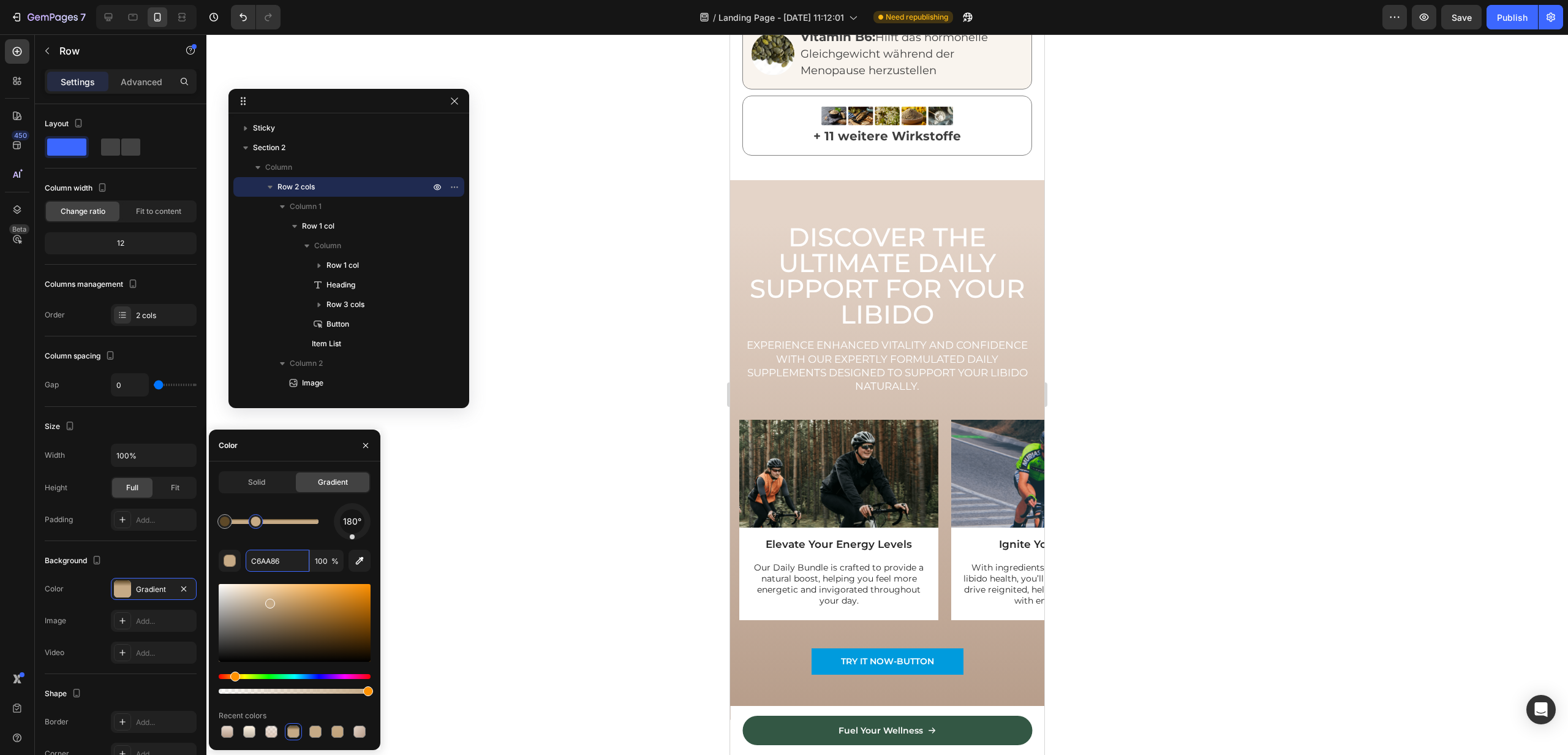
scroll to position [1827, 0]
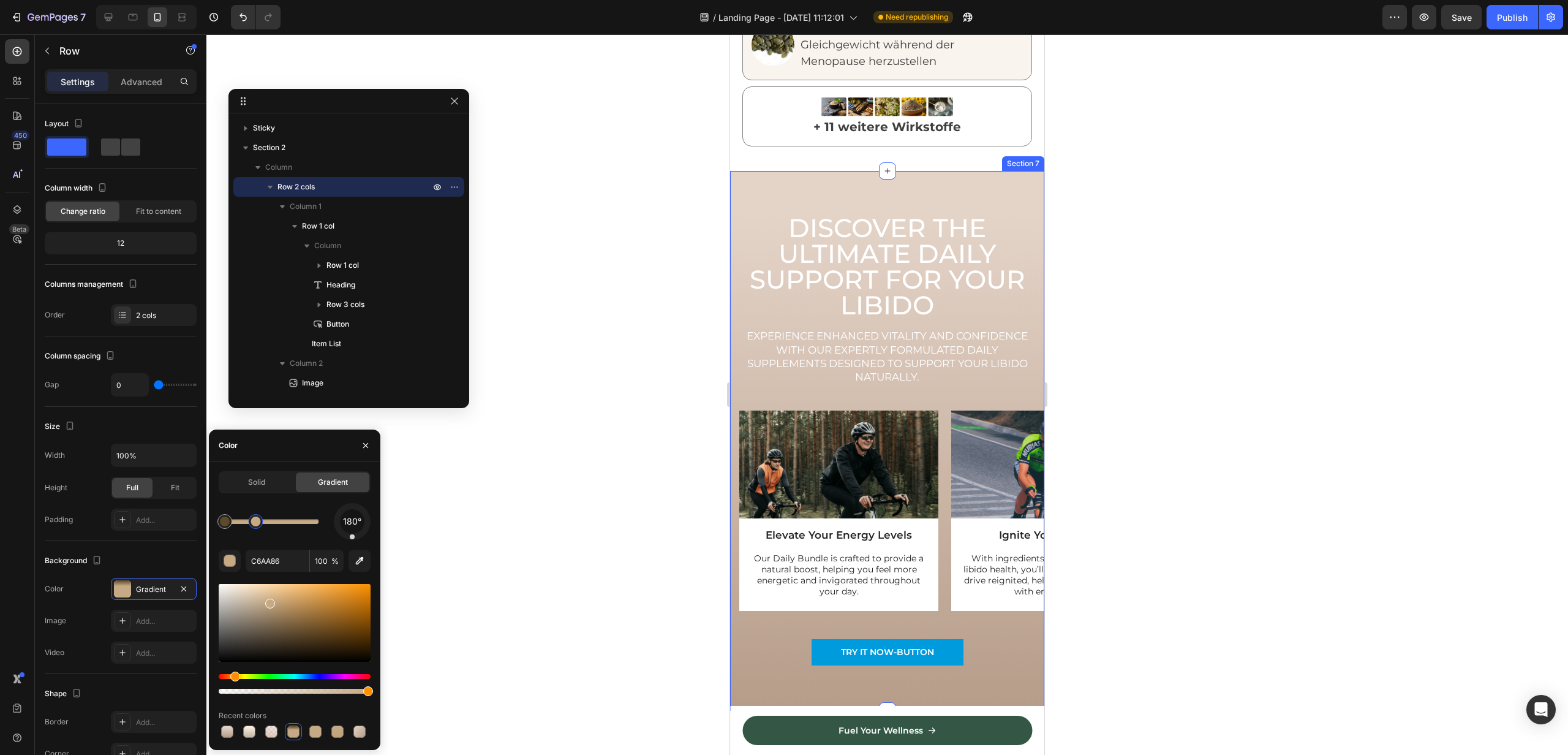
click at [757, 171] on div "Discover the Ultimate Daily Support for Your Libido Heading Experience enhanced…" at bounding box center [887, 440] width 315 height 539
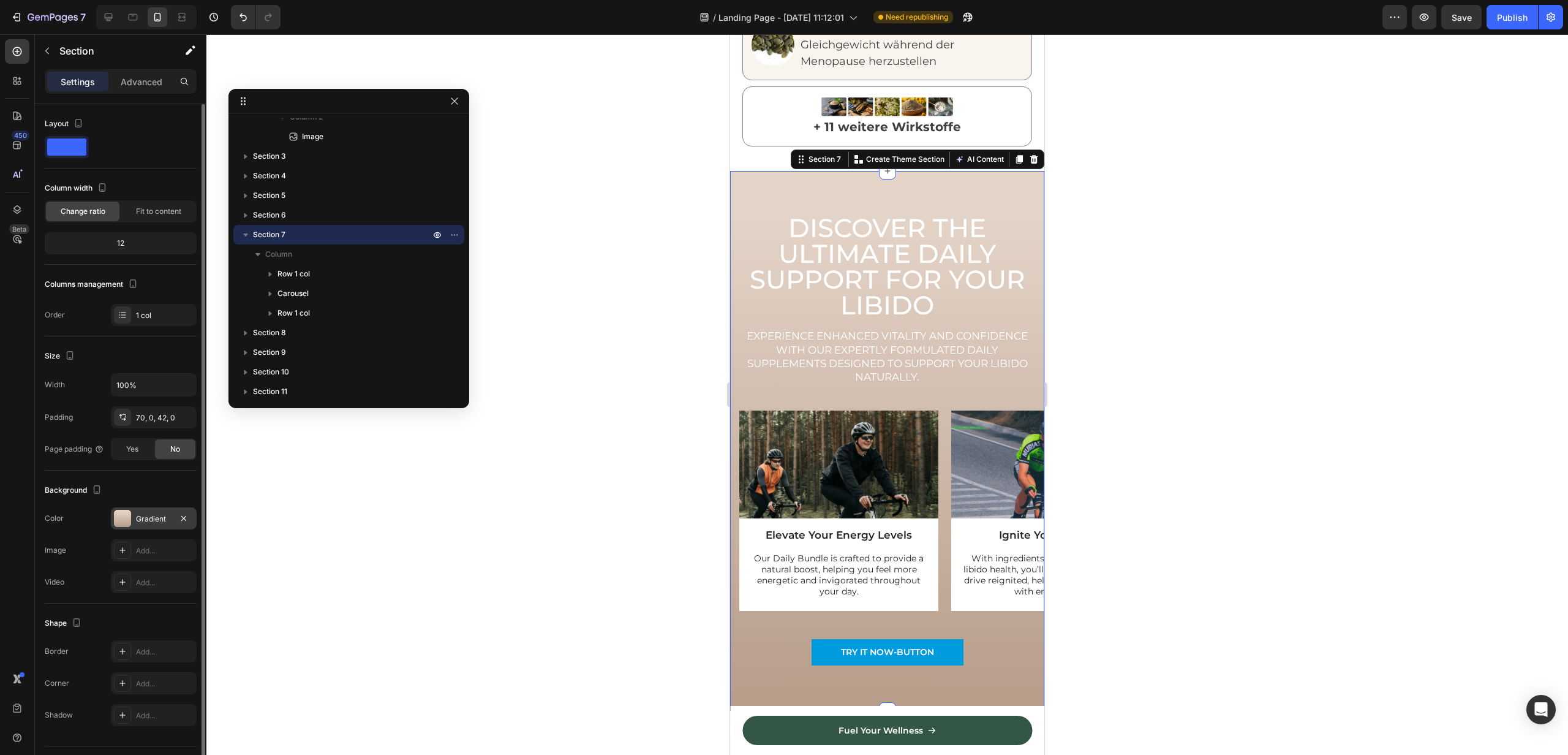
click at [162, 524] on div "Gradient" at bounding box center [154, 518] width 86 height 22
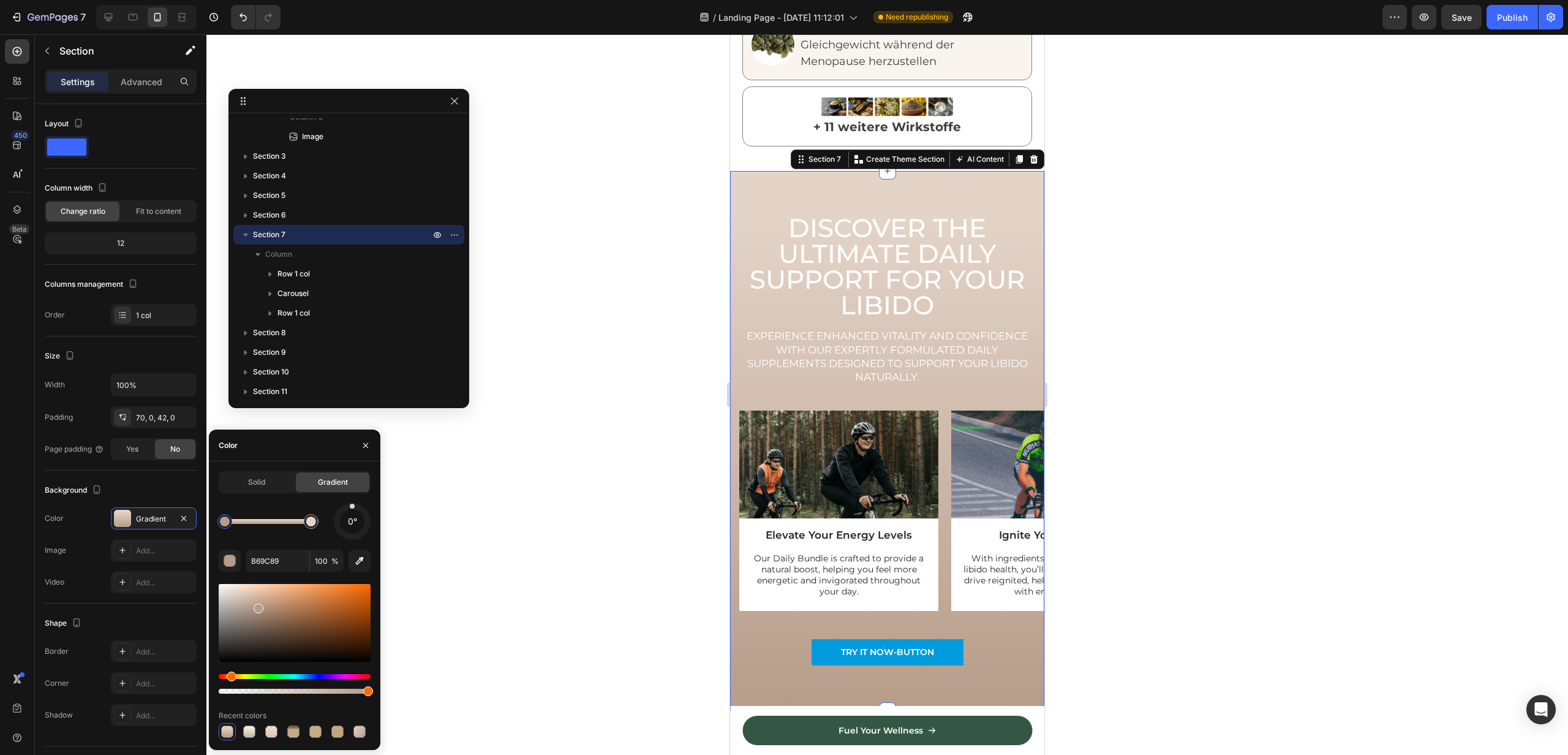
click at [268, 487] on div "Solid" at bounding box center [256, 482] width 74 height 20
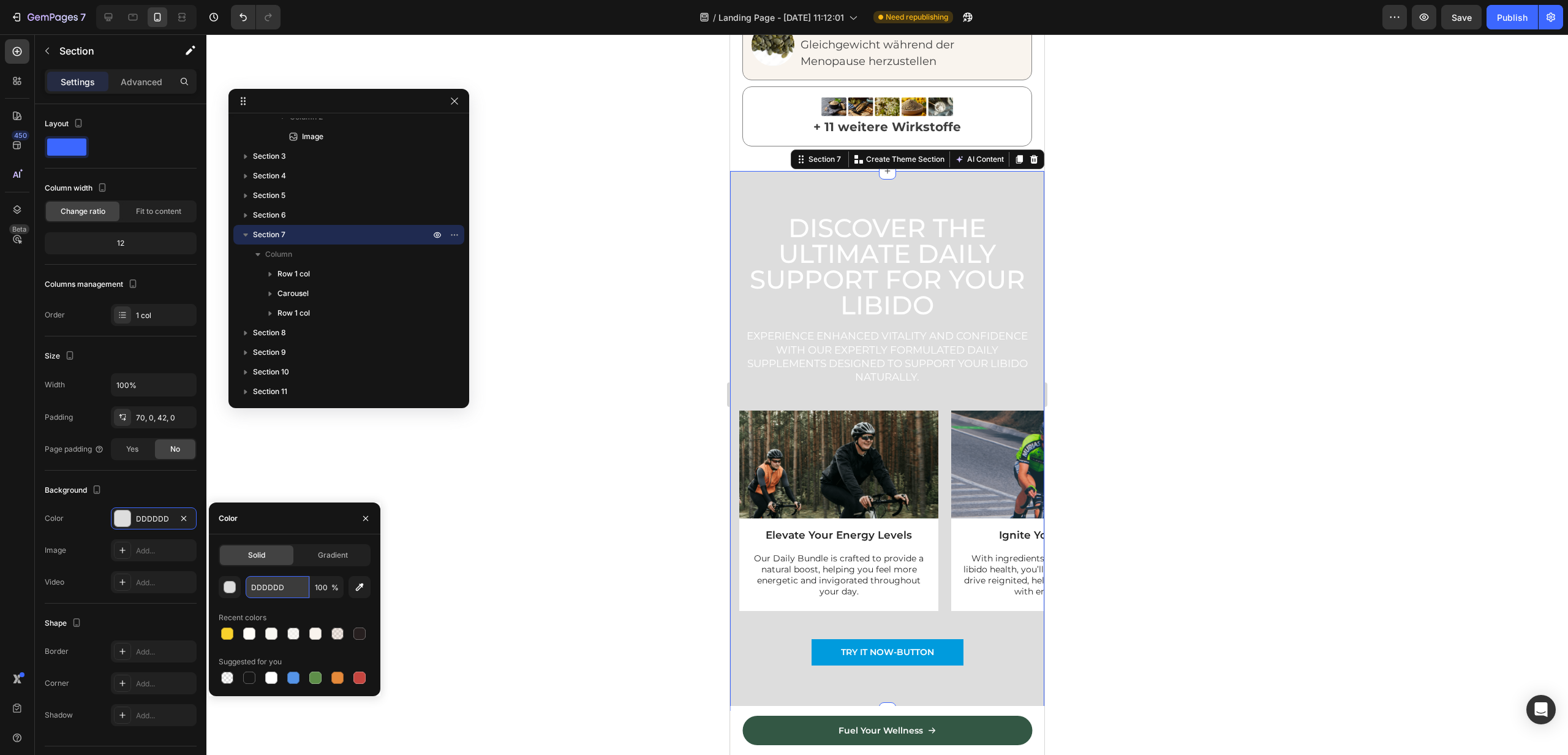
click at [270, 596] on input "DDDDDD" at bounding box center [277, 587] width 64 height 22
paste input "C6AA86"
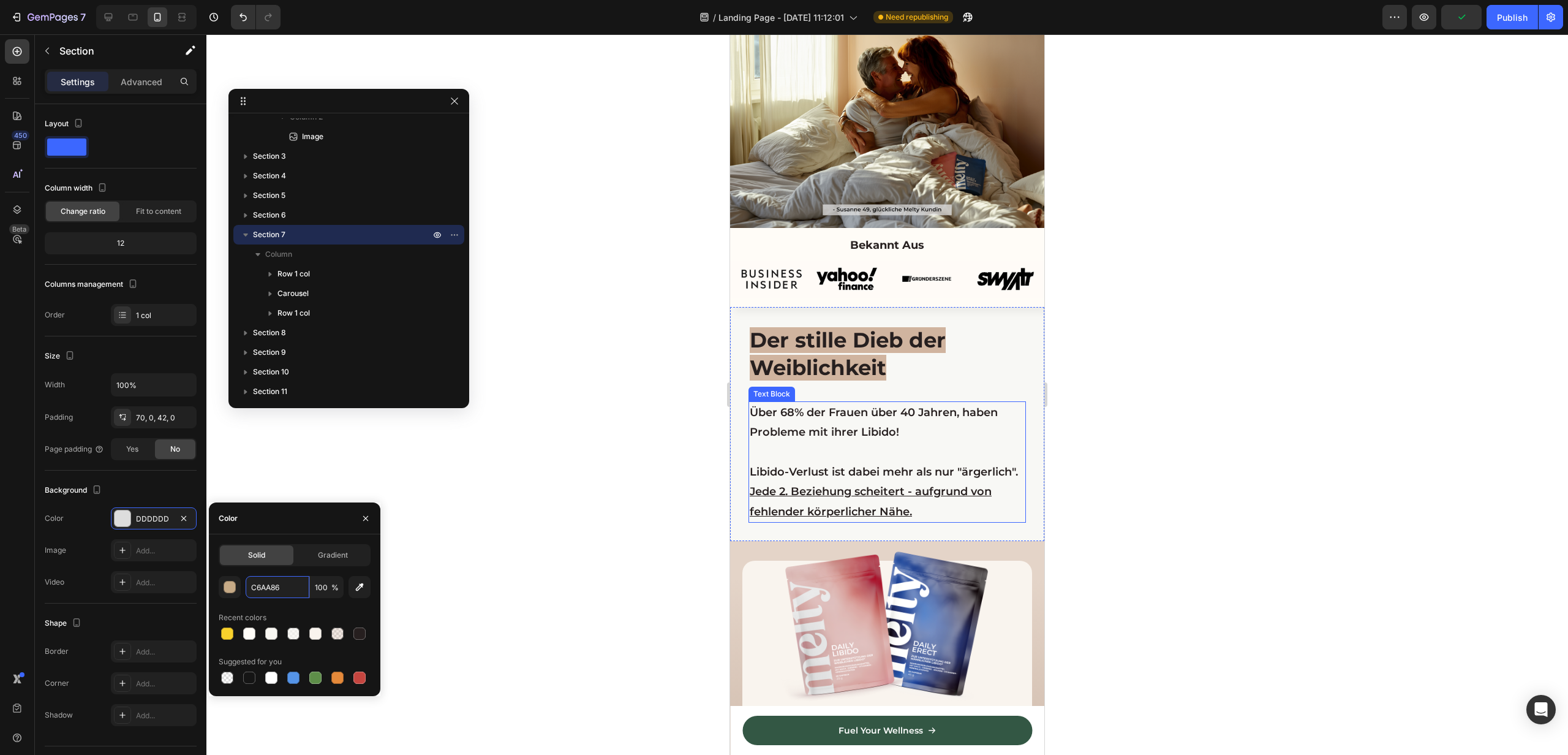
scroll to position [447, 0]
type input "C6AA86"
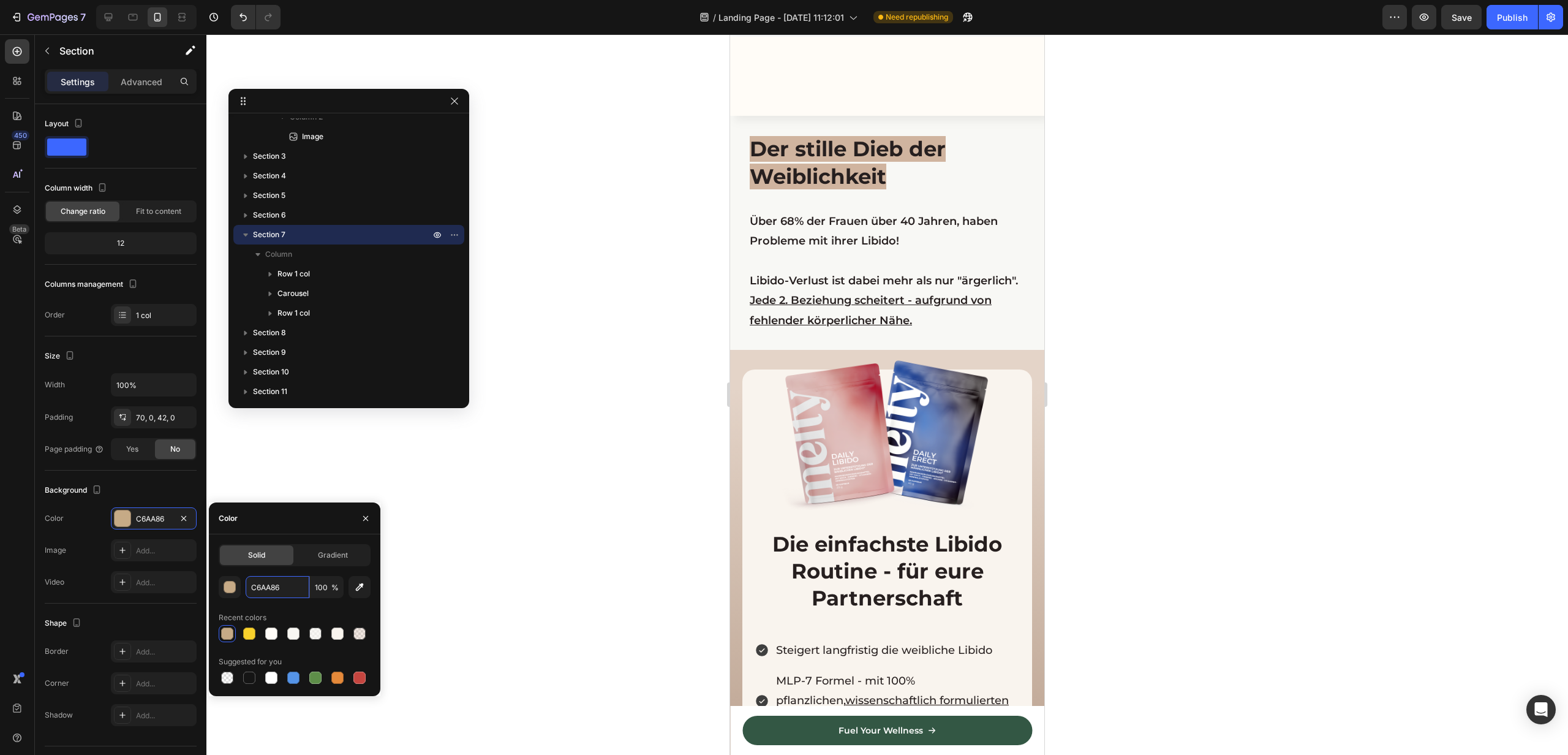
scroll to position [523, 0]
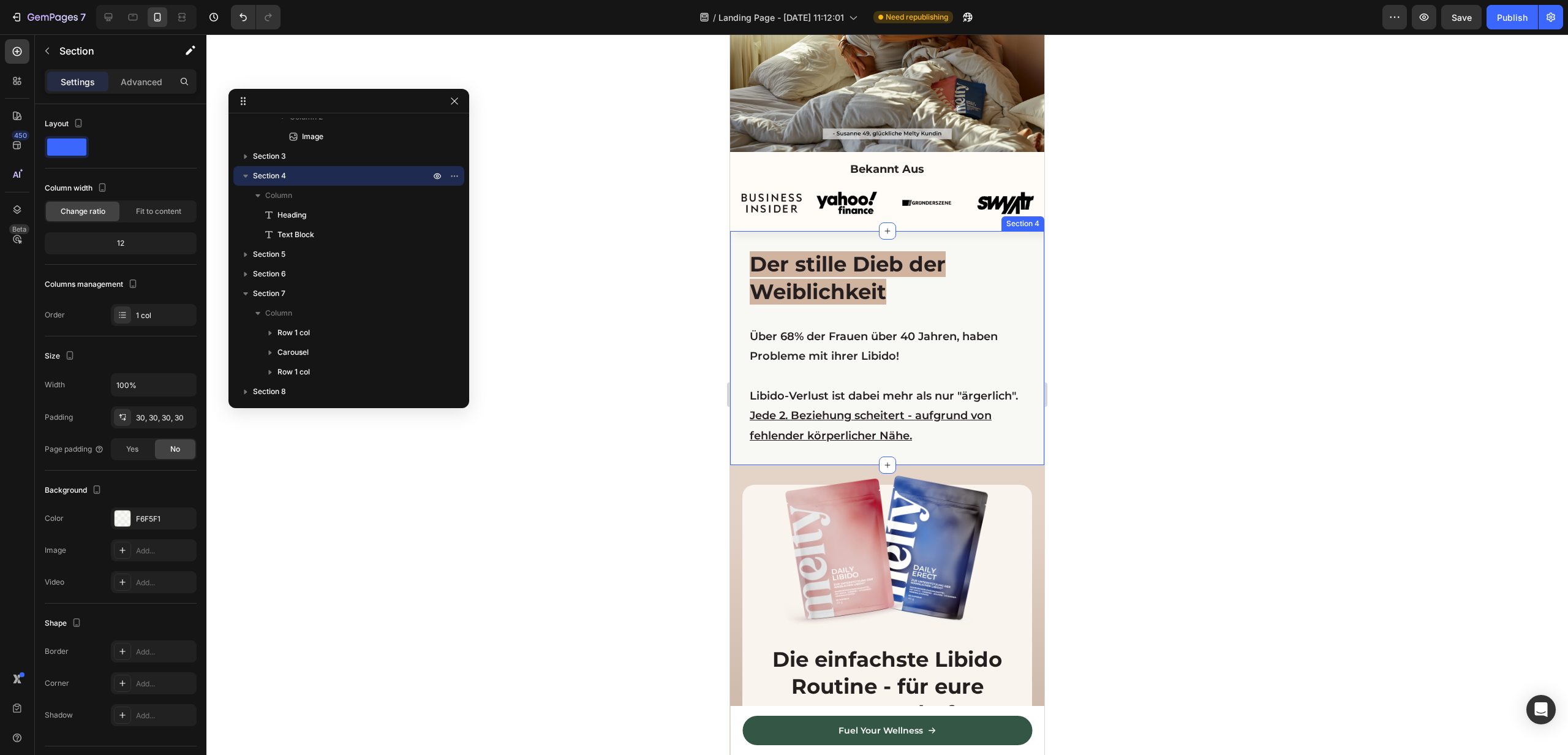
click at [1038, 249] on div "Der stille Dieb der Weiblichkeit Heading Über 68% der Frauen über 40 Jahren, ha…" at bounding box center [887, 348] width 315 height 234
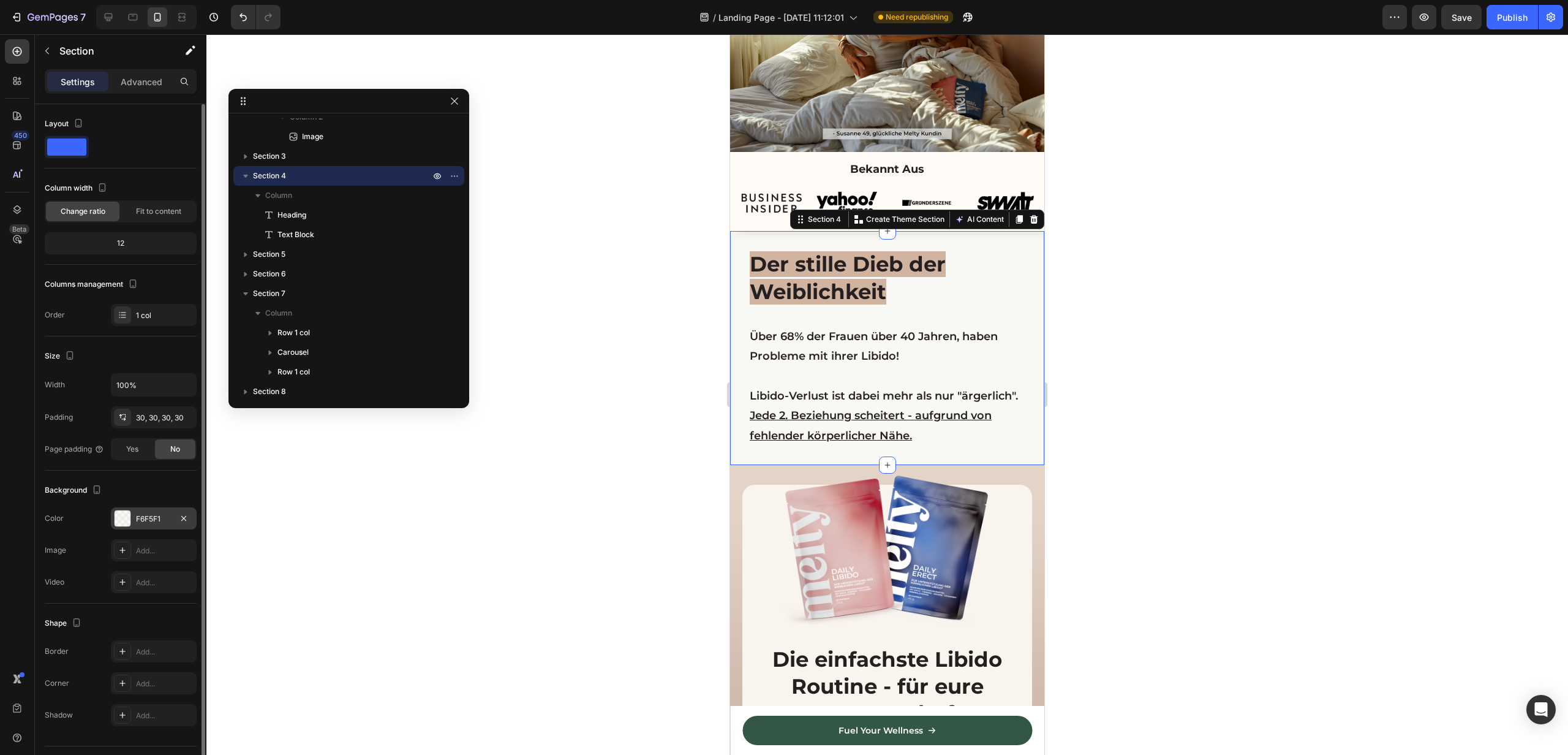
click at [149, 514] on div "F6F5F1" at bounding box center [154, 519] width 36 height 11
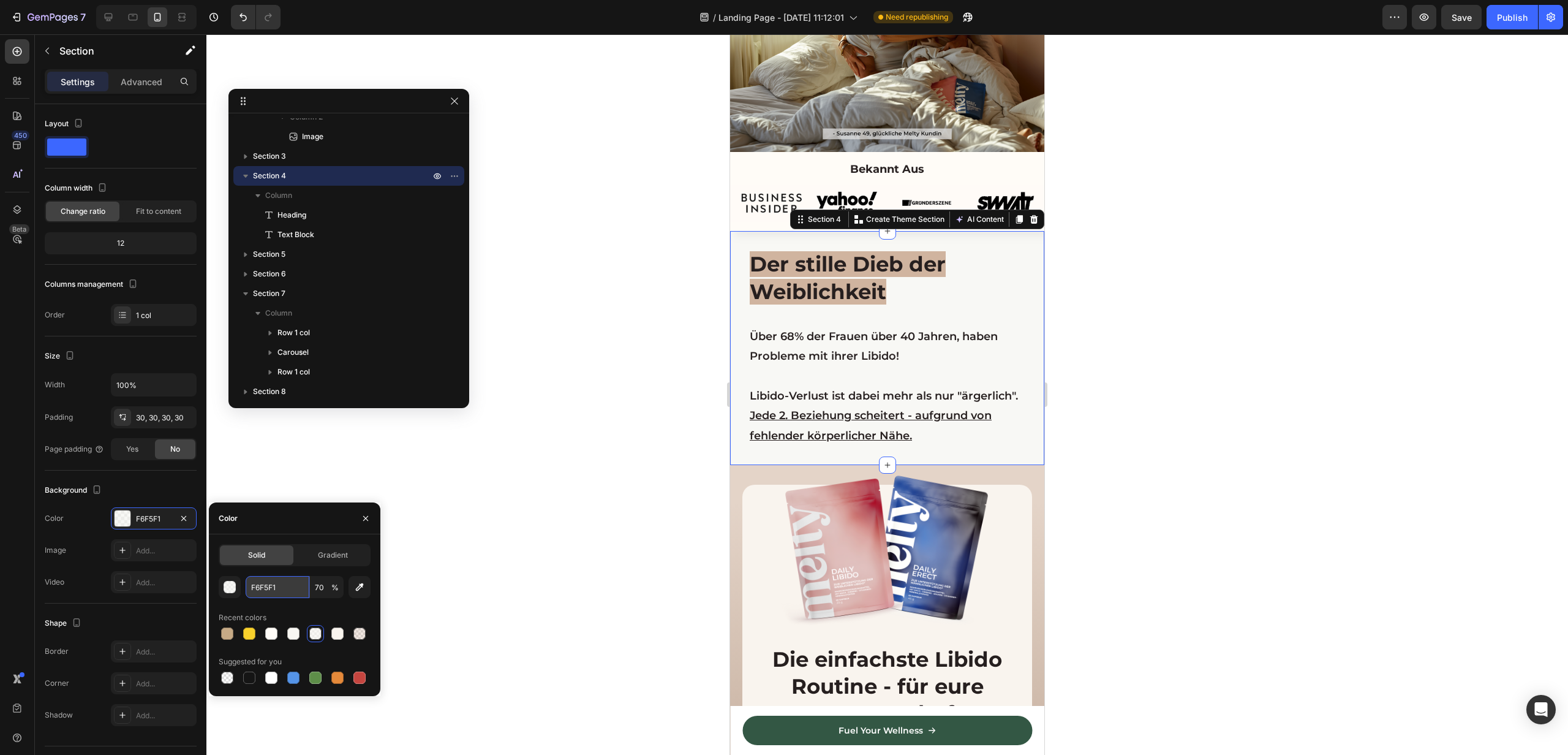
click at [288, 587] on input "F6F5F1" at bounding box center [277, 587] width 64 height 22
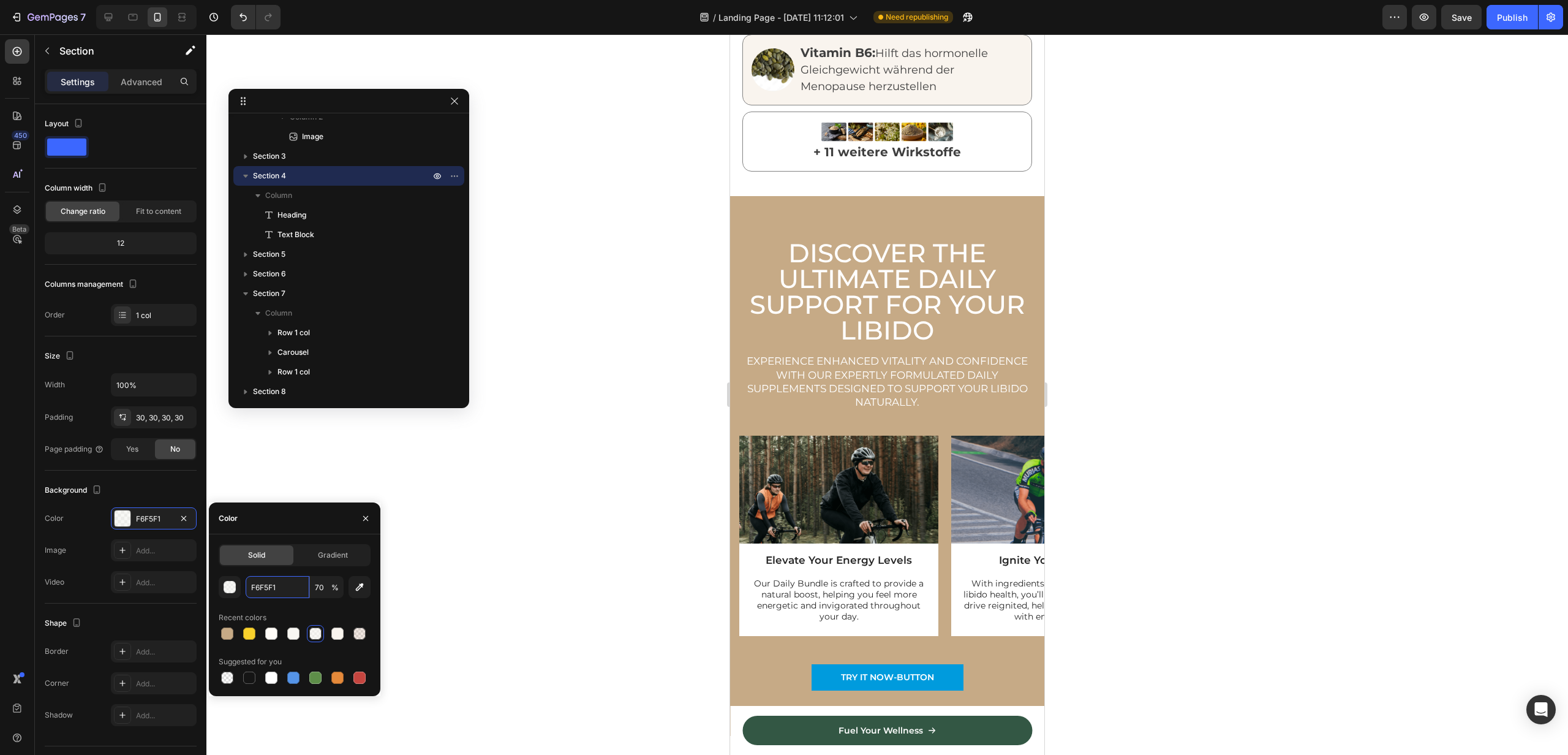
scroll to position [1831, 0]
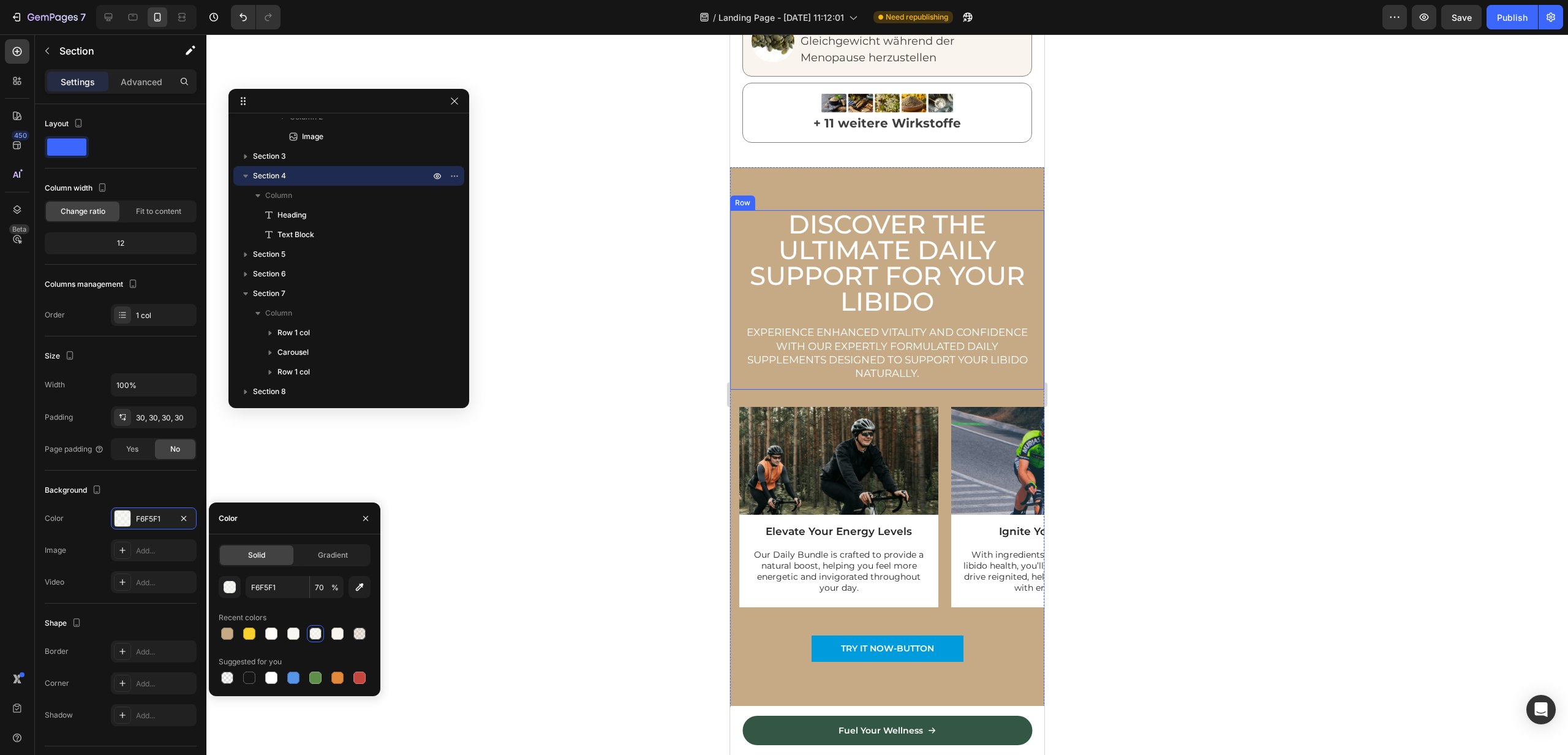
click at [736, 210] on div "Discover the Ultimate Daily Support for Your Libido Heading Experience enhanced…" at bounding box center [887, 299] width 315 height 179
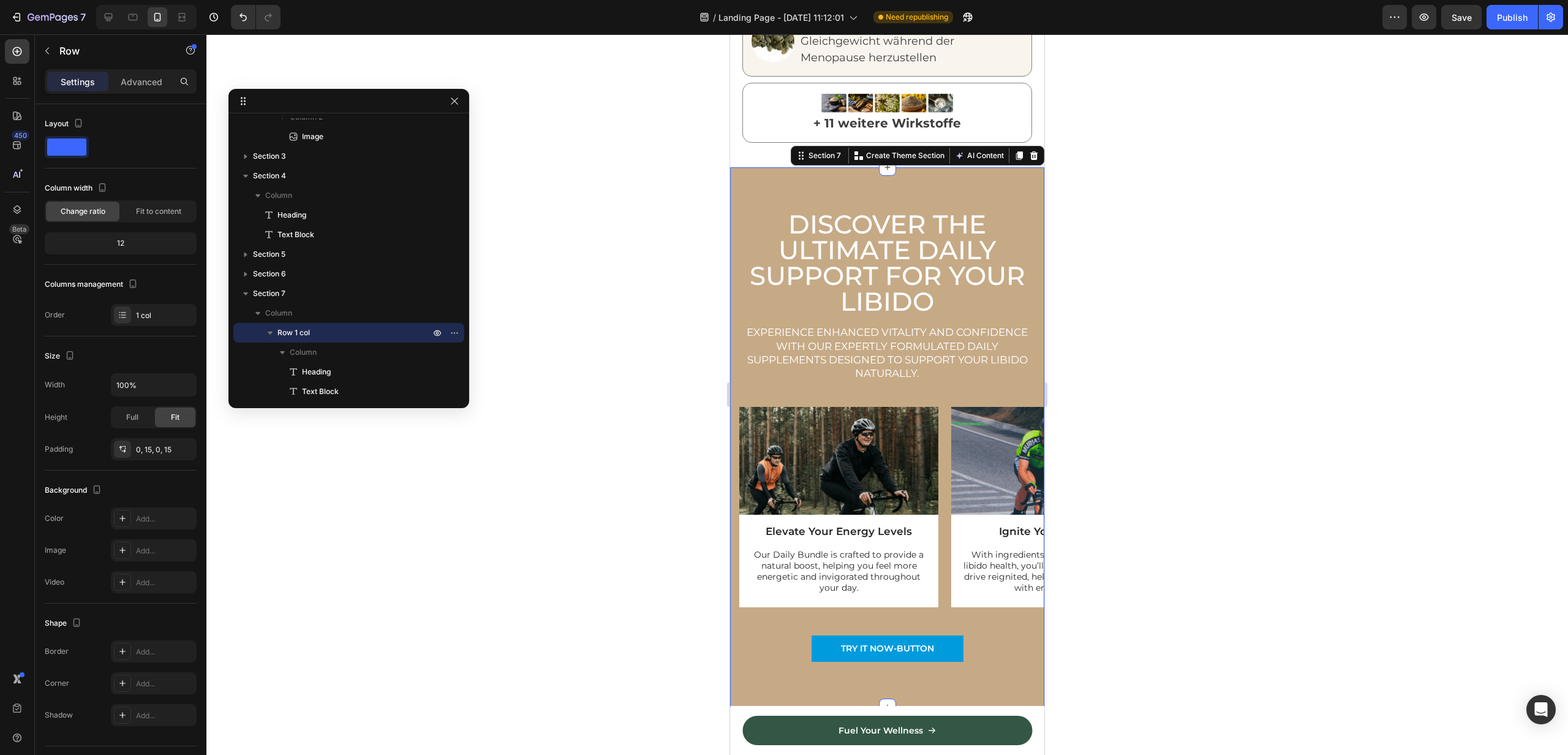
click at [740, 170] on div "Discover the Ultimate Daily Support for Your Libido Heading Experience enhanced…" at bounding box center [887, 437] width 315 height 539
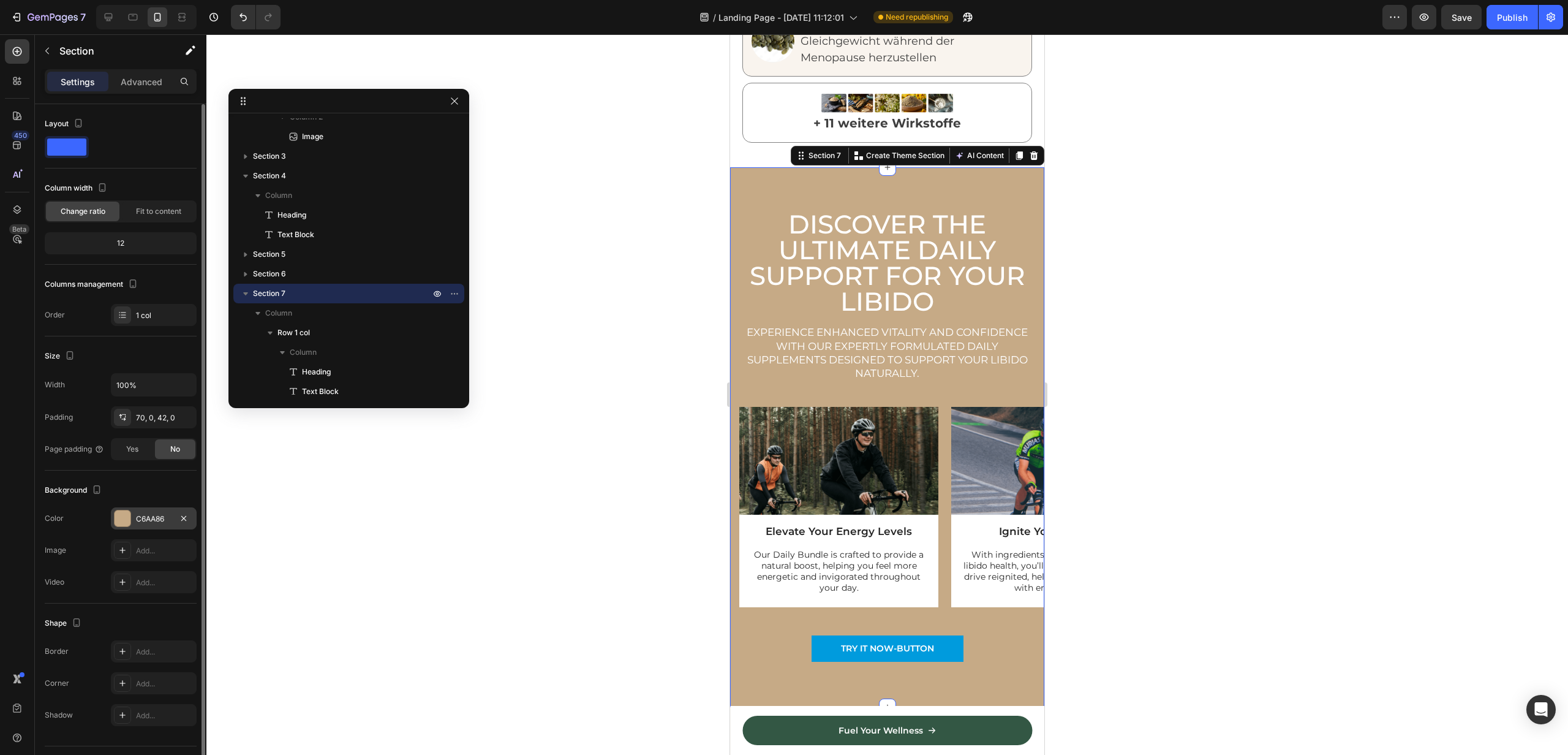
click at [142, 510] on div "C6AA86" at bounding box center [154, 518] width 86 height 22
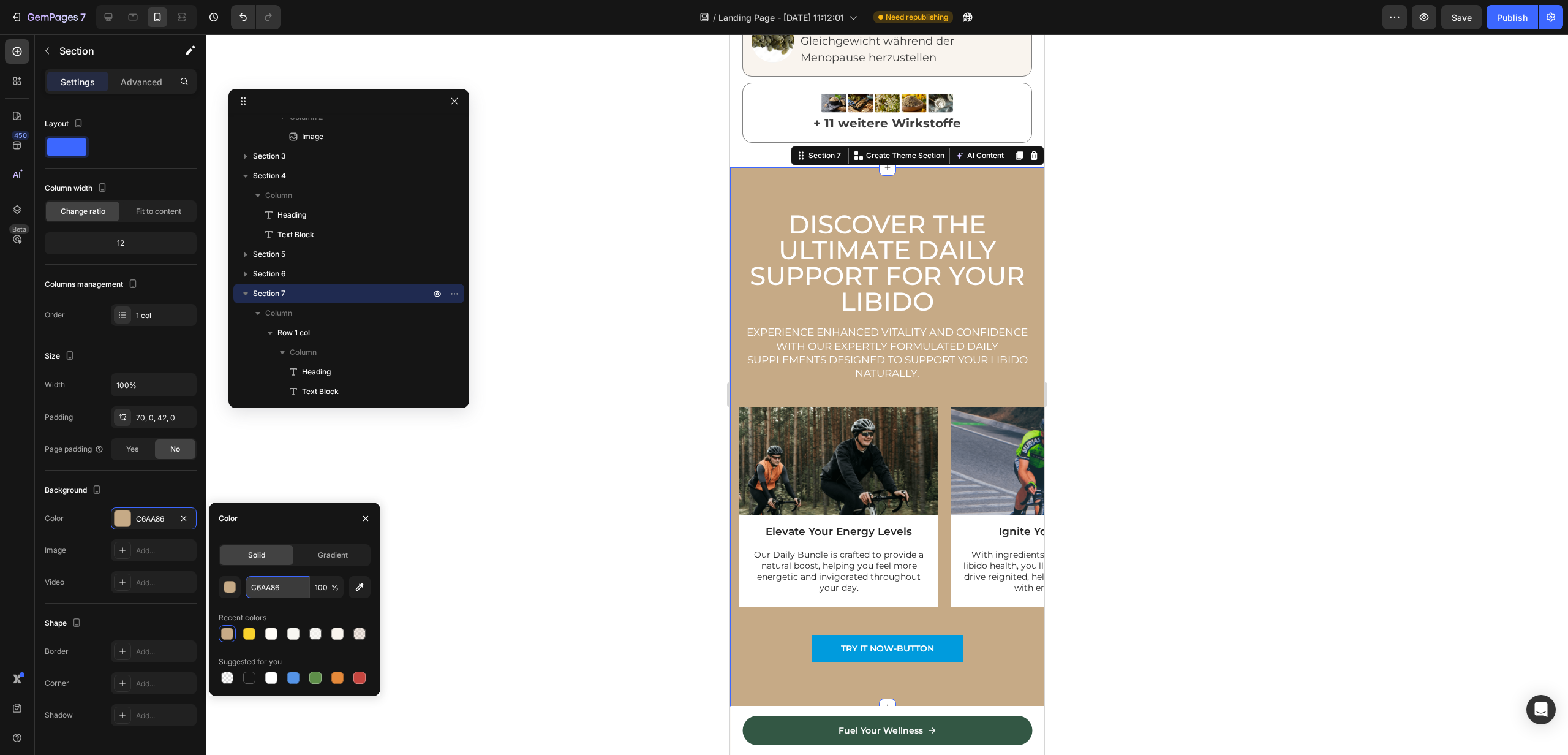
click at [274, 584] on input "C6AA86" at bounding box center [277, 587] width 64 height 22
paste input "F6F5F1"
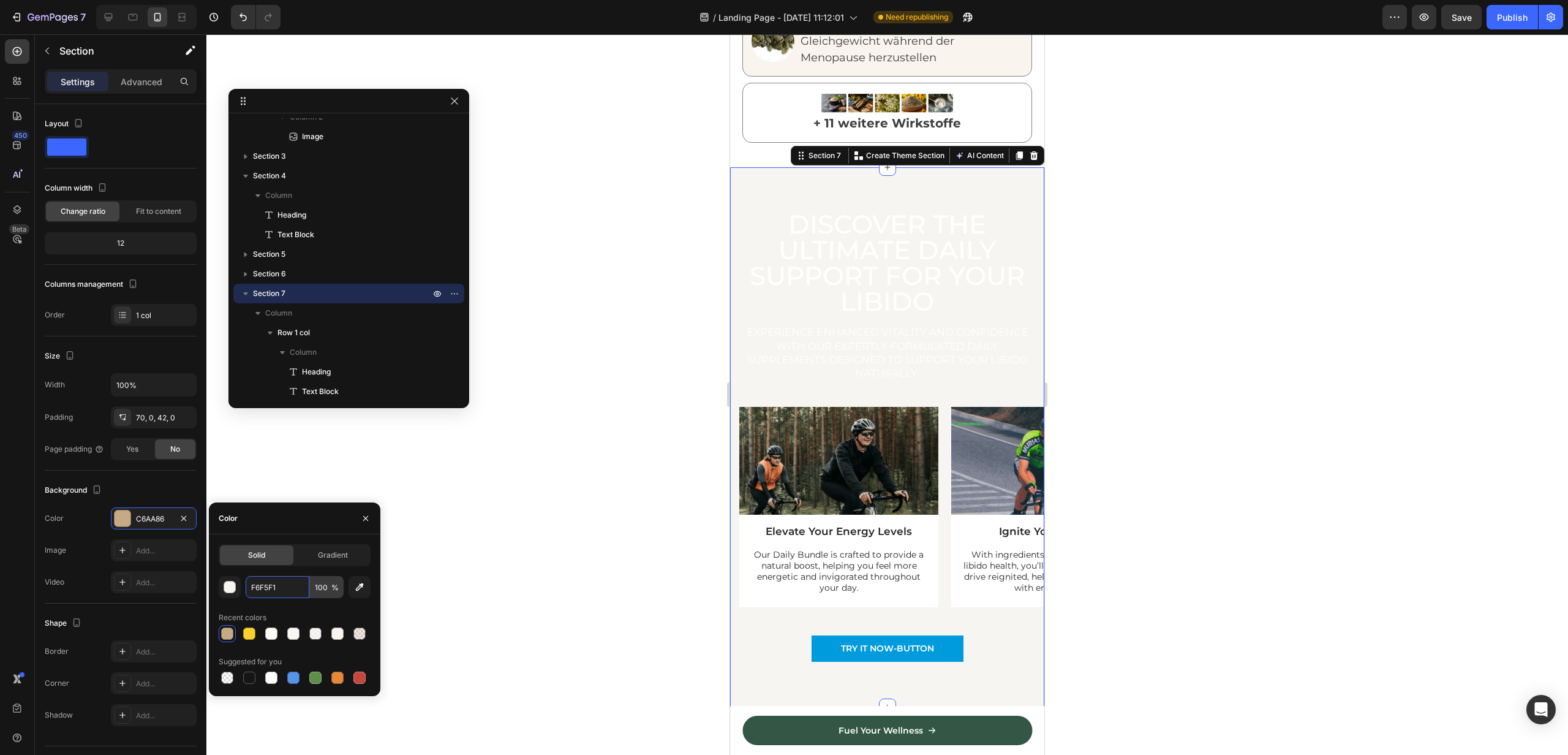
type input "F6F5F1"
click at [328, 586] on input "100" at bounding box center [326, 587] width 34 height 22
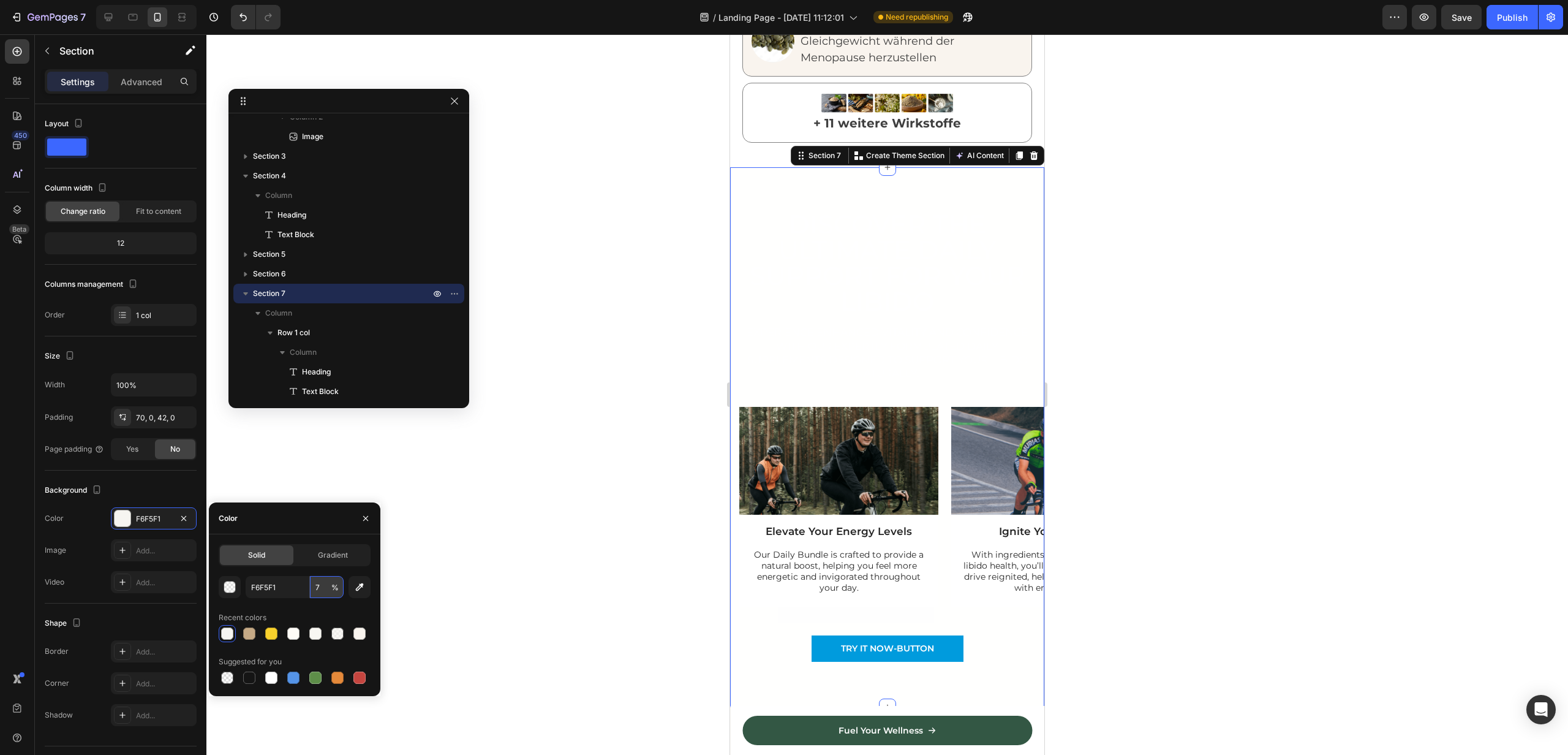
type input "70"
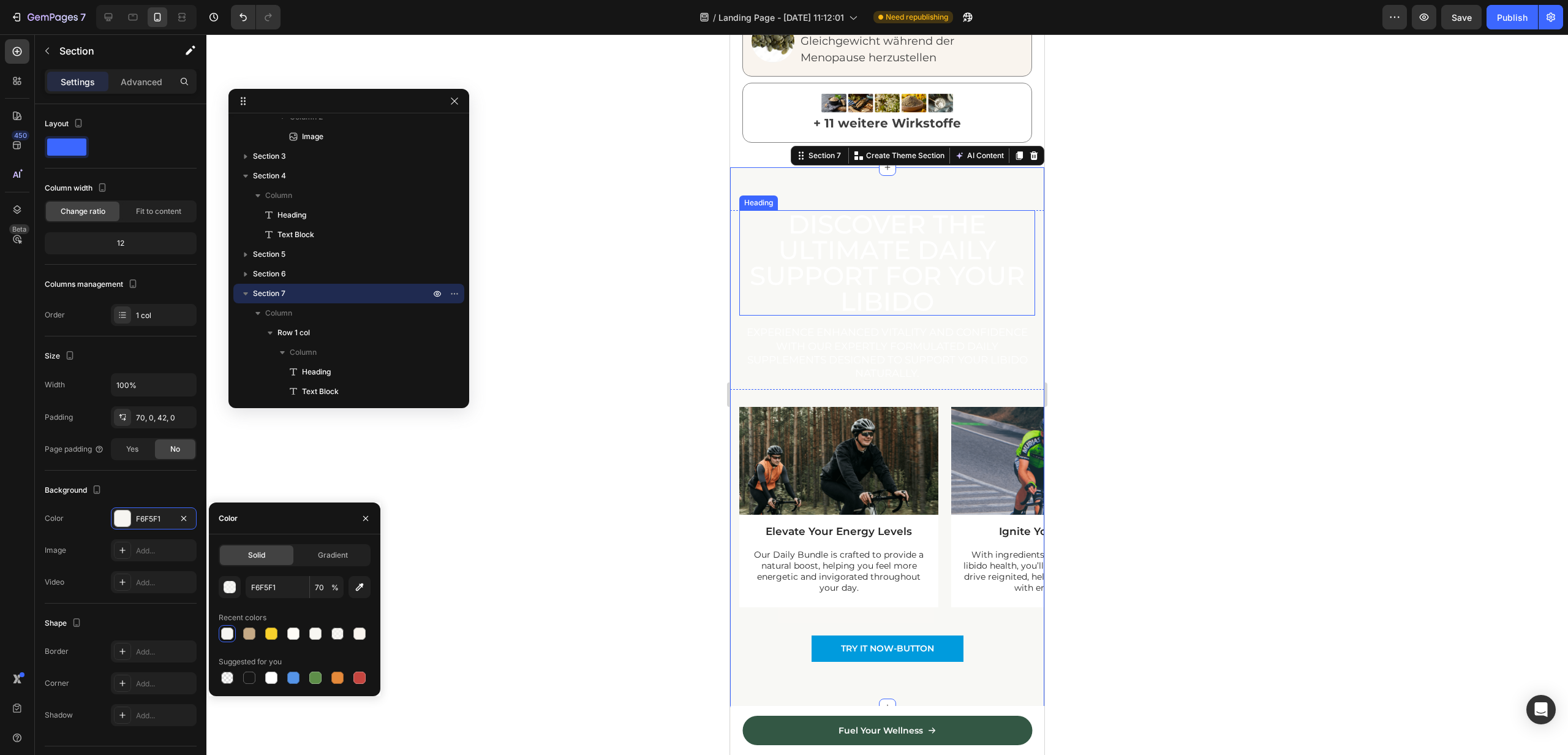
click at [824, 216] on h2 "Discover the Ultimate Daily Support for Your Libido" at bounding box center [887, 262] width 296 height 105
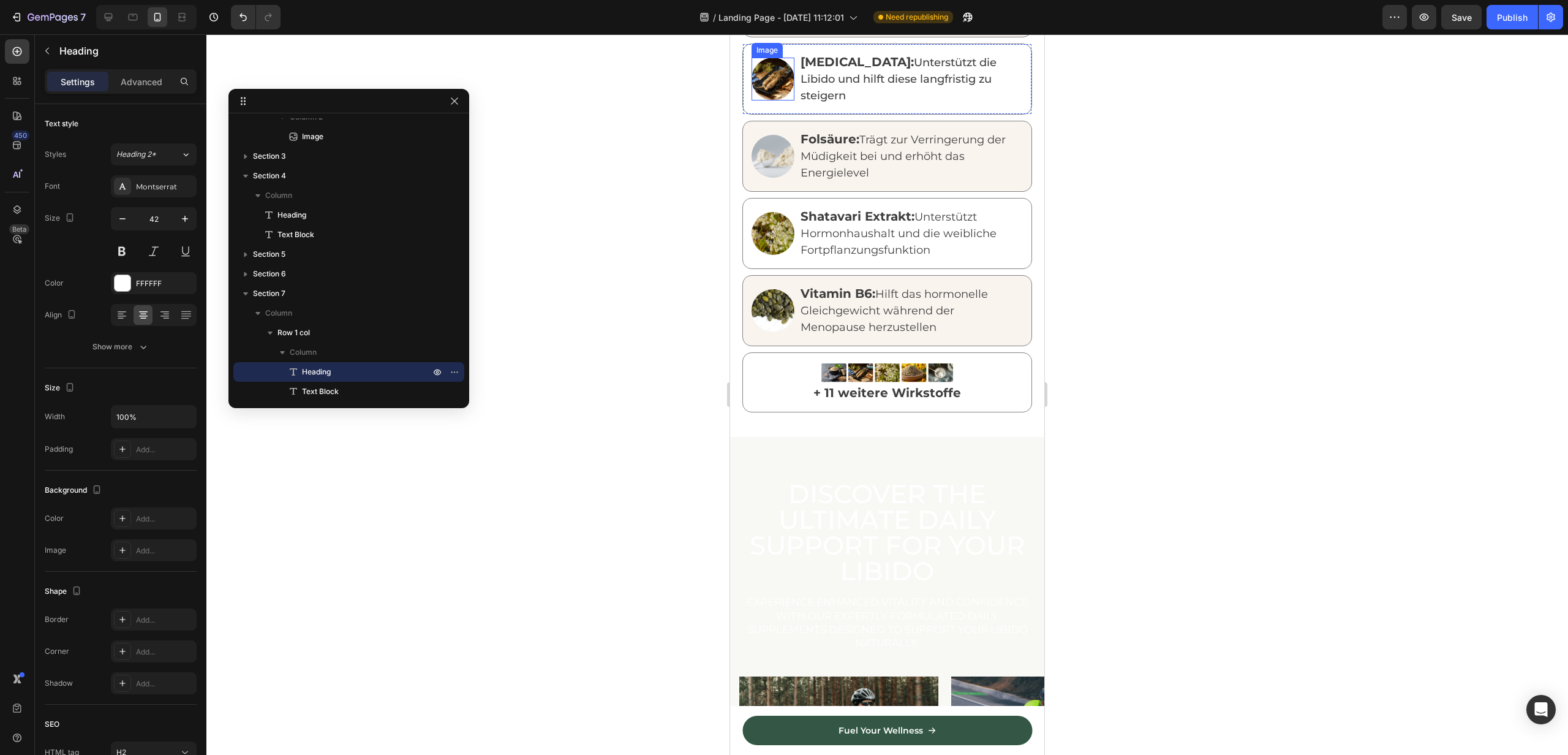
scroll to position [1619, 0]
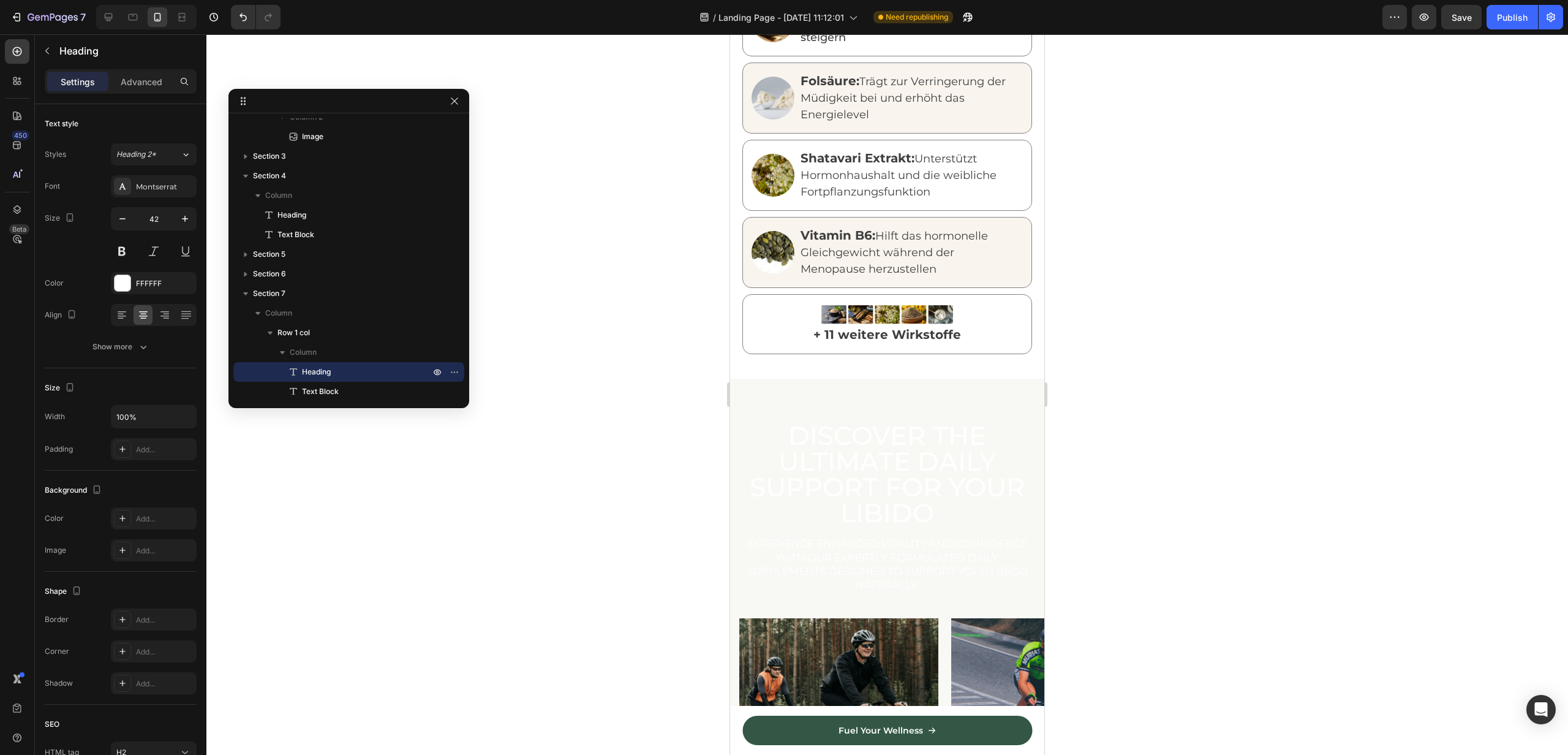
click at [824, 449] on h2 "Discover the Ultimate Daily Support for Your Libido" at bounding box center [887, 474] width 296 height 105
click at [824, 449] on p "Discover the Ultimate Daily Support for Your Libido" at bounding box center [887, 474] width 293 height 103
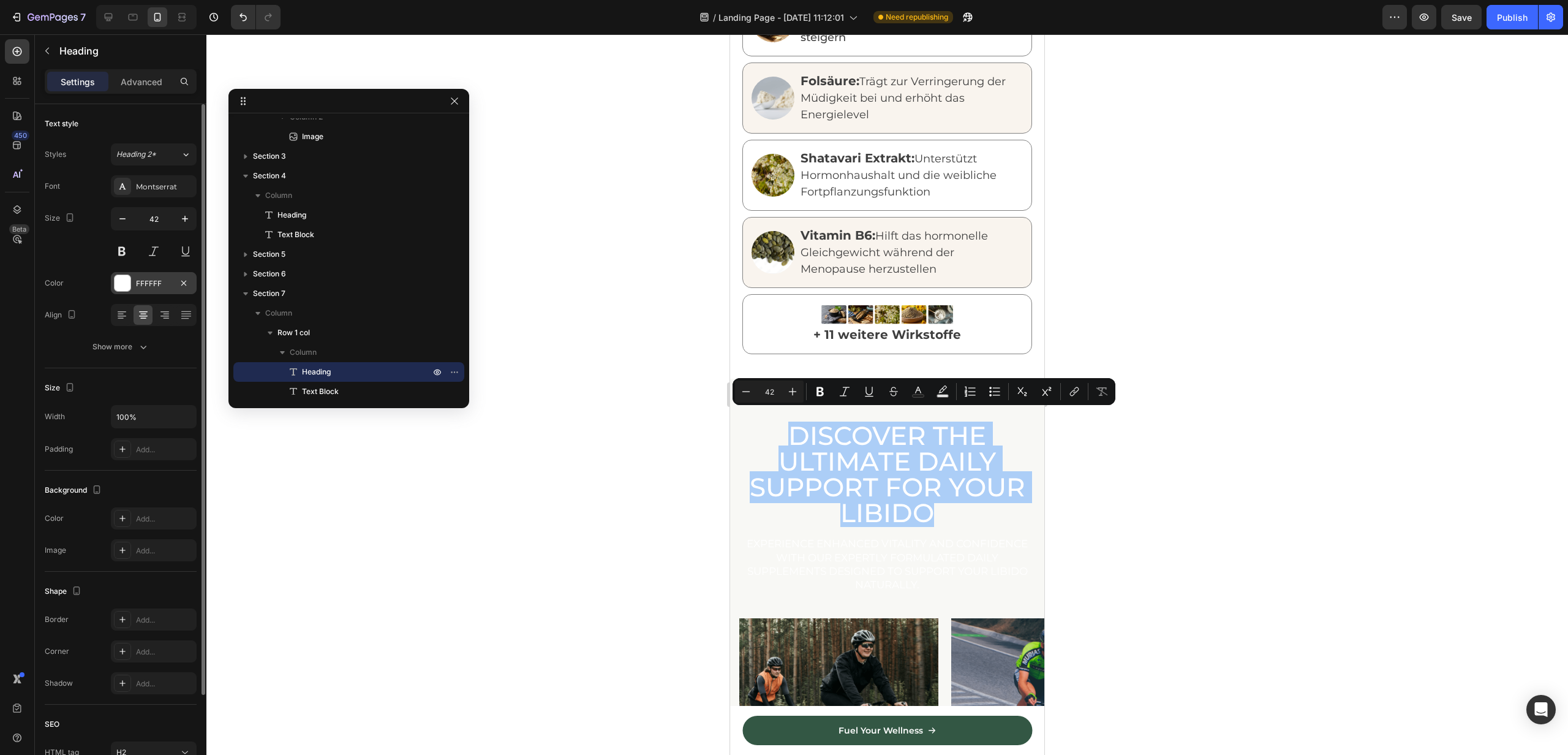
click at [163, 274] on div "FFFFFF" at bounding box center [154, 283] width 86 height 22
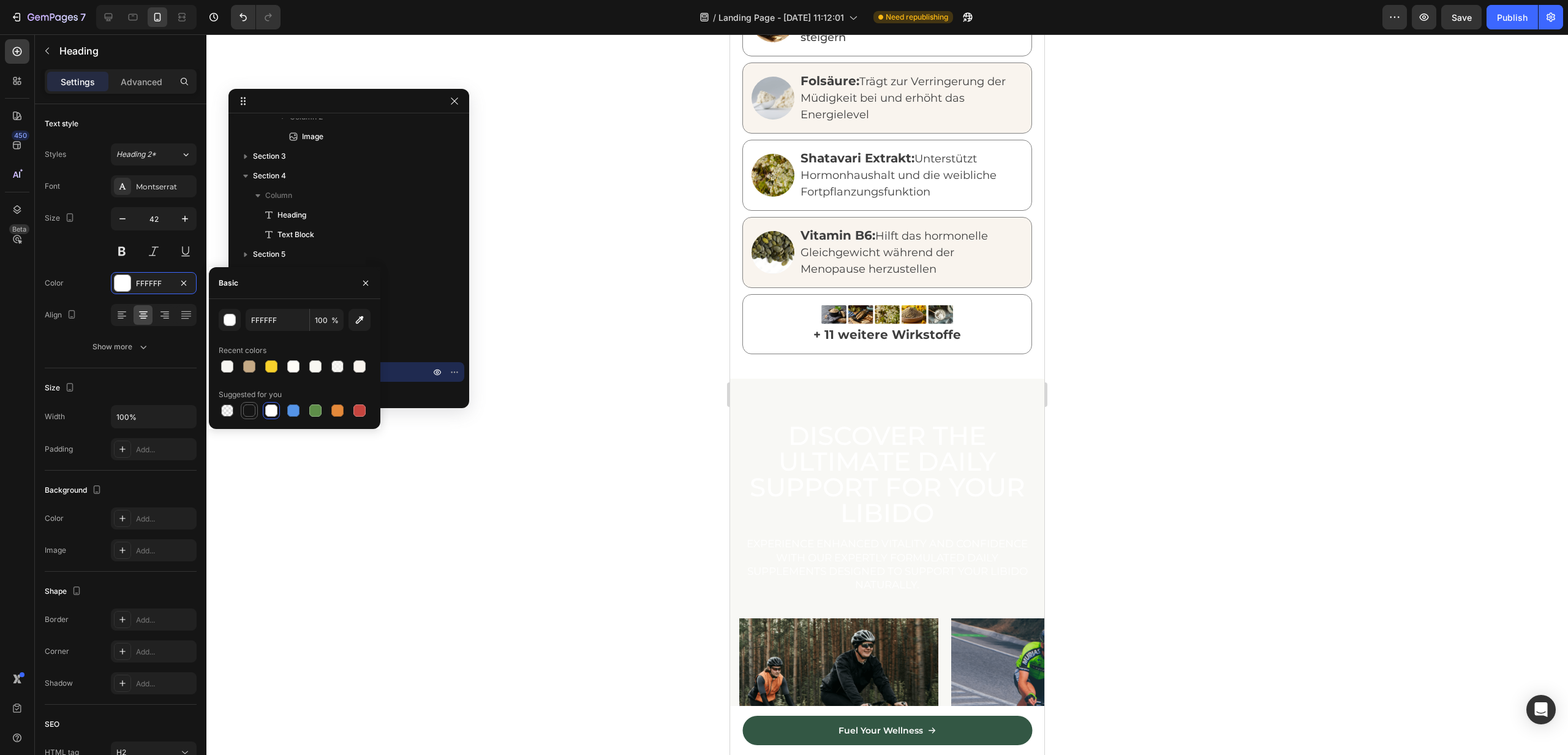
click at [250, 409] on div at bounding box center [249, 411] width 13 height 13
type input "151515"
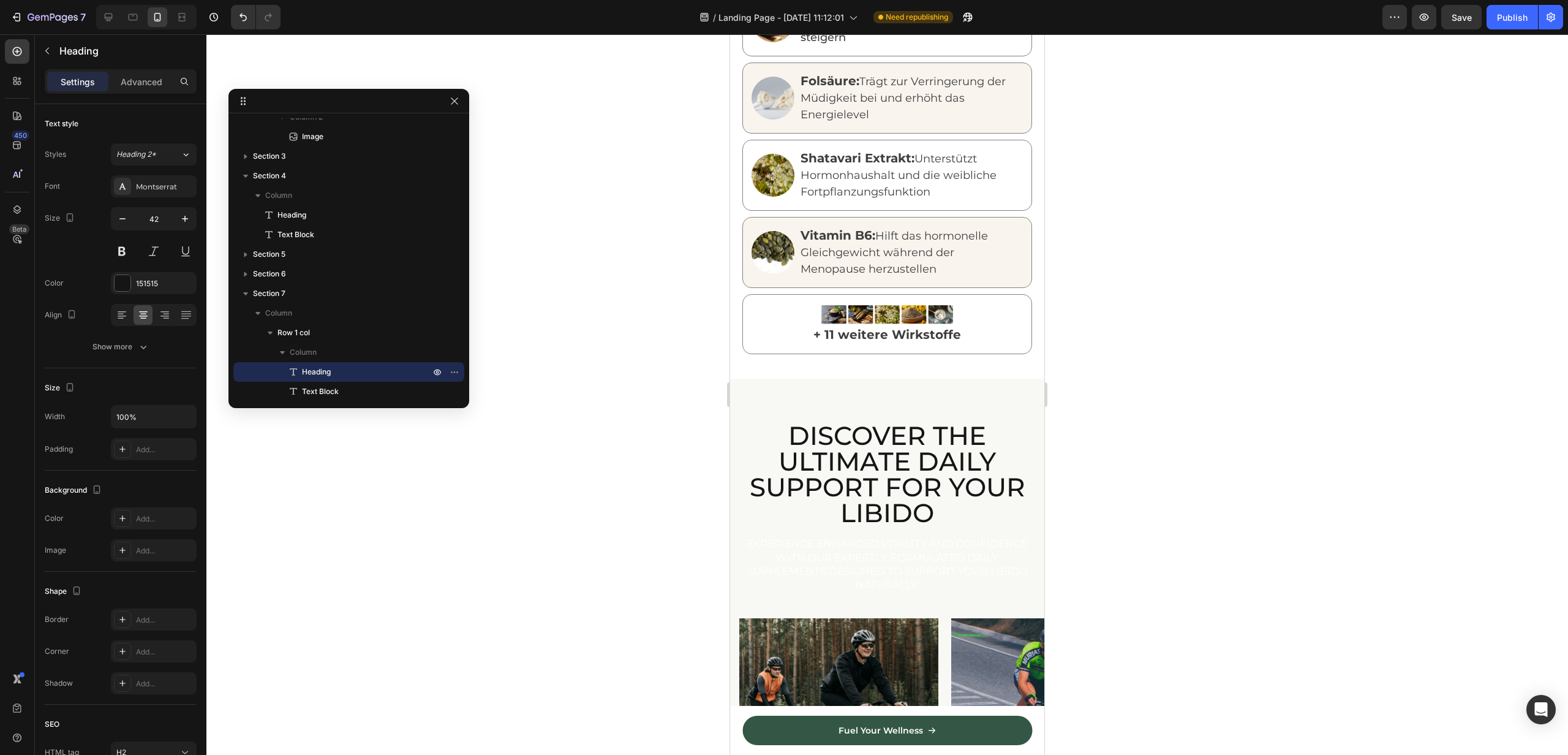
click at [897, 468] on p "Discover the Ultimate Daily Support for Your Libido" at bounding box center [887, 474] width 293 height 103
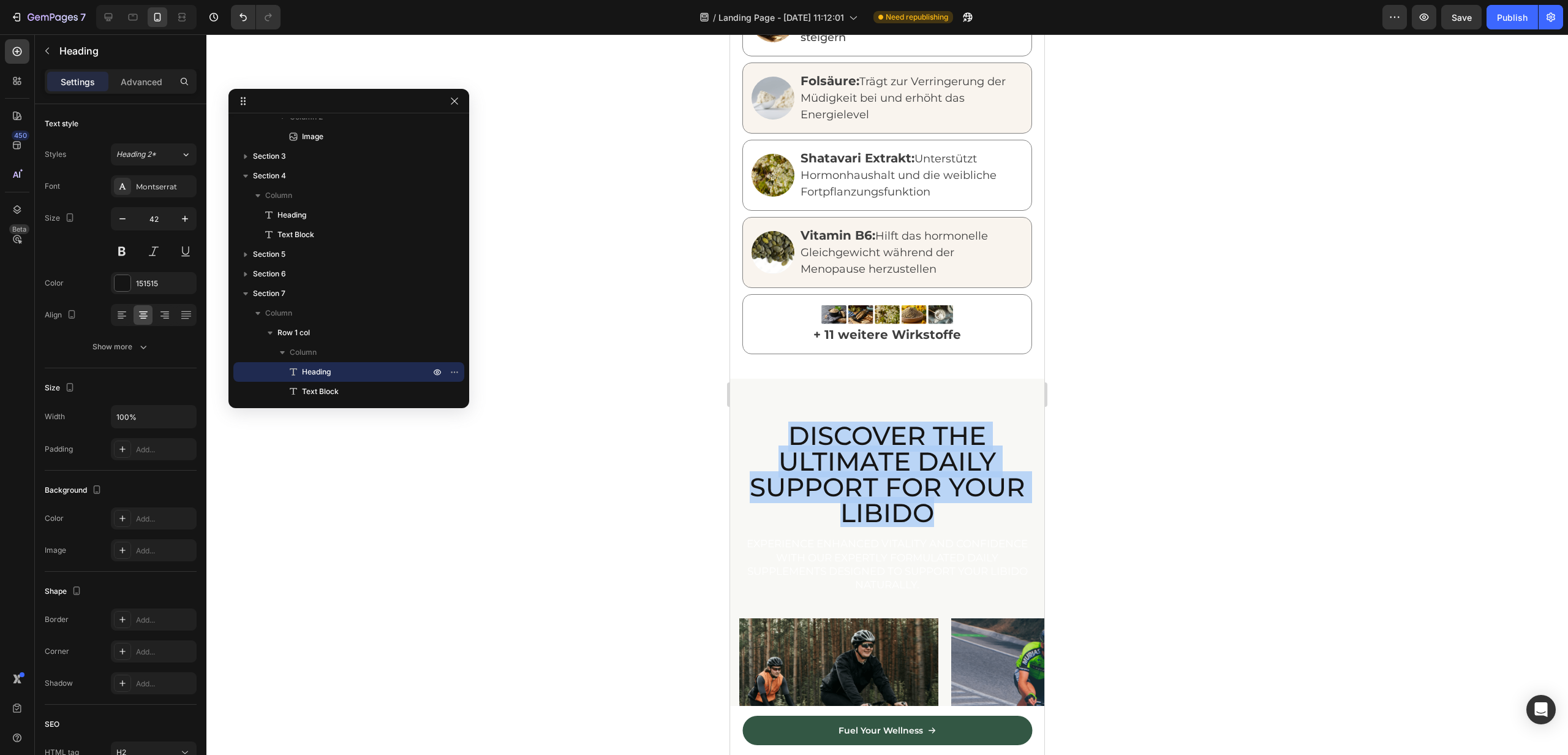
click at [897, 468] on p "Discover the Ultimate Daily Support for Your Libido" at bounding box center [887, 474] width 293 height 103
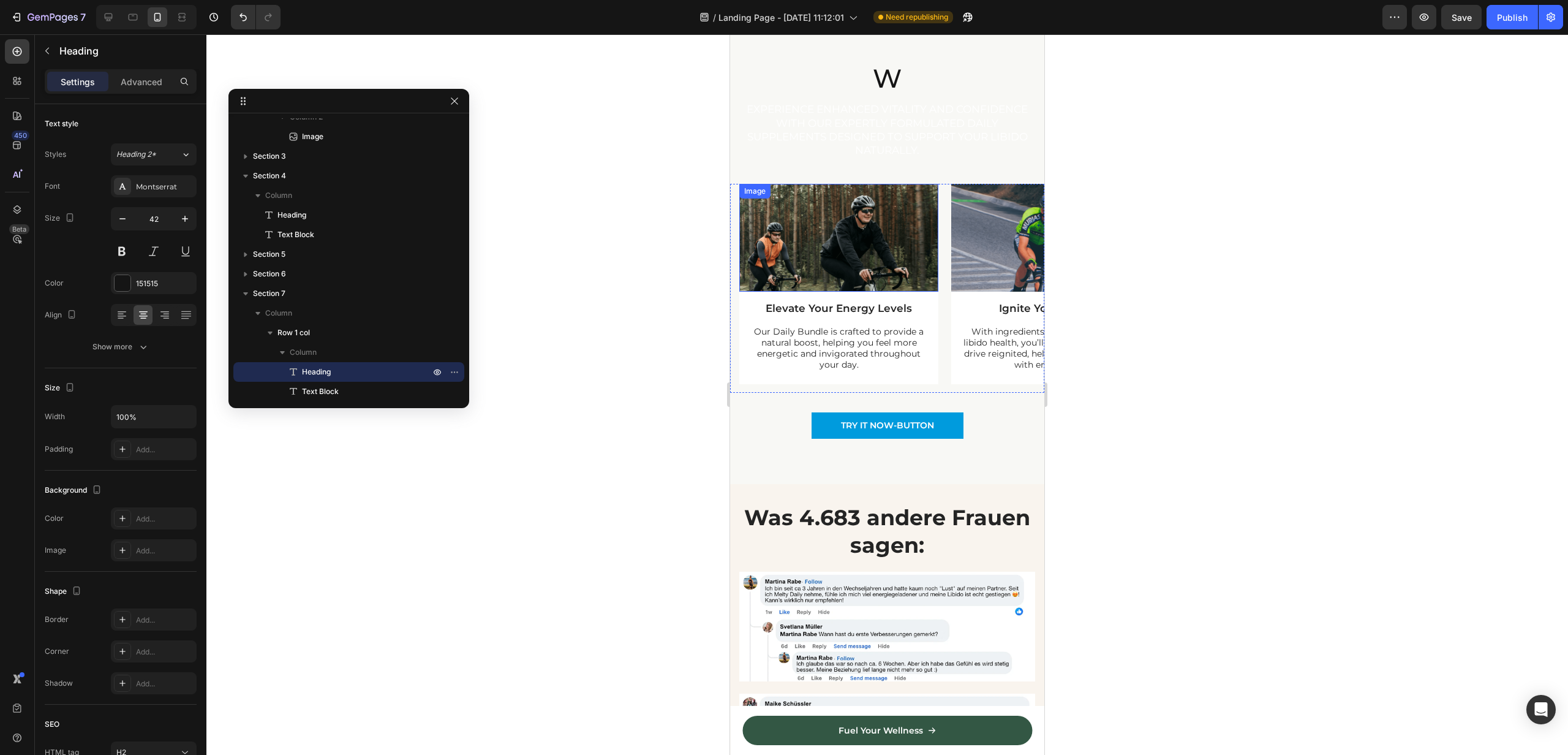
scroll to position [1692, 0]
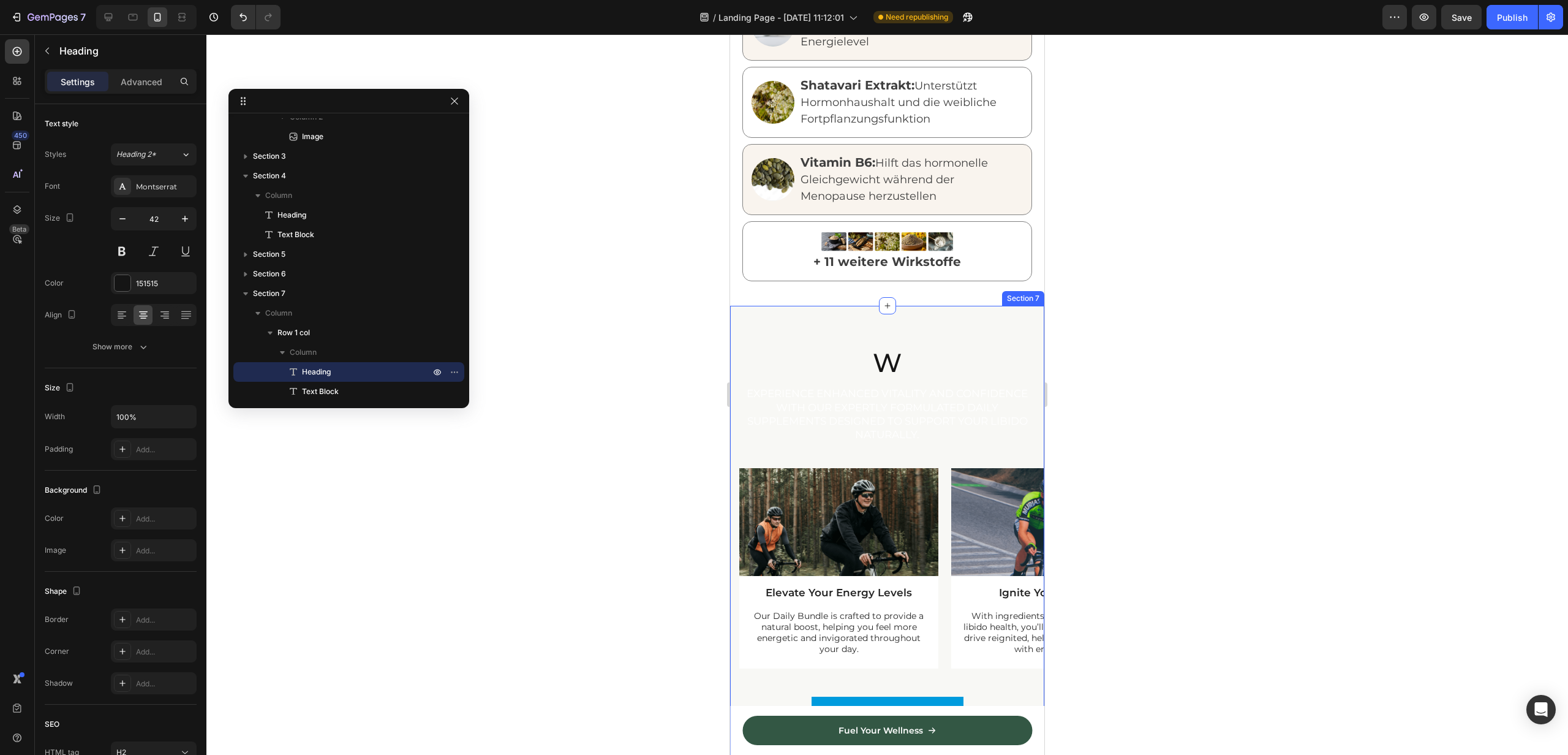
click at [760, 307] on div "W Heading Experience enhanced vitality and confidence with our expertly formula…" at bounding box center [887, 537] width 315 height 462
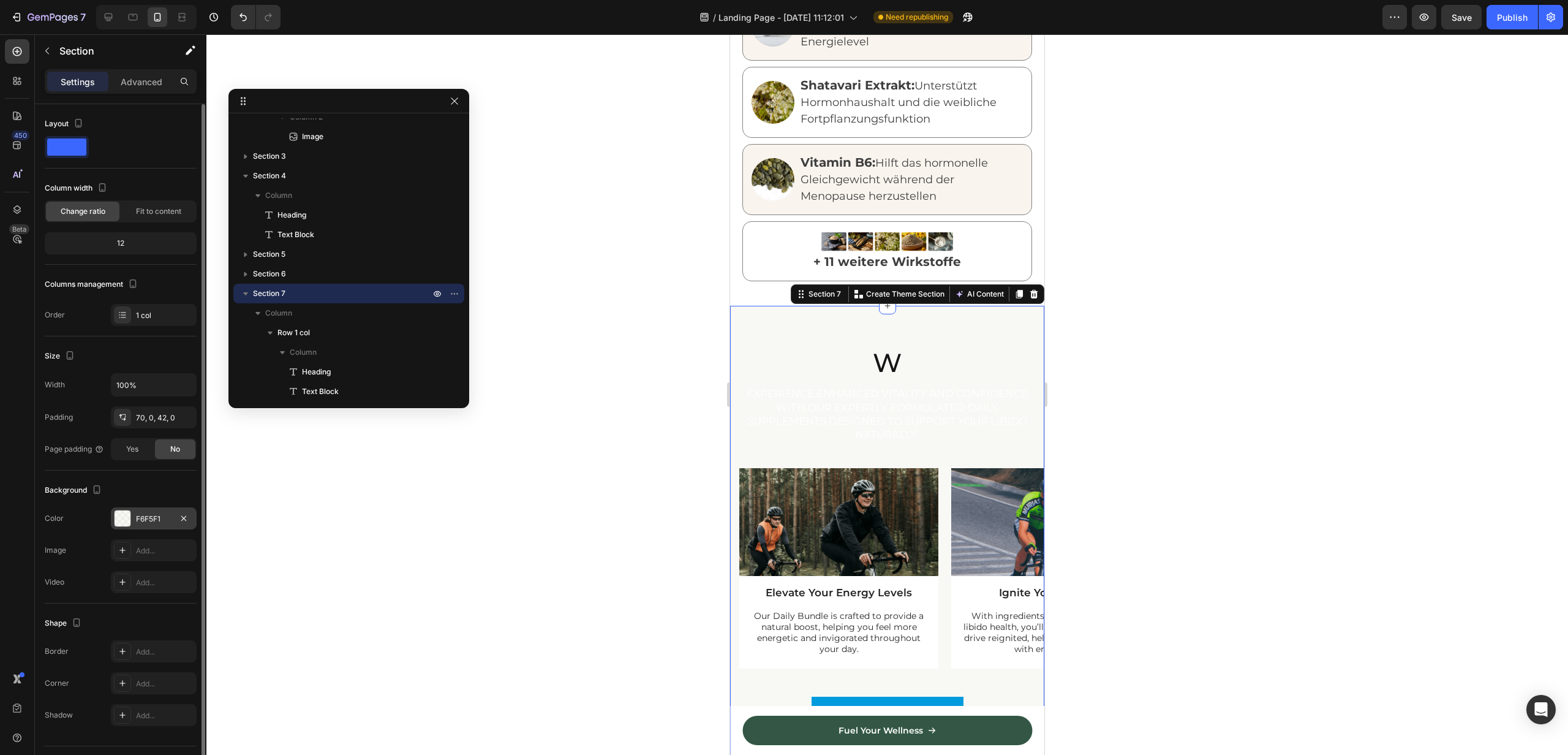
click at [144, 515] on div "F6F5F1" at bounding box center [154, 519] width 36 height 11
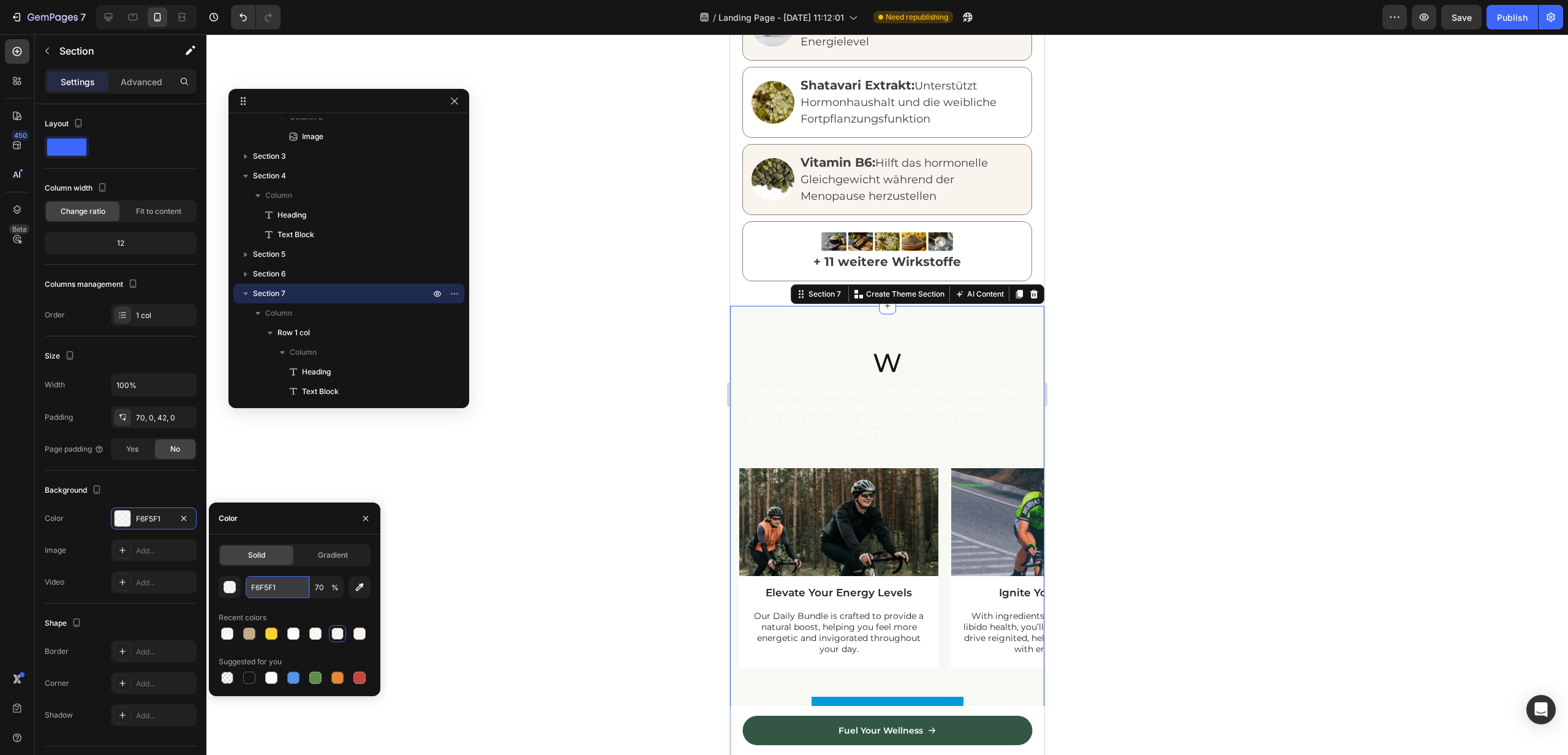
click at [283, 595] on input "F6F5F1" at bounding box center [277, 587] width 64 height 22
paste input "261f1f"
type input "261f1f"
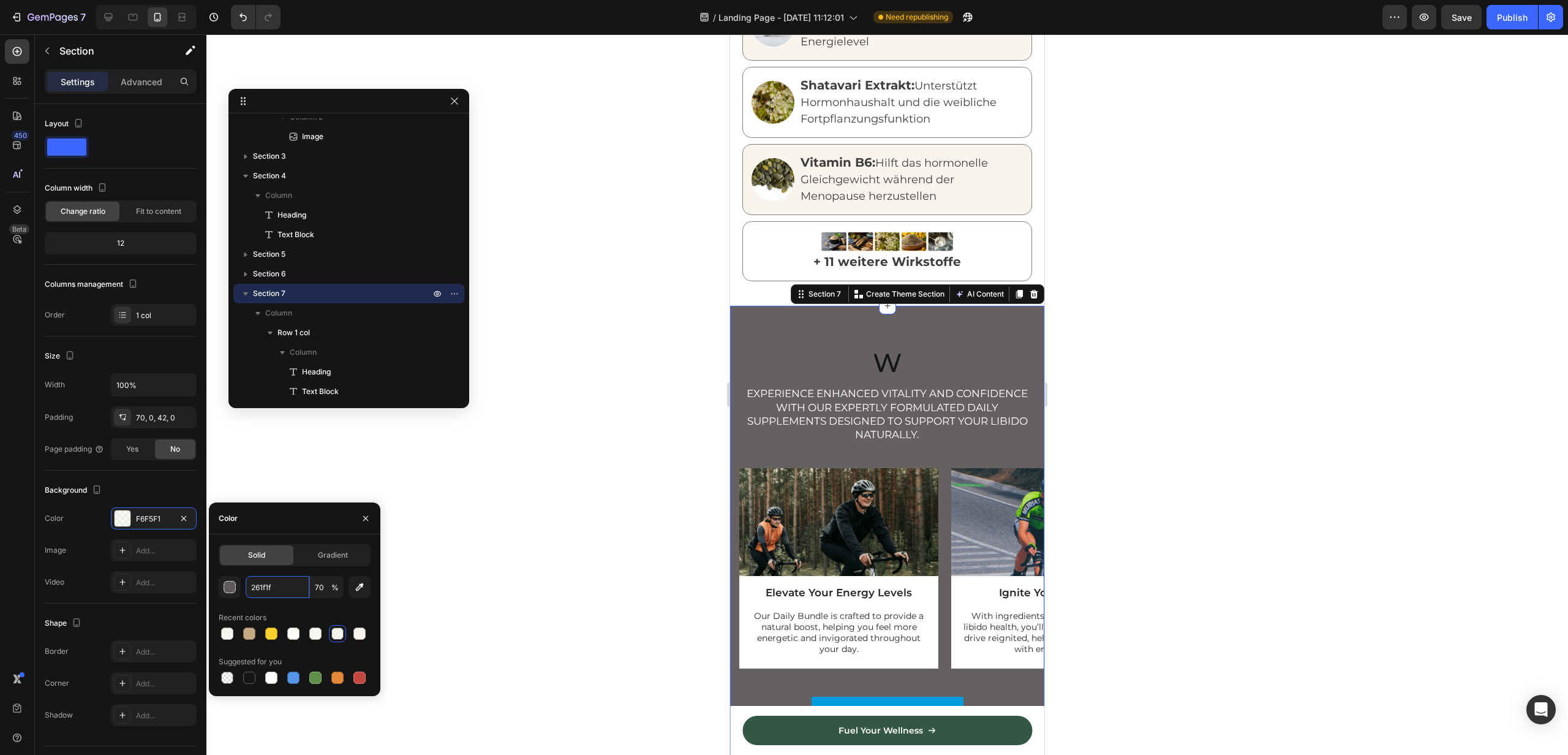
scroll to position [1854, 0]
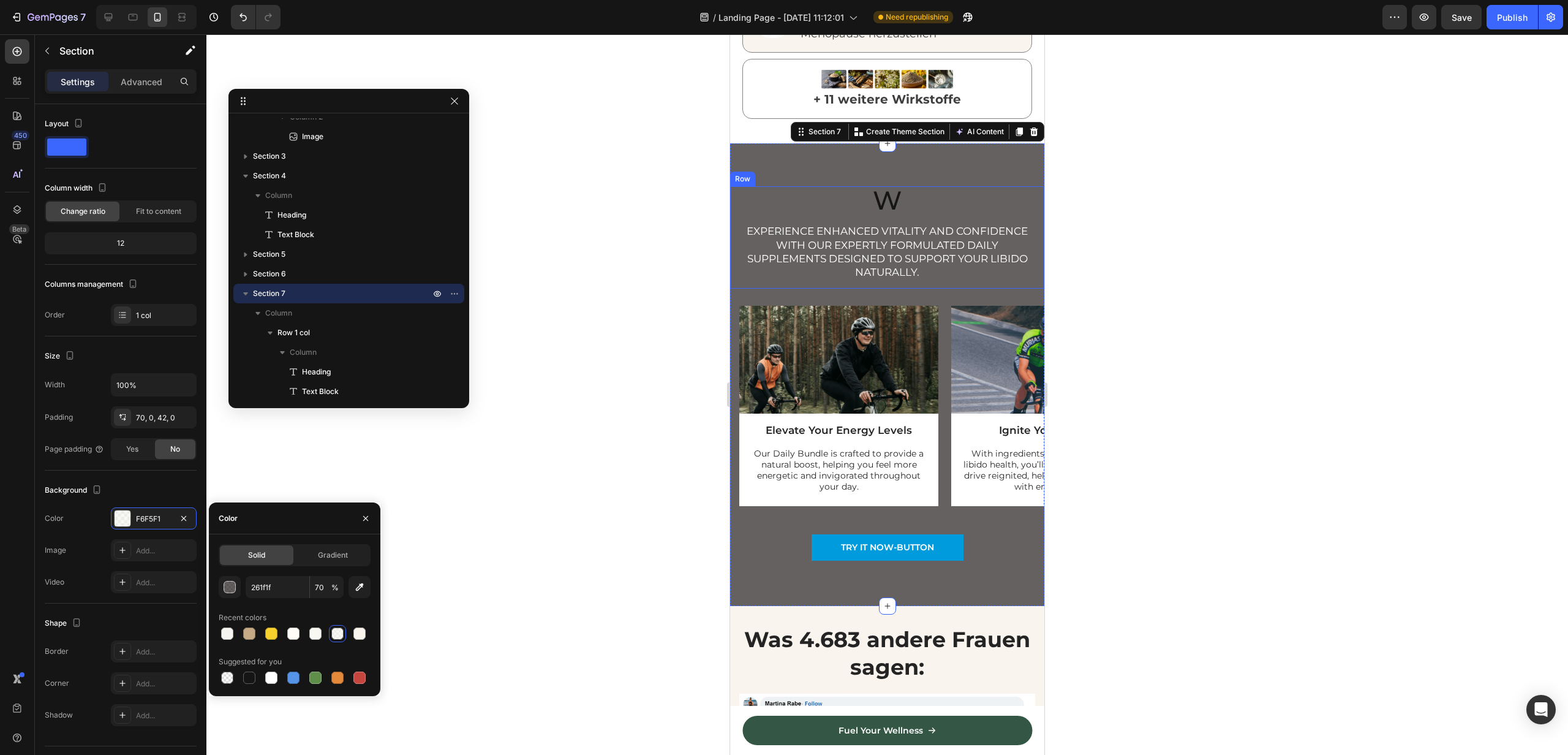
click at [883, 190] on h2 "W" at bounding box center [887, 200] width 296 height 28
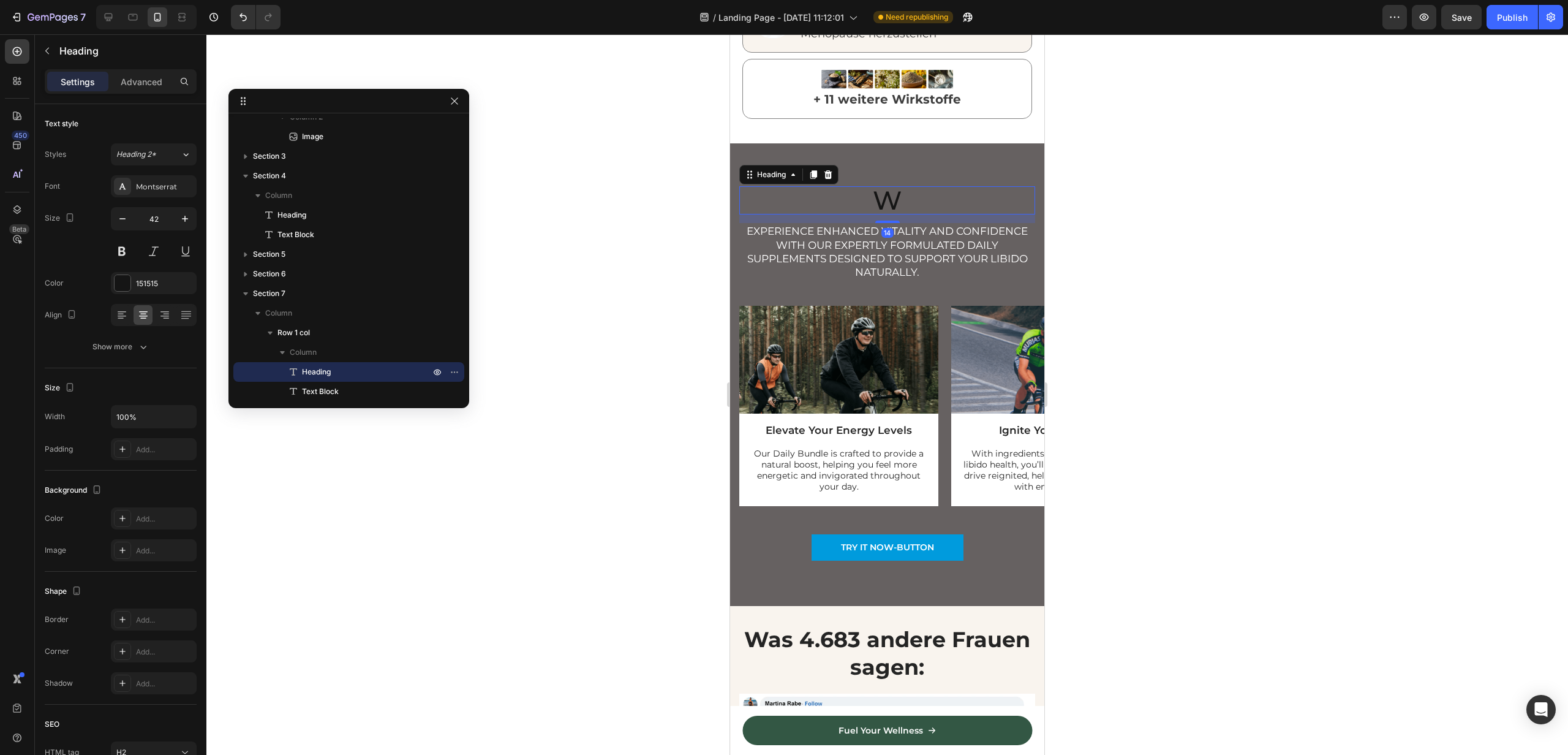
click at [883, 190] on h2 "W" at bounding box center [887, 200] width 296 height 28
click at [883, 190] on p "W" at bounding box center [887, 200] width 293 height 26
click at [899, 196] on p "W" at bounding box center [887, 200] width 293 height 26
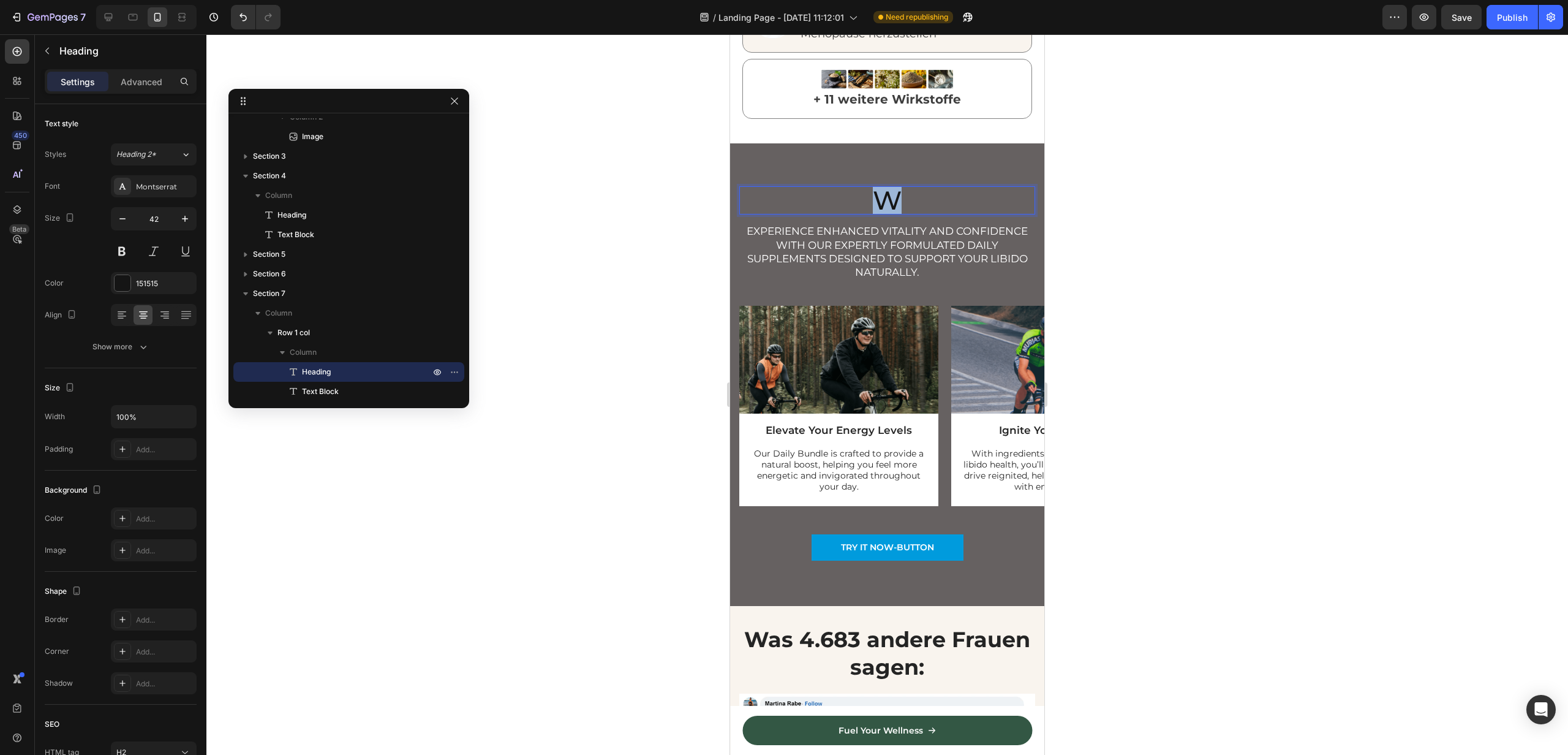
click at [899, 196] on p "W" at bounding box center [887, 200] width 293 height 26
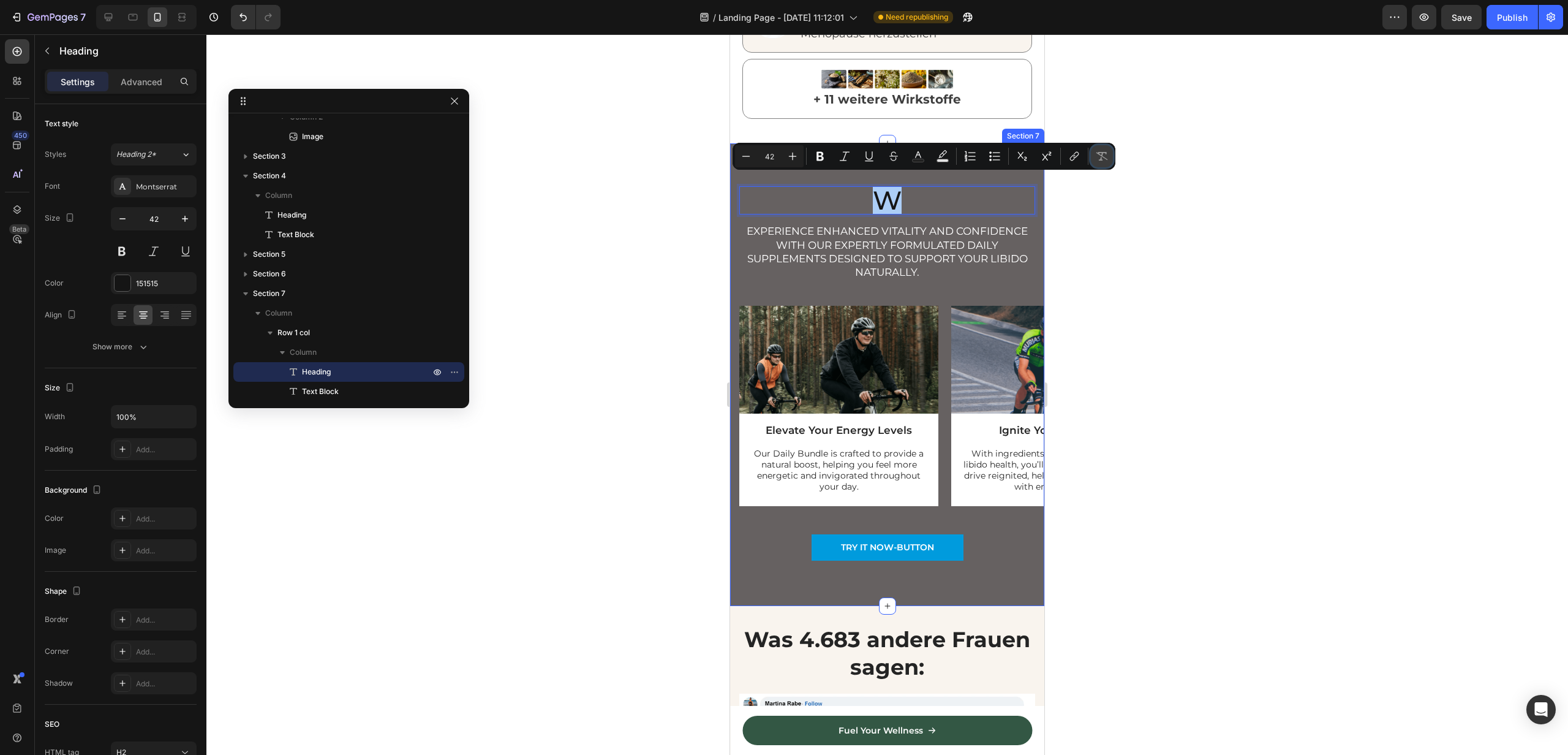
click at [1108, 158] on button "Remove Format" at bounding box center [1102, 156] width 22 height 22
click at [922, 187] on p "W" at bounding box center [887, 200] width 293 height 26
click at [877, 196] on p "W" at bounding box center [887, 200] width 293 height 26
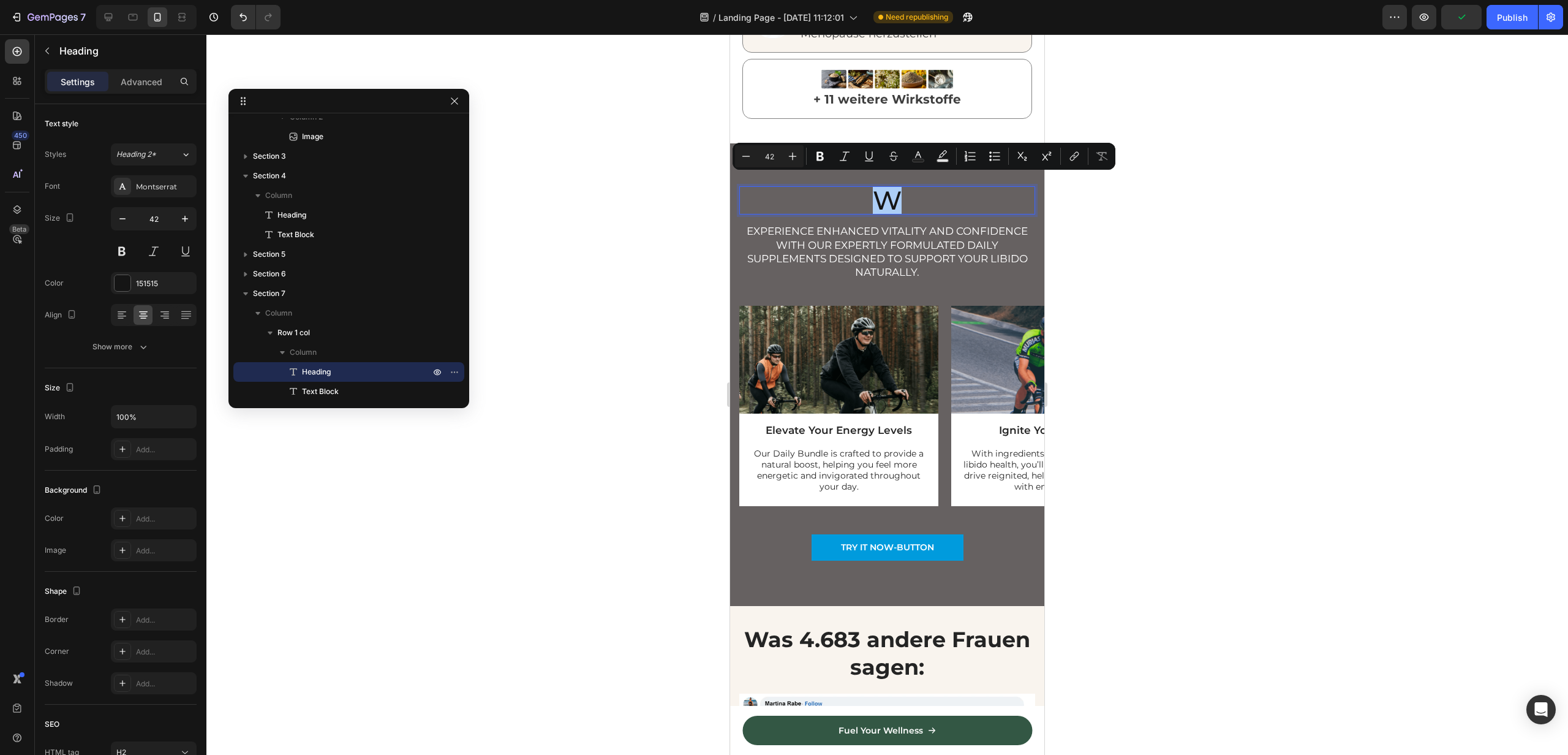
click at [684, 228] on div at bounding box center [887, 395] width 1362 height 721
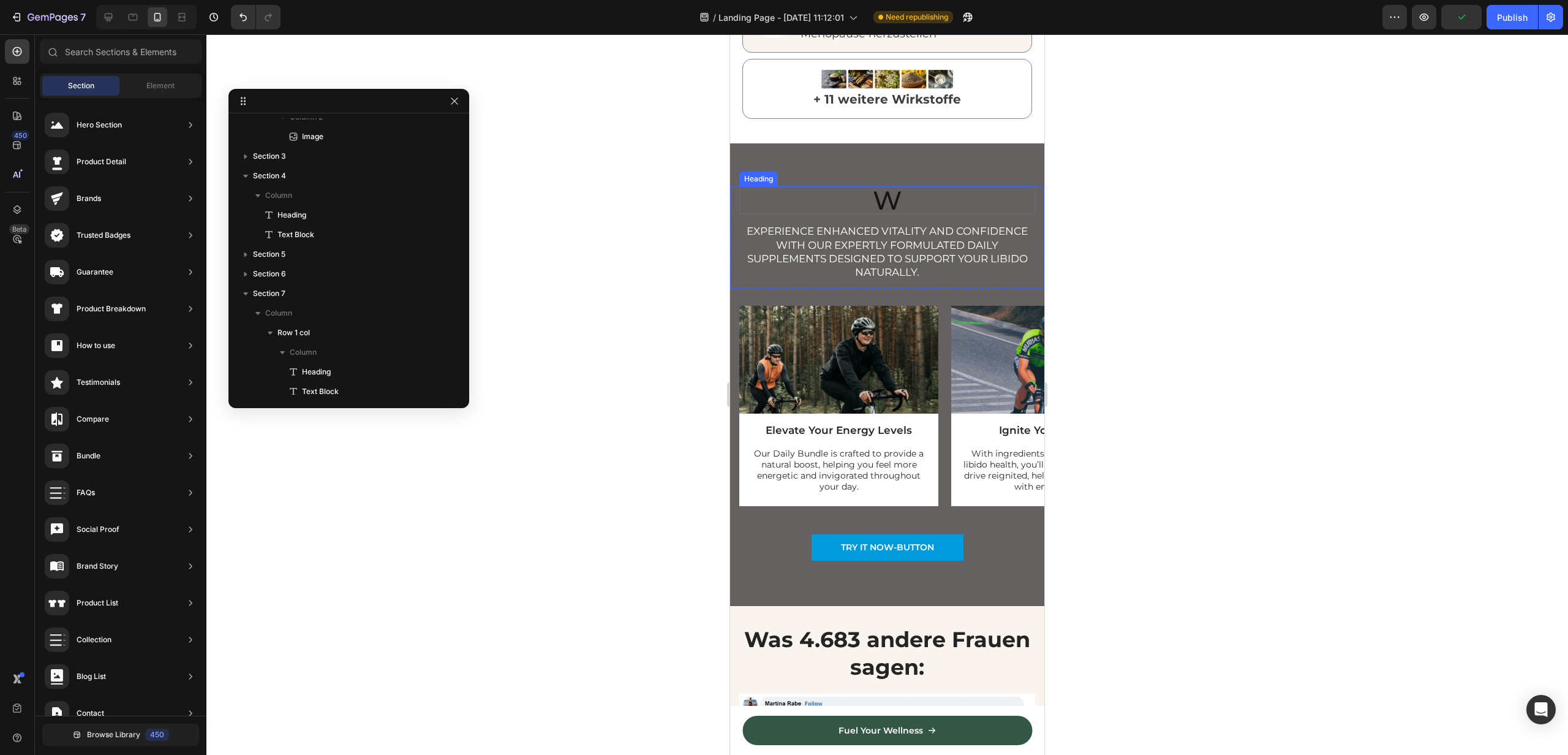
click at [822, 187] on p "W" at bounding box center [887, 200] width 293 height 26
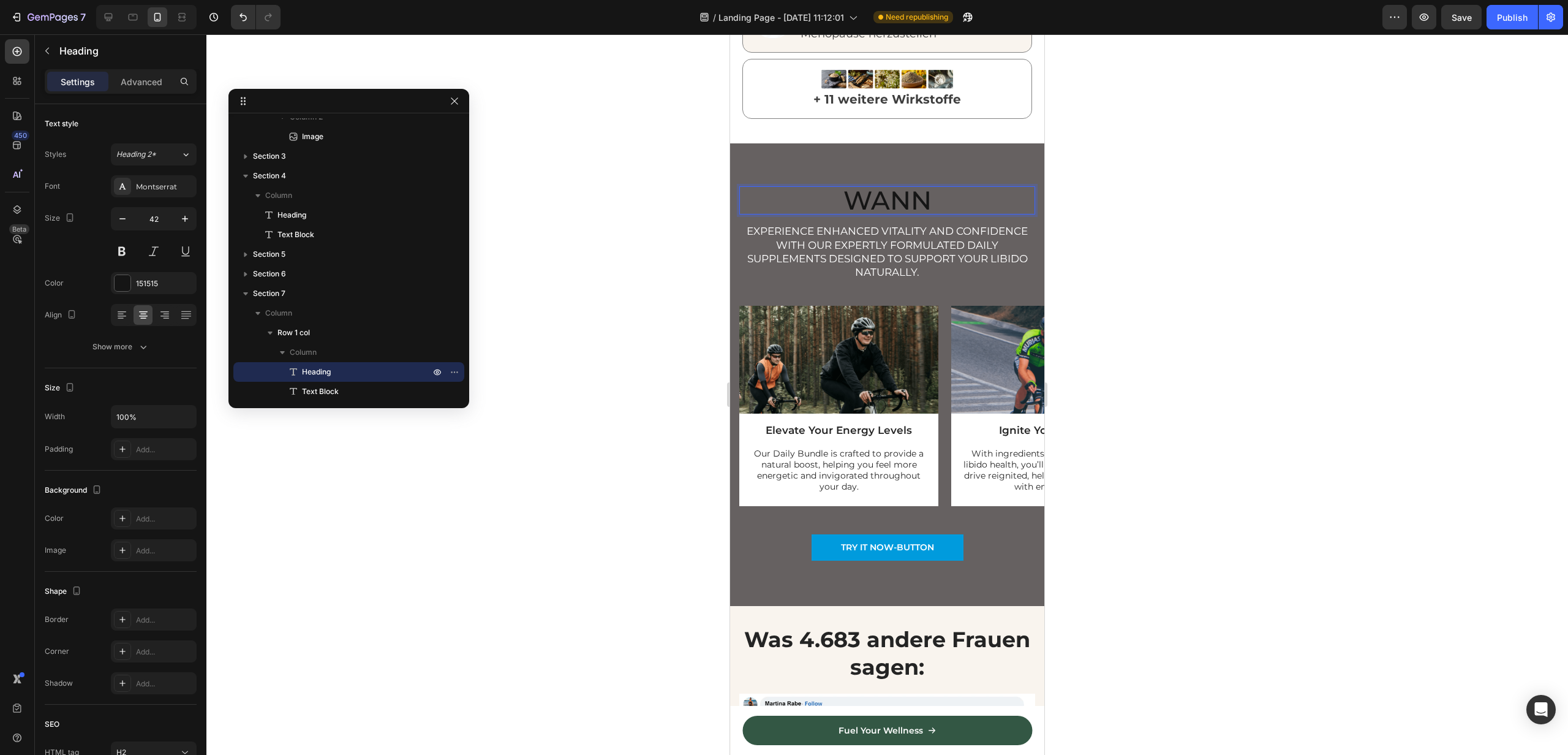
click at [822, 187] on p "Wann" at bounding box center [887, 200] width 293 height 26
click at [126, 218] on icon "button" at bounding box center [122, 219] width 13 height 13
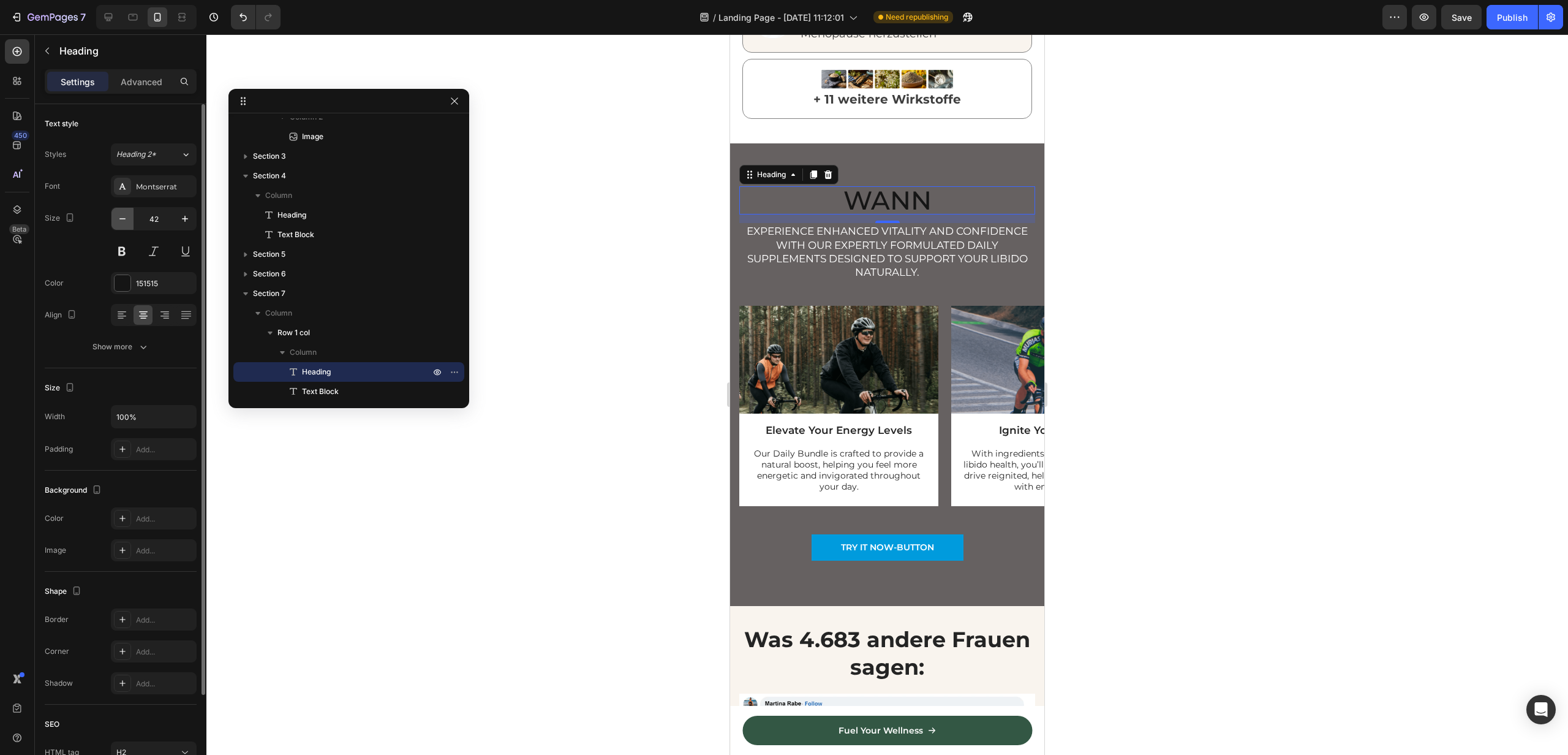
click at [126, 218] on icon "button" at bounding box center [122, 219] width 13 height 13
type input "40"
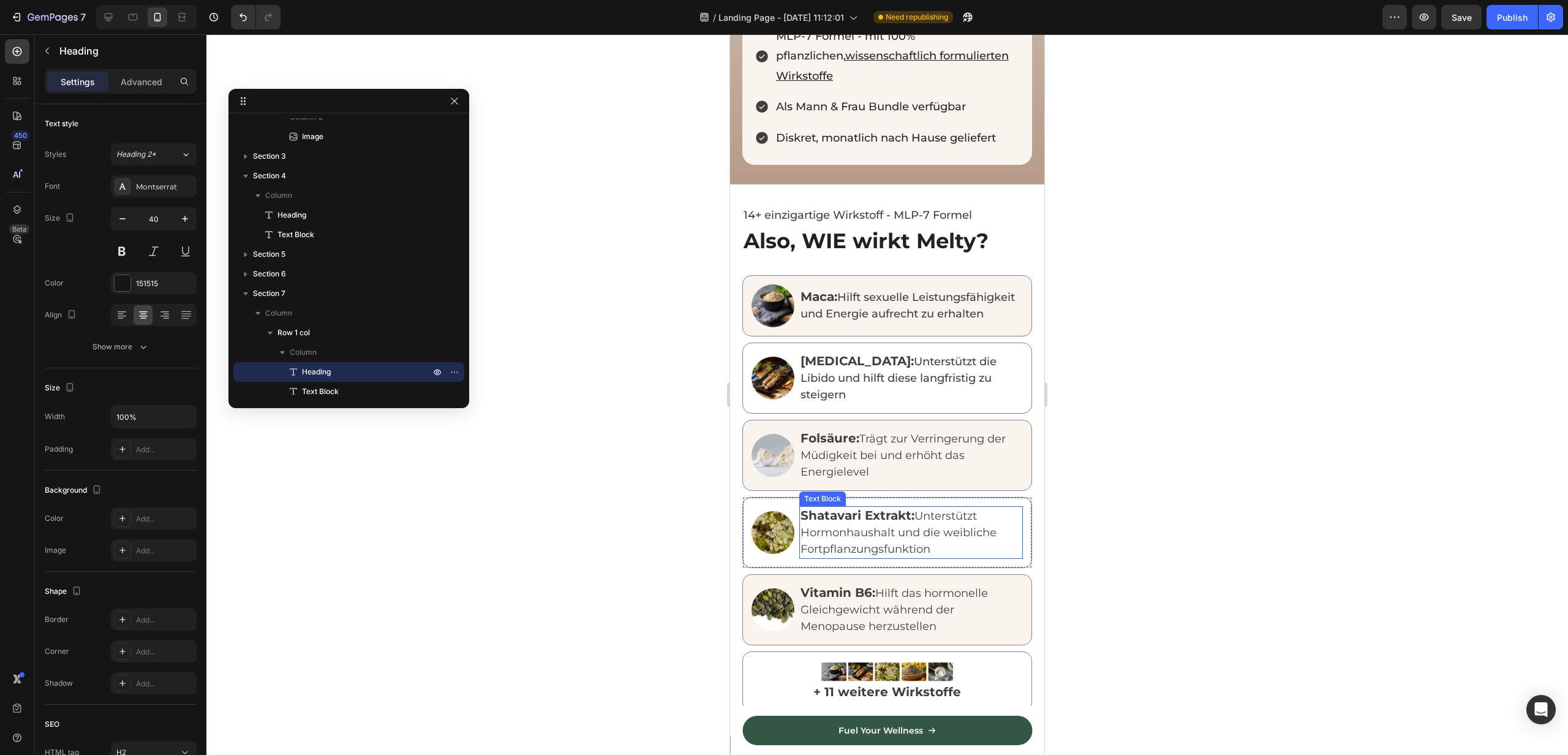
scroll to position [1135, 0]
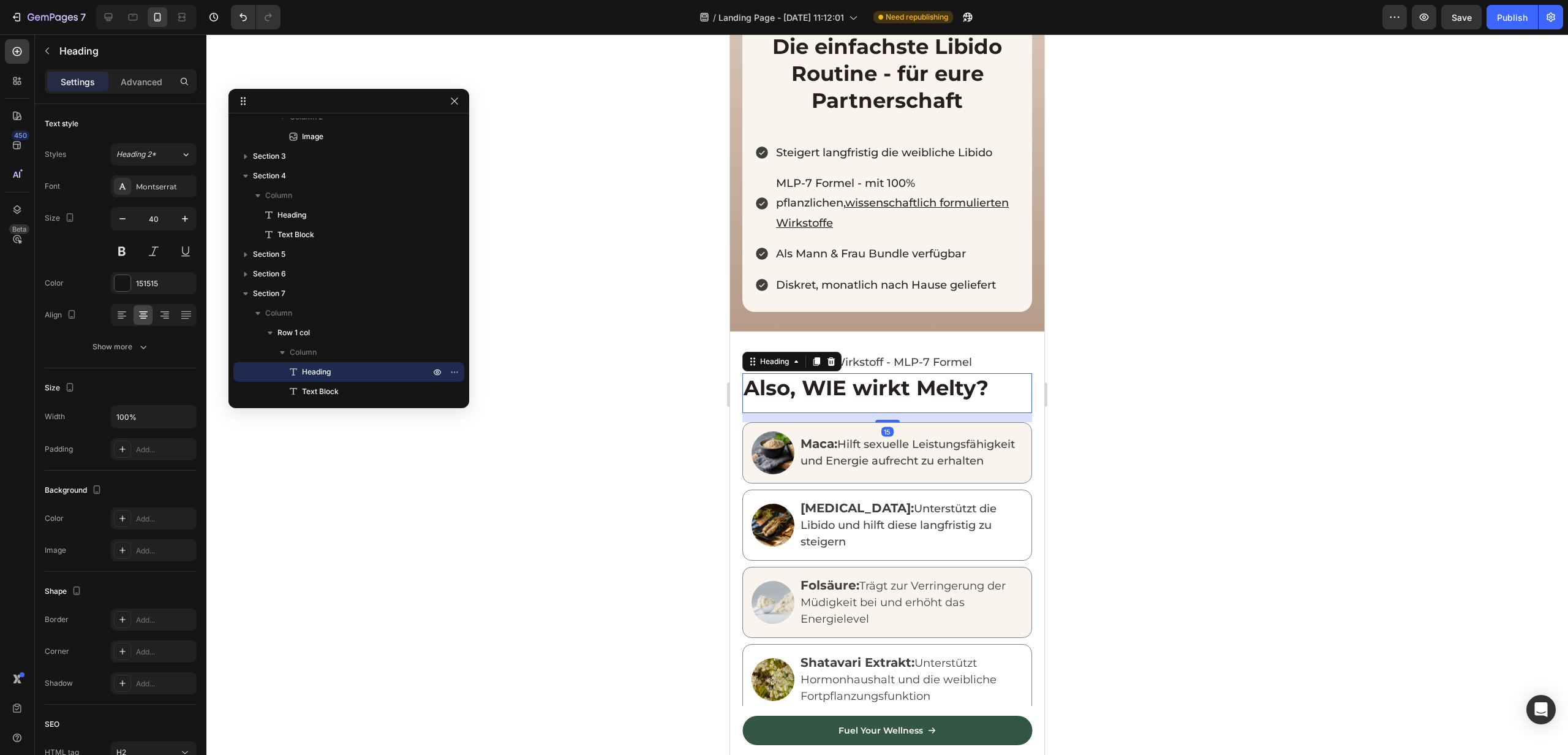
click at [787, 373] on h2 "Also, WIE wirkt Melty?" at bounding box center [887, 387] width 290 height 29
click at [816, 358] on icon at bounding box center [817, 362] width 7 height 9
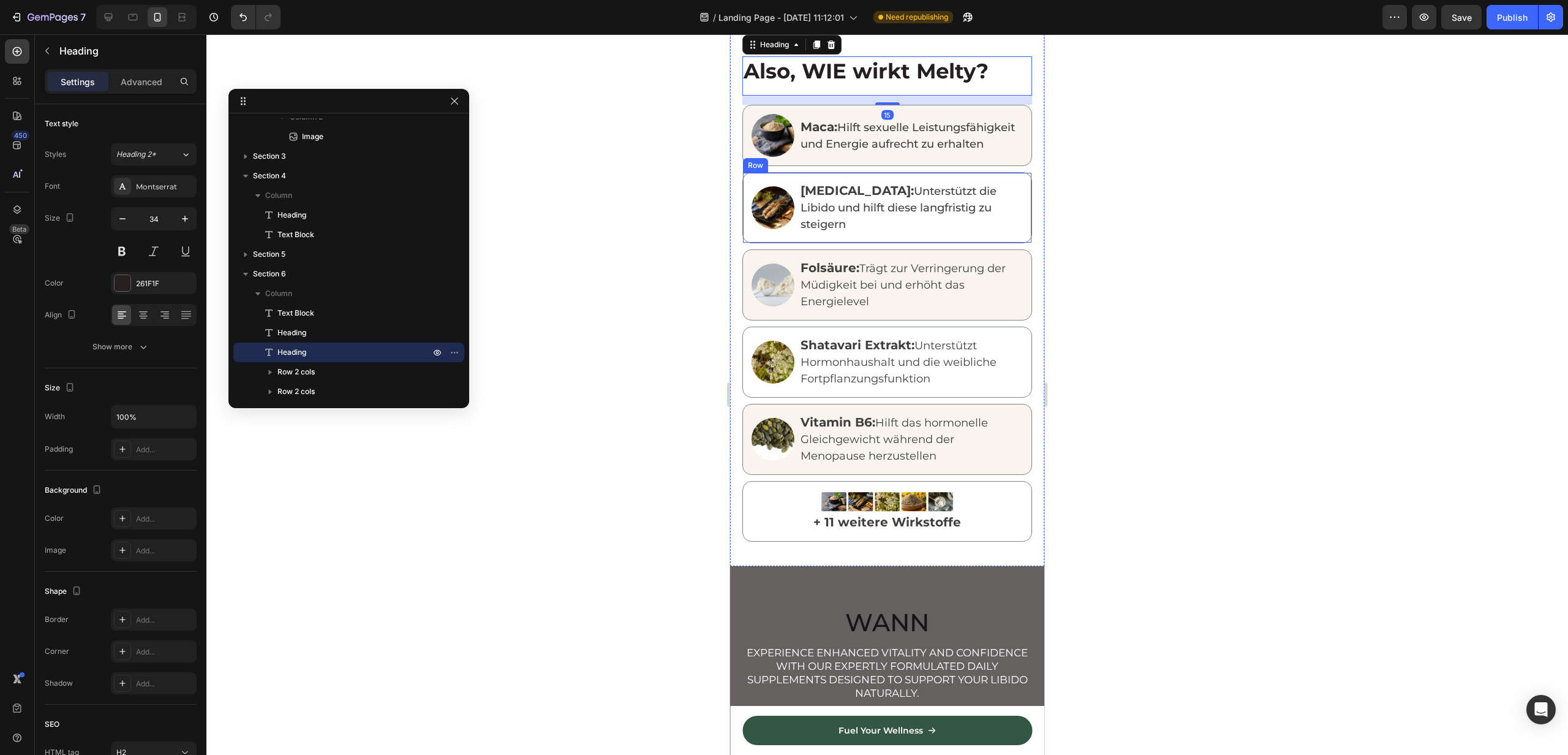
scroll to position [1461, 0]
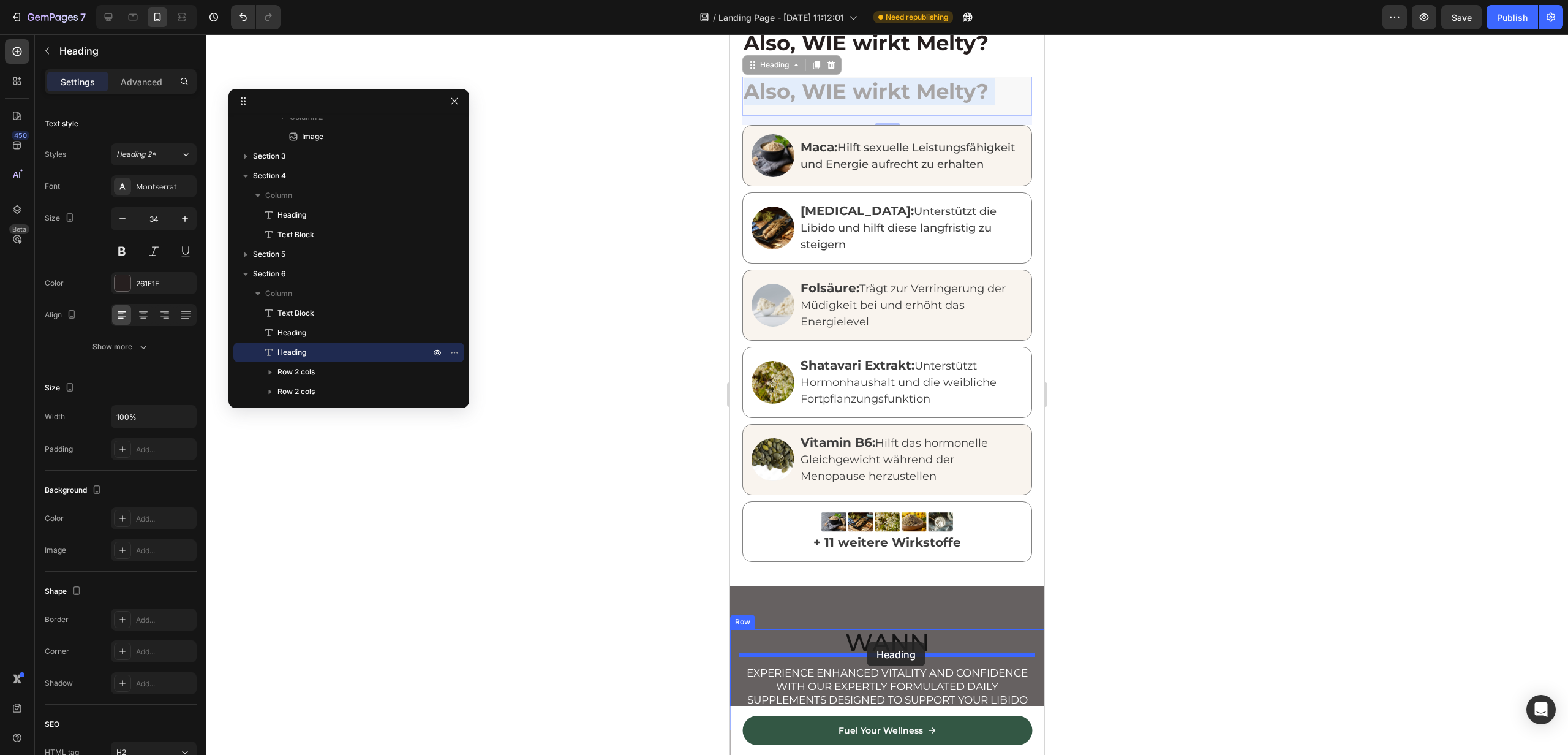
drag, startPoint x: 849, startPoint y: 96, endPoint x: 867, endPoint y: 642, distance: 546.3
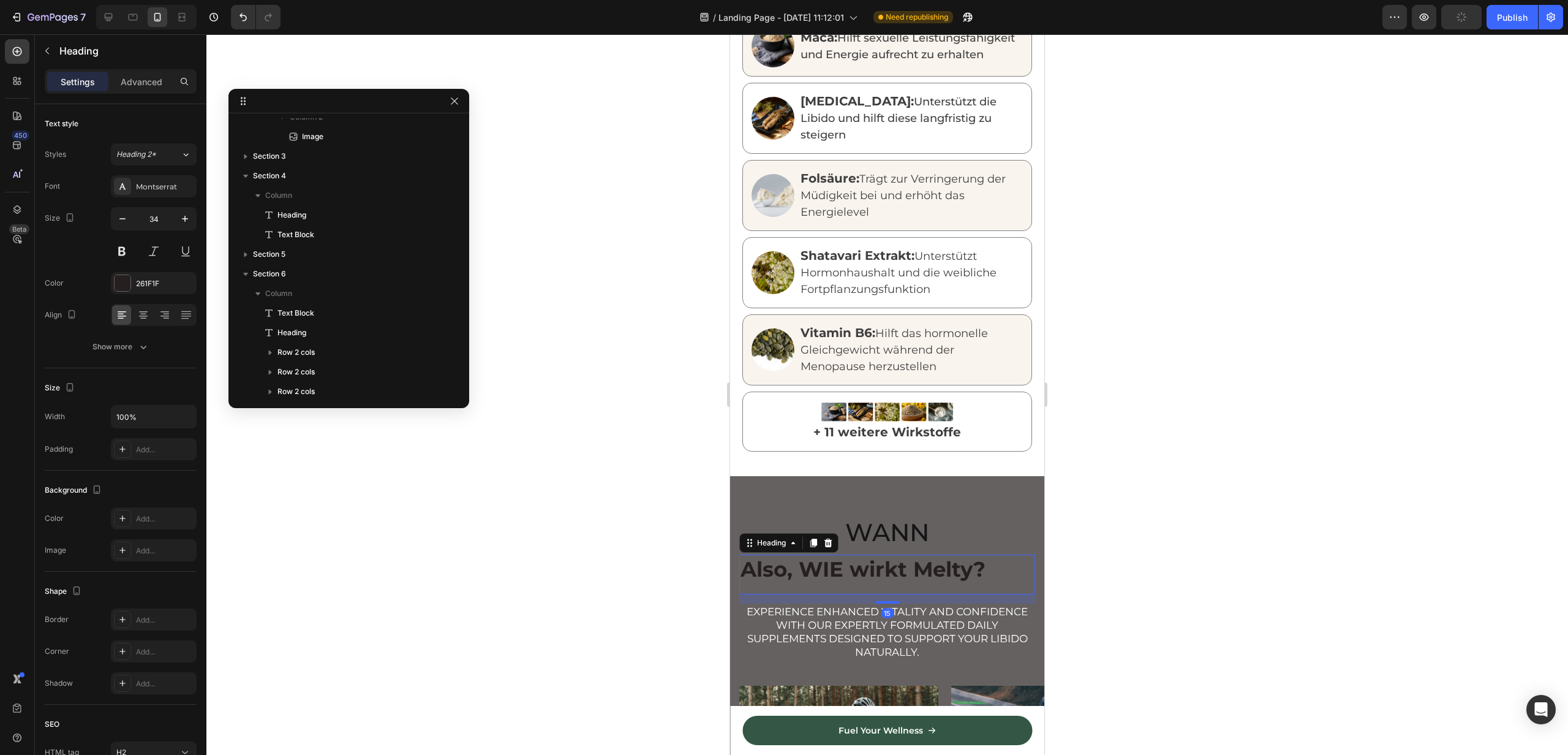
scroll to position [1576, 0]
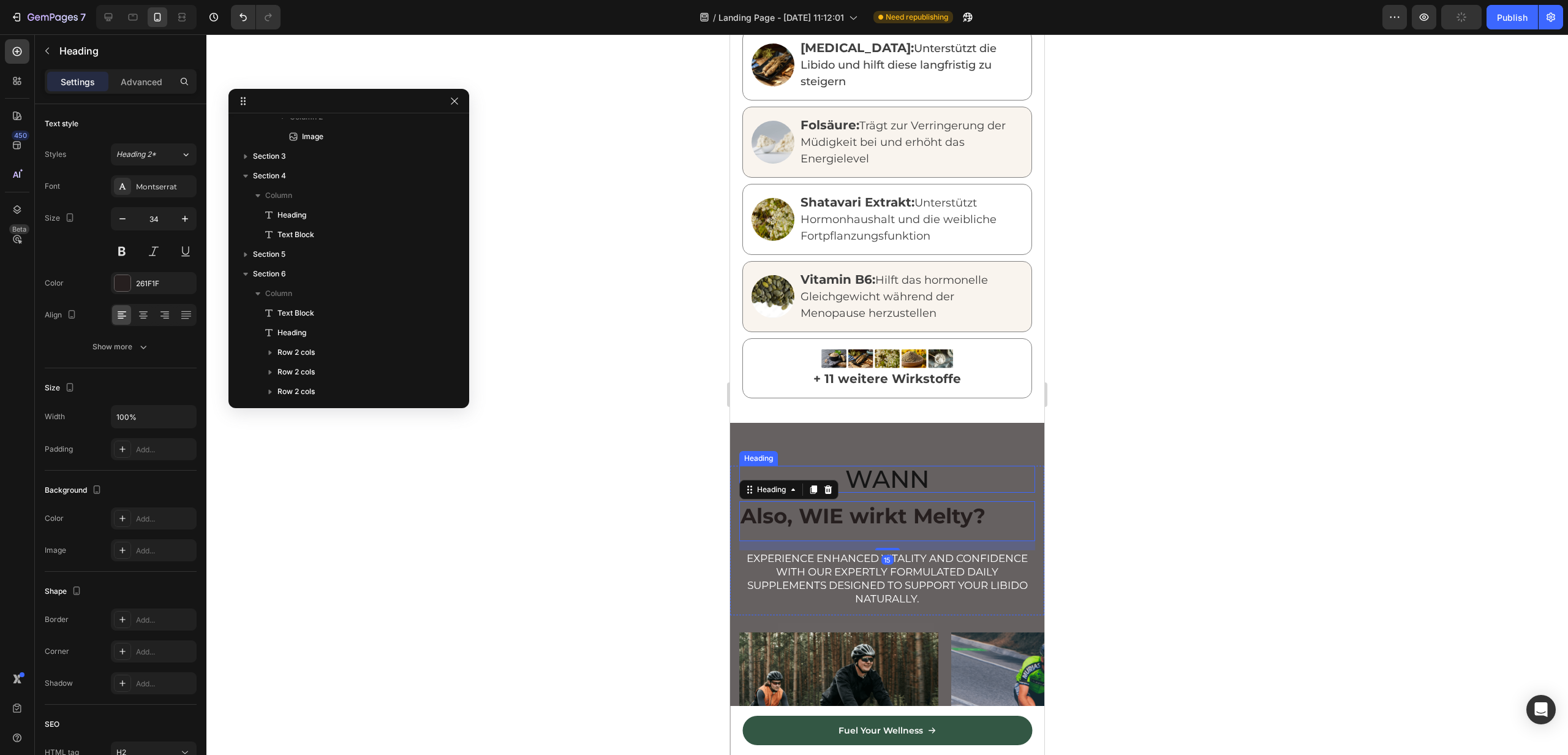
click at [877, 471] on h2 "Wann" at bounding box center [887, 479] width 296 height 27
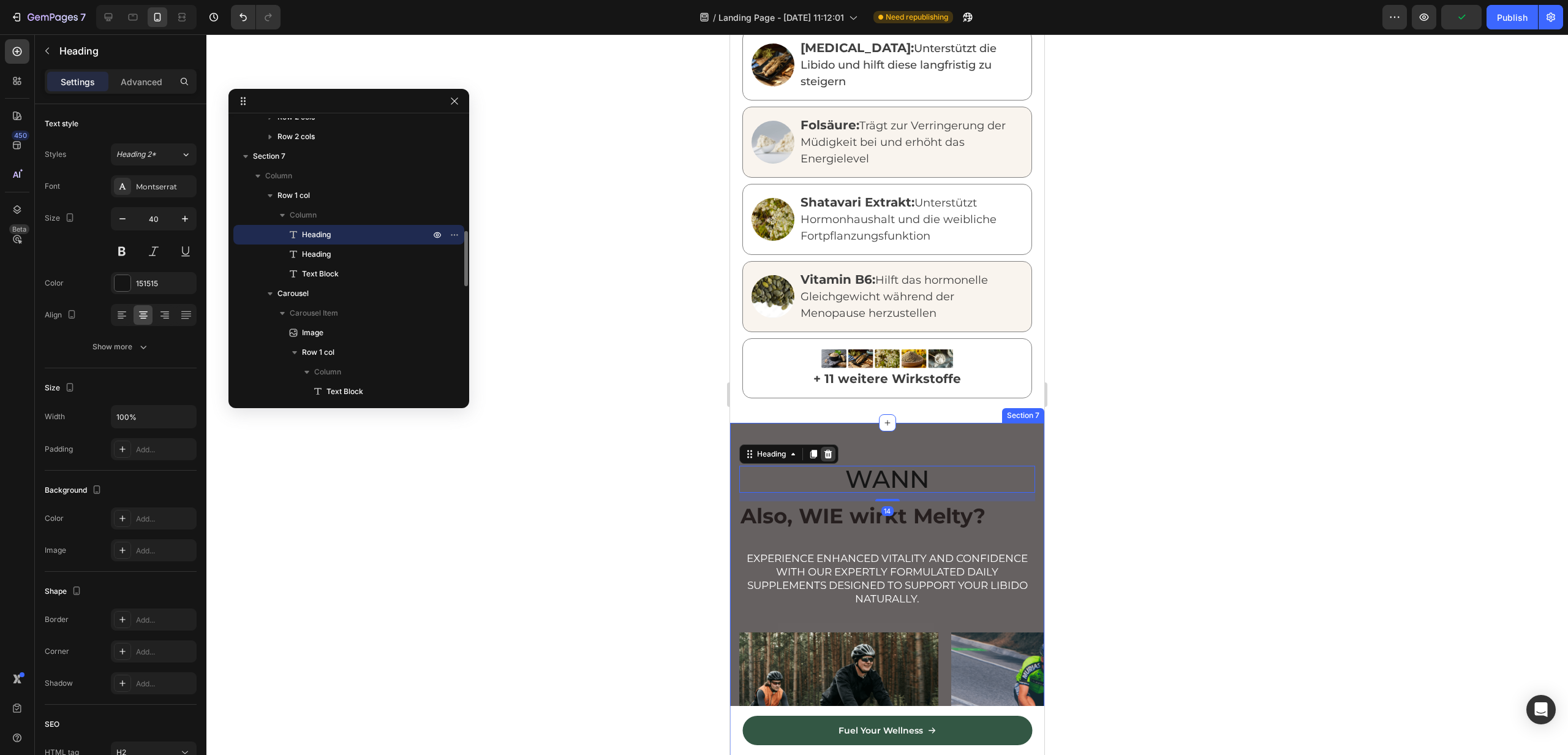
click at [830, 449] on icon at bounding box center [828, 454] width 10 height 10
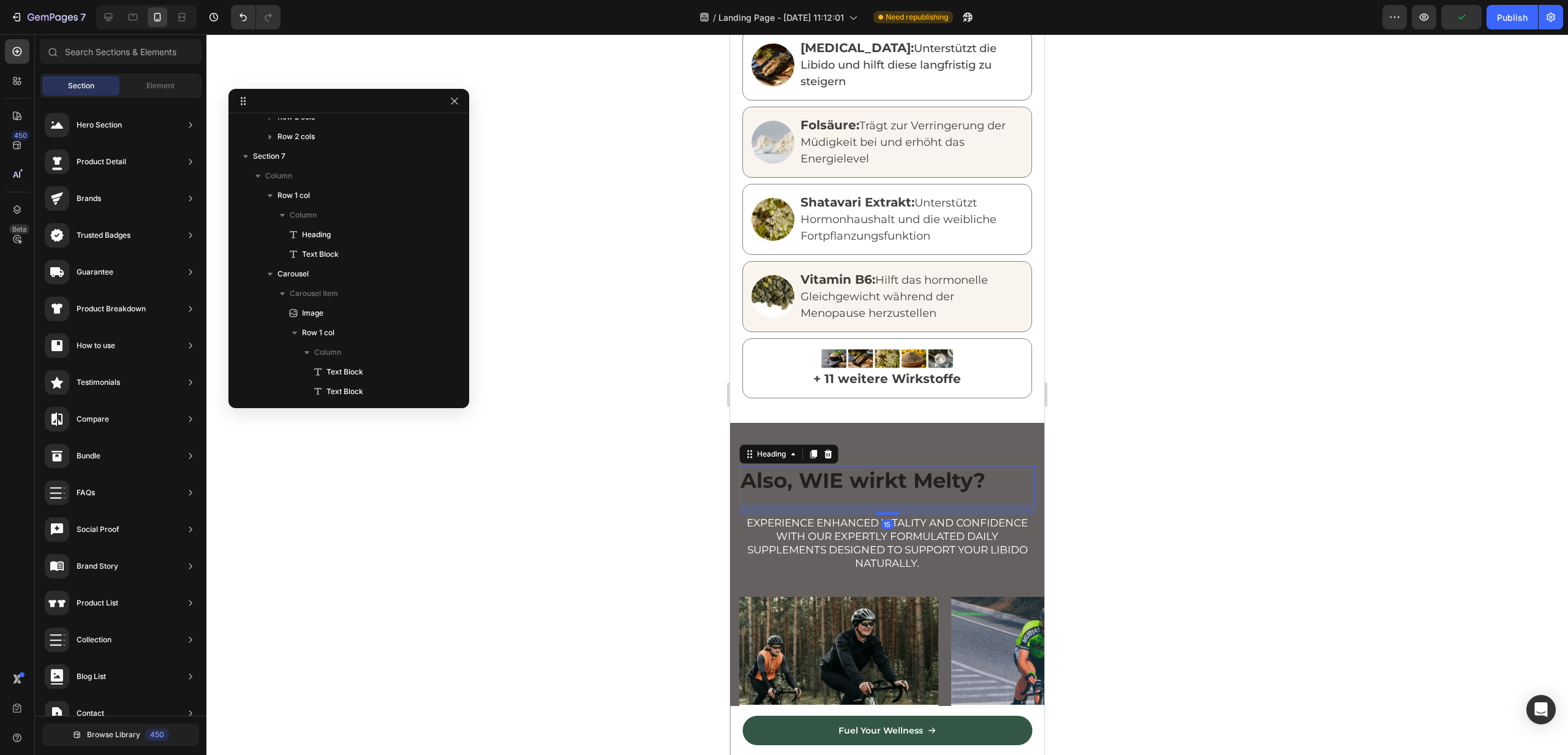
click at [830, 468] on h2 "Also, WIE wirkt Melty?" at bounding box center [887, 480] width 296 height 29
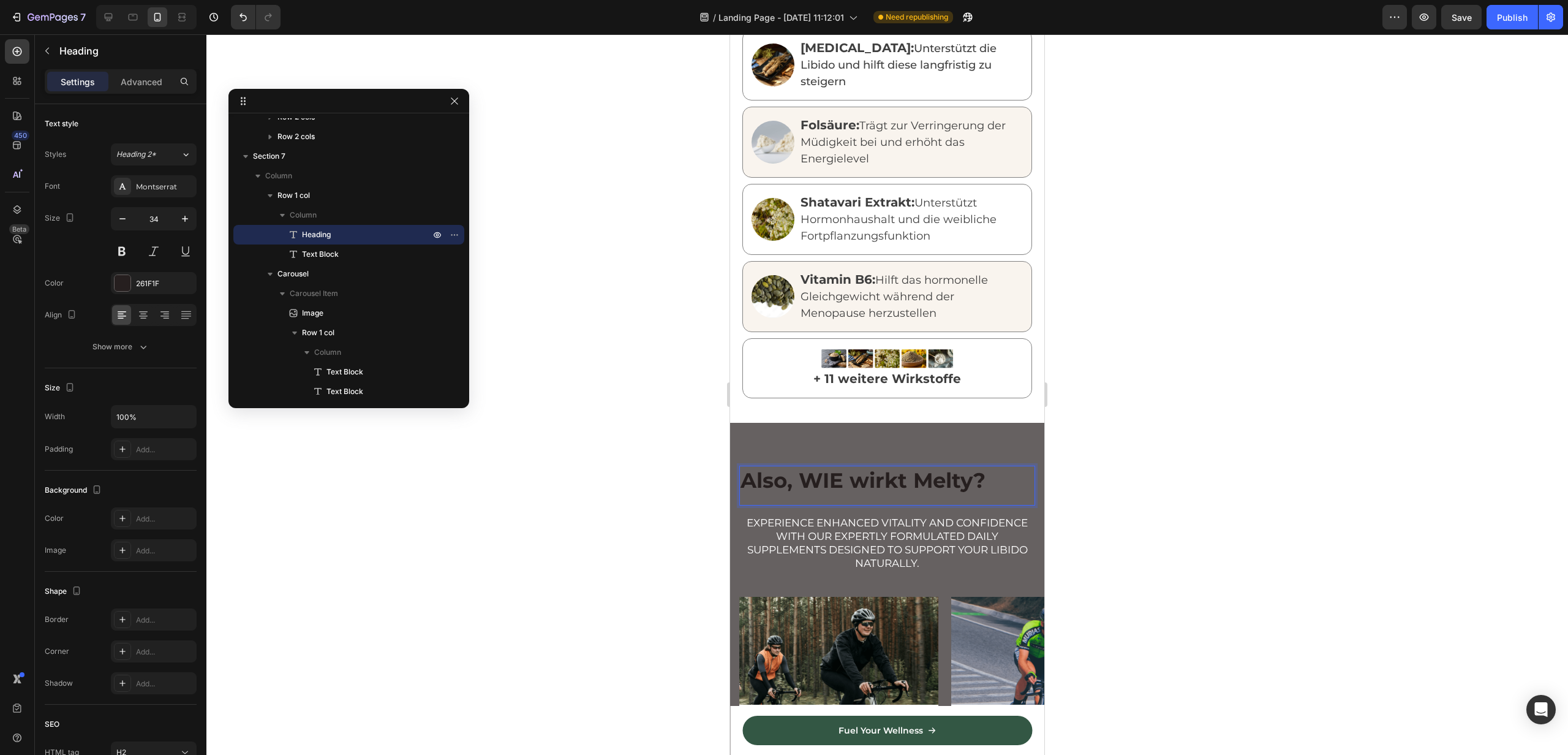
click at [789, 474] on h2 "Also, WIE wirkt Melty?" at bounding box center [887, 480] width 296 height 29
click at [789, 474] on p "Also, WIE wirkt Melty?" at bounding box center [887, 480] width 293 height 27
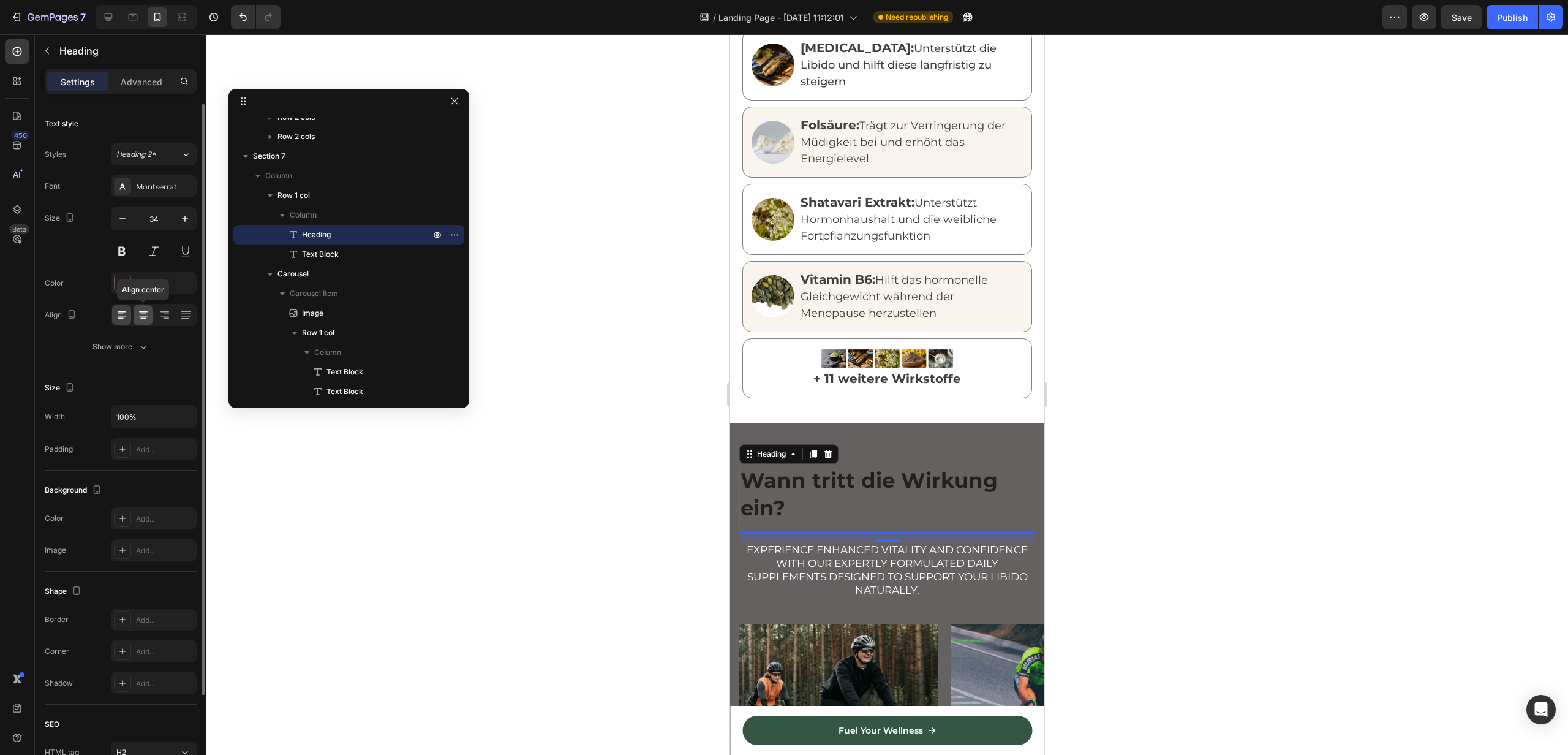
click at [135, 318] on div at bounding box center [143, 315] width 19 height 20
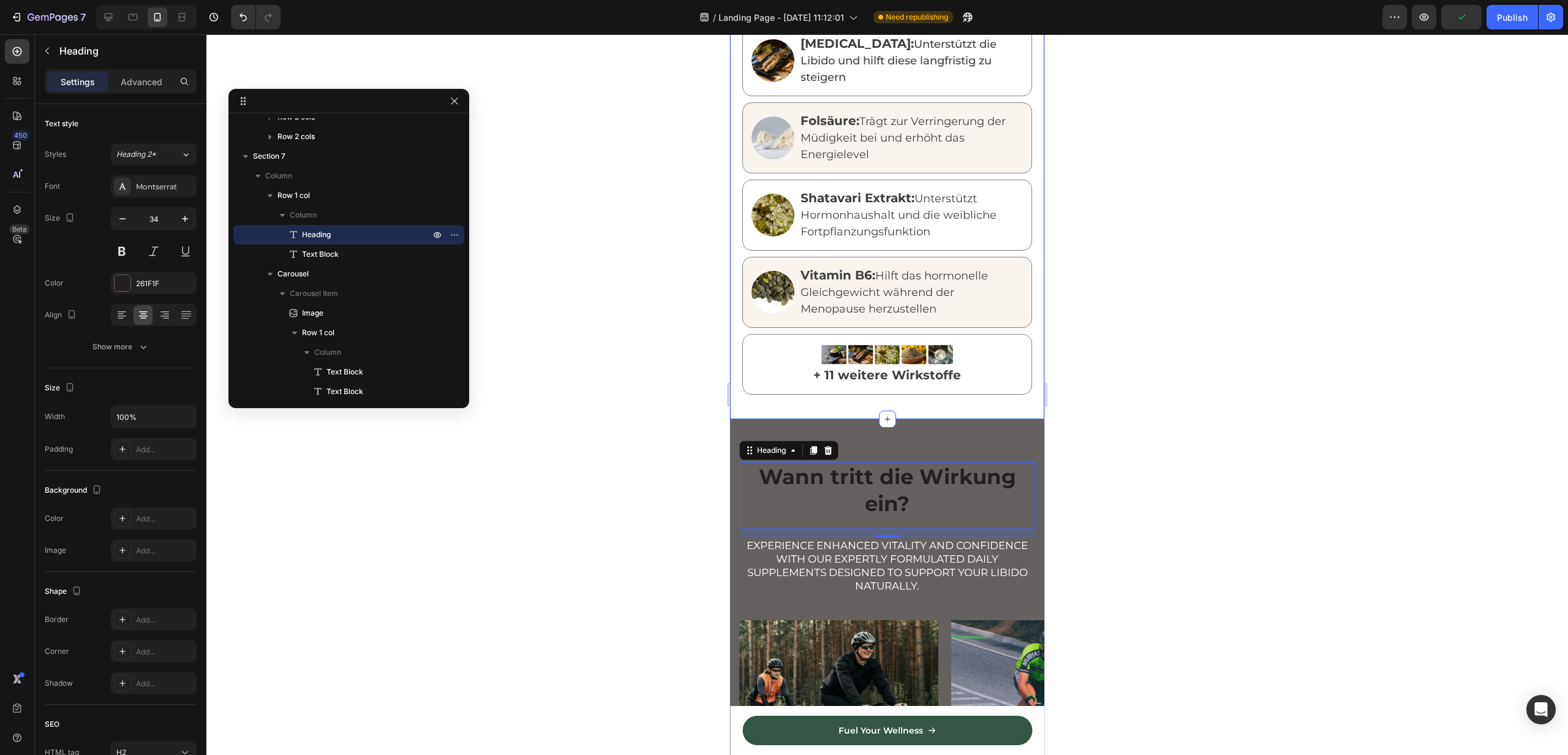
scroll to position [1409, 0]
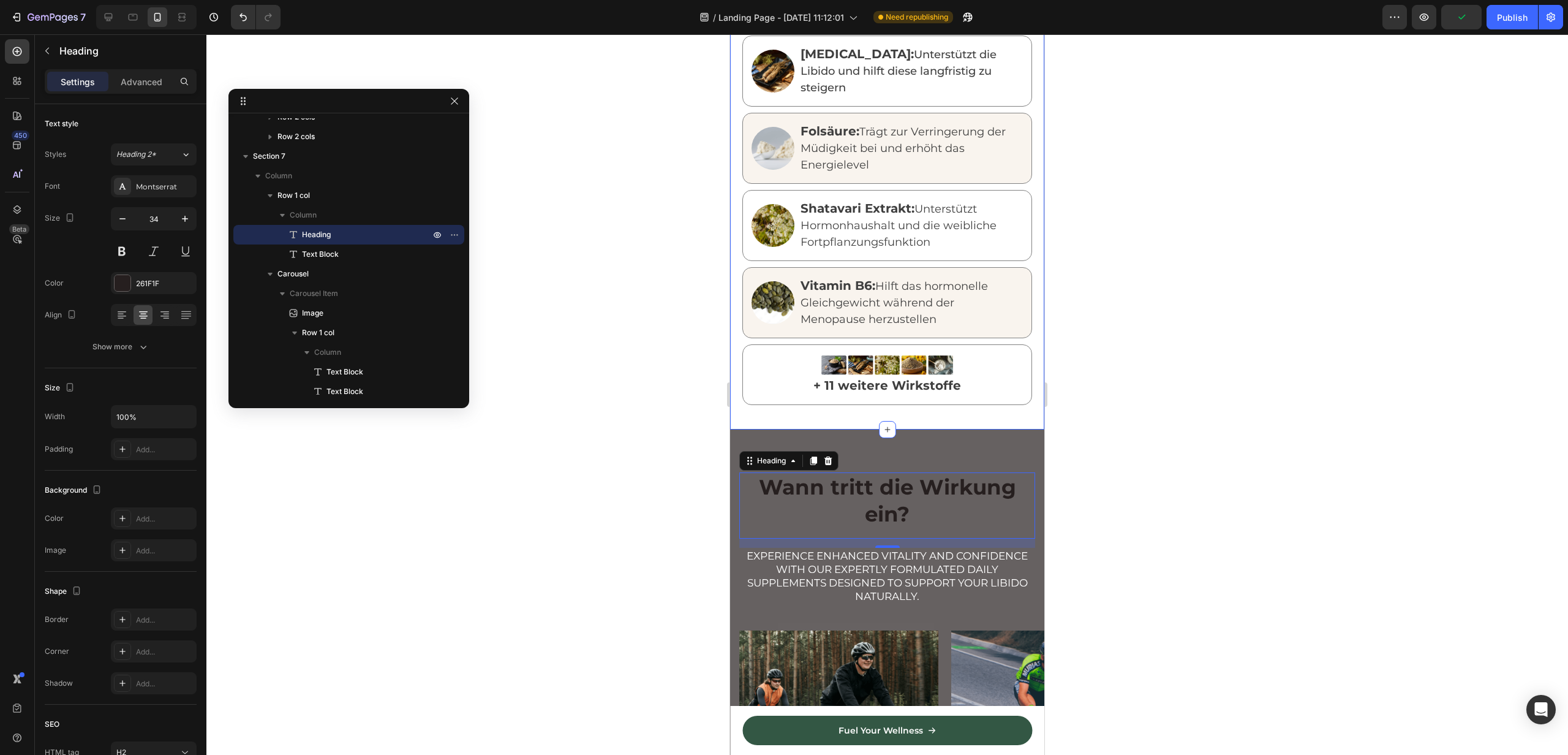
click at [1204, 416] on div at bounding box center [887, 395] width 1362 height 721
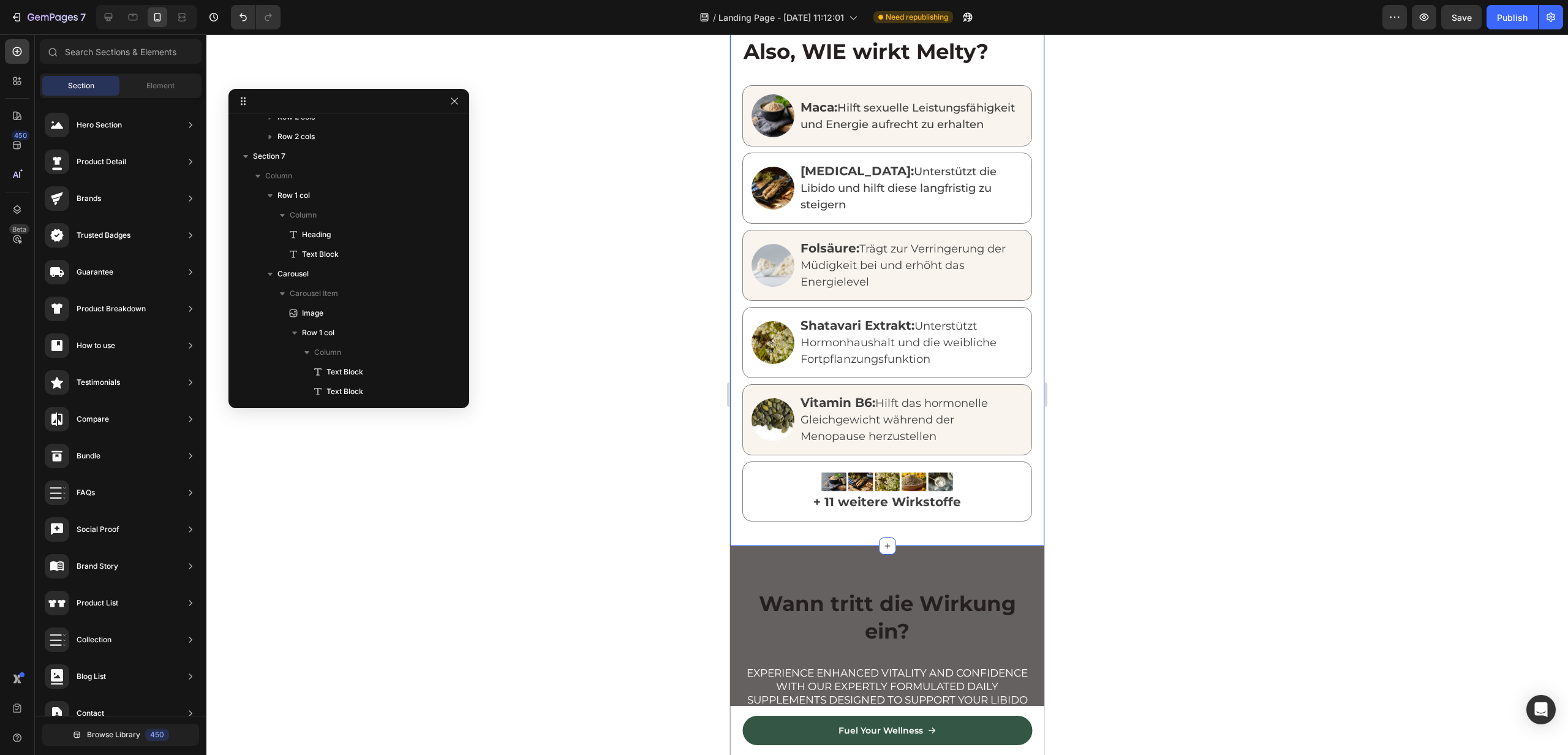
scroll to position [1462, 0]
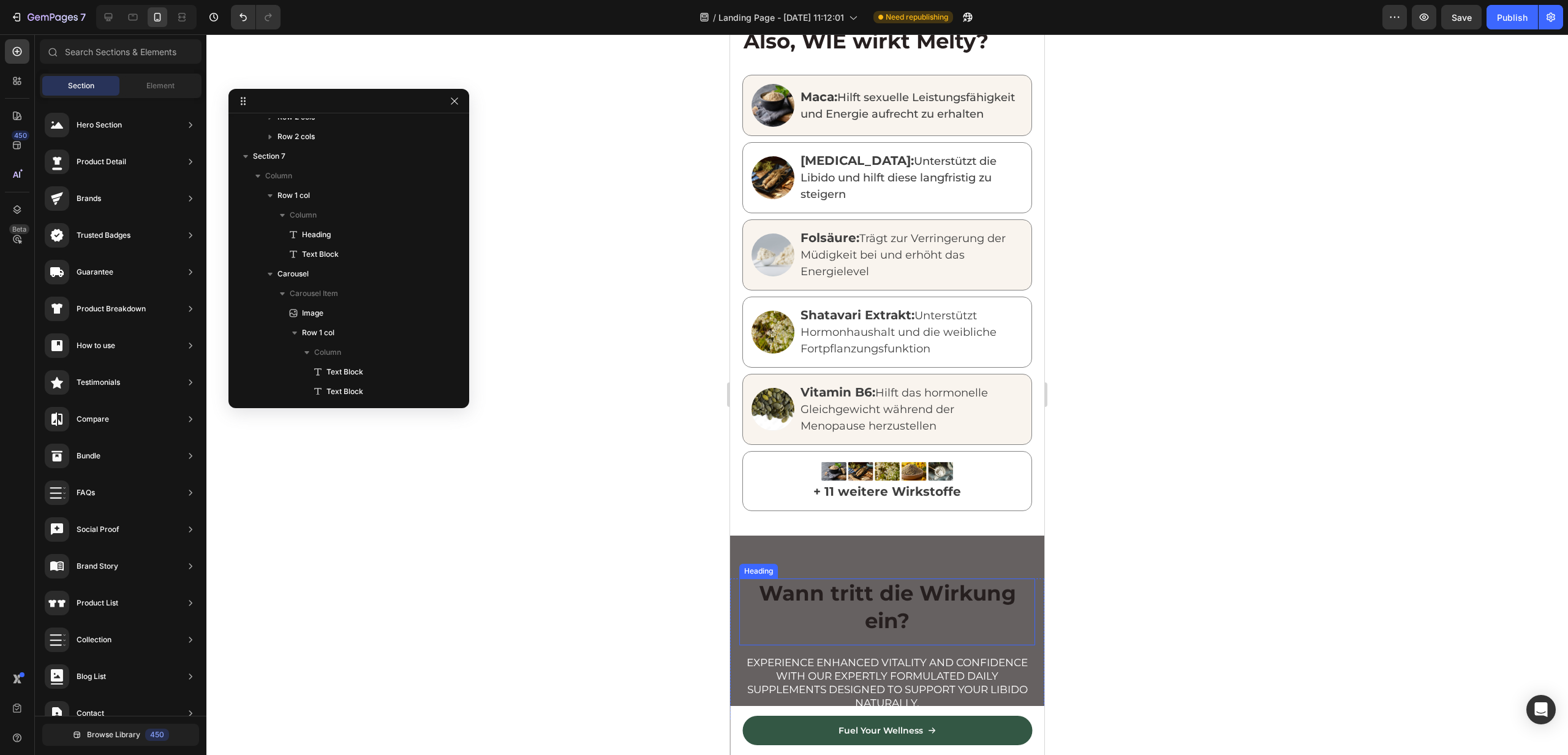
click at [783, 580] on h2 "Wann tritt die Wirkung ein?" at bounding box center [887, 606] width 296 height 56
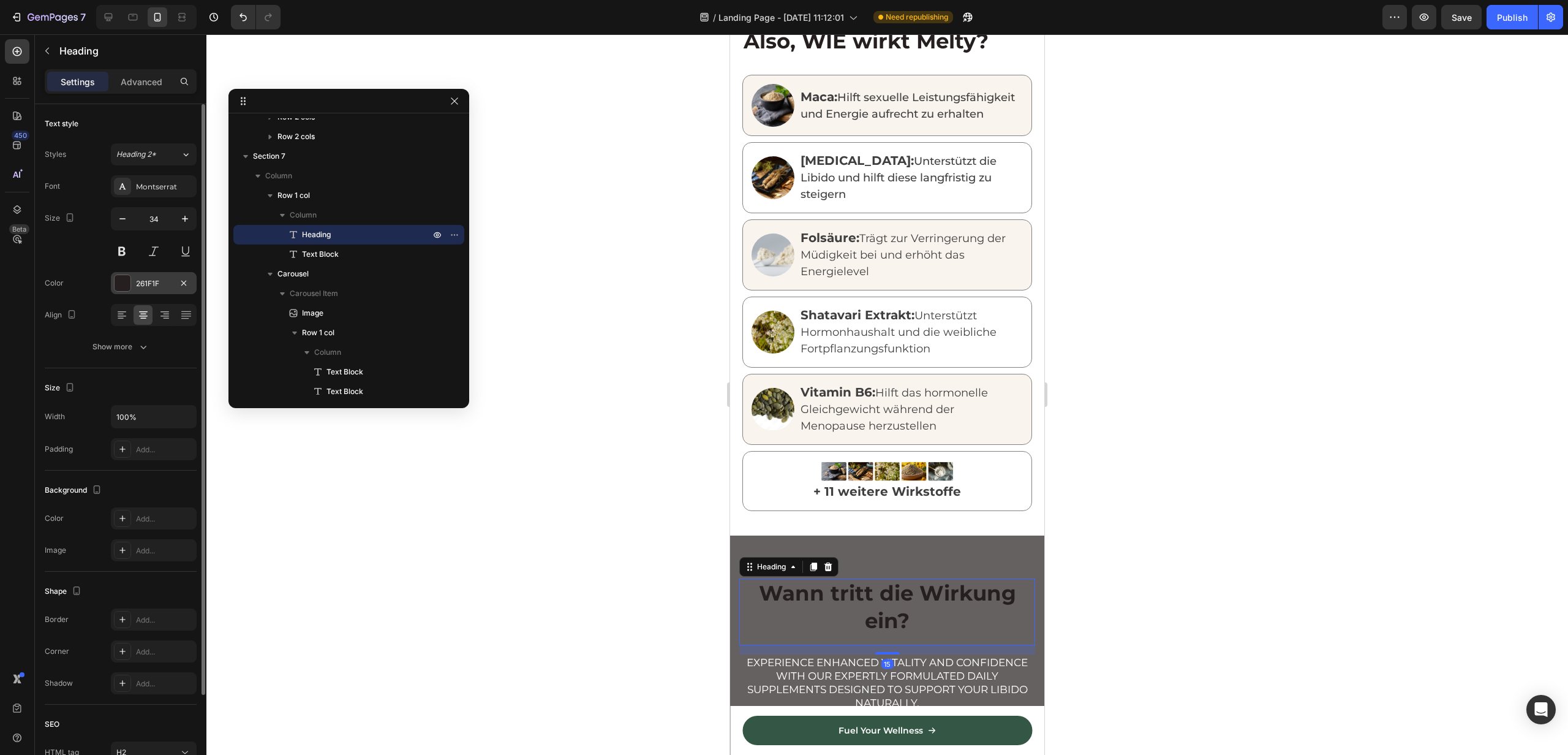
click at [140, 289] on div "261F1F" at bounding box center [154, 283] width 86 height 22
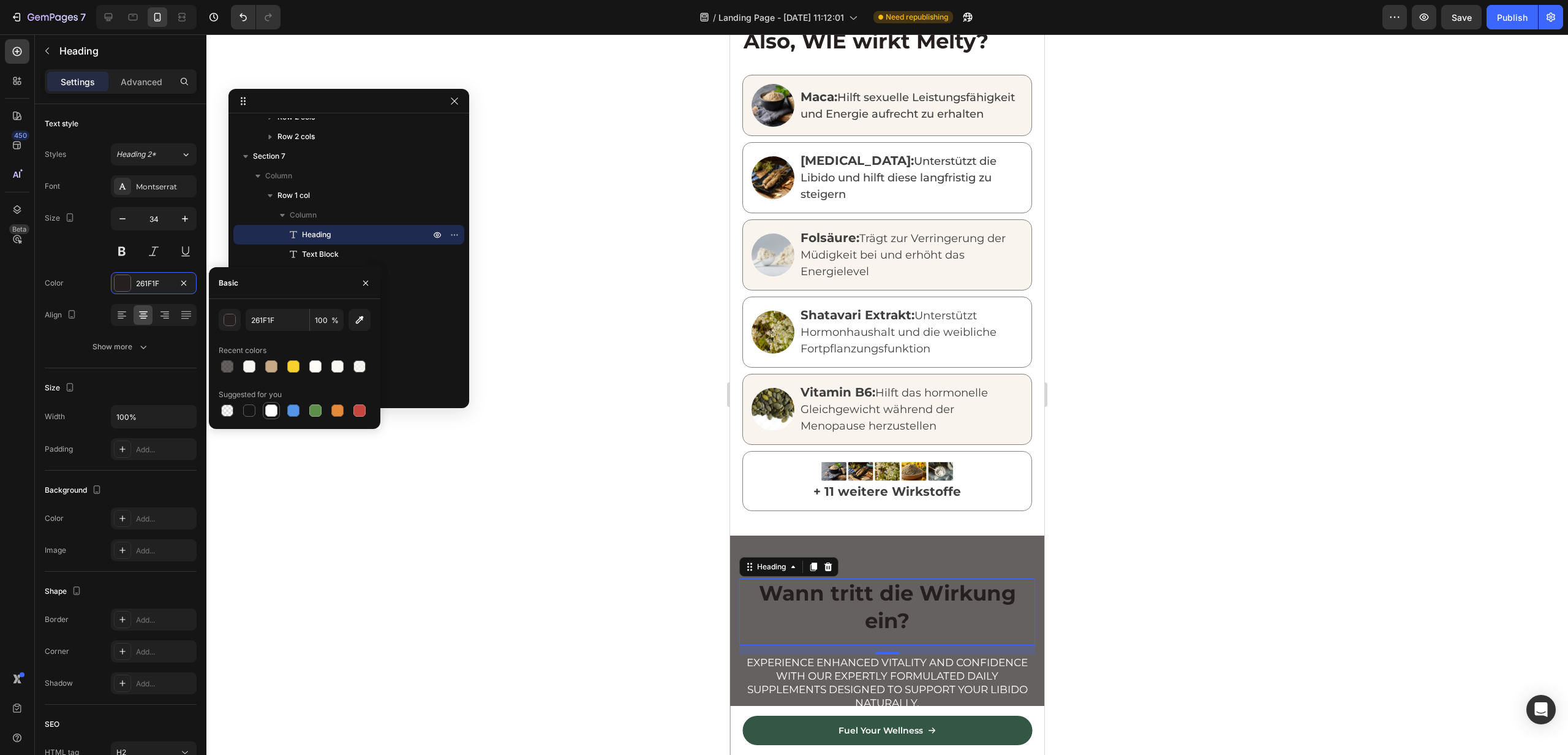
click at [266, 415] on div at bounding box center [271, 411] width 13 height 13
type input "FFFFFF"
click at [590, 531] on div at bounding box center [887, 395] width 1362 height 721
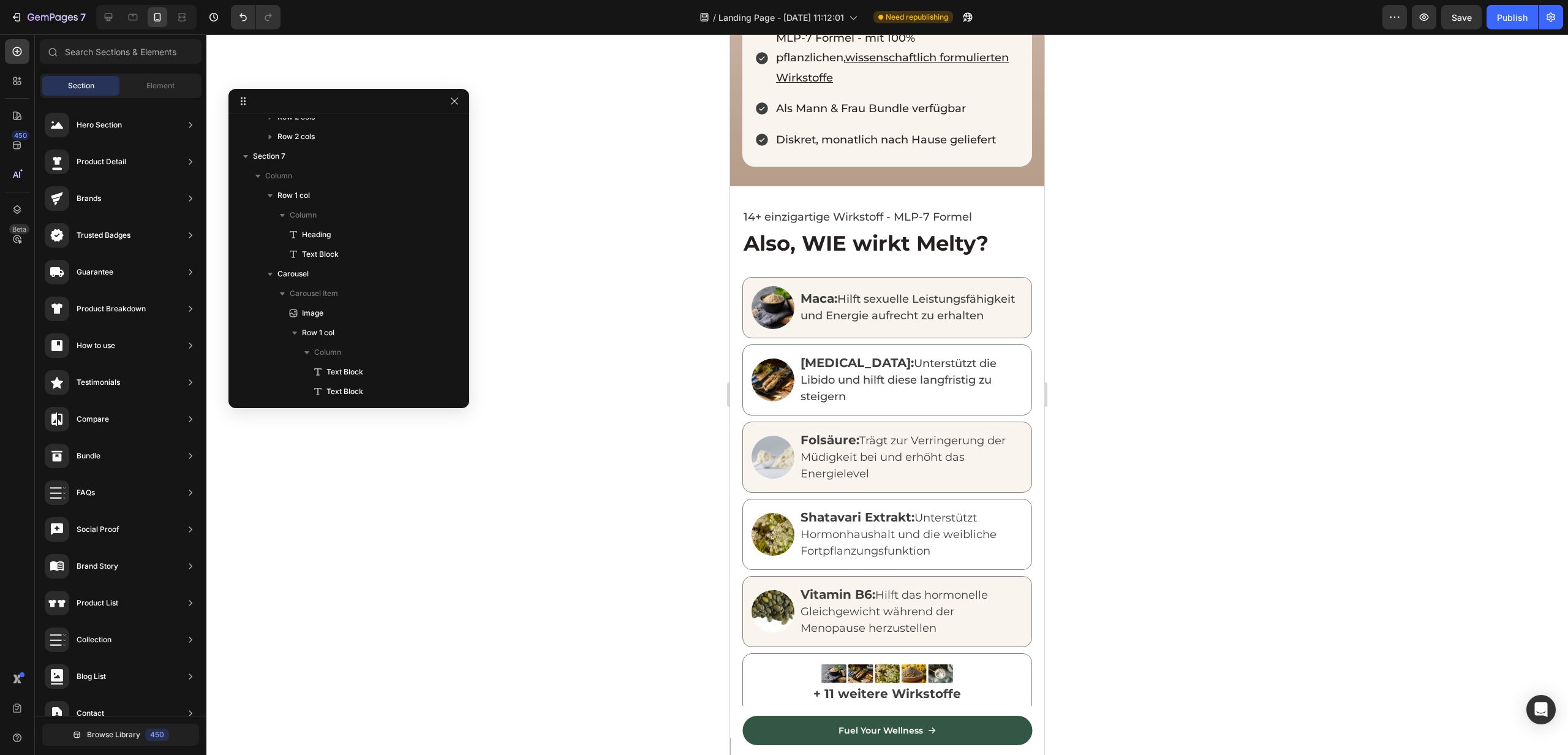
scroll to position [1013, 0]
click at [848, 207] on p "14+ einzigartige Wirkstoff - MLP-7 Formel" at bounding box center [887, 217] width 287 height 20
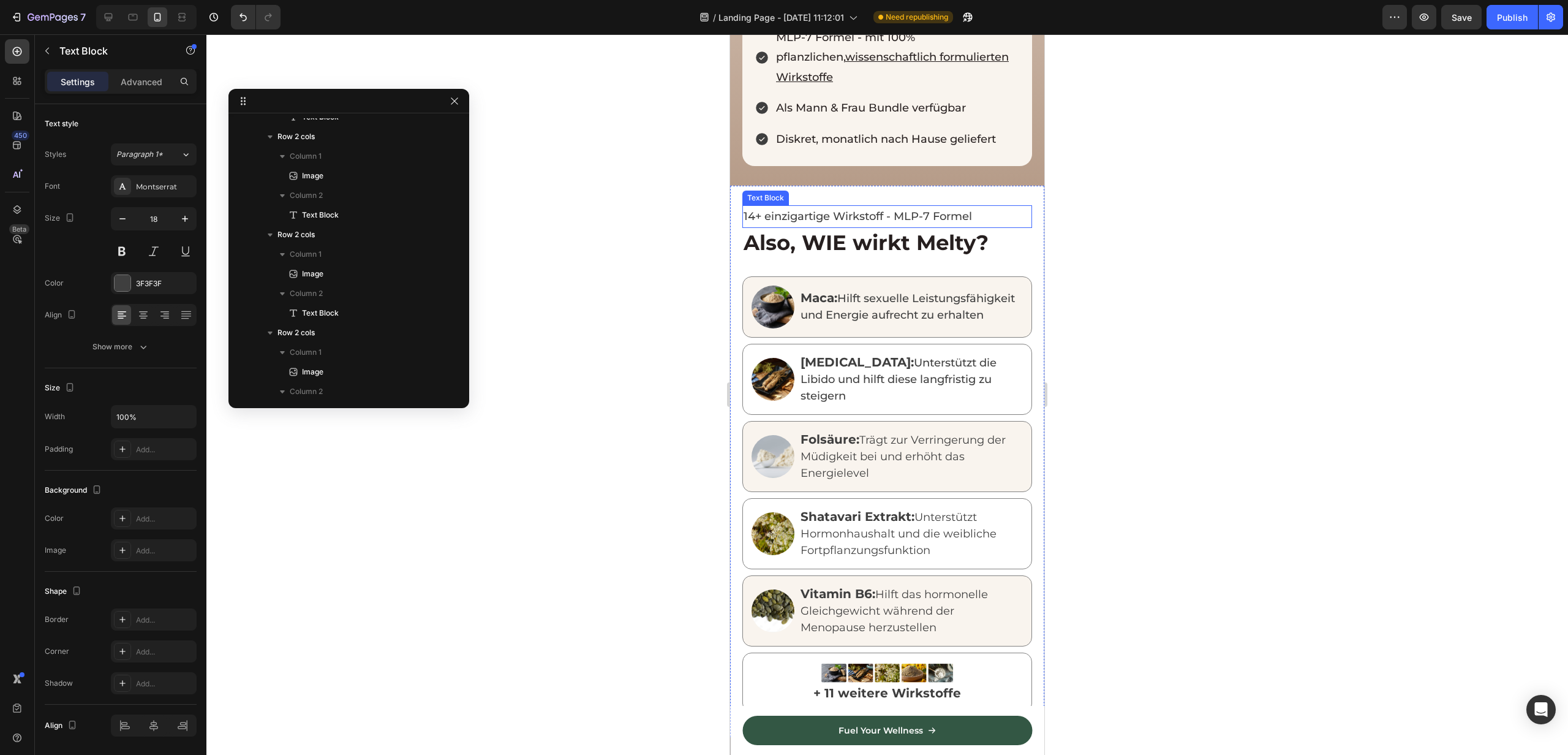
scroll to position [325, 0]
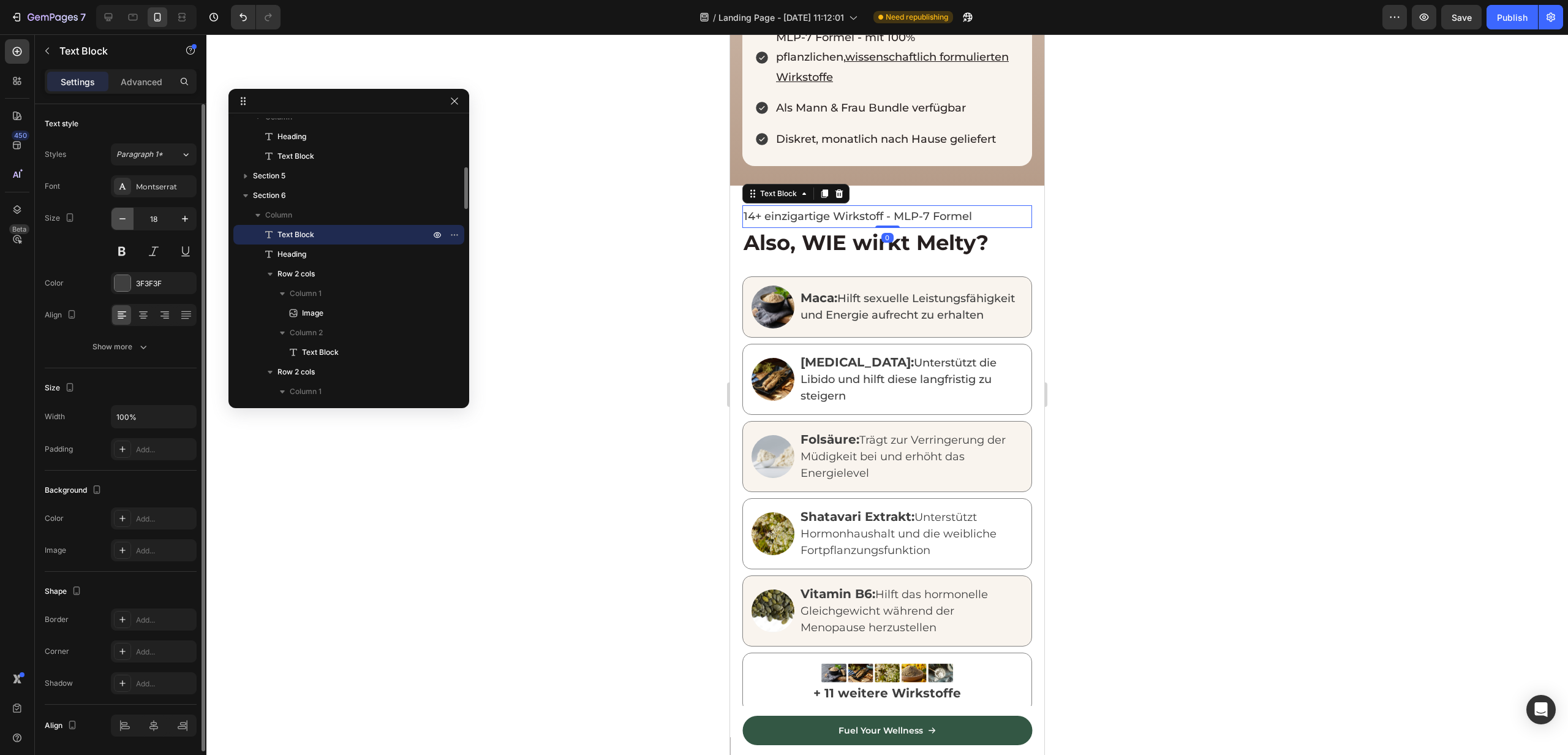
click at [124, 222] on icon "button" at bounding box center [122, 219] width 13 height 13
type input "16"
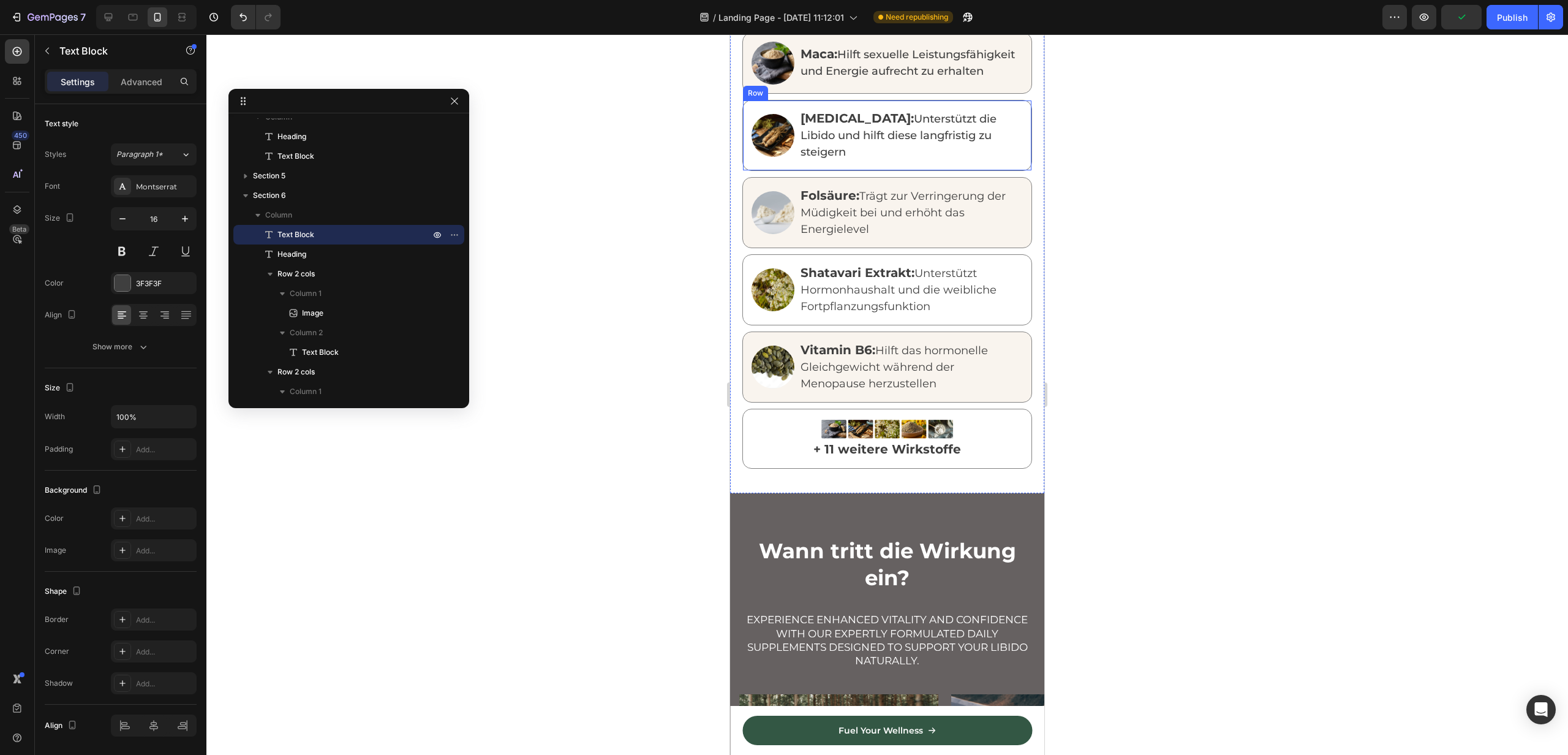
scroll to position [1250, 0]
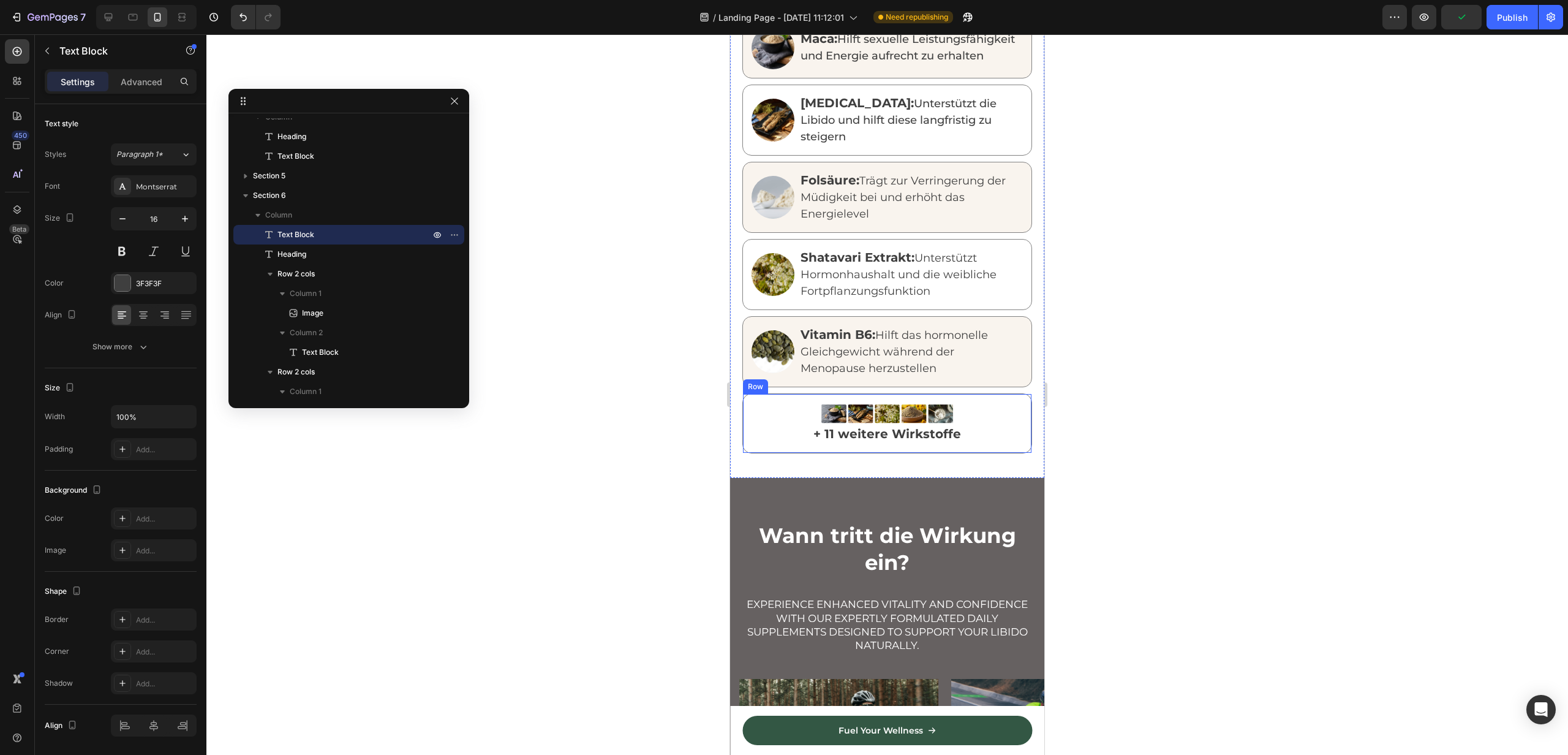
click at [748, 429] on div "Image + 11 weitere Wirkstoffe Text Block Row" at bounding box center [887, 423] width 290 height 60
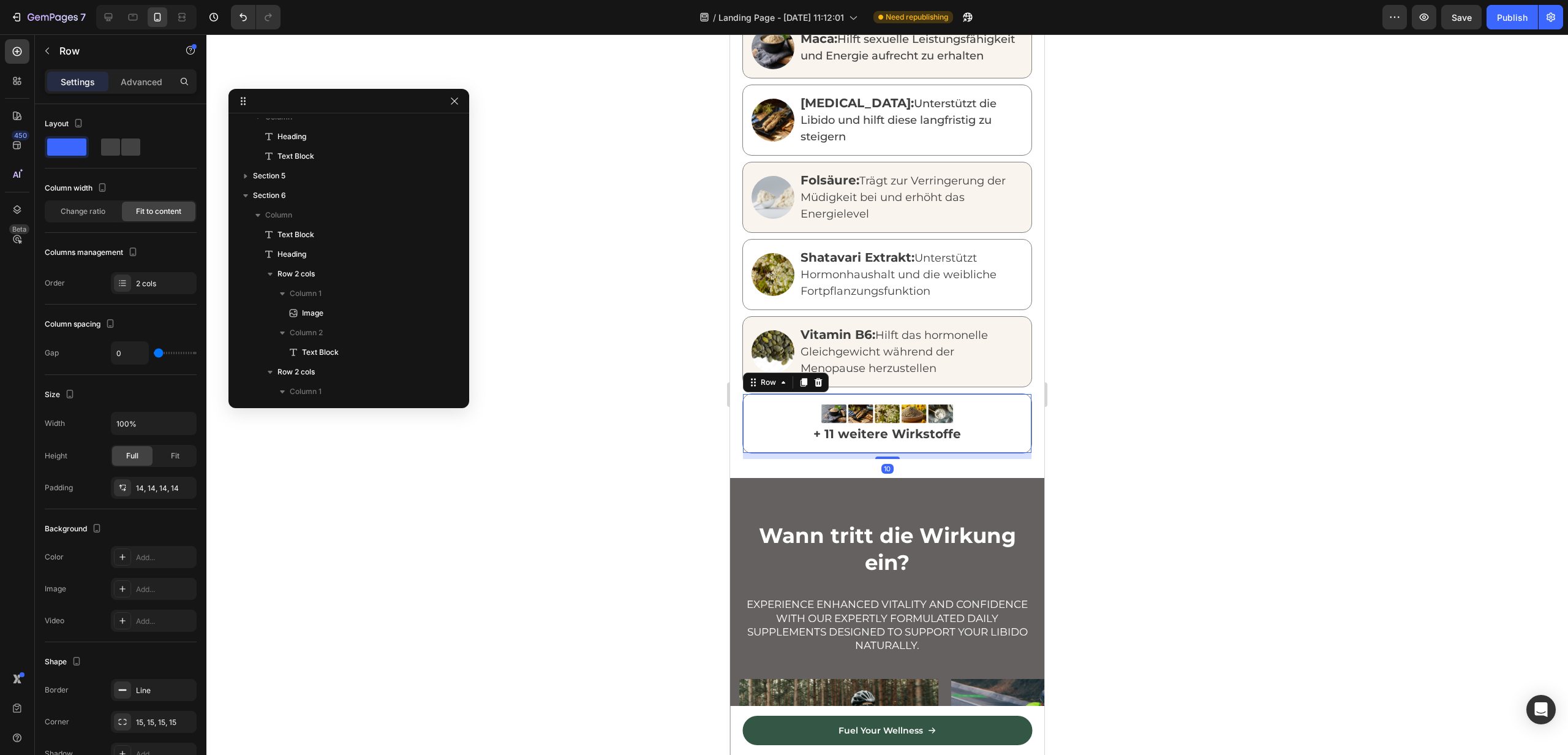
scroll to position [854, 0]
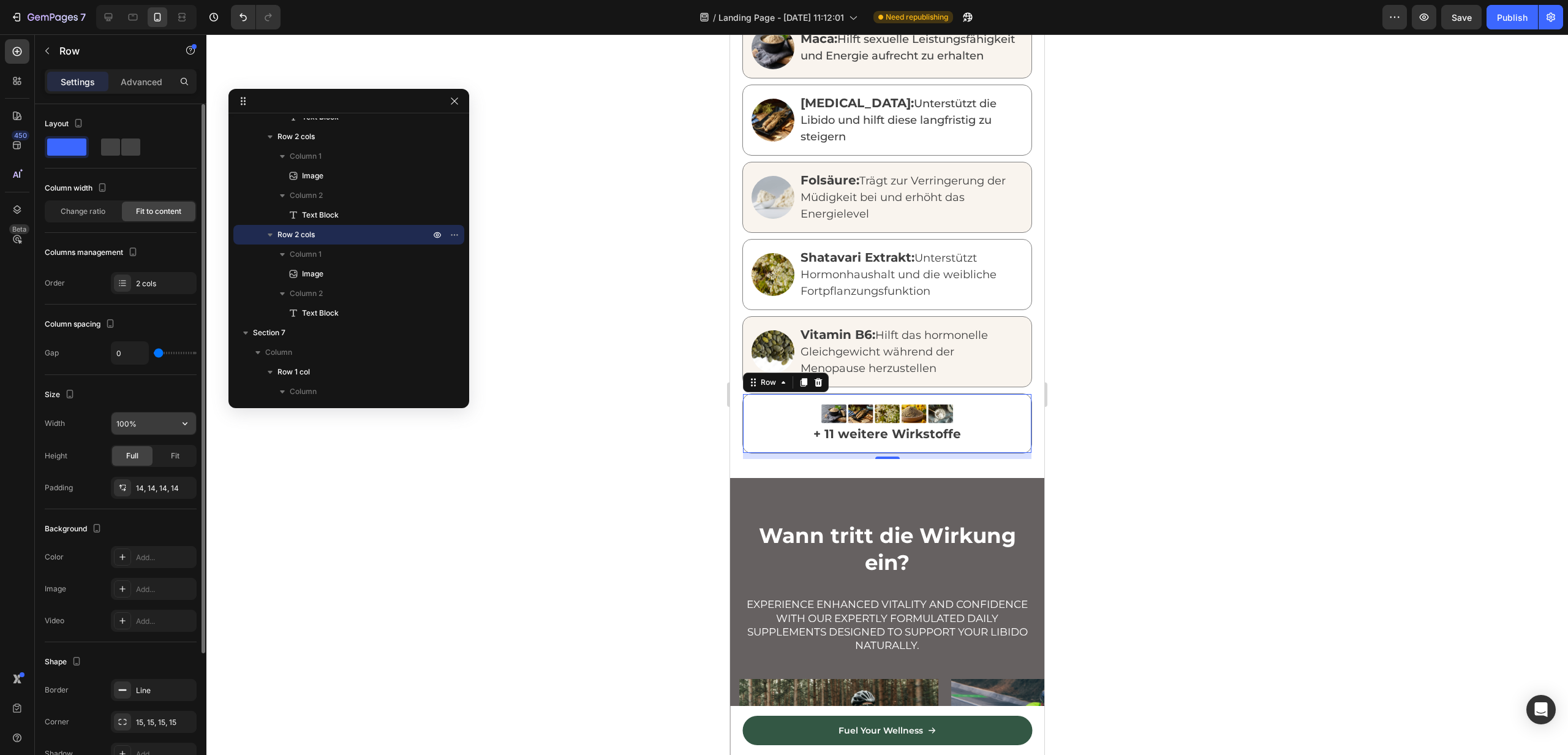
click at [120, 424] on input "100%" at bounding box center [154, 423] width 85 height 22
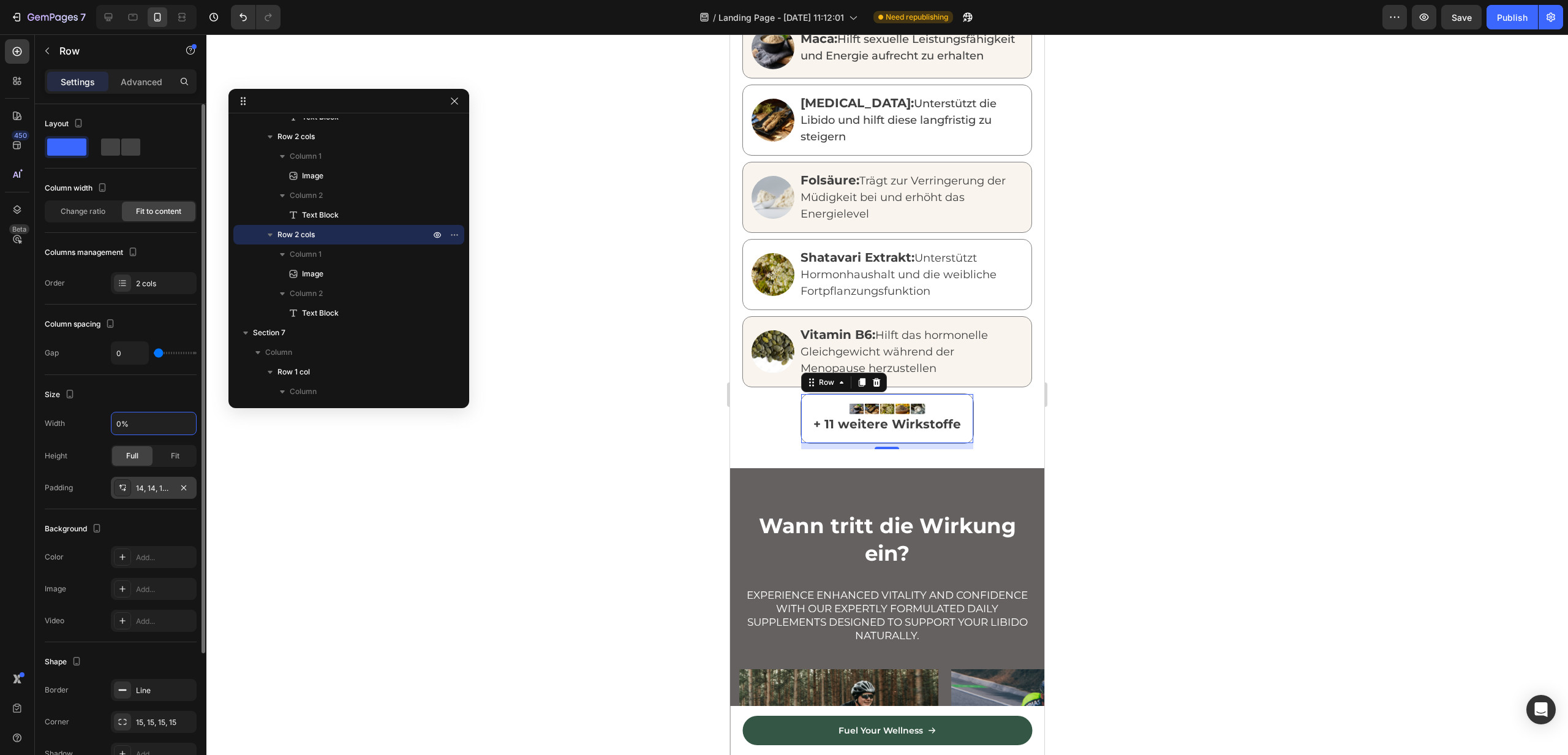
type input "70%"
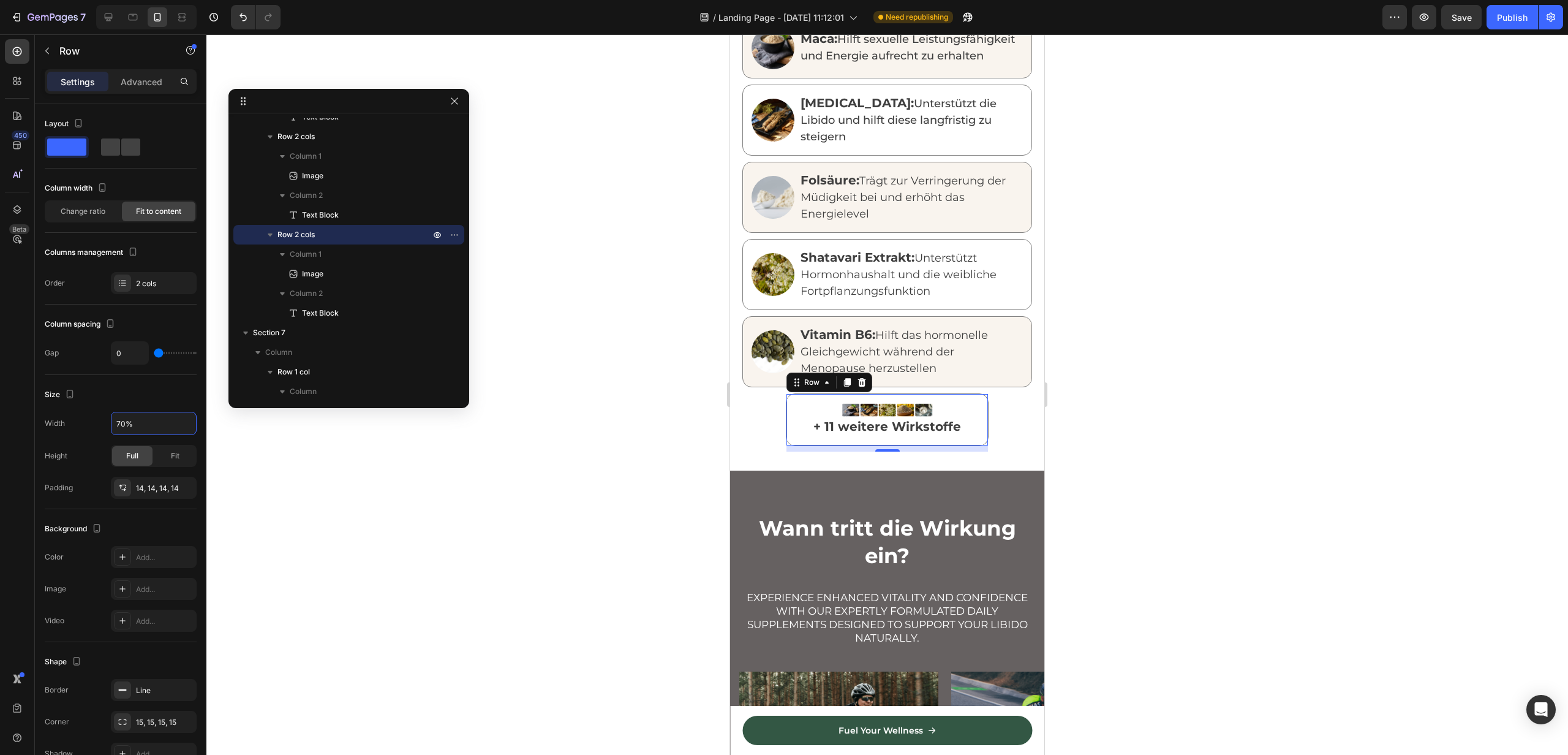
click at [891, 403] on img at bounding box center [887, 410] width 93 height 15
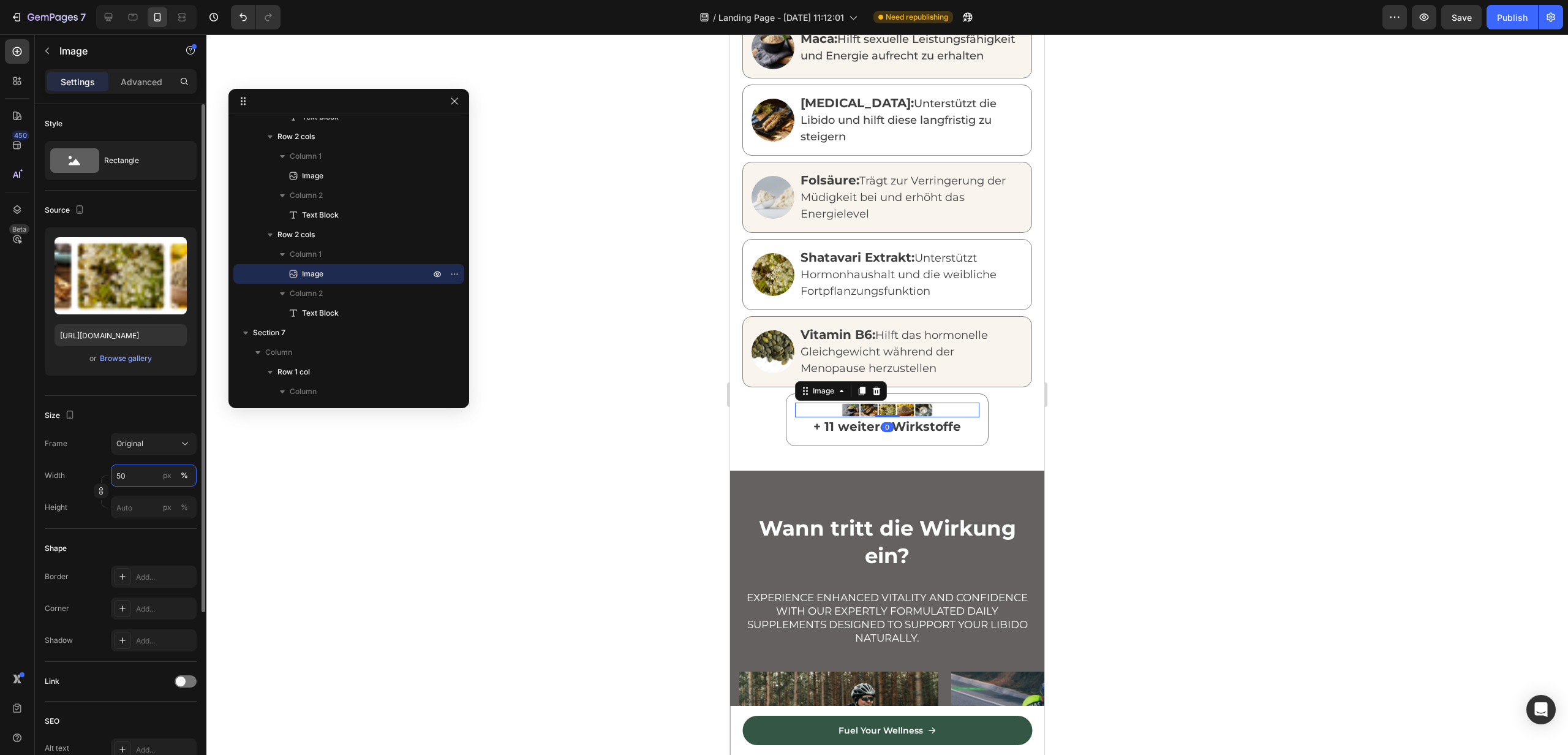
click at [131, 472] on input "50" at bounding box center [154, 475] width 86 height 22
type input "80"
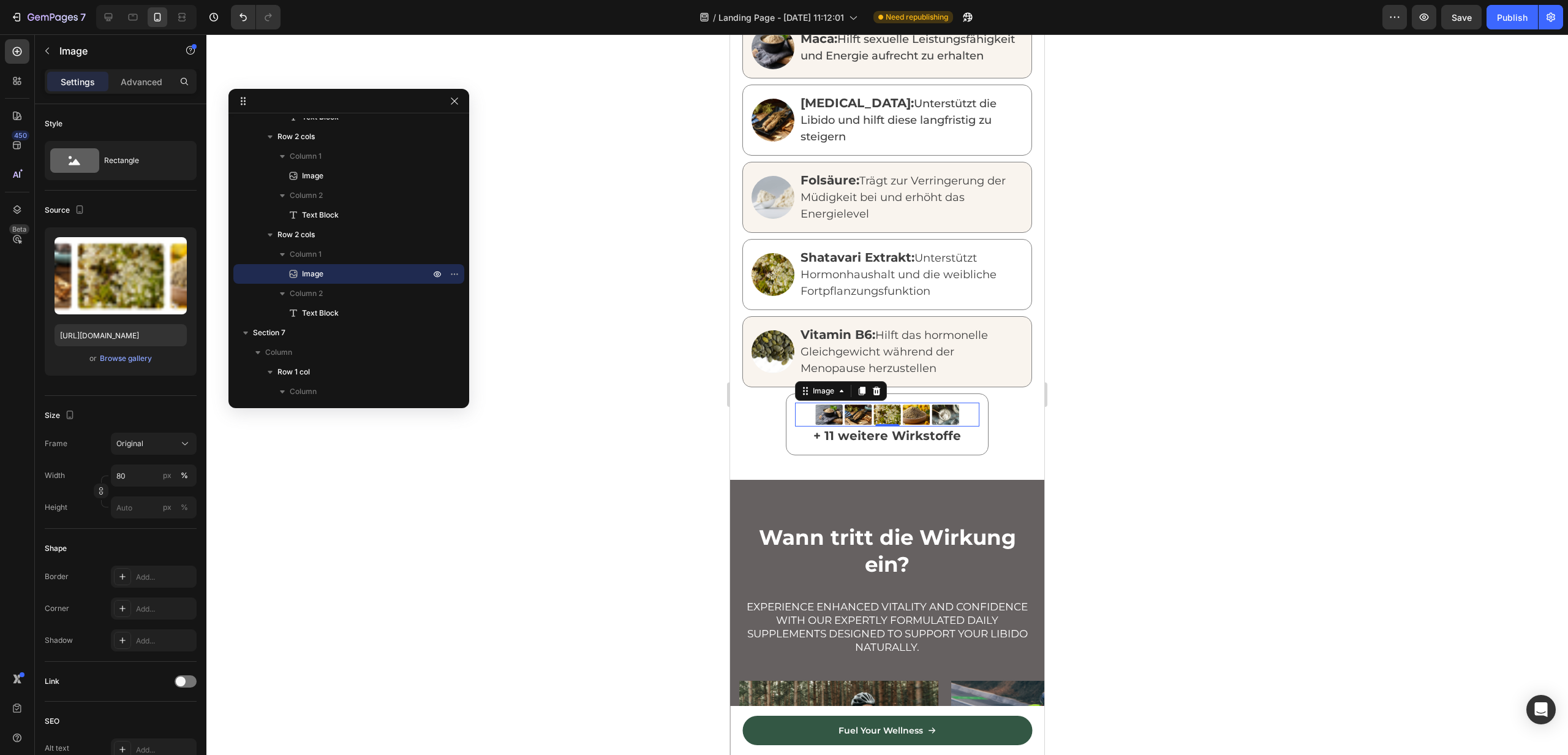
click at [600, 630] on div at bounding box center [887, 395] width 1362 height 721
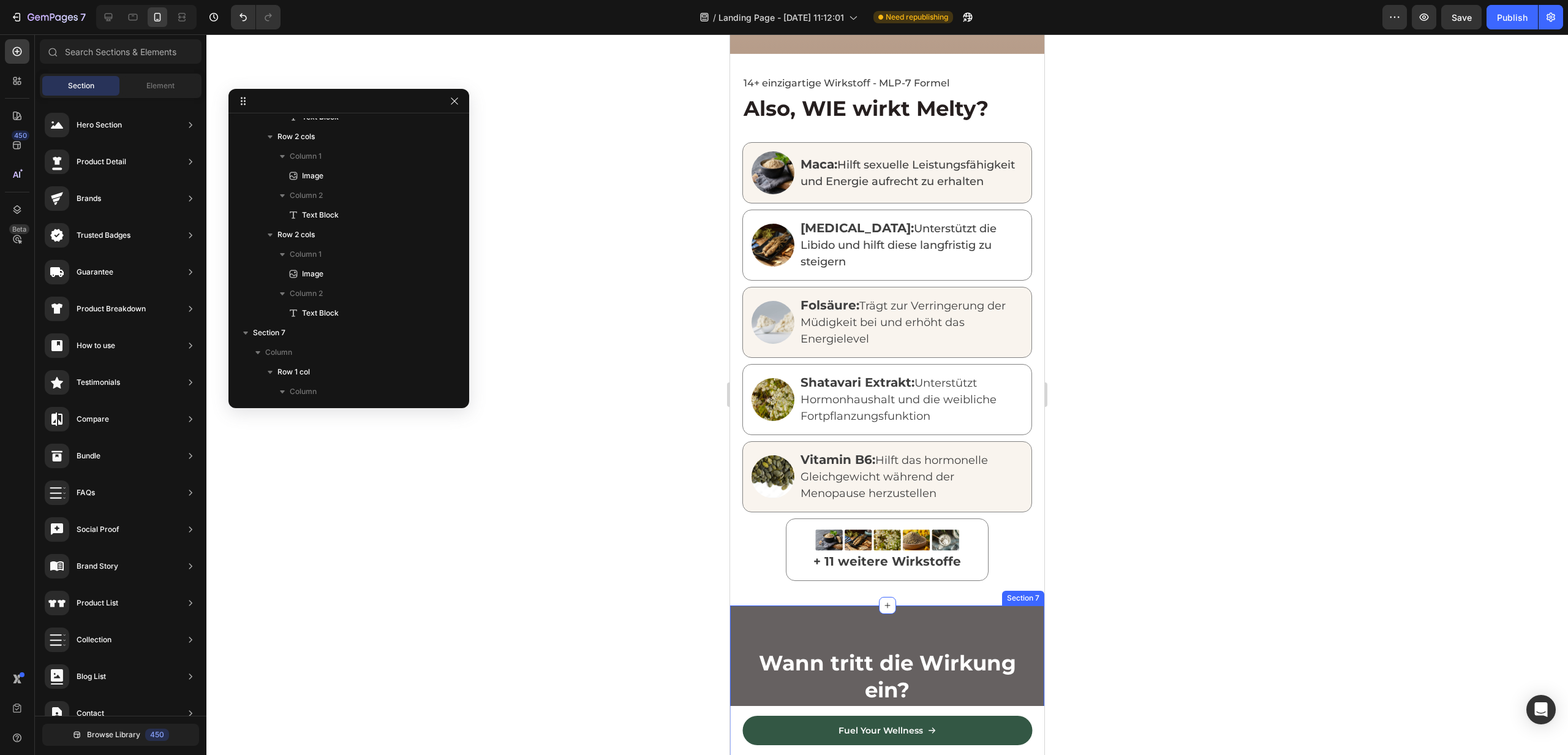
scroll to position [1142, 0]
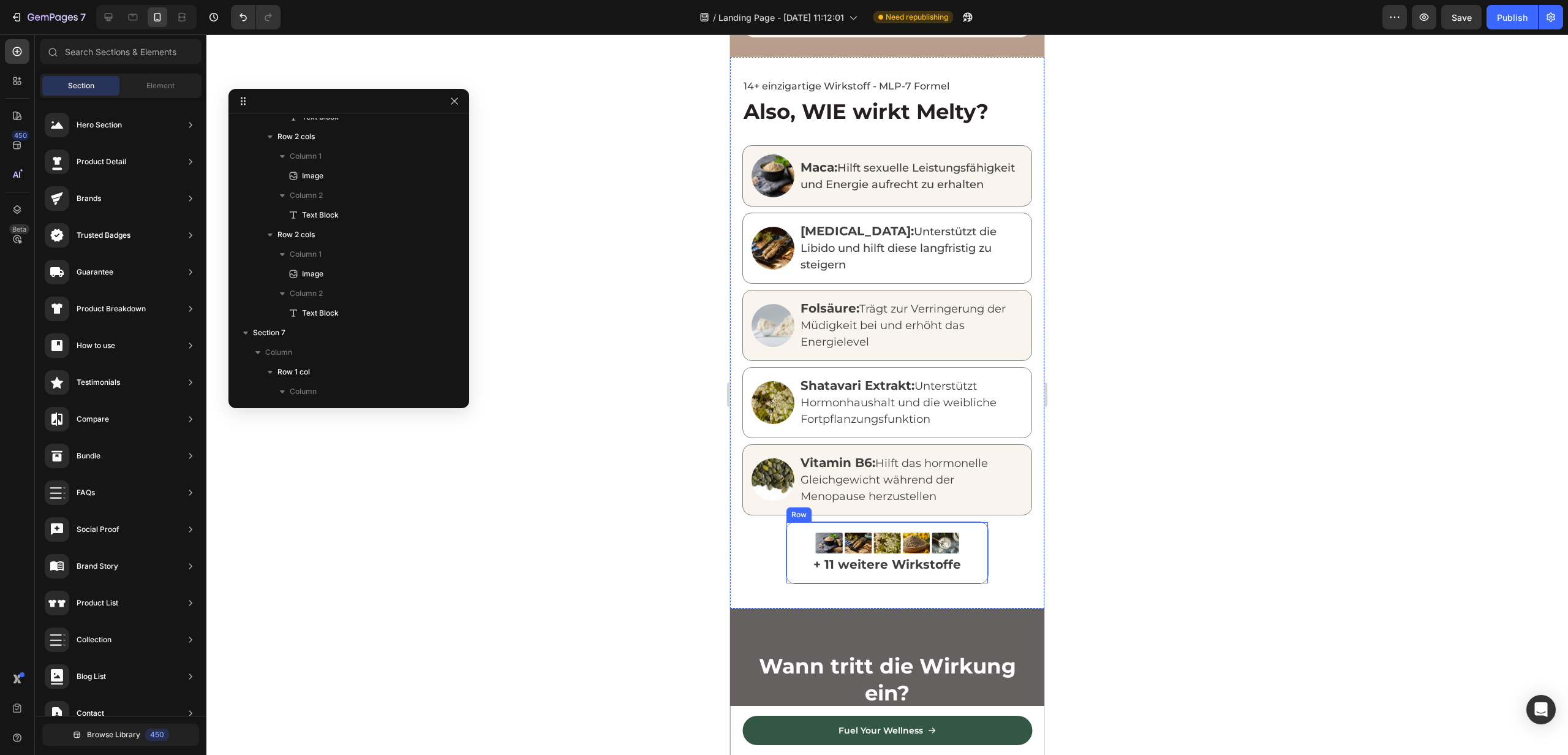
click at [789, 521] on div "Image + 11 weitere Wirkstoffe Text Block Row" at bounding box center [887, 552] width 203 height 62
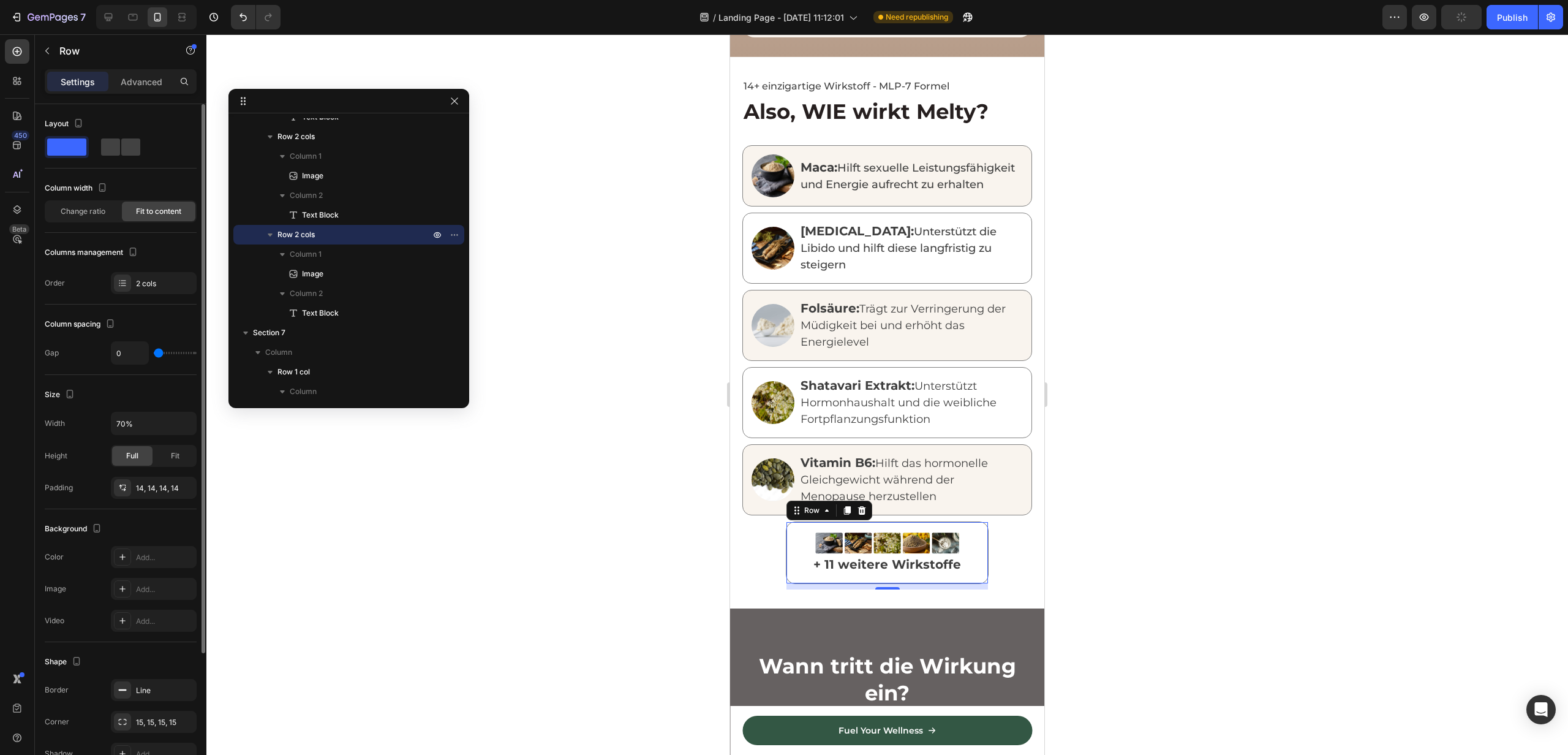
click at [162, 499] on div "Size Width 70% Height Full Fit Padding 14, 14, 14, 14" at bounding box center [121, 442] width 152 height 134
click at [154, 488] on div "14, 14, 14, 14" at bounding box center [154, 488] width 36 height 11
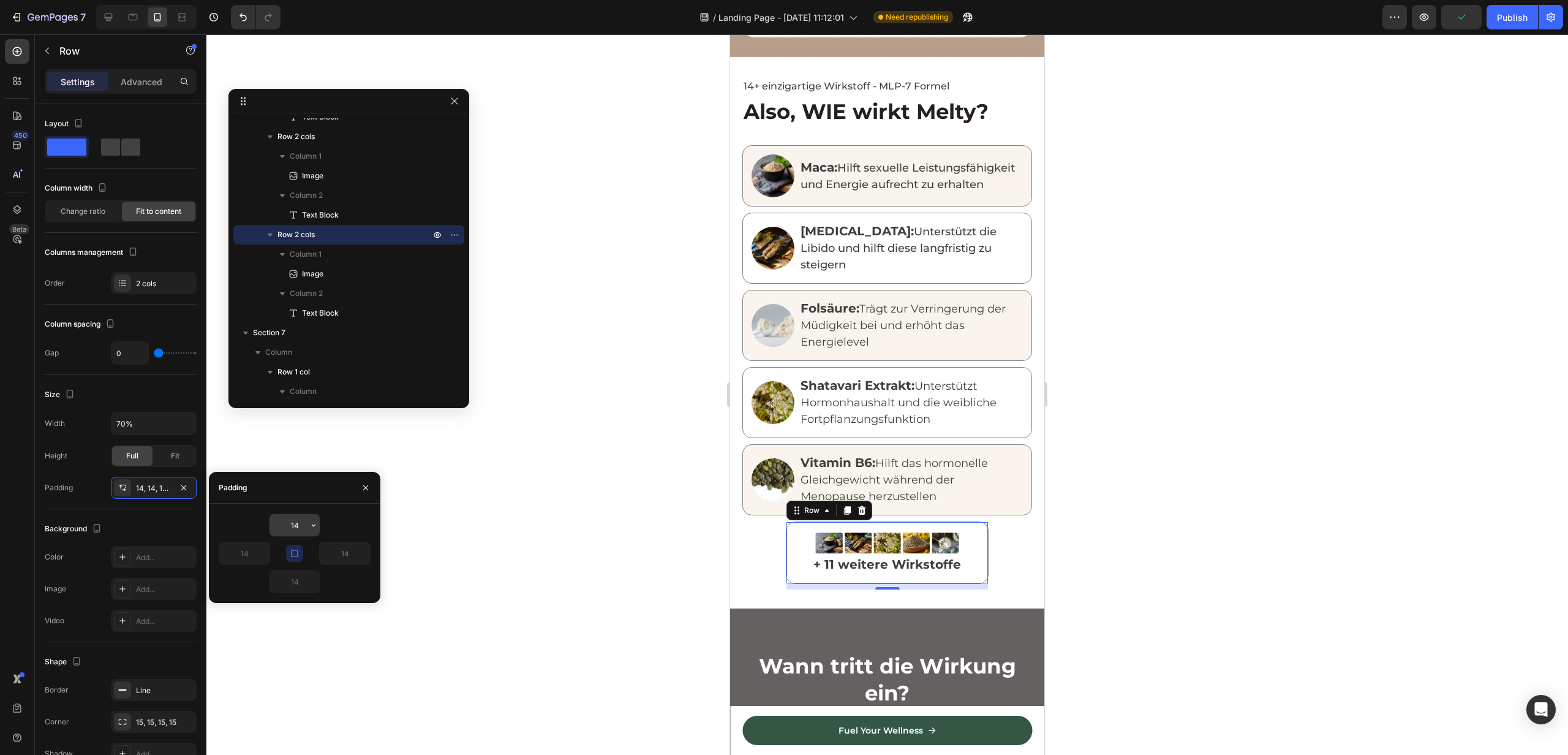
click at [290, 521] on input "14" at bounding box center [295, 525] width 50 height 22
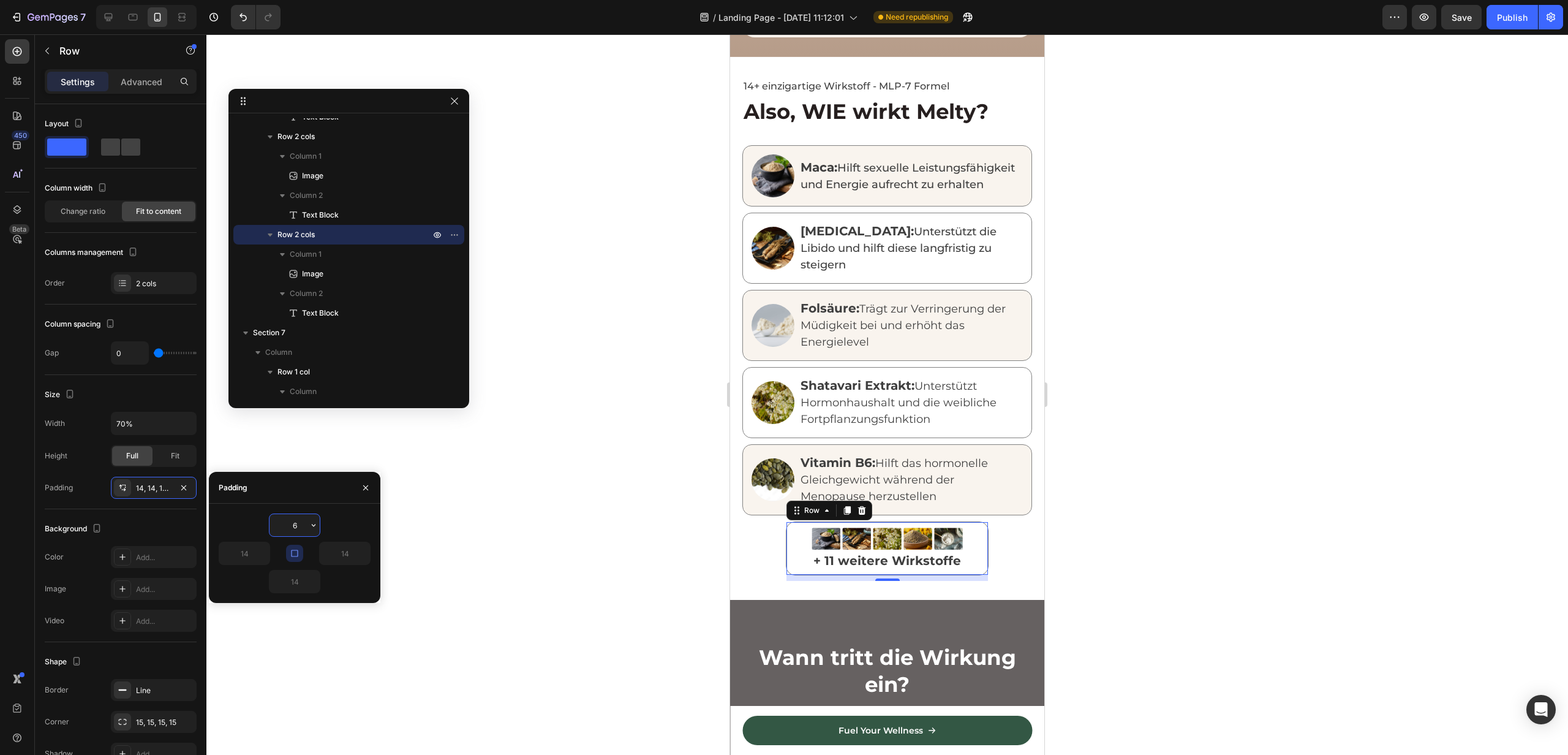
click at [290, 521] on input "6" at bounding box center [295, 525] width 50 height 22
type input "8"
click at [501, 572] on div at bounding box center [887, 395] width 1362 height 721
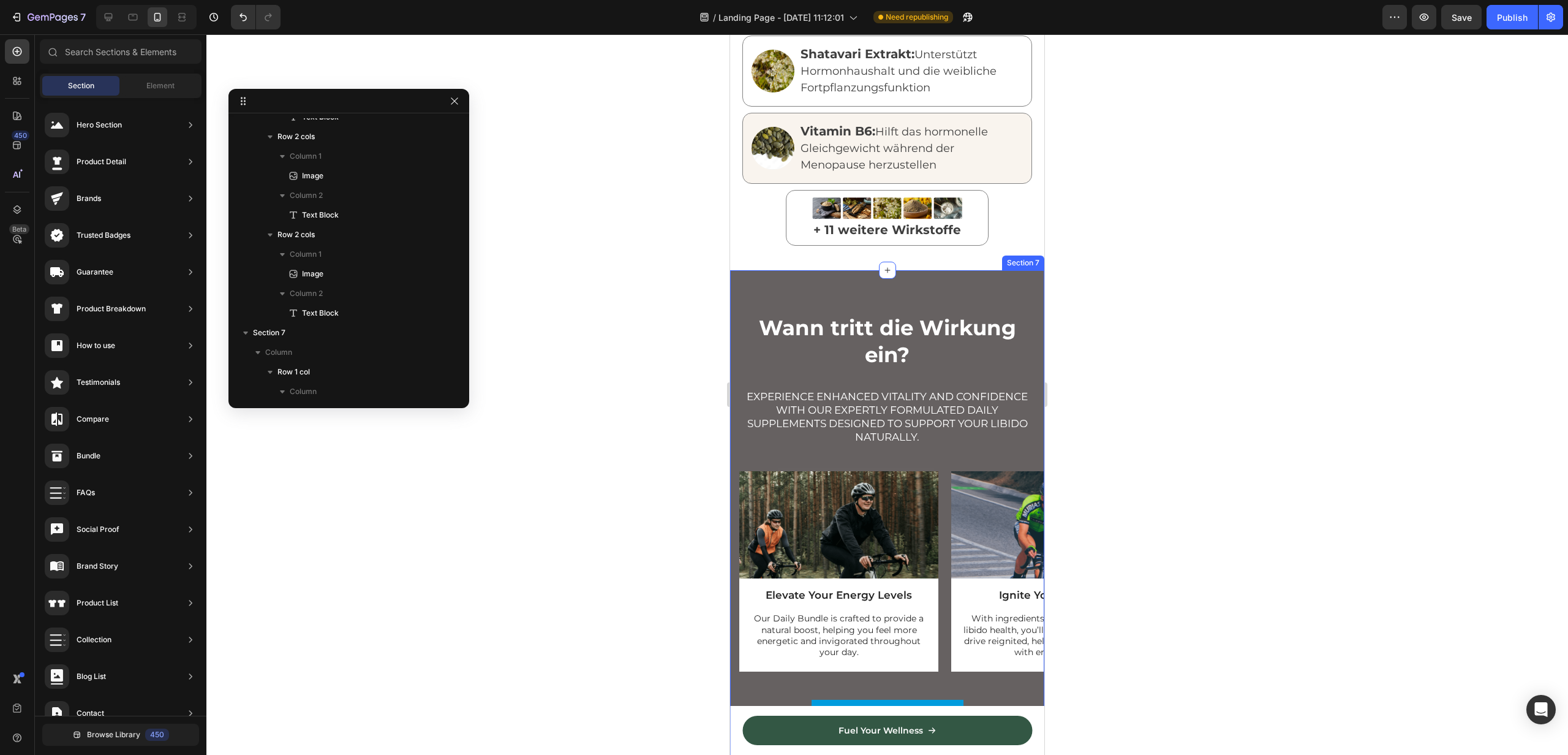
scroll to position [1509, 0]
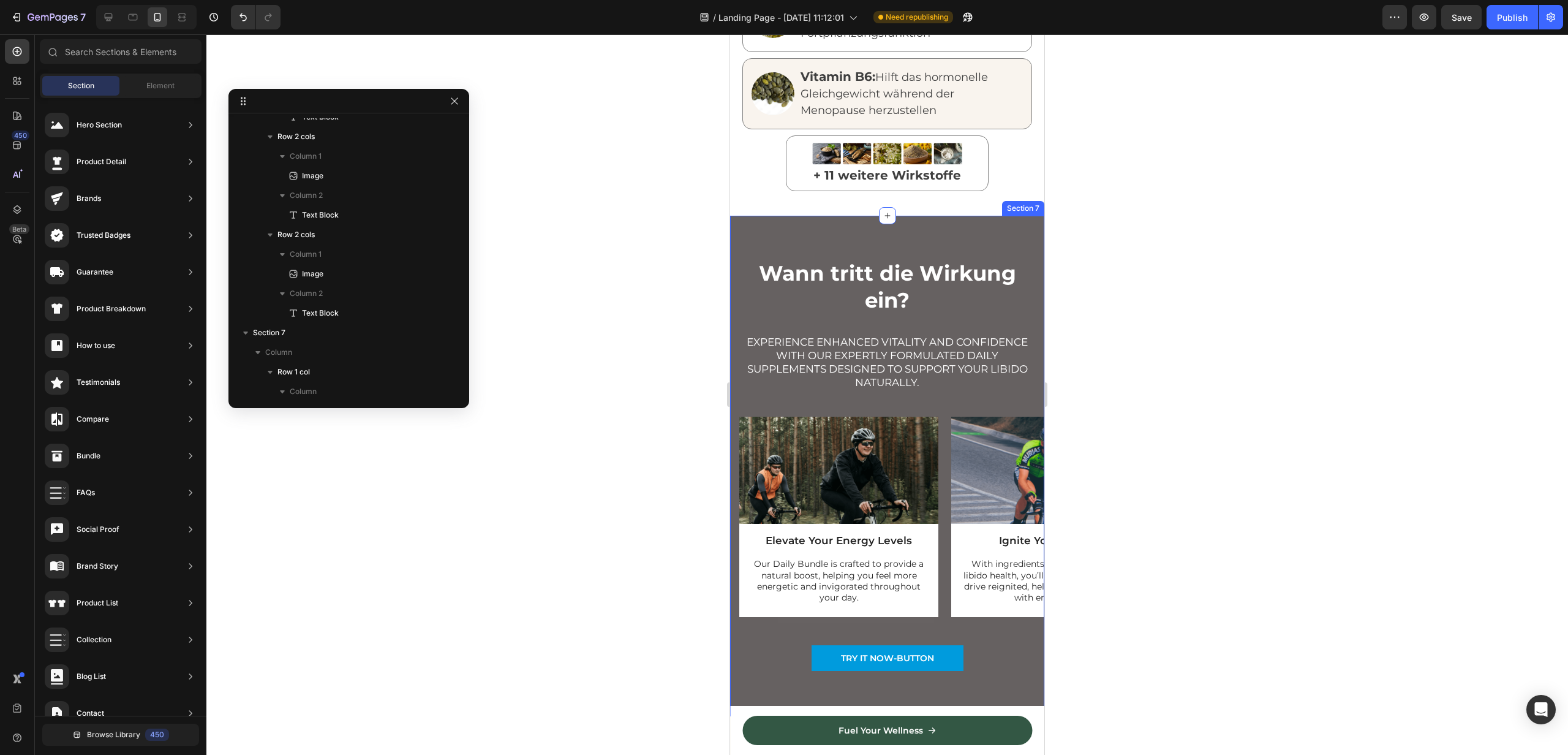
click at [776, 224] on div "Wann tritt die Wirkung ein? Heading Experience enhanced vitality and confidence…" at bounding box center [887, 466] width 315 height 501
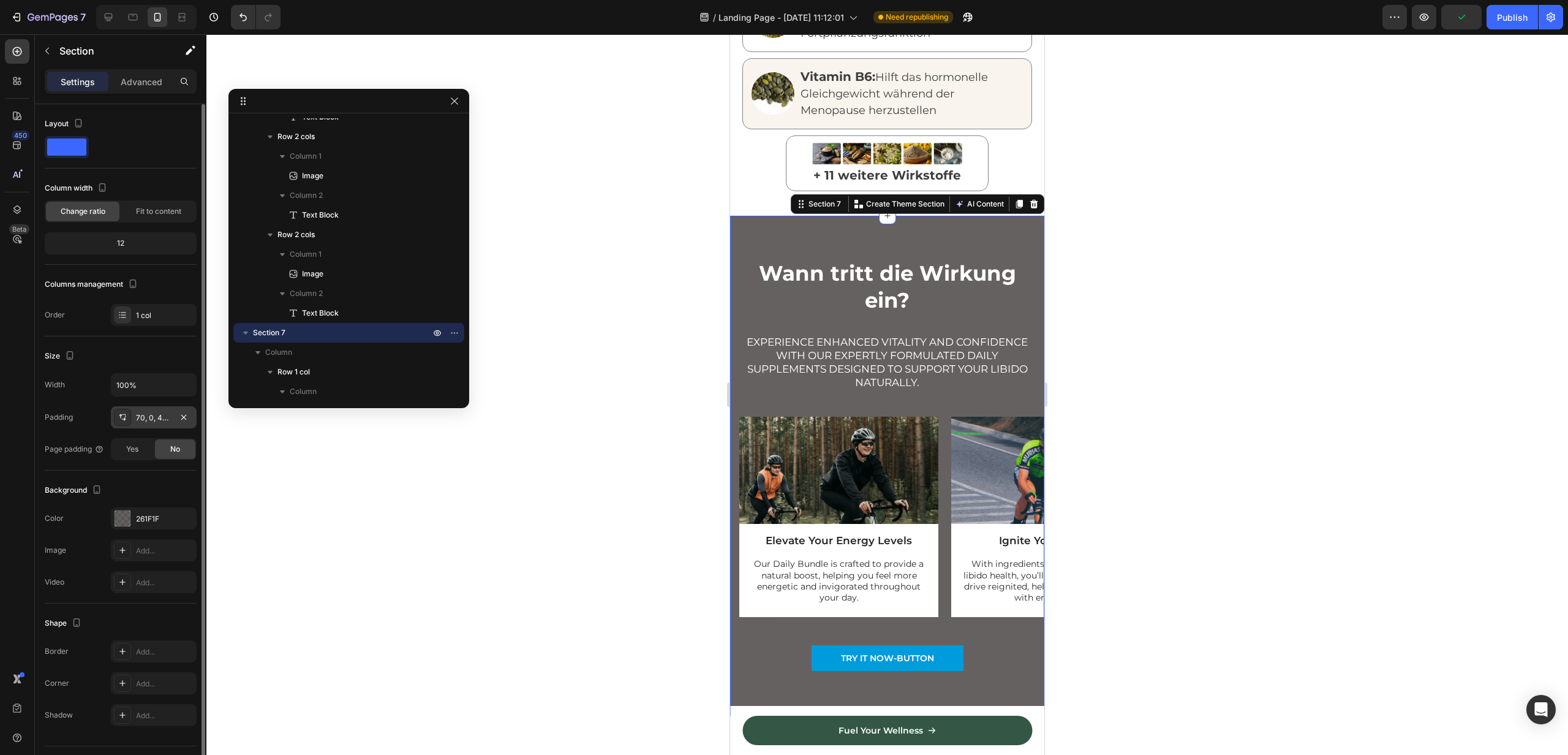
click at [145, 417] on div "70, 0, 42, 0" at bounding box center [154, 418] width 36 height 11
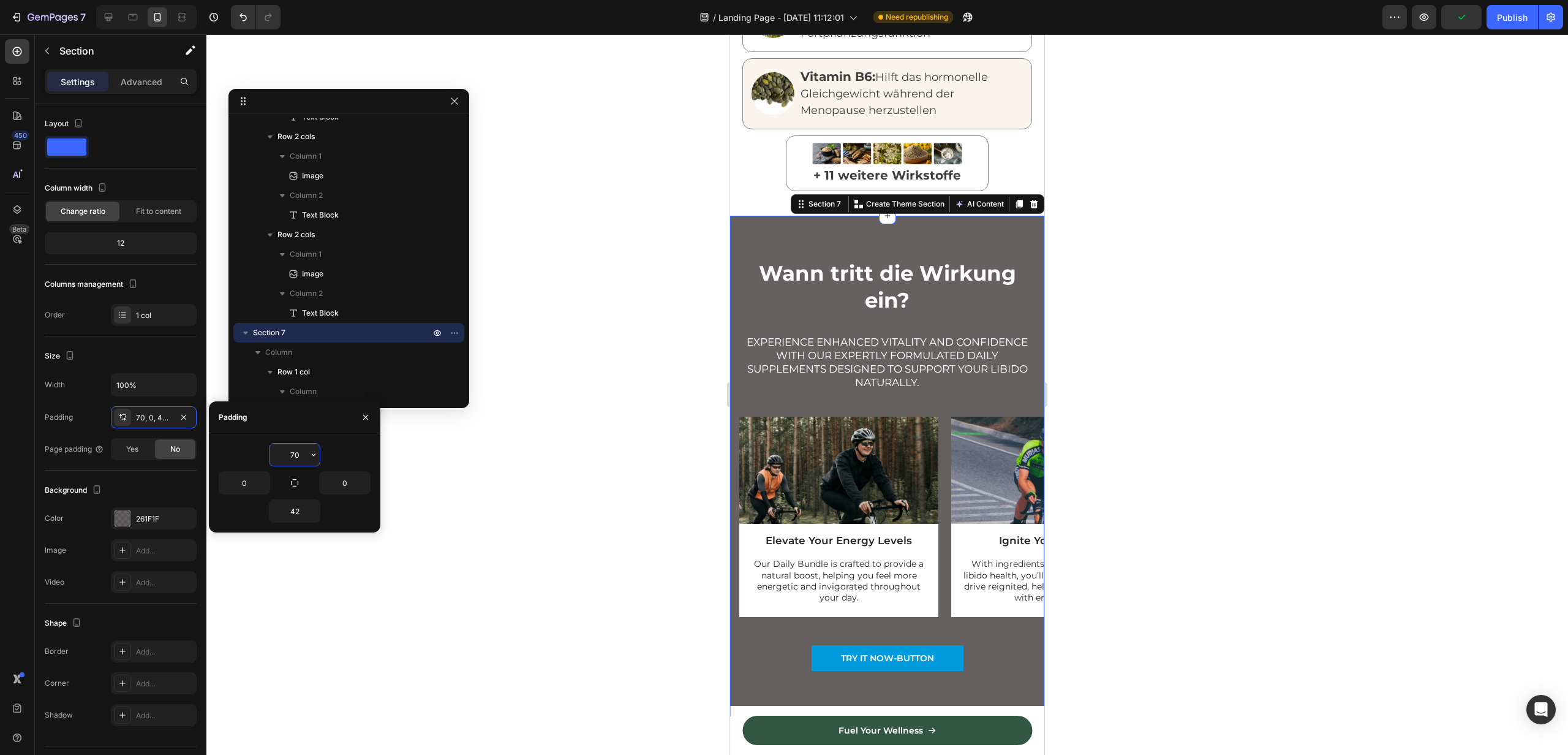
click at [296, 454] on input "70" at bounding box center [295, 454] width 50 height 22
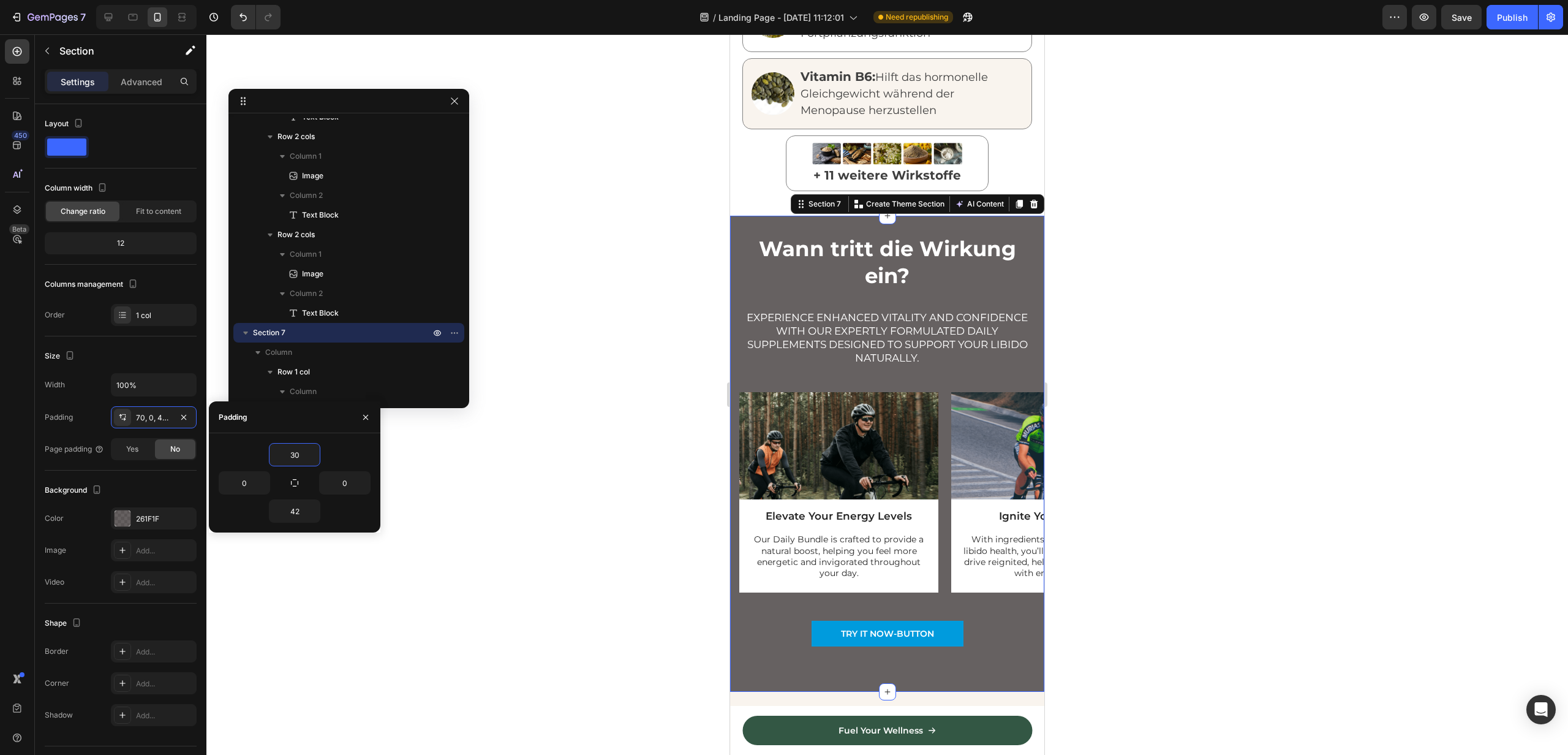
type input "3"
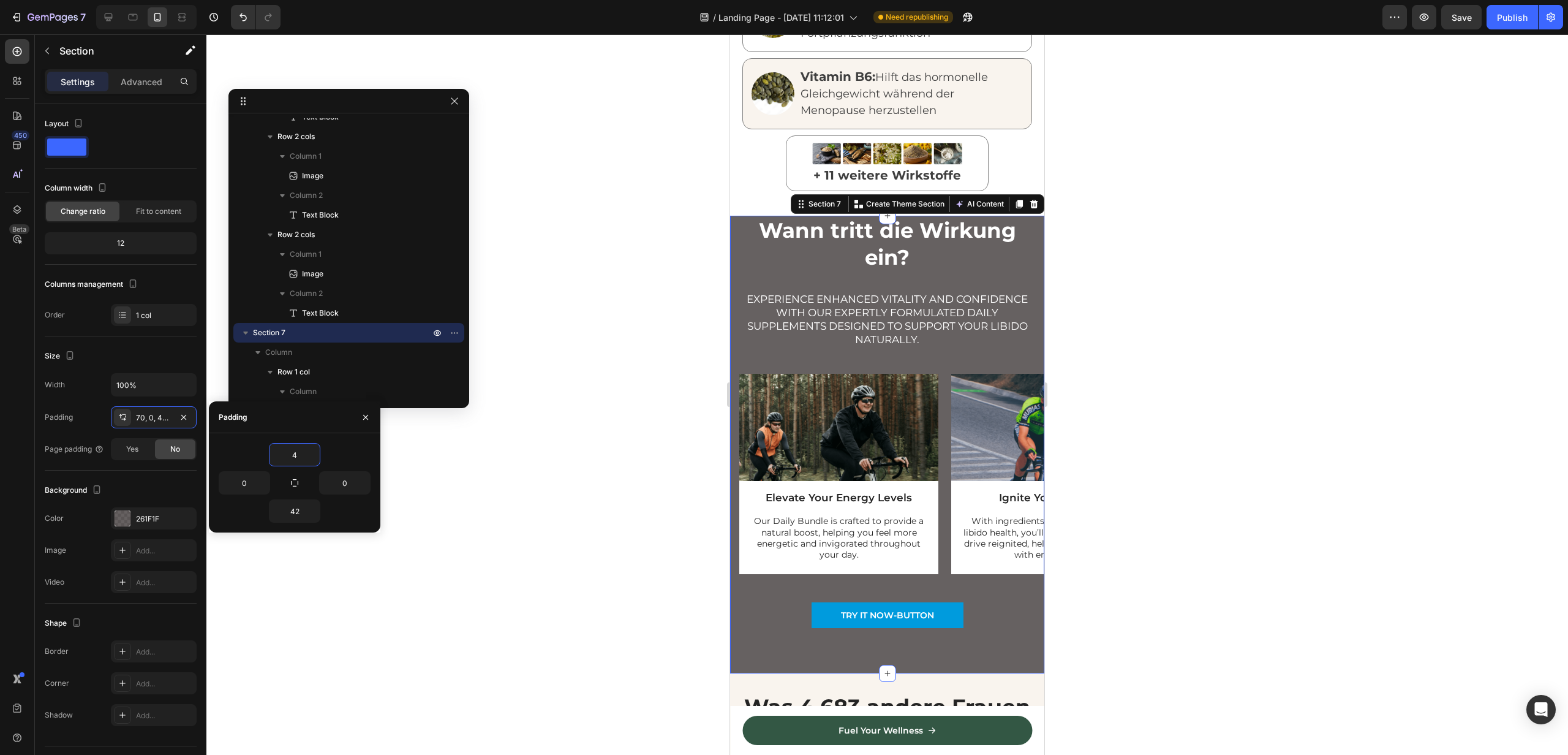
type input "40"
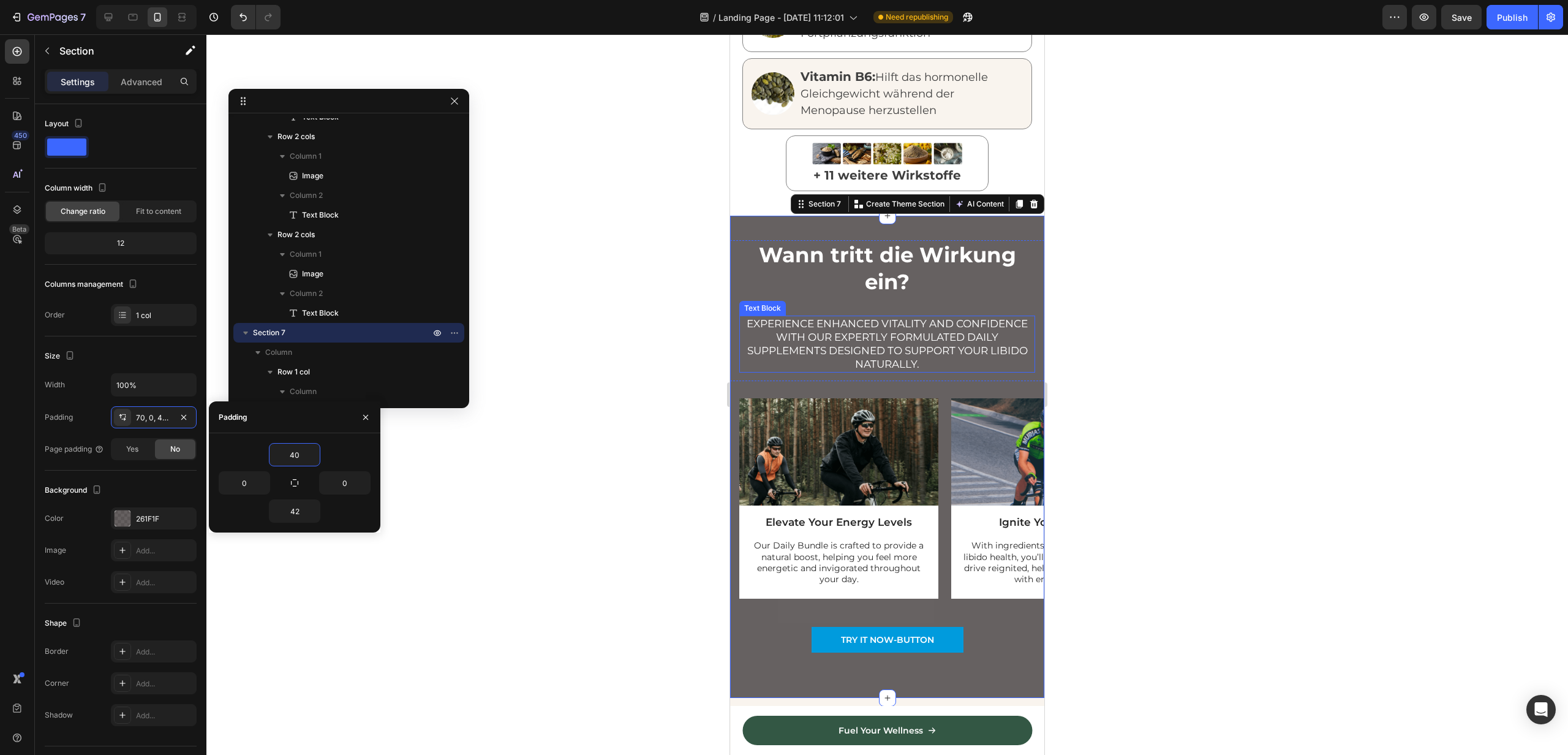
click at [754, 361] on div "Experience enhanced vitality and confidence with our expertly formulated daily …" at bounding box center [887, 343] width 296 height 56
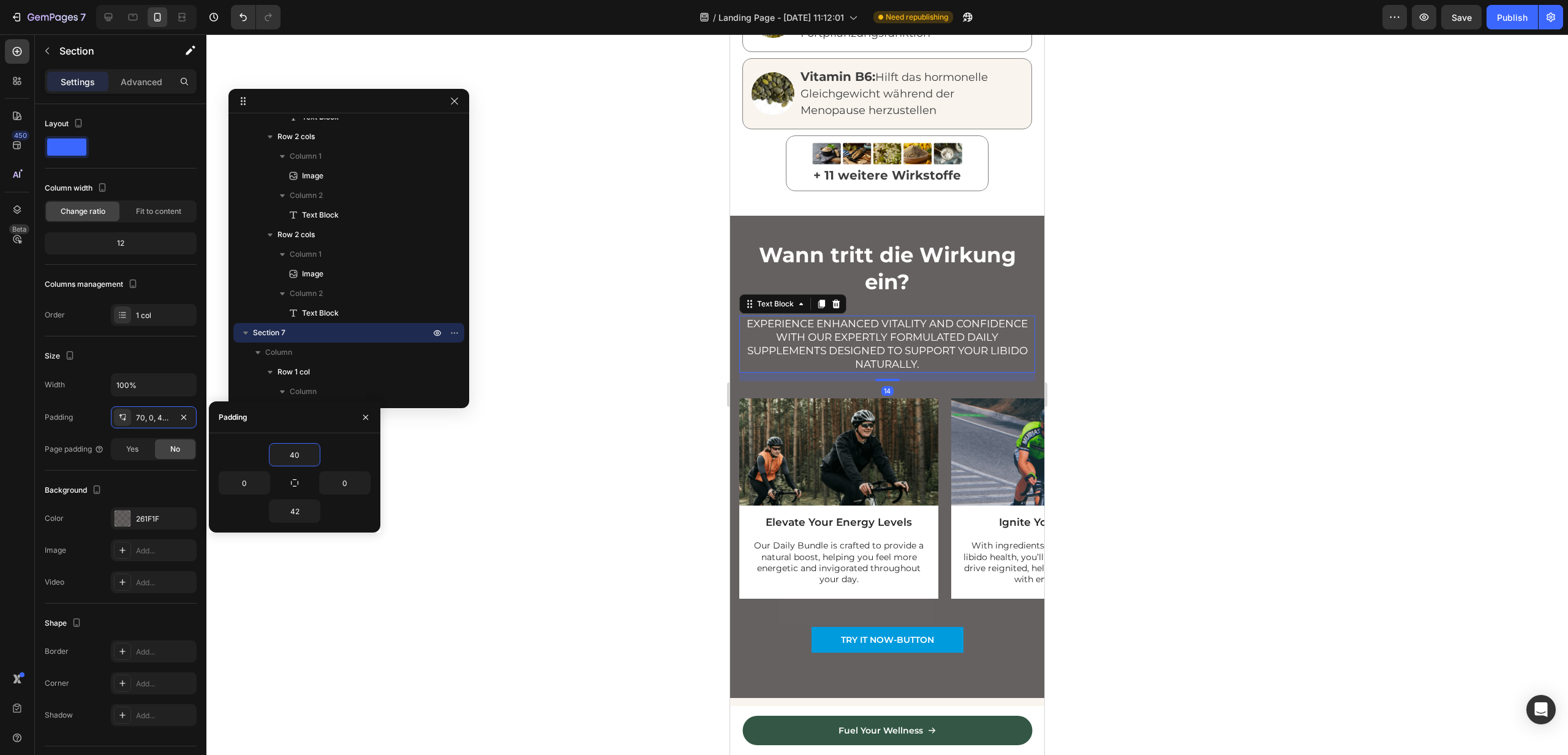
scroll to position [1050, 0]
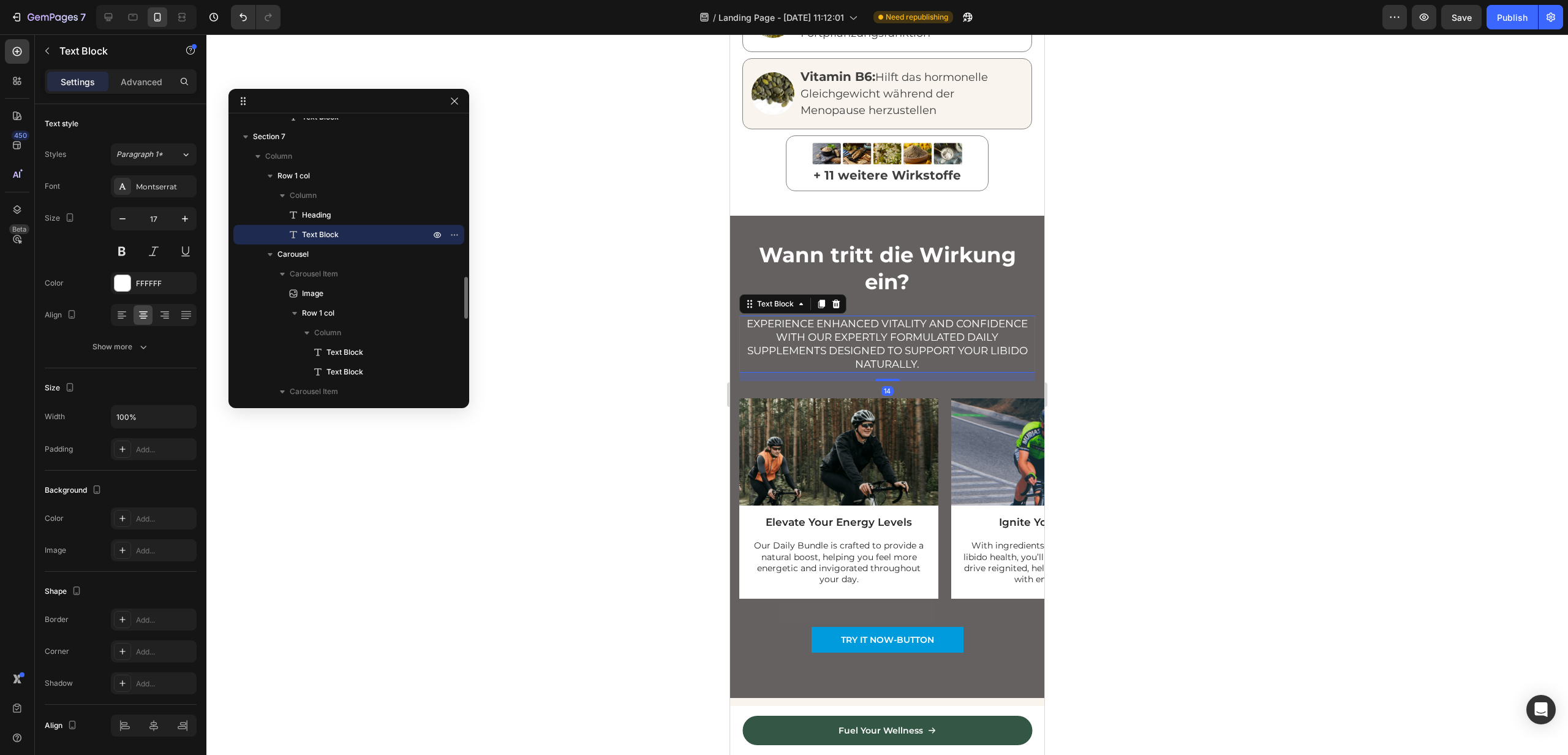
click at [646, 360] on div at bounding box center [887, 395] width 1362 height 721
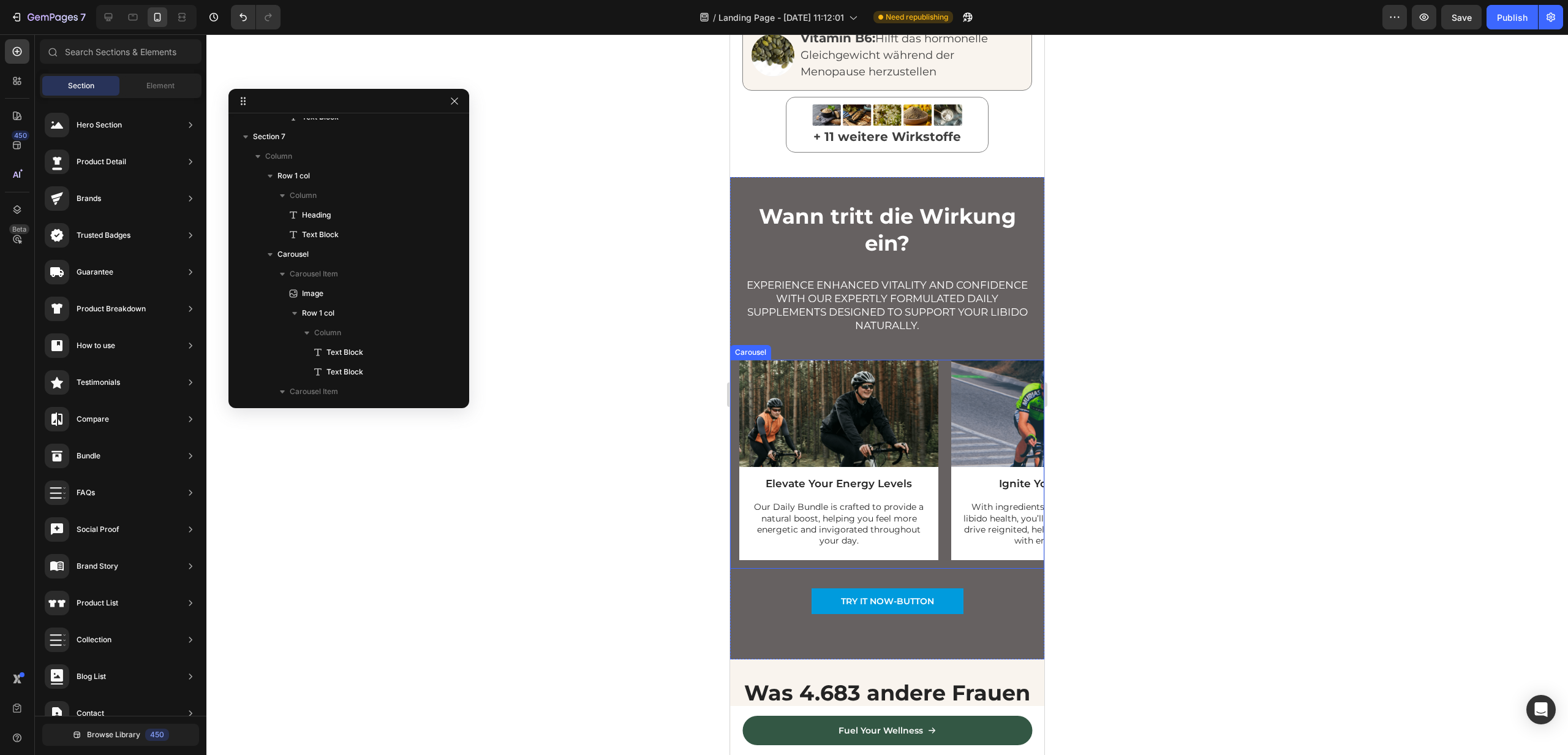
scroll to position [1554, 0]
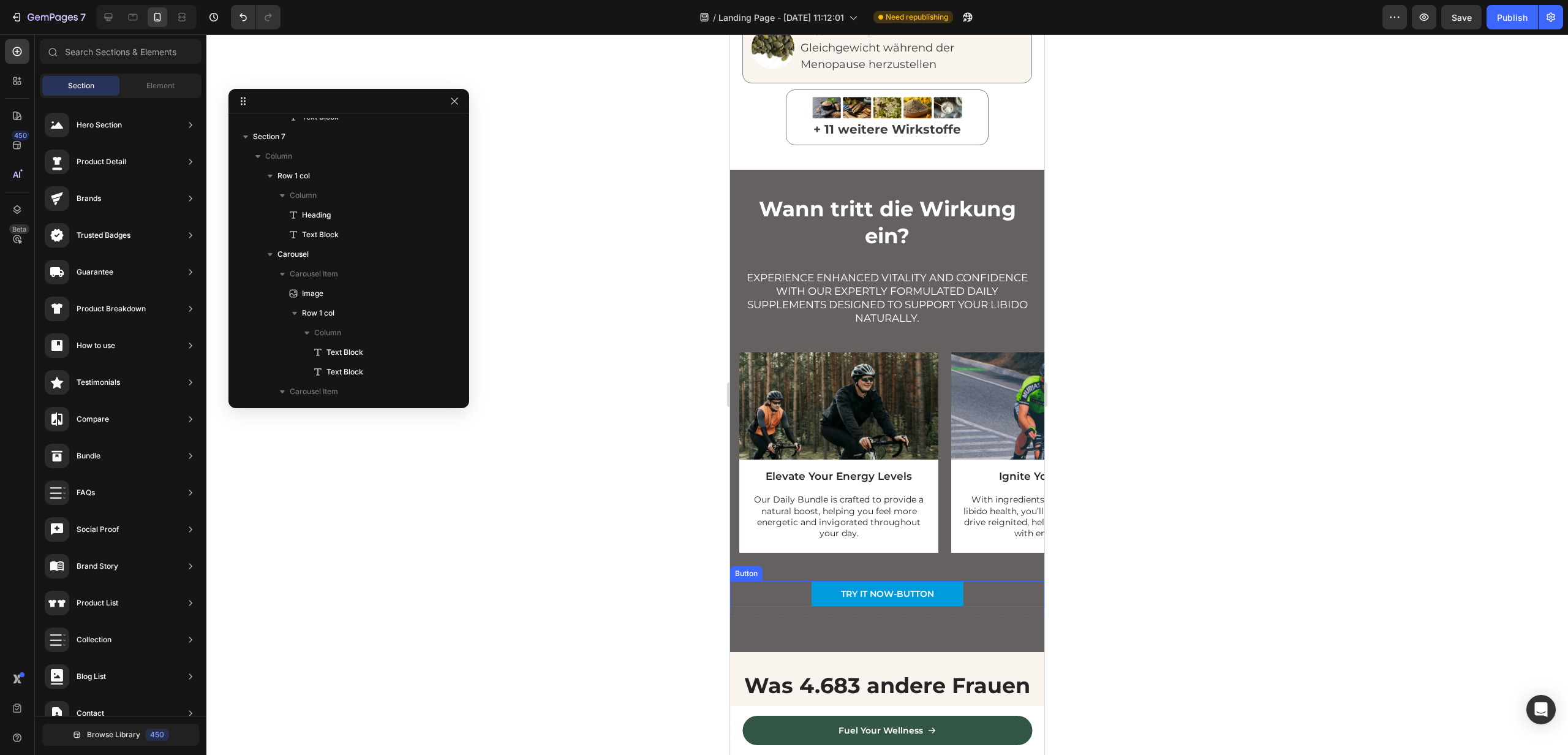
click at [791, 581] on div "TRY IT NOW-BUTTON Button" at bounding box center [887, 593] width 315 height 26
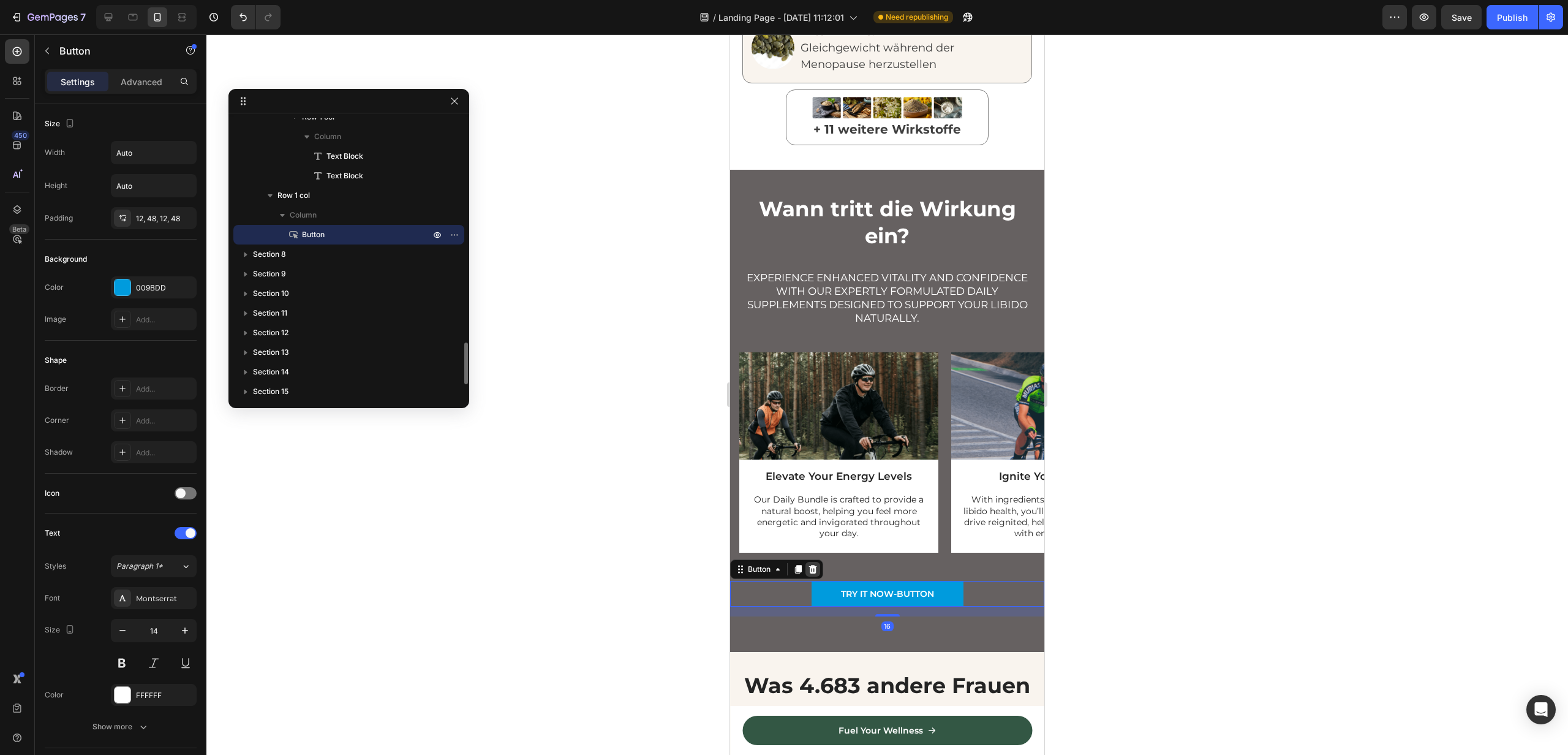
click at [816, 564] on icon at bounding box center [812, 569] width 10 height 10
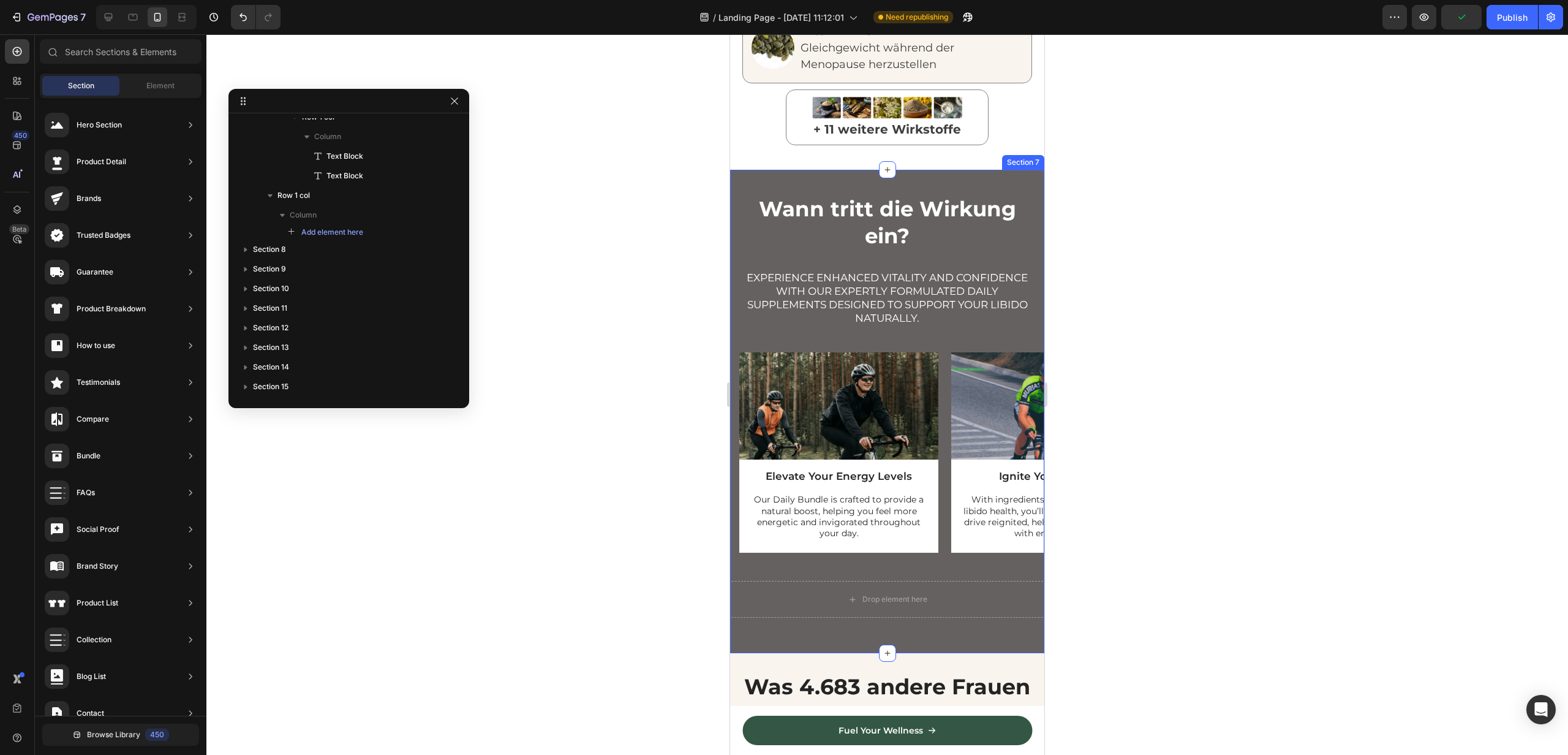
click at [736, 170] on div "Wann tritt die Wirkung ein? Heading Experience enhanced vitality and confidence…" at bounding box center [887, 411] width 315 height 483
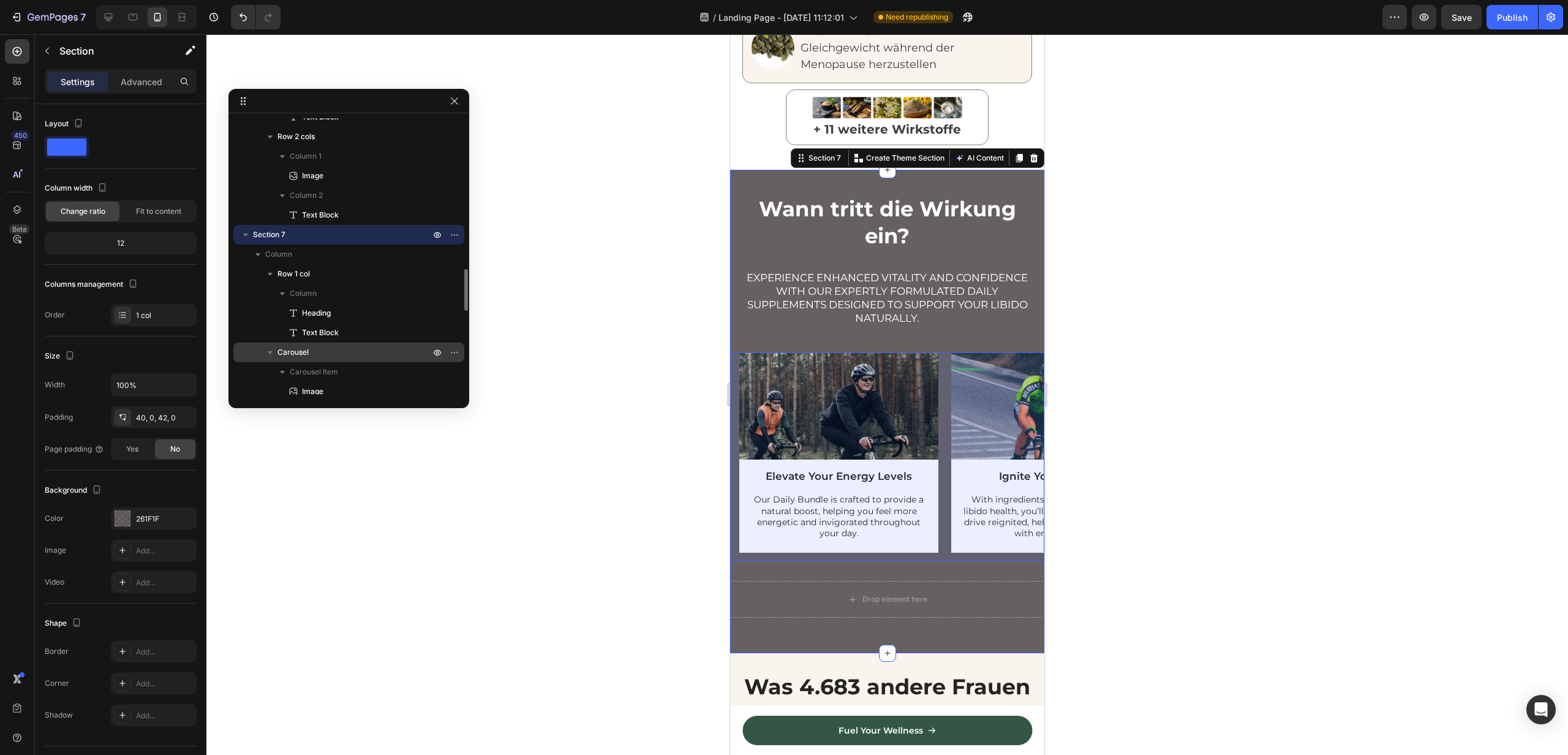
scroll to position [974, 0]
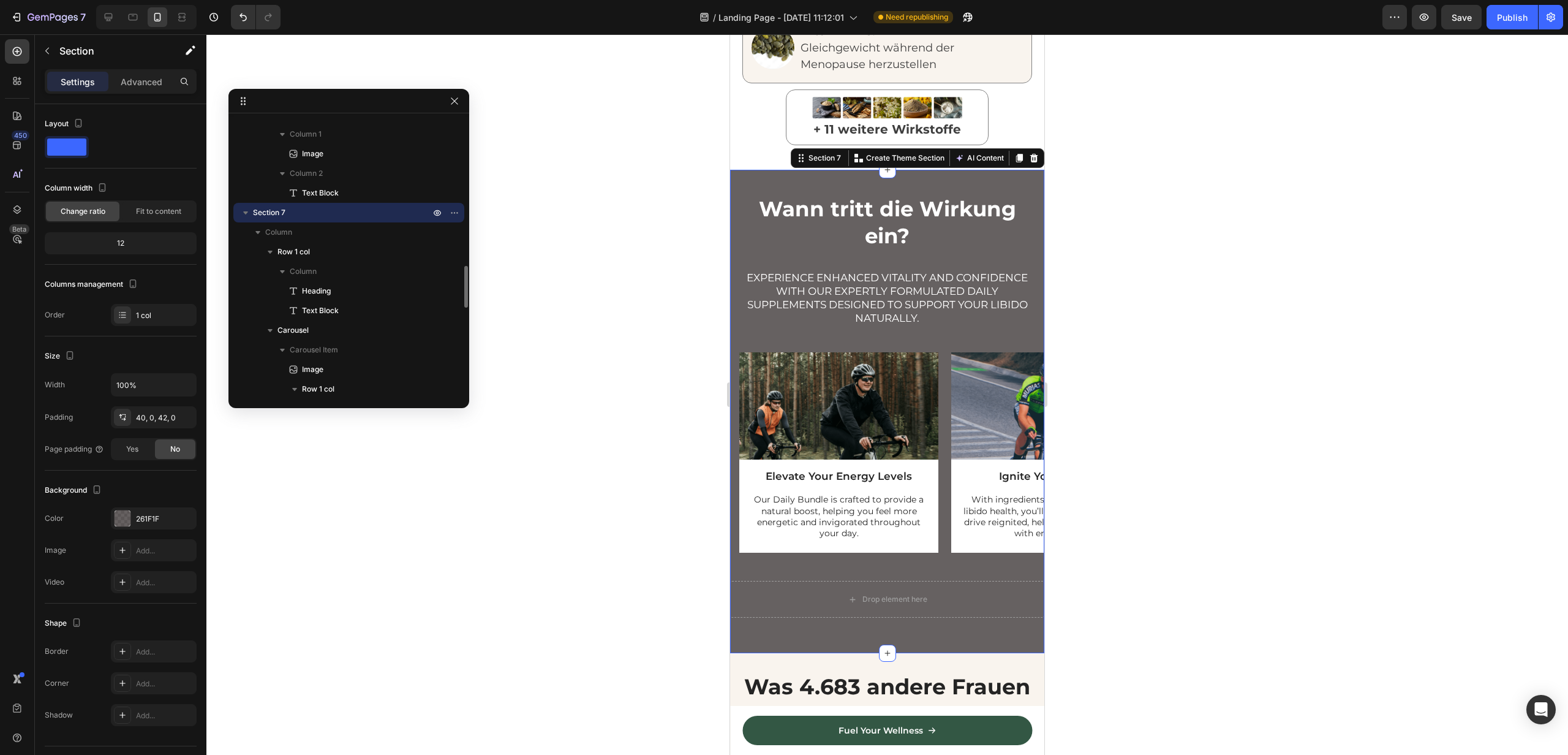
click at [534, 430] on div at bounding box center [887, 395] width 1362 height 721
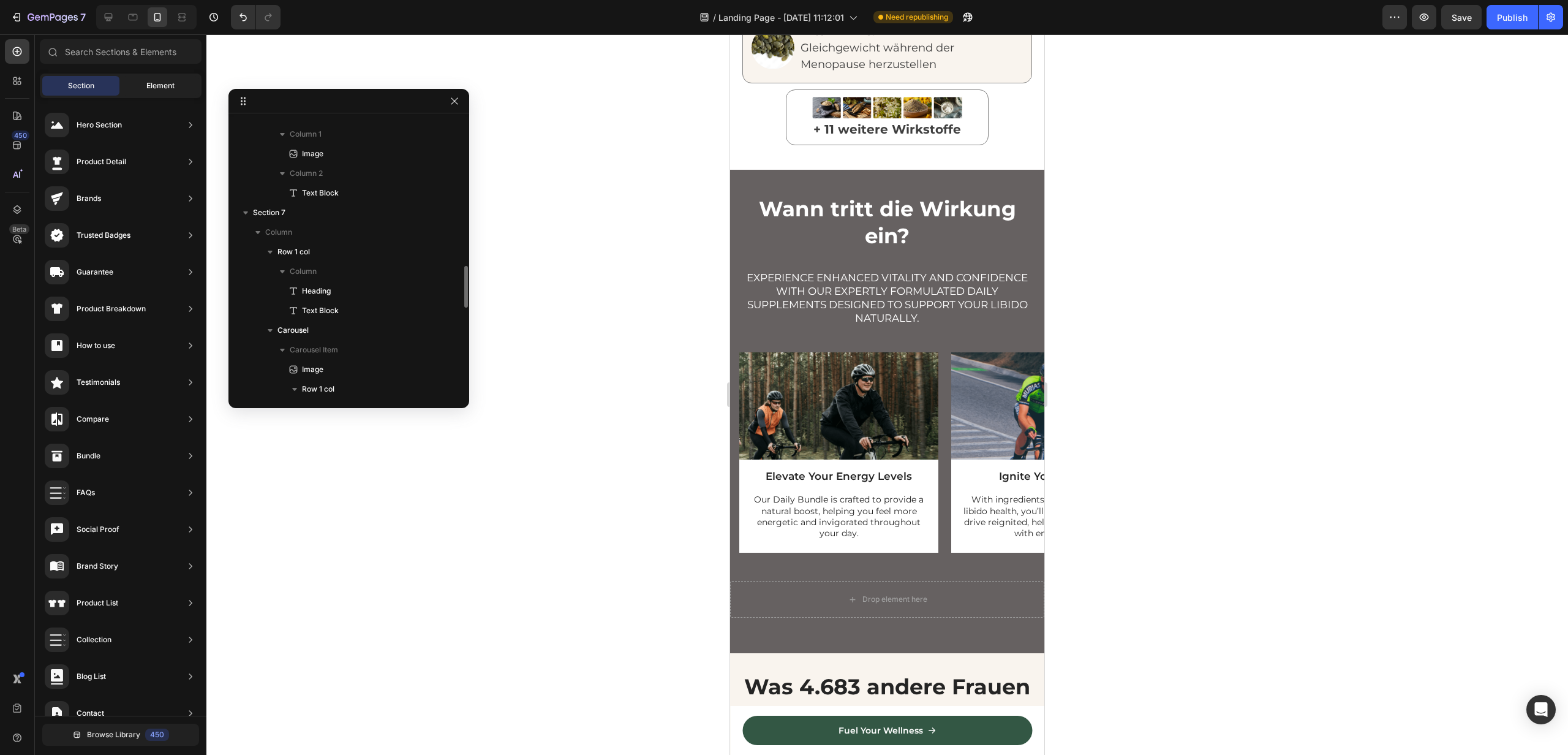
scroll to position [0, 0]
click at [107, 24] on div at bounding box center [109, 17] width 20 height 20
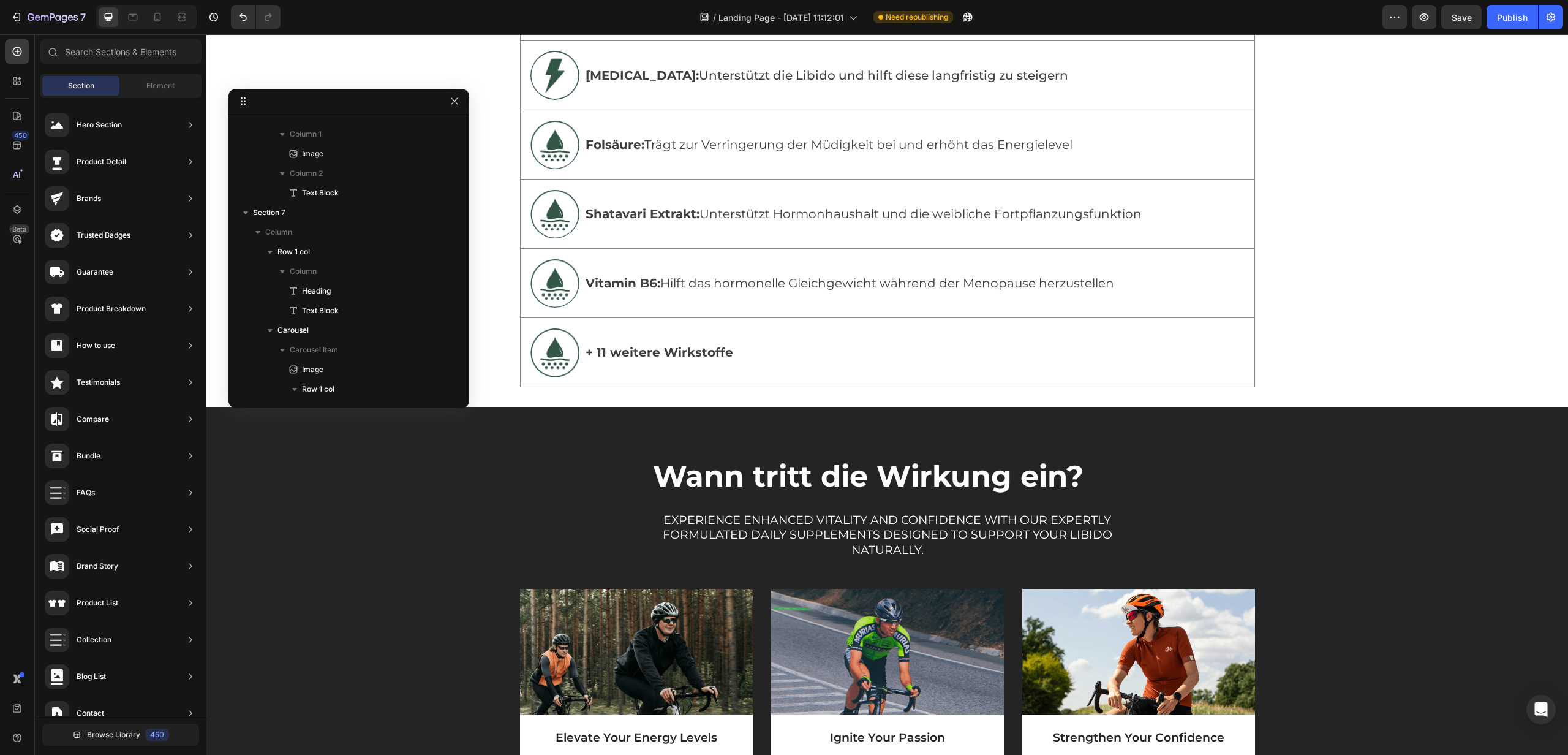
scroll to position [2848, 0]
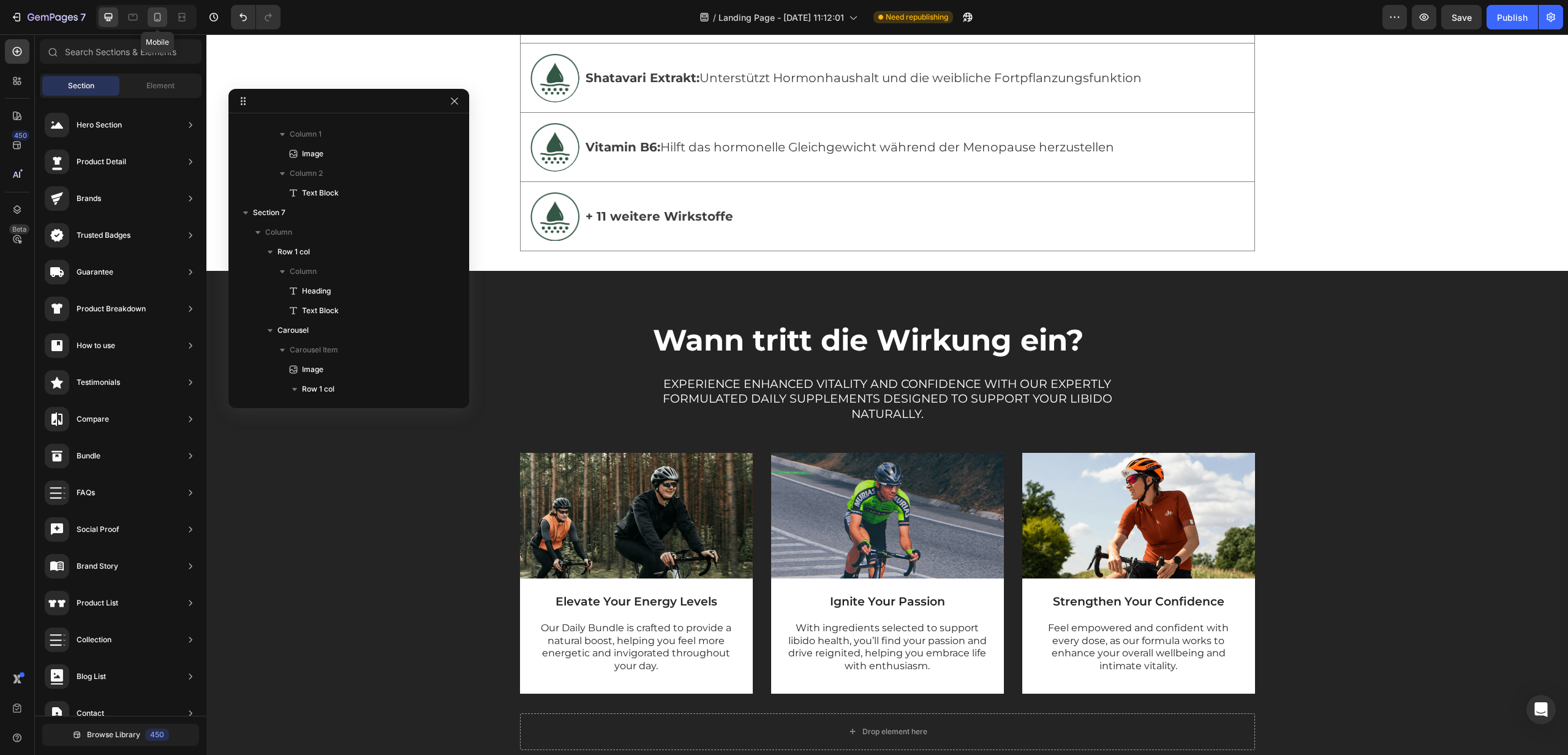
click at [160, 21] on icon at bounding box center [158, 17] width 13 height 13
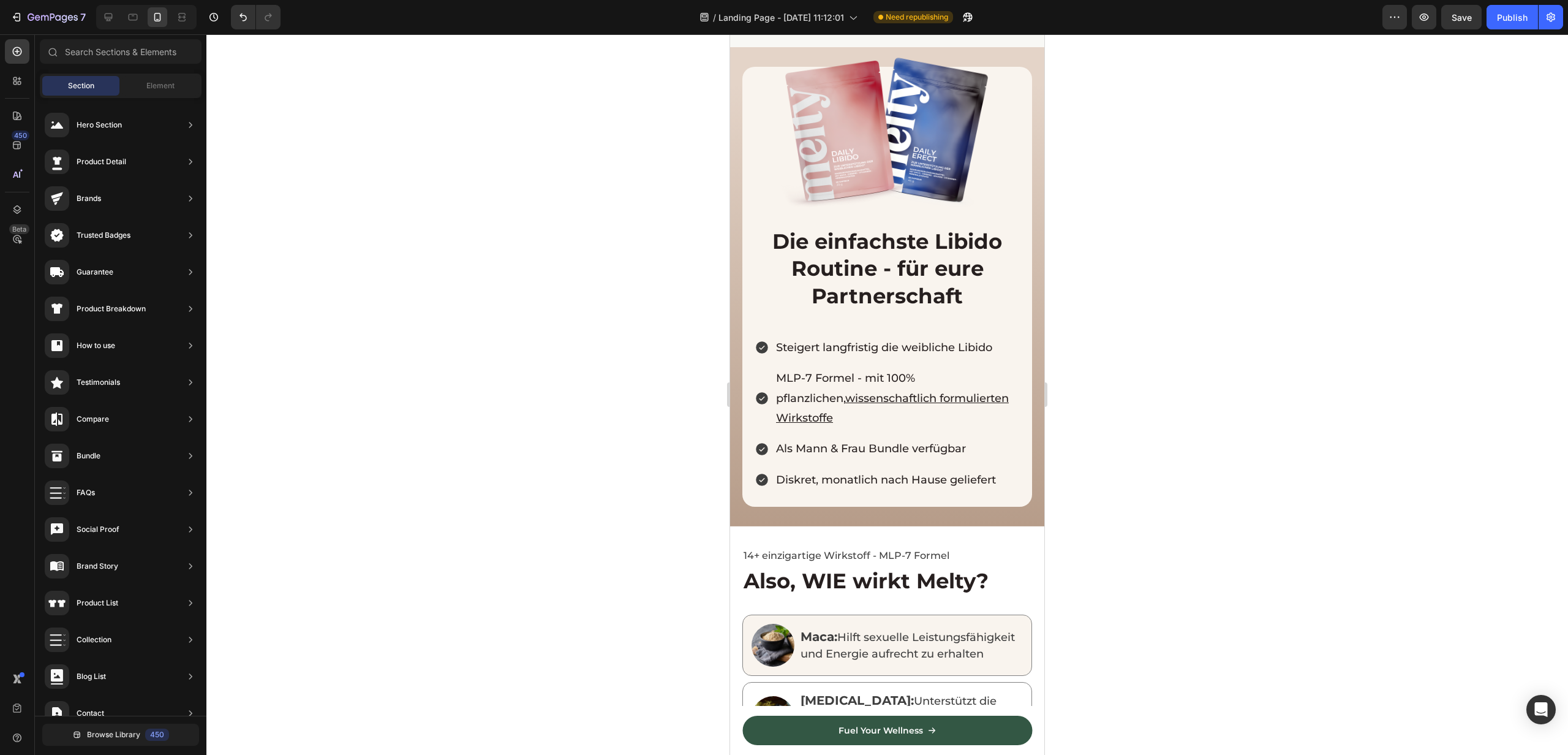
scroll to position [1036, 0]
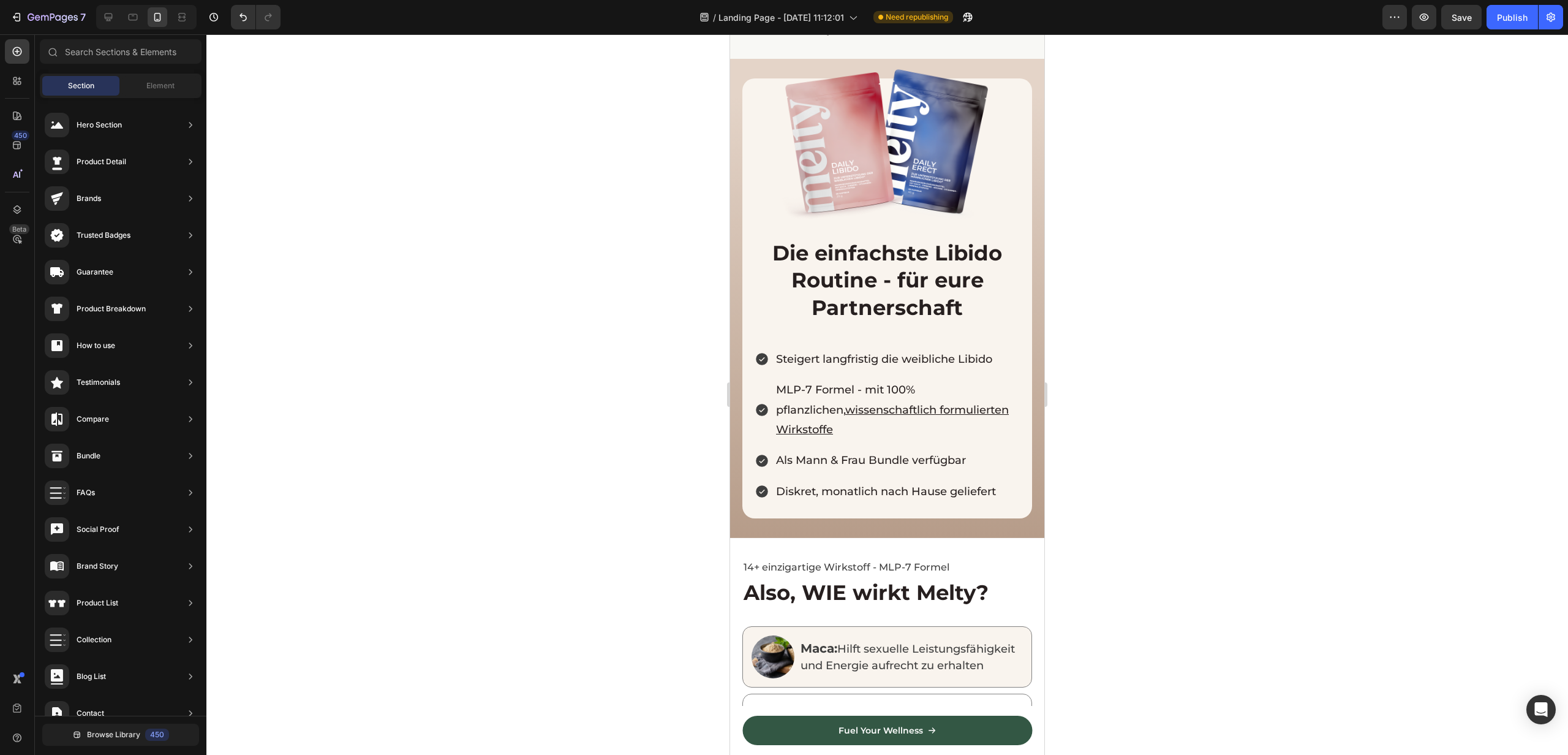
click at [1129, 304] on div at bounding box center [887, 395] width 1362 height 721
click at [1471, 14] on span "Save" at bounding box center [1462, 18] width 21 height 11
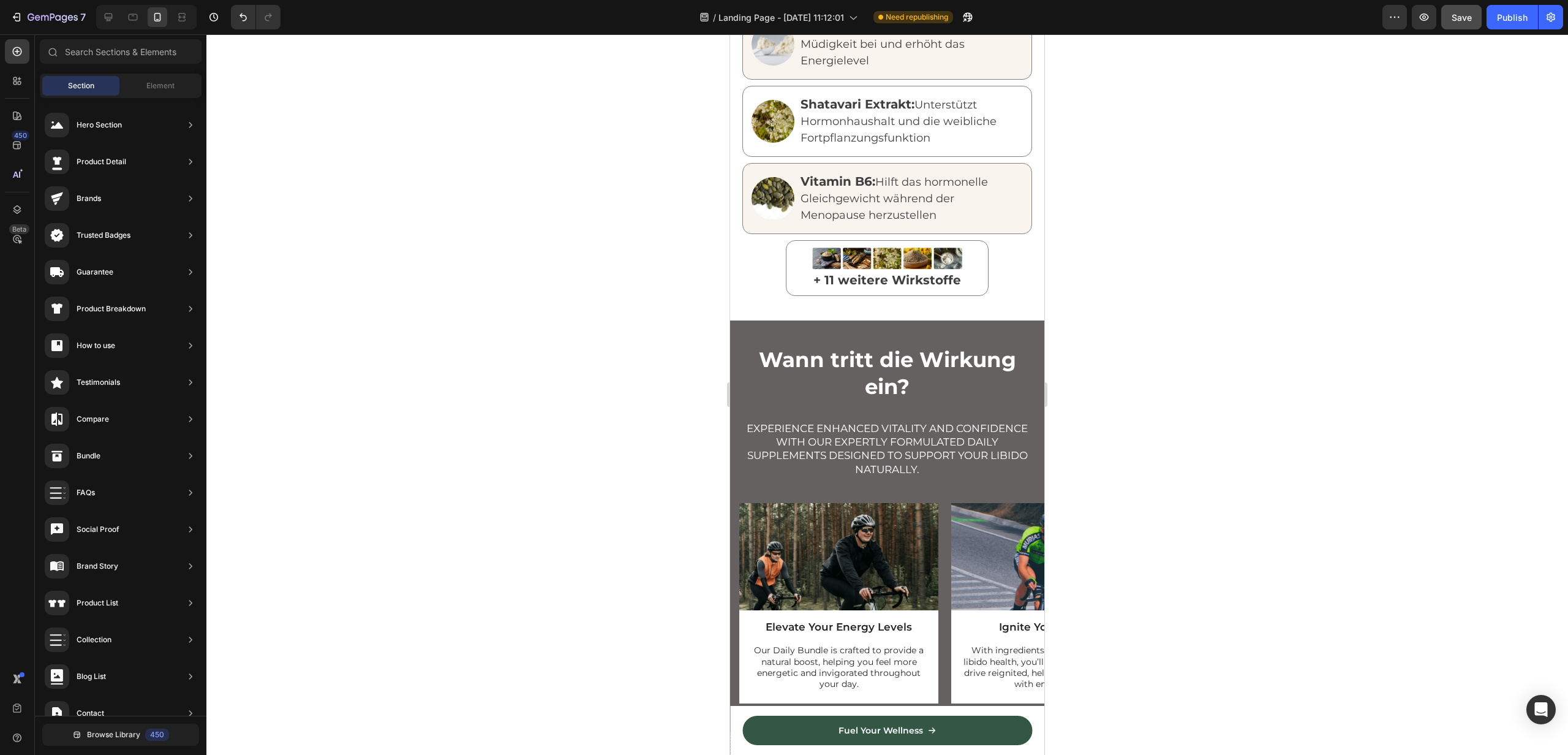
scroll to position [2041, 0]
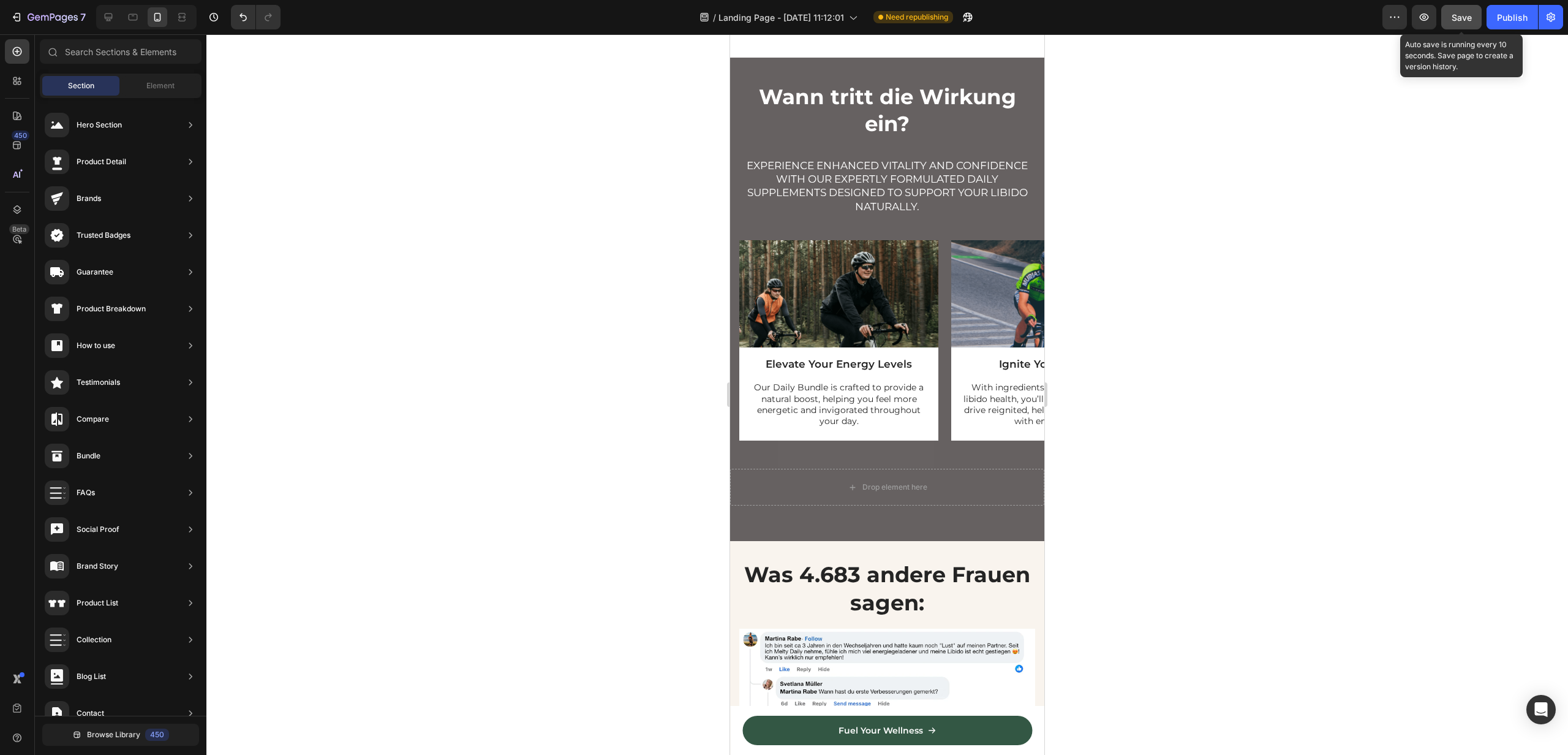
click at [1477, 16] on button "Save" at bounding box center [1461, 17] width 40 height 25
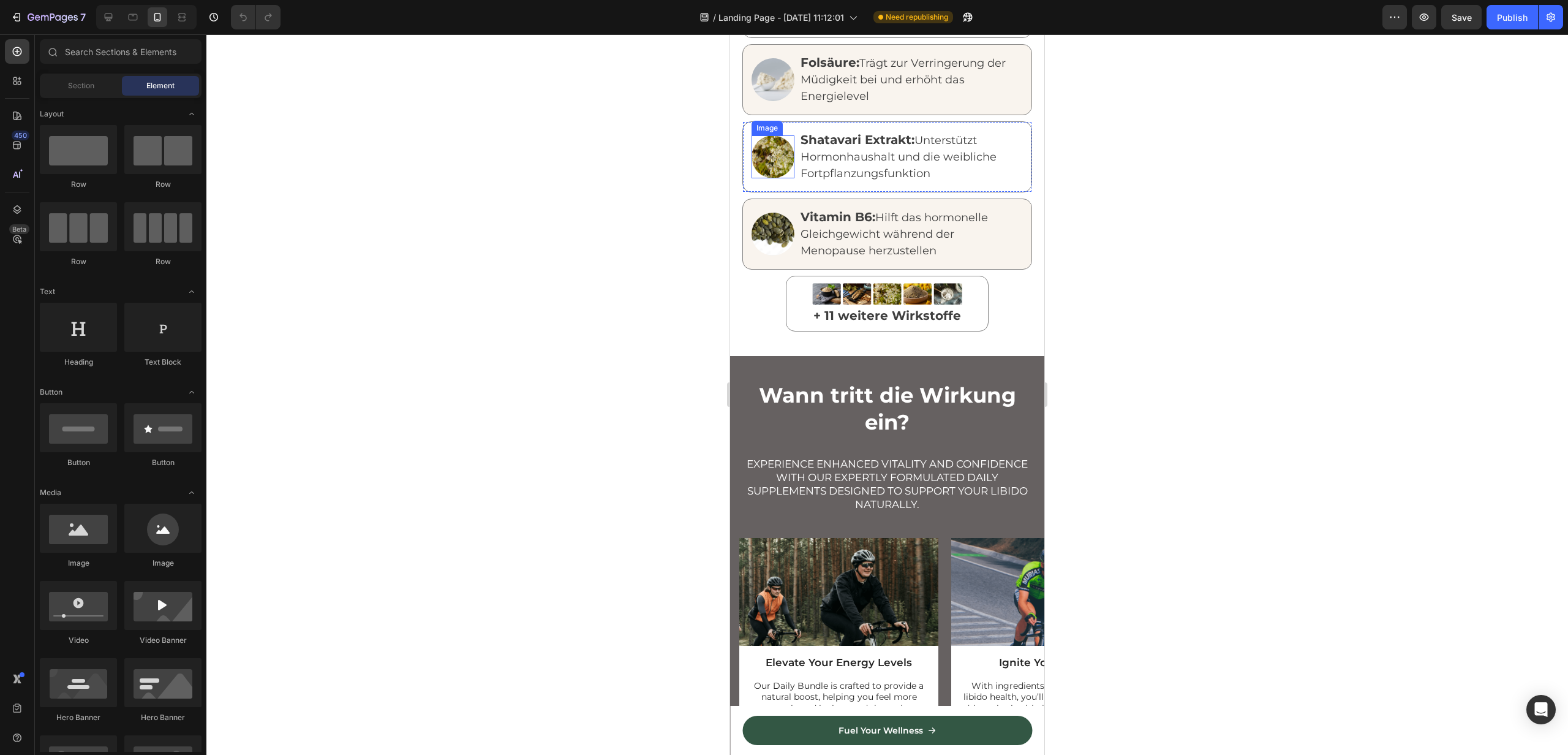
scroll to position [1665, 0]
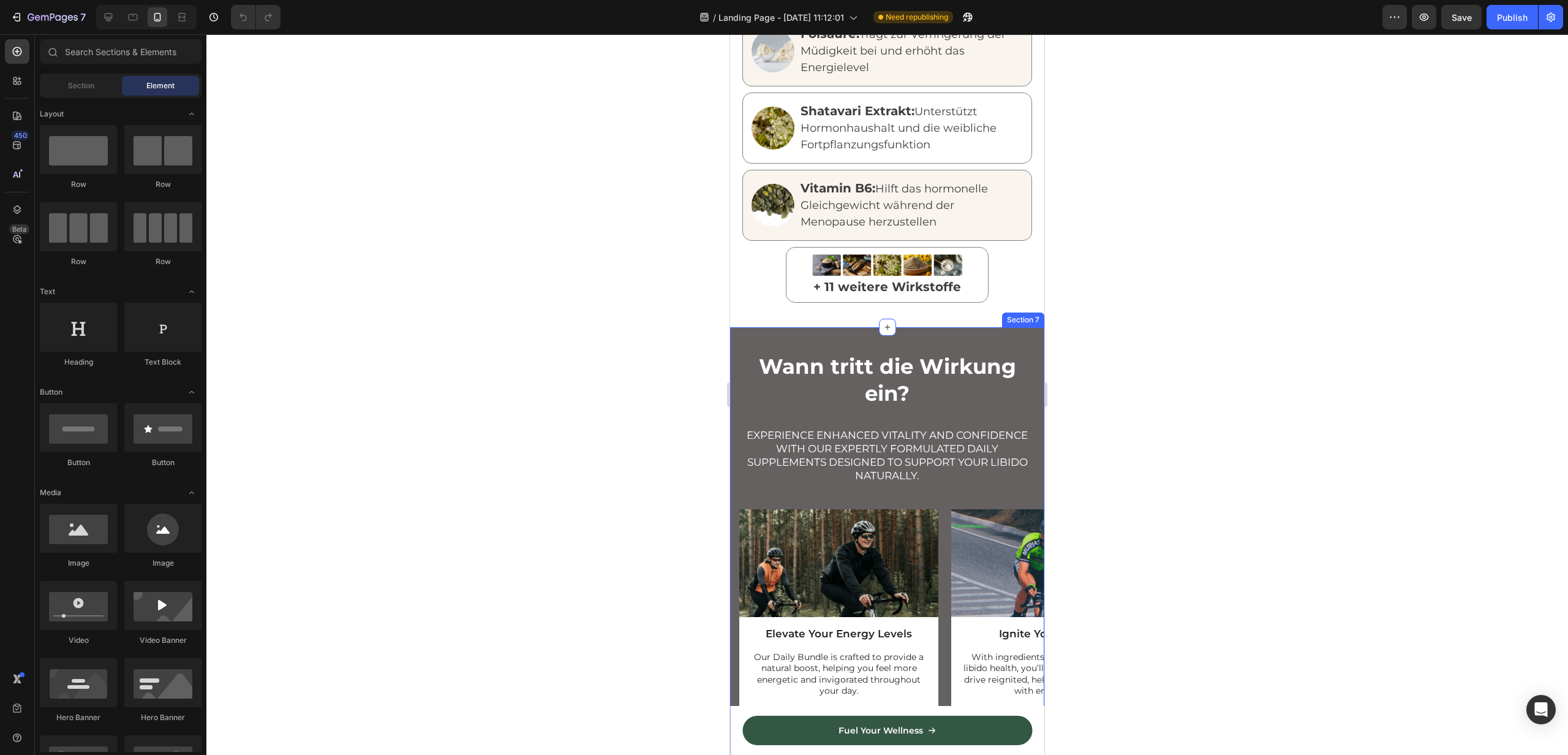
click at [755, 334] on div "Wann tritt die Wirkung ein? Heading Experience enhanced vitality and confidence…" at bounding box center [887, 569] width 315 height 483
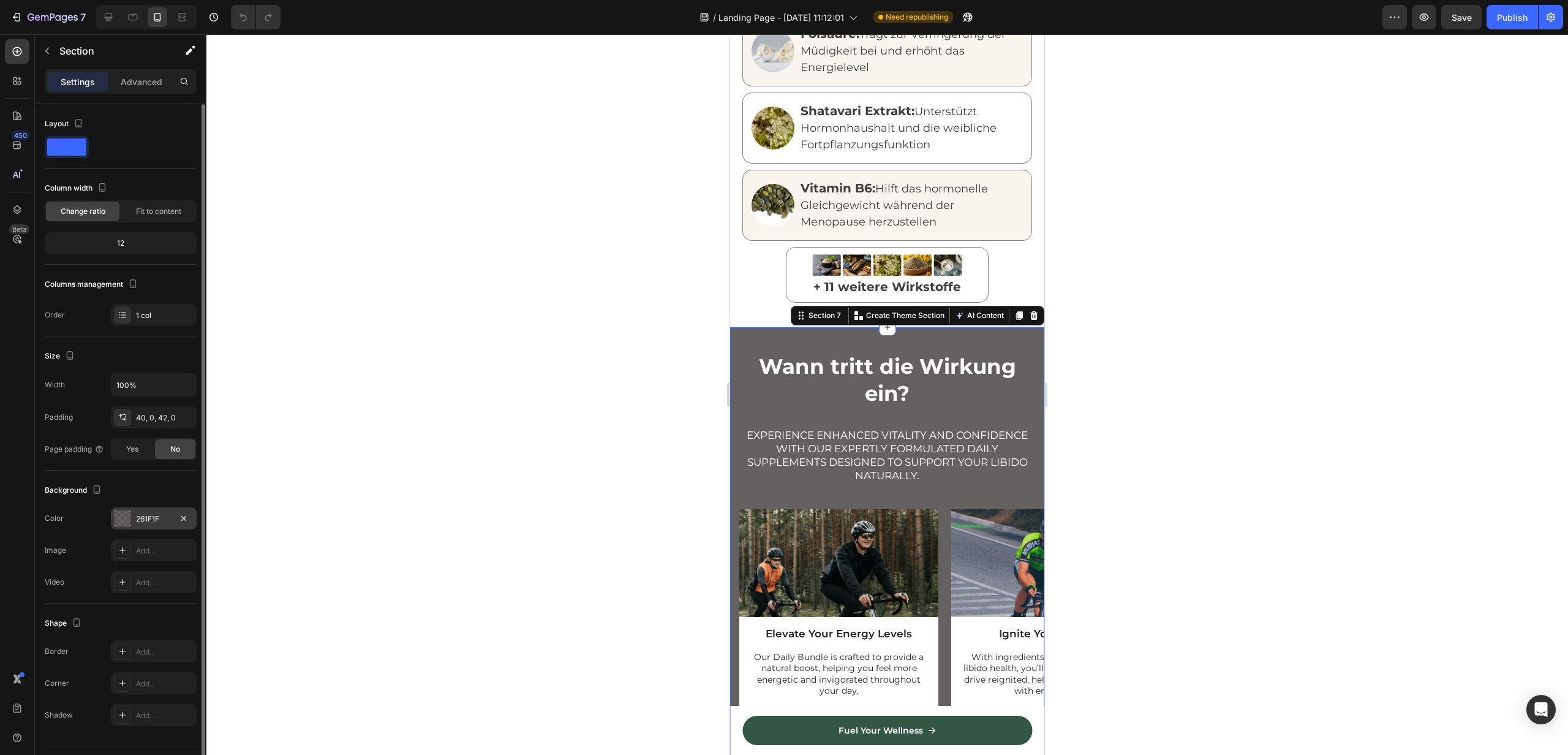
click at [143, 515] on div "261F1F" at bounding box center [154, 519] width 36 height 11
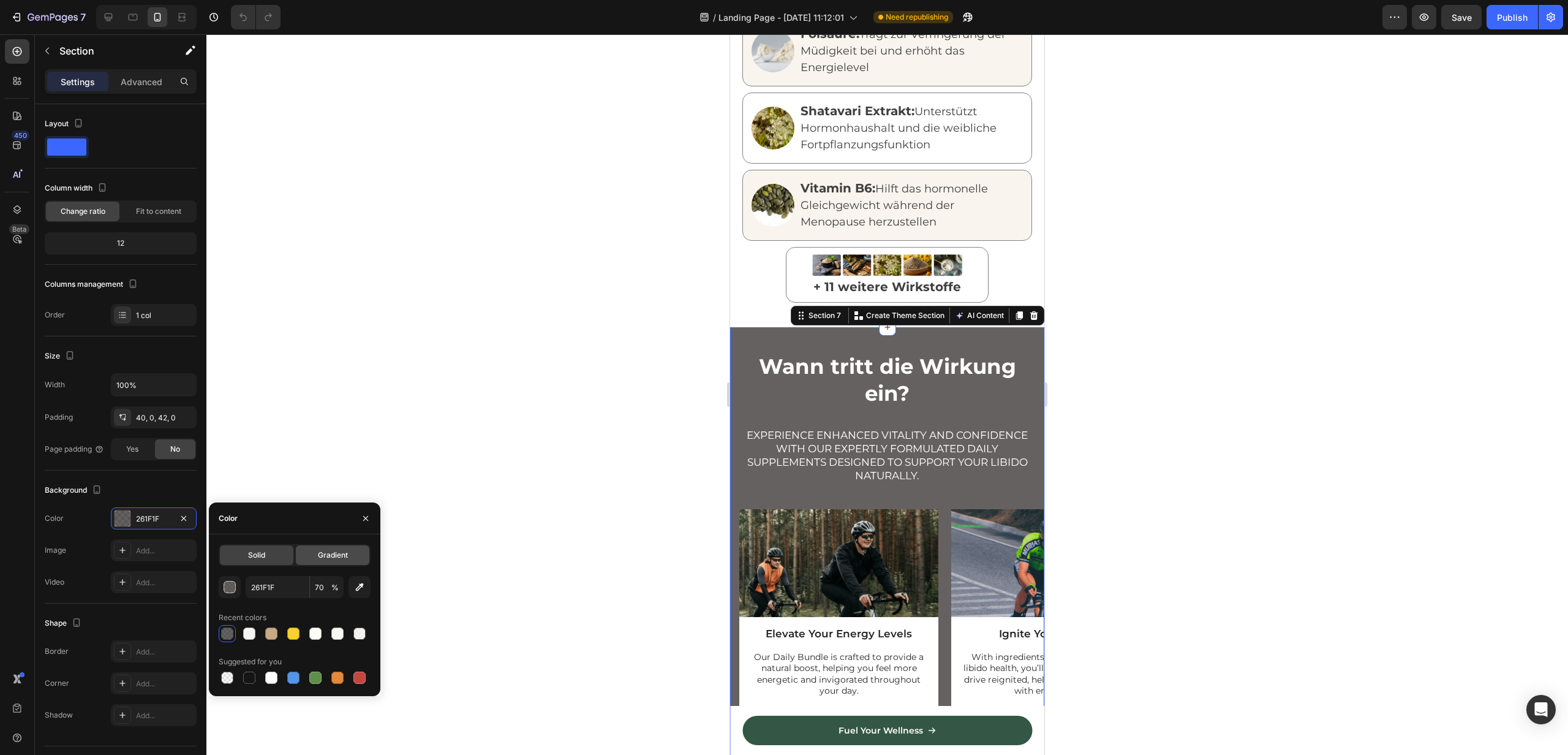
click at [299, 561] on div "Gradient" at bounding box center [332, 555] width 74 height 20
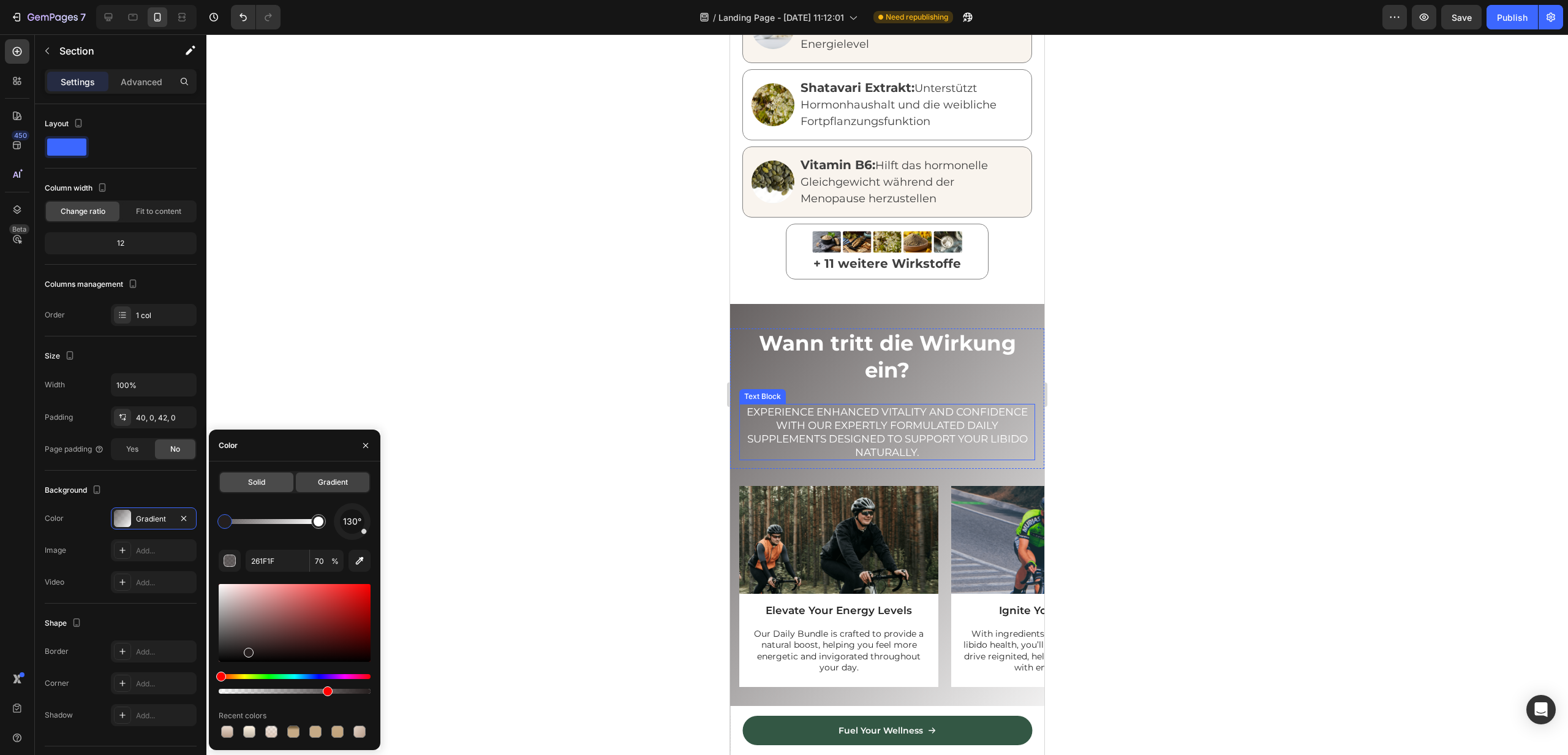
scroll to position [1694, 0]
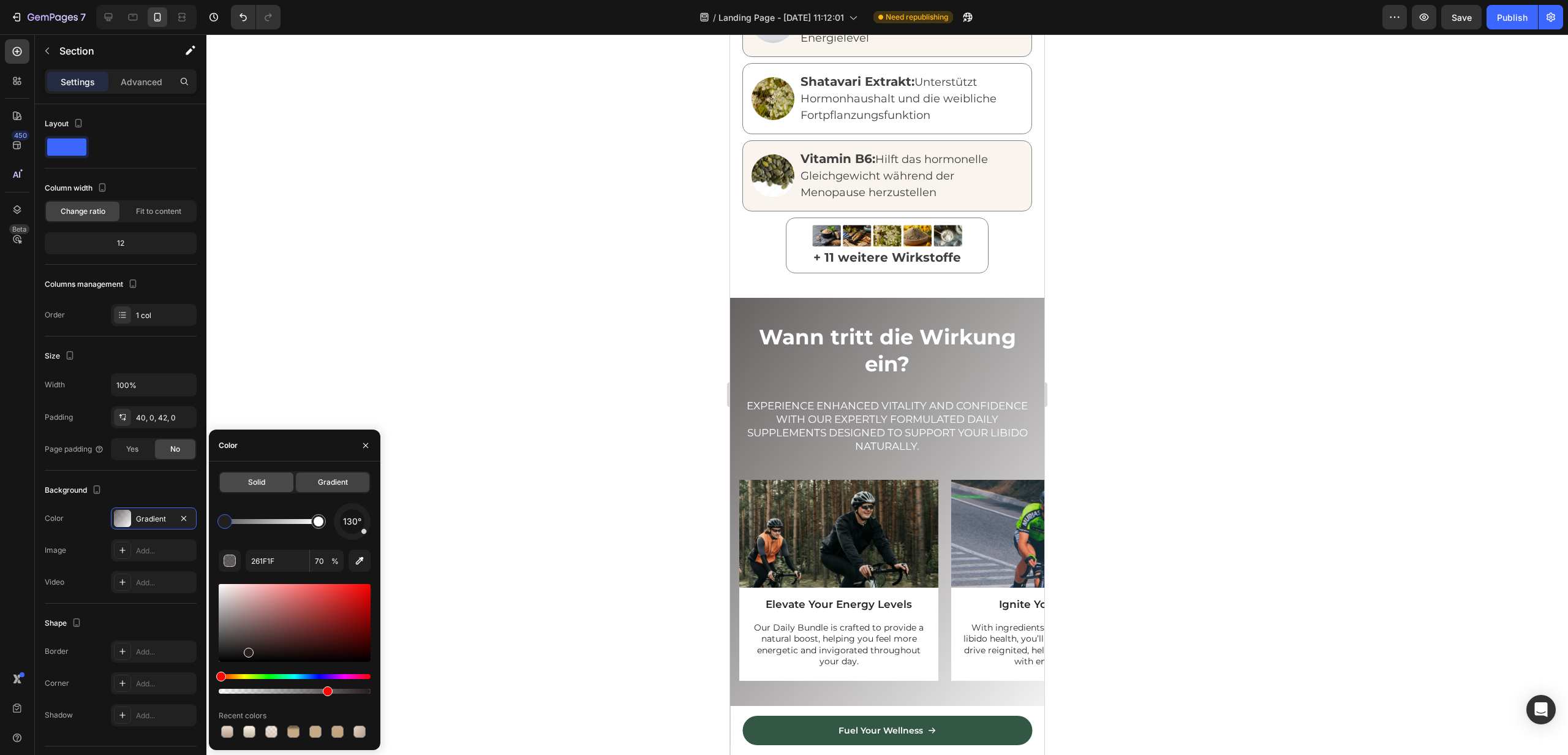
click at [250, 479] on span "Solid" at bounding box center [257, 482] width 17 height 11
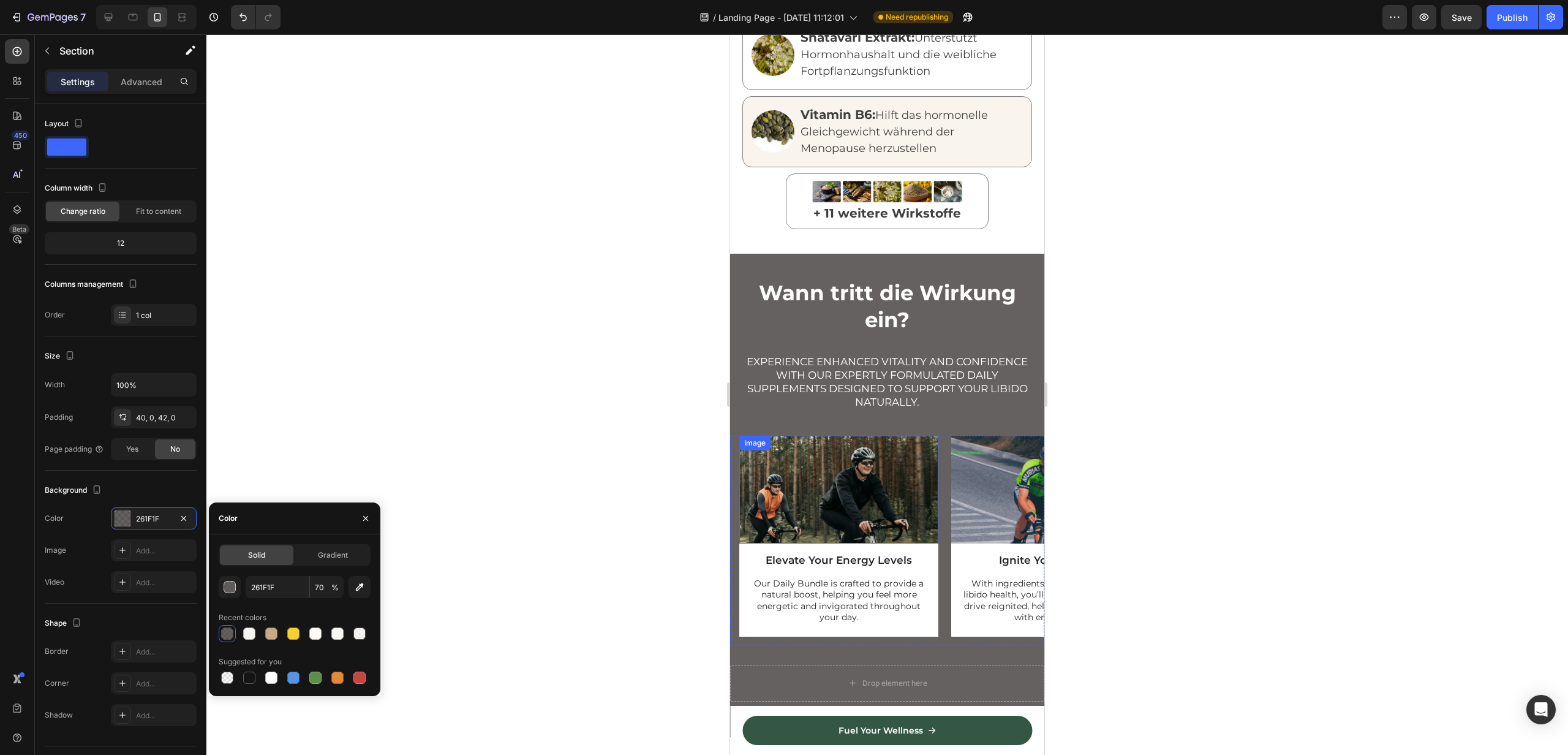
scroll to position [1742, 0]
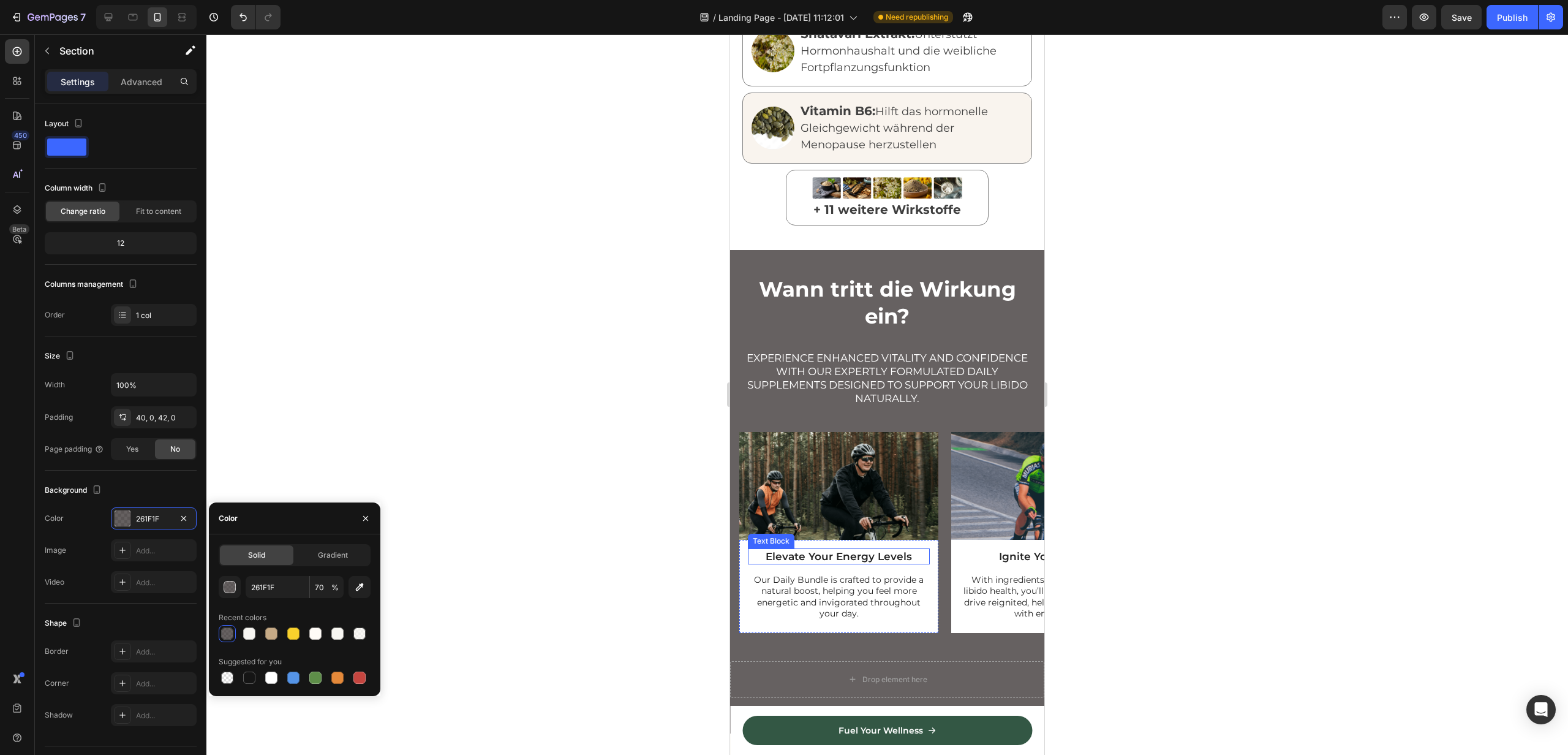
click at [810, 548] on div "Elevate Your Energy Levels" at bounding box center [839, 556] width 182 height 16
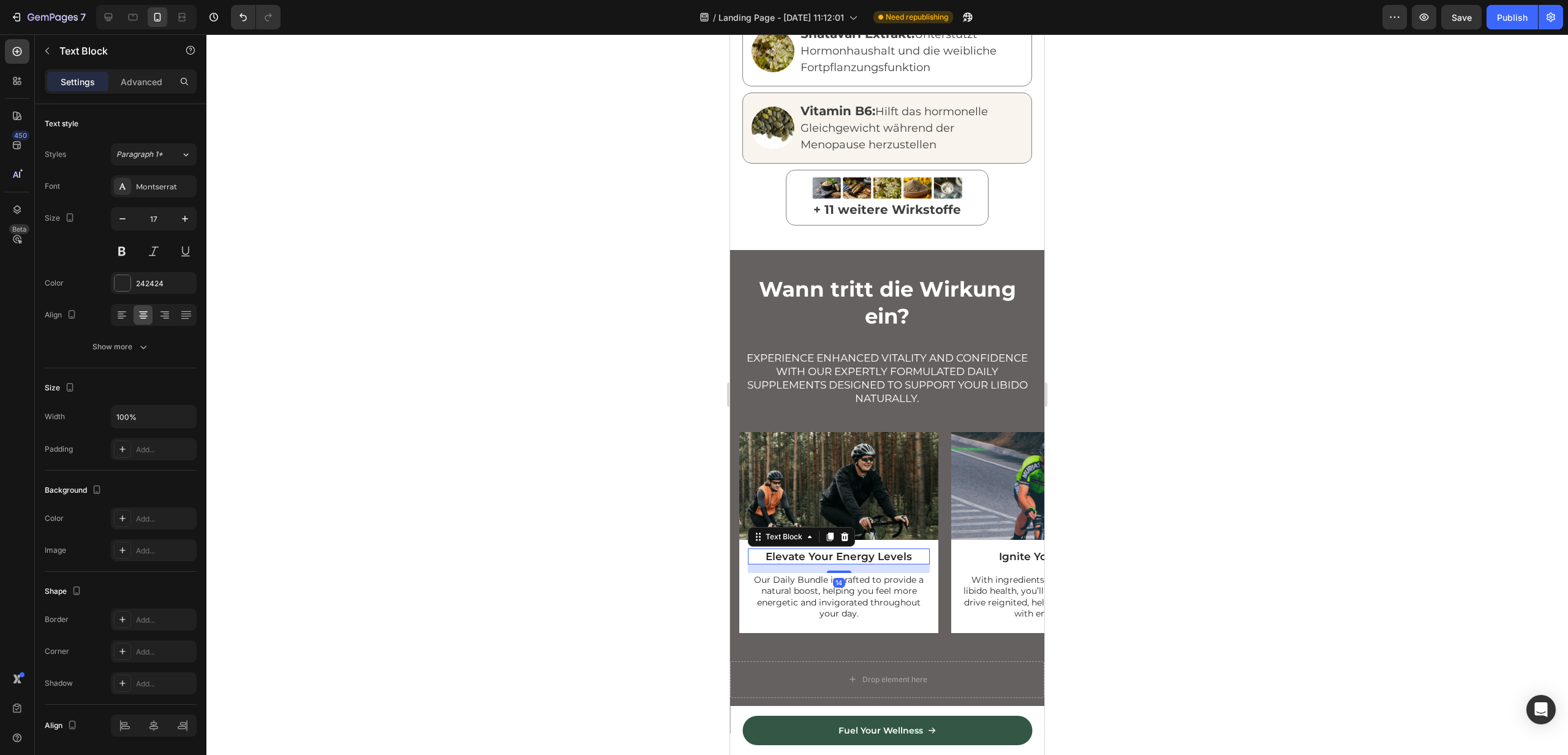
click at [810, 548] on div "Elevate Your Energy Levels" at bounding box center [839, 556] width 182 height 16
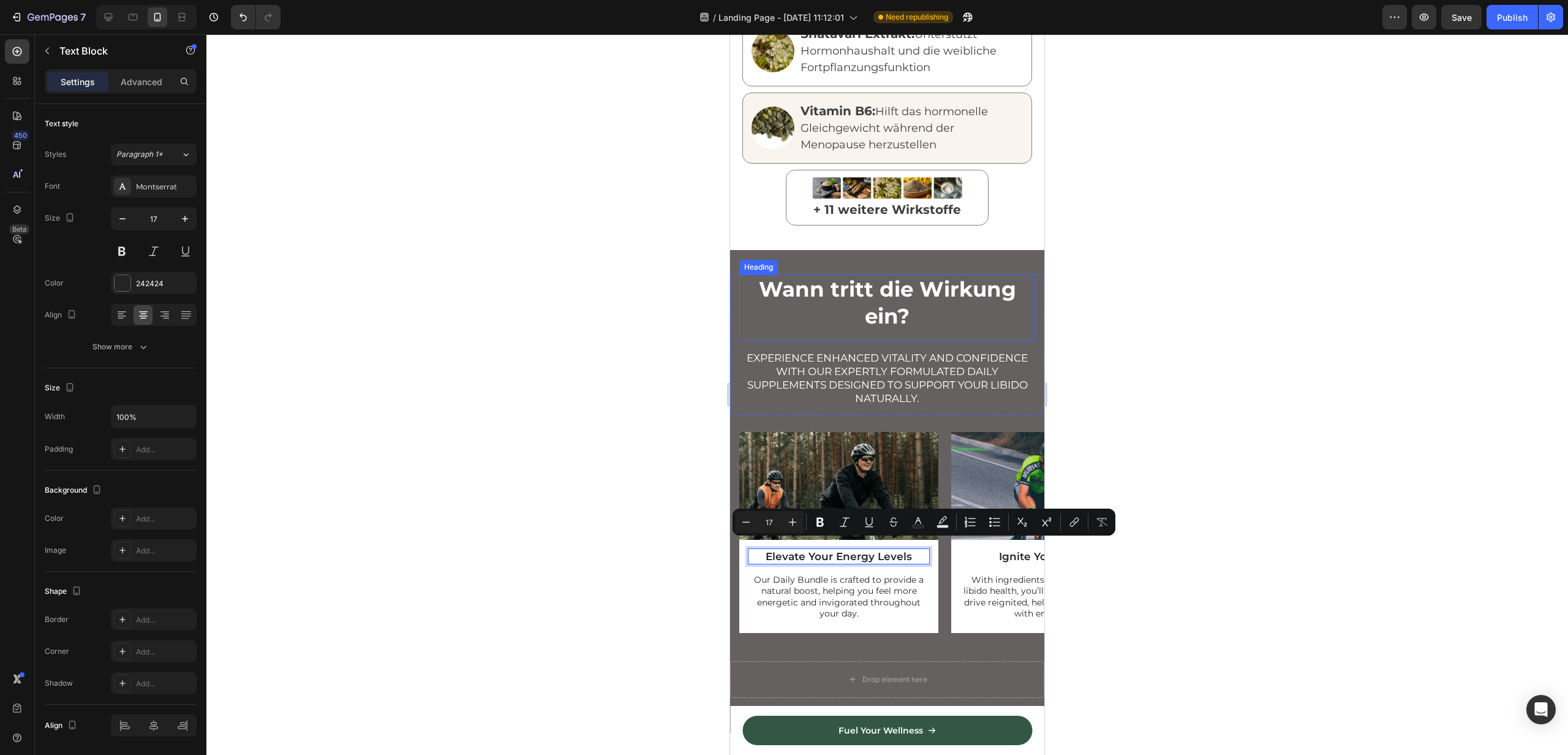
click at [875, 287] on h2 "Wann tritt die Wirkung ein?" at bounding box center [887, 302] width 296 height 56
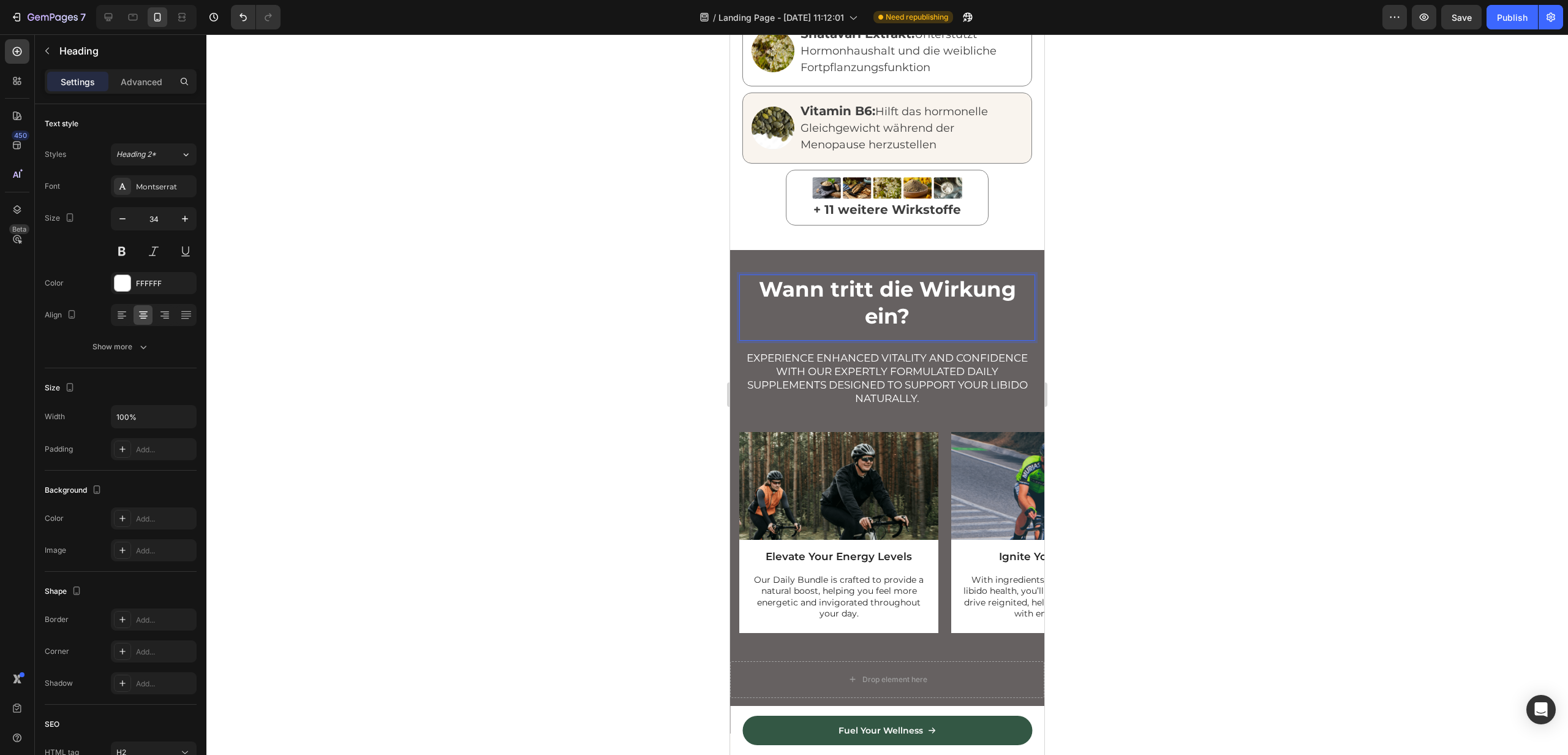
click at [875, 287] on p "Wann tritt die Wirkung ein?" at bounding box center [887, 302] width 293 height 54
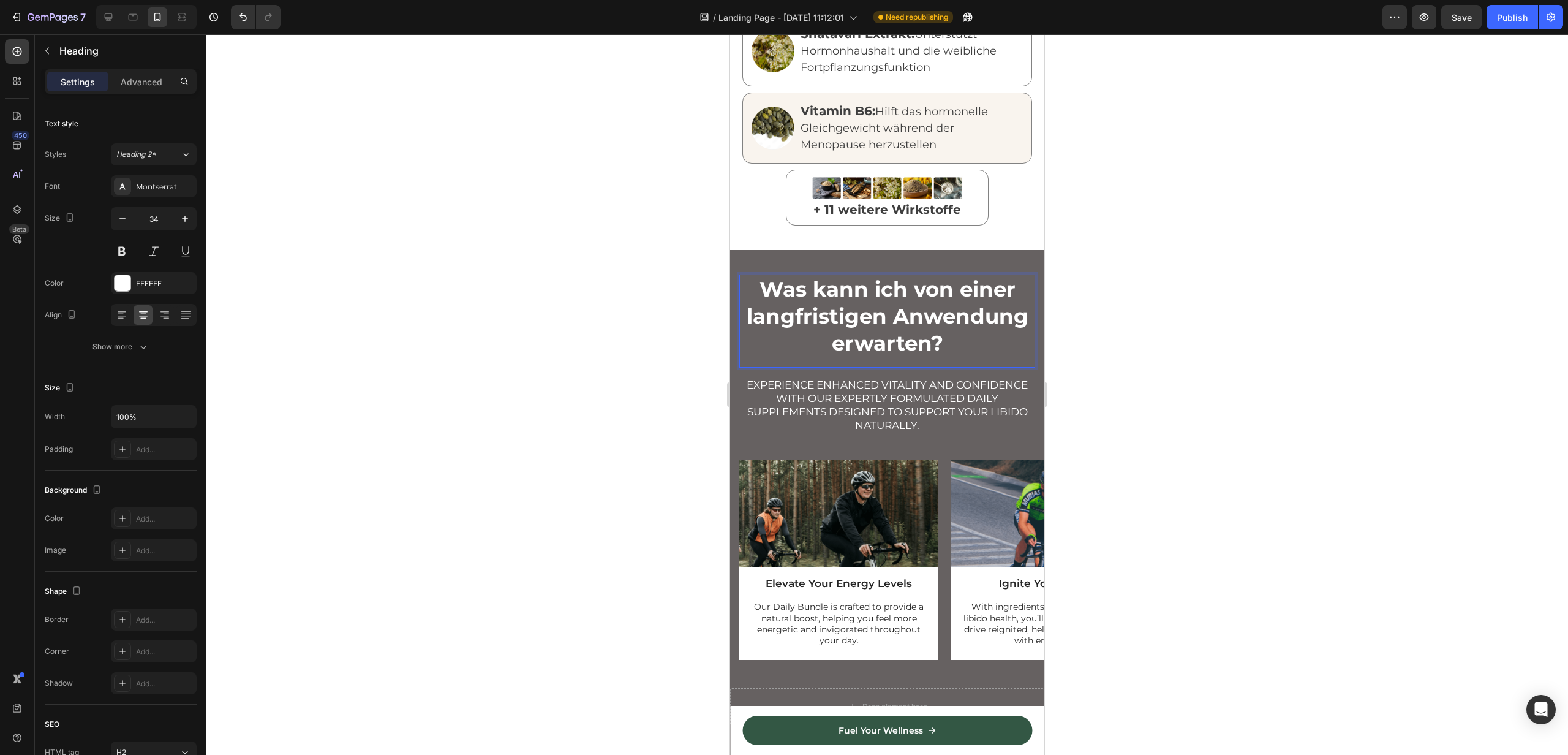
click at [845, 282] on p "Was kann ich von einer langfristigen Anwendung erwarten?" at bounding box center [887, 316] width 293 height 81
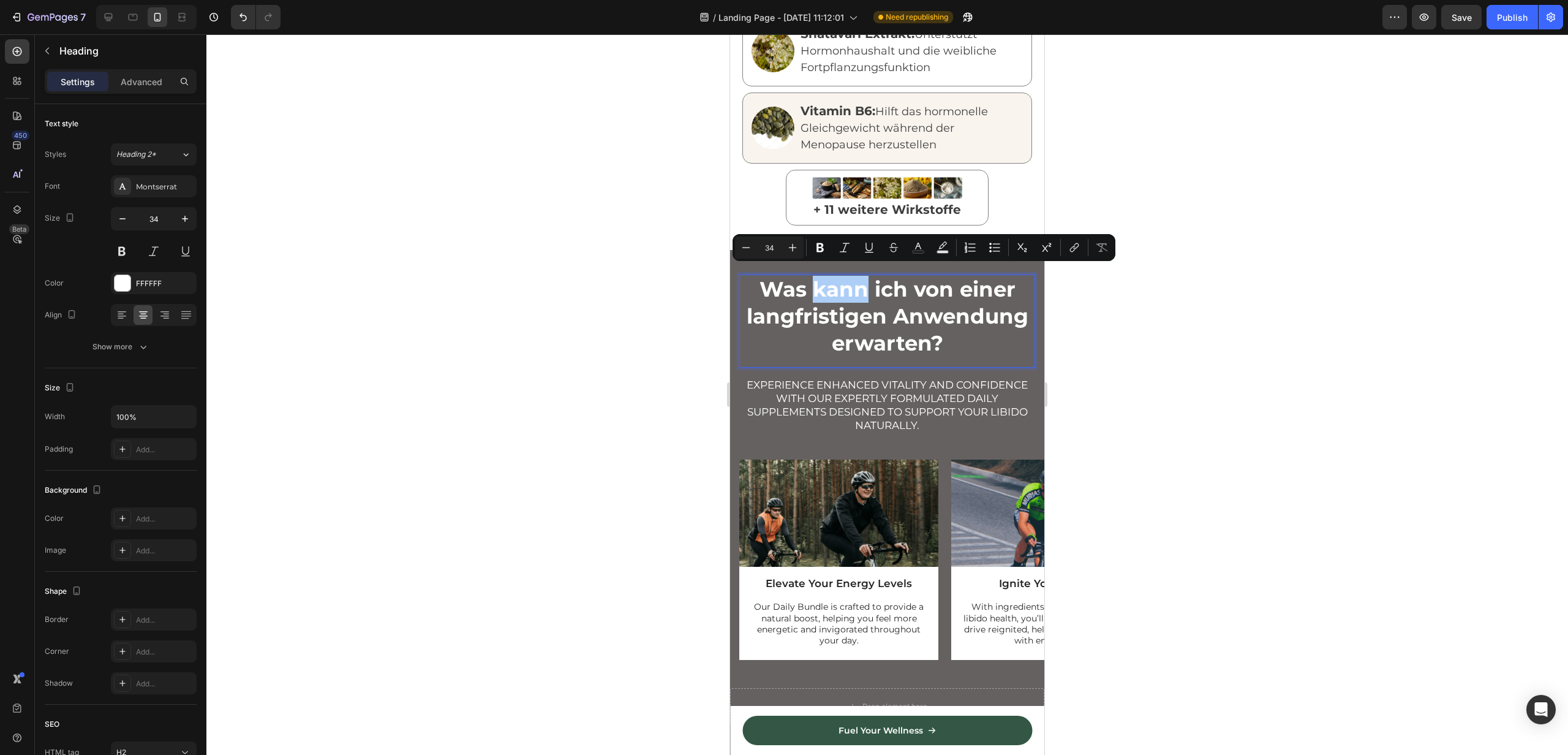
click at [626, 352] on div at bounding box center [887, 395] width 1362 height 721
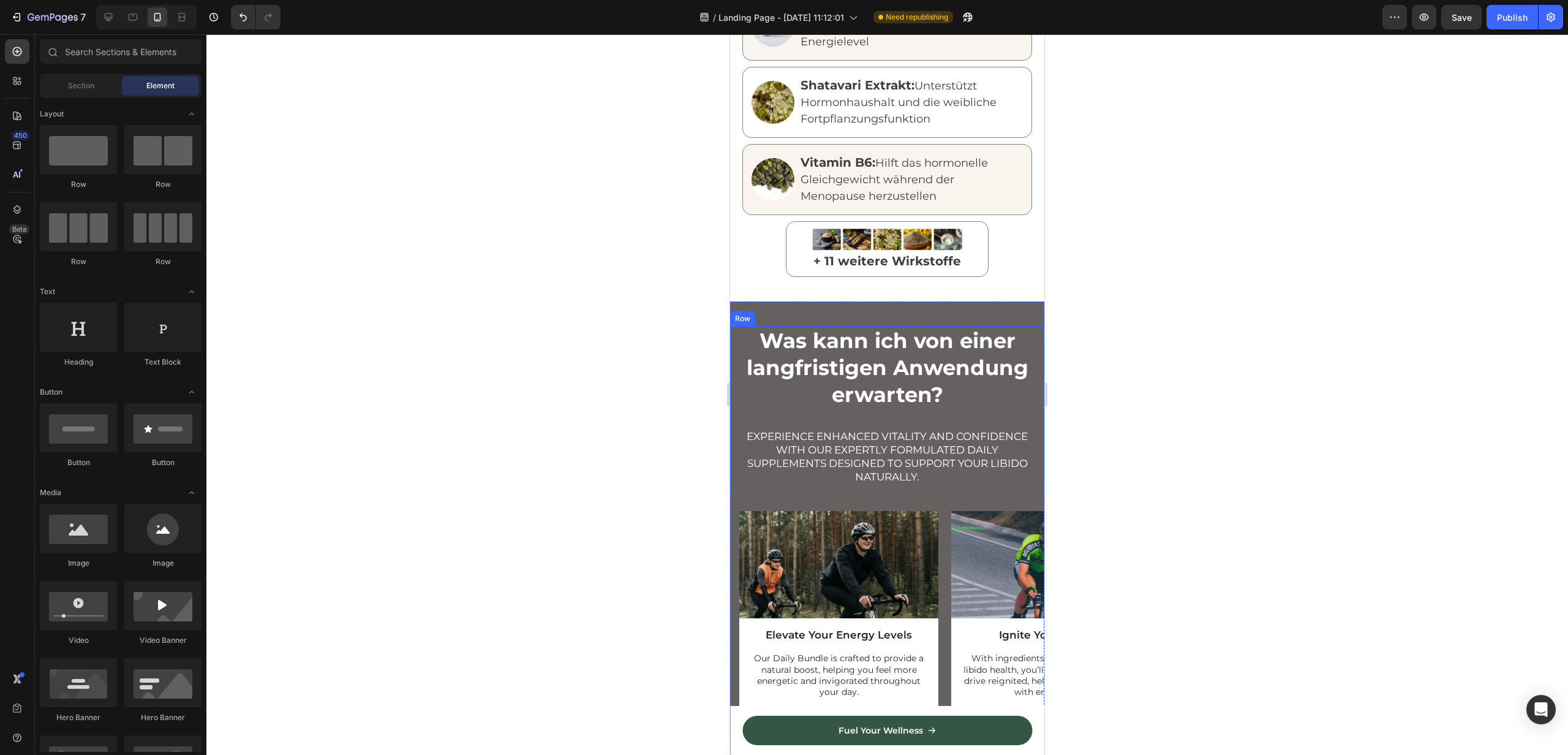
scroll to position [1752, 0]
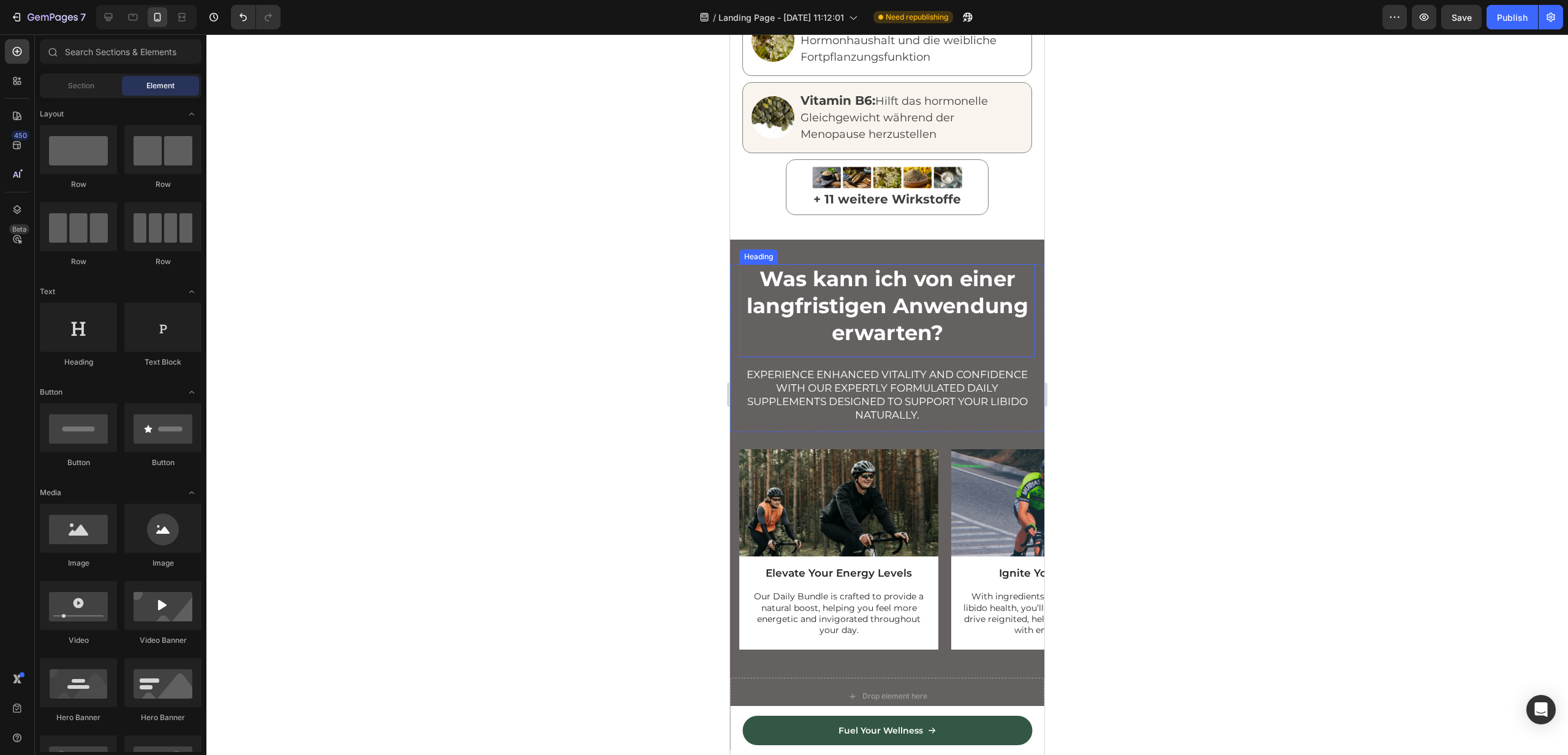
click at [746, 300] on p "Was kann ich von einer langfristigen Anwendung erwarten?" at bounding box center [887, 306] width 293 height 81
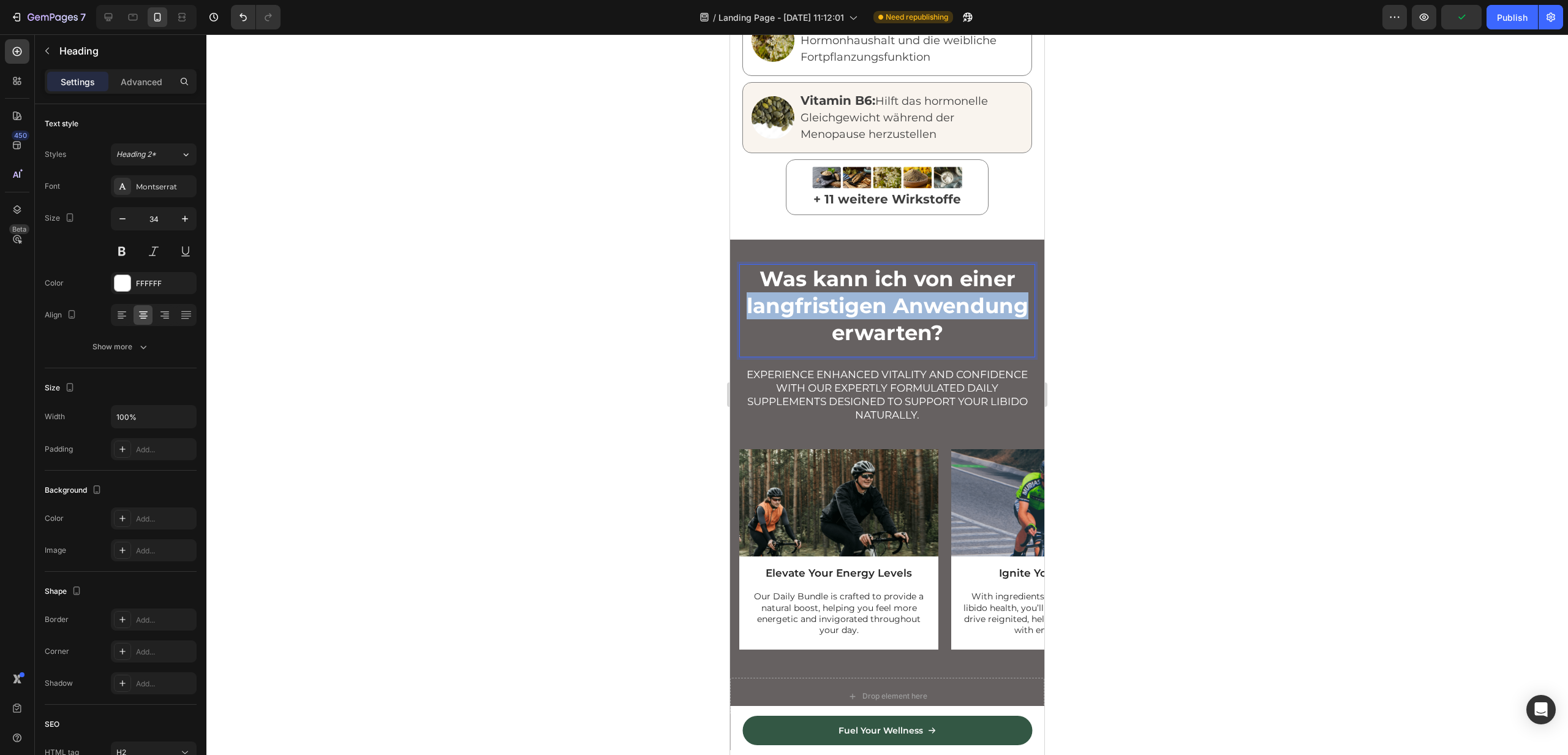
drag, startPoint x: 744, startPoint y: 300, endPoint x: 1052, endPoint y: 289, distance: 308.2
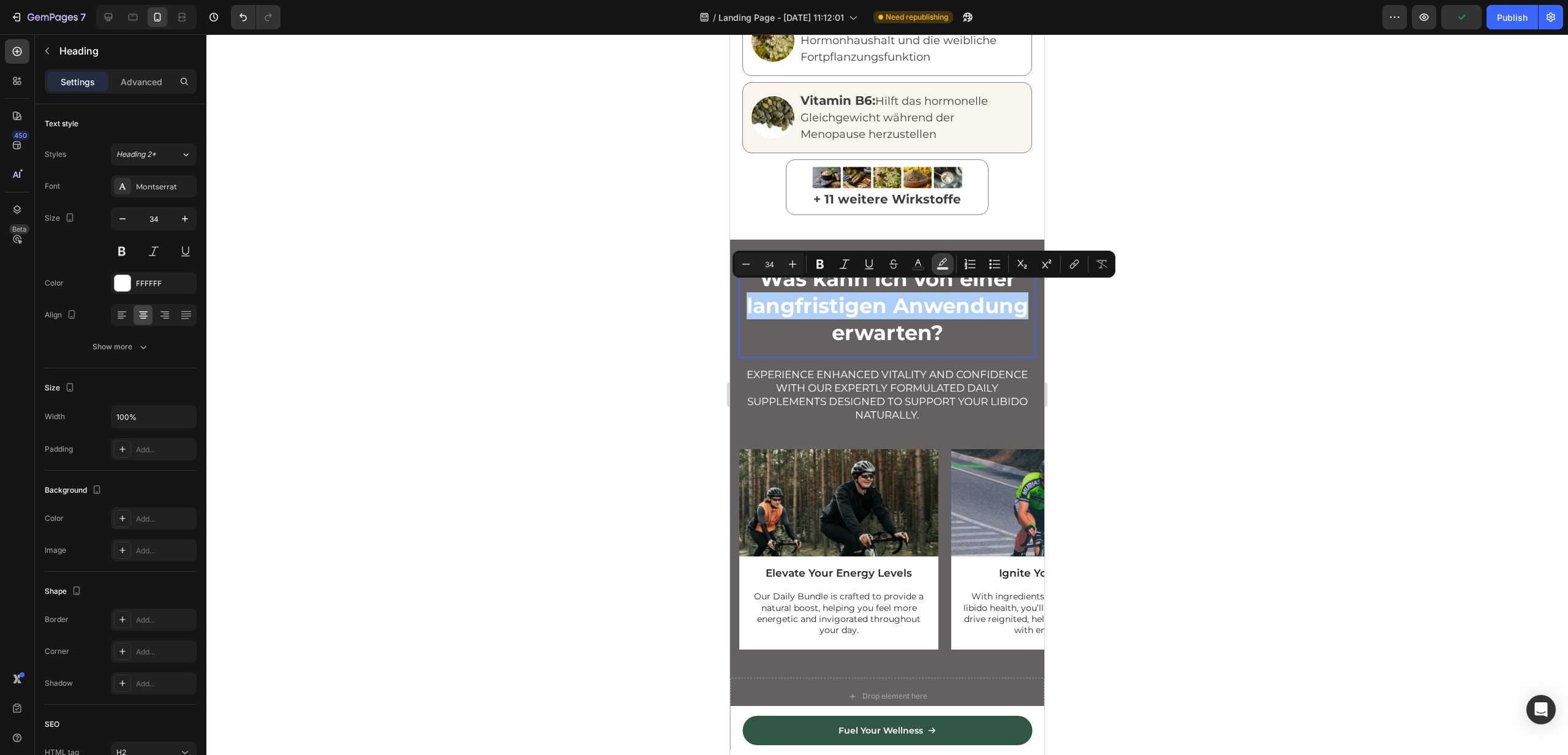
click at [942, 272] on button "Text Background Color" at bounding box center [942, 264] width 22 height 22
type input "000000"
type input "77"
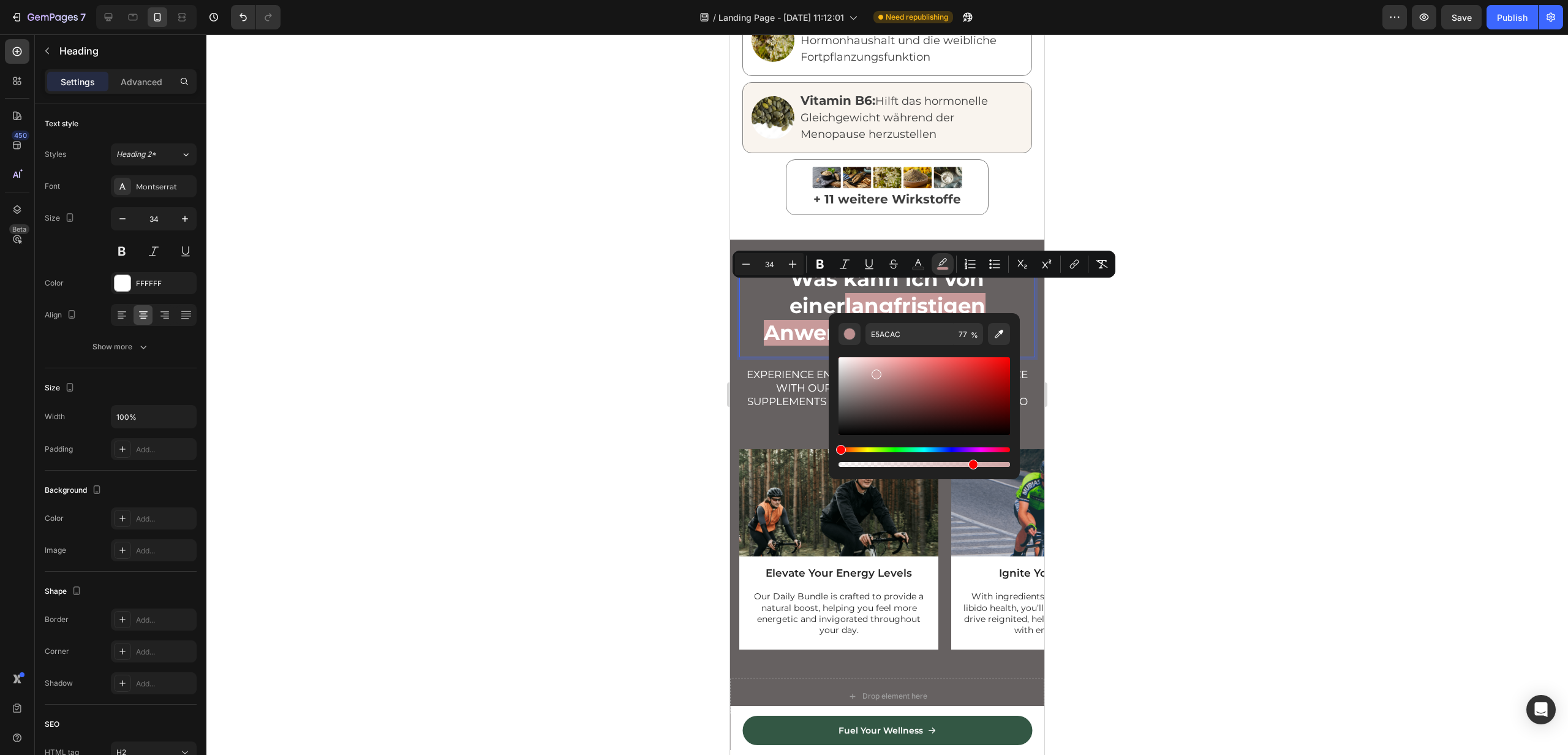
type input "CEA3A3"
drag, startPoint x: 880, startPoint y: 384, endPoint x: 875, endPoint y: 372, distance: 13.0
click at [875, 372] on div "Editor contextual toolbar" at bounding box center [924, 395] width 172 height 77
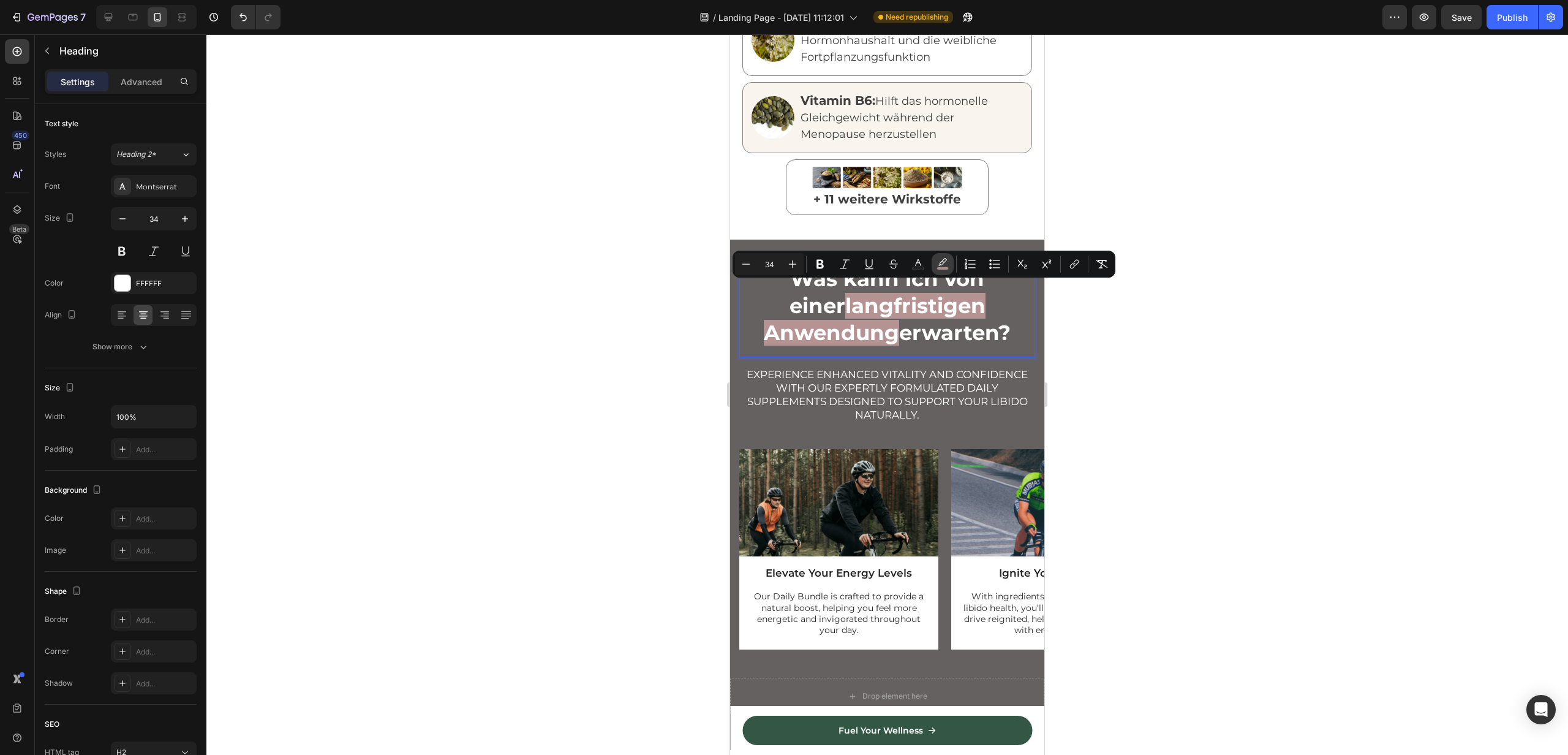
click at [943, 258] on icon "Editor contextual toolbar" at bounding box center [943, 264] width 13 height 13
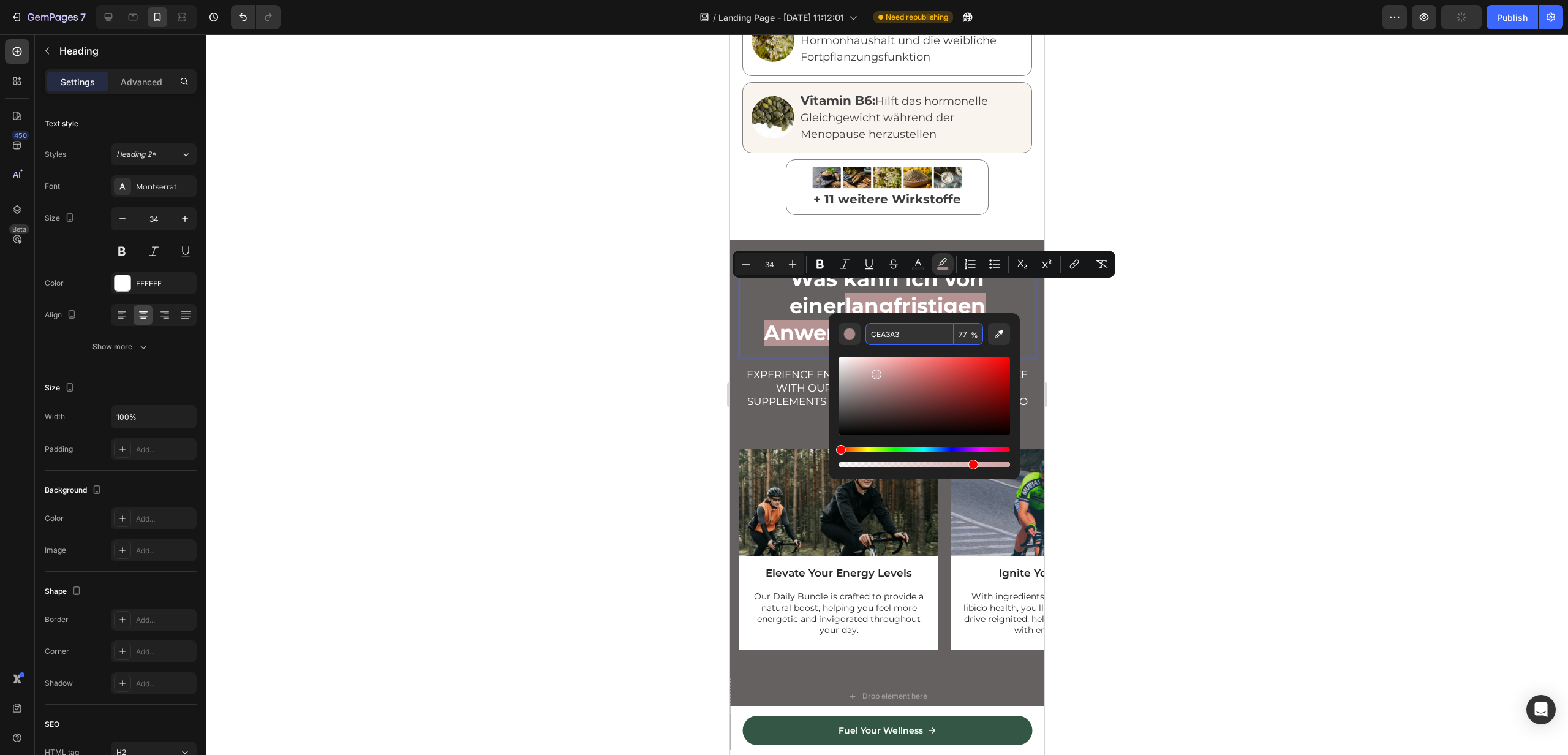
click at [907, 342] on input "CEA3A3" at bounding box center [909, 334] width 88 height 22
paste input "d0b49f"
type input "D0B49F"
click at [783, 340] on div "Was kann ich von einer langfristigen Anwendung erwarten? Heading 15" at bounding box center [887, 311] width 296 height 94
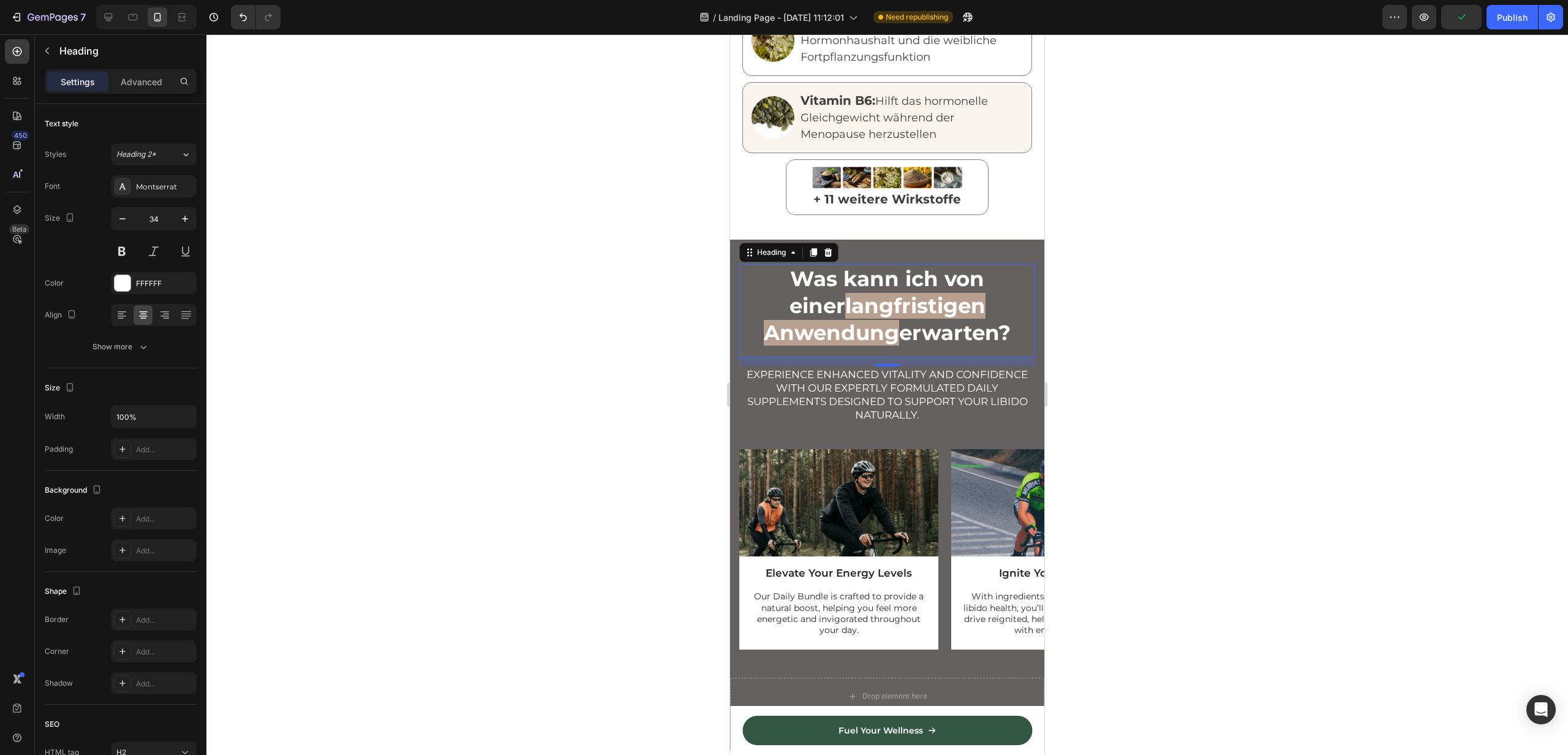
click at [640, 332] on div at bounding box center [887, 395] width 1362 height 721
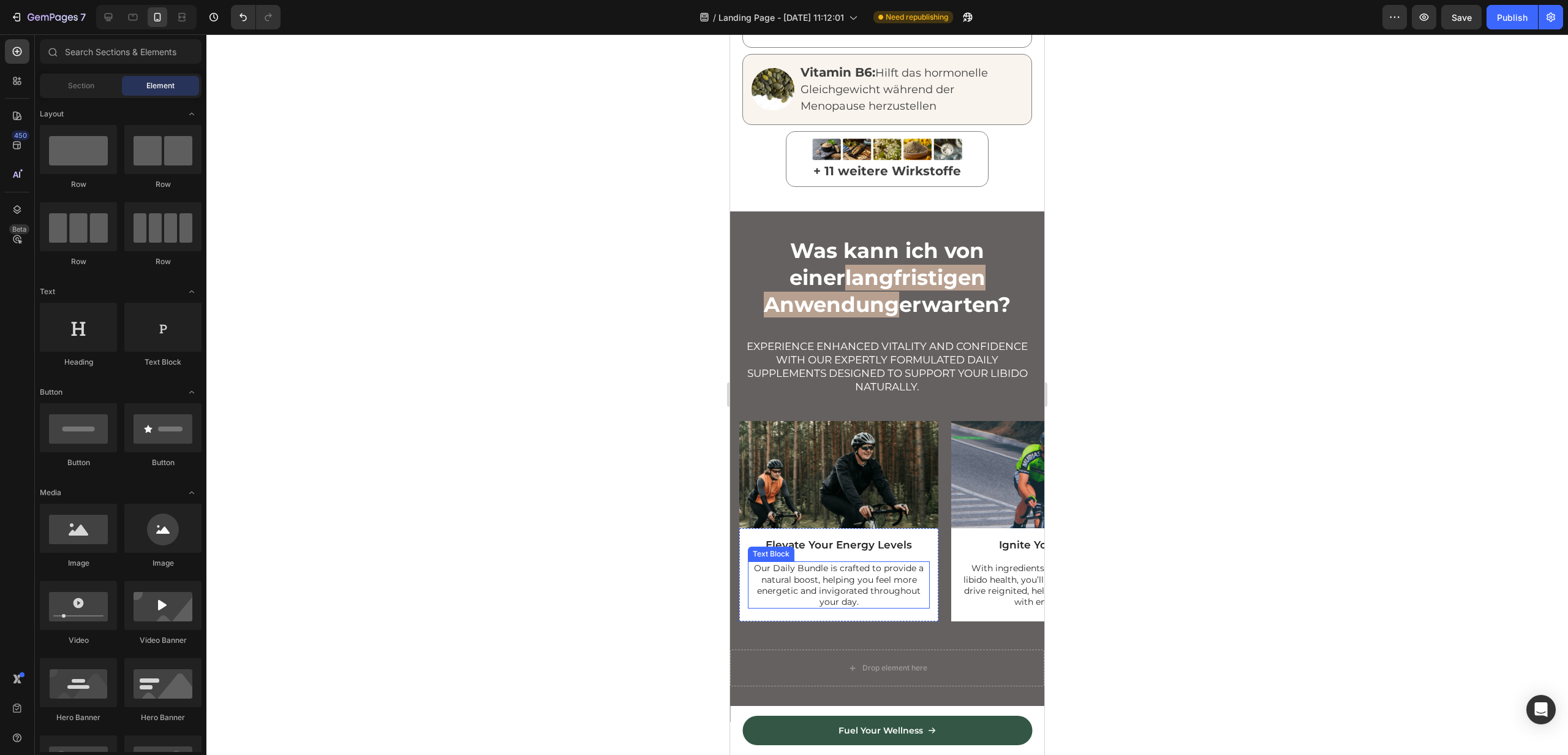
scroll to position [1771, 0]
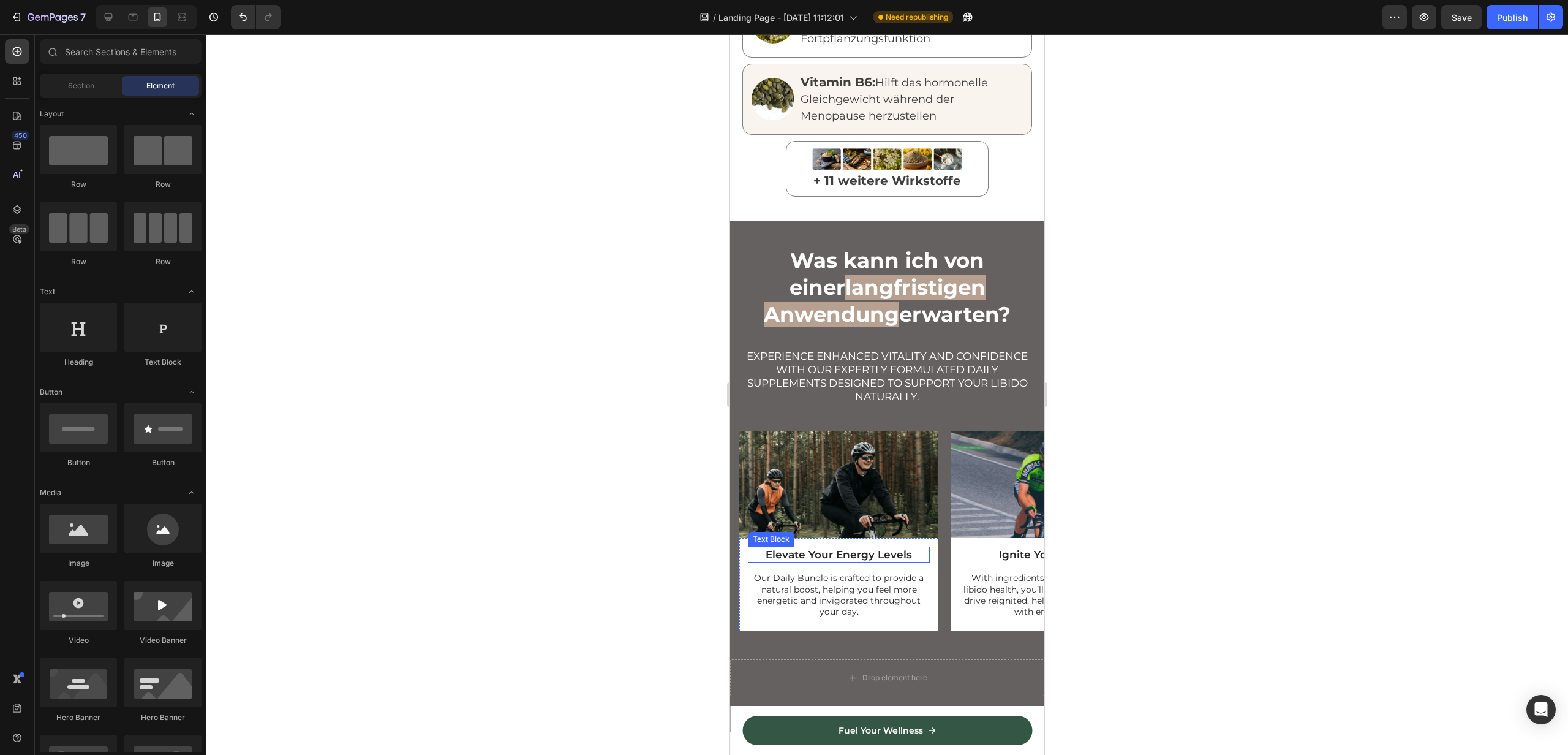
click at [828, 553] on div "Elevate Your Energy Levels Text Block Our Daily Bundle is crafted to provide a …" at bounding box center [839, 586] width 182 height 80
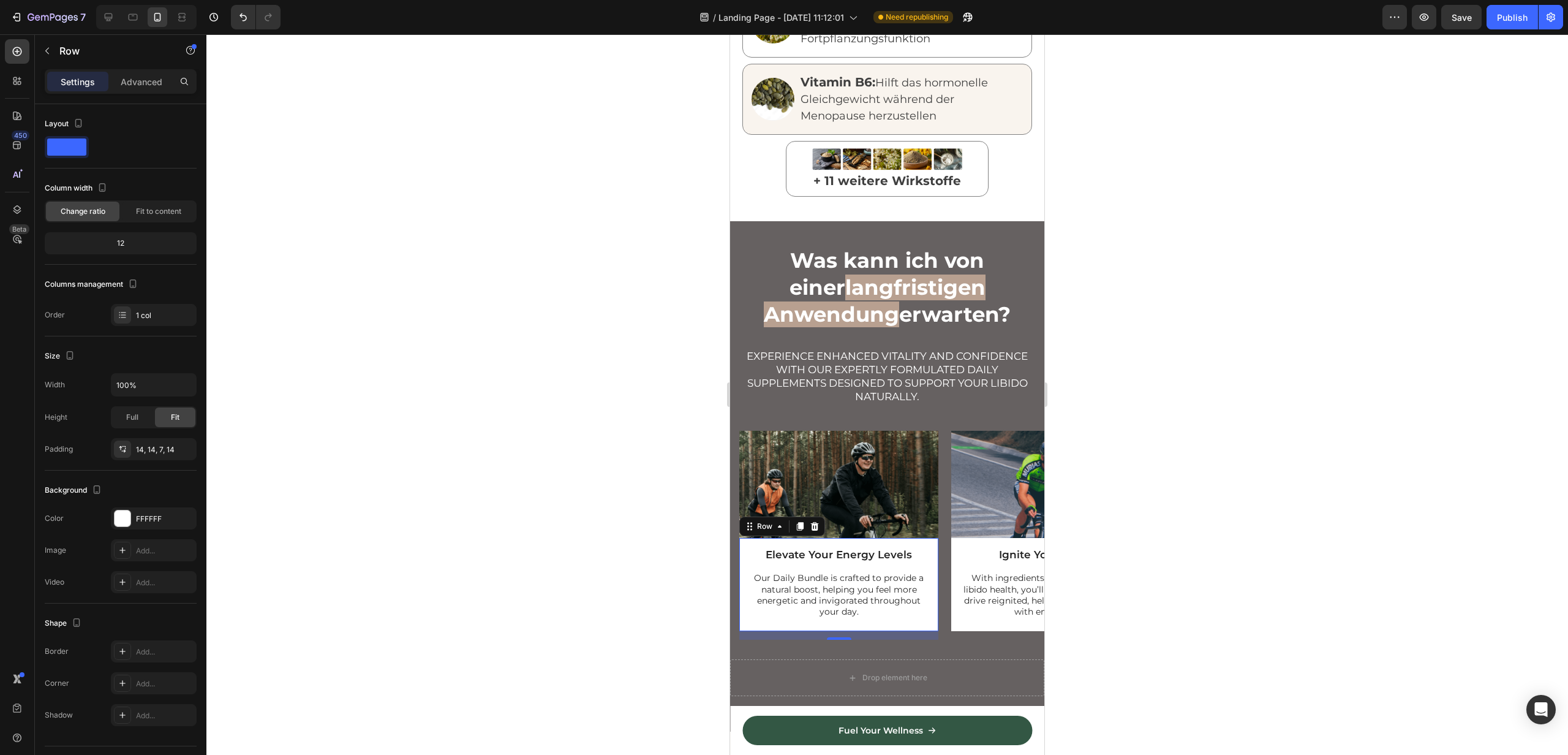
click at [820, 550] on div "Elevate Your Energy Levels" at bounding box center [839, 554] width 182 height 16
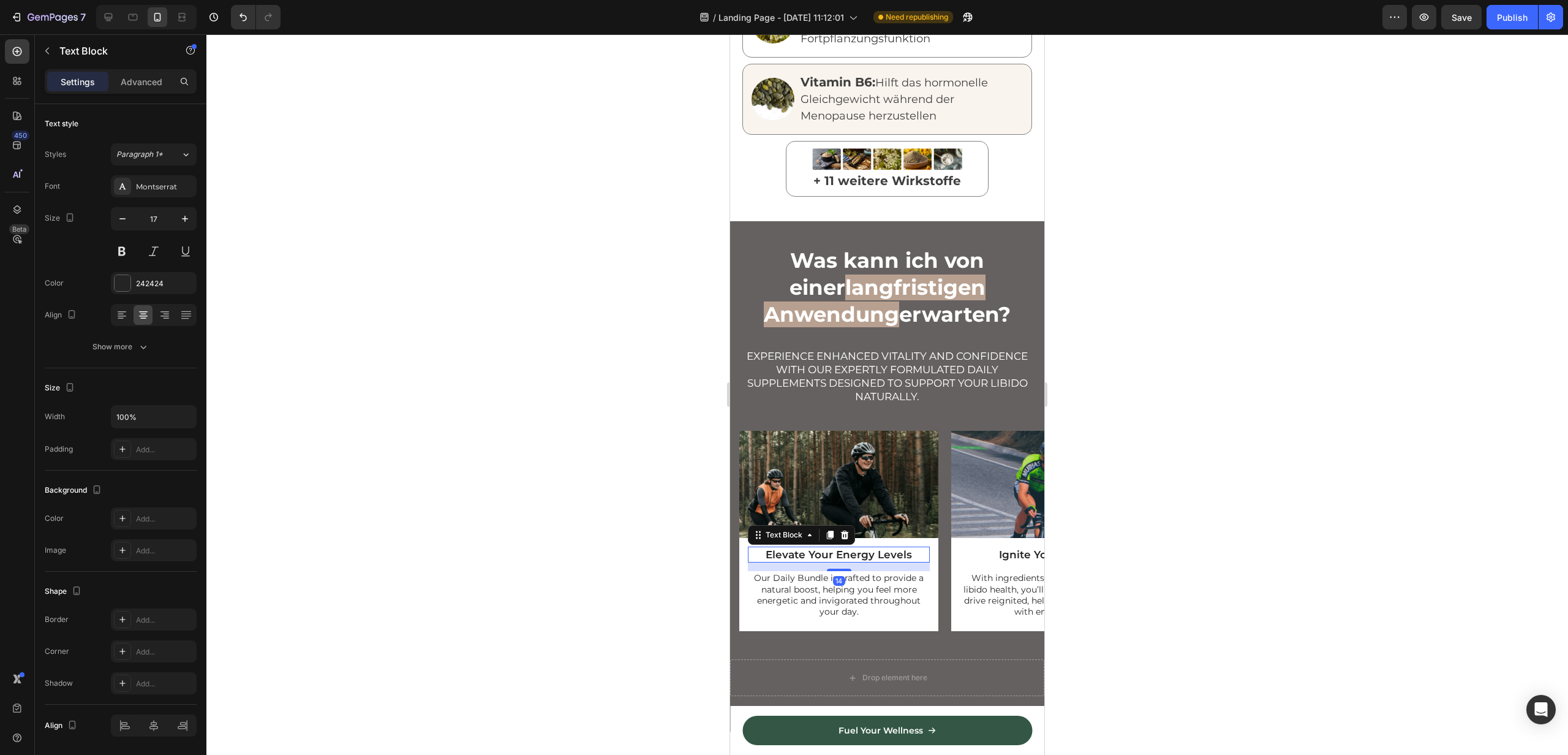
click at [820, 550] on div "Elevate Your Energy Levels" at bounding box center [839, 554] width 182 height 16
click at [190, 216] on icon "button" at bounding box center [185, 219] width 13 height 13
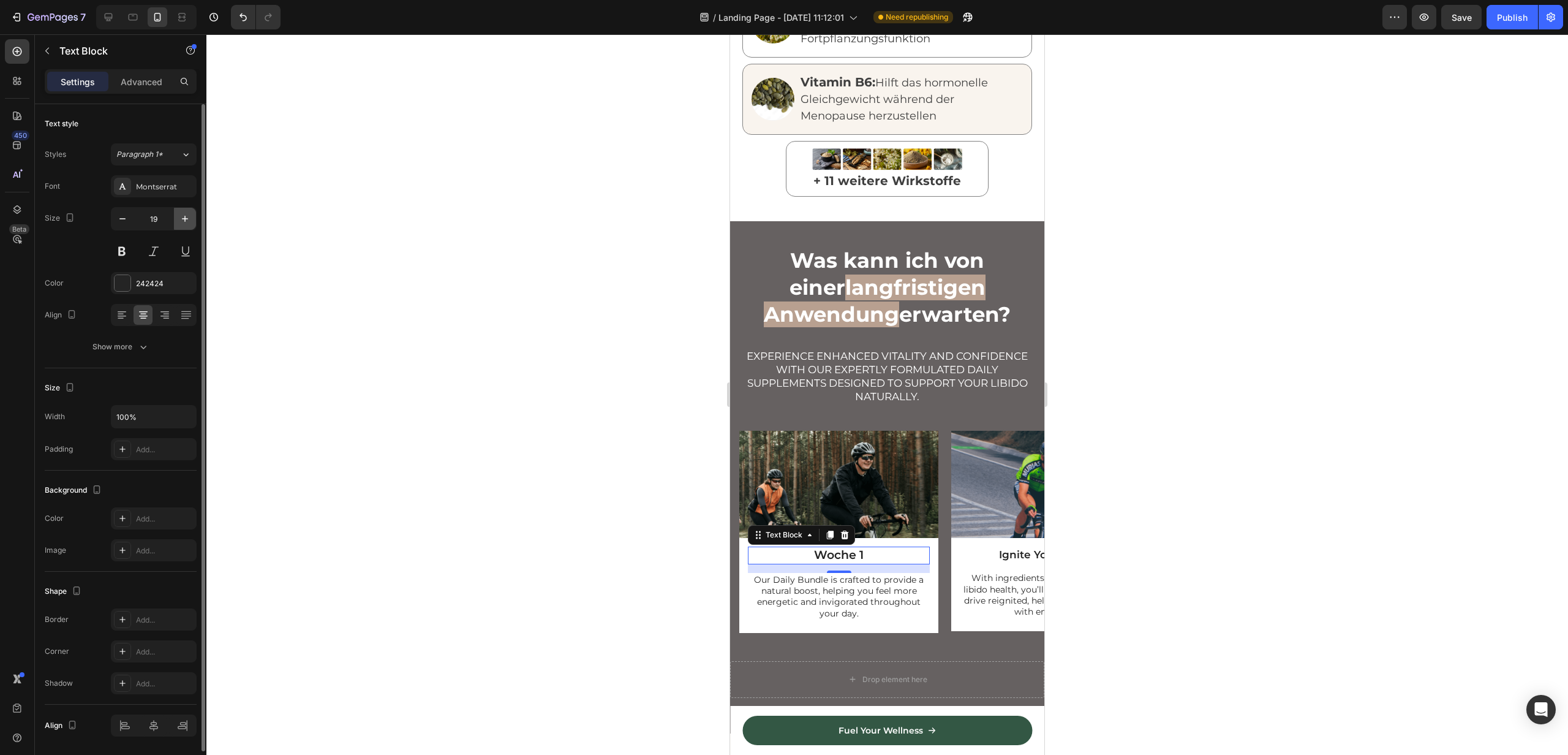
type input "20"
click at [1006, 550] on div "Ignite Your Passion" at bounding box center [1051, 554] width 182 height 16
click at [179, 211] on button "button" at bounding box center [185, 219] width 22 height 22
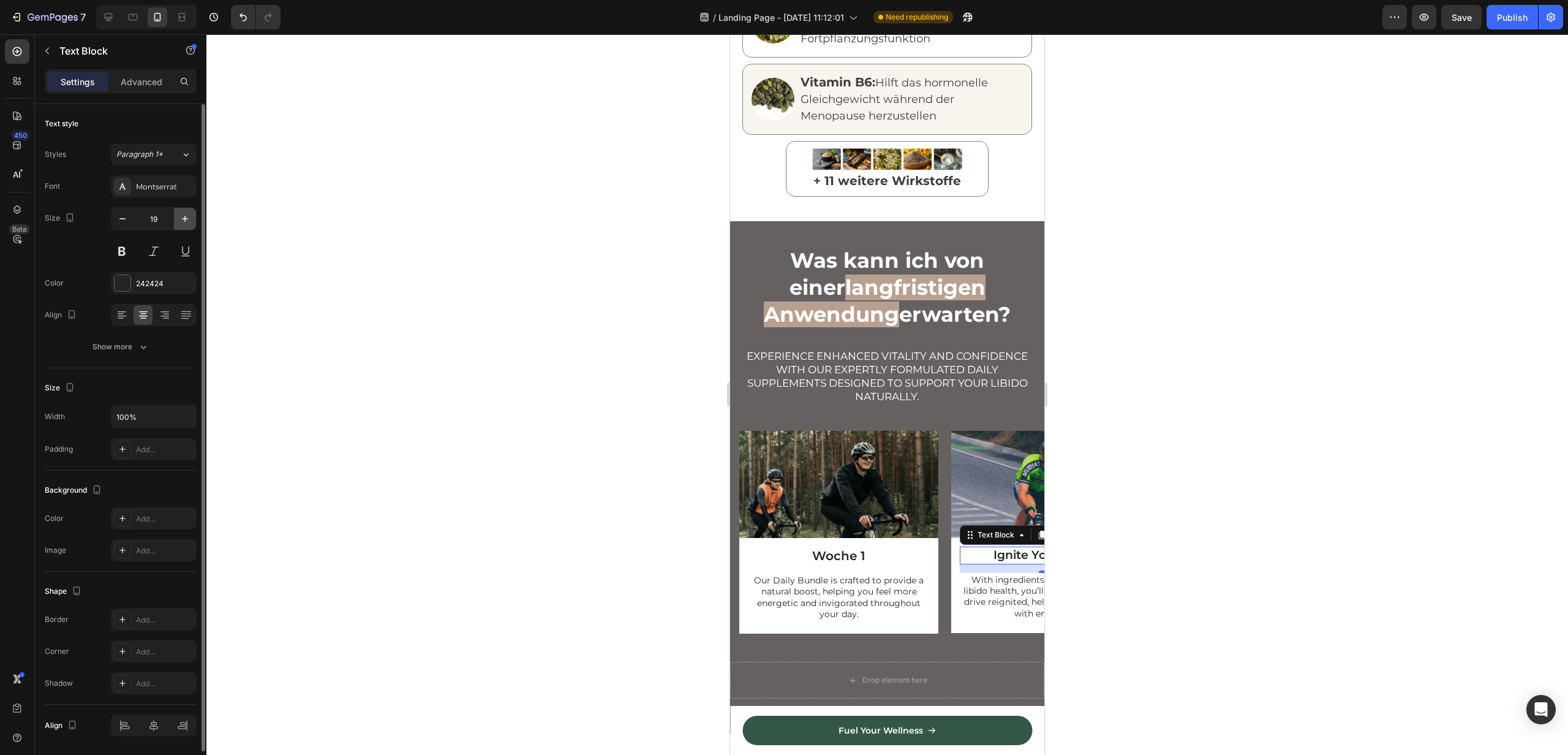
click at [187, 217] on icon "button" at bounding box center [185, 219] width 13 height 13
type input "20"
click at [1008, 549] on div "Ignite Your Passion" at bounding box center [1051, 556] width 182 height 19
click at [1008, 549] on p "Ignite Your Passion" at bounding box center [1051, 556] width 179 height 16
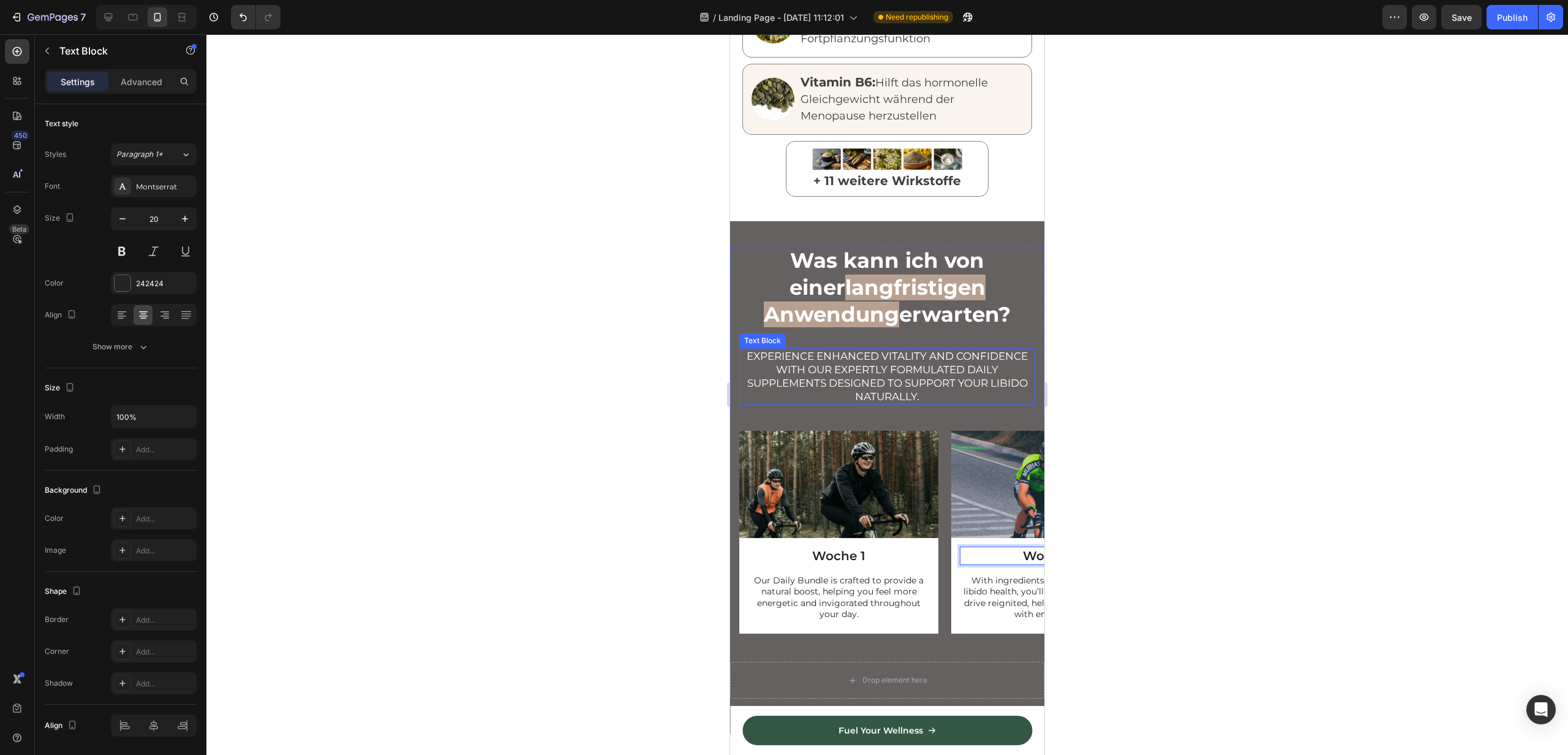
click at [843, 360] on div "Experience enhanced vitality and confidence with our expertly formulated daily …" at bounding box center [887, 376] width 296 height 56
click at [833, 332] on icon at bounding box center [836, 336] width 10 height 10
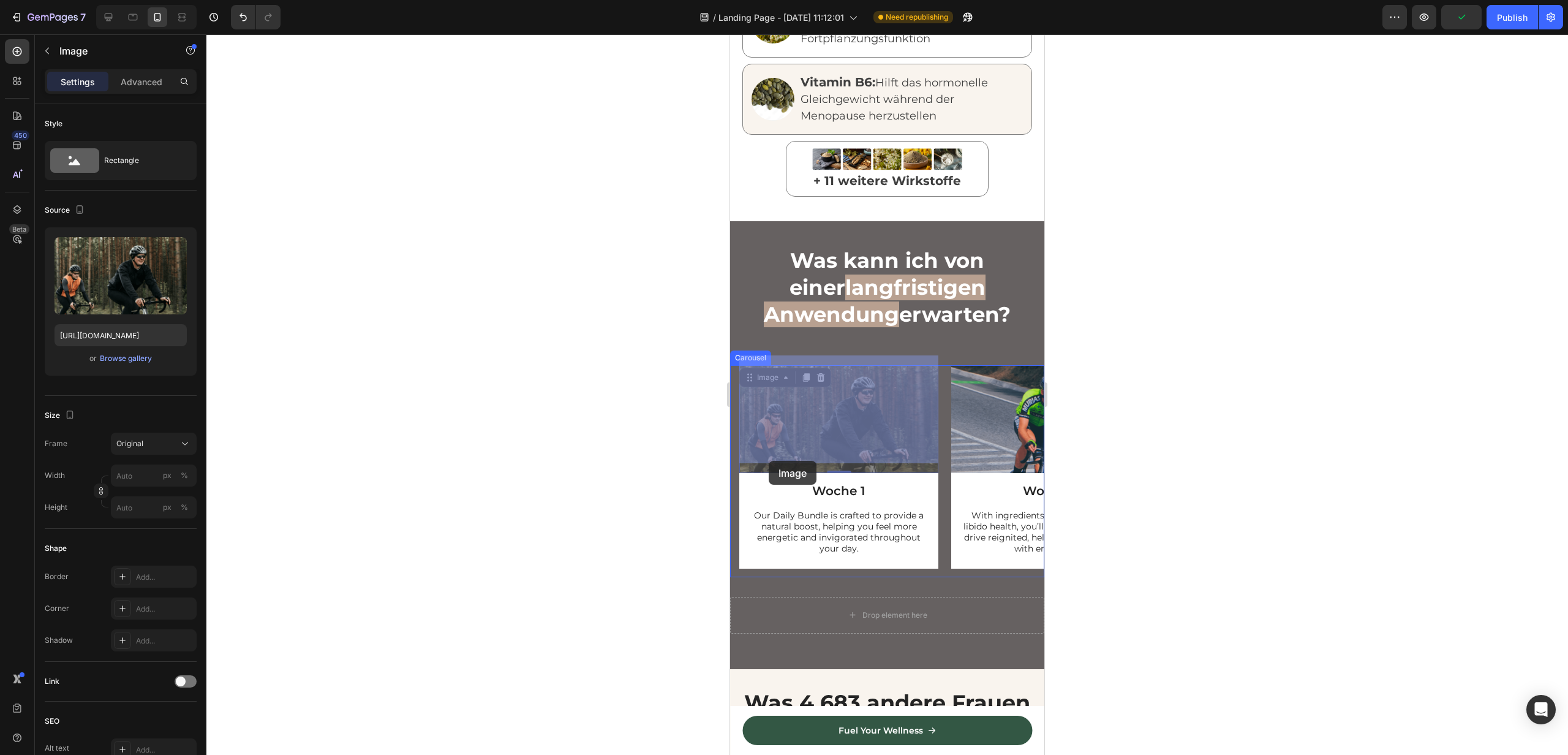
drag, startPoint x: 932, startPoint y: 461, endPoint x: 769, endPoint y: 461, distance: 163.0
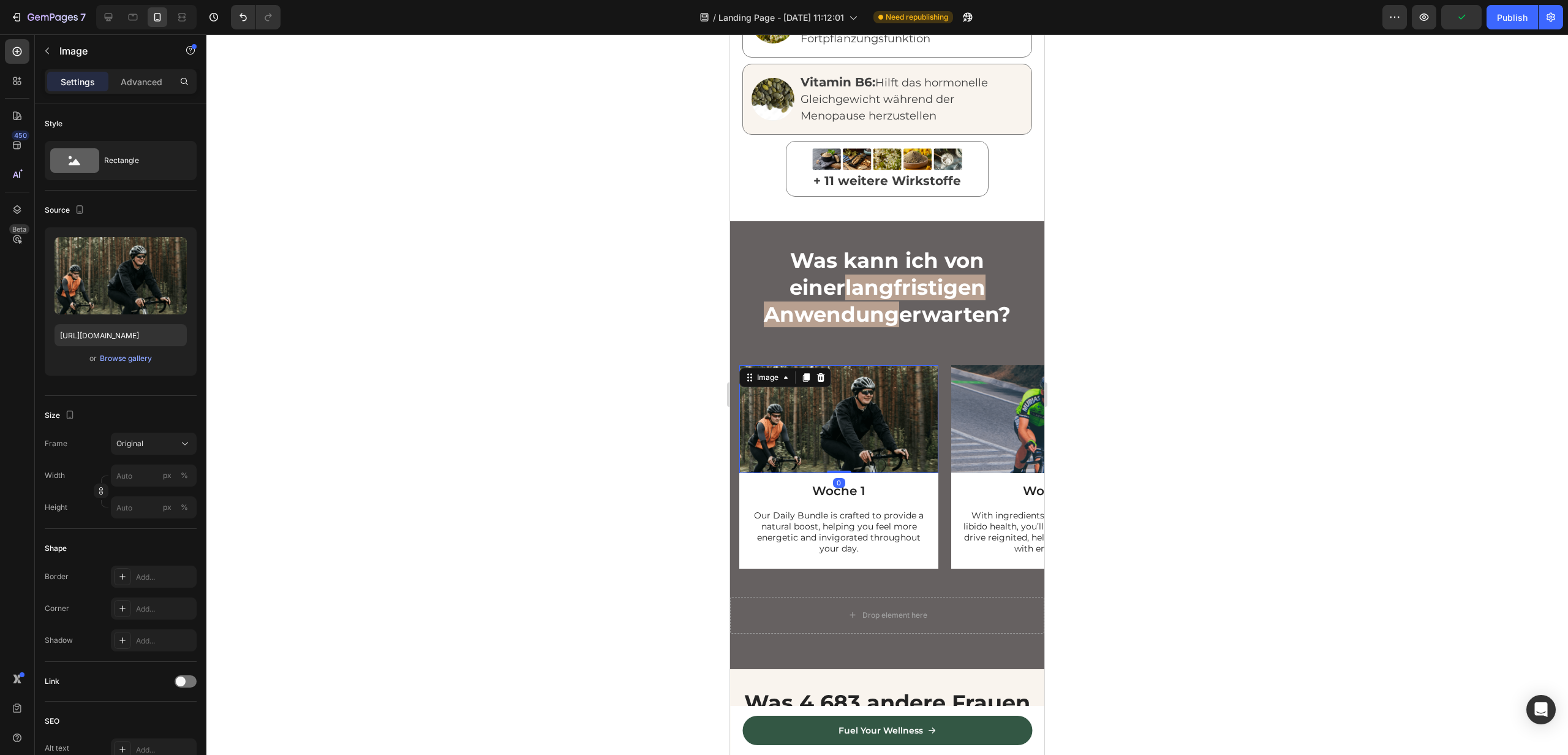
click at [582, 435] on div at bounding box center [887, 395] width 1362 height 721
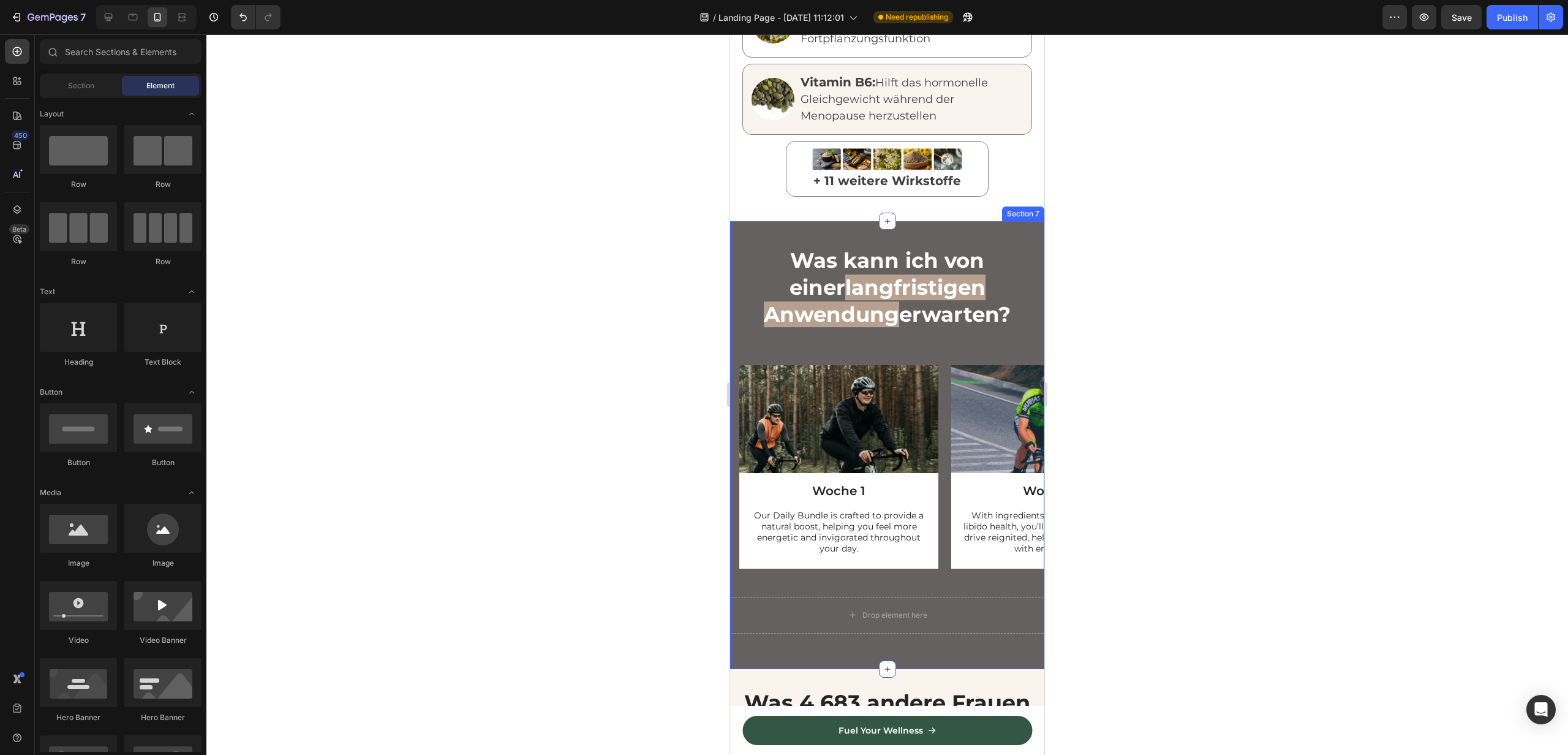
click at [921, 350] on div "Was kann ich von einer langfristigen Anwendung erwarten? Heading Row Image Woch…" at bounding box center [887, 444] width 315 height 397
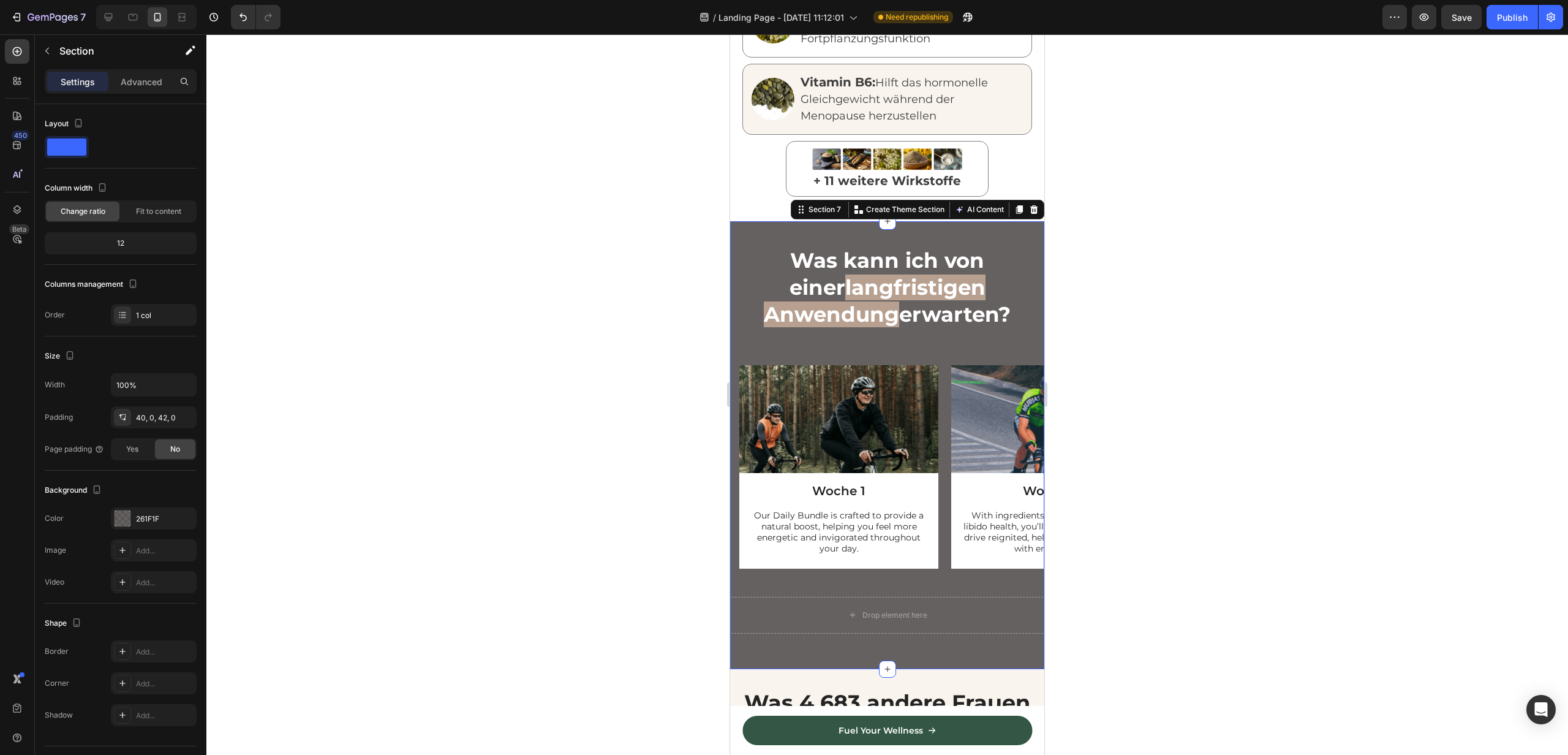
click at [513, 181] on div at bounding box center [887, 395] width 1362 height 721
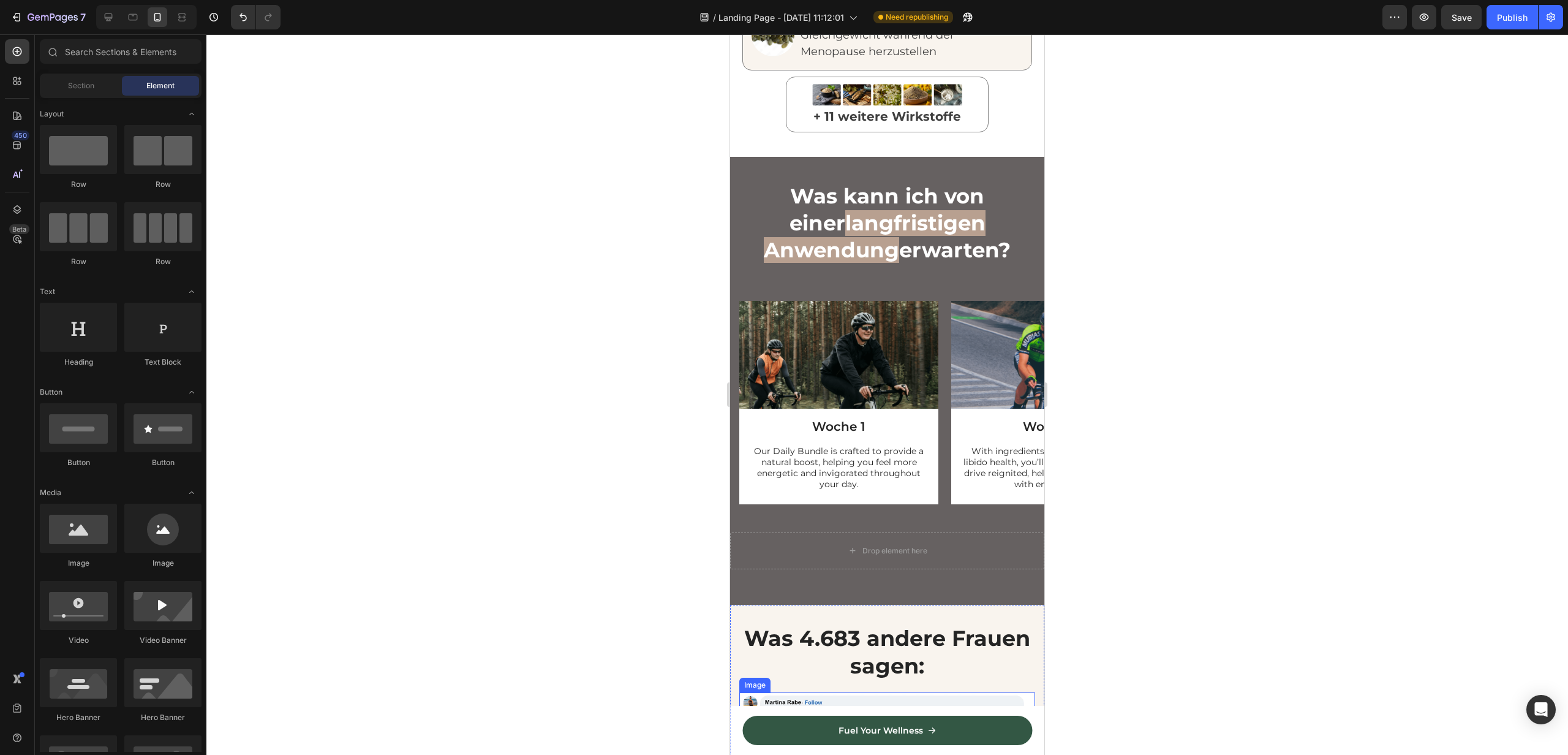
scroll to position [1772, 0]
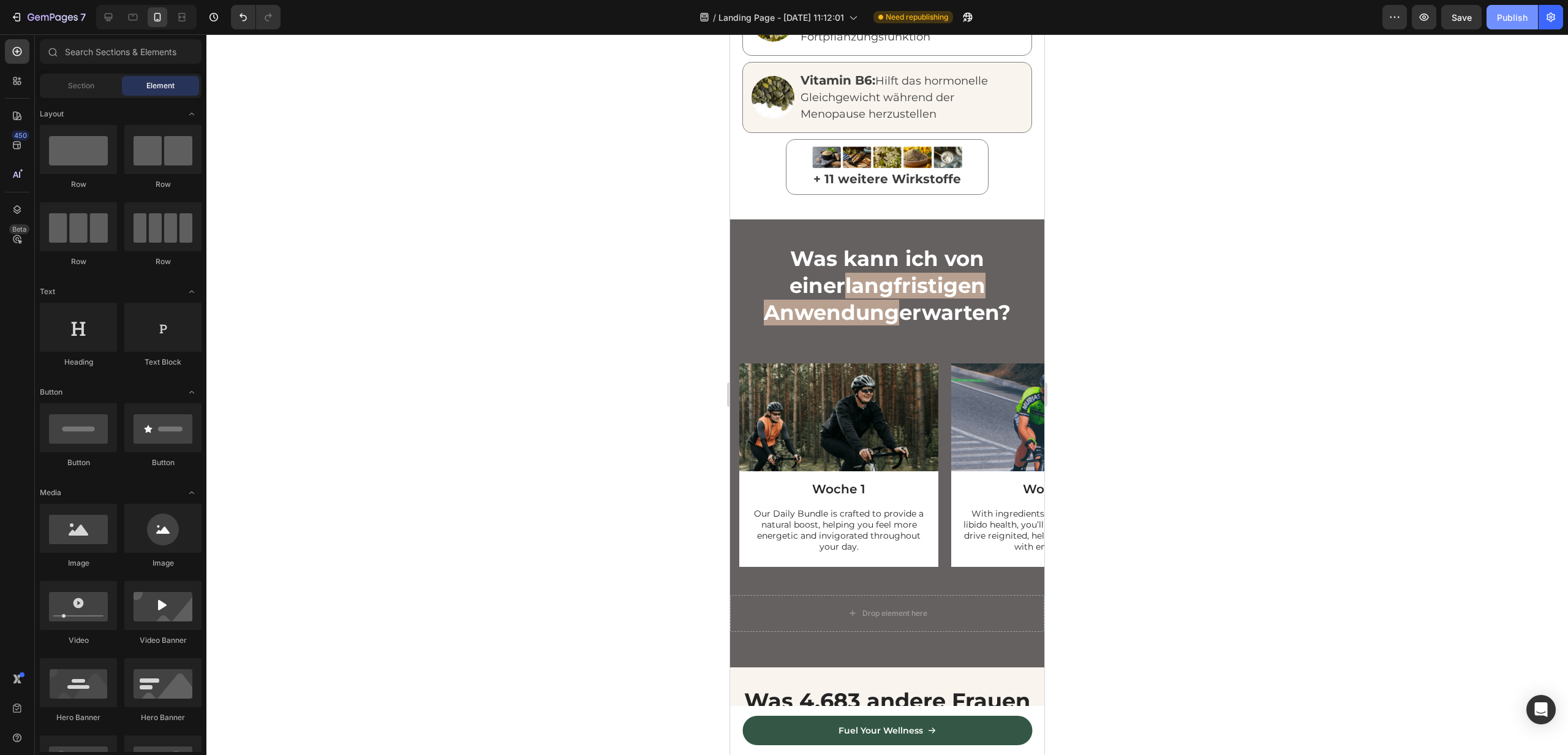
click at [1518, 22] on div "Publish" at bounding box center [1512, 17] width 30 height 13
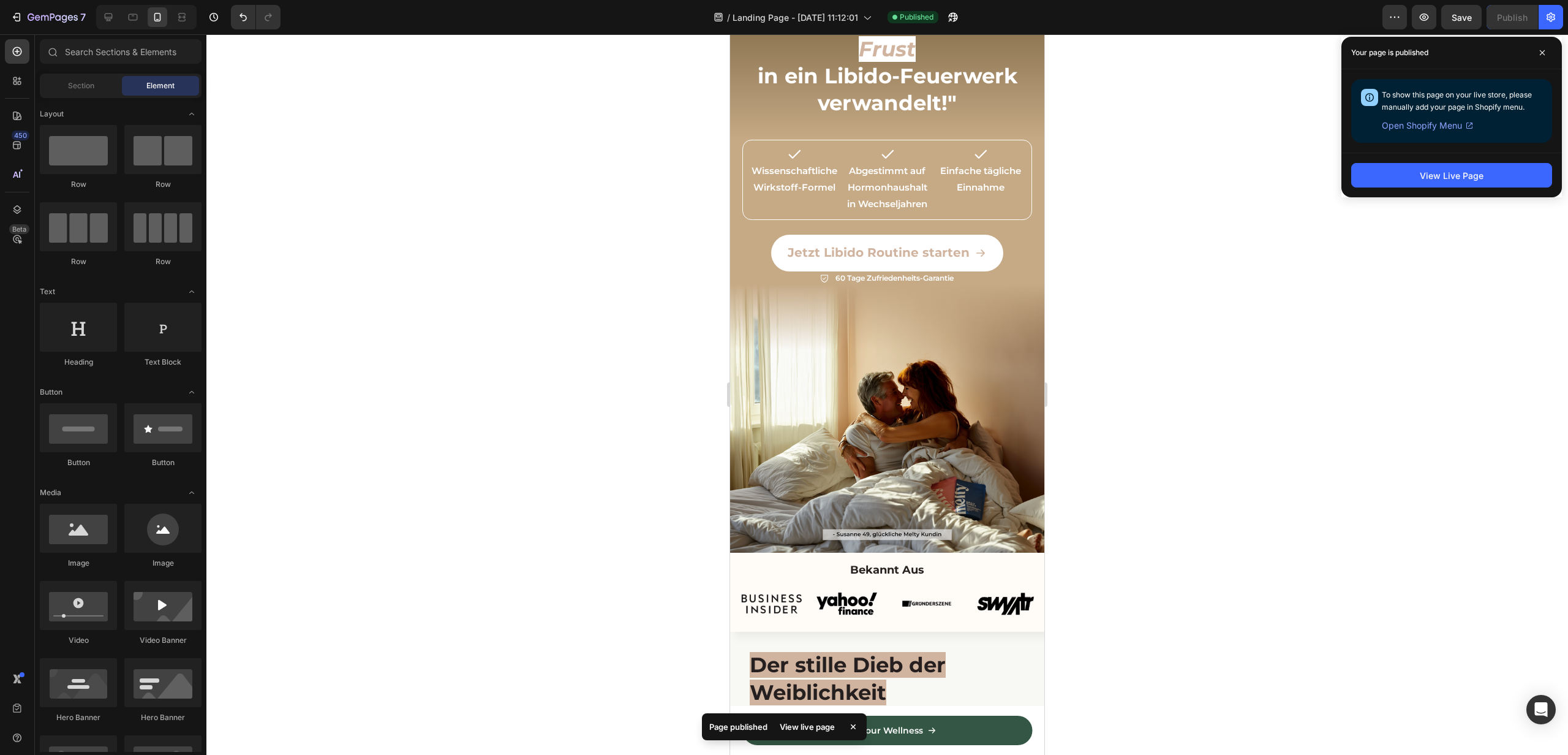
scroll to position [119, 0]
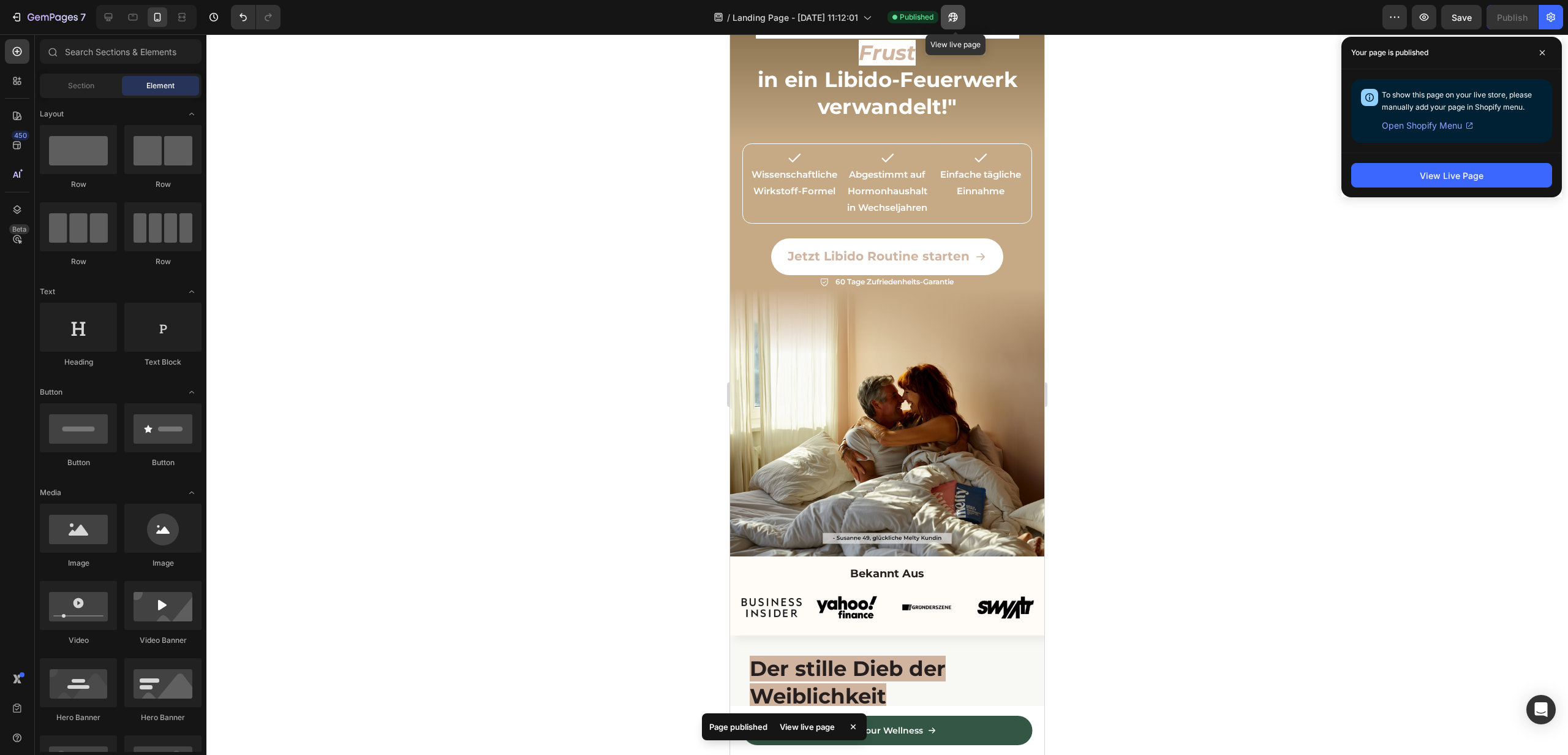
click at [955, 20] on icon "button" at bounding box center [953, 17] width 13 height 13
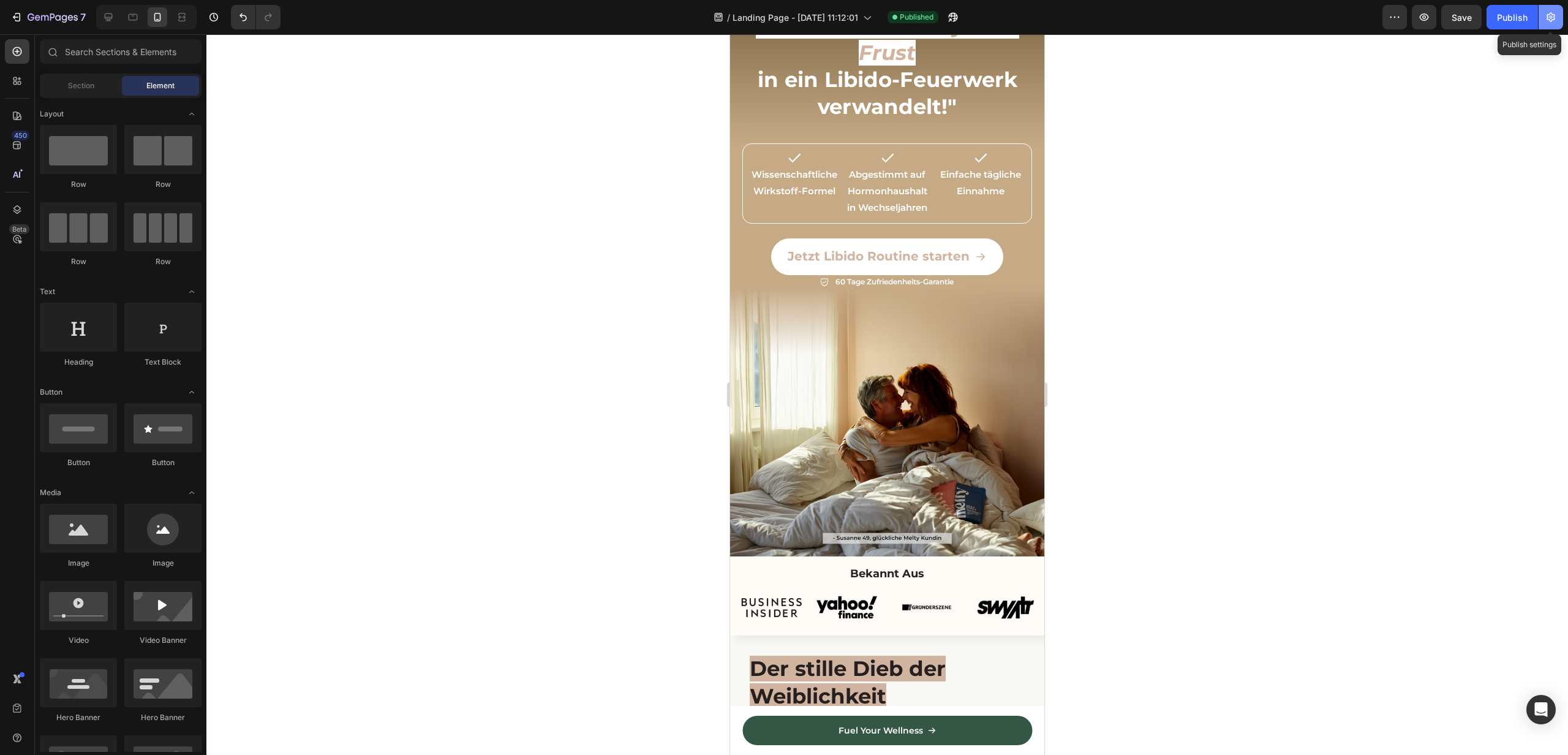
click at [1557, 19] on icon "button" at bounding box center [1551, 17] width 13 height 13
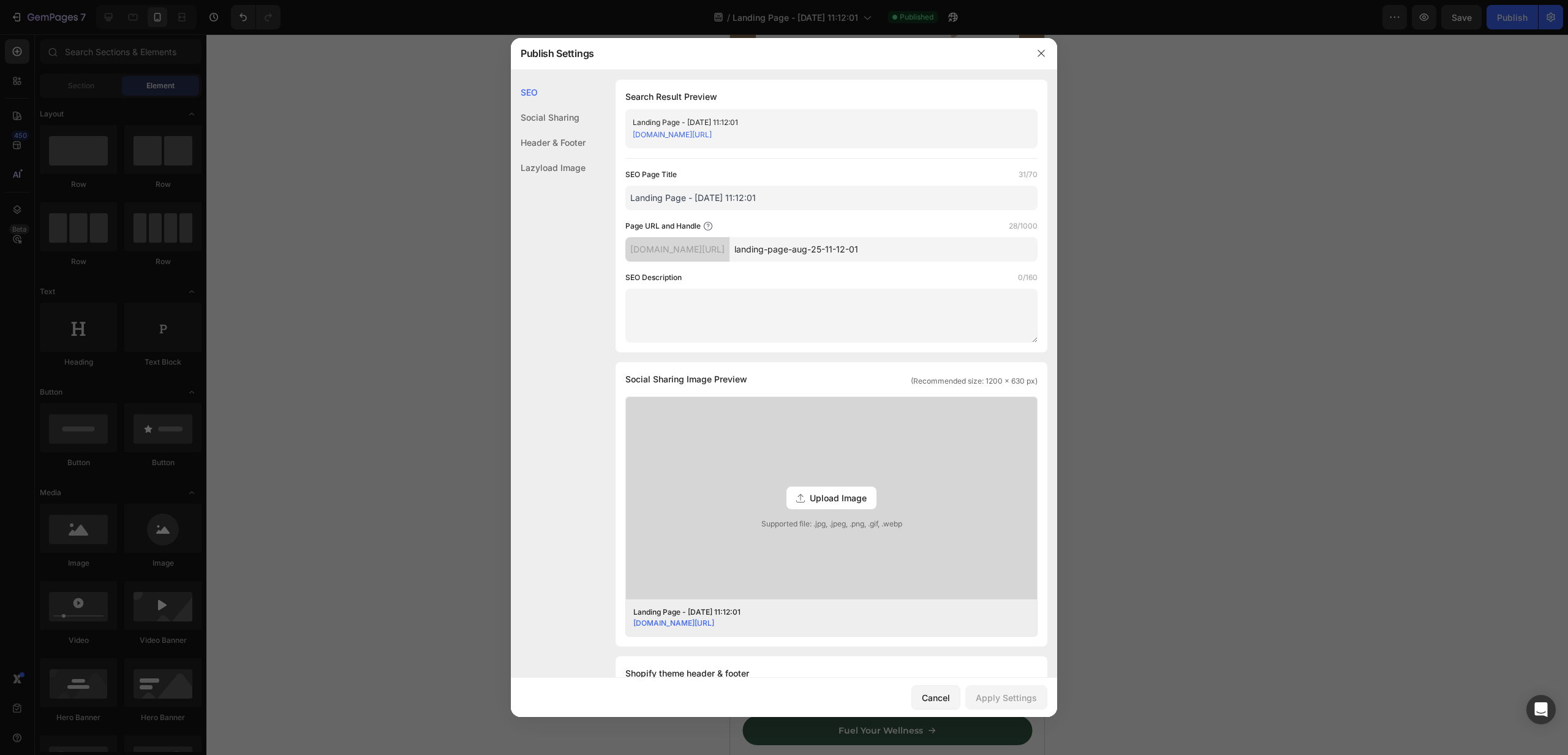
click at [932, 250] on input "landing-page-aug-25-11-12-01" at bounding box center [883, 249] width 308 height 25
type input "landing-page-aug-25-11-12-0122"
click at [986, 689] on button "Apply Settings" at bounding box center [1006, 697] width 82 height 25
click at [712, 136] on link "[DOMAIN_NAME][URL]" at bounding box center [672, 134] width 79 height 9
drag, startPoint x: 872, startPoint y: 140, endPoint x: 624, endPoint y: 140, distance: 248.0
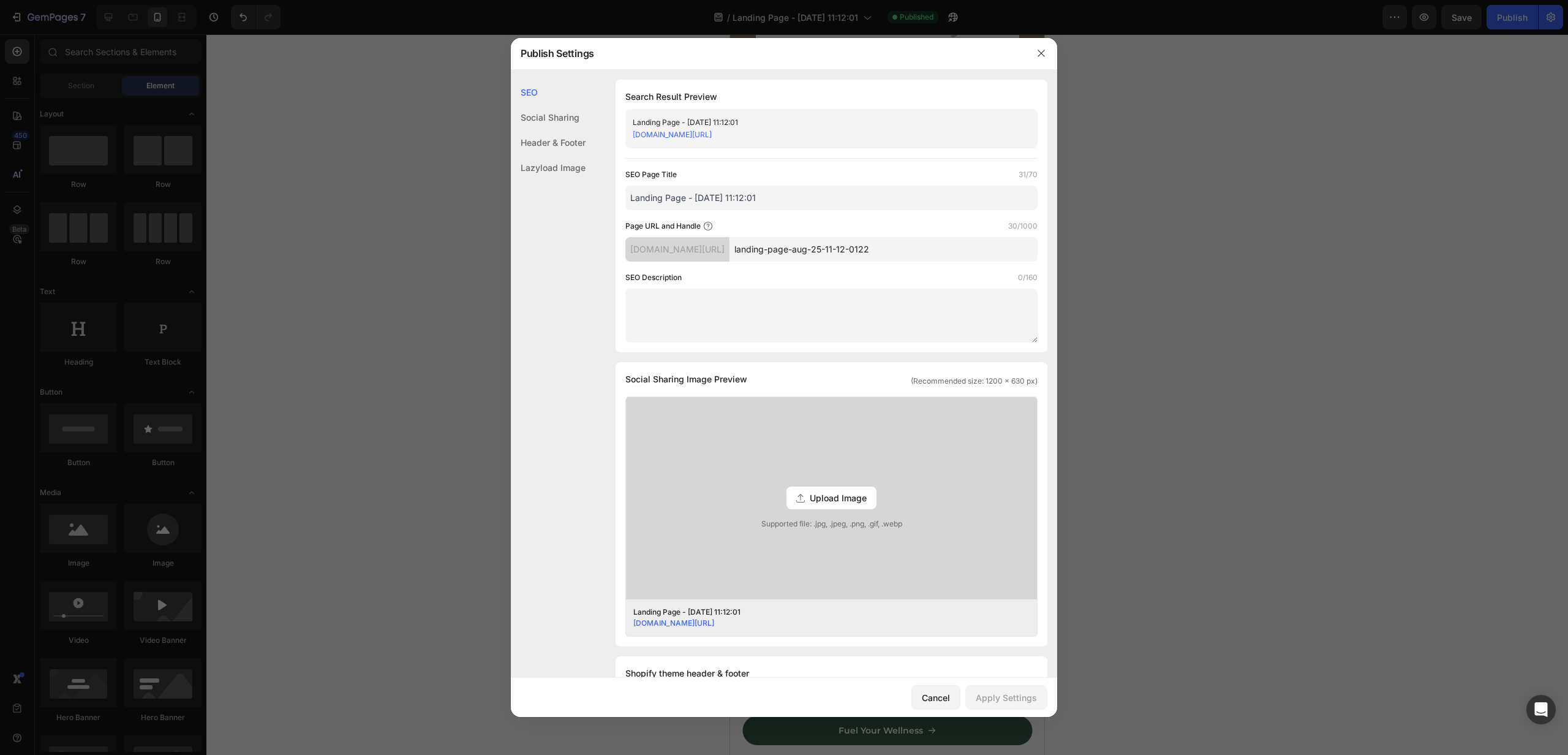
click at [623, 140] on div "Search Result Preview Landing Page - Aug 25, 11:12:01 6d9453.myshopify.com/page…" at bounding box center [832, 216] width 432 height 273
click at [1044, 54] on icon "button" at bounding box center [1041, 53] width 10 height 10
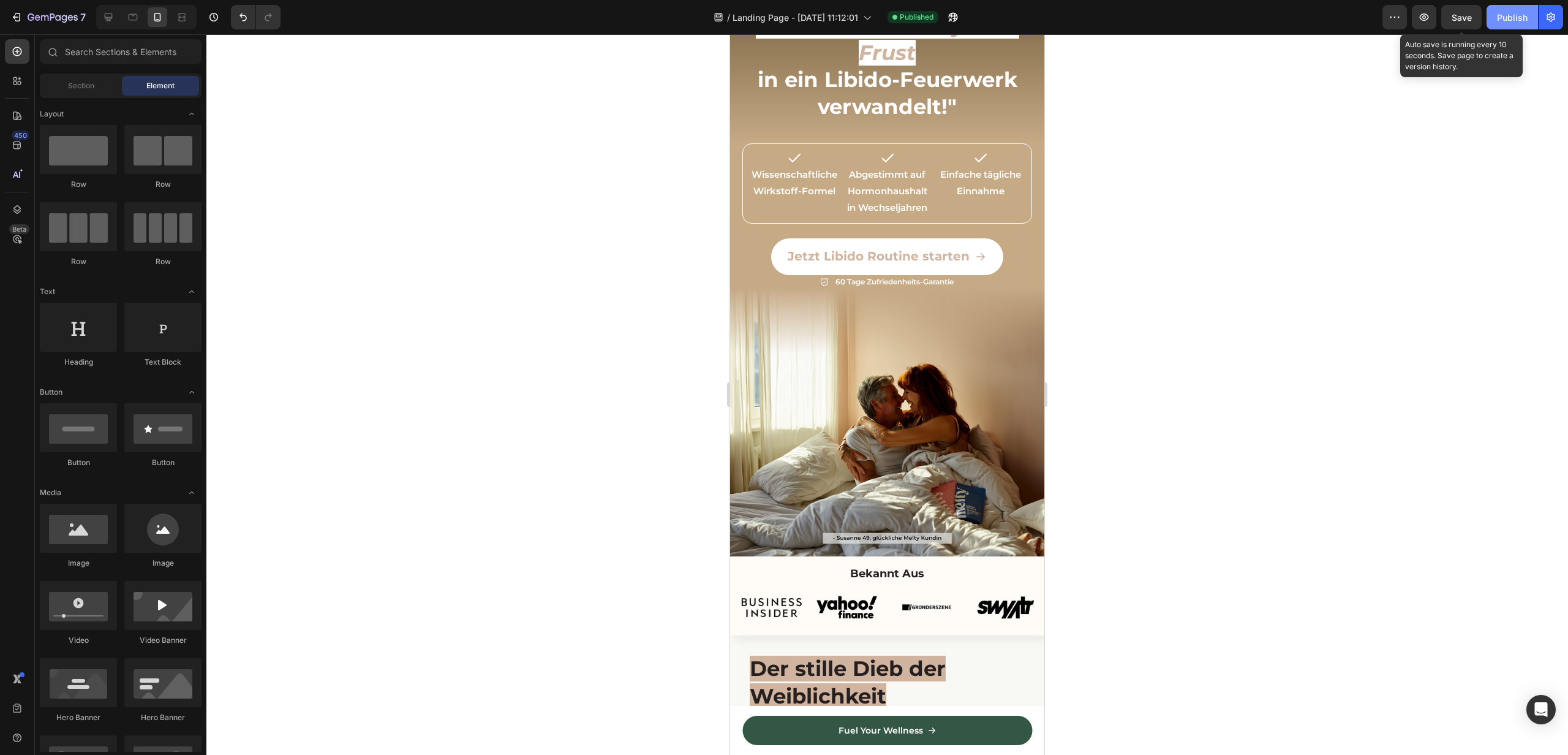
click at [1502, 15] on div "Publish" at bounding box center [1512, 17] width 30 height 13
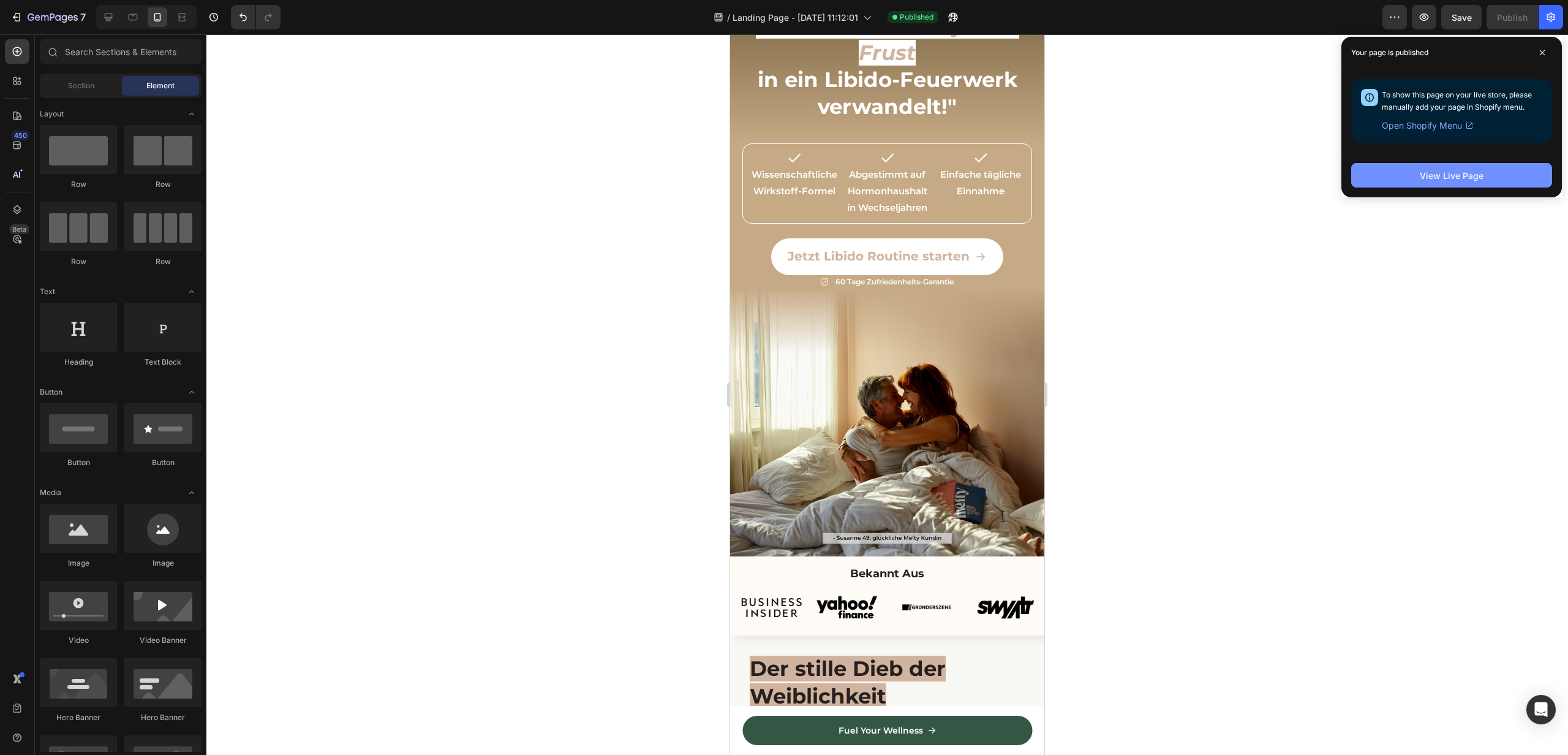
click at [1440, 174] on div "View Live Page" at bounding box center [1452, 175] width 64 height 13
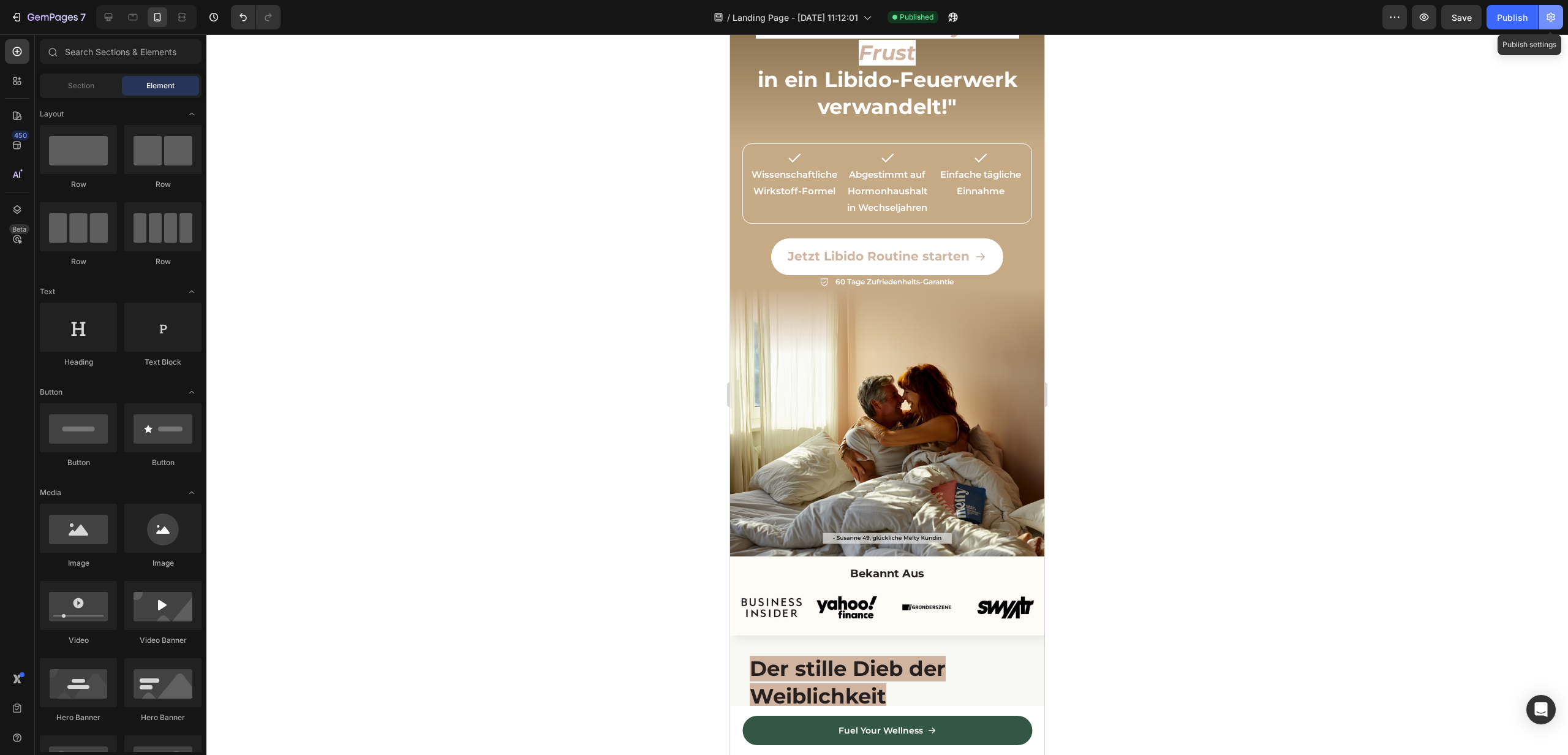
click at [1547, 17] on icon "button" at bounding box center [1551, 17] width 9 height 9
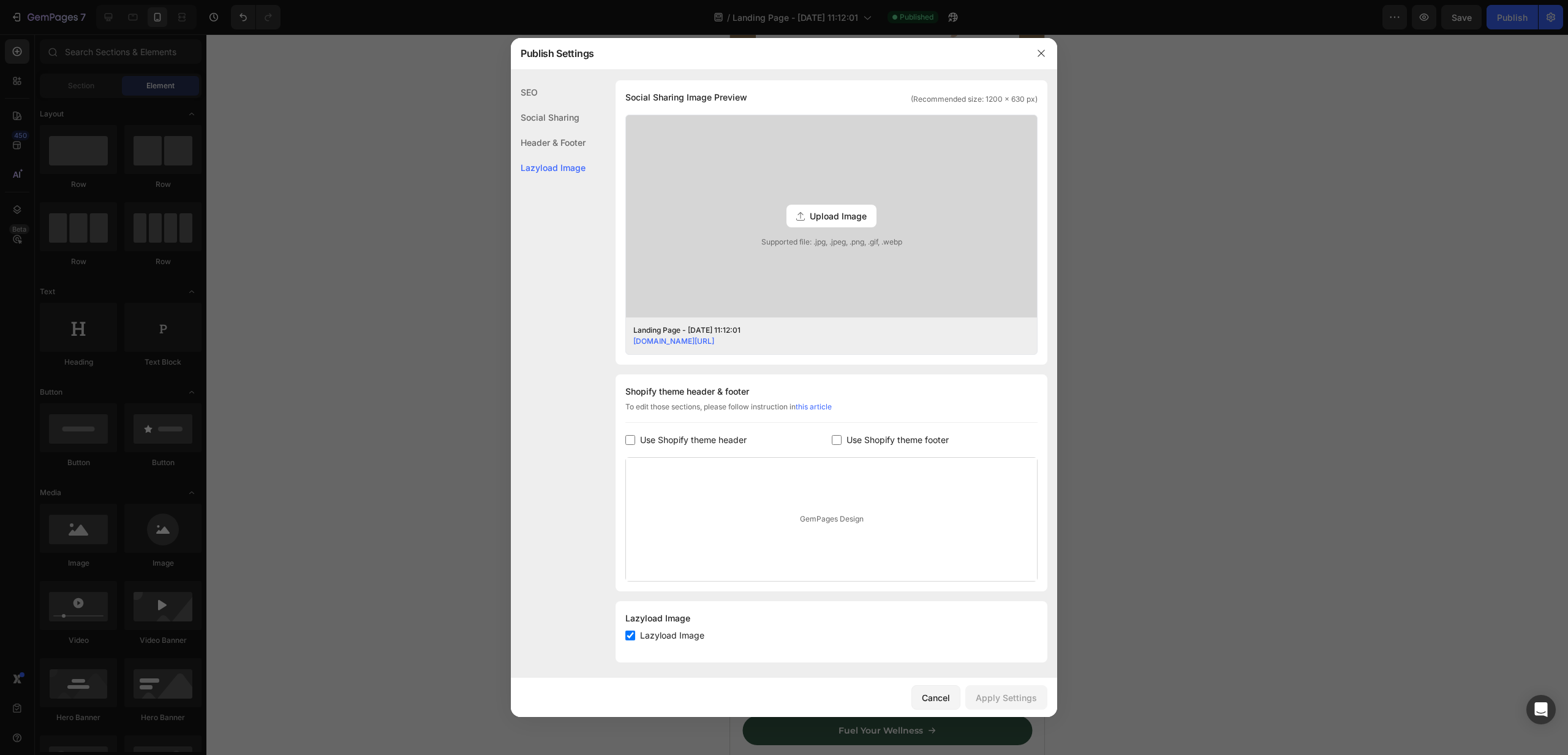
scroll to position [285, 0]
click at [654, 499] on div "GemPages Design" at bounding box center [832, 516] width 411 height 123
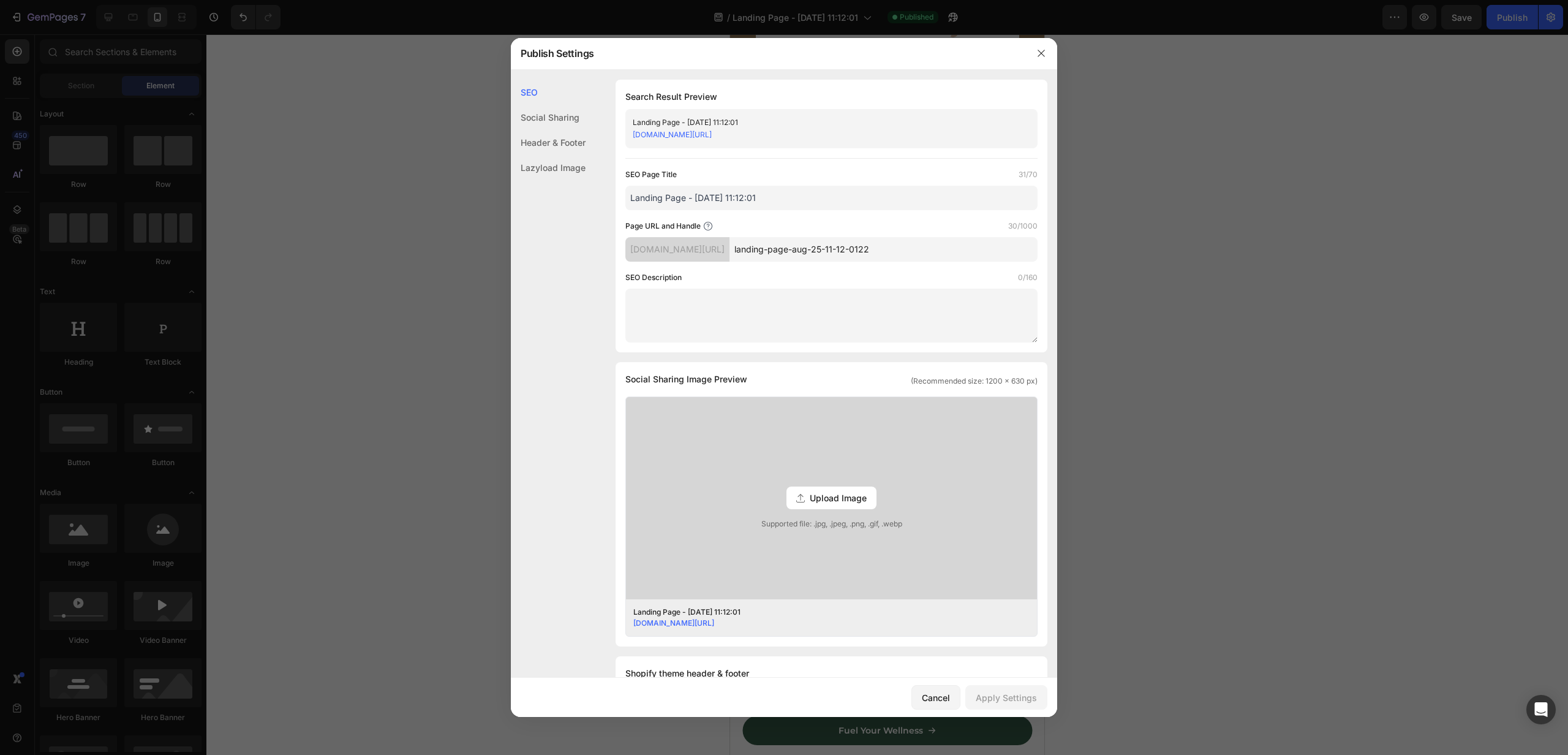
click at [354, 287] on div at bounding box center [784, 377] width 1568 height 755
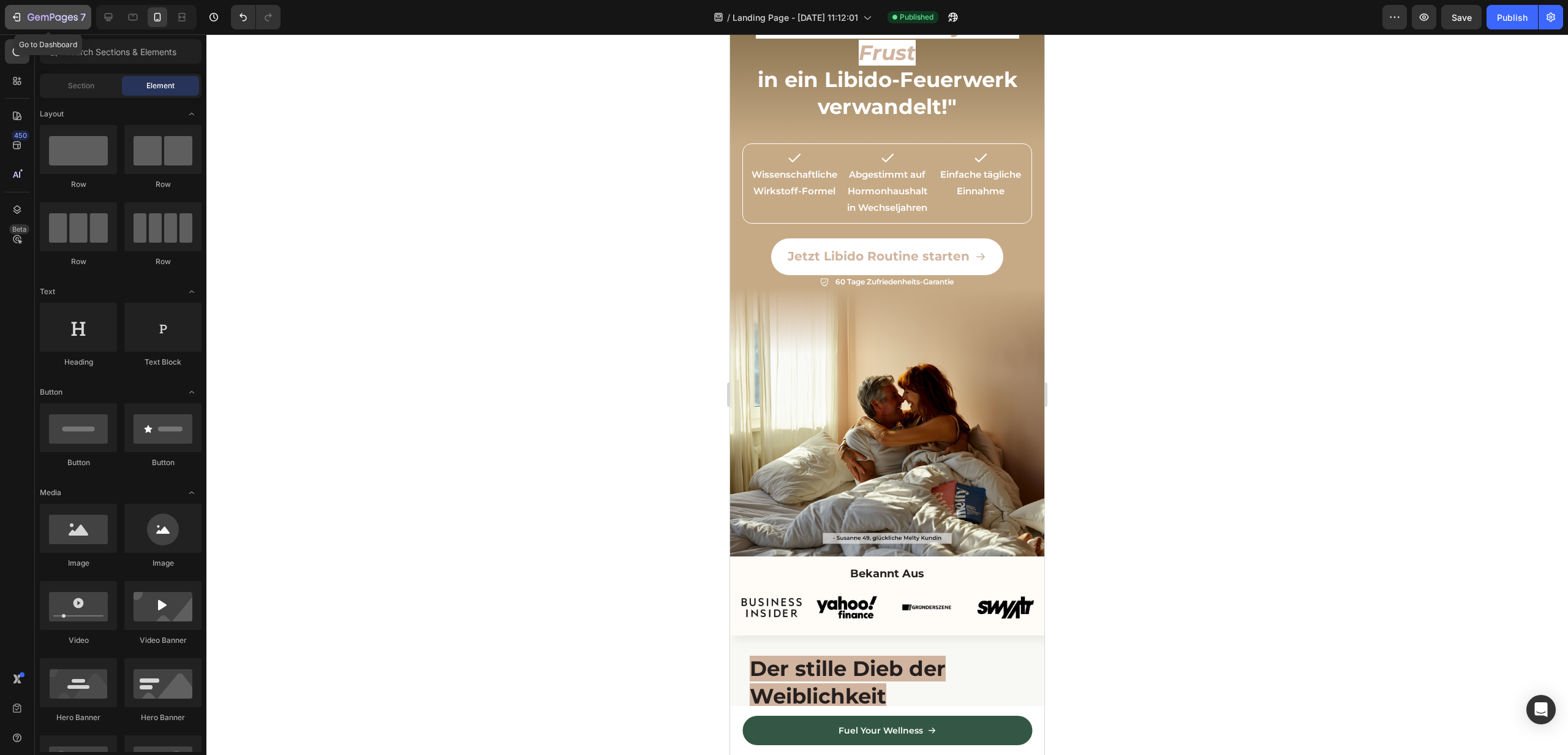
click at [15, 20] on icon "button" at bounding box center [18, 17] width 5 height 9
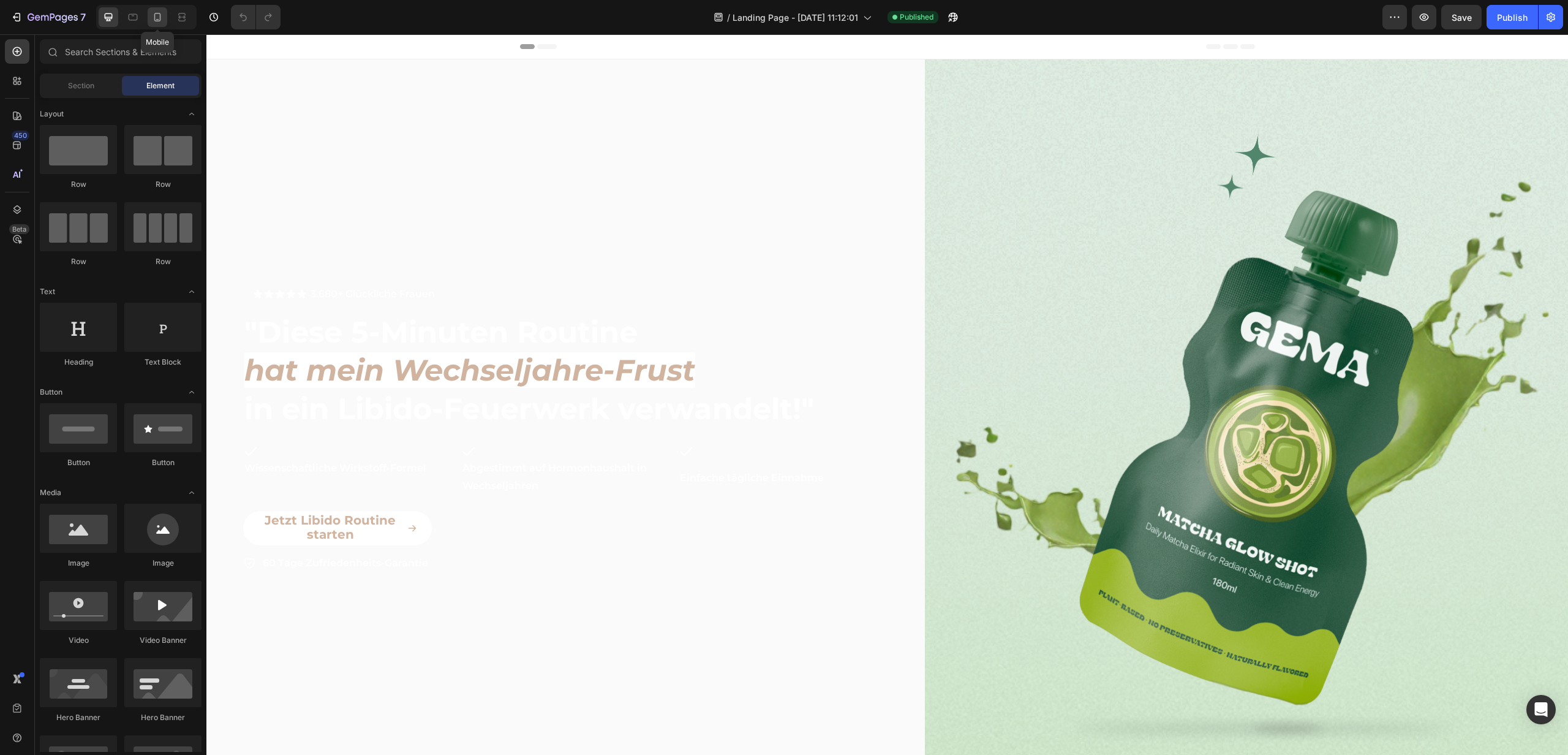
click at [159, 11] on icon at bounding box center [158, 17] width 13 height 13
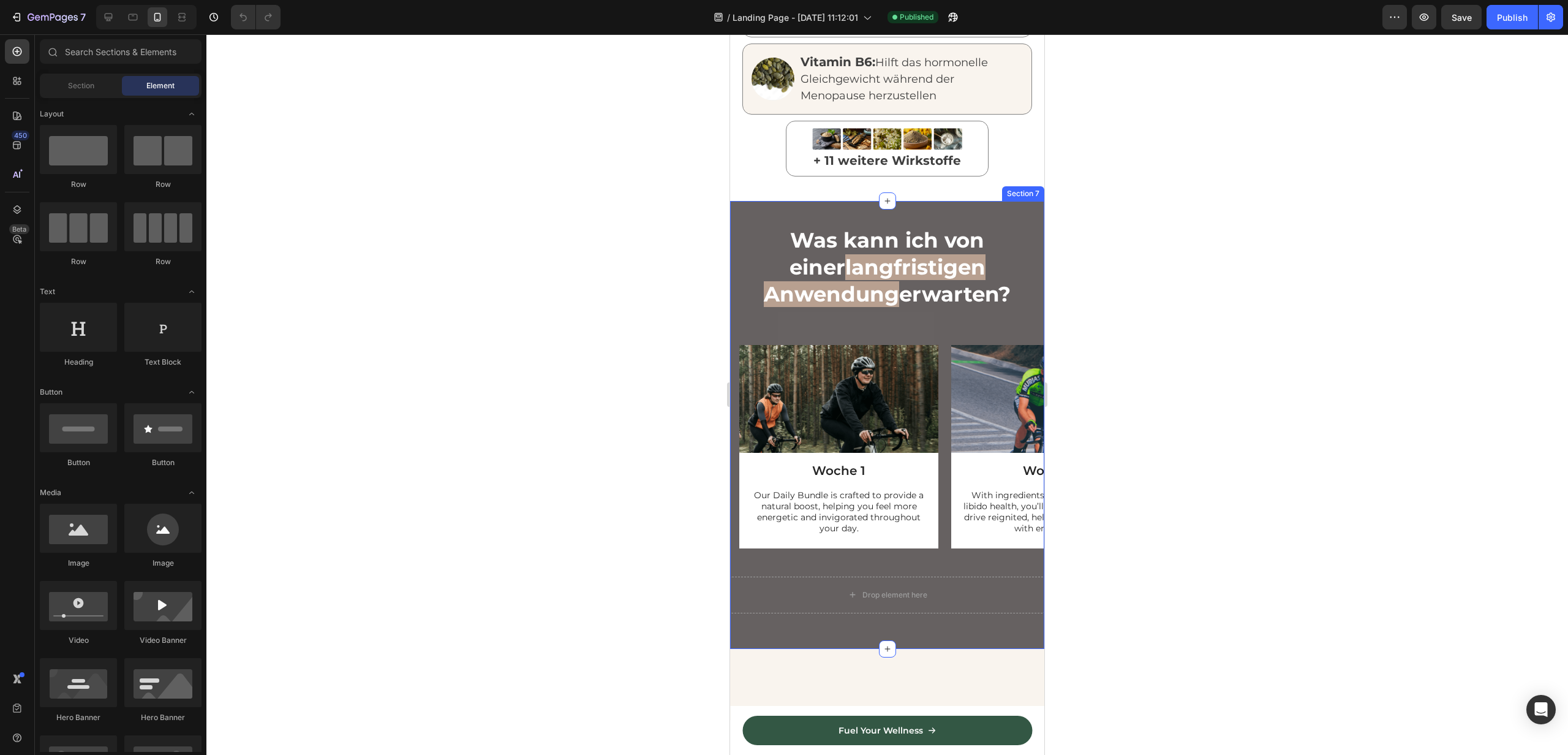
scroll to position [1859, 0]
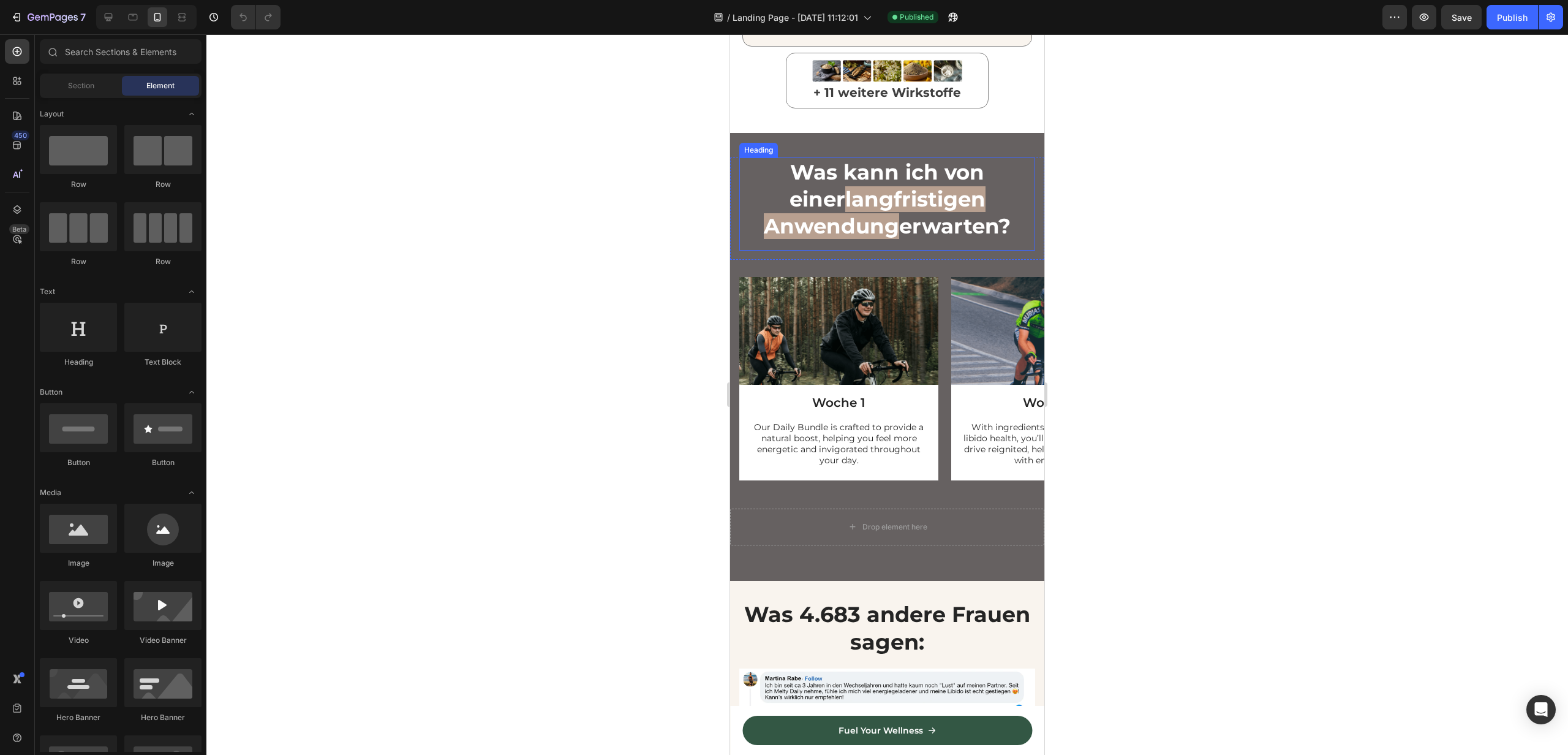
click at [986, 193] on span "langfristigen Anwendung" at bounding box center [875, 213] width 222 height 53
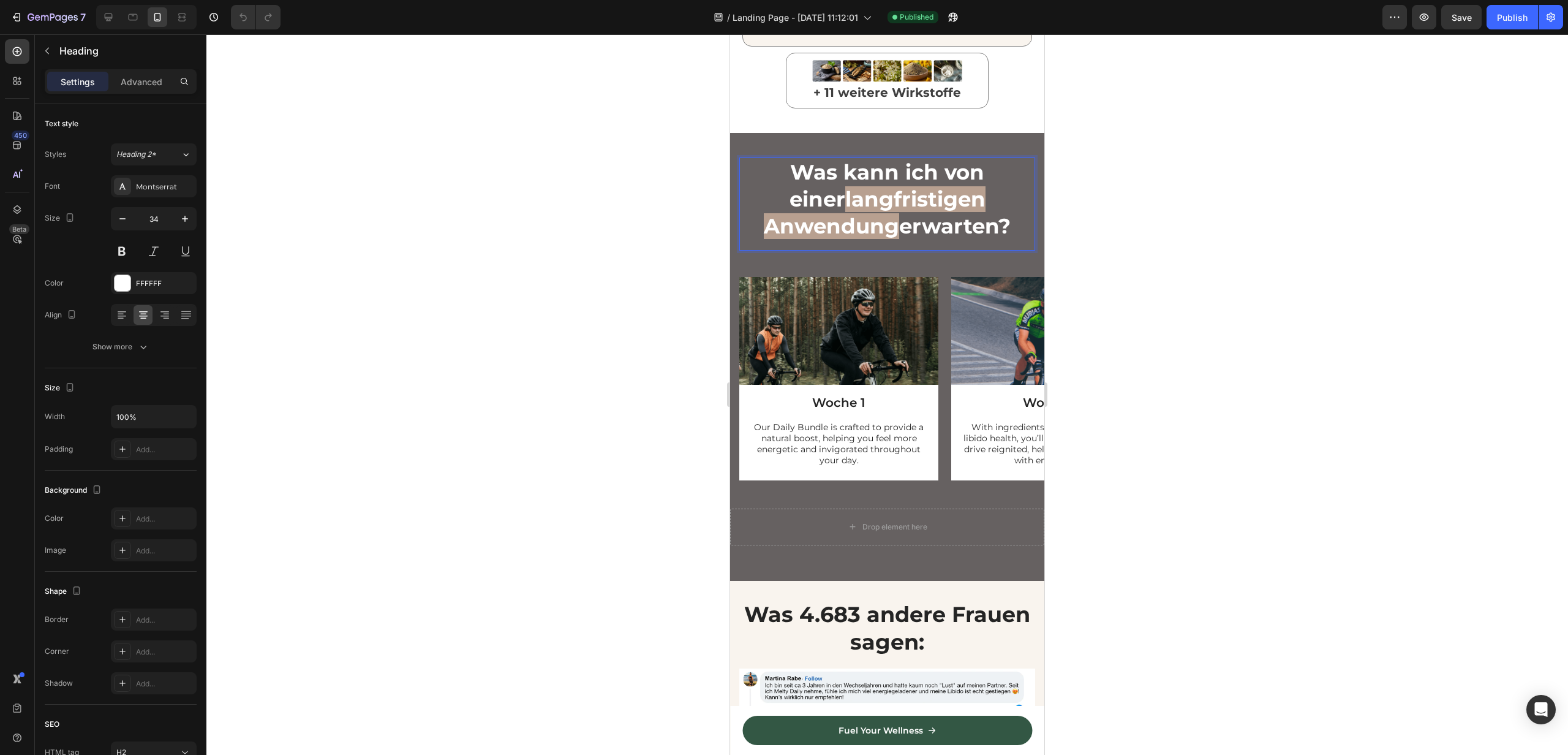
click at [986, 193] on span "langfristigen Anwendung" at bounding box center [875, 213] width 222 height 53
click at [836, 225] on p "Was kann ich von einer langfristigen Anwendung erwarten?" at bounding box center [887, 199] width 293 height 81
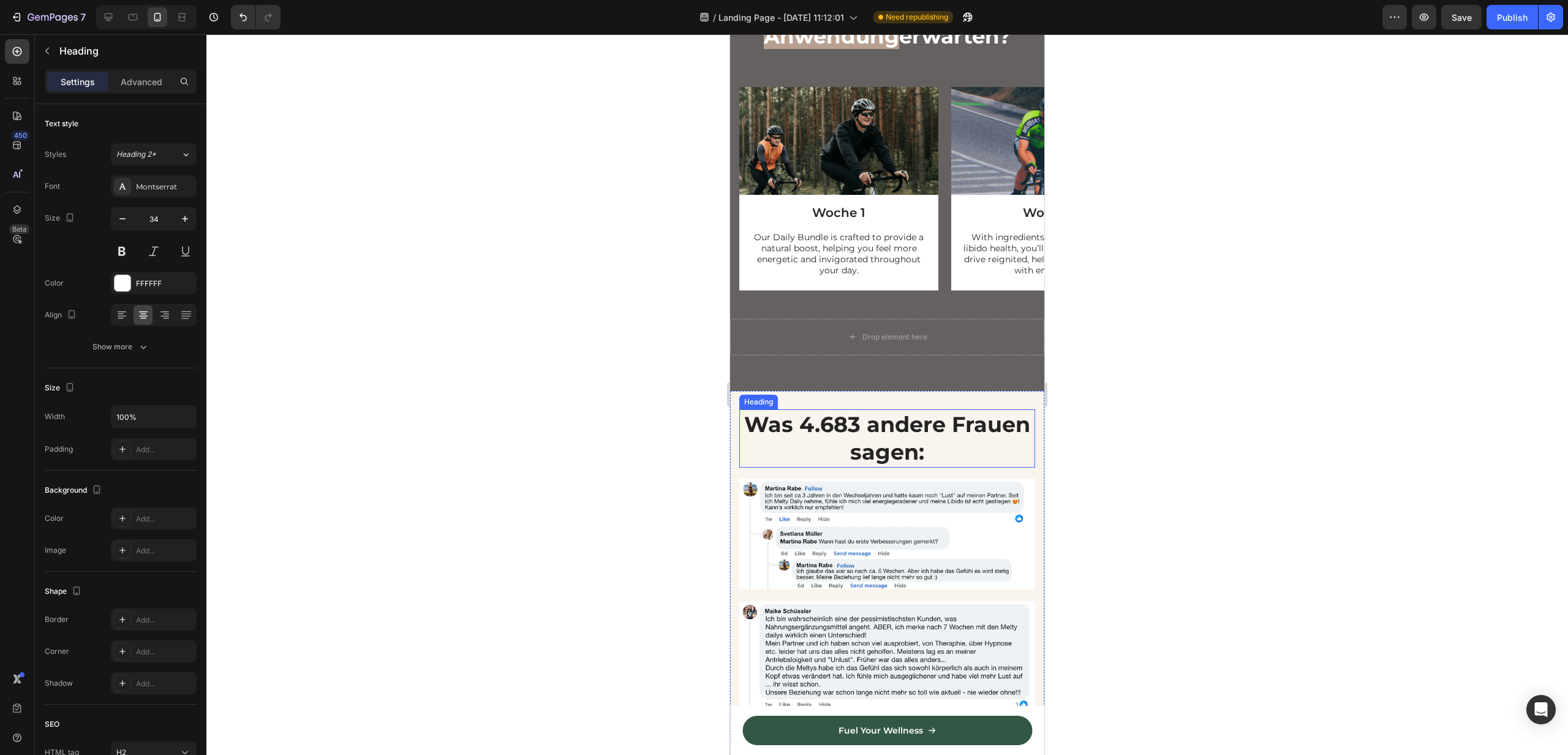
scroll to position [2017, 0]
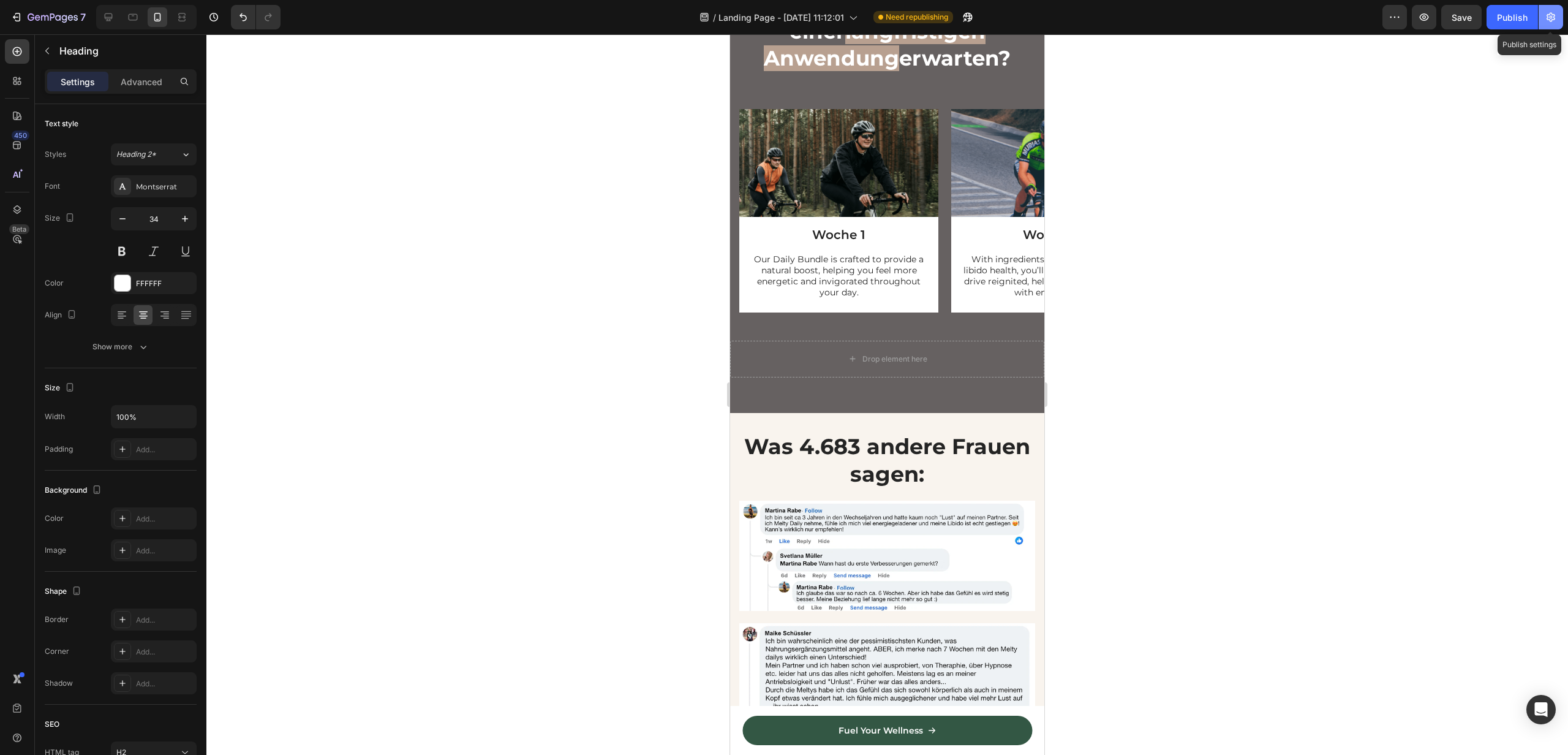
click at [1558, 24] on button "button" at bounding box center [1551, 17] width 24 height 25
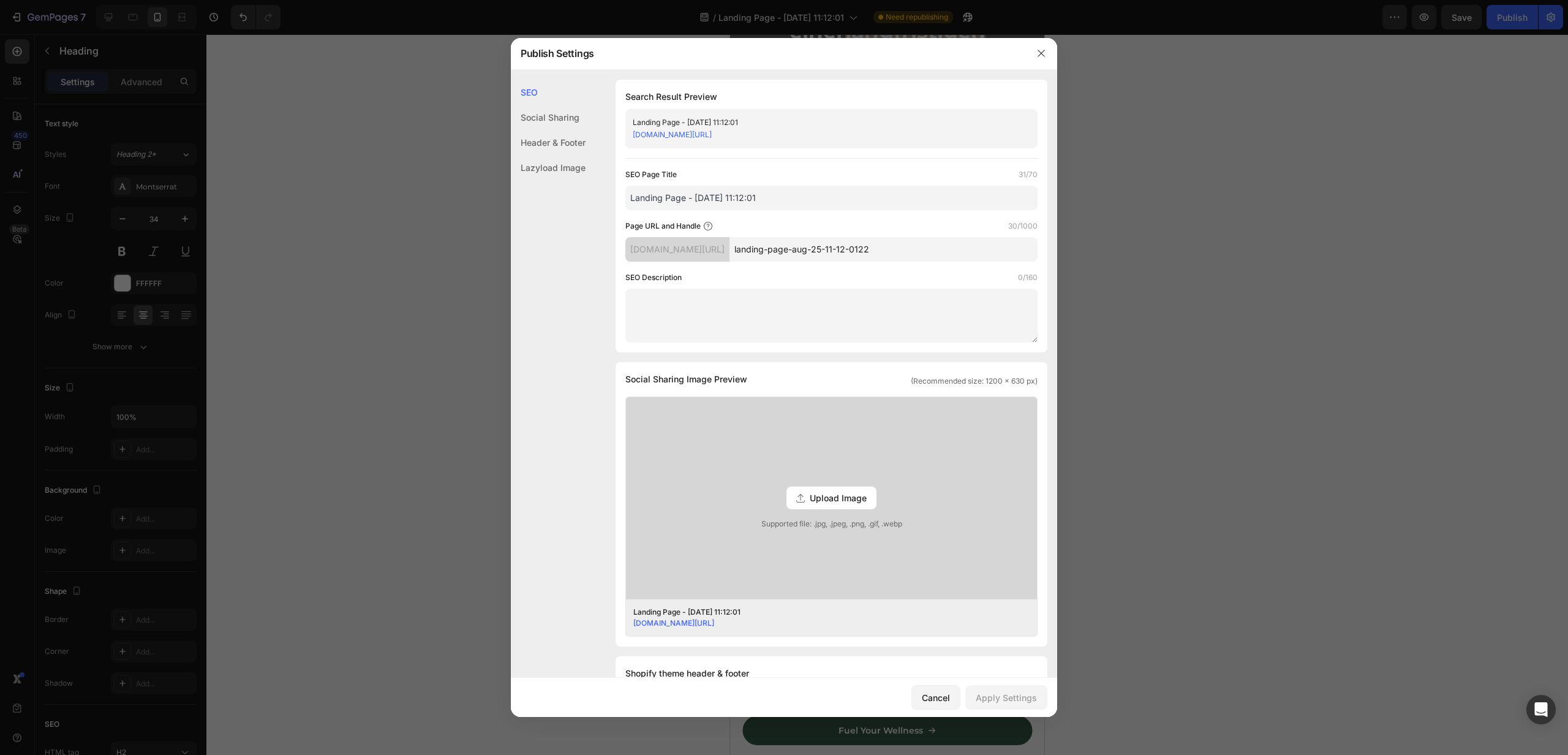
click at [323, 128] on div at bounding box center [784, 377] width 1568 height 755
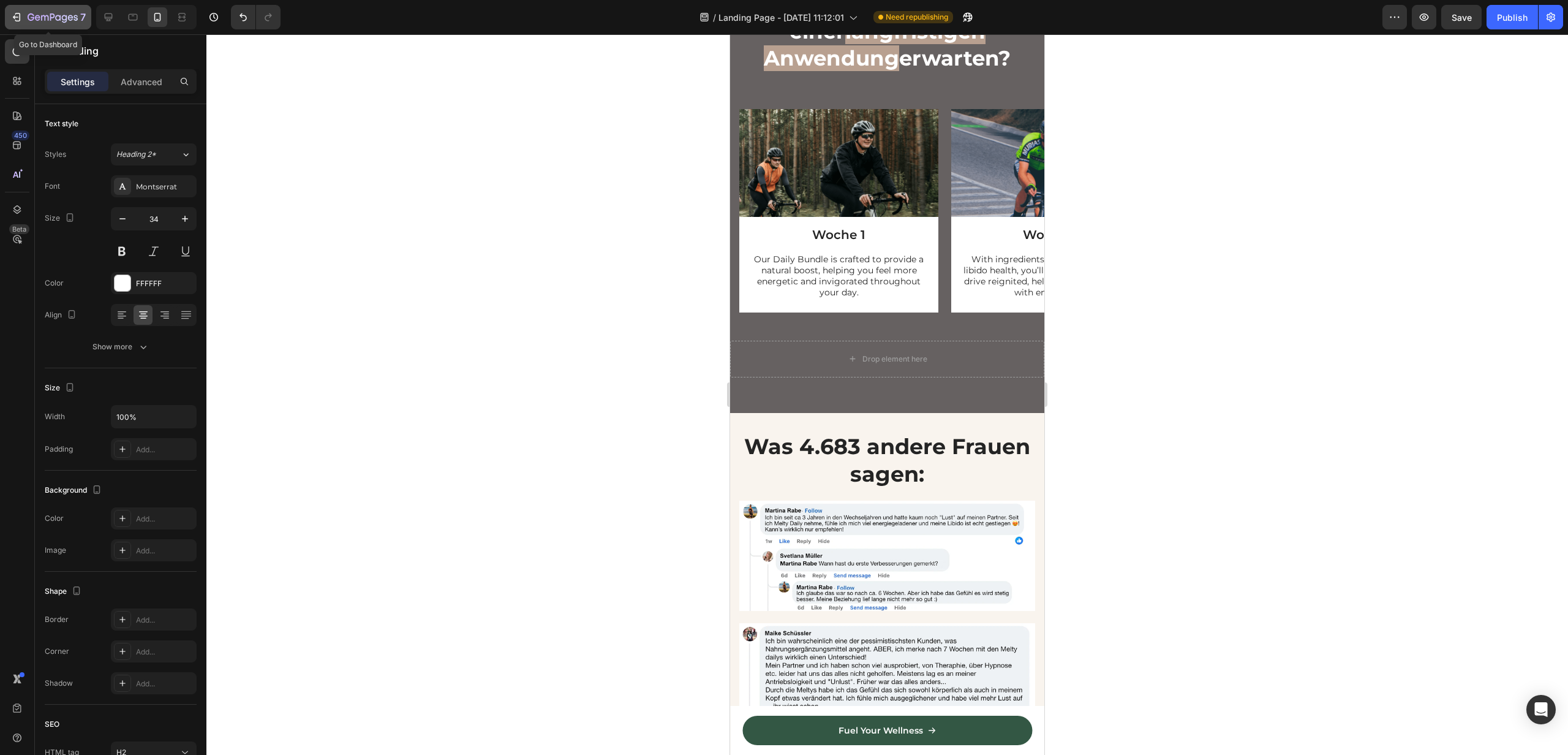
click at [23, 16] on div "7" at bounding box center [48, 17] width 75 height 15
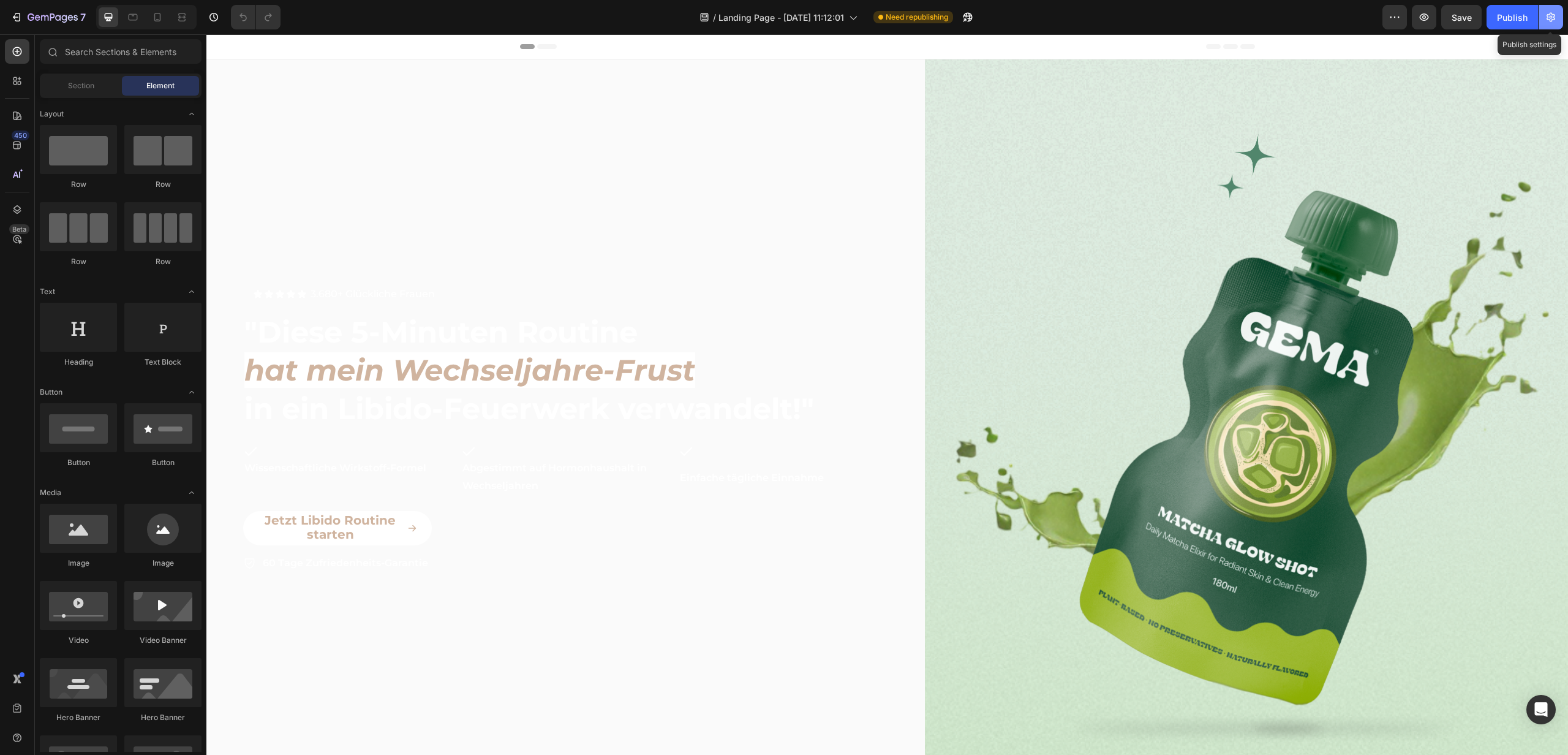
click at [1545, 23] on icon "button" at bounding box center [1551, 17] width 13 height 13
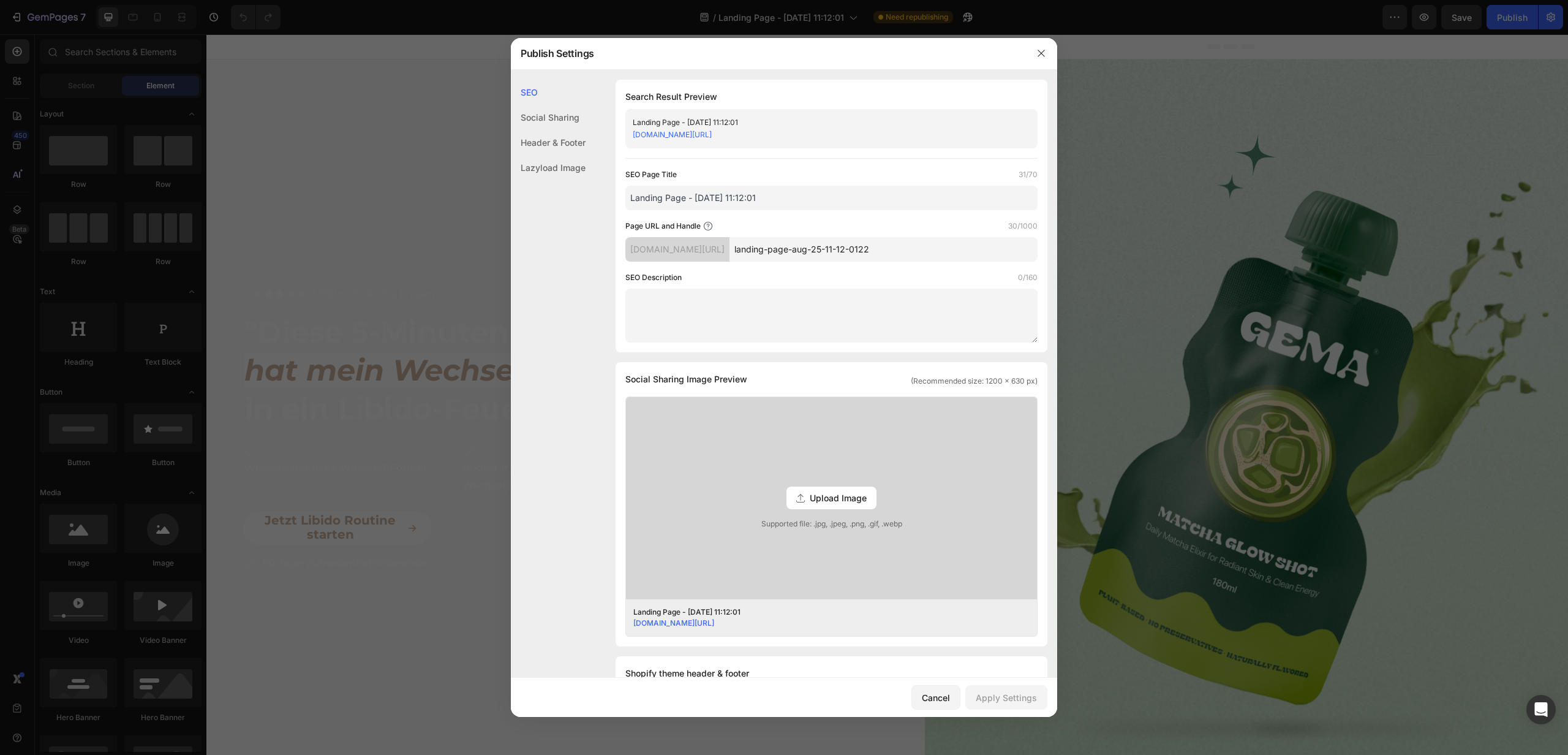
click at [777, 248] on input "landing-page-aug-25-11-12-0122" at bounding box center [883, 249] width 308 height 25
click at [782, 254] on input "daily-libido-wjahre" at bounding box center [883, 249] width 308 height 25
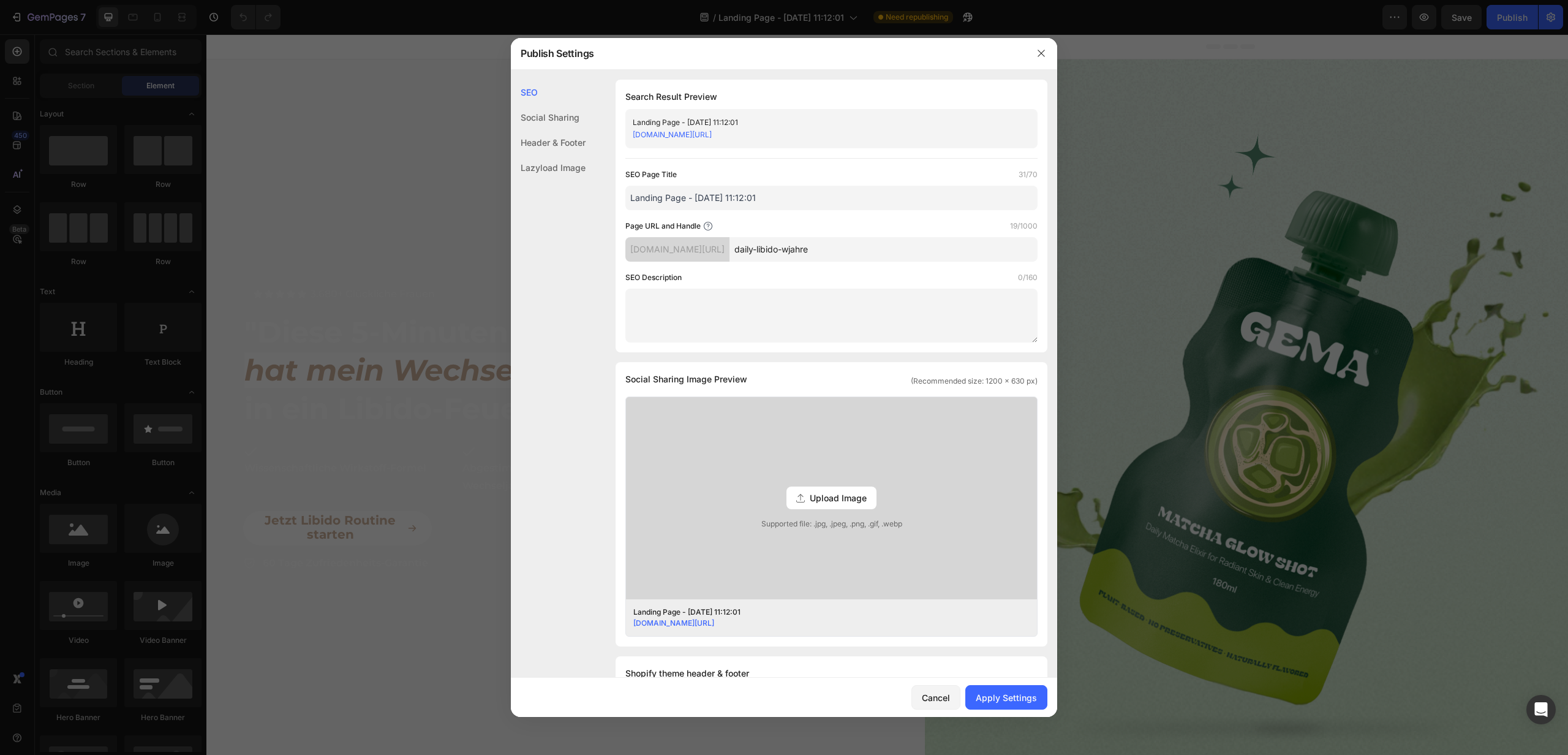
click at [782, 254] on input "daily-libido-wjahre" at bounding box center [883, 249] width 308 height 25
type input "daily-libido-wjahre"
click at [724, 193] on input "Landing Page - [DATE] 11:12:01" at bounding box center [832, 197] width 413 height 25
paste input "daily-libido-wjahre"
click at [630, 197] on input "daily-libido-wjahre" at bounding box center [832, 197] width 413 height 25
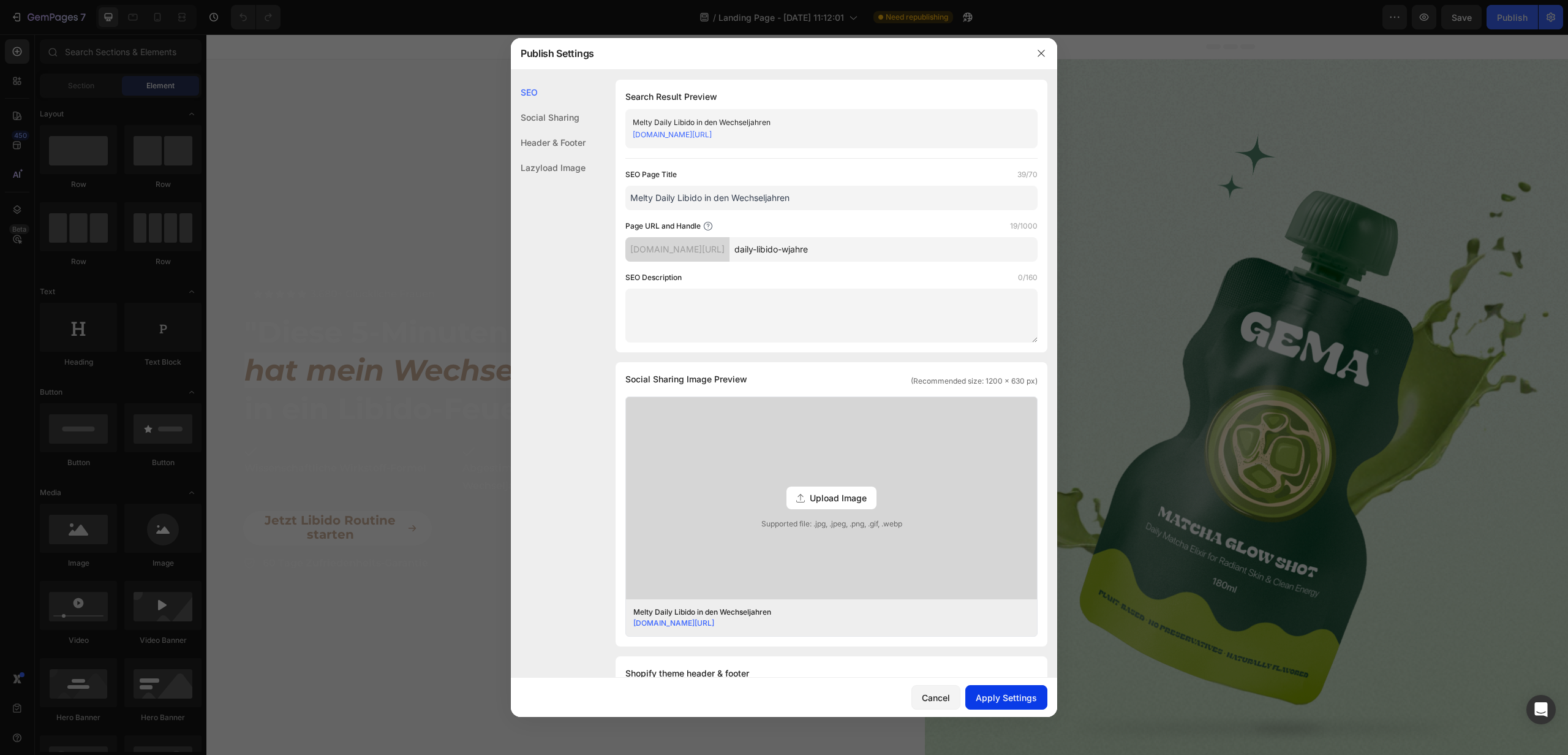
type input "Melty Daily Libido in den Wechseljahren"
click at [995, 707] on button "Apply Settings" at bounding box center [1006, 697] width 82 height 25
click at [1093, 205] on div at bounding box center [784, 377] width 1568 height 755
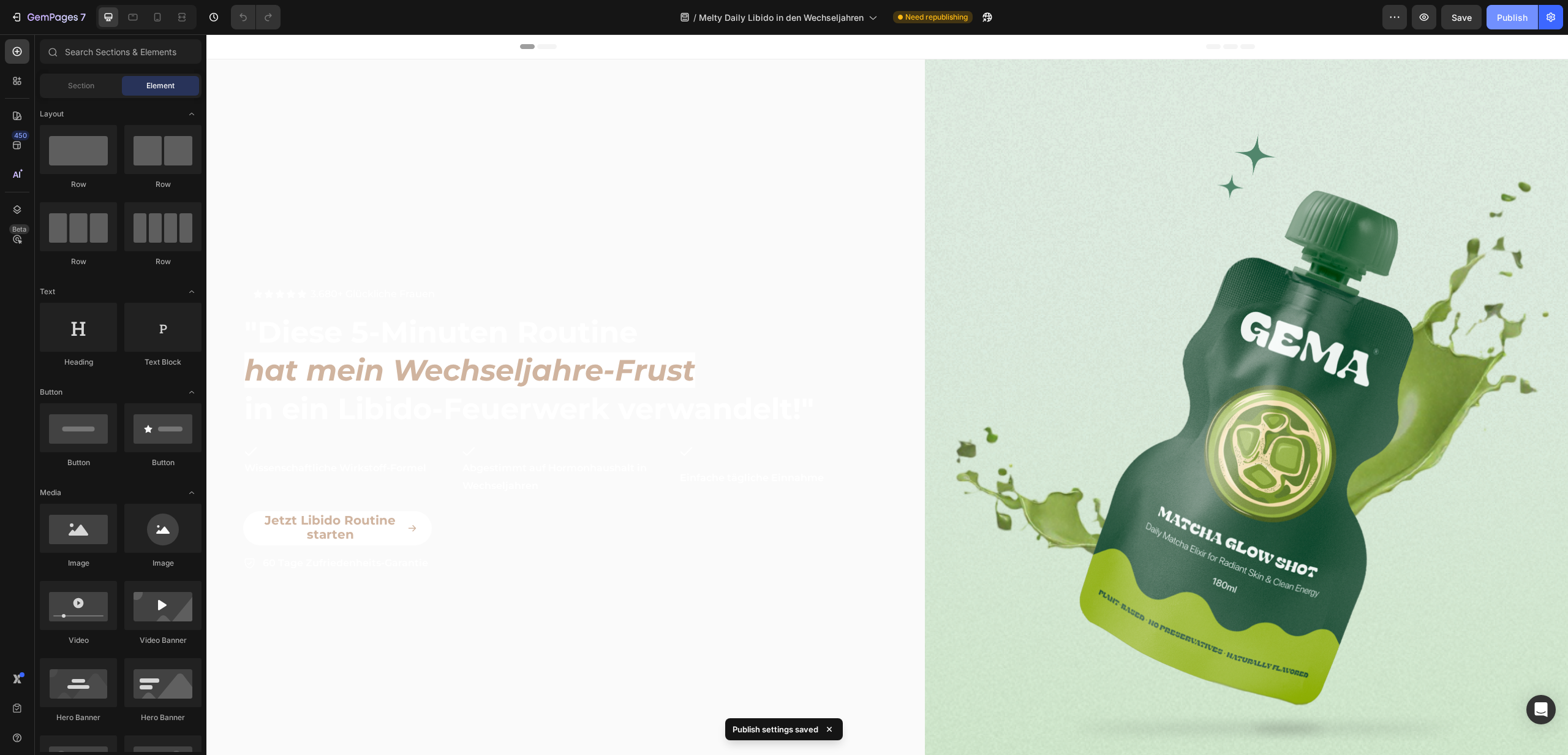
click at [1509, 26] on button "Publish" at bounding box center [1512, 17] width 52 height 25
click at [965, 24] on button "button" at bounding box center [953, 17] width 24 height 25
